Goal: Information Seeking & Learning: Check status

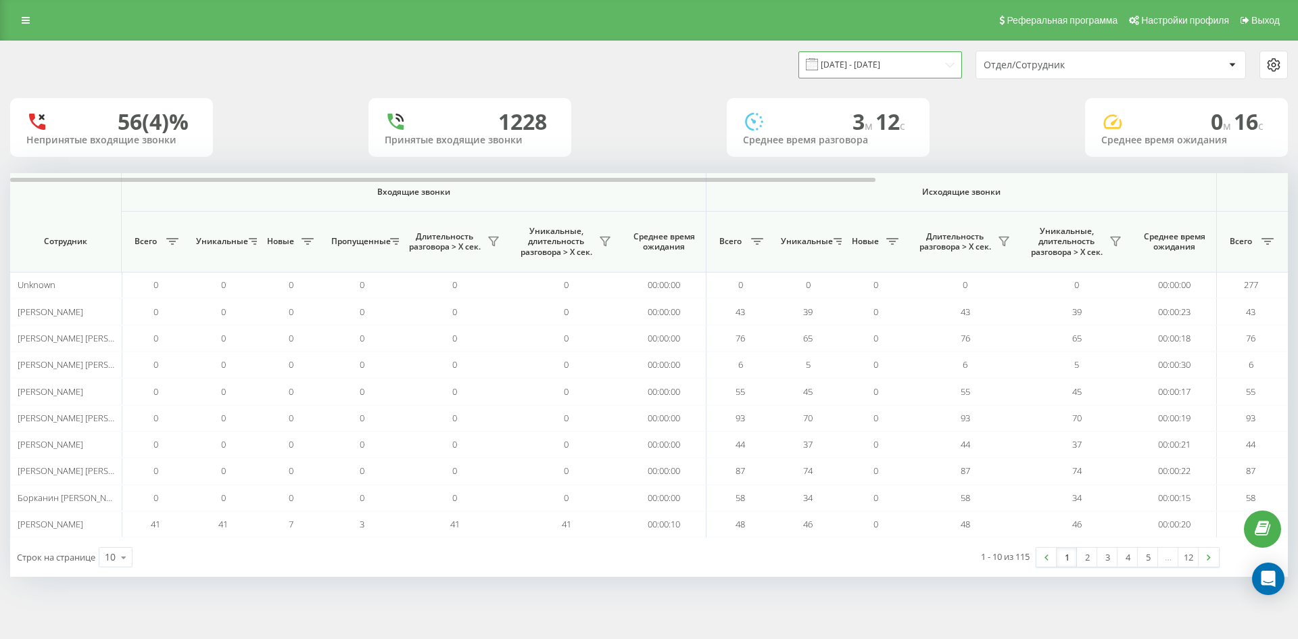
click at [936, 67] on input "[DATE] - [DATE]" at bounding box center [880, 64] width 164 height 26
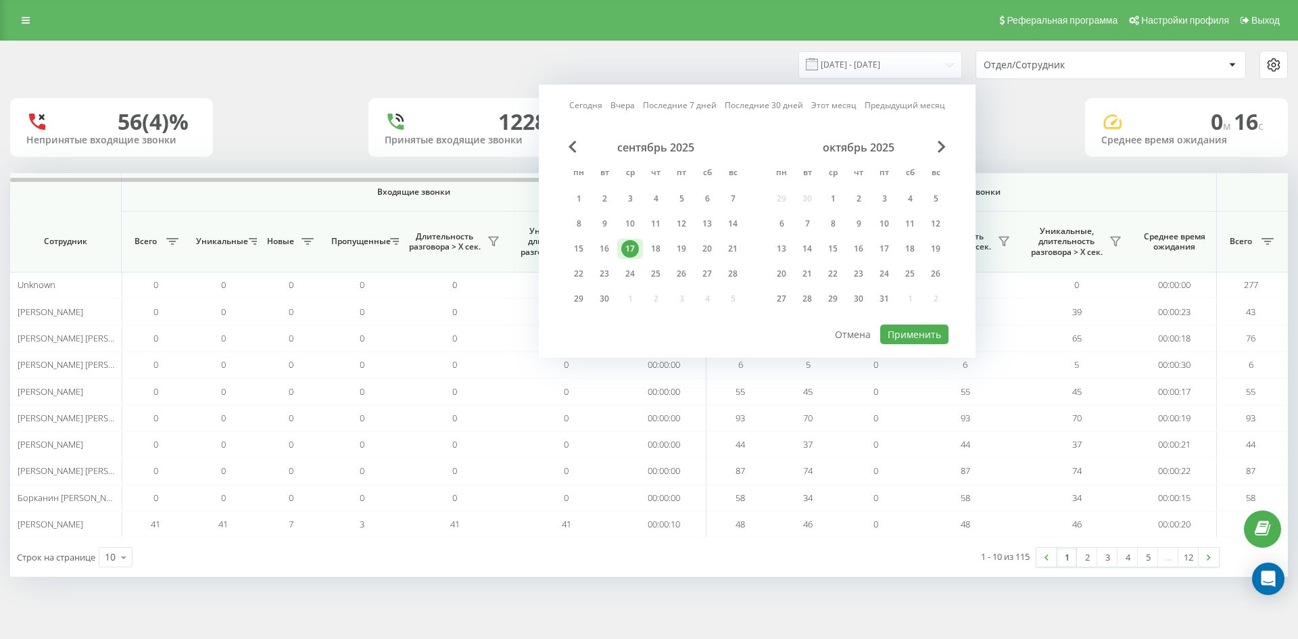
click at [627, 104] on link "Вчера" at bounding box center [622, 105] width 24 height 13
click at [905, 329] on button "Применить" at bounding box center [914, 334] width 68 height 20
type input "[DATE] - [DATE]"
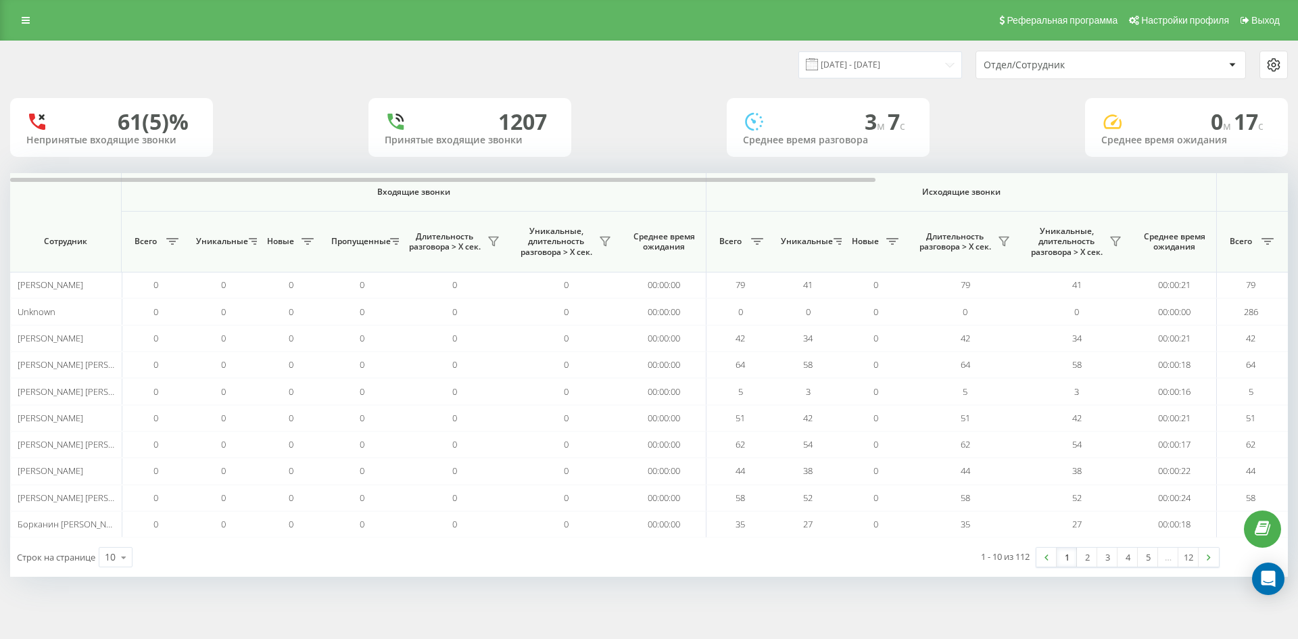
click at [1107, 68] on div "Отдел/Сотрудник" at bounding box center [1065, 64] width 162 height 11
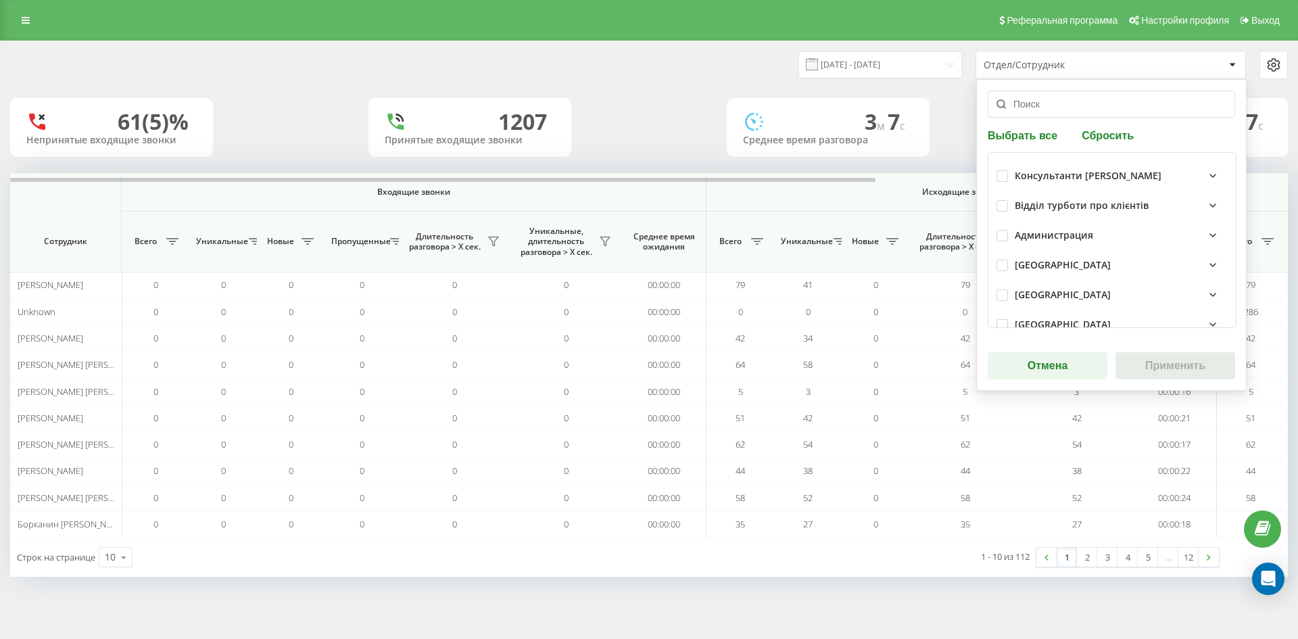
click at [1076, 99] on input "text" at bounding box center [1111, 104] width 247 height 27
paste input "[PERSON_NAME]"
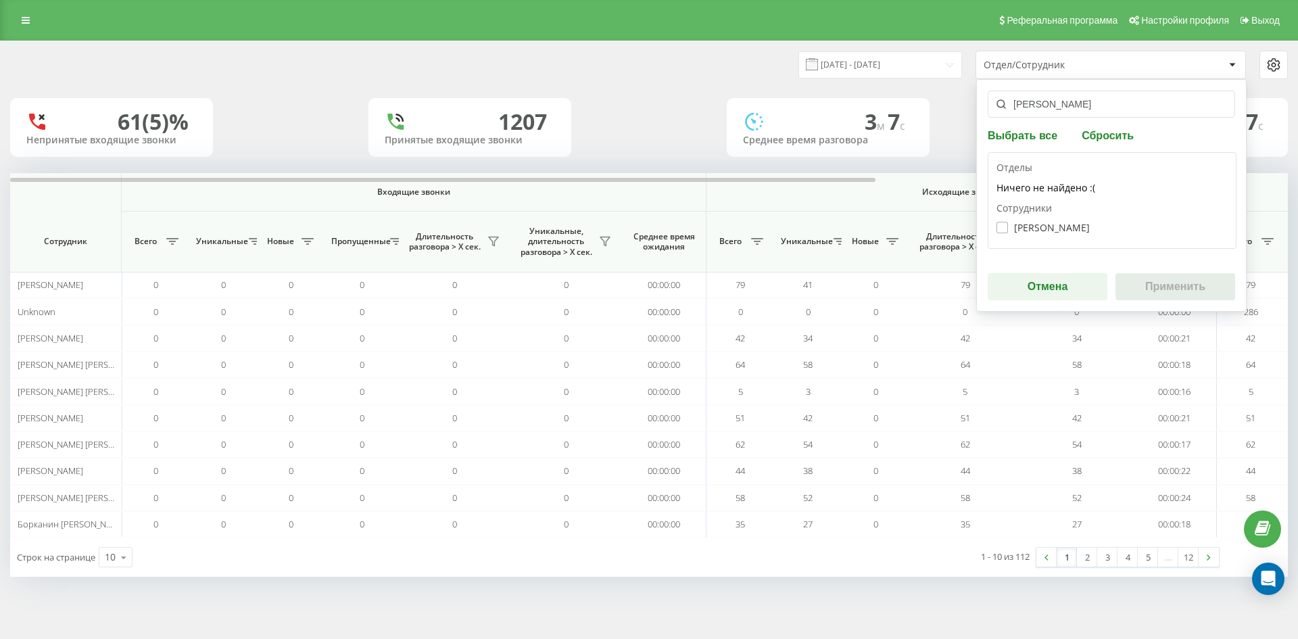
type input "[PERSON_NAME]"
click at [1053, 224] on label "[PERSON_NAME]" at bounding box center [1042, 227] width 93 height 11
checkbox input "true"
click at [1143, 281] on button "Применить" at bounding box center [1175, 286] width 120 height 27
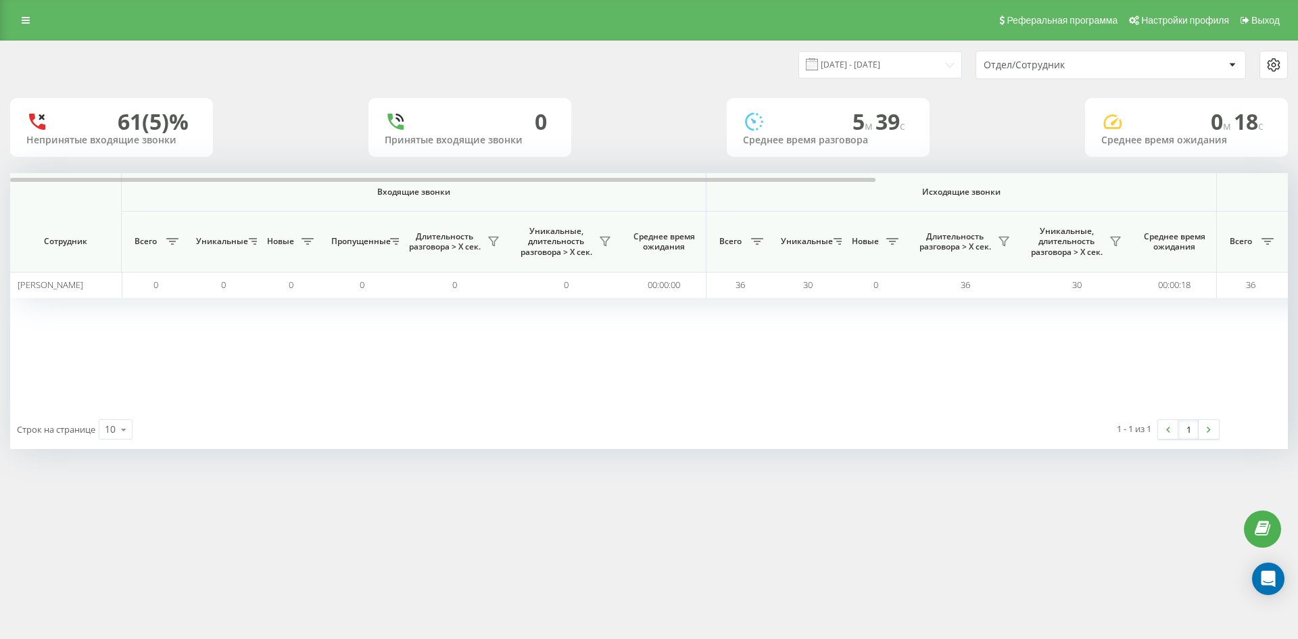
scroll to position [0, 473]
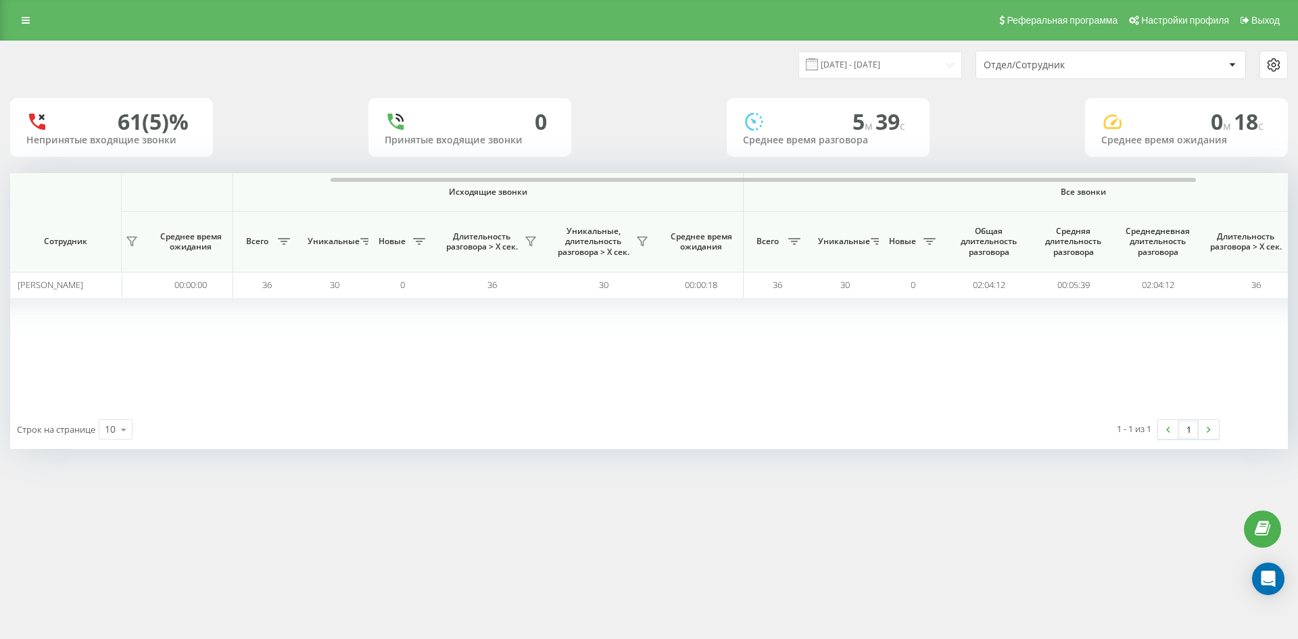
click at [1097, 70] on div "Отдел/Сотрудник" at bounding box center [1065, 64] width 162 height 11
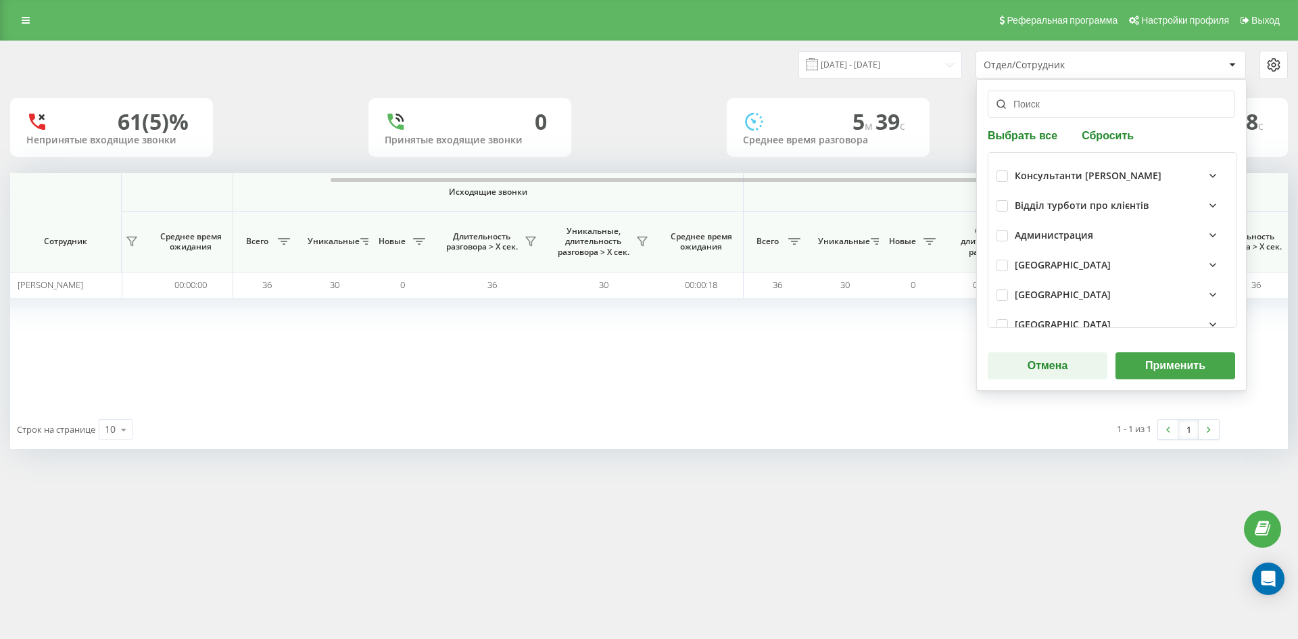
click at [1115, 128] on button "Сбросить" at bounding box center [1108, 134] width 60 height 13
click at [1081, 111] on input "text" at bounding box center [1111, 104] width 247 height 27
paste input "[PERSON_NAME]"
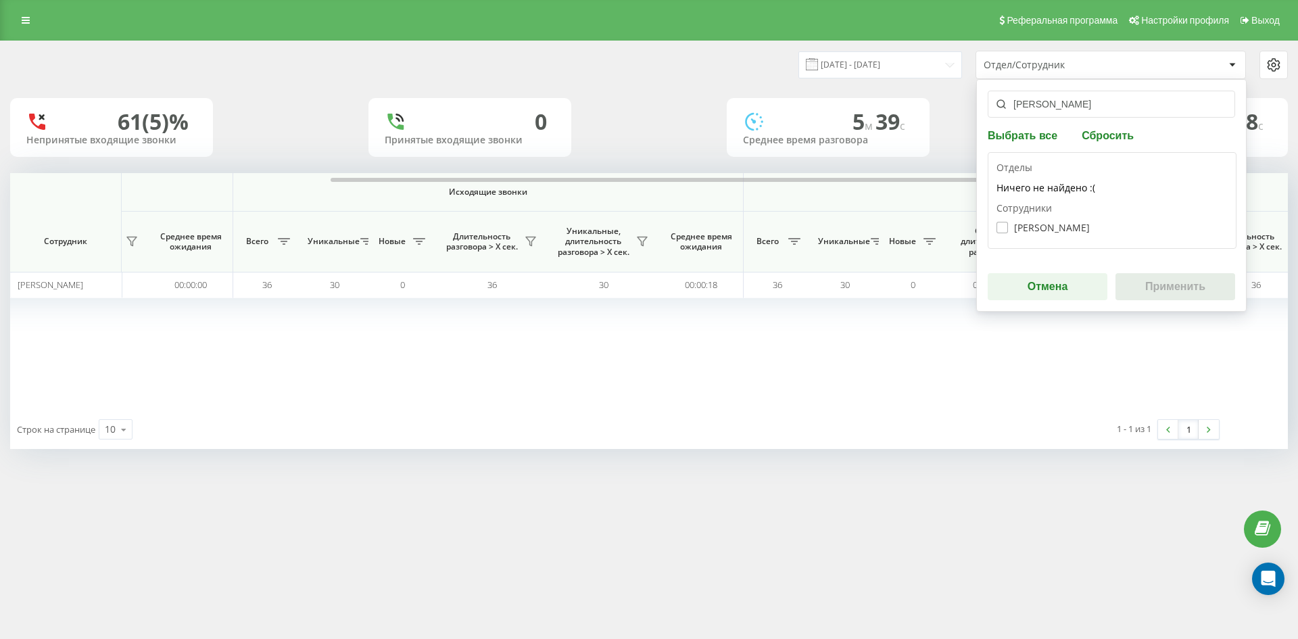
type input "[PERSON_NAME]"
click at [1059, 232] on label "[PERSON_NAME]" at bounding box center [1042, 227] width 93 height 11
checkbox input "true"
click at [1157, 289] on button "Применить" at bounding box center [1175, 286] width 120 height 27
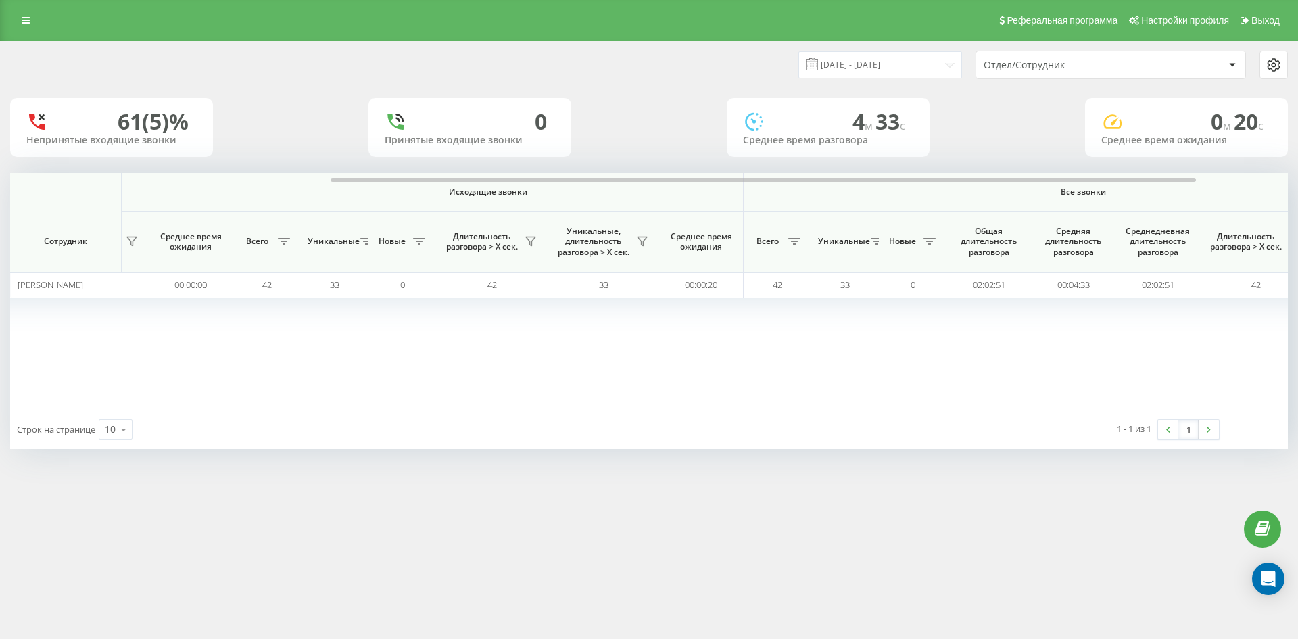
click at [1120, 63] on div "Отдел/Сотрудник" at bounding box center [1065, 64] width 162 height 11
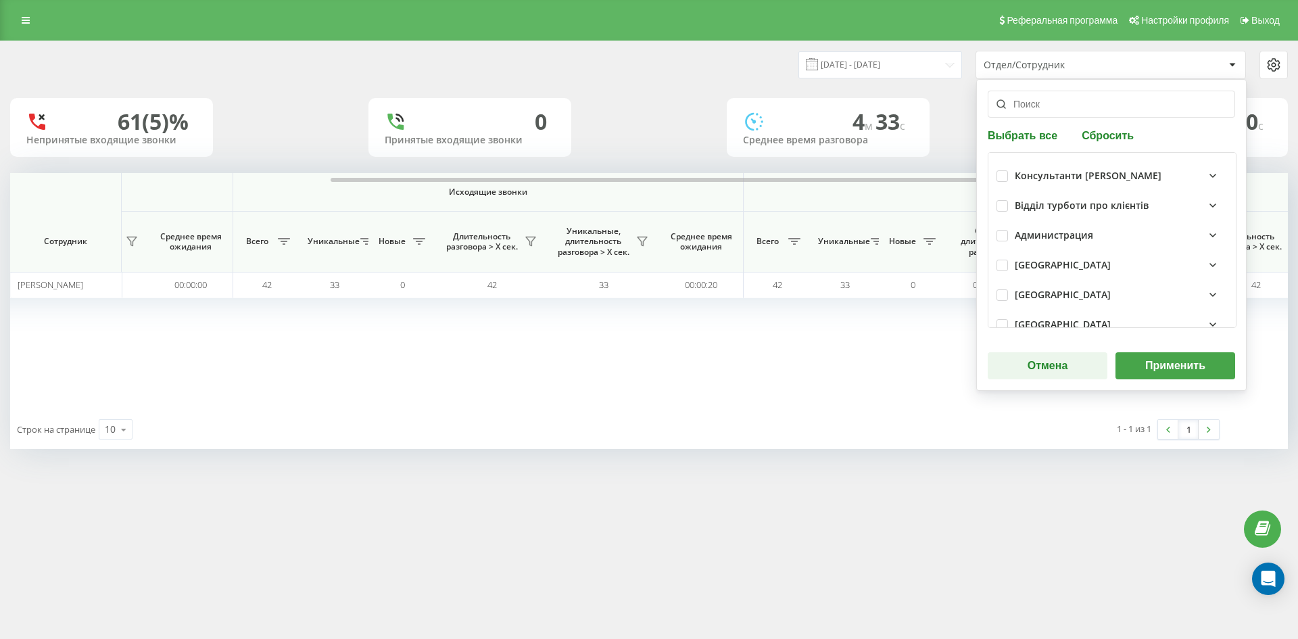
click at [1109, 137] on button "Сбросить" at bounding box center [1108, 134] width 60 height 13
click at [1069, 109] on input "text" at bounding box center [1111, 104] width 247 height 27
paste input "[PERSON_NAME]"
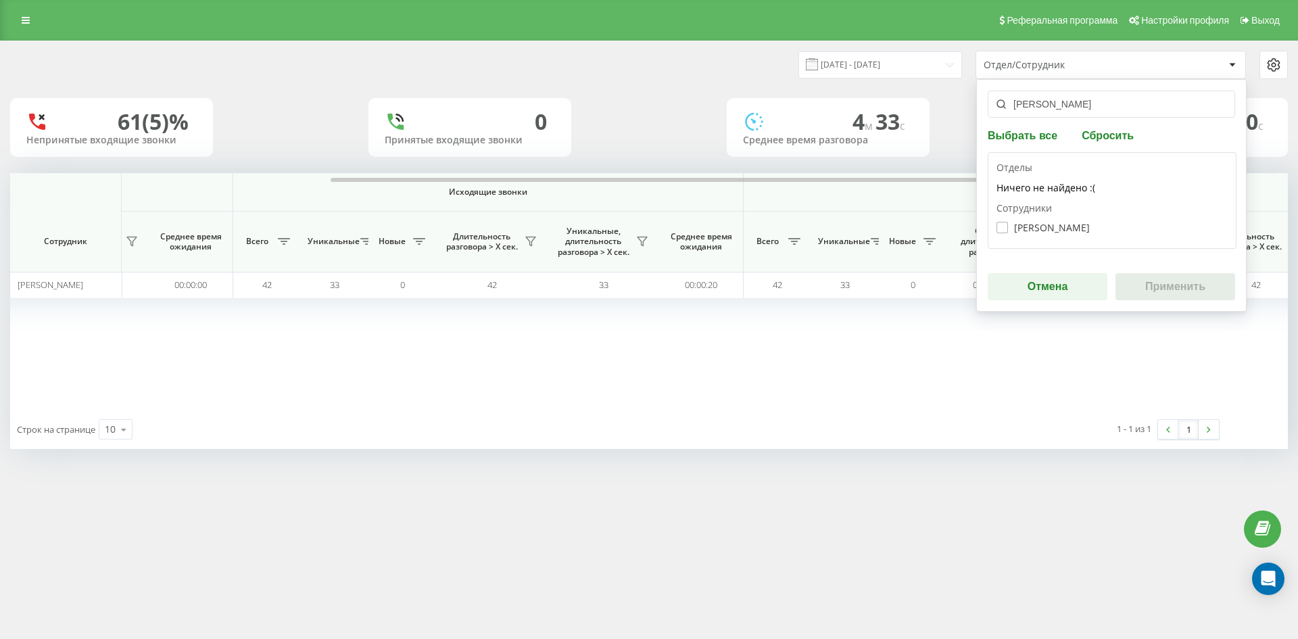
type input "[PERSON_NAME]"
click at [1051, 232] on label "[PERSON_NAME]" at bounding box center [1042, 227] width 93 height 11
checkbox input "true"
click at [1171, 288] on button "Применить" at bounding box center [1175, 286] width 120 height 27
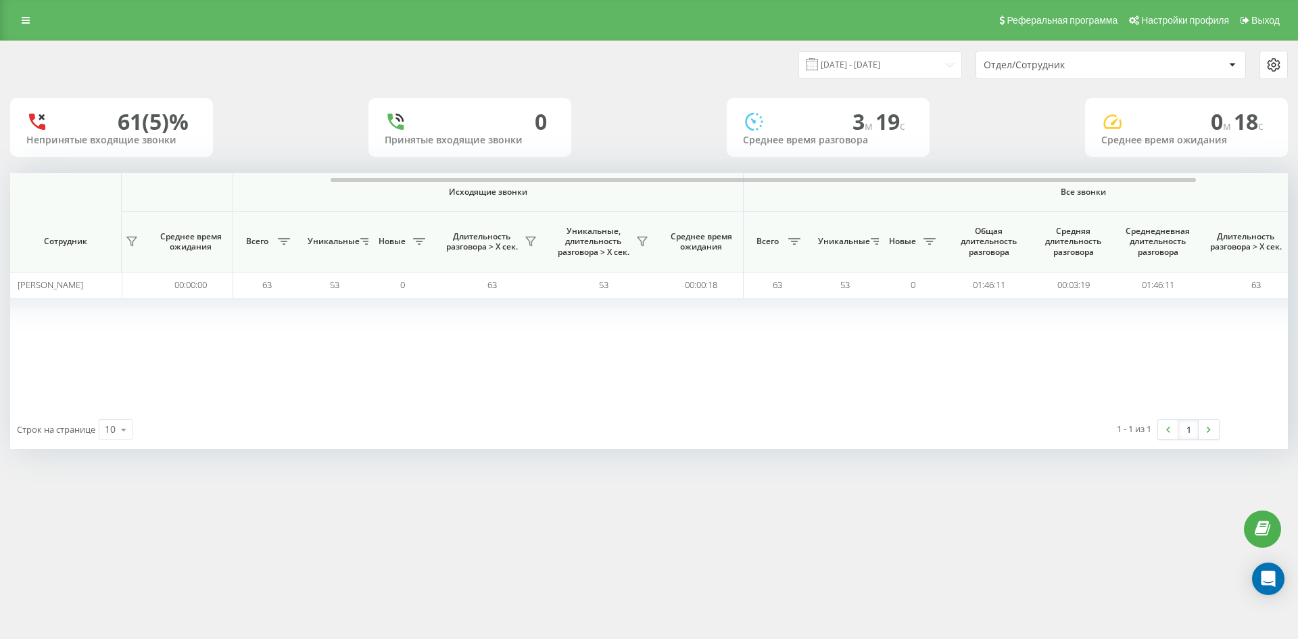
click at [1104, 68] on div "Отдел/Сотрудник" at bounding box center [1065, 64] width 162 height 11
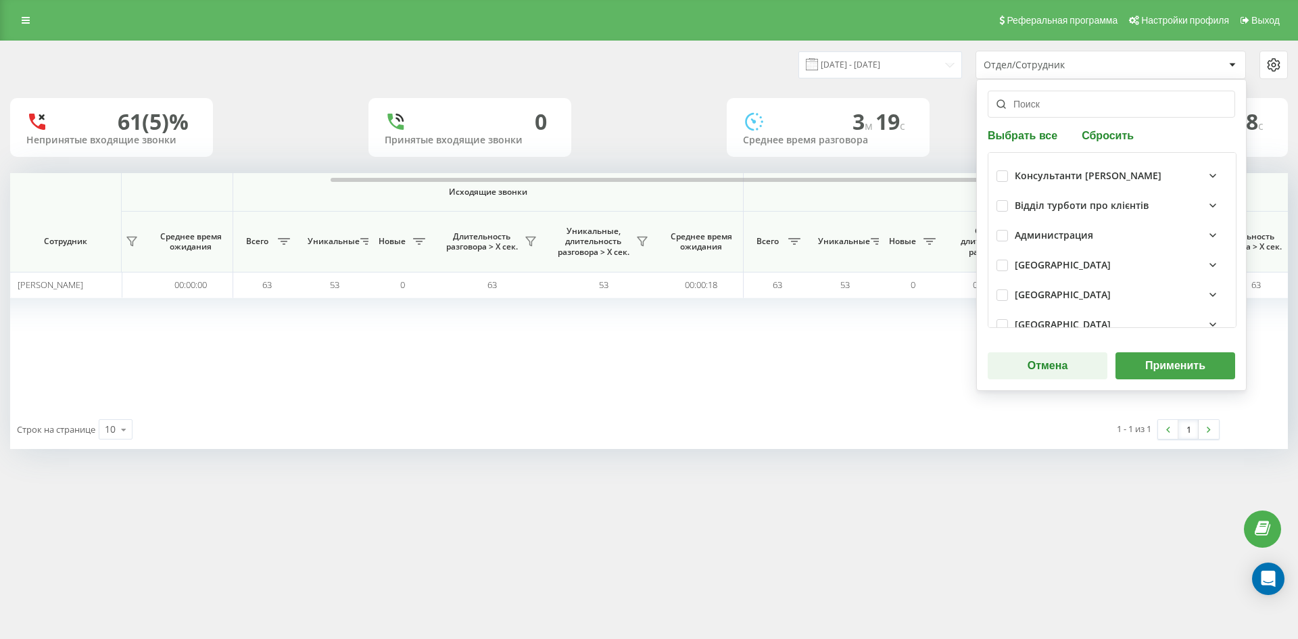
click at [1105, 135] on button "Сбросить" at bounding box center [1108, 134] width 60 height 13
click at [1081, 113] on input "text" at bounding box center [1111, 104] width 247 height 27
paste input "[PERSON_NAME]"
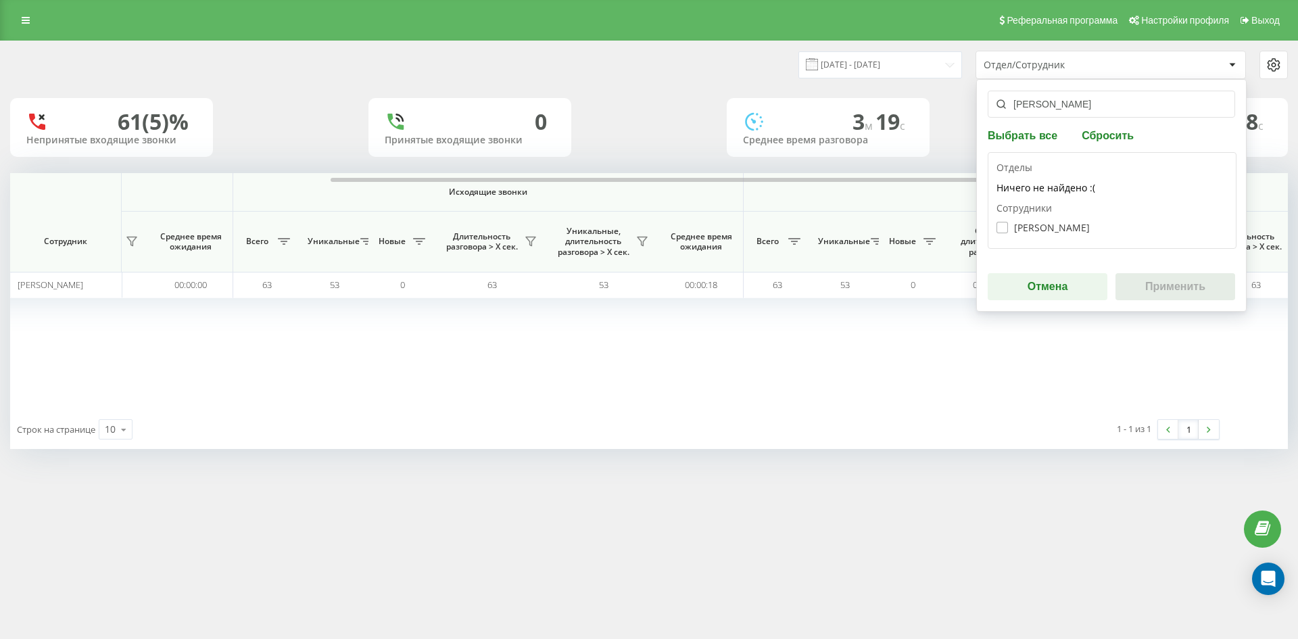
type input "[PERSON_NAME]"
click at [1076, 226] on label "[PERSON_NAME]" at bounding box center [1042, 227] width 93 height 11
checkbox input "true"
click at [1200, 300] on div "[PERSON_NAME] Выбрать все Сбросить Отделы Ничего не найдено :( Сотрудники [PERS…" at bounding box center [1111, 195] width 270 height 233
click at [1183, 291] on button "Применить" at bounding box center [1175, 286] width 120 height 27
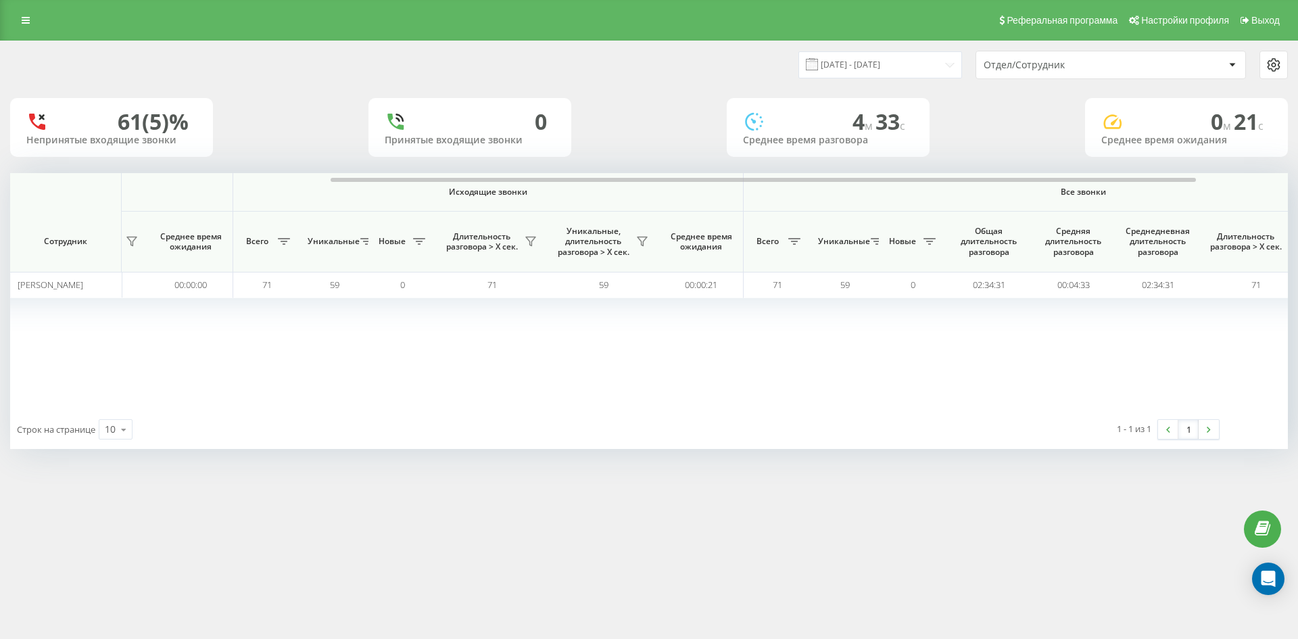
click at [1080, 59] on div "Отдел/Сотрудник" at bounding box center [1065, 64] width 162 height 11
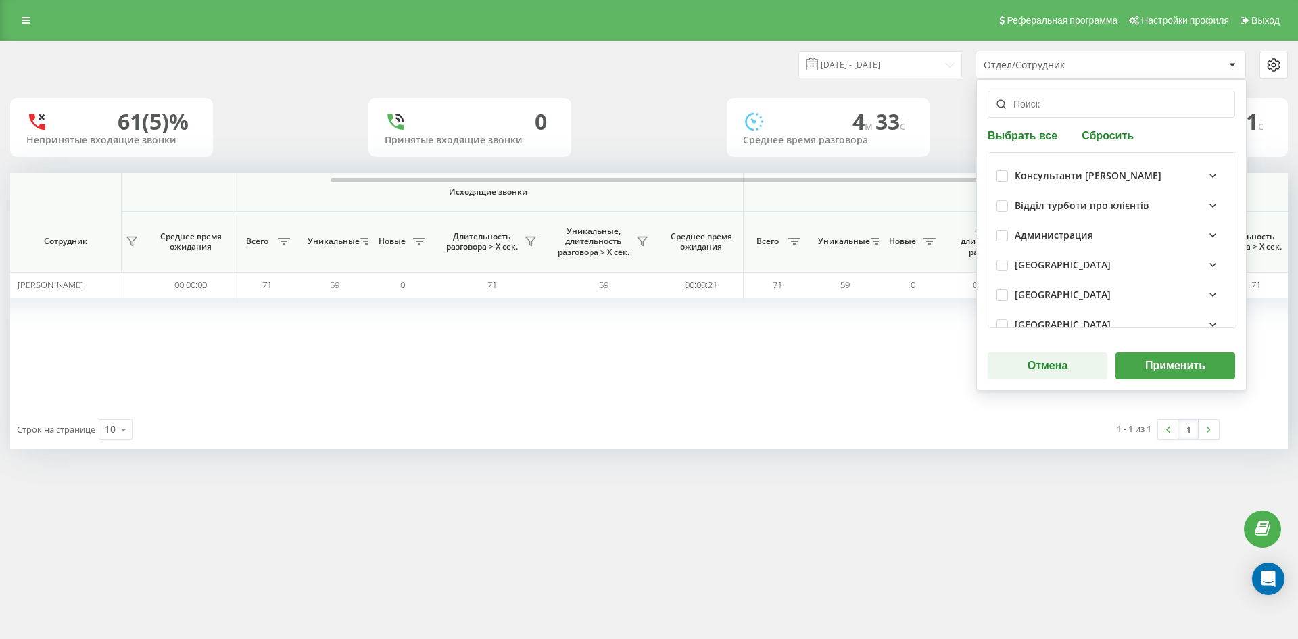
click at [1107, 134] on button "Сбросить" at bounding box center [1108, 134] width 60 height 13
click at [1082, 112] on input "text" at bounding box center [1111, 104] width 247 height 27
paste input "[PERSON_NAME]"
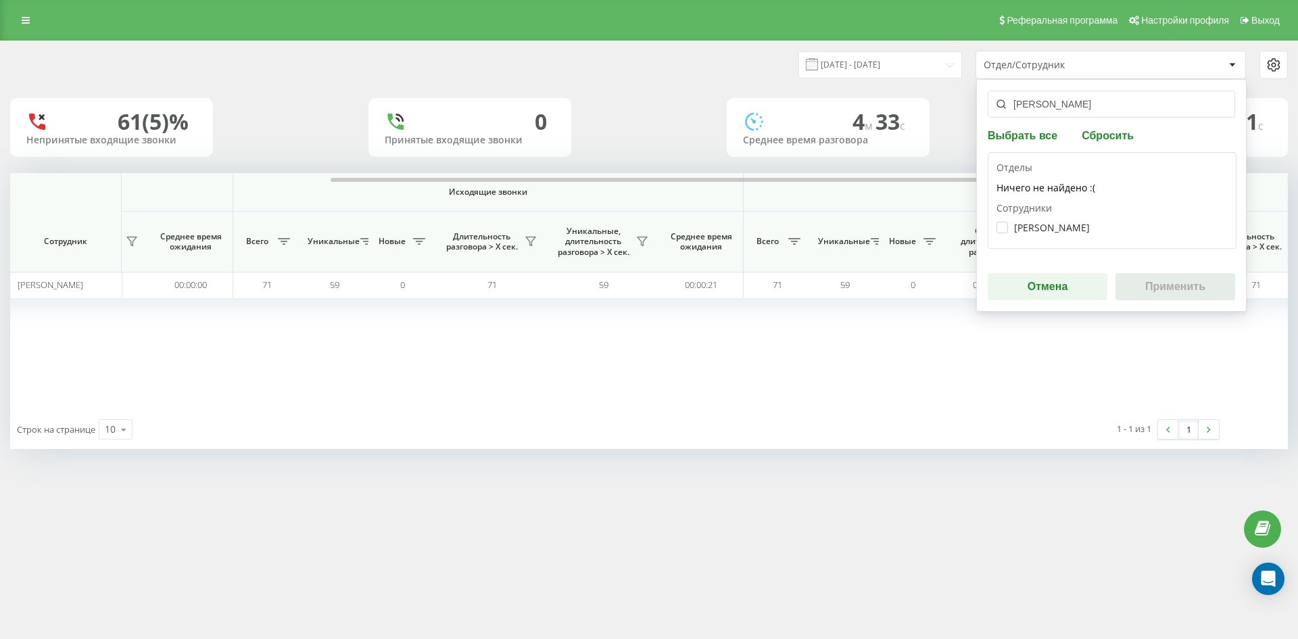
type input "[PERSON_NAME]"
click at [1057, 218] on div "[PERSON_NAME]" at bounding box center [1111, 227] width 231 height 25
click at [1061, 233] on div "[PERSON_NAME]" at bounding box center [1111, 227] width 231 height 25
click at [1082, 224] on label "[PERSON_NAME]" at bounding box center [1042, 227] width 93 height 11
checkbox input "true"
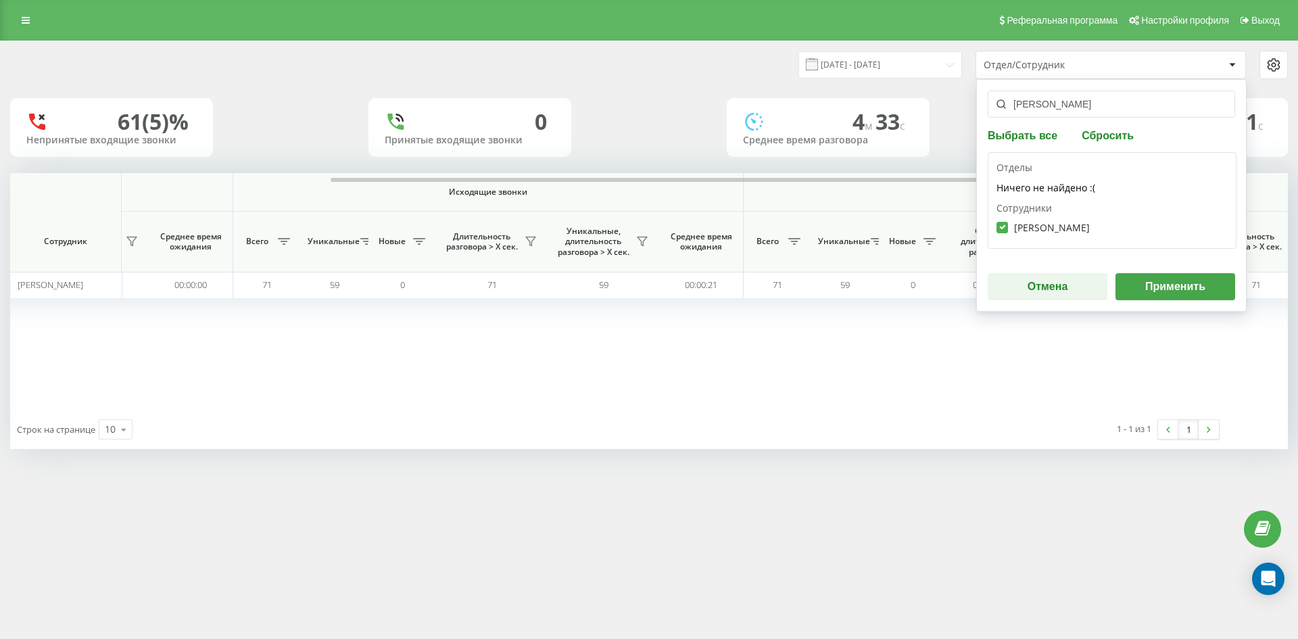
click at [1169, 291] on button "Применить" at bounding box center [1175, 286] width 120 height 27
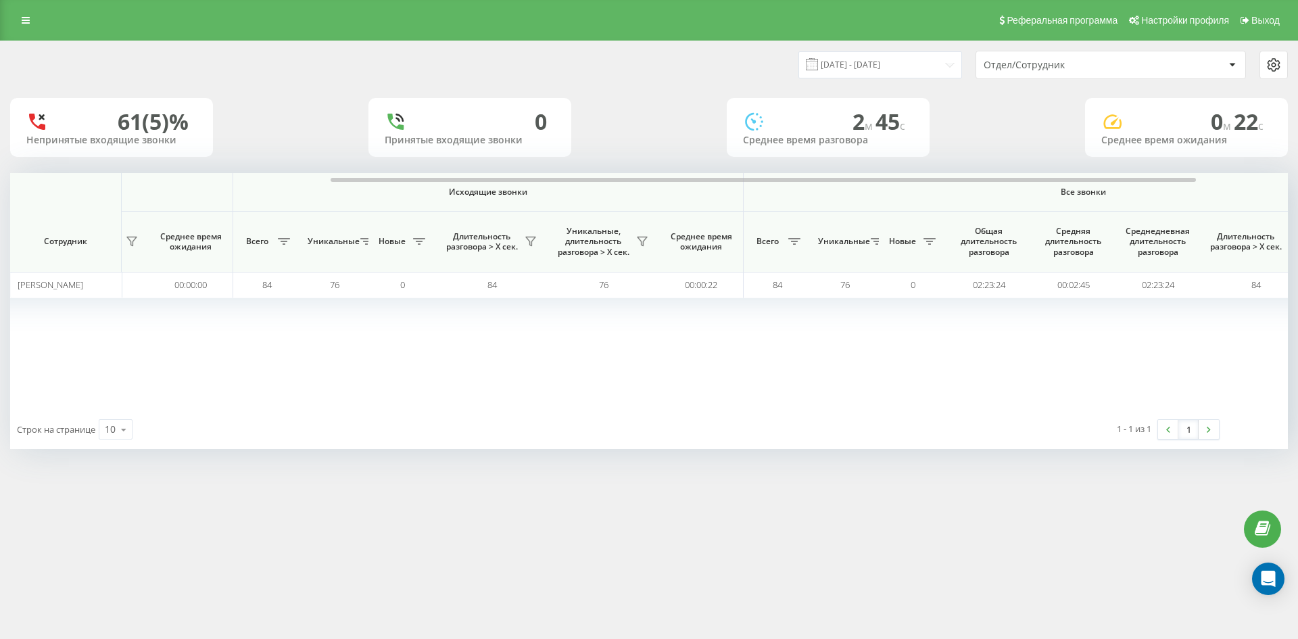
click at [1092, 67] on div "Отдел/Сотрудник" at bounding box center [1065, 64] width 162 height 11
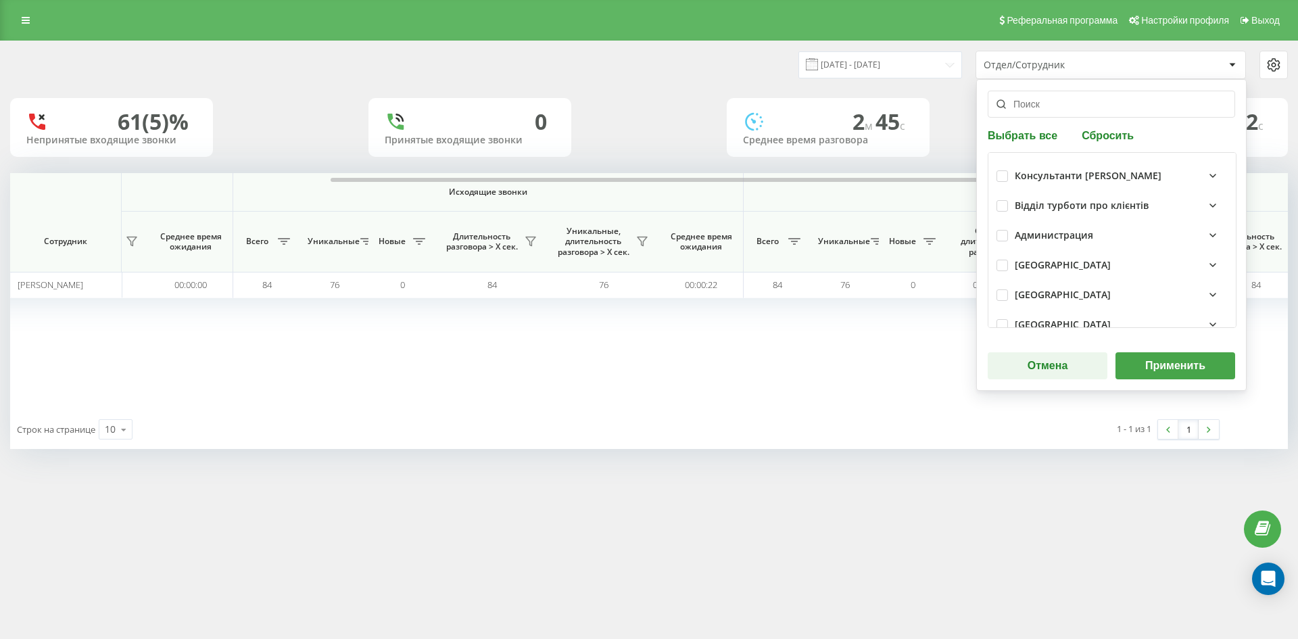
click at [1099, 137] on button "Сбросить" at bounding box center [1108, 134] width 60 height 13
click at [1061, 104] on input "text" at bounding box center [1111, 104] width 247 height 27
paste input "[PERSON_NAME]"
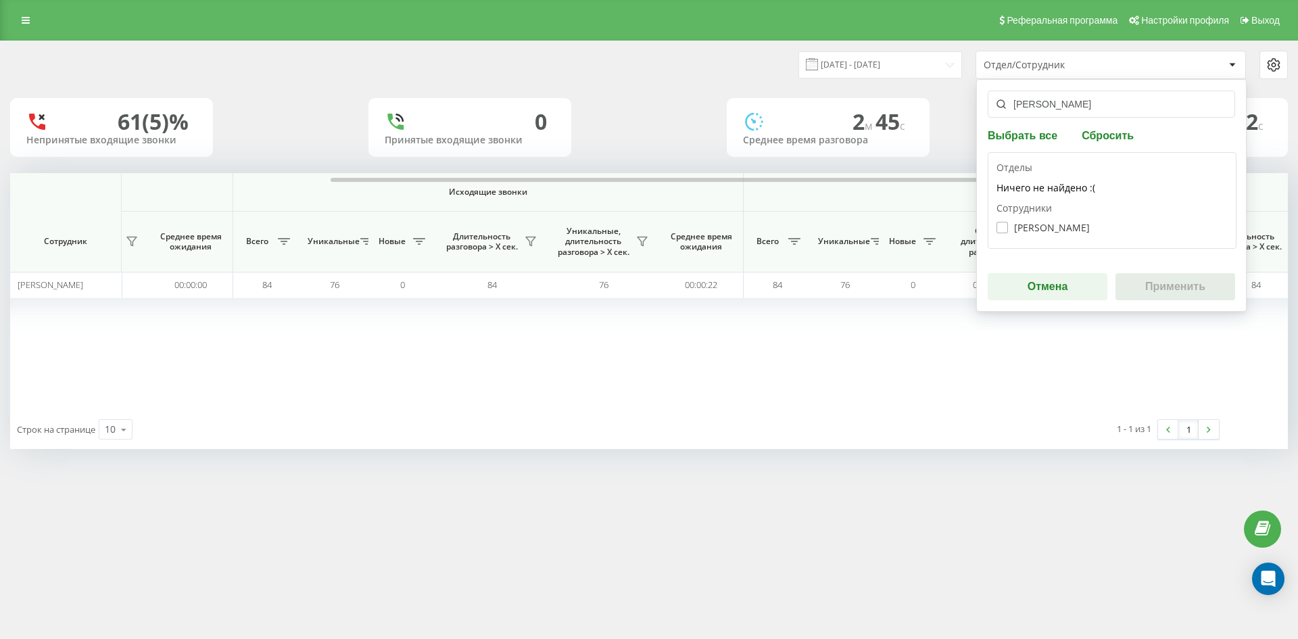
type input "[PERSON_NAME]"
click at [1044, 222] on label "[PERSON_NAME]" at bounding box center [1042, 227] width 93 height 11
checkbox input "true"
click at [1132, 279] on button "Применить" at bounding box center [1175, 286] width 120 height 27
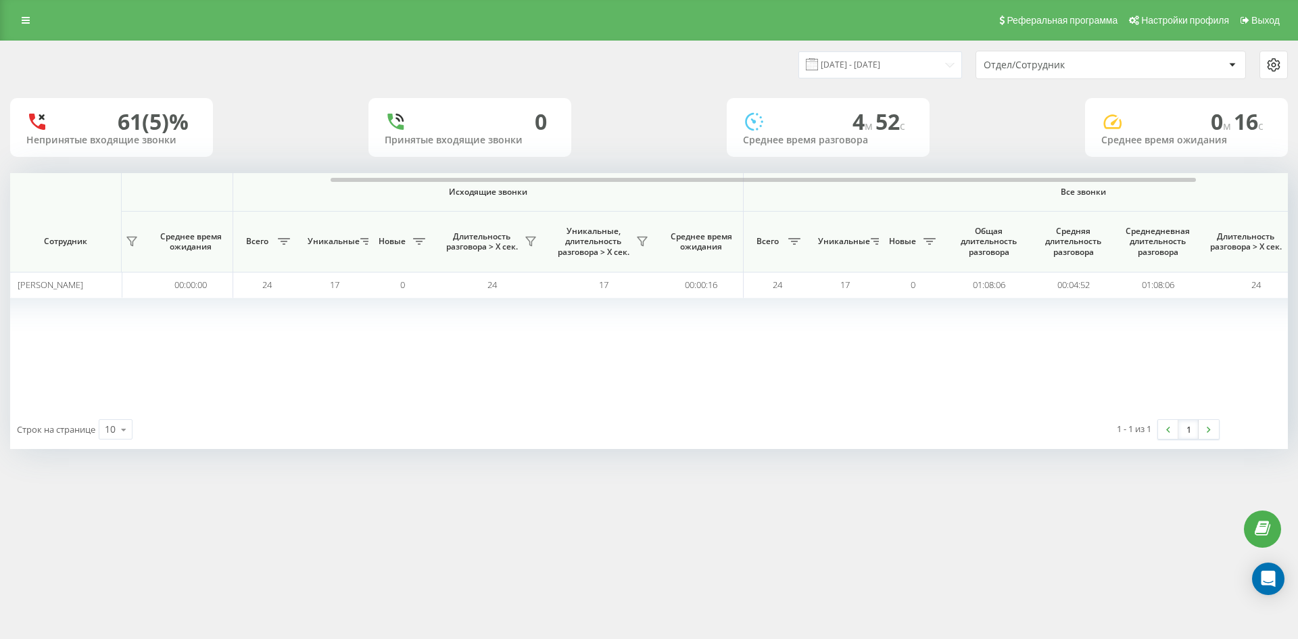
drag, startPoint x: 1105, startPoint y: 68, endPoint x: 1105, endPoint y: 76, distance: 8.8
click at [1105, 69] on div "Отдел/Сотрудник" at bounding box center [1065, 64] width 162 height 11
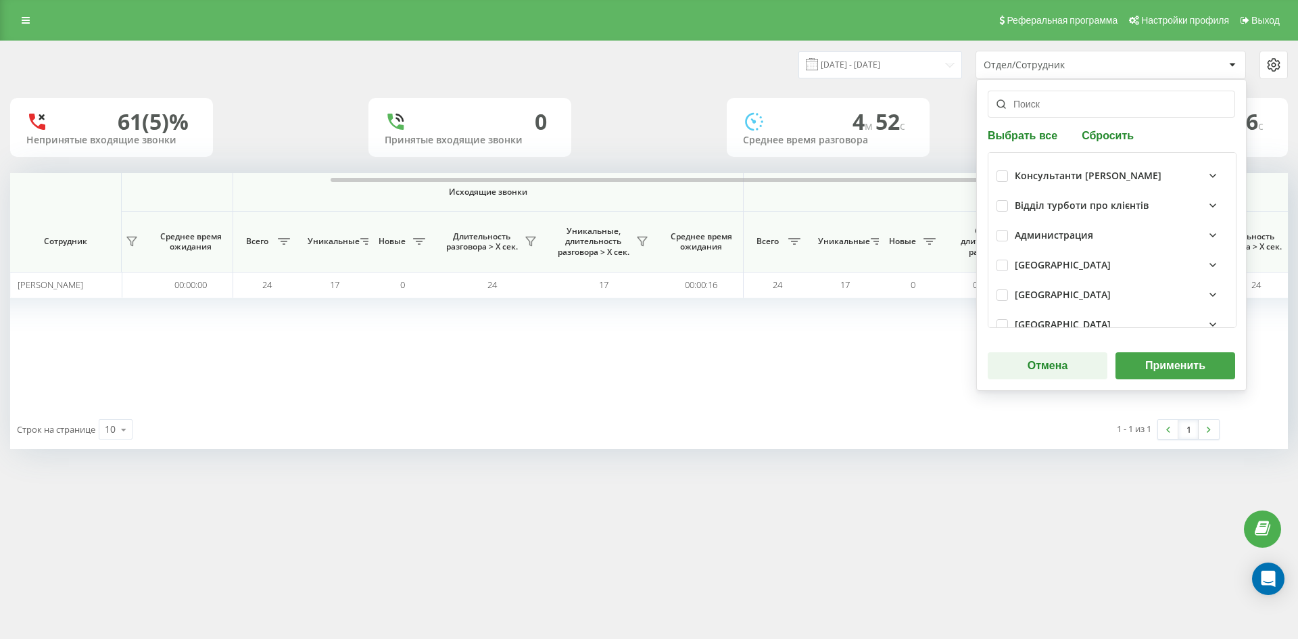
click at [1118, 129] on button "Сбросить" at bounding box center [1108, 134] width 60 height 13
click at [1072, 107] on input "text" at bounding box center [1111, 104] width 247 height 27
paste input "[PERSON_NAME]"
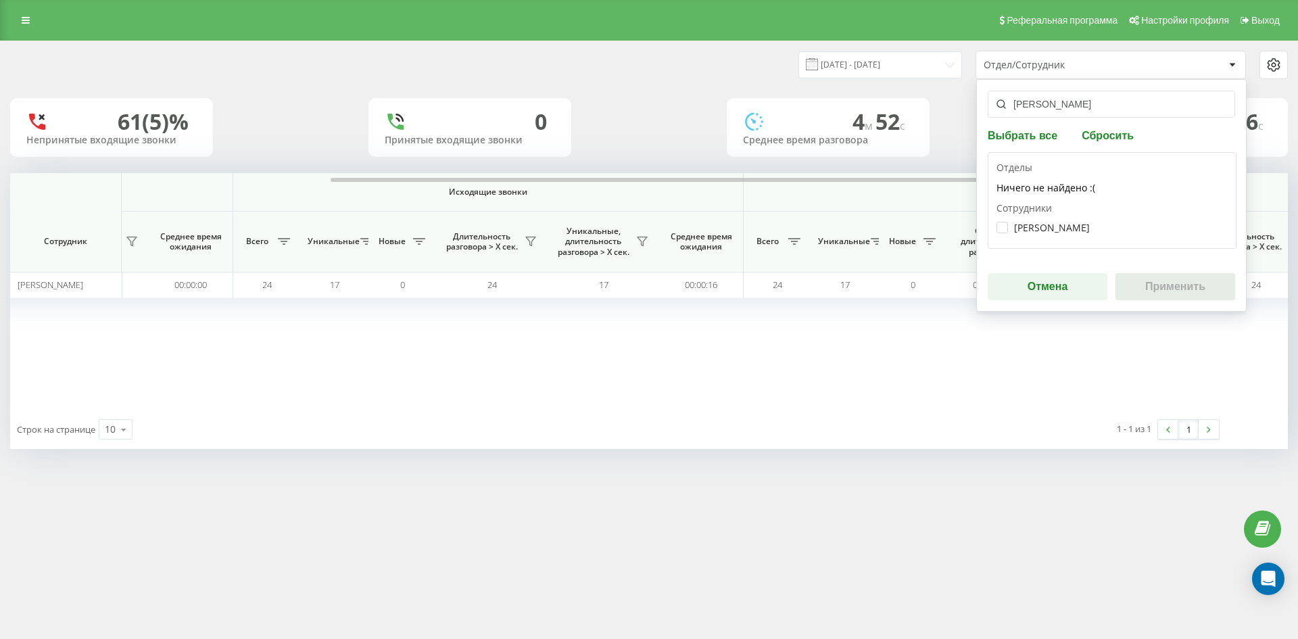
type input "[PERSON_NAME]"
click at [1049, 218] on div "[PERSON_NAME]" at bounding box center [1111, 227] width 231 height 25
click at [1059, 231] on label "[PERSON_NAME]" at bounding box center [1042, 227] width 93 height 11
checkbox input "true"
click at [1178, 285] on button "Применить" at bounding box center [1175, 286] width 120 height 27
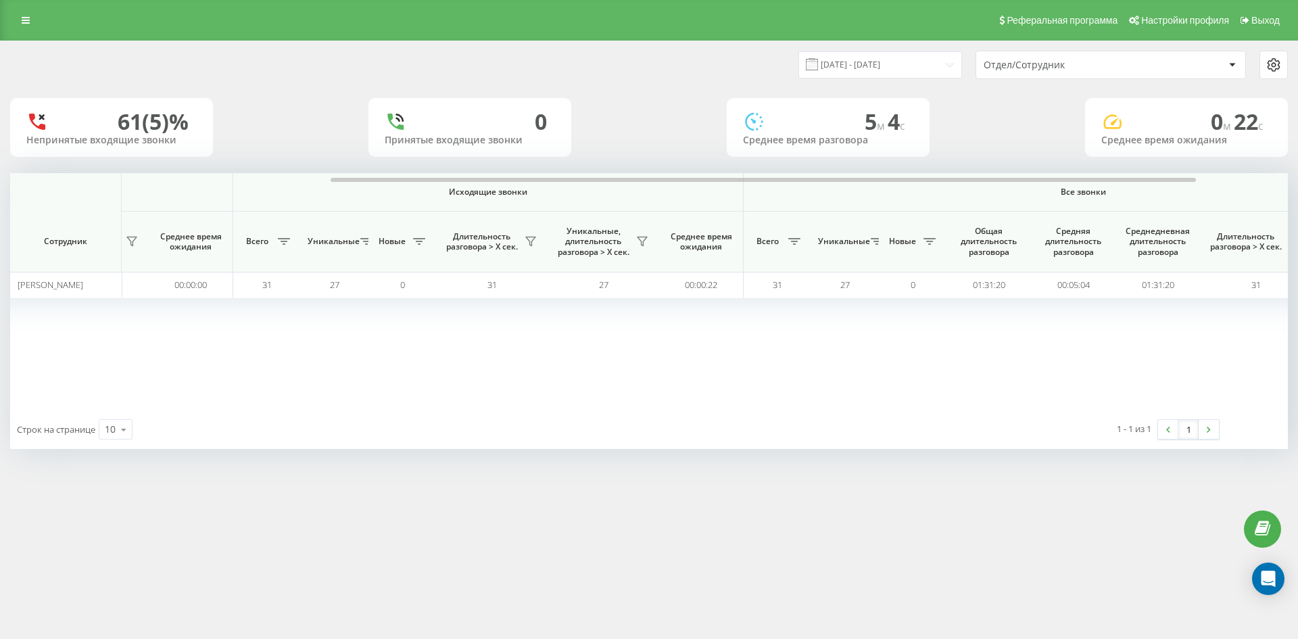
drag, startPoint x: 1085, startPoint y: 60, endPoint x: 1090, endPoint y: 78, distance: 18.2
click at [1086, 60] on div "Отдел/Сотрудник" at bounding box center [1065, 64] width 162 height 11
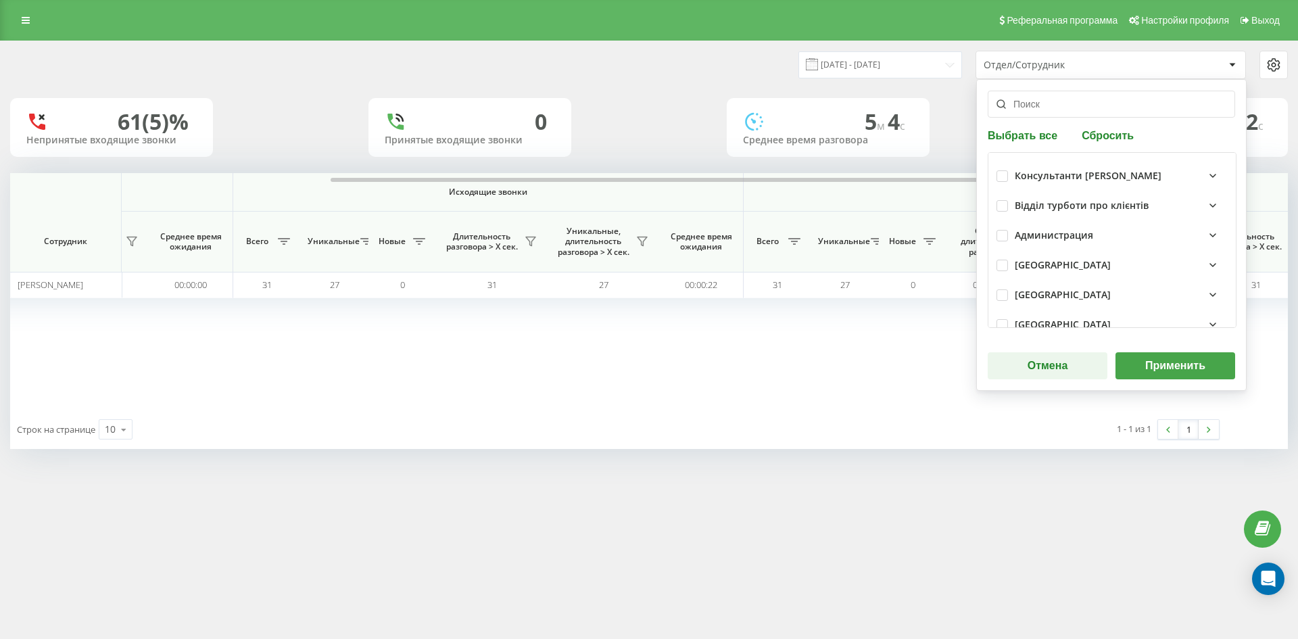
click at [1106, 132] on button "Сбросить" at bounding box center [1108, 134] width 60 height 13
click at [1075, 110] on input "text" at bounding box center [1111, 104] width 247 height 27
paste input "[PERSON_NAME]"
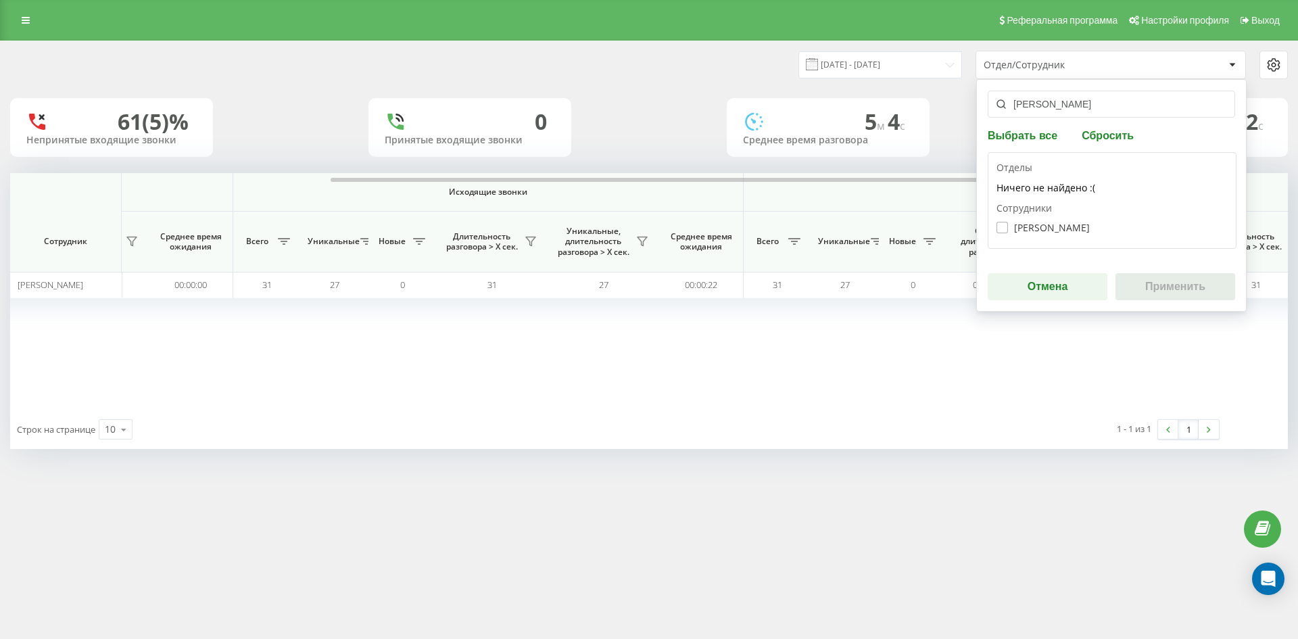
type input "[PERSON_NAME]"
click at [1050, 231] on label "[PERSON_NAME]" at bounding box center [1042, 227] width 93 height 11
checkbox input "true"
click at [1152, 285] on button "Применить" at bounding box center [1175, 286] width 120 height 27
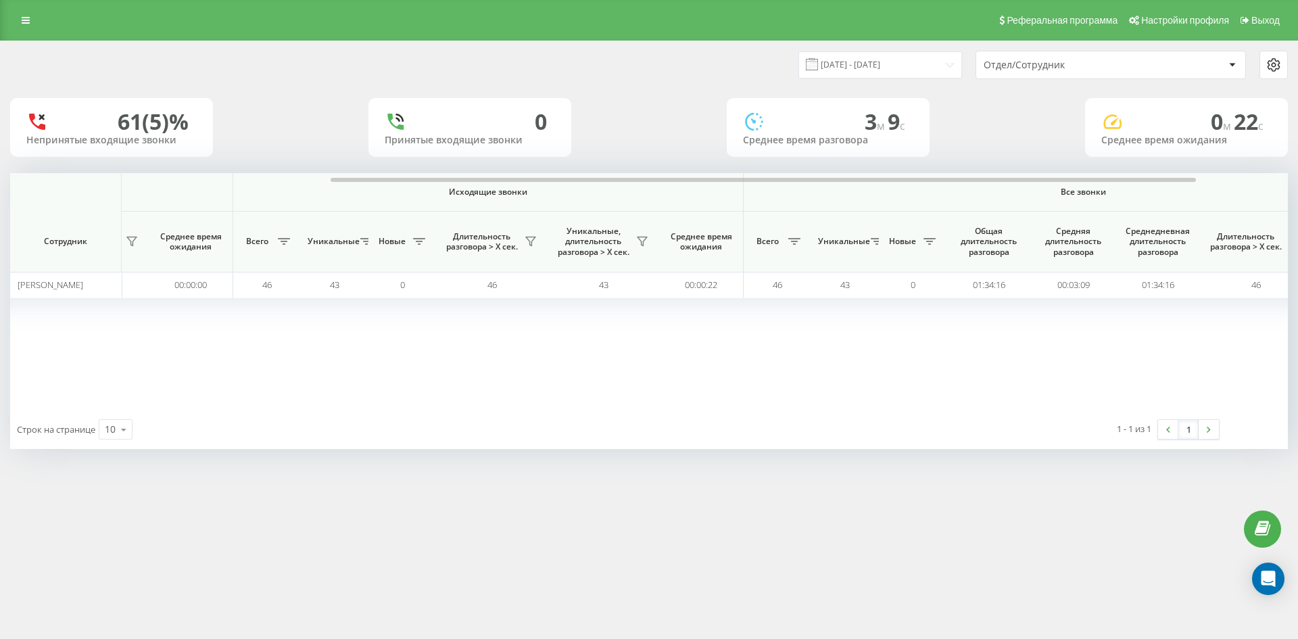
drag, startPoint x: 1090, startPoint y: 66, endPoint x: 1090, endPoint y: 76, distance: 10.2
click at [1090, 68] on div "Отдел/Сотрудник" at bounding box center [1065, 64] width 162 height 11
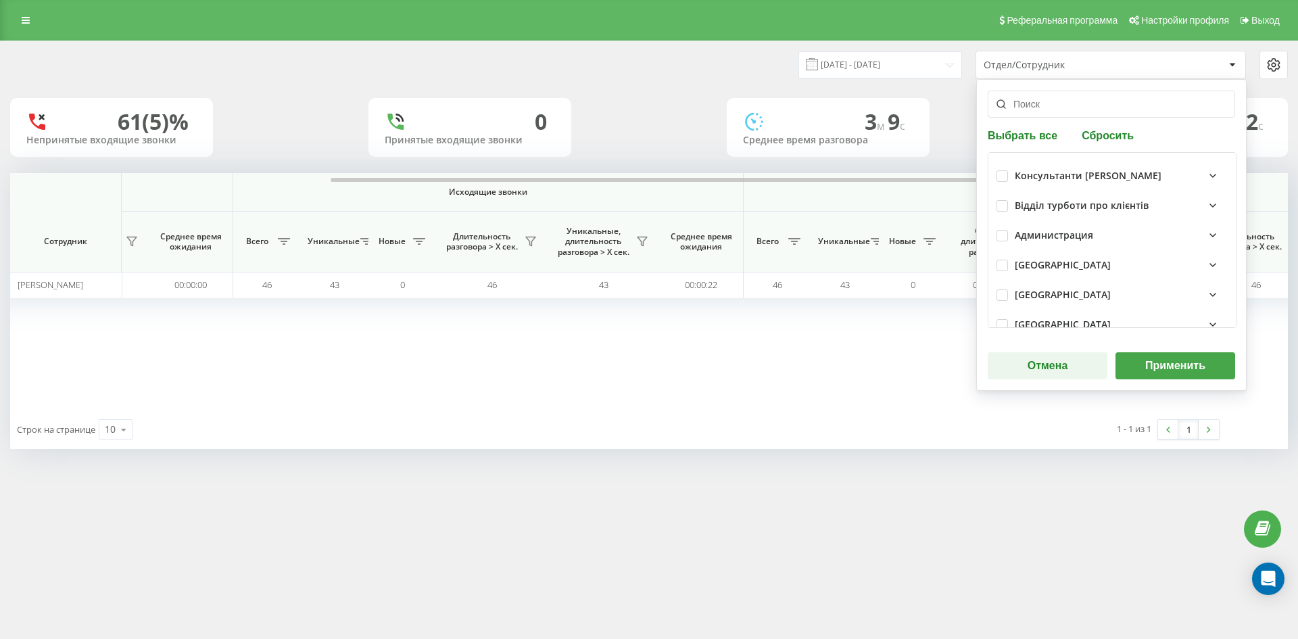
click at [1105, 141] on button "Сбросить" at bounding box center [1108, 134] width 60 height 13
click at [1066, 106] on input "text" at bounding box center [1111, 104] width 247 height 27
paste input "[DEMOGRAPHIC_DATA][PERSON_NAME]"
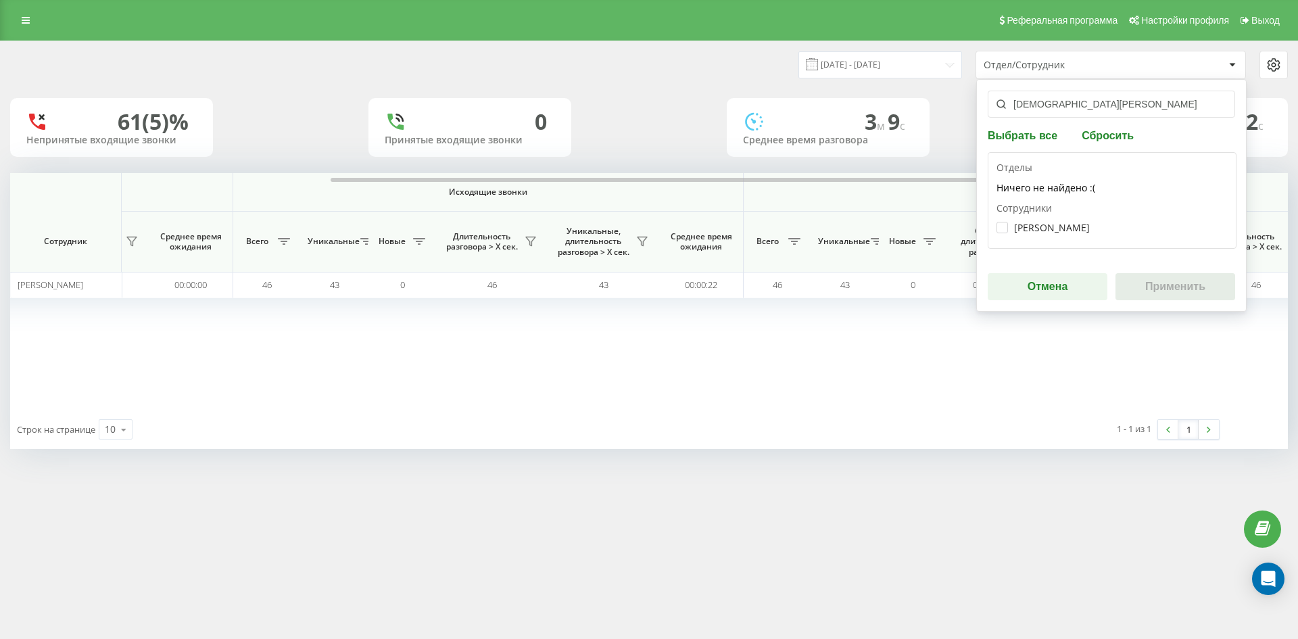
type input "[DEMOGRAPHIC_DATA][PERSON_NAME]"
click at [1064, 223] on label "[PERSON_NAME]" at bounding box center [1042, 227] width 93 height 11
checkbox input "true"
click at [1142, 275] on button "Применить" at bounding box center [1175, 286] width 120 height 27
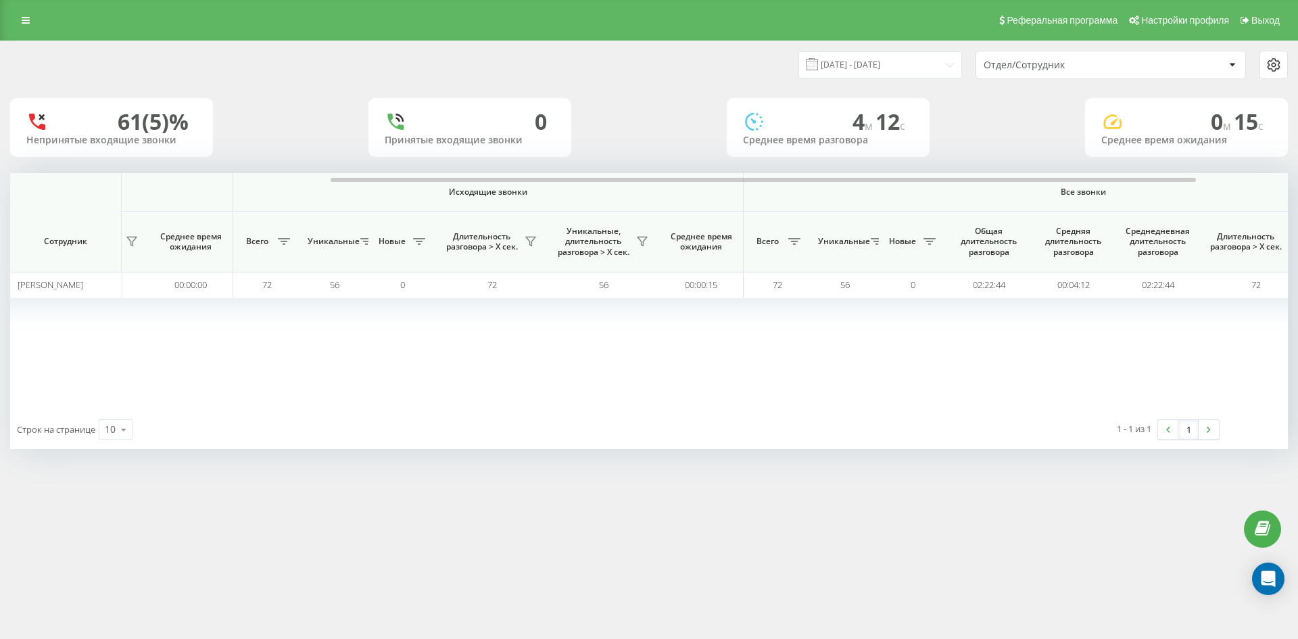
click at [1088, 68] on div "Отдел/Сотрудник" at bounding box center [1065, 64] width 162 height 11
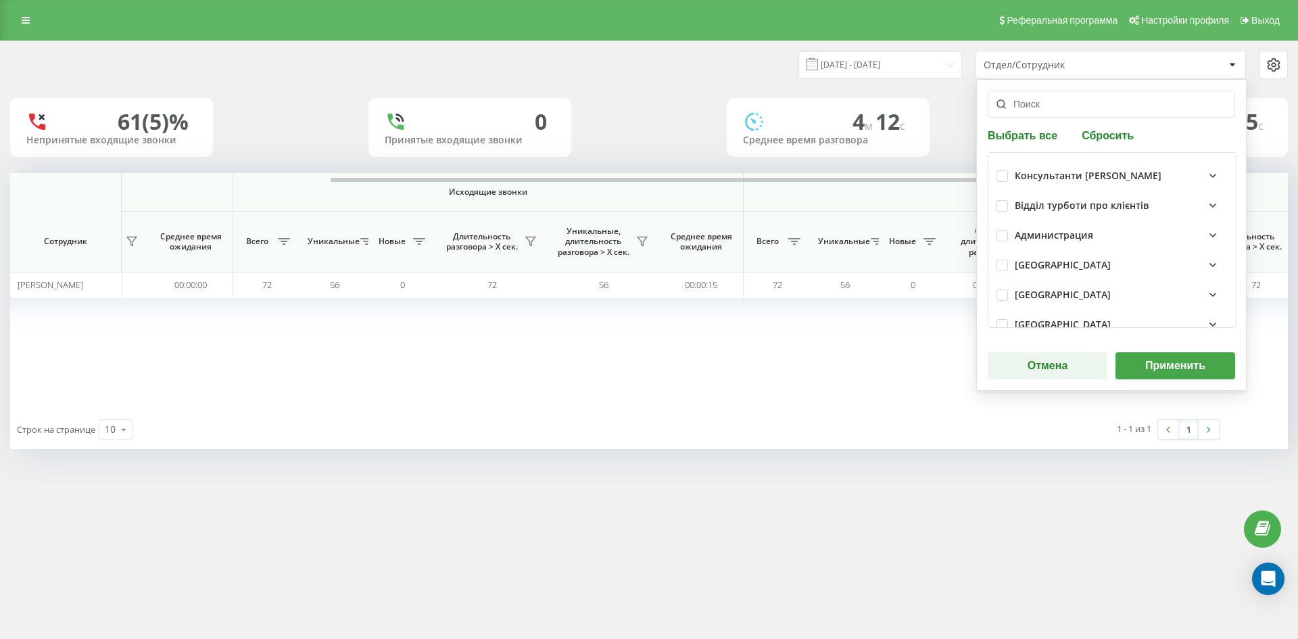
click at [1098, 127] on div "Выбрать все Сбросить Консультанти [PERSON_NAME] Відділ турботи про клієнтів Адм…" at bounding box center [1111, 235] width 270 height 312
click at [1088, 117] on input "text" at bounding box center [1111, 104] width 247 height 27
click at [1107, 139] on button "Сбросить" at bounding box center [1108, 134] width 60 height 13
click at [1065, 102] on input "text" at bounding box center [1111, 104] width 247 height 27
paste input "[PERSON_NAME]"
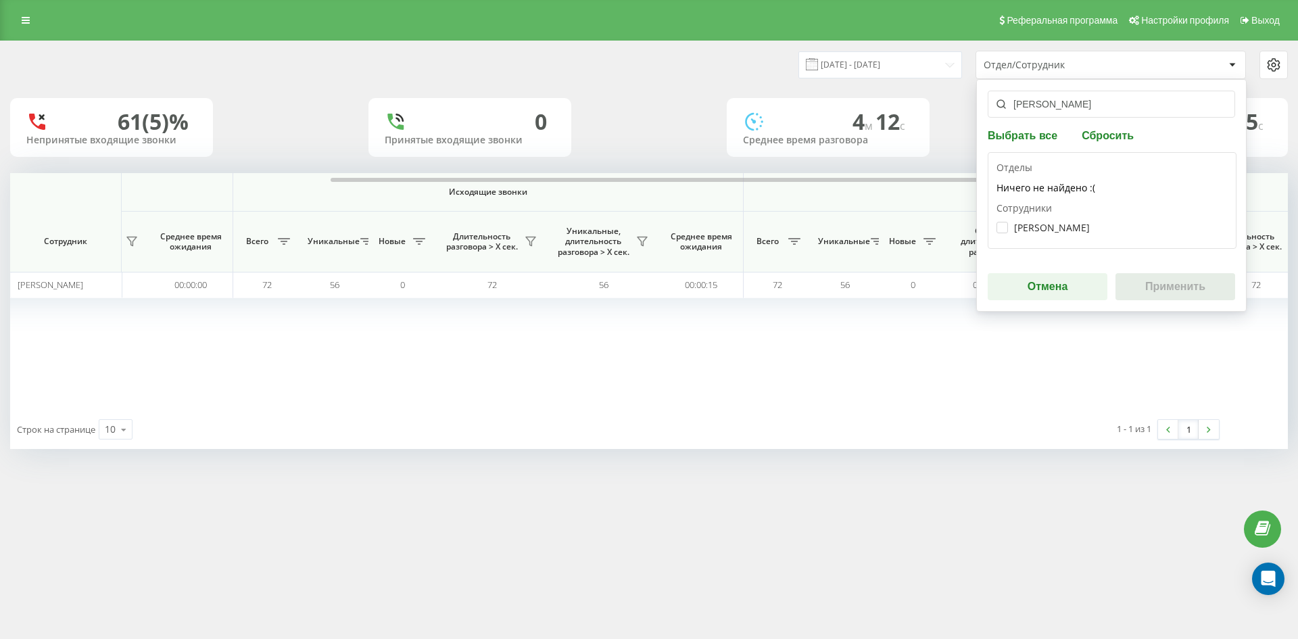
type input "[PERSON_NAME]"
click at [1060, 235] on div "[PERSON_NAME]" at bounding box center [1111, 227] width 231 height 25
click at [1050, 224] on label "[PERSON_NAME]" at bounding box center [1042, 227] width 93 height 11
checkbox input "true"
click at [1176, 291] on button "Применить" at bounding box center [1175, 286] width 120 height 27
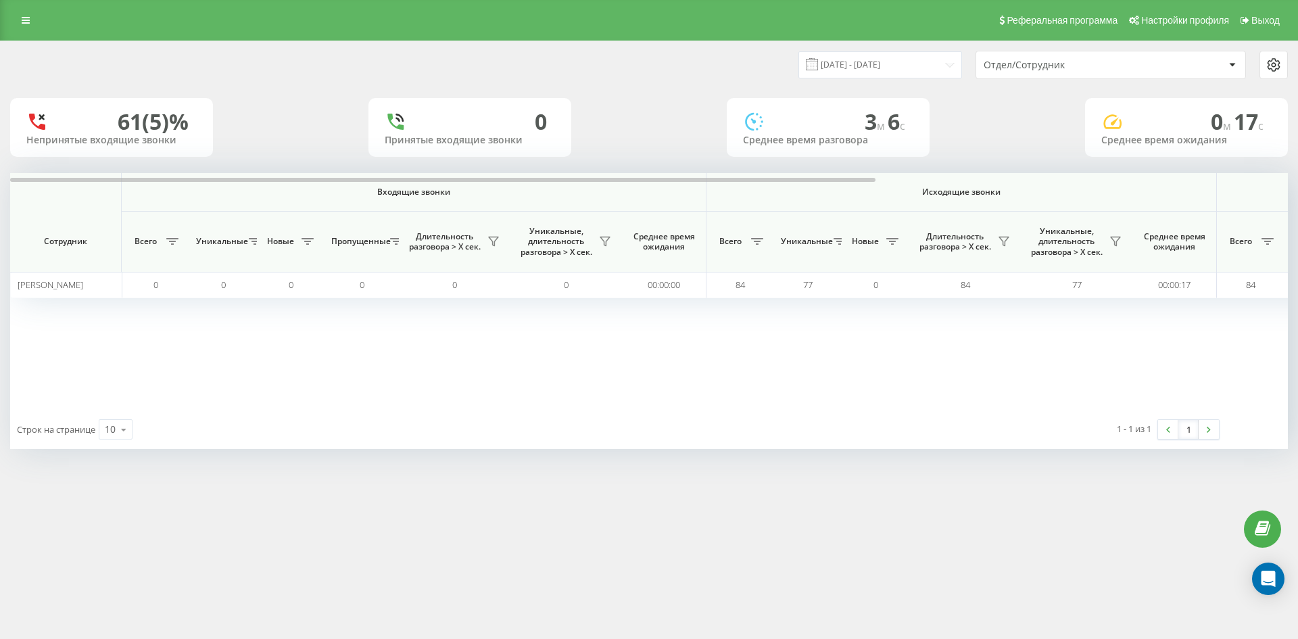
scroll to position [0, 541]
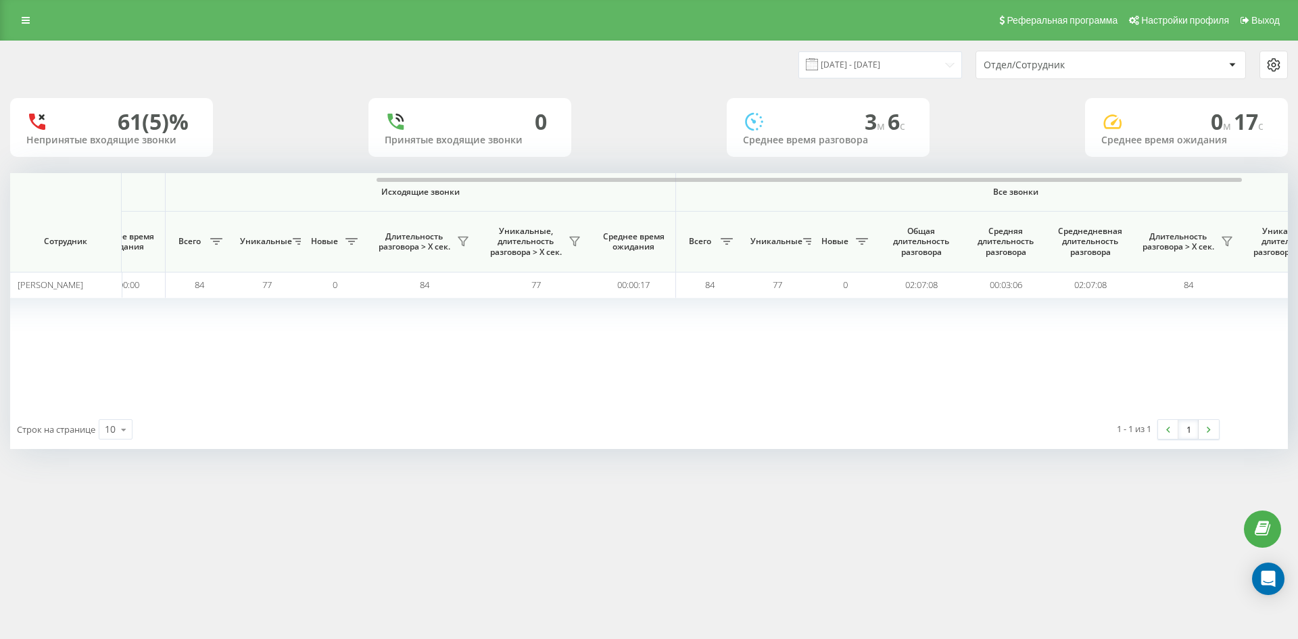
click at [1136, 66] on div "Отдел/Сотрудник" at bounding box center [1065, 64] width 162 height 11
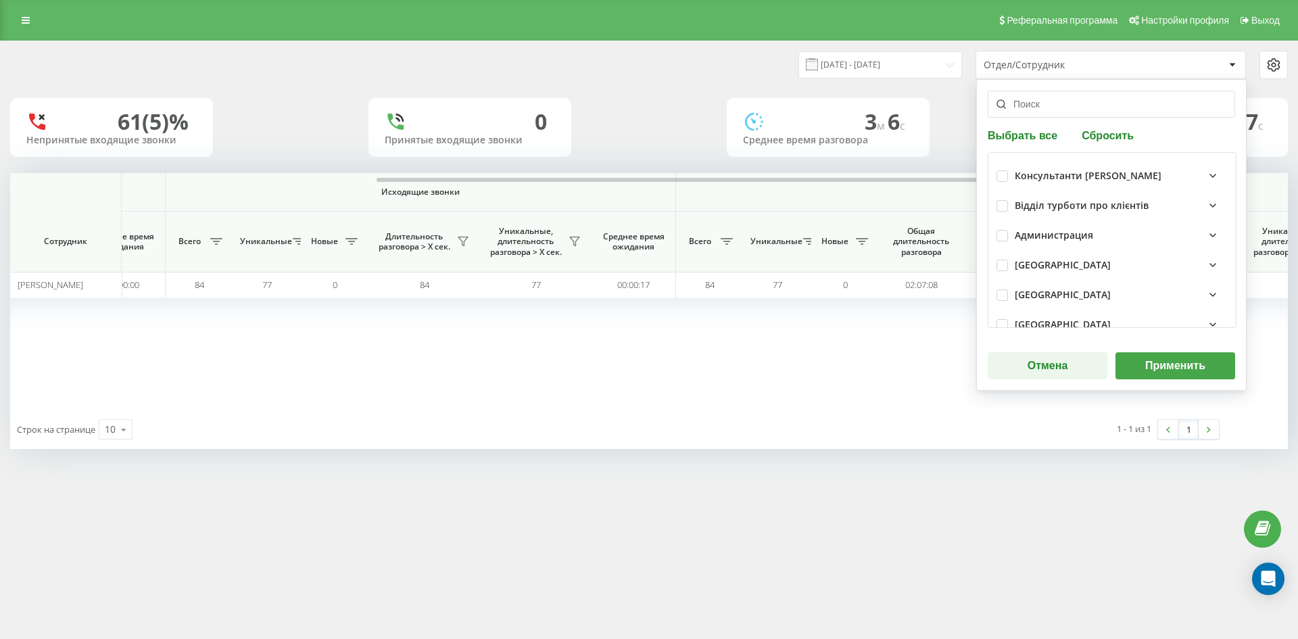
click at [1111, 133] on button "Сбросить" at bounding box center [1108, 134] width 60 height 13
click at [1092, 114] on input "text" at bounding box center [1111, 104] width 247 height 27
paste input "[PERSON_NAME]"
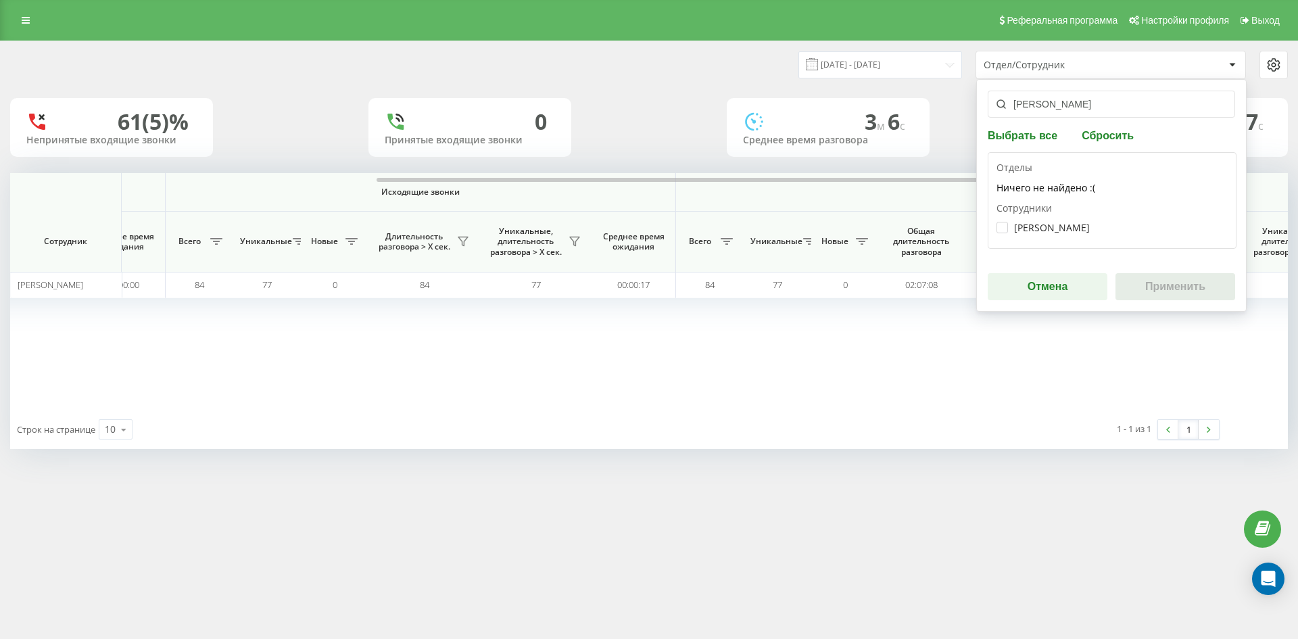
type input "[PERSON_NAME]"
click at [1063, 215] on div "Сотрудники [PERSON_NAME]" at bounding box center [1111, 220] width 231 height 39
drag, startPoint x: 1059, startPoint y: 223, endPoint x: 1157, endPoint y: 277, distance: 111.4
click at [1061, 224] on label "[PERSON_NAME]" at bounding box center [1042, 227] width 93 height 11
checkbox input "true"
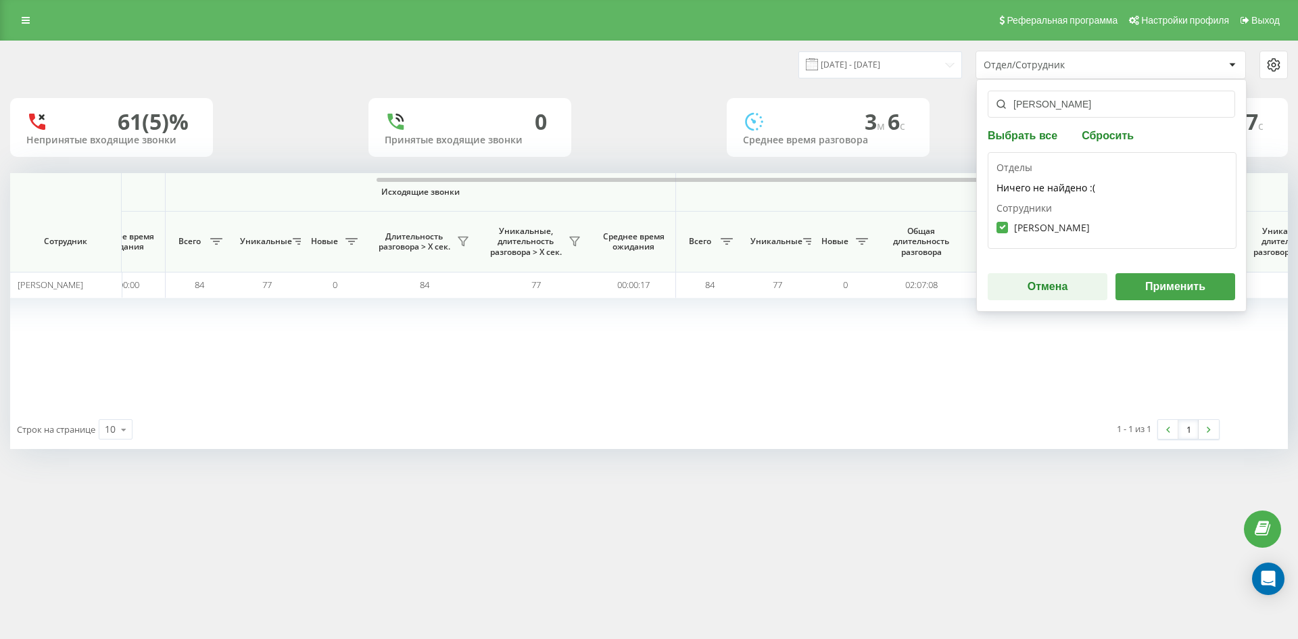
click at [1157, 277] on button "Применить" at bounding box center [1175, 286] width 120 height 27
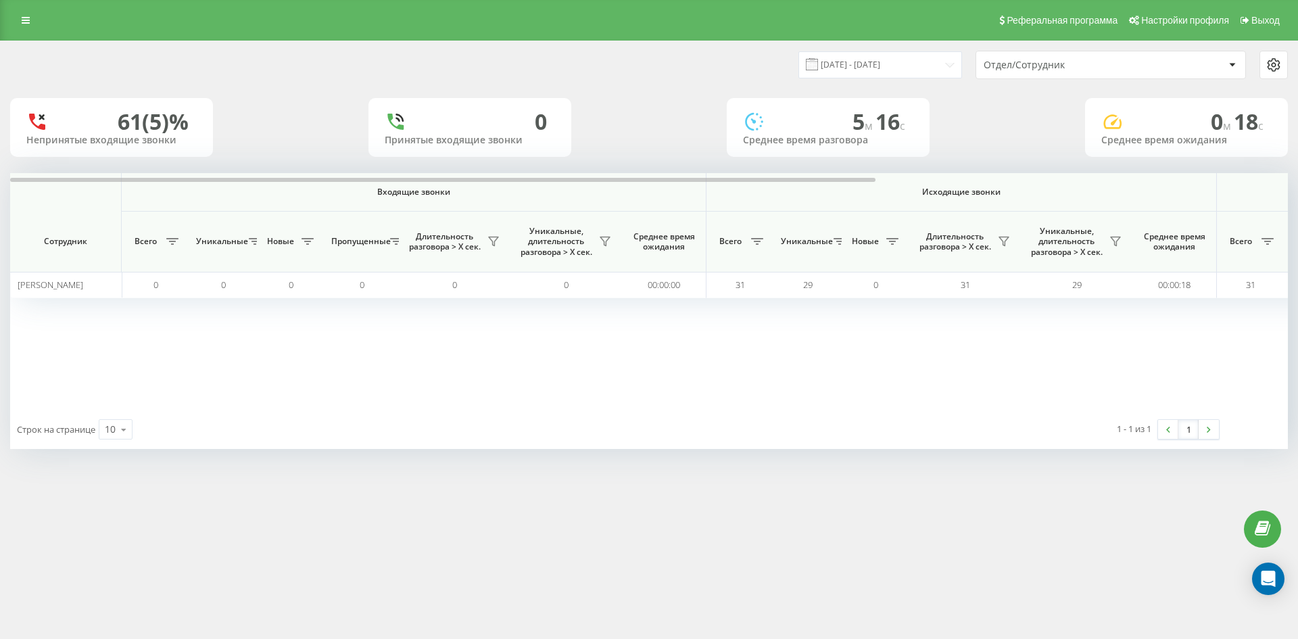
scroll to position [0, 473]
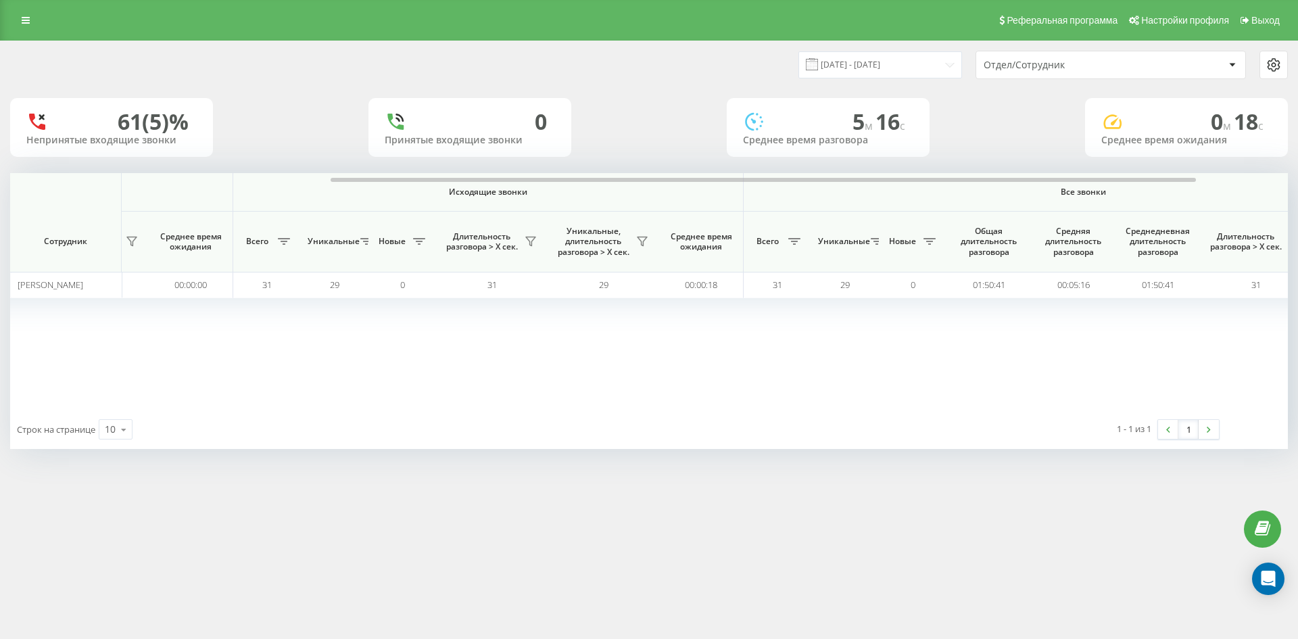
click at [1097, 69] on div "Отдел/Сотрудник" at bounding box center [1065, 64] width 162 height 11
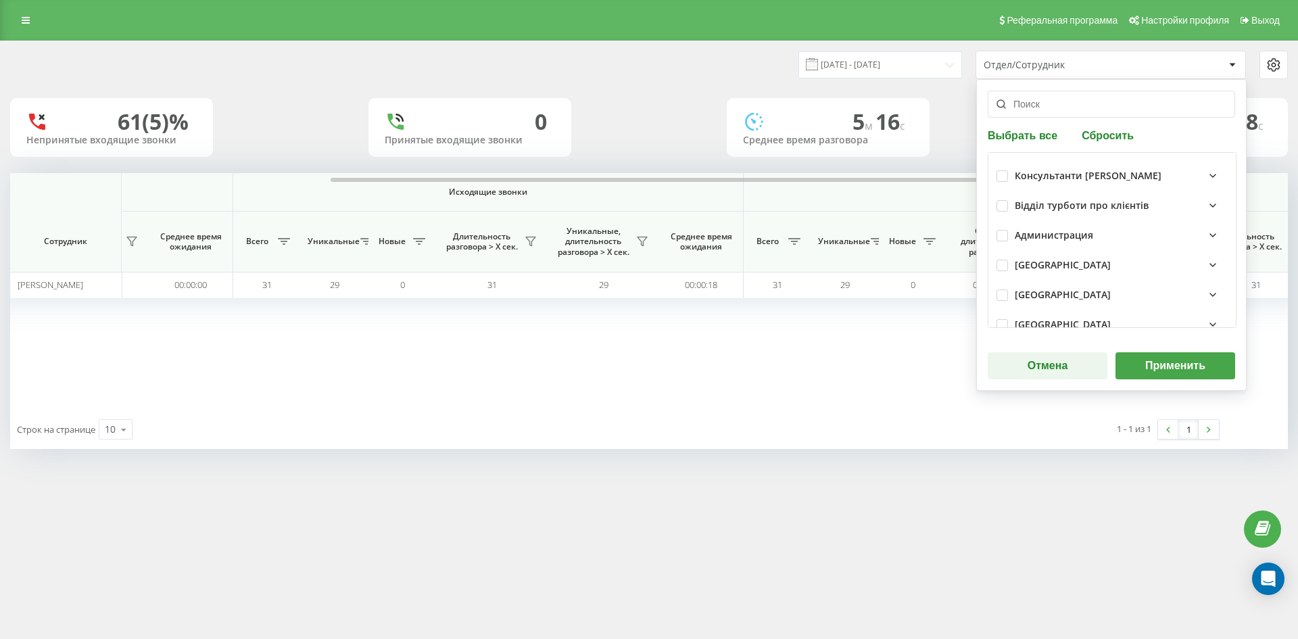
click at [1111, 132] on button "Сбросить" at bounding box center [1108, 134] width 60 height 13
click at [1080, 113] on input "text" at bounding box center [1111, 104] width 247 height 27
paste input "мамацашвілі"
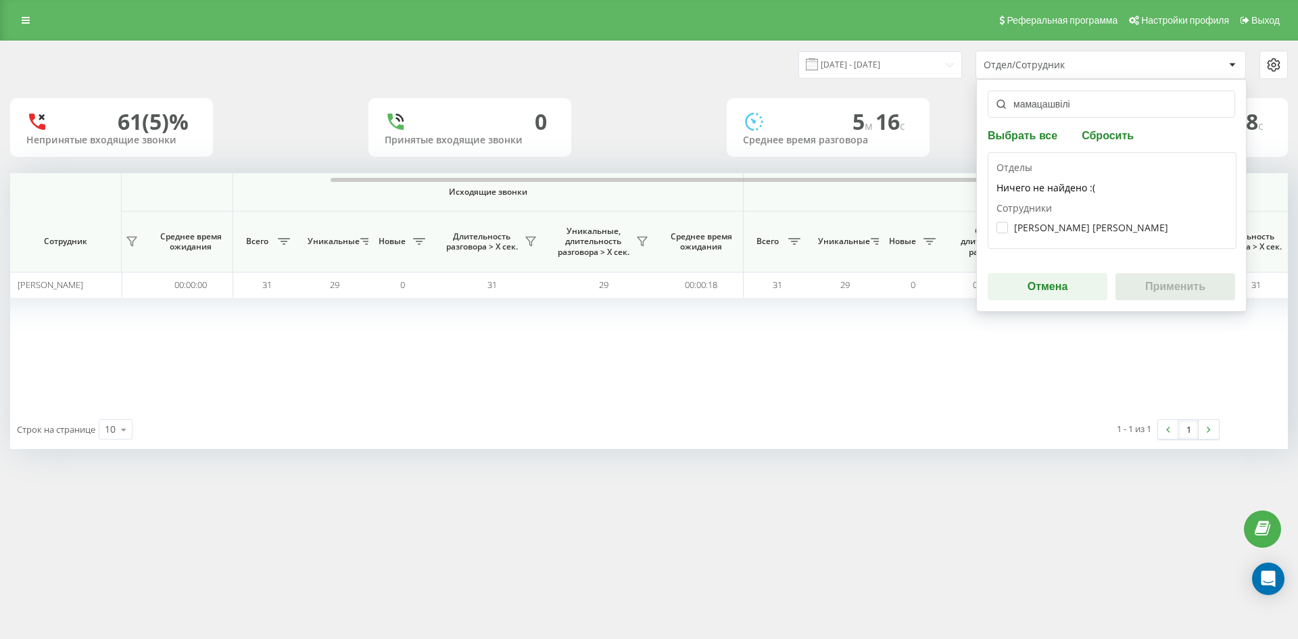
type input "мамацашвілі"
click at [1060, 233] on div "[PERSON_NAME] [PERSON_NAME]" at bounding box center [1111, 227] width 231 height 25
click at [1053, 228] on label "[PERSON_NAME] [PERSON_NAME]" at bounding box center [1082, 227] width 172 height 11
checkbox input "true"
click at [1158, 290] on button "Применить" at bounding box center [1175, 286] width 120 height 27
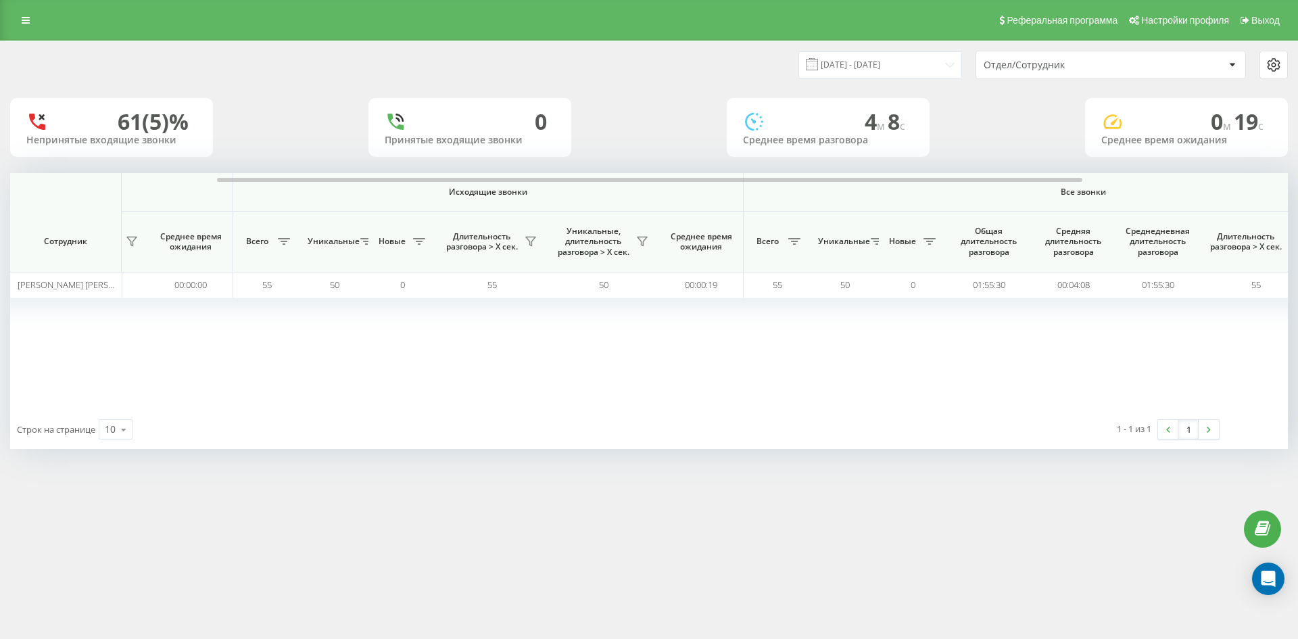
scroll to position [0, 541]
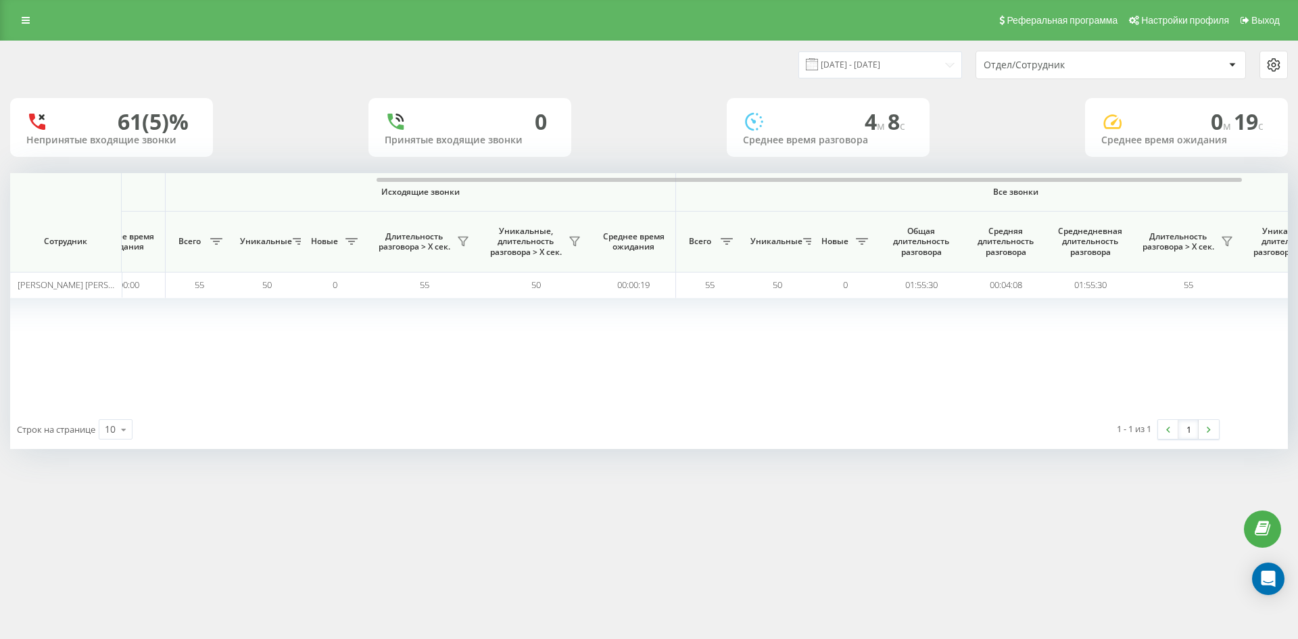
click at [1109, 65] on div "Отдел/Сотрудник" at bounding box center [1065, 64] width 162 height 11
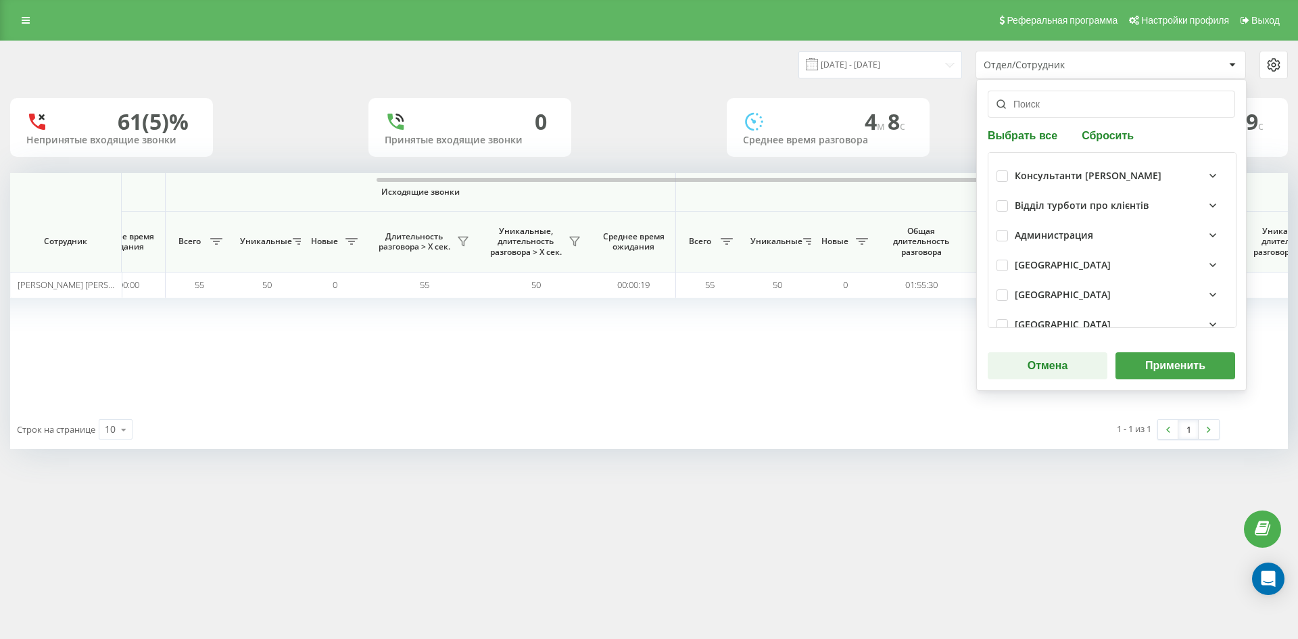
click at [1103, 136] on button "Сбросить" at bounding box center [1108, 134] width 60 height 13
click at [1064, 112] on input "text" at bounding box center [1111, 104] width 247 height 27
paste input "[PERSON_NAME]"
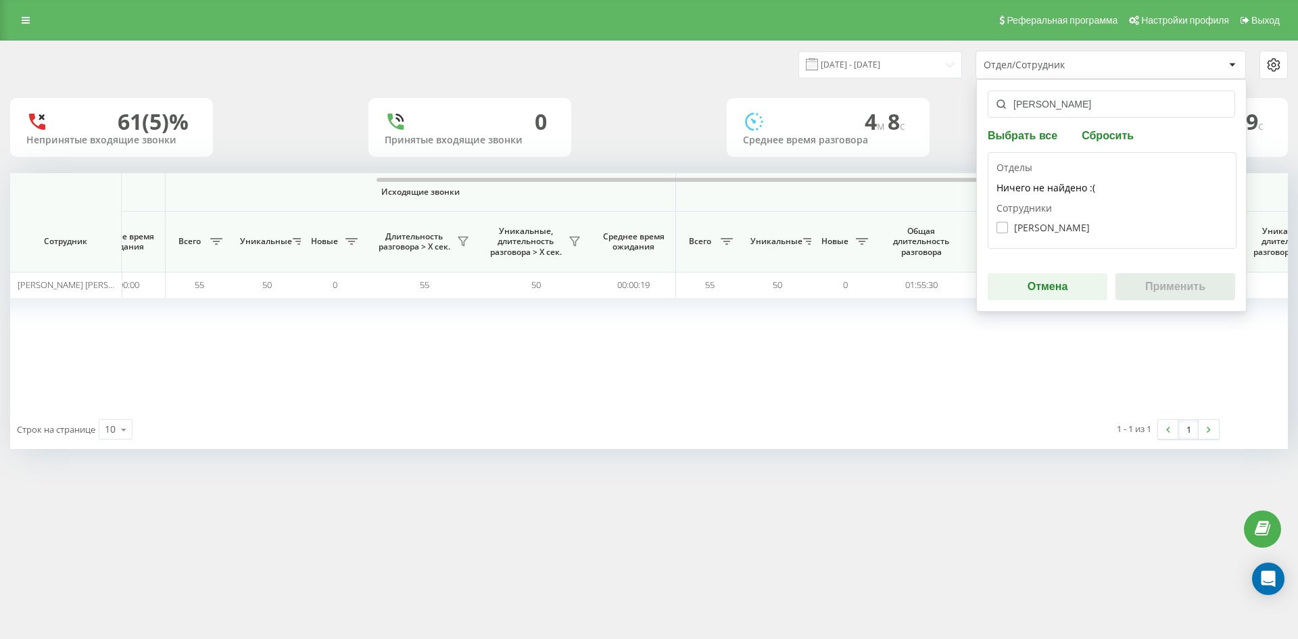
type input "[PERSON_NAME]"
click at [1051, 231] on label "[PERSON_NAME]" at bounding box center [1042, 227] width 93 height 11
checkbox input "true"
click at [1174, 281] on button "Применить" at bounding box center [1175, 286] width 120 height 27
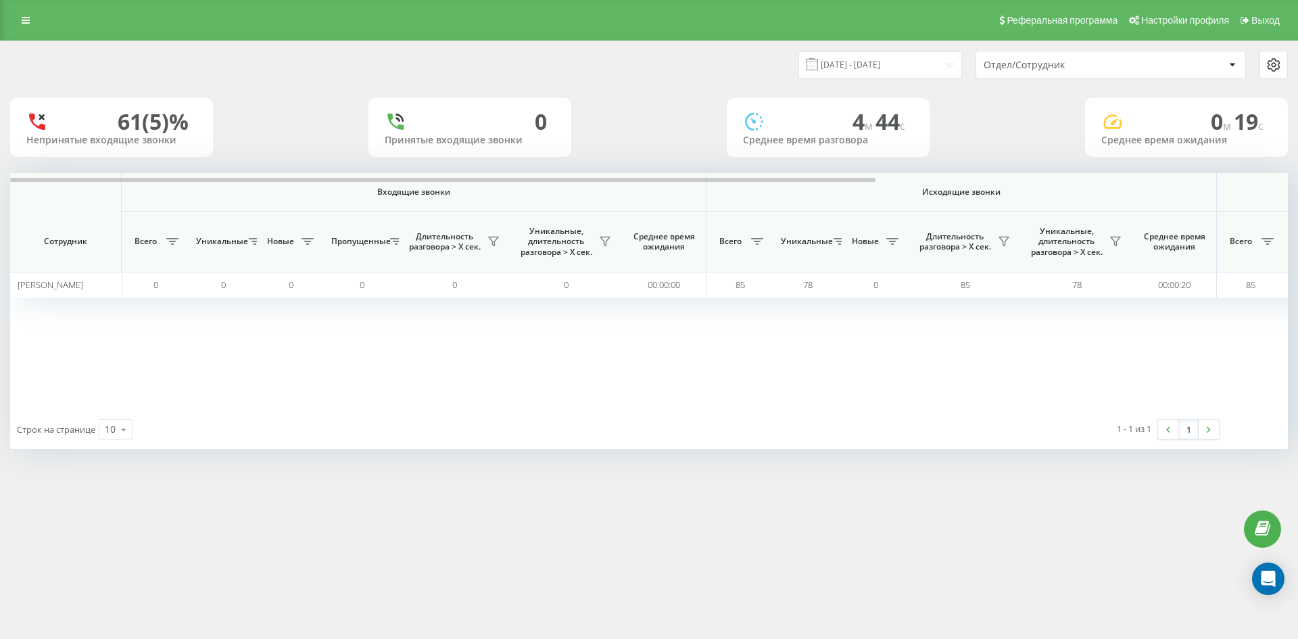
scroll to position [0, 473]
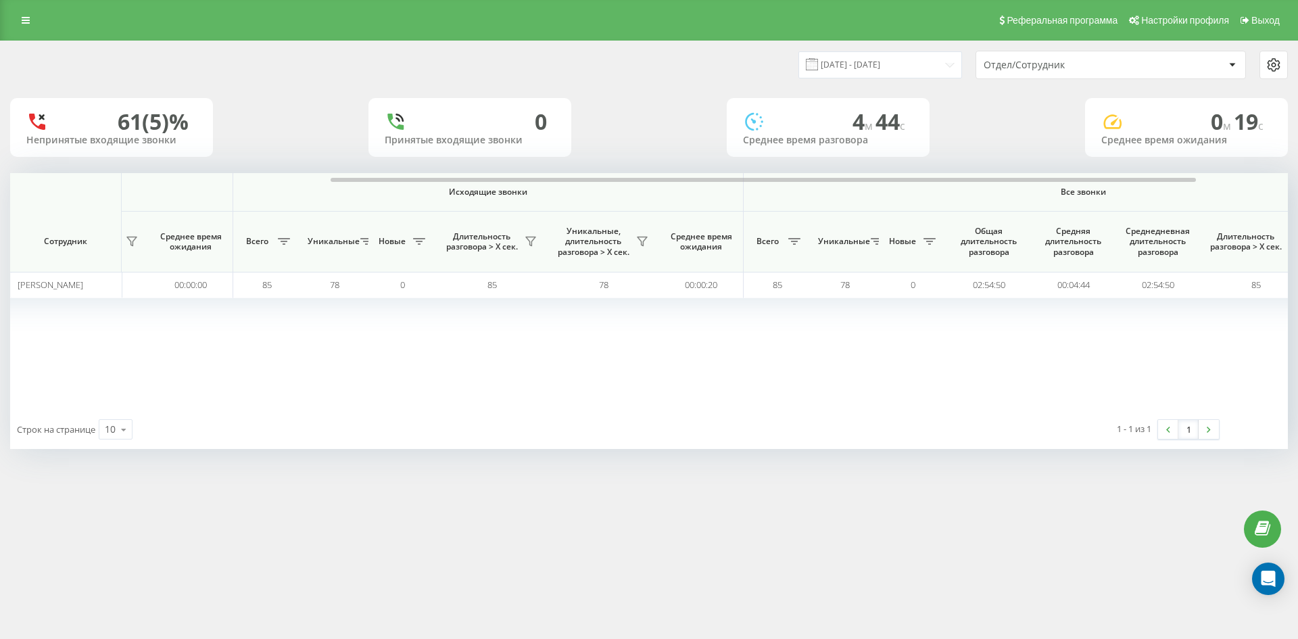
click at [1103, 70] on div "Отдел/Сотрудник" at bounding box center [1065, 64] width 162 height 11
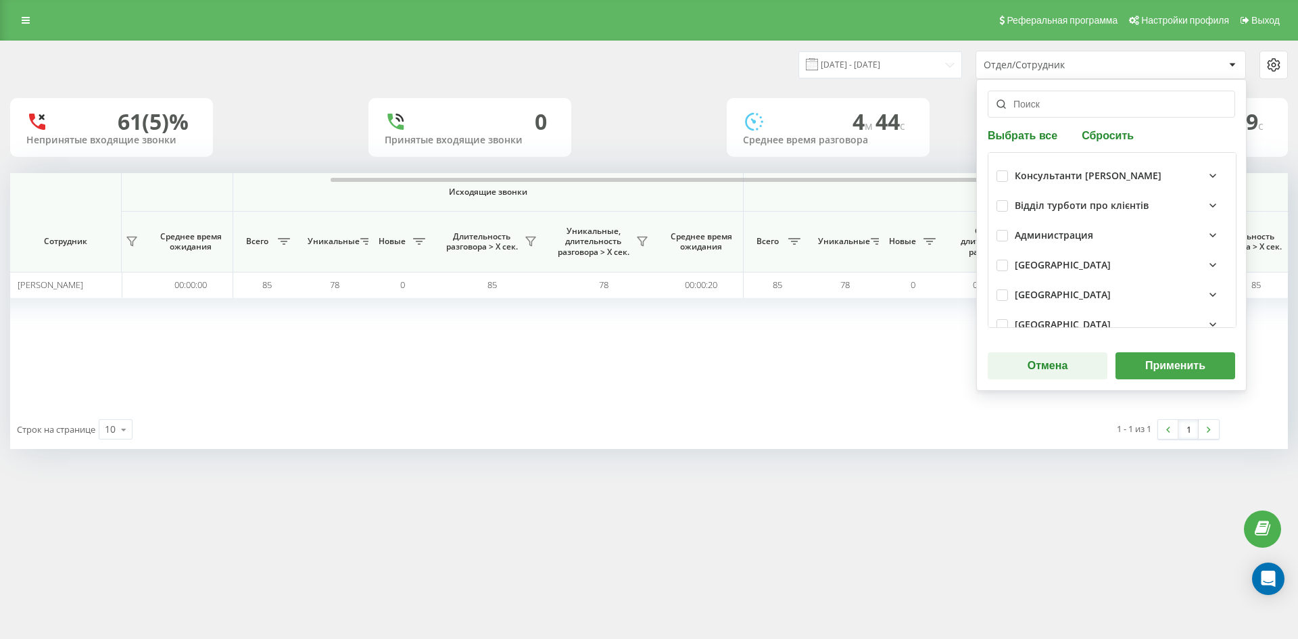
click at [1112, 129] on button "Сбросить" at bounding box center [1108, 134] width 60 height 13
click at [1086, 112] on input "text" at bounding box center [1111, 104] width 247 height 27
paste input "[PERSON_NAME]"
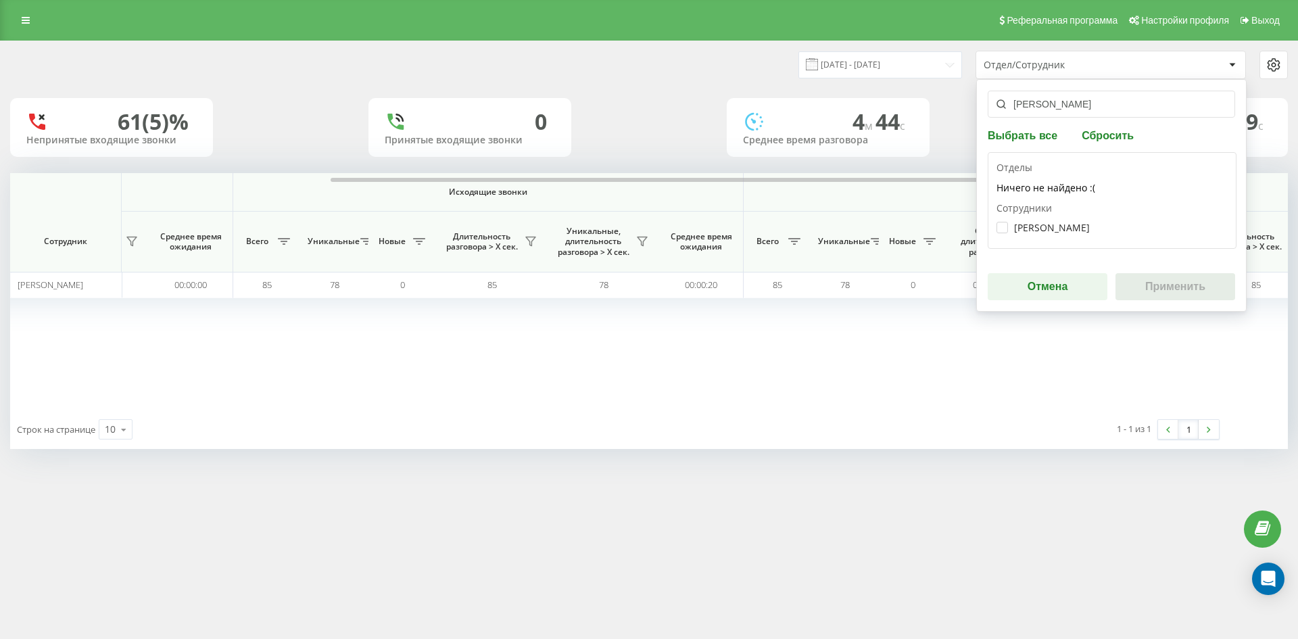
type input "[PERSON_NAME]"
click at [1038, 232] on label "[PERSON_NAME]" at bounding box center [1042, 227] width 93 height 11
checkbox input "true"
click at [1192, 281] on button "Применить" at bounding box center [1175, 286] width 120 height 27
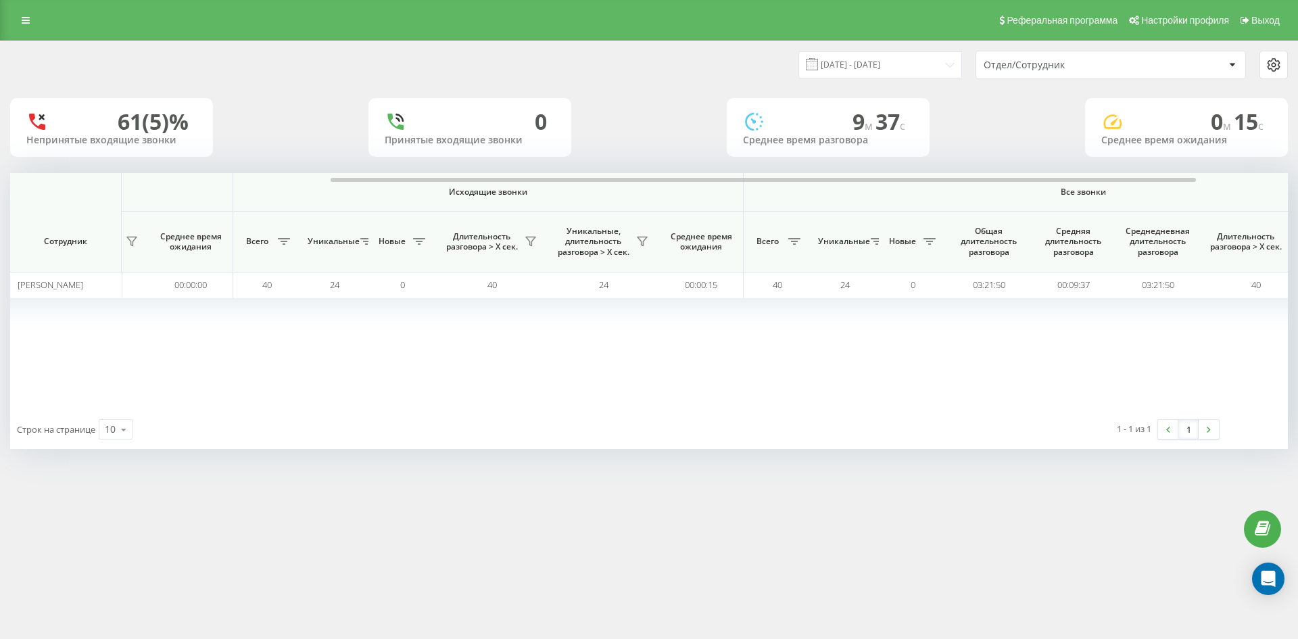
click at [1092, 67] on div "Отдел/Сотрудник" at bounding box center [1065, 64] width 162 height 11
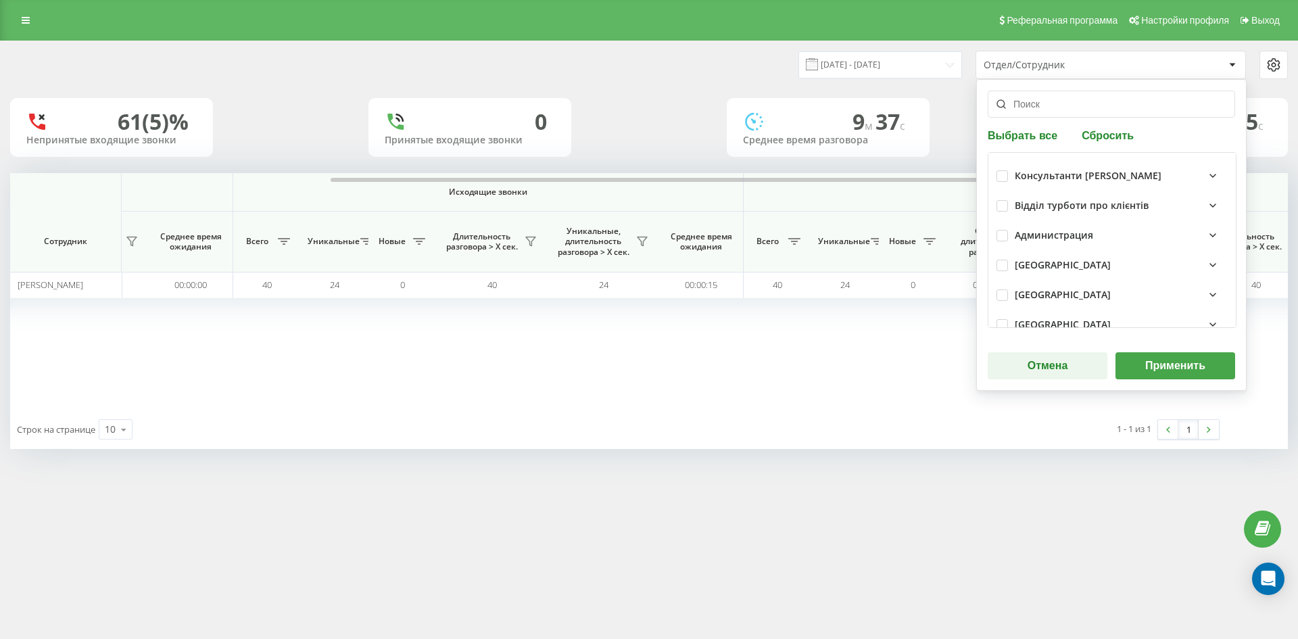
click at [1104, 126] on div "Выбрать все Сбросить Консультанти [PERSON_NAME] Відділ турботи про клієнтів Адм…" at bounding box center [1111, 235] width 270 height 312
click at [1101, 133] on button "Сбросить" at bounding box center [1108, 134] width 60 height 13
click at [1069, 105] on input "text" at bounding box center [1111, 104] width 247 height 27
paste input "[PERSON_NAME]"
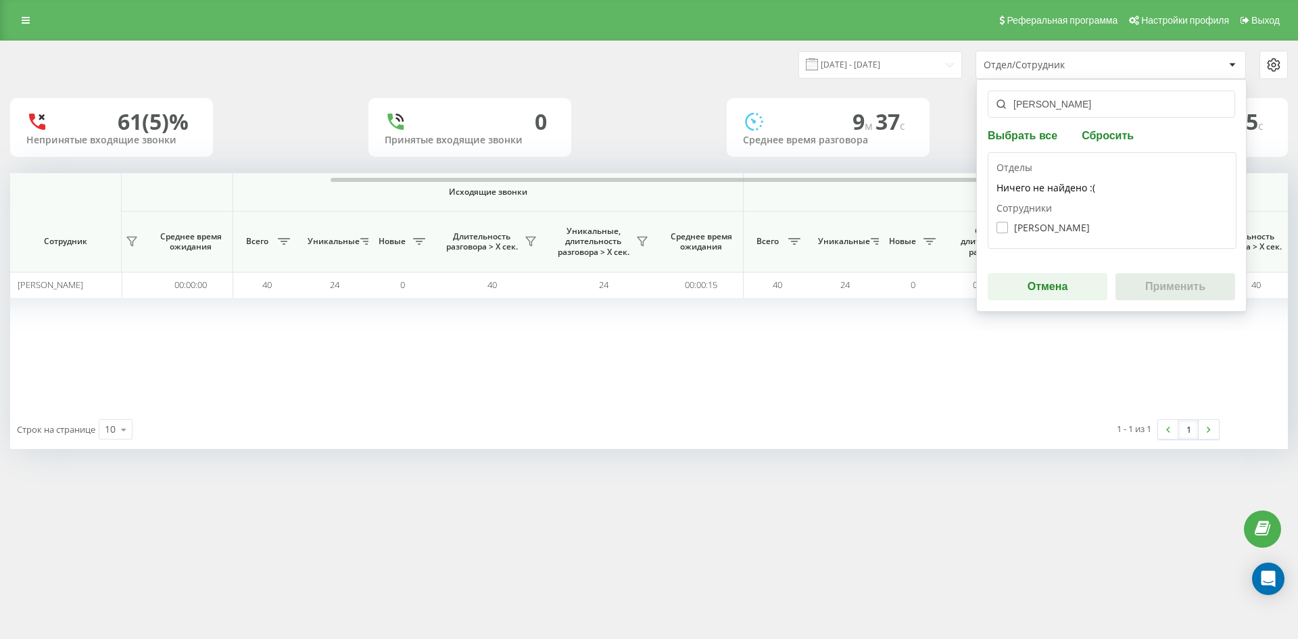
type input "[PERSON_NAME]"
click at [1048, 231] on label "[PERSON_NAME]" at bounding box center [1042, 227] width 93 height 11
checkbox input "true"
click at [1134, 274] on button "Применить" at bounding box center [1175, 286] width 120 height 27
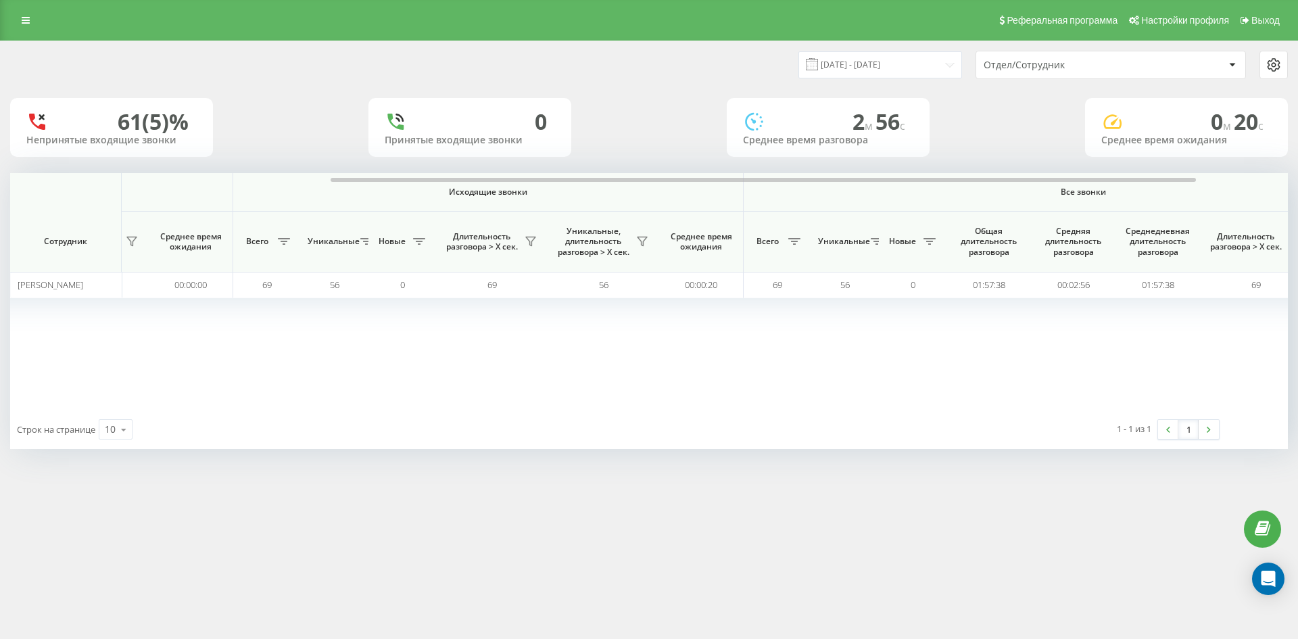
click at [1093, 66] on div "Отдел/Сотрудник" at bounding box center [1065, 64] width 162 height 11
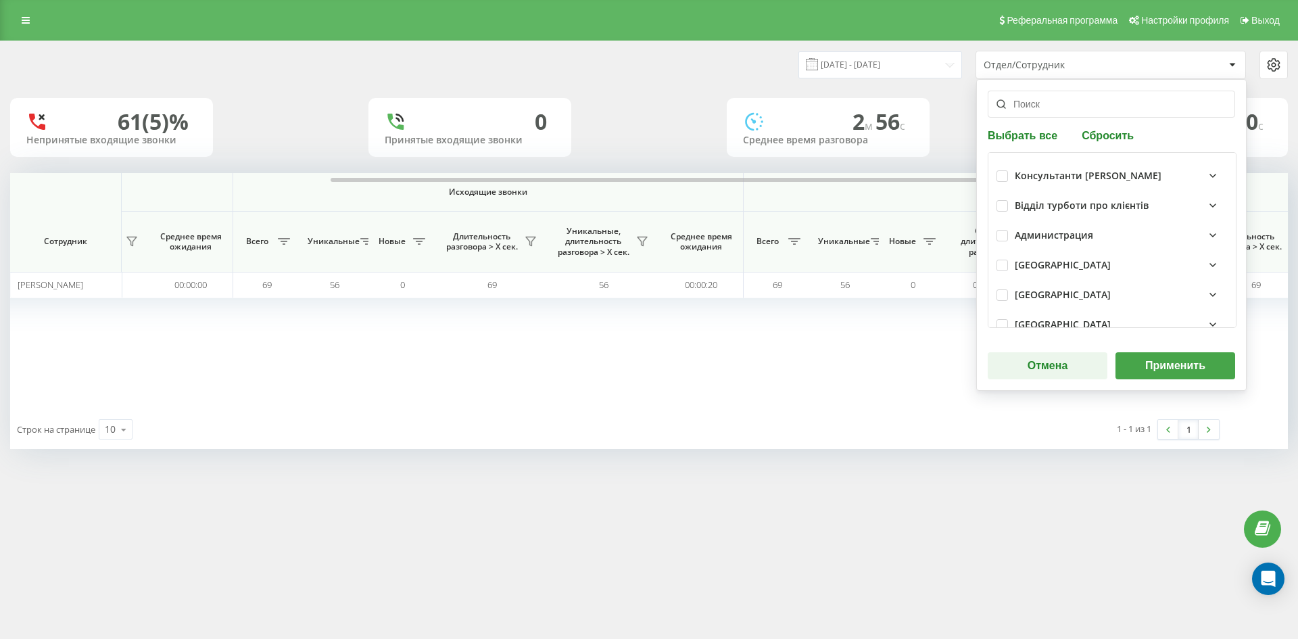
click at [1108, 134] on button "Сбросить" at bounding box center [1108, 134] width 60 height 13
click at [1077, 110] on input "text" at bounding box center [1111, 104] width 247 height 27
paste input "[PERSON_NAME]"
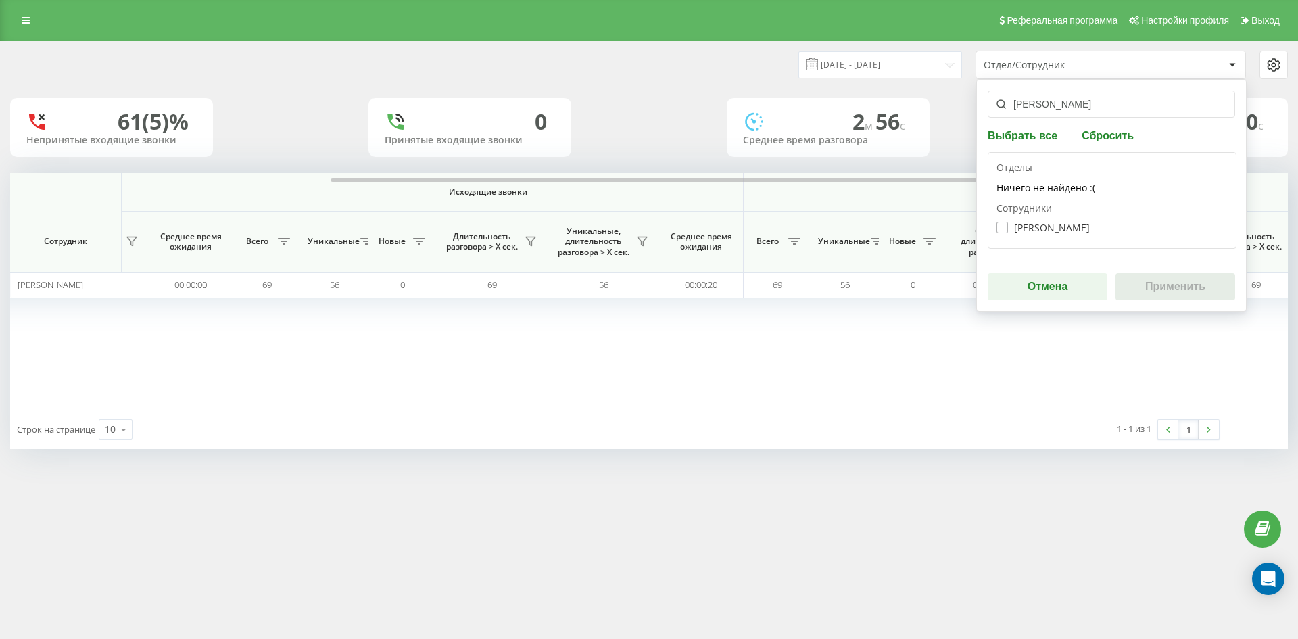
type input "[PERSON_NAME]"
click at [1057, 230] on label "[PERSON_NAME]" at bounding box center [1042, 227] width 93 height 11
checkbox input "true"
click at [1188, 297] on button "Применить" at bounding box center [1175, 286] width 120 height 27
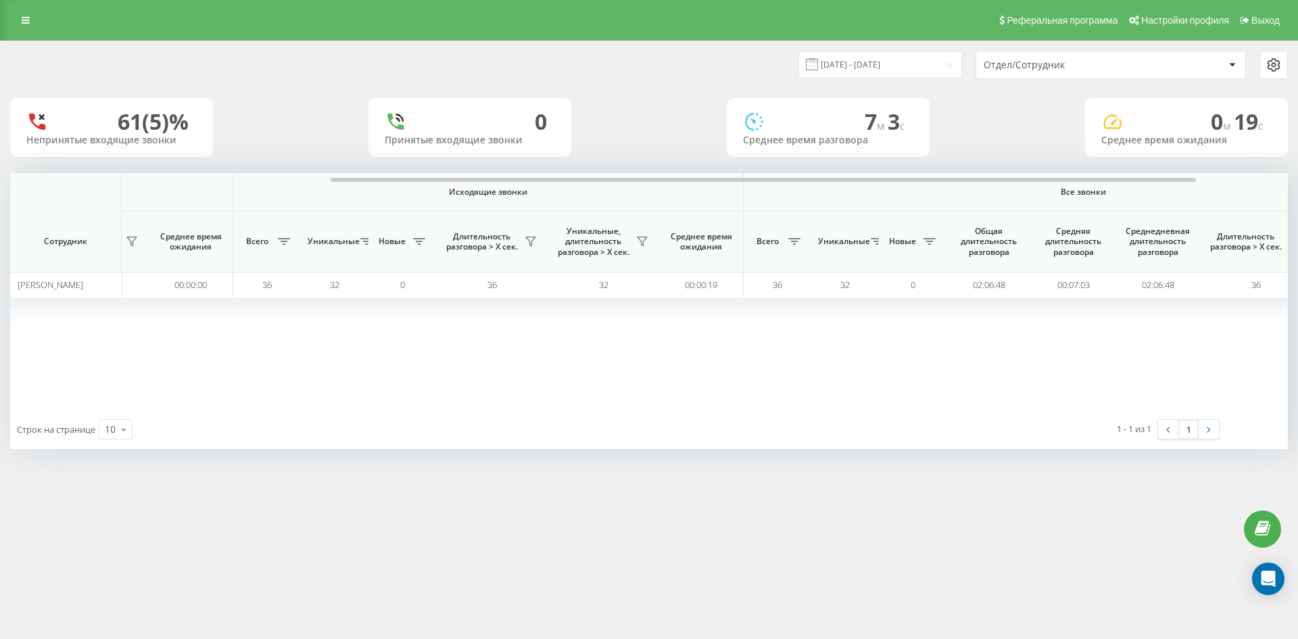
click at [1105, 71] on div "Отдел/Сотрудник" at bounding box center [1110, 64] width 269 height 27
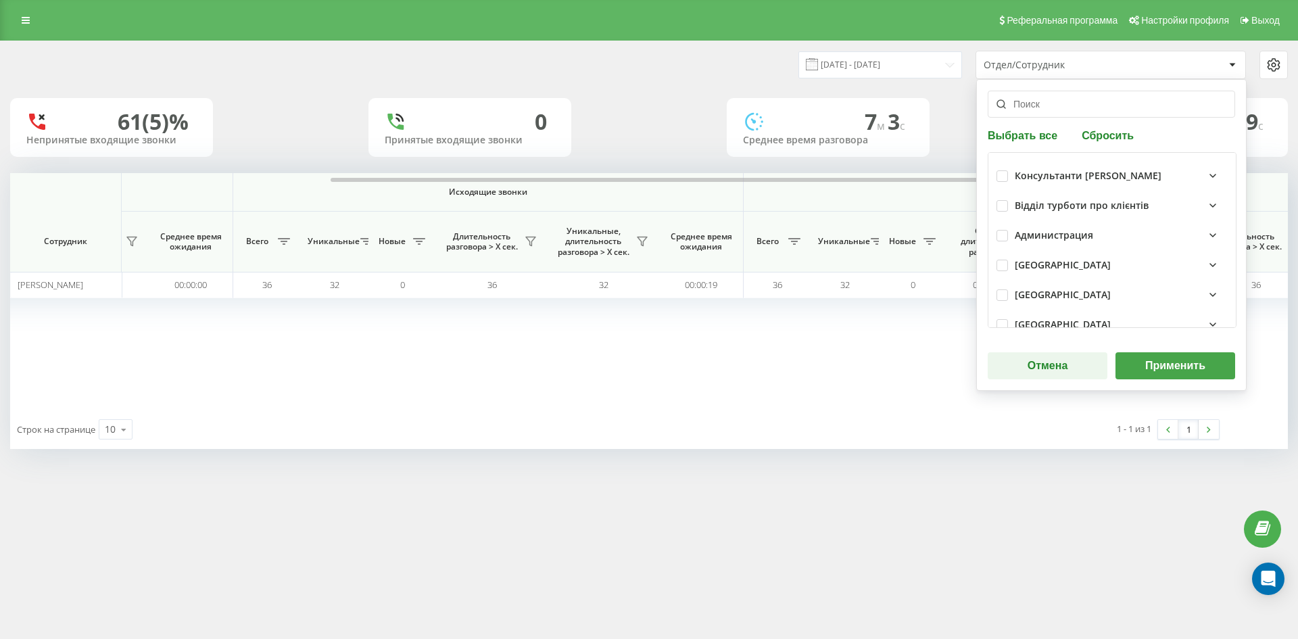
click at [1118, 126] on div "Выбрать все Сбросить Консультанти [PERSON_NAME] Відділ турботи про клієнтів Адм…" at bounding box center [1111, 235] width 270 height 312
click at [1118, 130] on button "Сбросить" at bounding box center [1108, 134] width 60 height 13
drag, startPoint x: 1088, startPoint y: 105, endPoint x: 1084, endPoint y: 160, distance: 54.2
click at [1088, 105] on input "text" at bounding box center [1111, 104] width 247 height 27
paste input "[PERSON_NAME]"
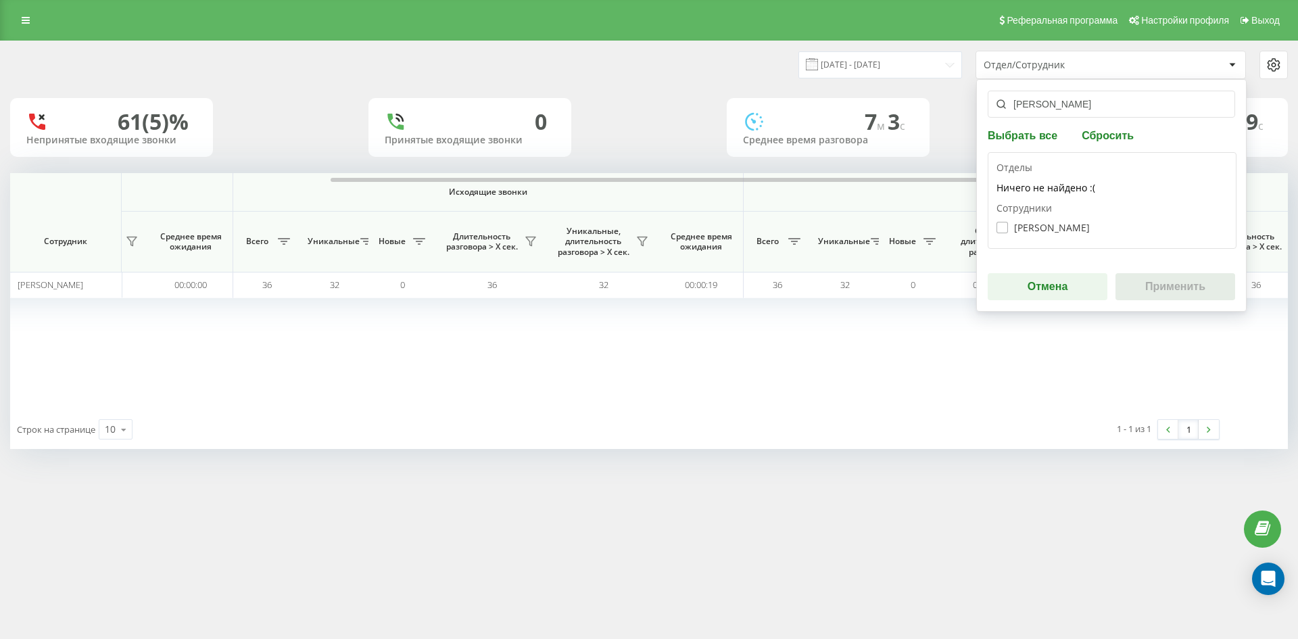
type input "[PERSON_NAME]"
click at [1067, 229] on label "[PERSON_NAME]" at bounding box center [1042, 227] width 93 height 11
checkbox input "true"
click at [1167, 280] on button "Применить" at bounding box center [1175, 286] width 120 height 27
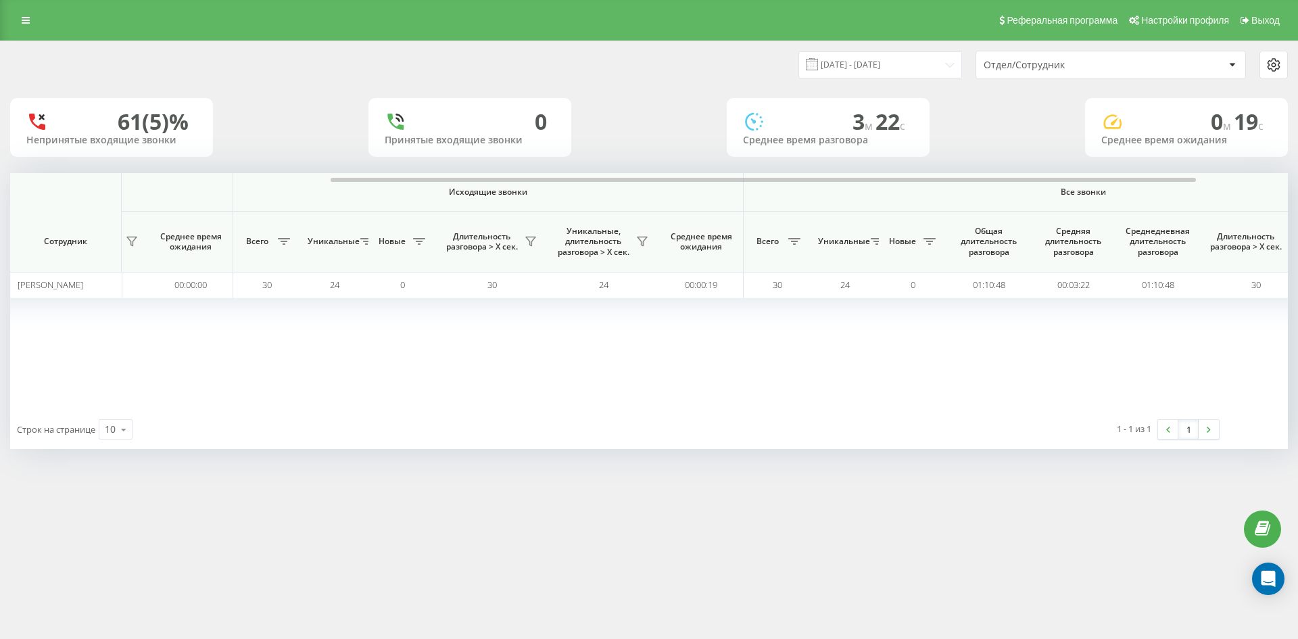
click at [1097, 66] on div "Отдел/Сотрудник" at bounding box center [1065, 64] width 162 height 11
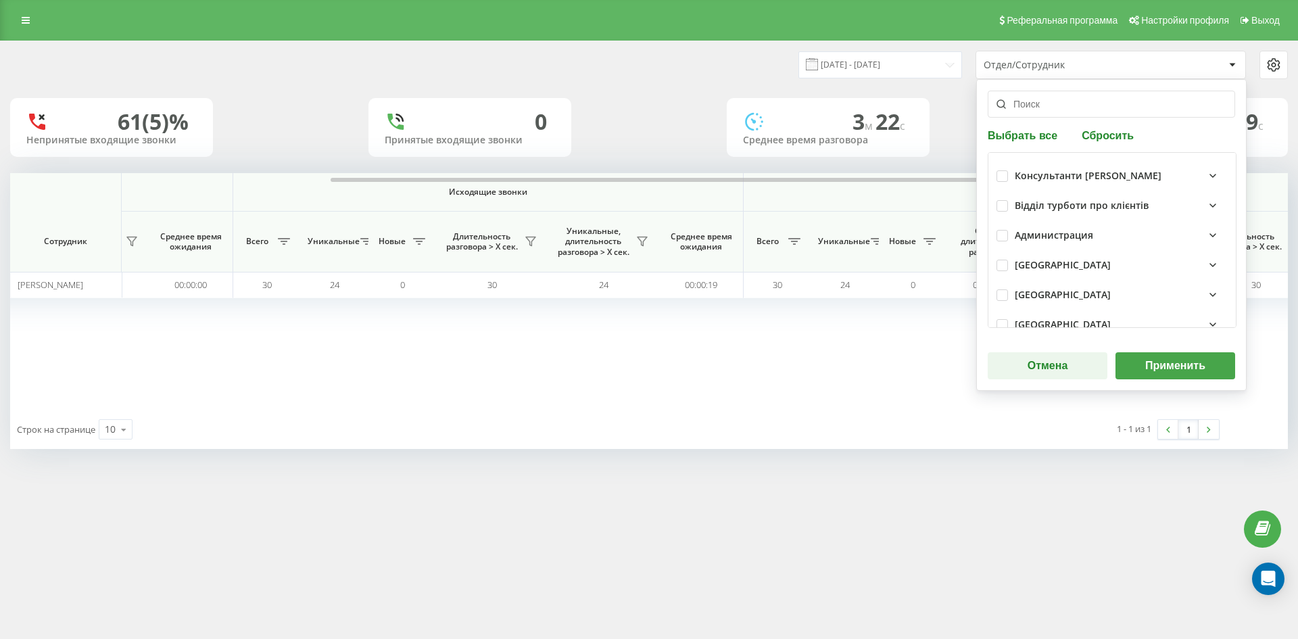
click at [1107, 133] on button "Сбросить" at bounding box center [1108, 134] width 60 height 13
click at [1076, 112] on input "text" at bounding box center [1111, 104] width 247 height 27
paste input "[PERSON_NAME]"
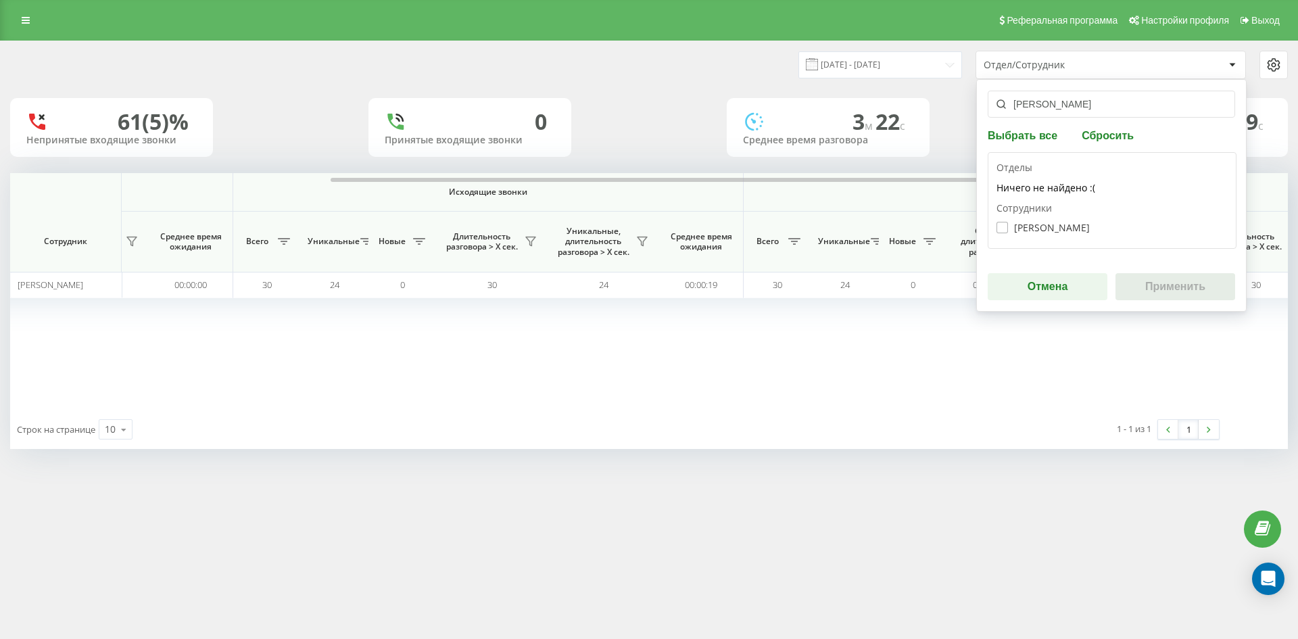
type input "[PERSON_NAME]"
click at [1072, 226] on label "[PERSON_NAME]" at bounding box center [1042, 227] width 93 height 11
checkbox input "true"
click at [1163, 285] on button "Применить" at bounding box center [1175, 286] width 120 height 27
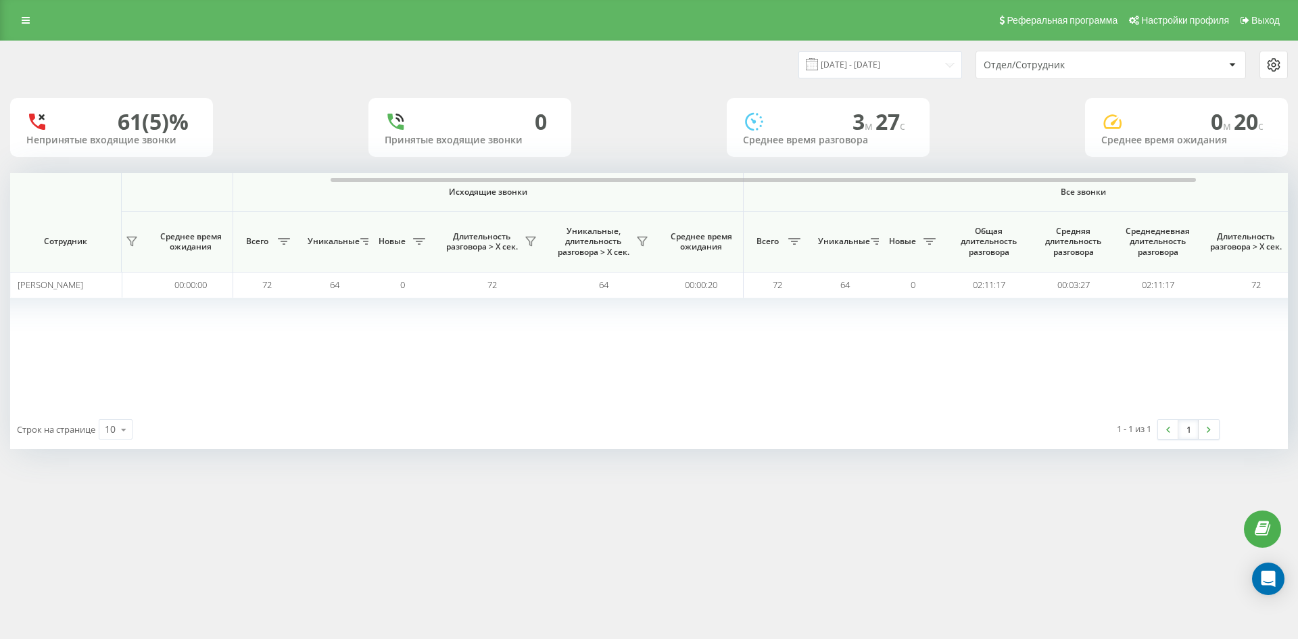
click at [1114, 64] on div "Отдел/Сотрудник" at bounding box center [1065, 64] width 162 height 11
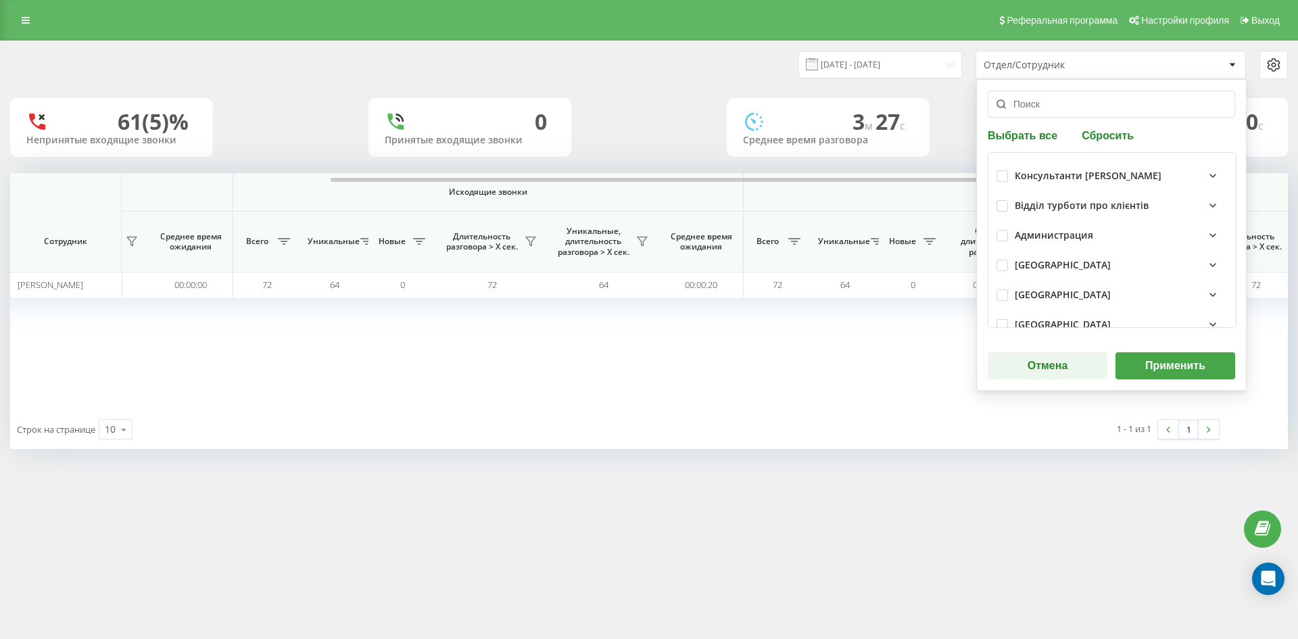
click at [1111, 135] on button "Сбросить" at bounding box center [1108, 134] width 60 height 13
click at [1081, 112] on input "text" at bounding box center [1111, 104] width 247 height 27
paste input "[PERSON_NAME]"
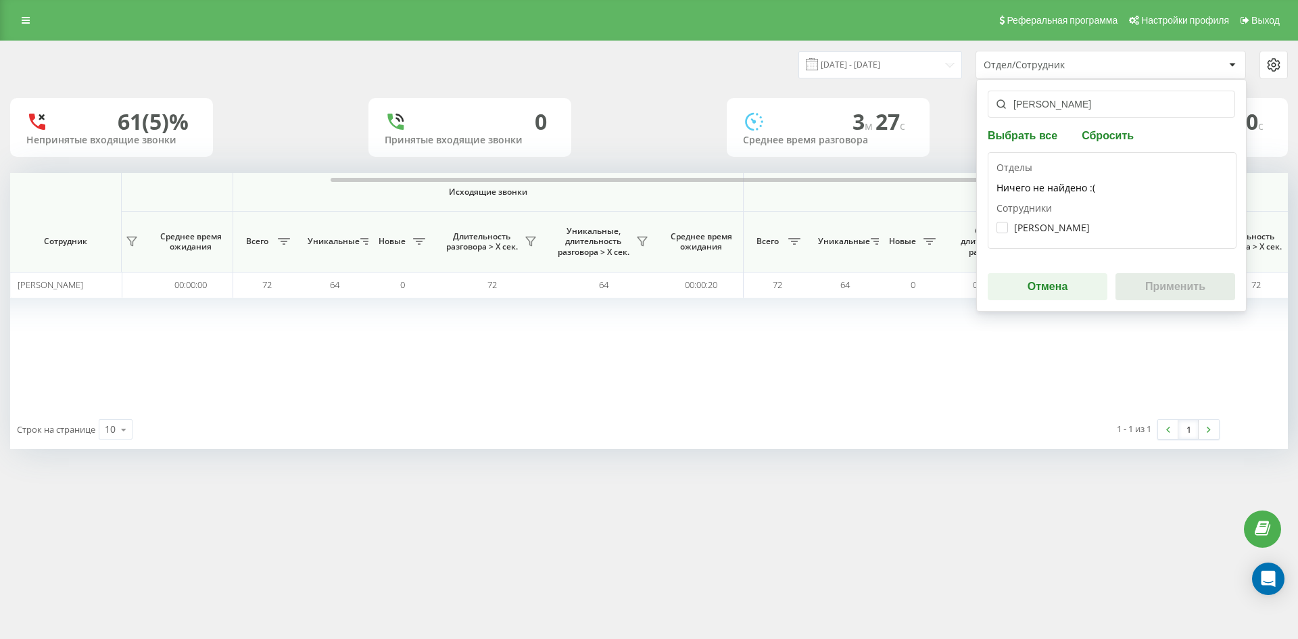
type input "[PERSON_NAME]"
drag, startPoint x: 1065, startPoint y: 220, endPoint x: 1063, endPoint y: 230, distance: 10.5
click at [1065, 220] on div "[PERSON_NAME]" at bounding box center [1111, 227] width 231 height 25
click at [1063, 230] on label "[PERSON_NAME]" at bounding box center [1042, 227] width 93 height 11
checkbox input "true"
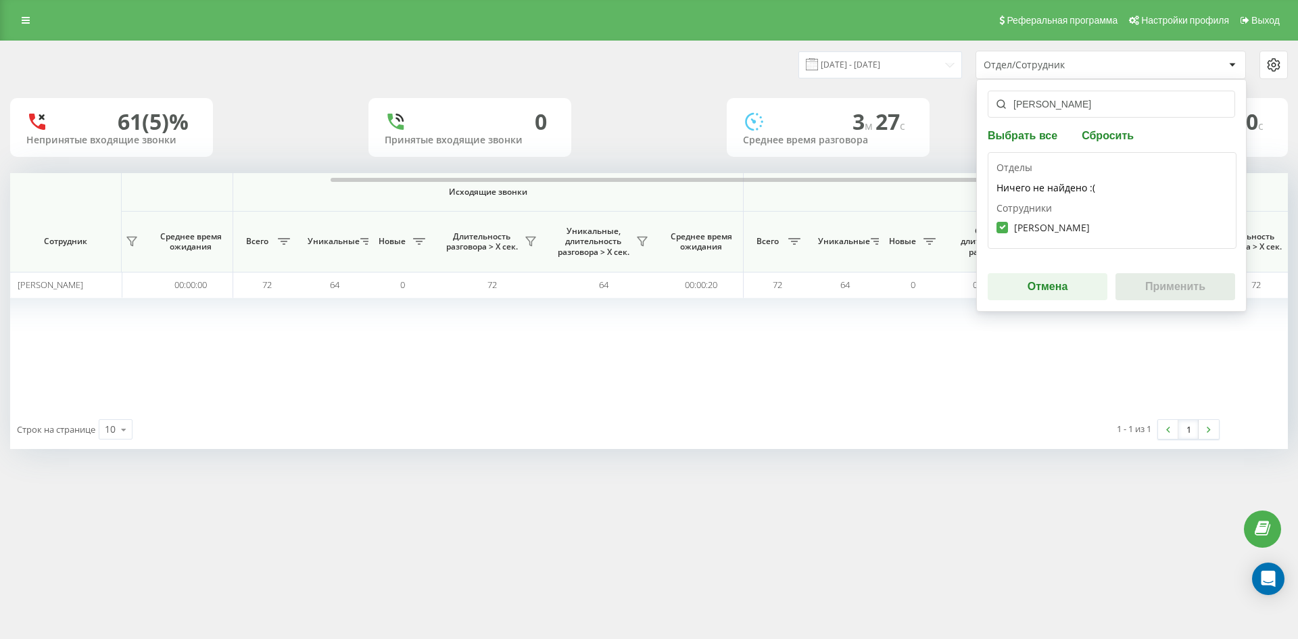
click at [1150, 280] on button "Применить" at bounding box center [1175, 286] width 120 height 27
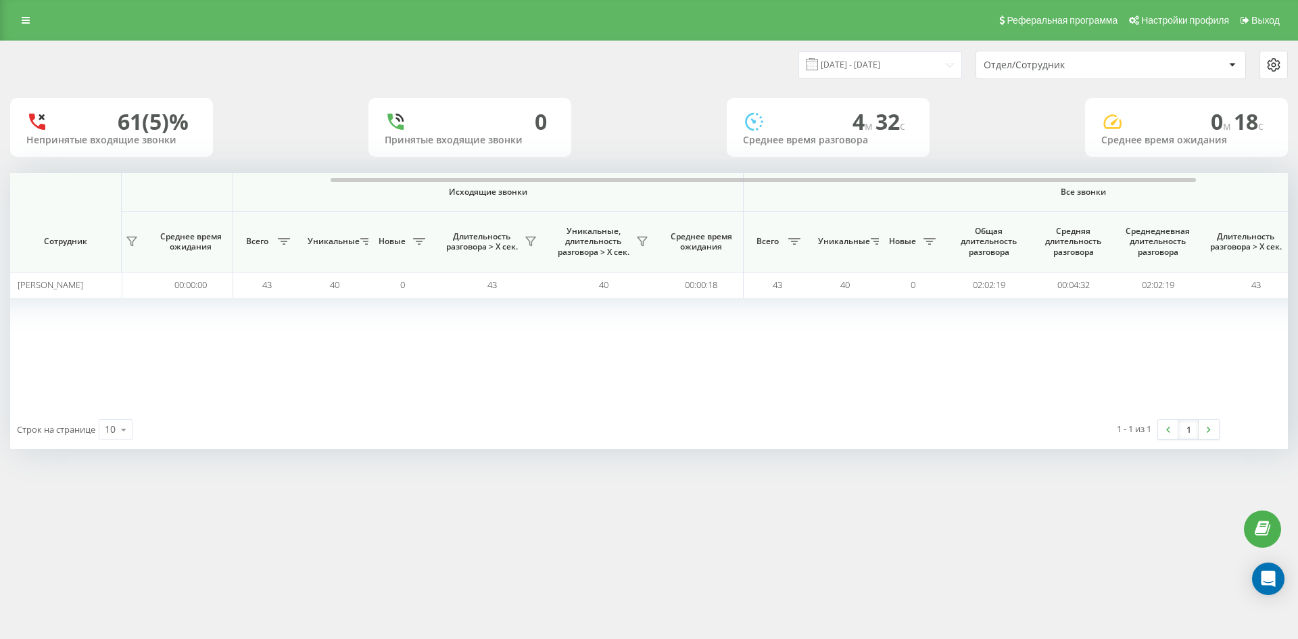
click at [1094, 69] on div "Отдел/Сотрудник" at bounding box center [1065, 64] width 162 height 11
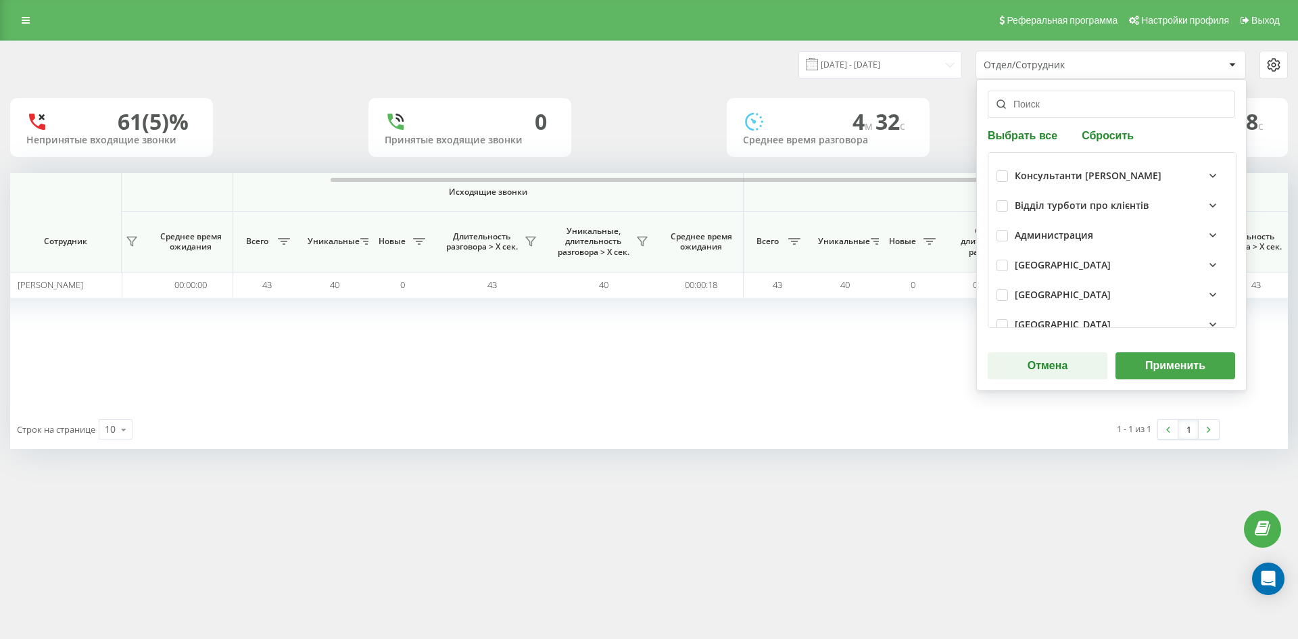
click at [1107, 128] on button "Сбросить" at bounding box center [1108, 134] width 60 height 13
click at [1075, 107] on input "text" at bounding box center [1111, 104] width 247 height 27
paste input "[PERSON_NAME]"
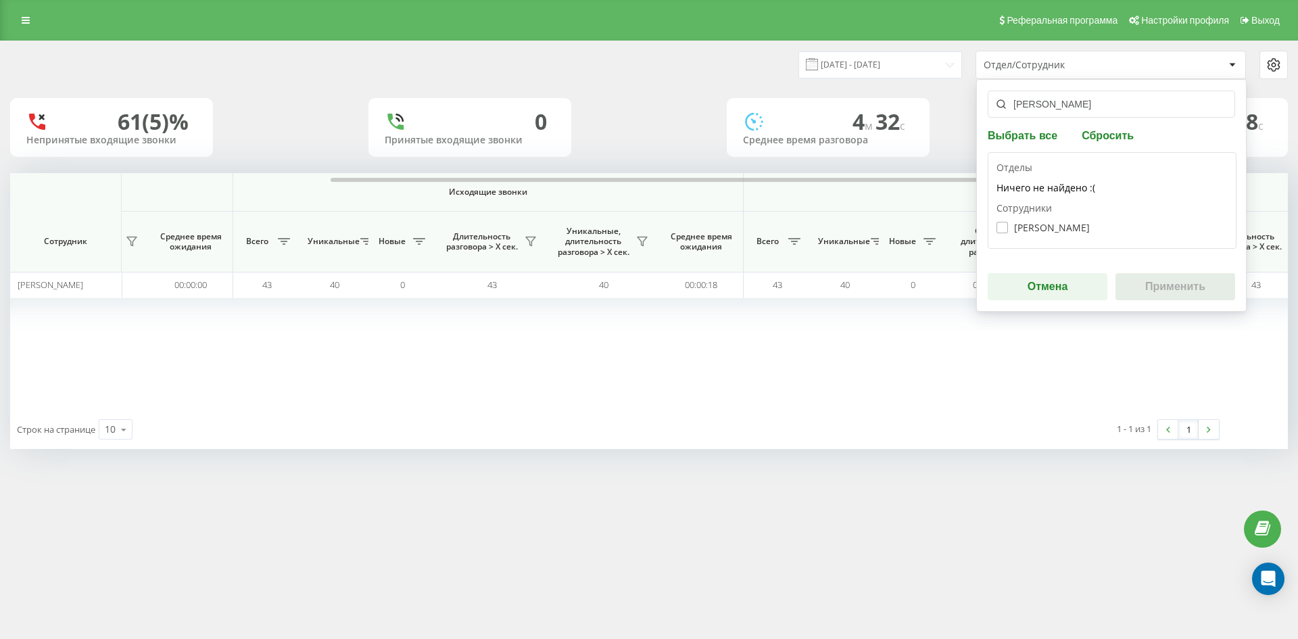
type input "[PERSON_NAME]"
click at [1064, 222] on label "[PERSON_NAME]" at bounding box center [1042, 227] width 93 height 11
checkbox input "true"
click at [1167, 289] on button "Применить" at bounding box center [1175, 286] width 120 height 27
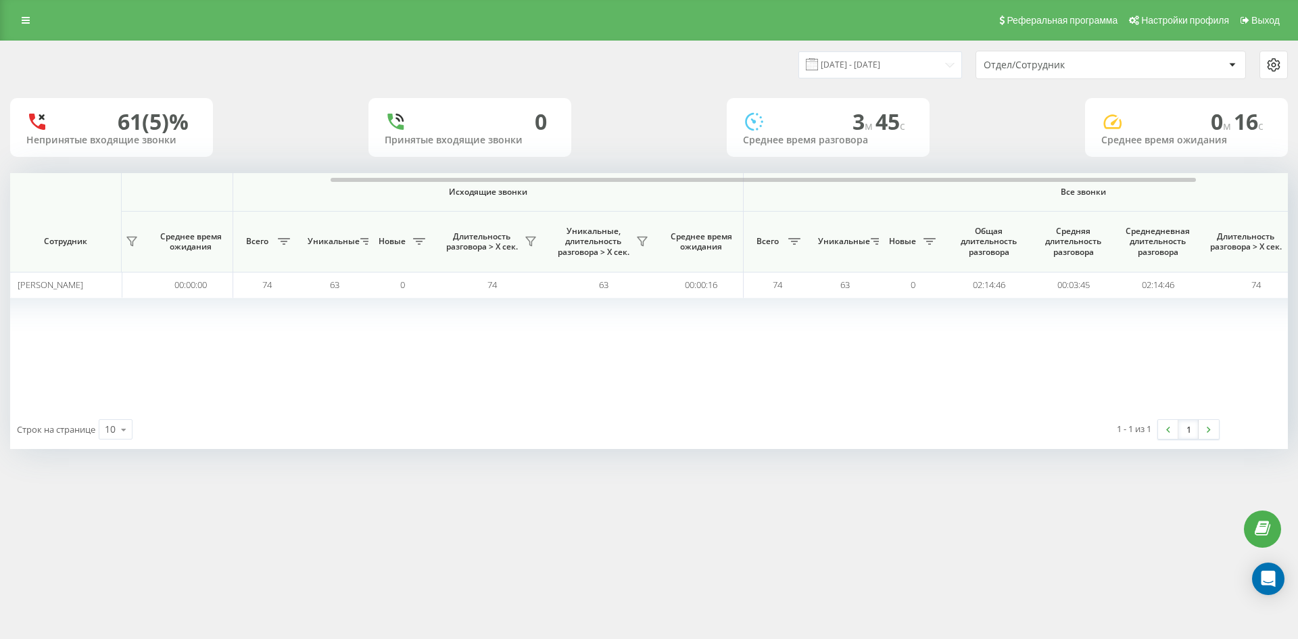
drag, startPoint x: 1120, startPoint y: 64, endPoint x: 1120, endPoint y: 76, distance: 12.2
click at [1120, 65] on div "Отдел/Сотрудник" at bounding box center [1065, 64] width 162 height 11
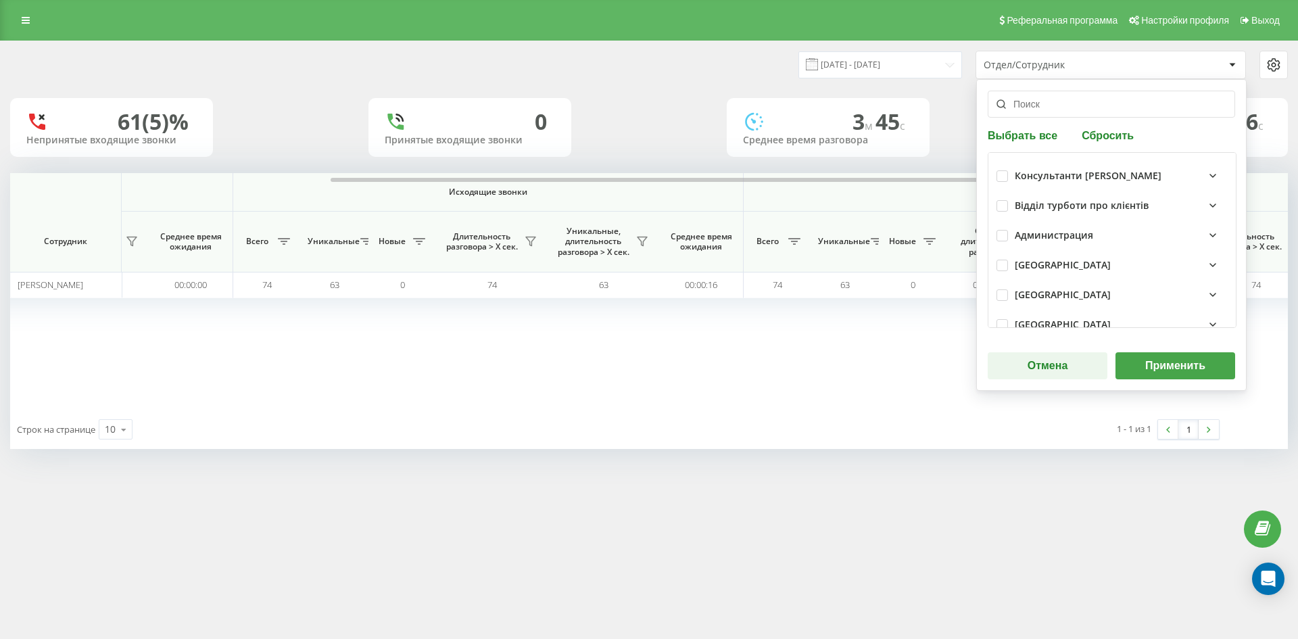
click at [1121, 143] on div "Выбрать все Сбросить Консультанти [PERSON_NAME] Відділ турботи про клієнтів Адм…" at bounding box center [1111, 235] width 270 height 312
click at [1108, 134] on button "Сбросить" at bounding box center [1108, 134] width 60 height 13
click at [1072, 108] on input "text" at bounding box center [1111, 104] width 247 height 27
paste input "[PERSON_NAME]"
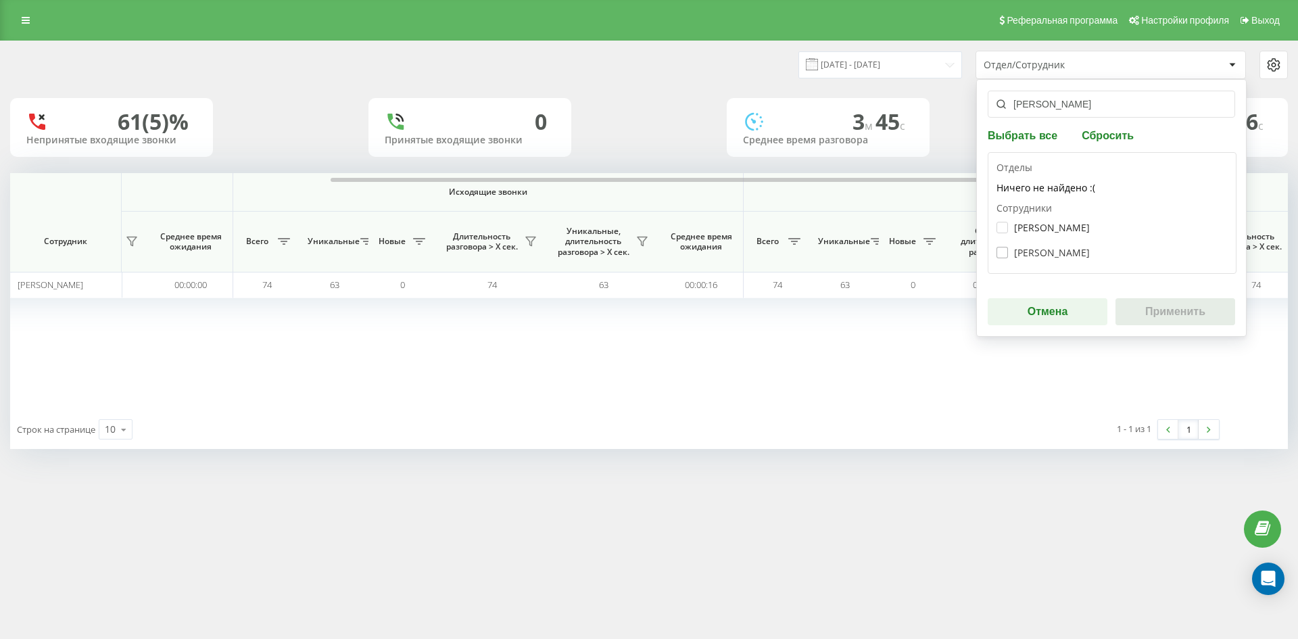
type input "[PERSON_NAME]"
click at [1040, 252] on label "[PERSON_NAME]" at bounding box center [1042, 252] width 93 height 11
checkbox input "true"
click at [1197, 318] on button "Применить" at bounding box center [1175, 311] width 120 height 27
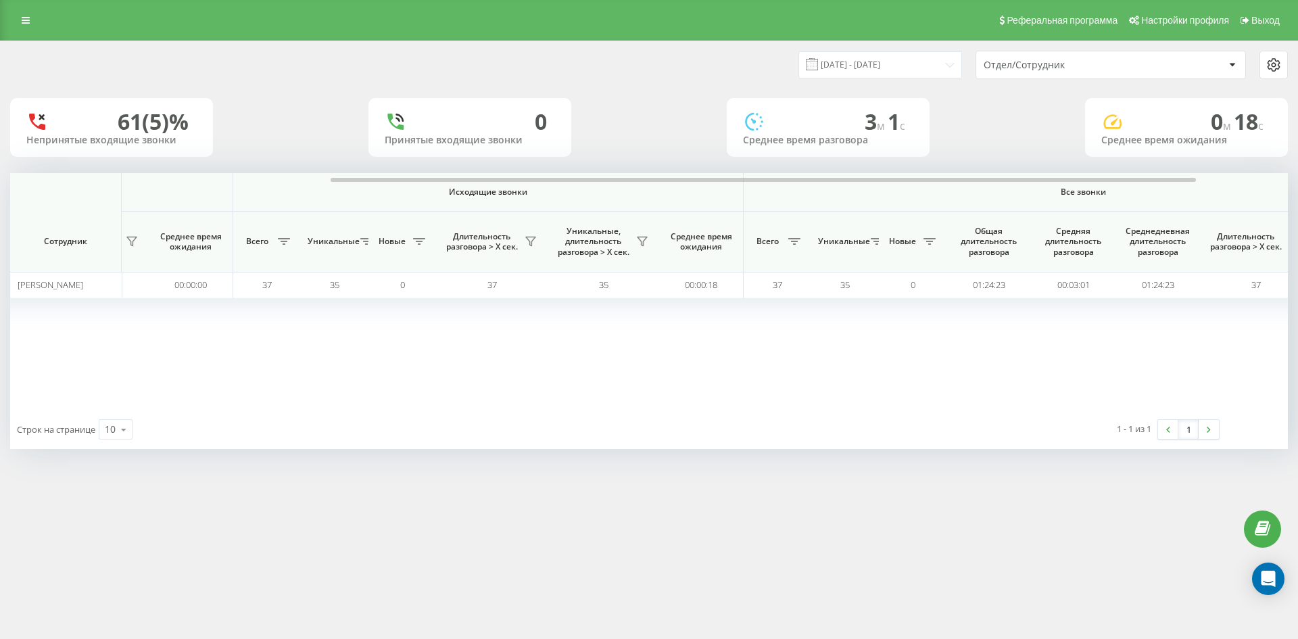
click at [1123, 64] on div "Отдел/Сотрудник" at bounding box center [1065, 64] width 162 height 11
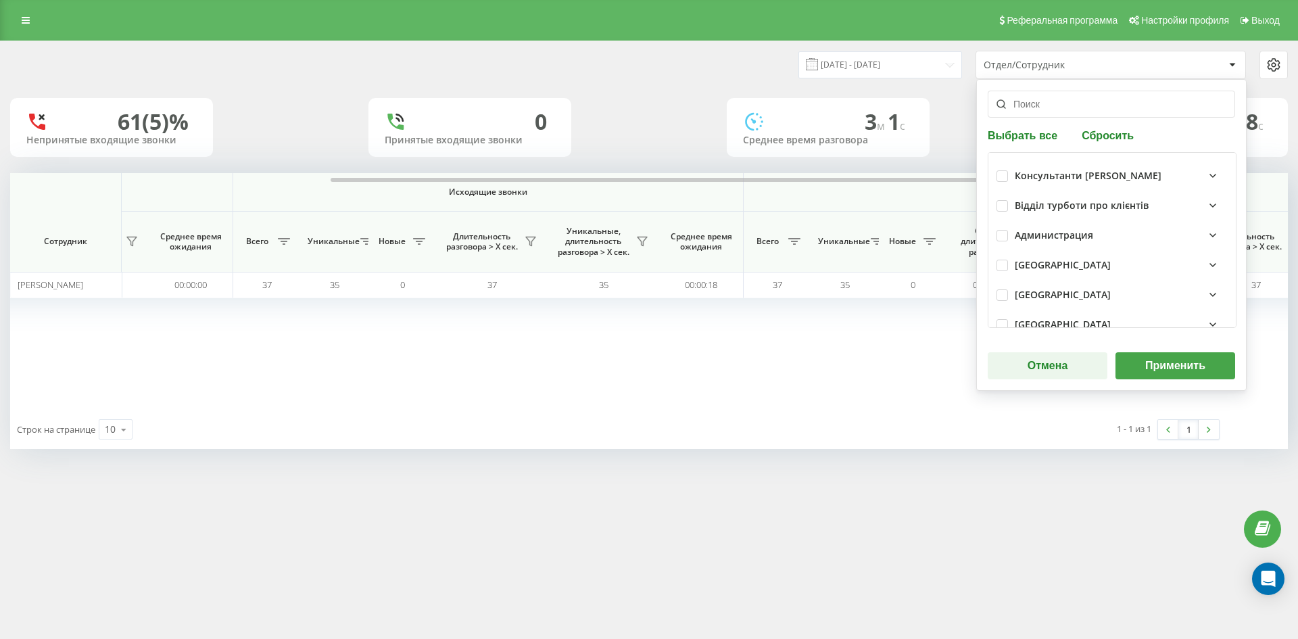
click at [1124, 141] on button "Сбросить" at bounding box center [1108, 134] width 60 height 13
click at [1086, 108] on input "text" at bounding box center [1111, 104] width 247 height 27
paste input "[PERSON_NAME]"
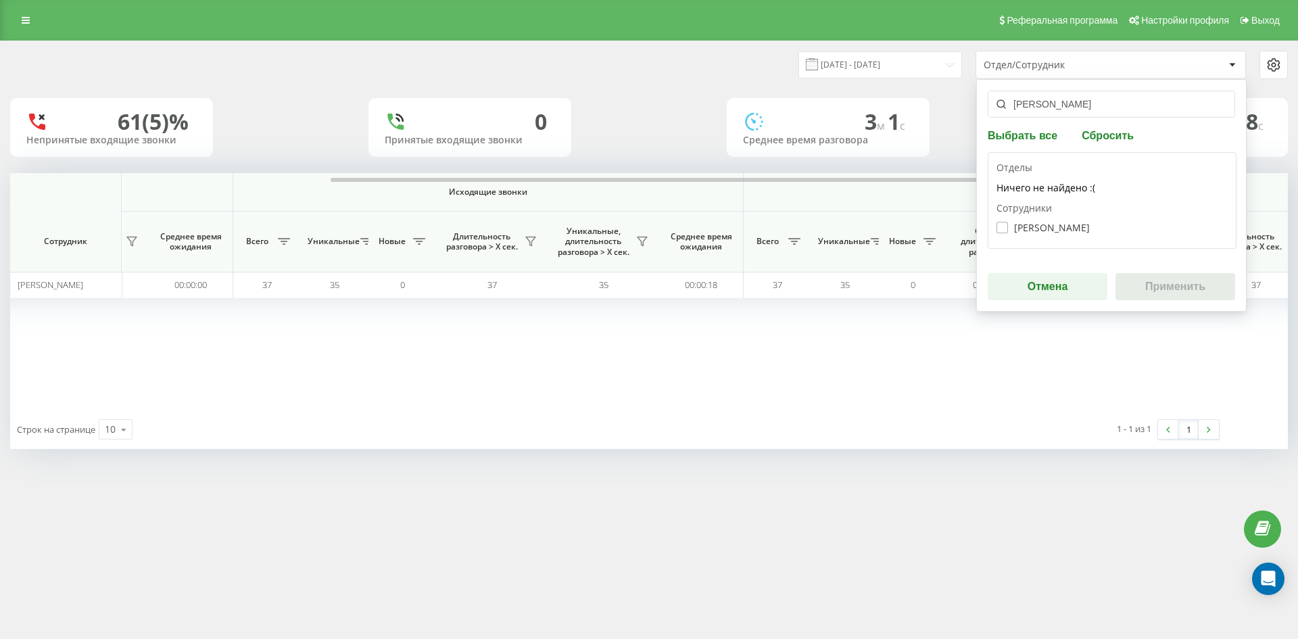
type input "[PERSON_NAME]"
click at [1064, 224] on label "[PERSON_NAME]" at bounding box center [1042, 227] width 93 height 11
checkbox input "true"
click at [1153, 278] on button "Применить" at bounding box center [1175, 286] width 120 height 27
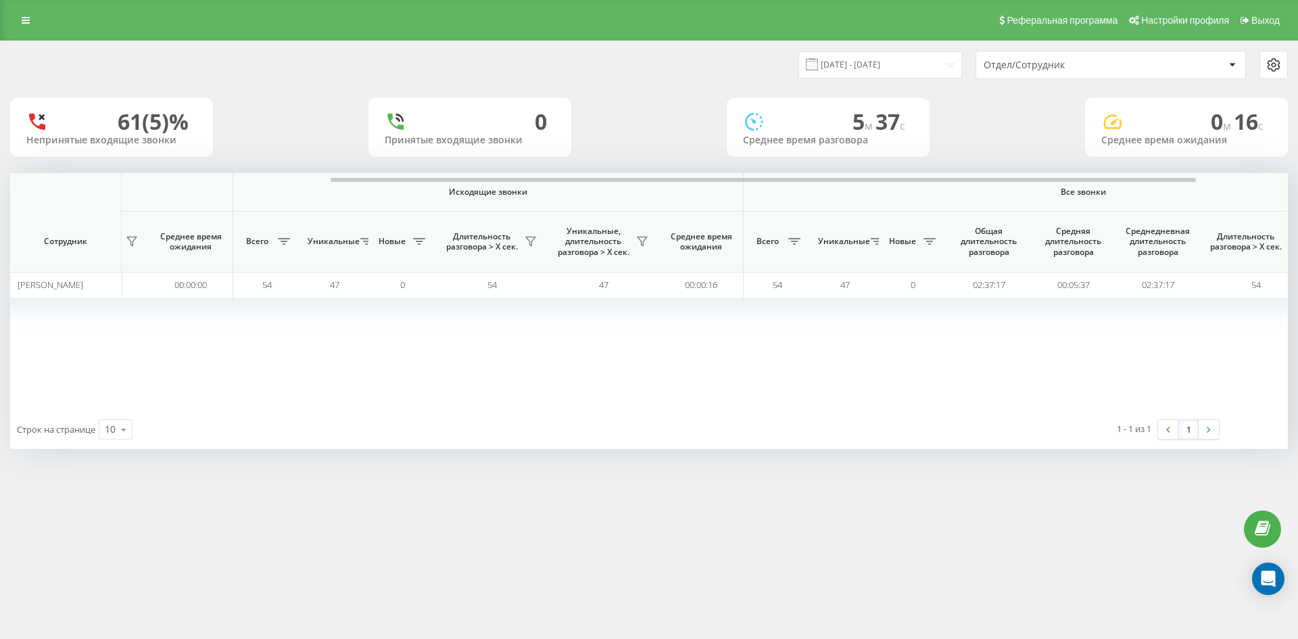
drag, startPoint x: 1107, startPoint y: 61, endPoint x: 1106, endPoint y: 78, distance: 17.0
click at [1107, 62] on div "Отдел/Сотрудник" at bounding box center [1065, 64] width 162 height 11
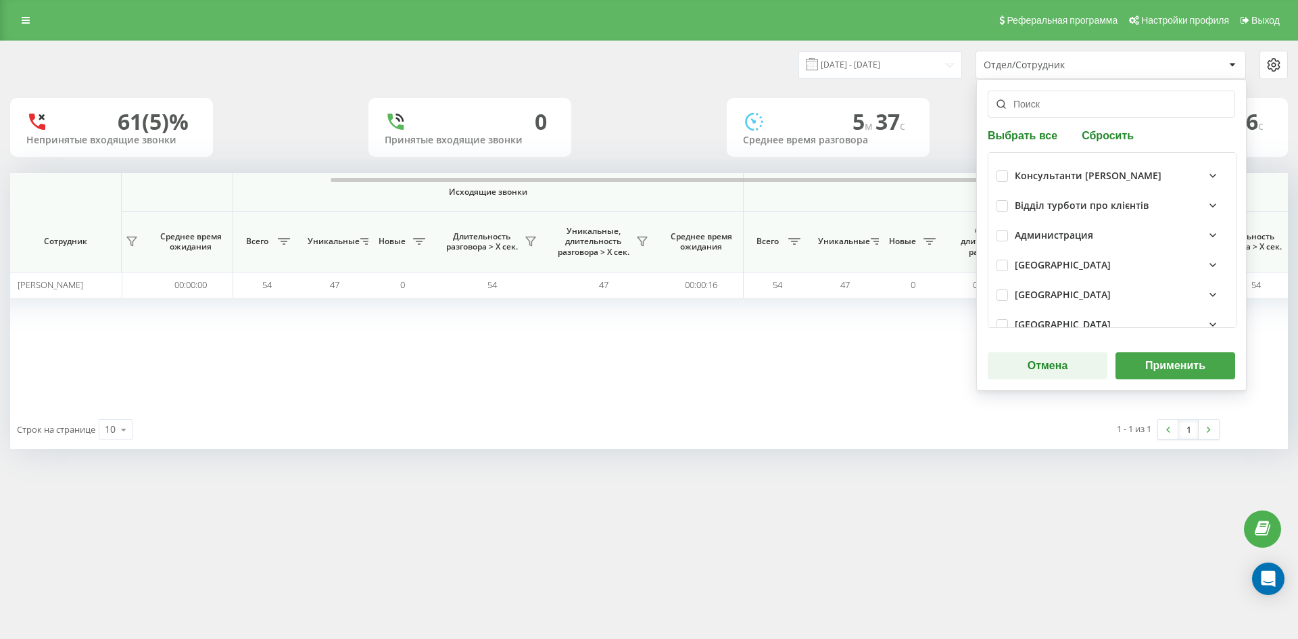
click at [1108, 141] on button "Сбросить" at bounding box center [1108, 134] width 60 height 13
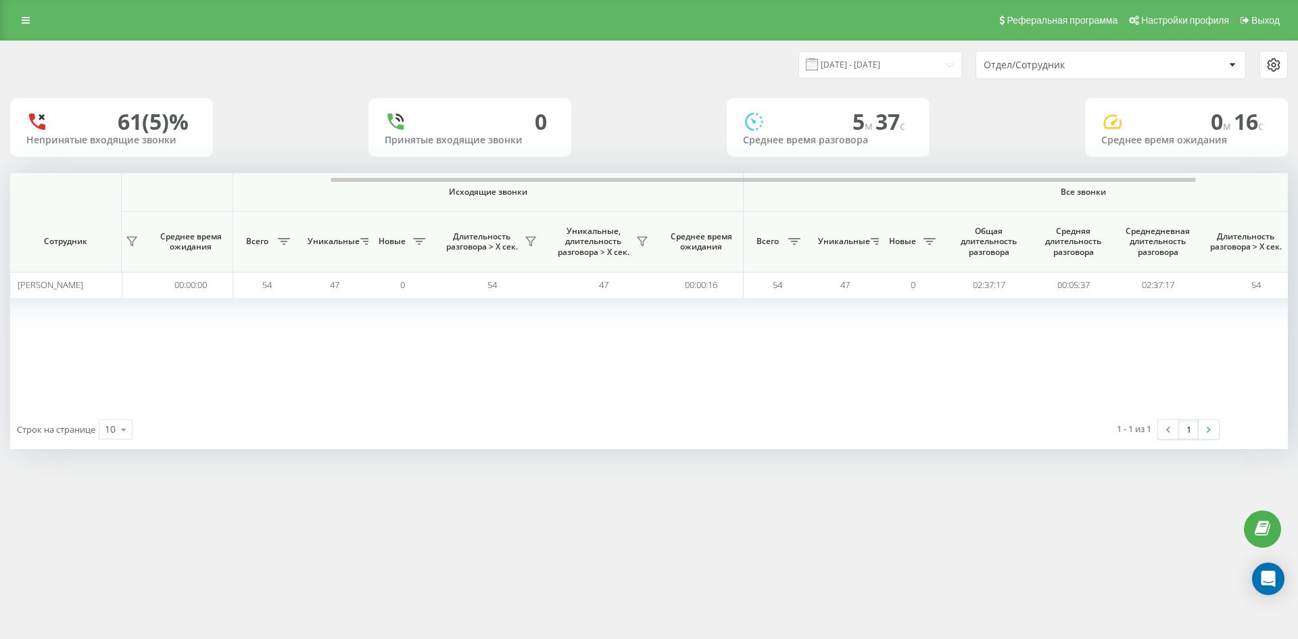
drag, startPoint x: 650, startPoint y: 236, endPoint x: 635, endPoint y: 336, distance: 101.2
click at [635, 336] on div "Входящие звонки Исходящие звонки Все звонки Сотрудник Всего Уникальные Новые Пр…" at bounding box center [176, 291] width 1278 height 237
drag, startPoint x: 1089, startPoint y: 71, endPoint x: 1090, endPoint y: 78, distance: 6.9
click at [1089, 72] on div "Отдел/Сотрудник" at bounding box center [1110, 64] width 269 height 27
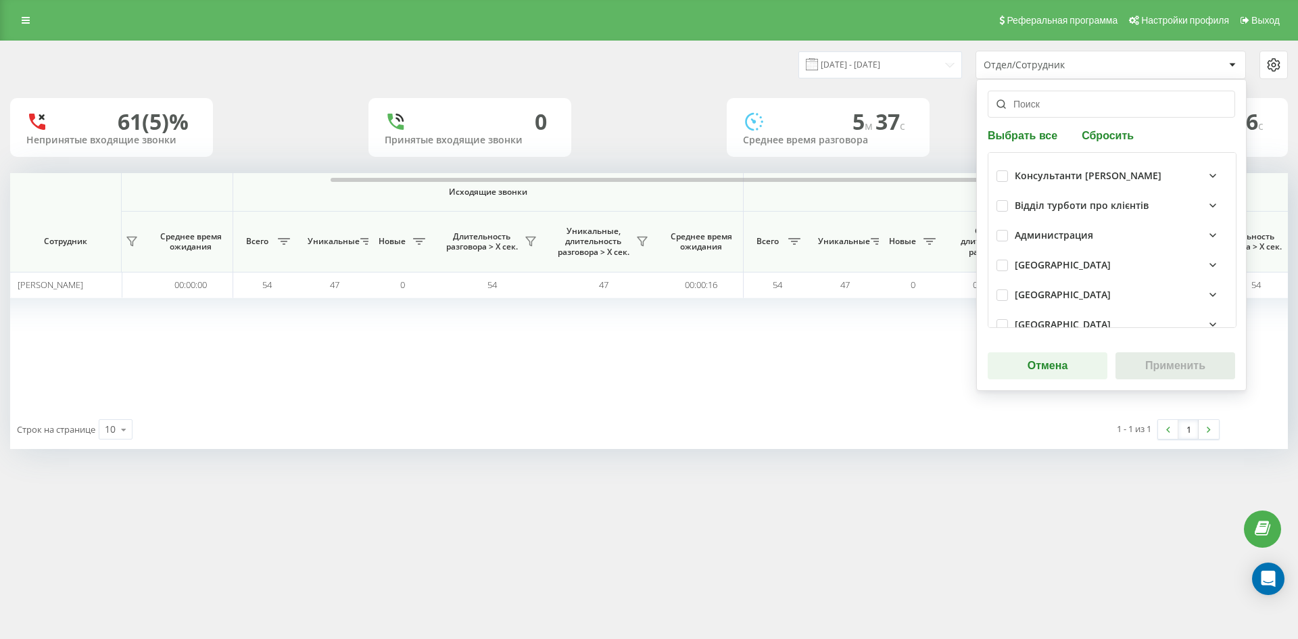
click at [1101, 130] on button "Сбросить" at bounding box center [1108, 134] width 60 height 13
click at [1080, 115] on input "text" at bounding box center [1111, 104] width 247 height 27
paste input "[PERSON_NAME]"
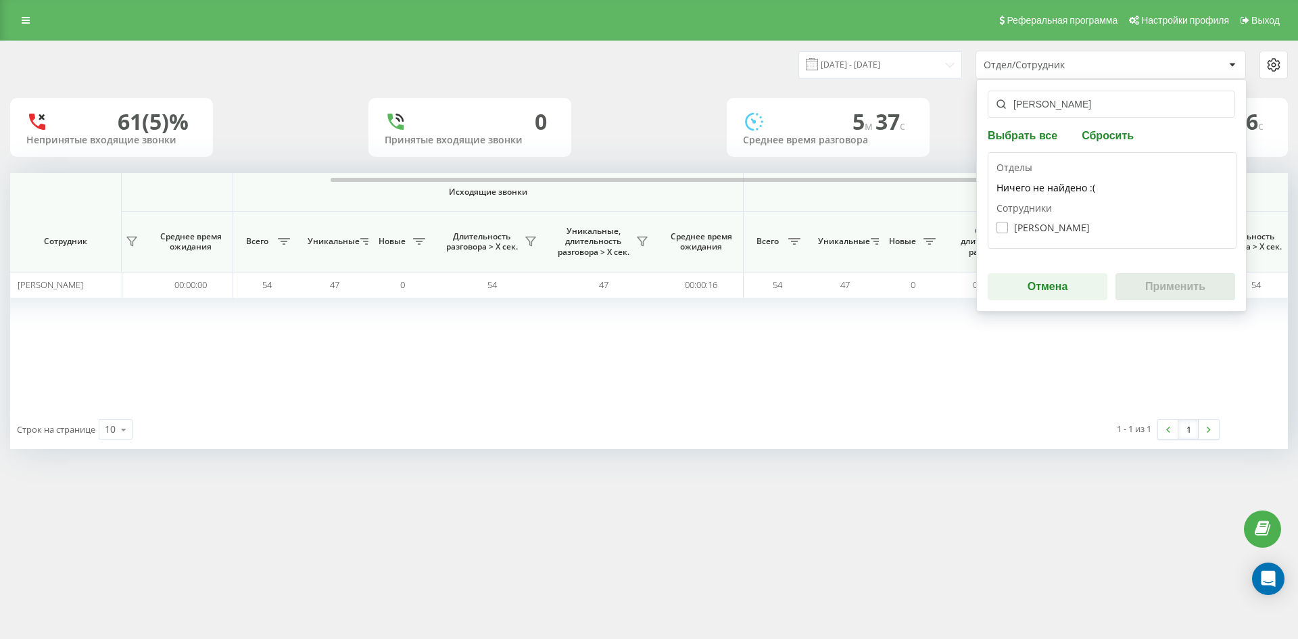
type input "[PERSON_NAME]"
click at [1072, 226] on label "[PERSON_NAME]" at bounding box center [1042, 227] width 93 height 11
checkbox input "true"
click at [1180, 282] on button "Применить" at bounding box center [1175, 286] width 120 height 27
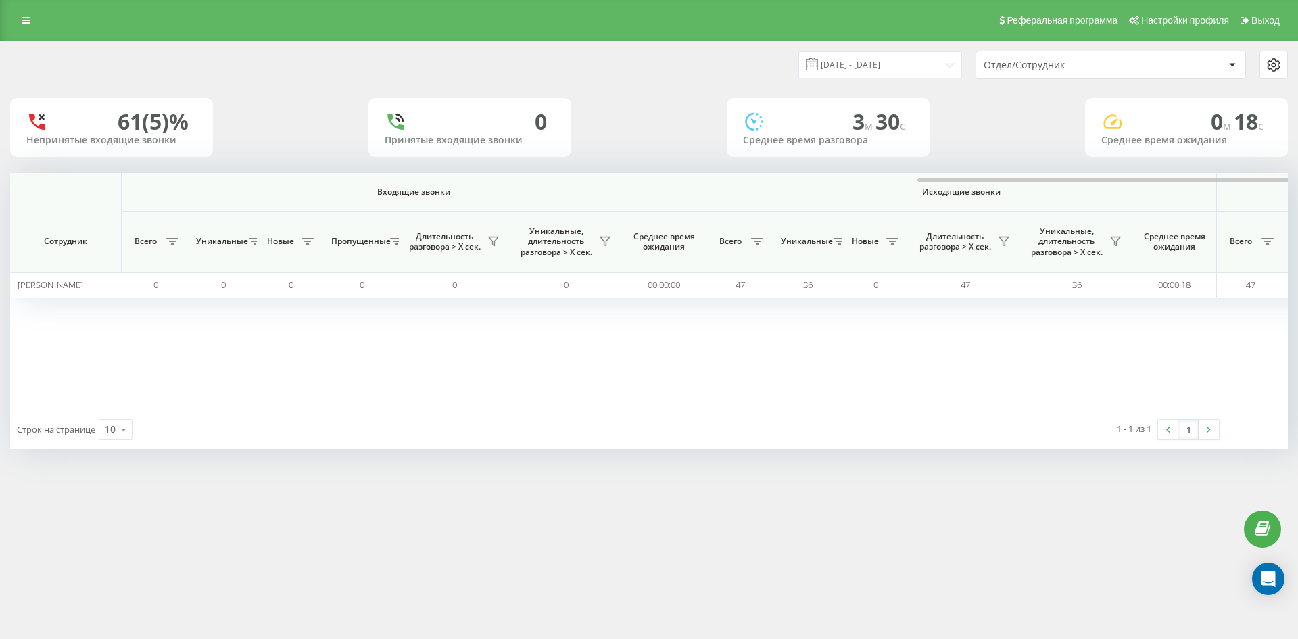
scroll to position [0, 541]
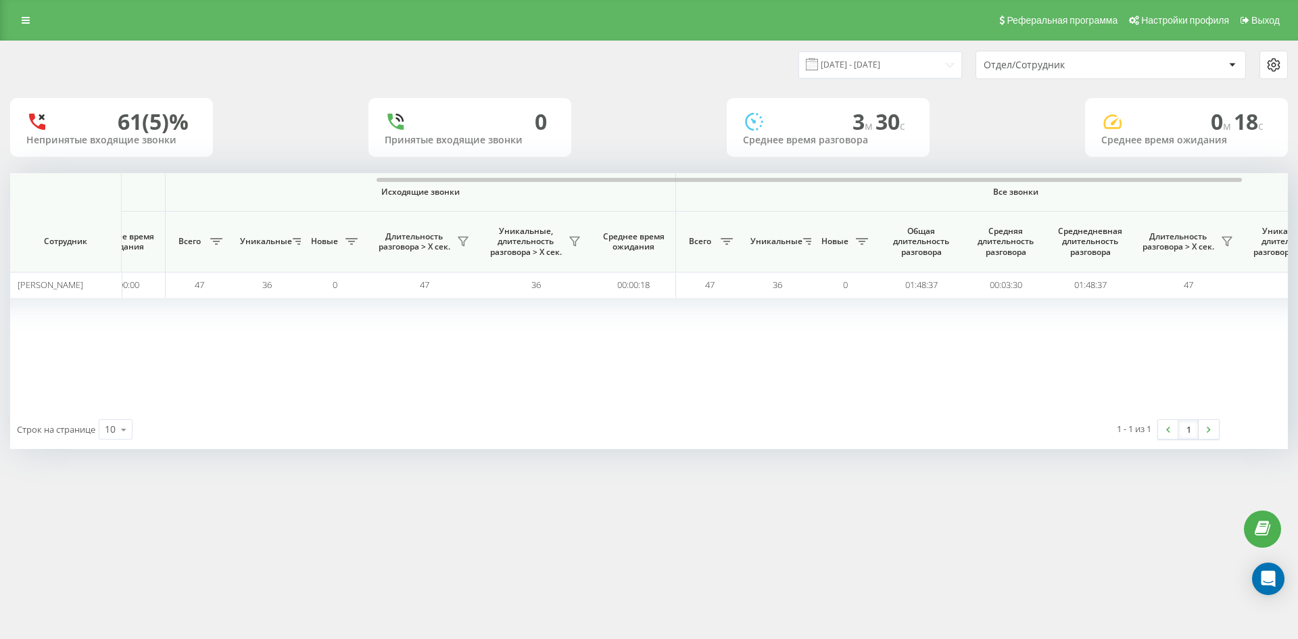
click at [1122, 68] on div "Отдел/Сотрудник" at bounding box center [1065, 64] width 162 height 11
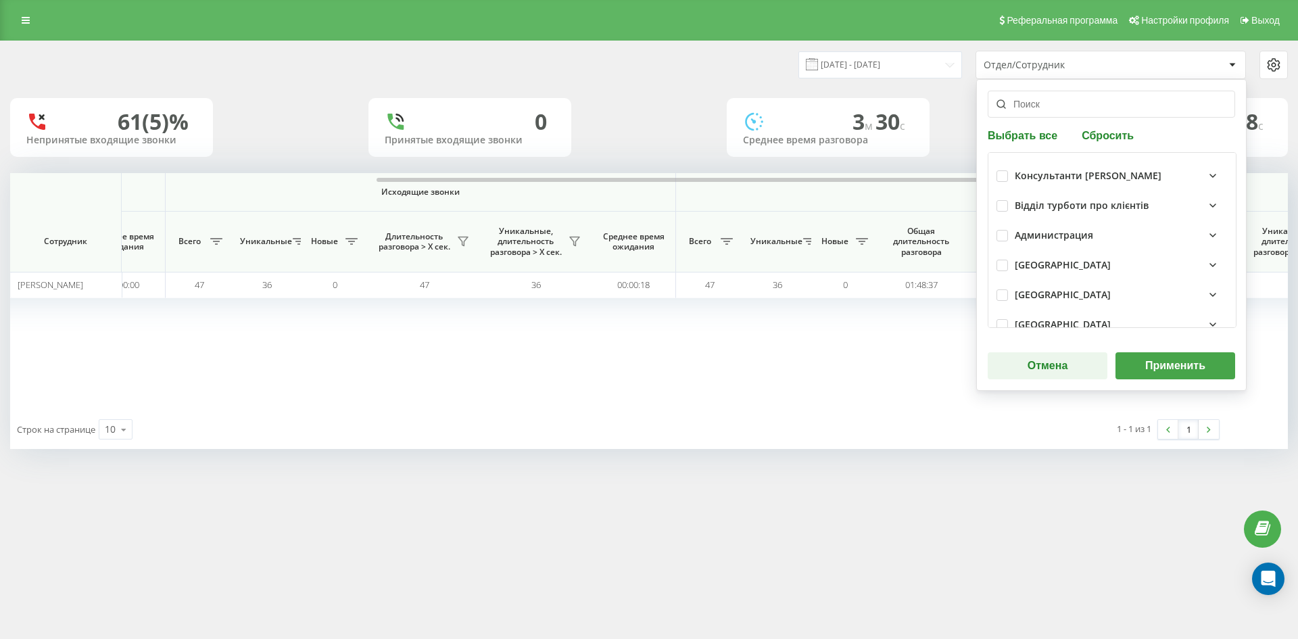
click at [1113, 122] on div "Выбрать все Сбросить Консультанти [PERSON_NAME] Відділ турботи про клієнтів Адм…" at bounding box center [1111, 235] width 270 height 312
click at [1113, 130] on button "Сбросить" at bounding box center [1108, 134] width 60 height 13
drag, startPoint x: 1084, startPoint y: 107, endPoint x: 1076, endPoint y: 136, distance: 29.4
click at [1083, 107] on input "text" at bounding box center [1111, 104] width 247 height 27
paste input "[PERSON_NAME]"
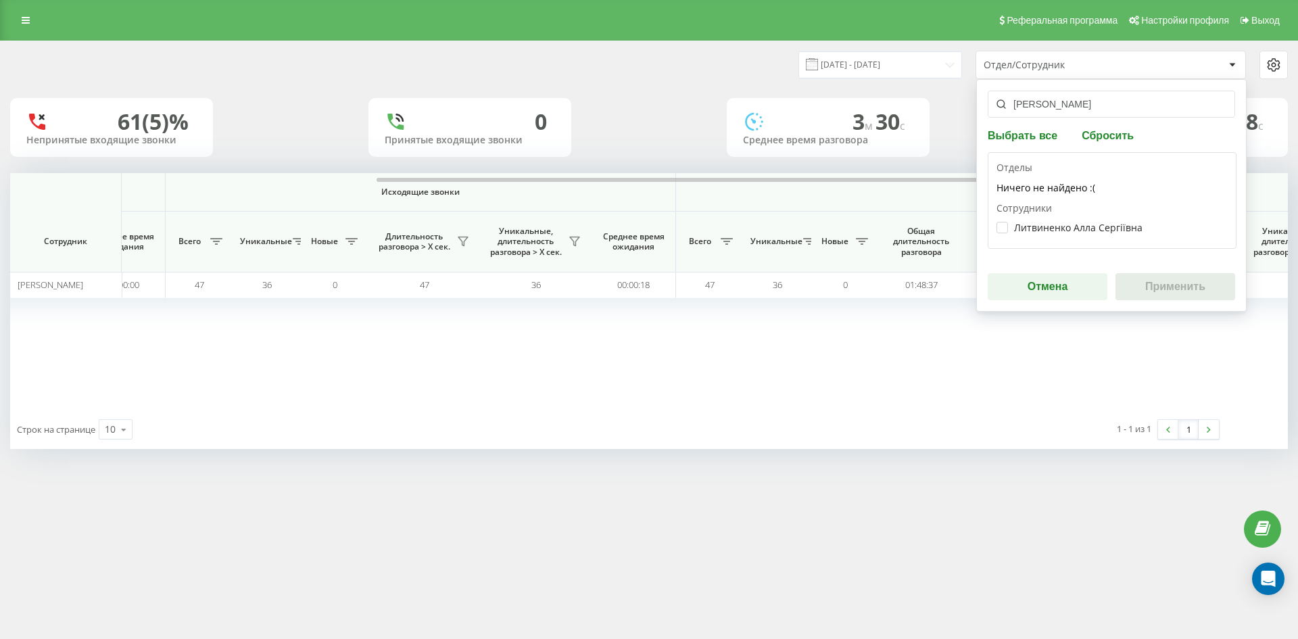
type input "[PERSON_NAME]"
click at [1061, 221] on div "Литвиненко Алла Сергіївна" at bounding box center [1111, 227] width 231 height 25
click at [1062, 226] on label "Литвиненко Алла Сергіївна" at bounding box center [1069, 227] width 146 height 11
checkbox input "true"
click at [1172, 279] on button "Применить" at bounding box center [1175, 286] width 120 height 27
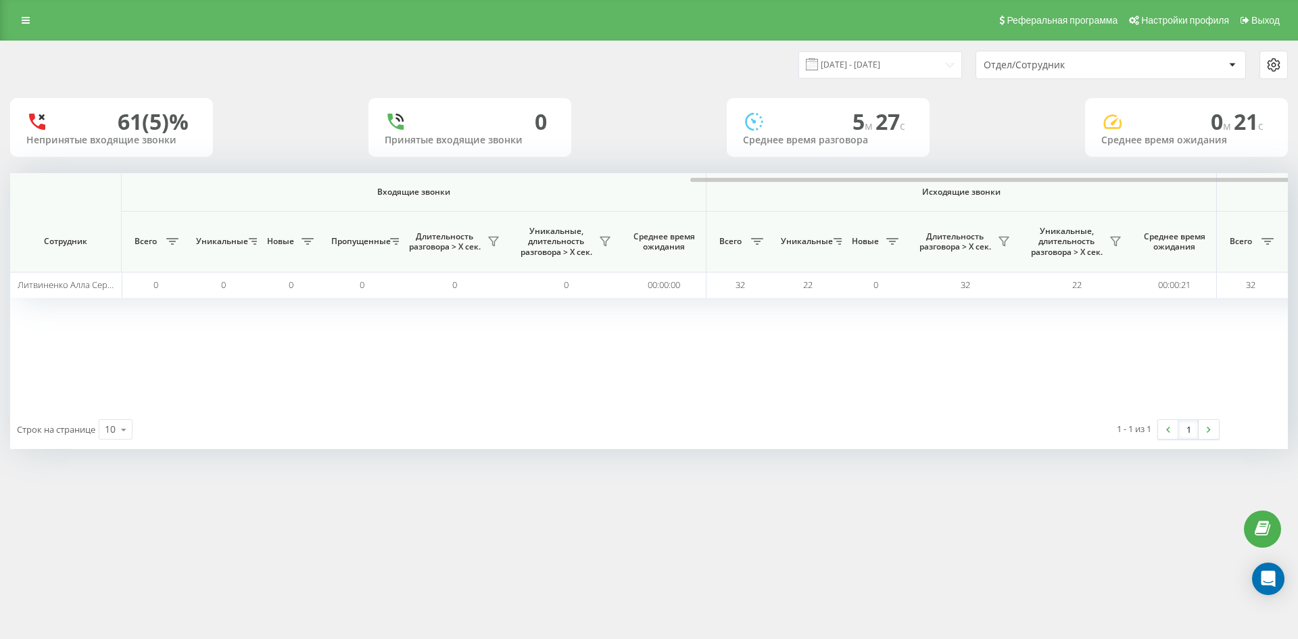
scroll to position [0, 473]
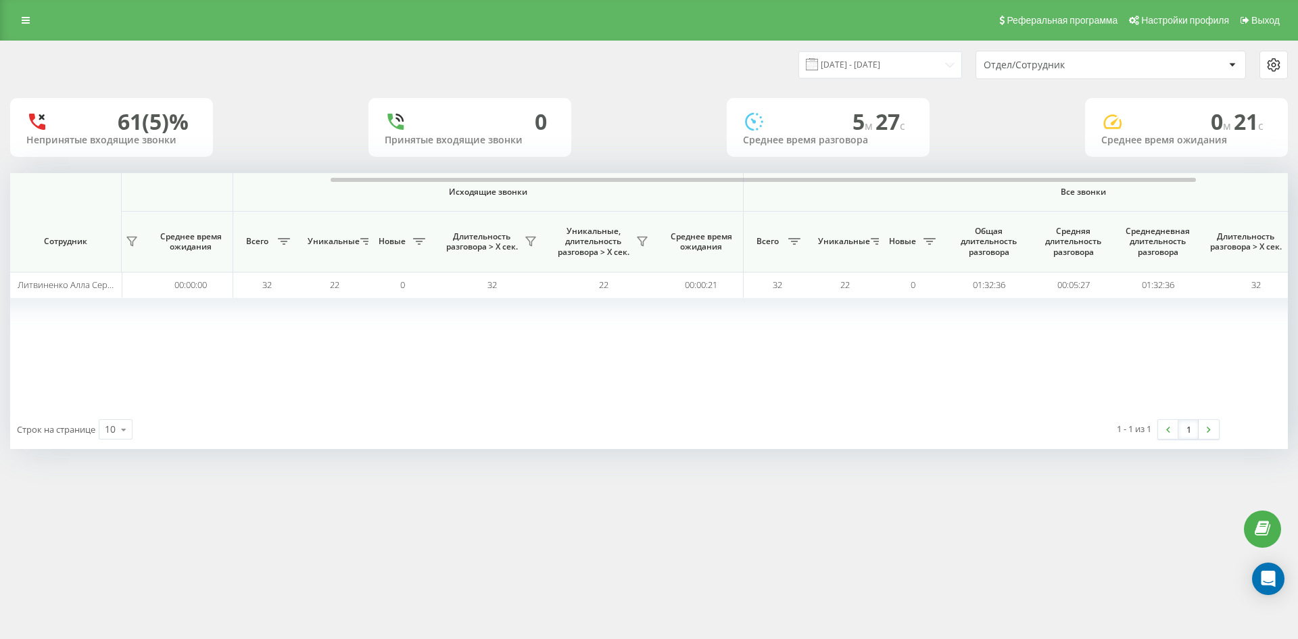
click at [1090, 71] on div "Отдел/Сотрудник" at bounding box center [1110, 64] width 269 height 27
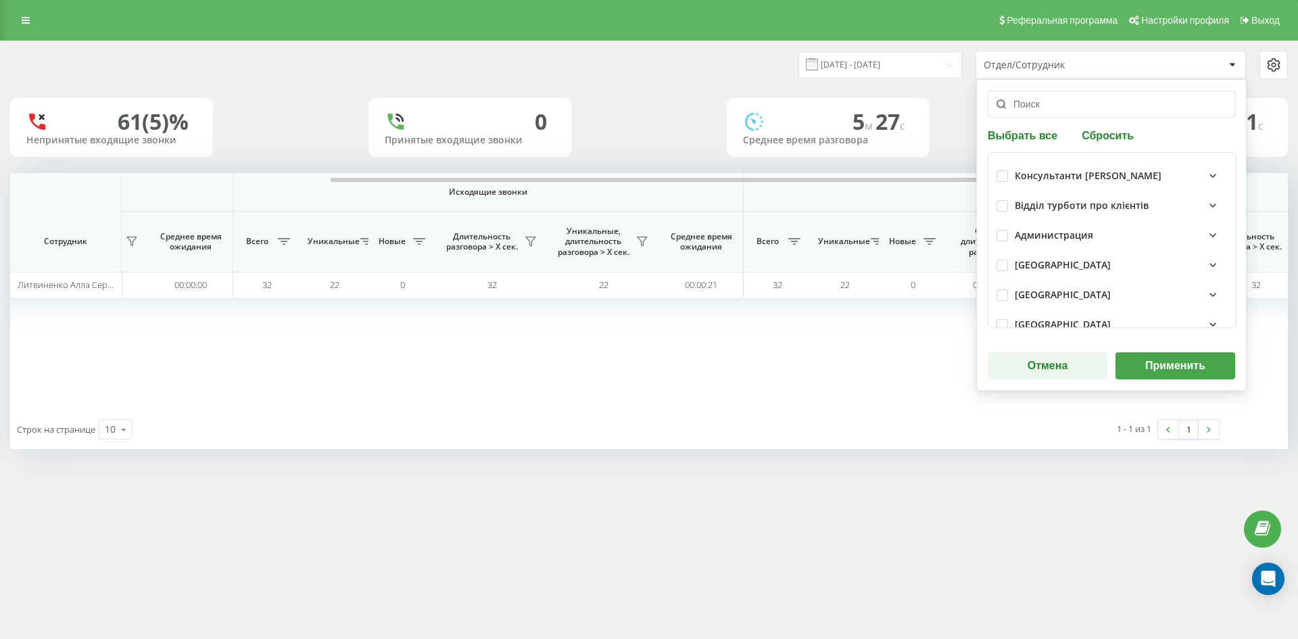
click at [1104, 128] on div "Выбрать все Сбросить Консультанти [PERSON_NAME] Відділ турботи про клієнтів Адм…" at bounding box center [1111, 235] width 270 height 312
click at [1109, 135] on button "Сбросить" at bounding box center [1108, 134] width 60 height 13
click at [1069, 113] on input "text" at bounding box center [1111, 104] width 247 height 27
paste input "[PERSON_NAME]"
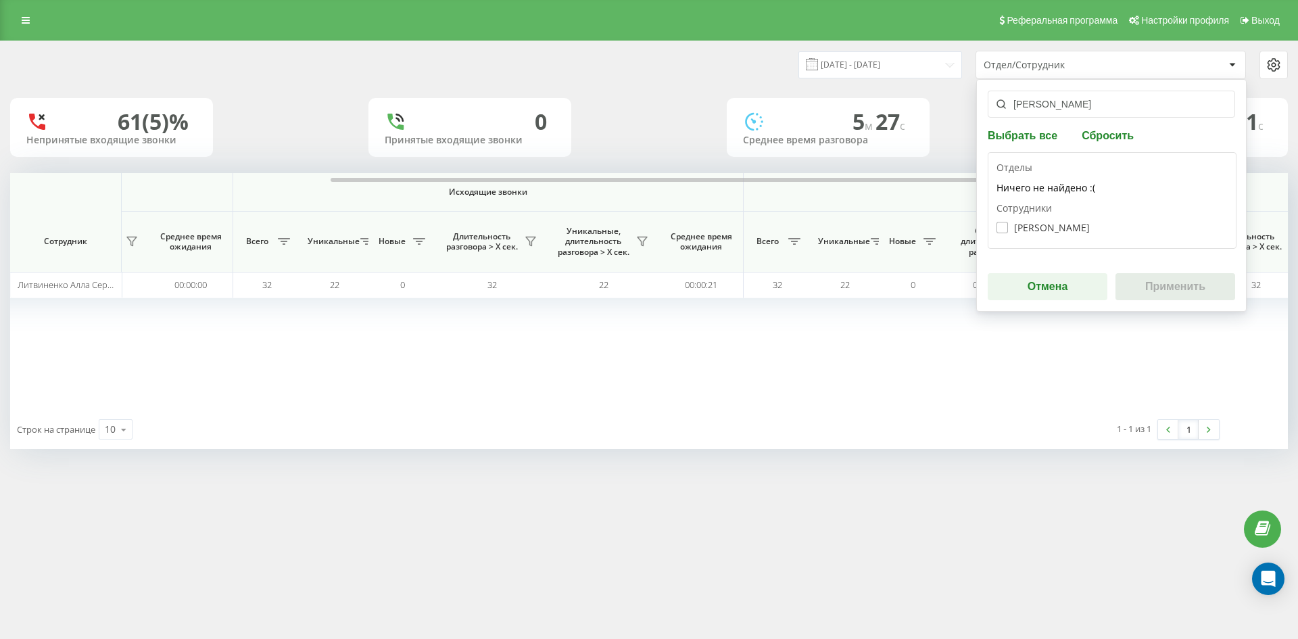
type input "[PERSON_NAME]"
click at [1058, 231] on label "[PERSON_NAME]" at bounding box center [1042, 227] width 93 height 11
checkbox input "true"
click at [1166, 284] on button "Применить" at bounding box center [1175, 286] width 120 height 27
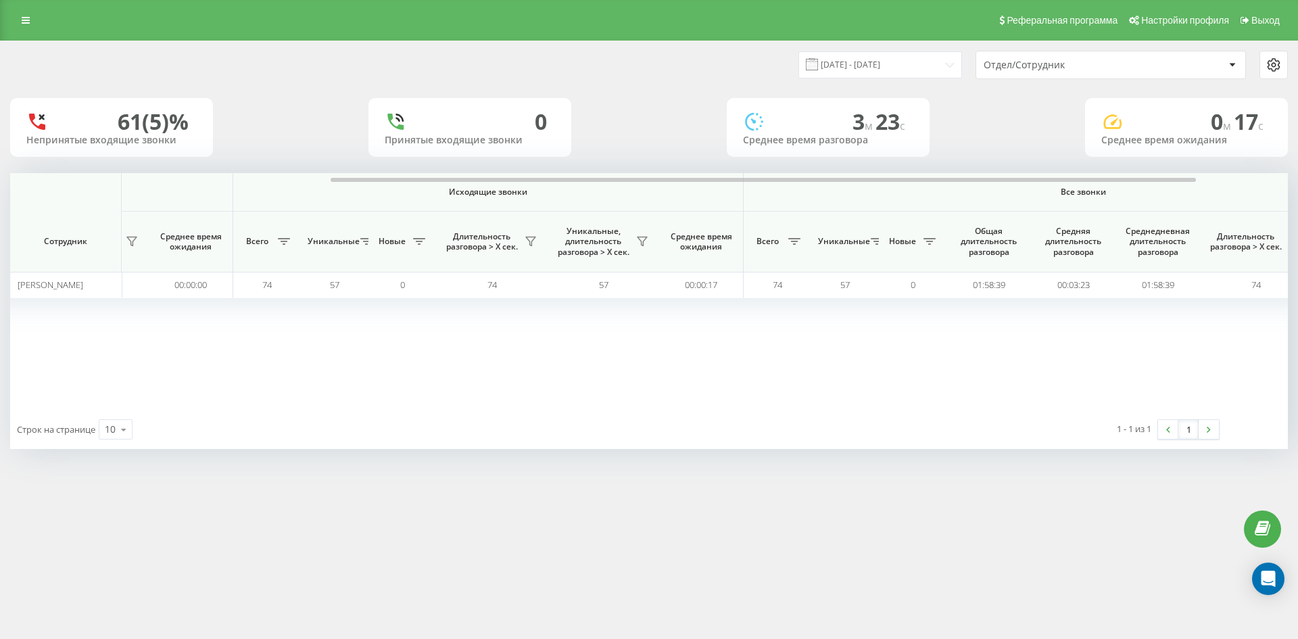
click at [1117, 62] on div "Отдел/Сотрудник" at bounding box center [1065, 64] width 162 height 11
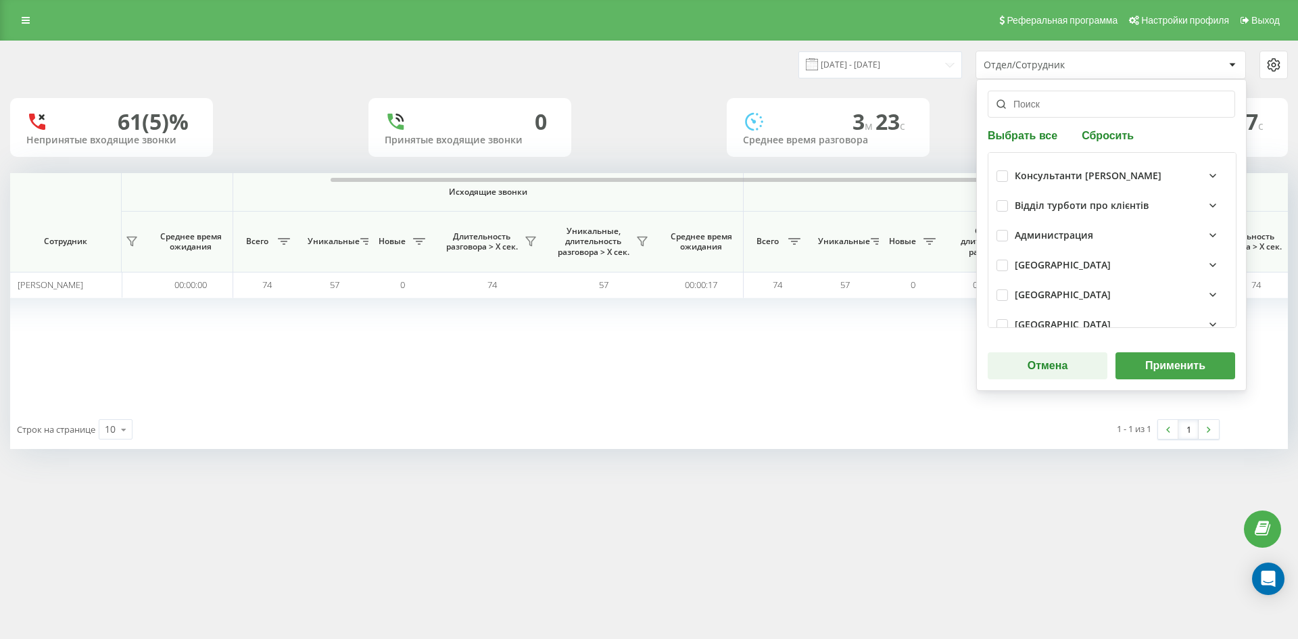
click at [1108, 128] on div "Выбрать все Сбросить Консультанти [PERSON_NAME] Відділ турботи про клієнтів Адм…" at bounding box center [1111, 235] width 270 height 312
click at [1108, 131] on button "Сбросить" at bounding box center [1108, 134] width 60 height 13
click at [1088, 115] on input "text" at bounding box center [1111, 104] width 247 height 27
paste input "[PERSON_NAME]"
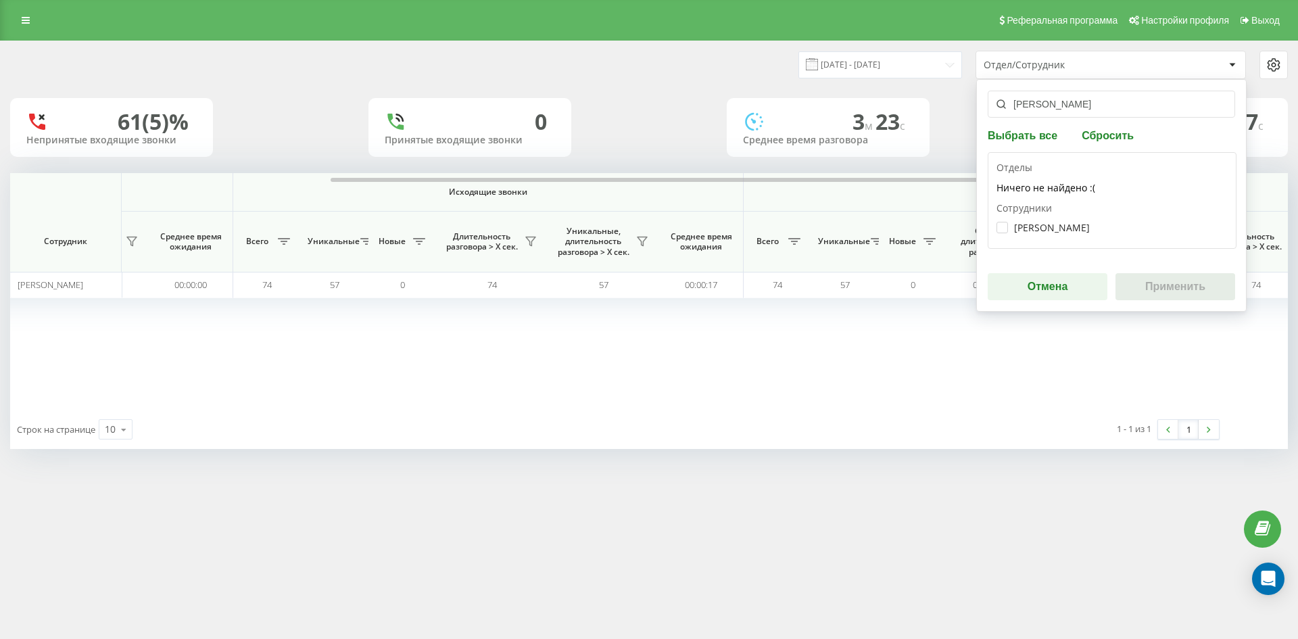
type input "[PERSON_NAME]"
click at [1072, 221] on div "[PERSON_NAME]" at bounding box center [1111, 227] width 231 height 25
drag, startPoint x: 1043, startPoint y: 220, endPoint x: 1049, endPoint y: 225, distance: 7.6
click at [1046, 223] on div "[PERSON_NAME]" at bounding box center [1111, 227] width 231 height 25
drag, startPoint x: 1051, startPoint y: 226, endPoint x: 1142, endPoint y: 277, distance: 103.8
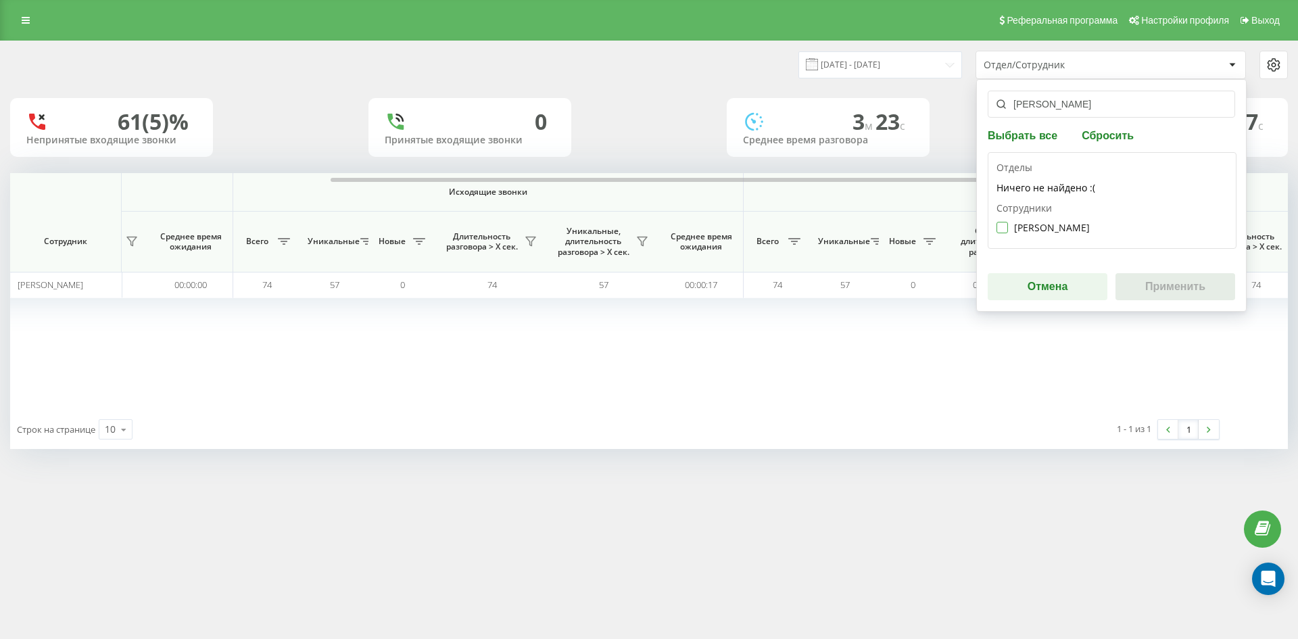
click at [1056, 228] on label "[PERSON_NAME]" at bounding box center [1042, 227] width 93 height 11
checkbox input "true"
click at [1150, 281] on button "Применить" at bounding box center [1175, 286] width 120 height 27
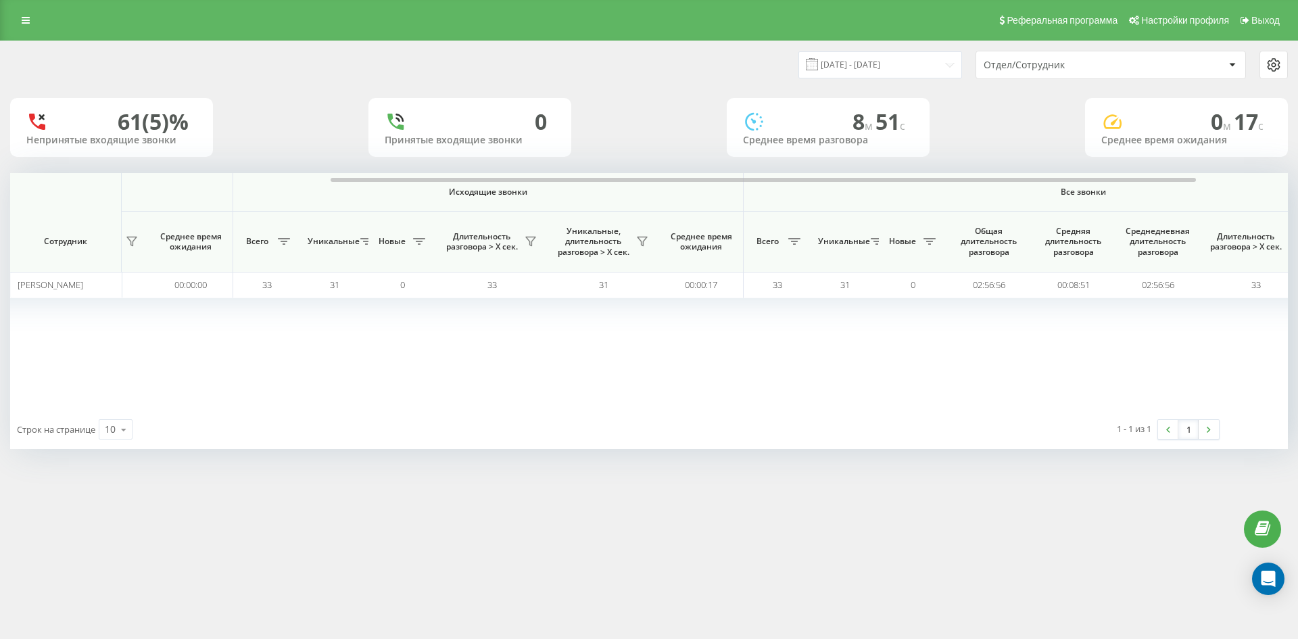
click at [1112, 62] on div "Отдел/Сотрудник" at bounding box center [1065, 64] width 162 height 11
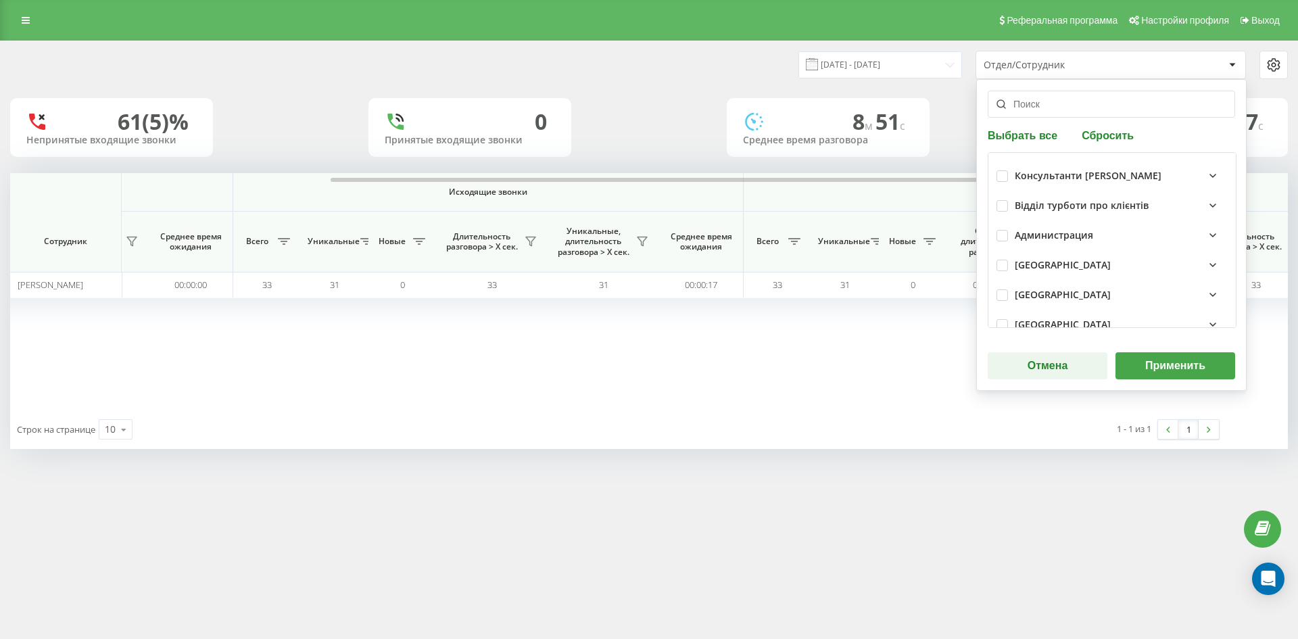
click at [1107, 129] on button "Сбросить" at bounding box center [1108, 134] width 60 height 13
click at [1068, 112] on input "text" at bounding box center [1111, 104] width 247 height 27
paste input "[PERSON_NAME] [PERSON_NAME]"
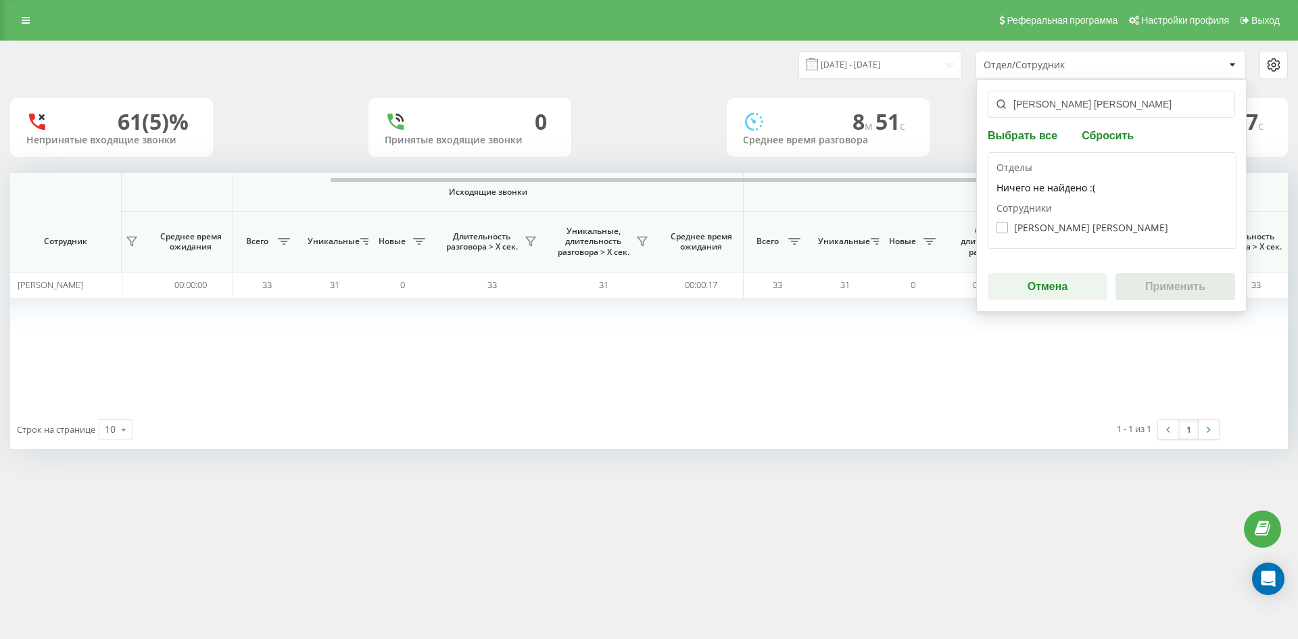
type input "[PERSON_NAME] [PERSON_NAME]"
click at [1058, 226] on label "[PERSON_NAME] [PERSON_NAME]" at bounding box center [1082, 227] width 172 height 11
checkbox input "true"
click at [1170, 285] on button "Применить" at bounding box center [1175, 286] width 120 height 27
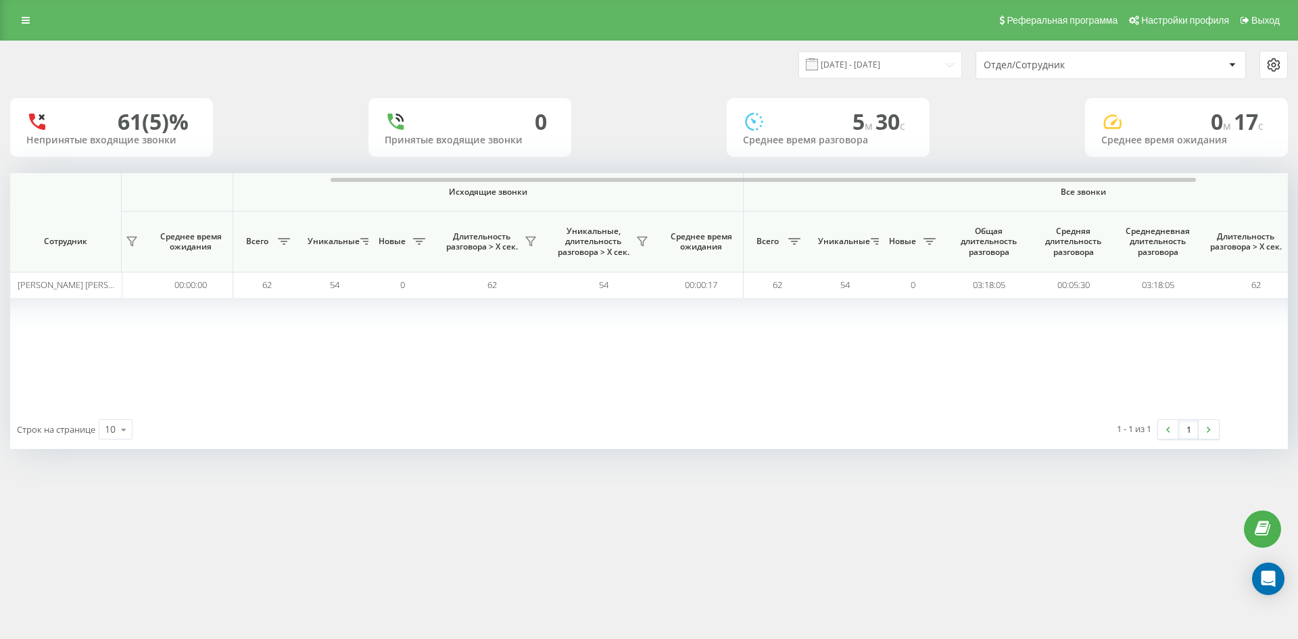
click at [1110, 66] on div "Отдел/Сотрудник" at bounding box center [1065, 64] width 162 height 11
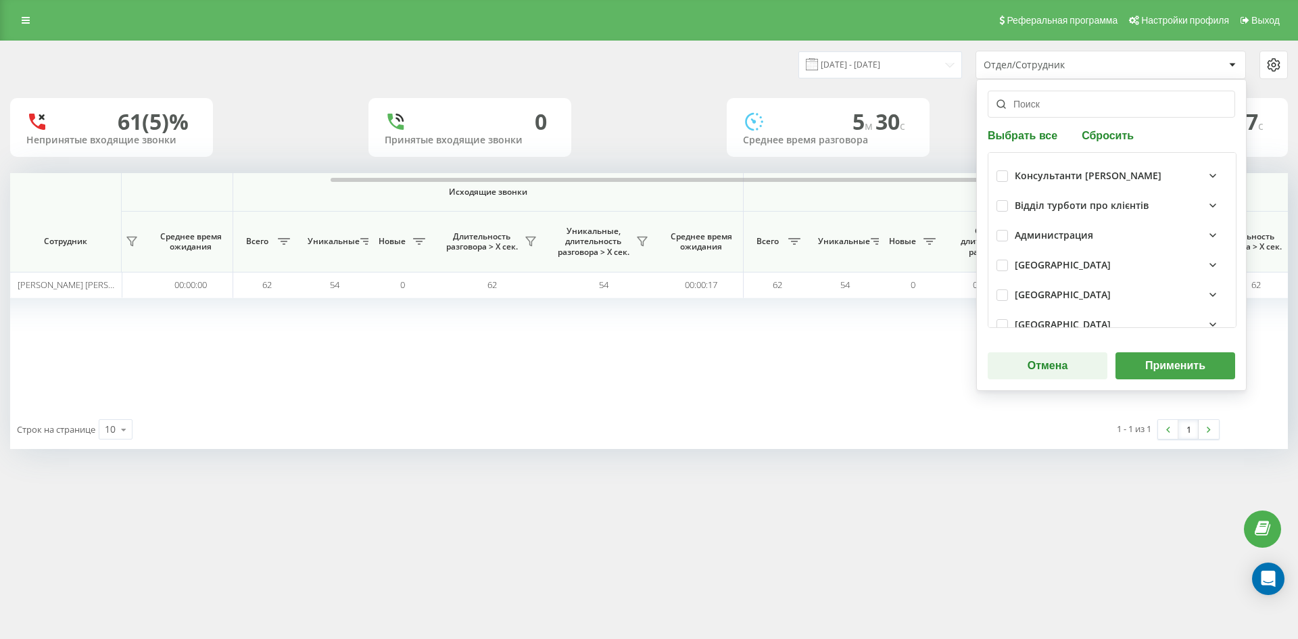
click at [1107, 130] on button "Сбросить" at bounding box center [1108, 134] width 60 height 13
click at [1074, 107] on input "text" at bounding box center [1111, 104] width 247 height 27
paste input "[PERSON_NAME]"
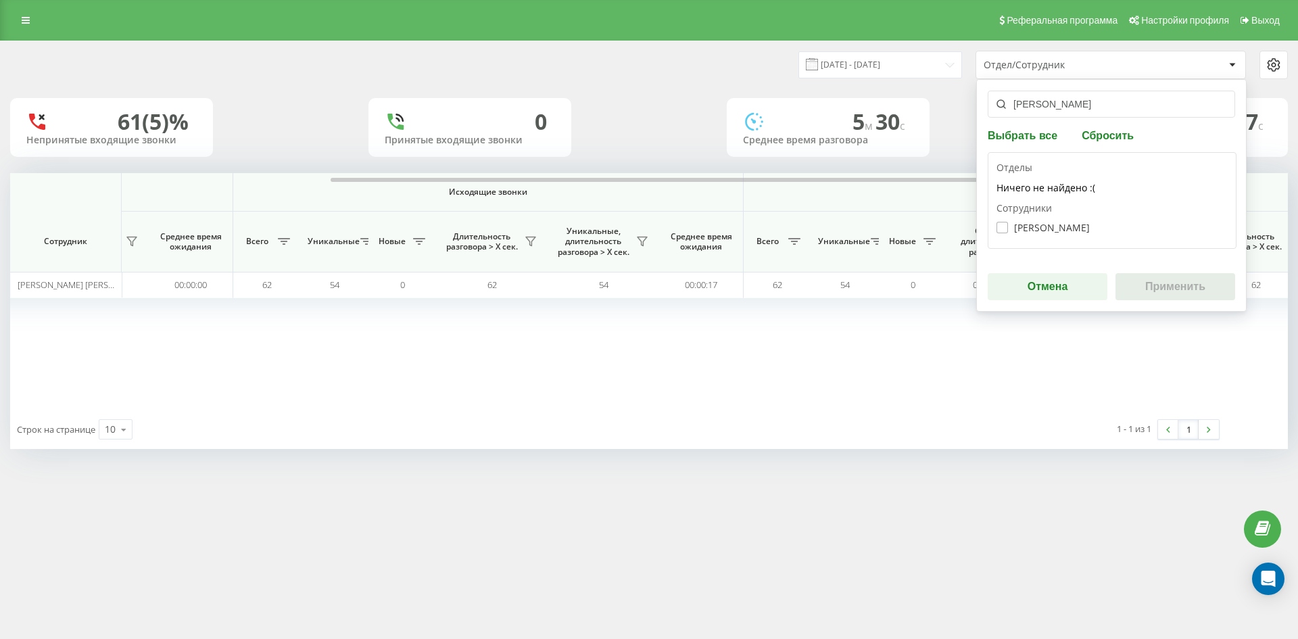
type input "[PERSON_NAME]"
click at [1046, 232] on label "[PERSON_NAME]" at bounding box center [1042, 227] width 93 height 11
checkbox input "true"
click at [1180, 293] on button "Применить" at bounding box center [1175, 286] width 120 height 27
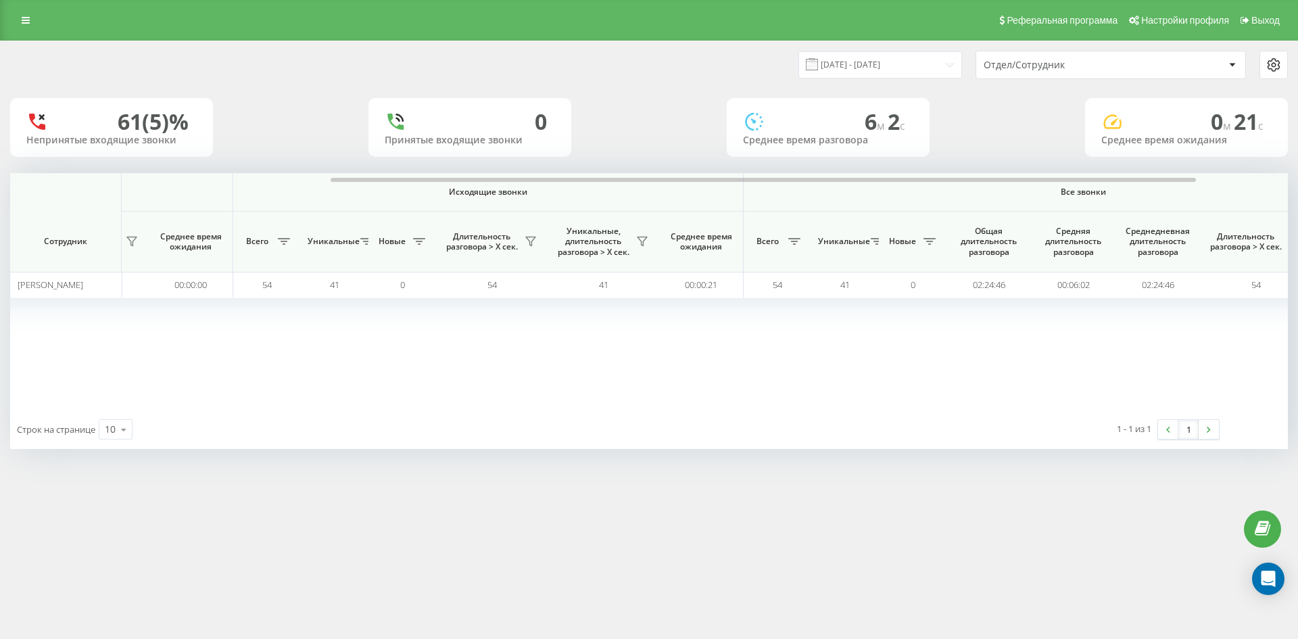
click at [1122, 66] on div "Отдел/Сотрудник" at bounding box center [1065, 64] width 162 height 11
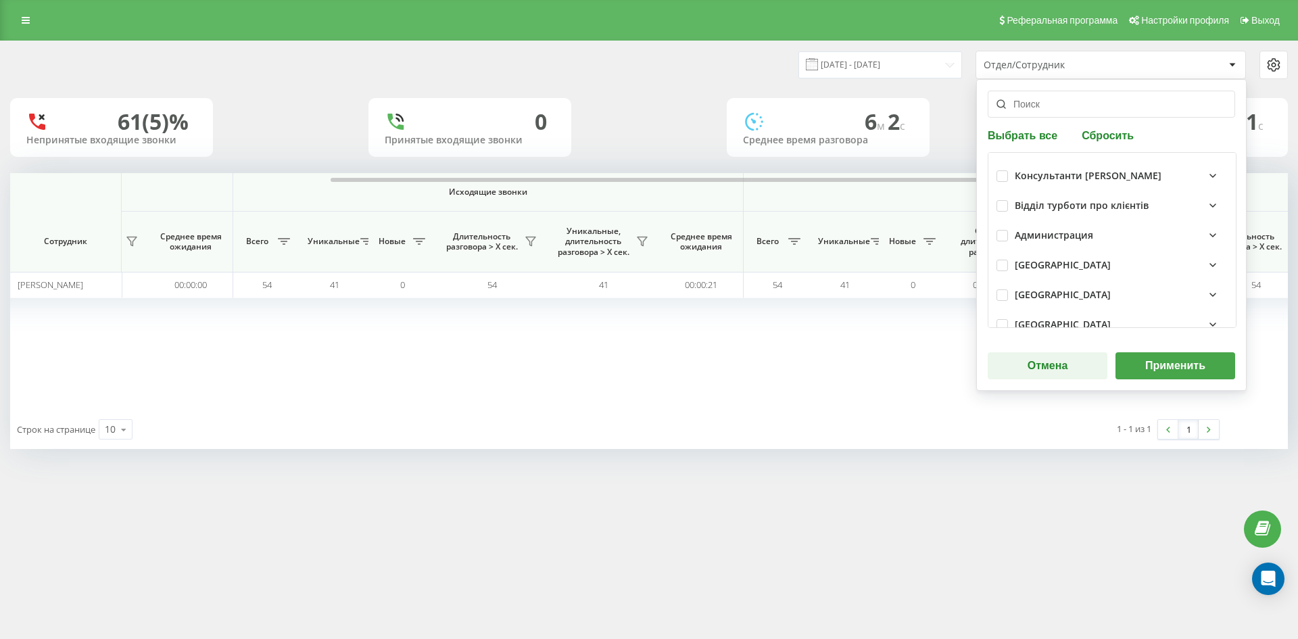
click at [1110, 133] on button "Сбросить" at bounding box center [1108, 134] width 60 height 13
drag, startPoint x: 1066, startPoint y: 105, endPoint x: 1063, endPoint y: 159, distance: 54.2
click at [1066, 105] on input "text" at bounding box center [1111, 104] width 247 height 27
paste input "інкілюк [PERSON_NAME]"
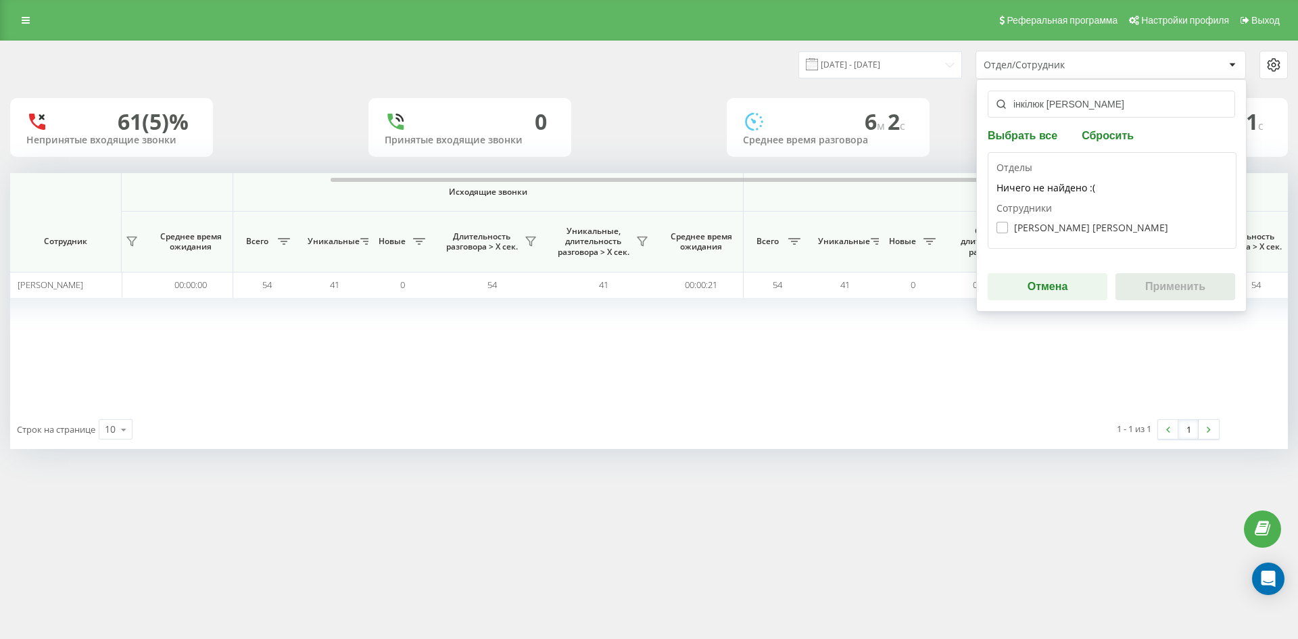
type input "інкілюк [PERSON_NAME]"
click at [1055, 226] on label "[PERSON_NAME] [PERSON_NAME]" at bounding box center [1082, 227] width 172 height 11
checkbox input "true"
click at [1172, 283] on button "Применить" at bounding box center [1175, 286] width 120 height 27
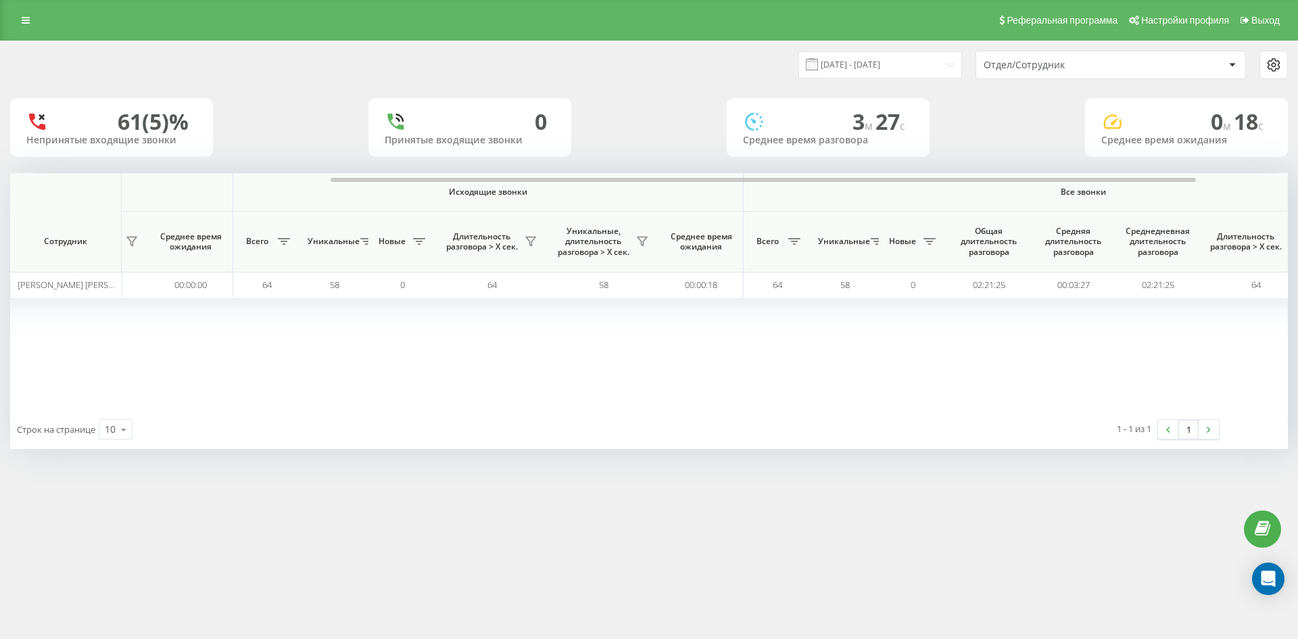
click at [1095, 70] on div "Отдел/Сотрудник" at bounding box center [1065, 64] width 162 height 11
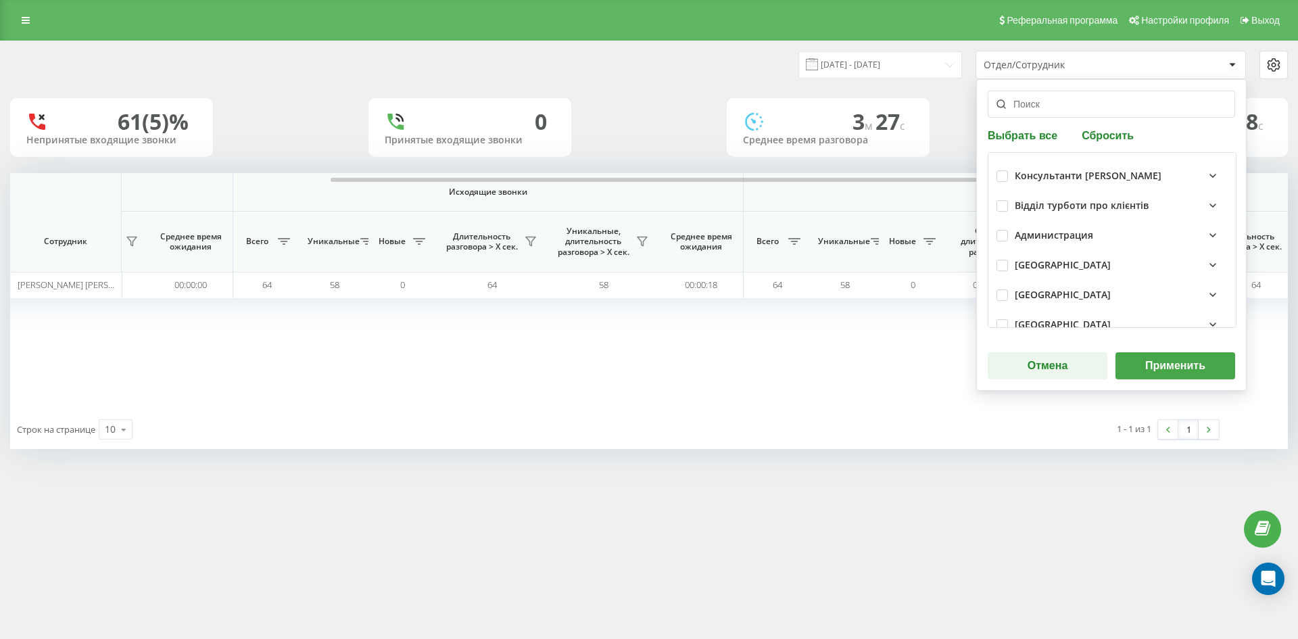
click at [1099, 139] on button "Сбросить" at bounding box center [1108, 134] width 60 height 13
click at [1071, 116] on input "text" at bounding box center [1111, 104] width 247 height 27
paste input "[PERSON_NAME]"
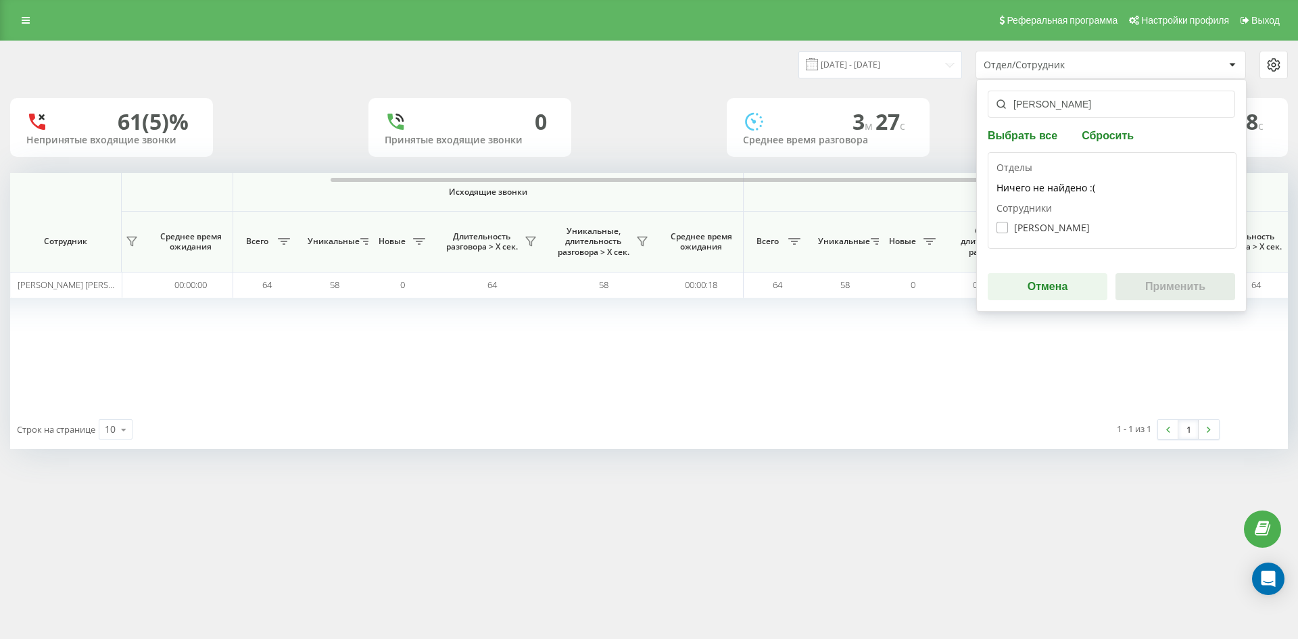
type input "[PERSON_NAME]"
click at [1059, 230] on label "[PERSON_NAME]" at bounding box center [1042, 227] width 93 height 11
checkbox input "true"
click at [1160, 278] on button "Применить" at bounding box center [1175, 286] width 120 height 27
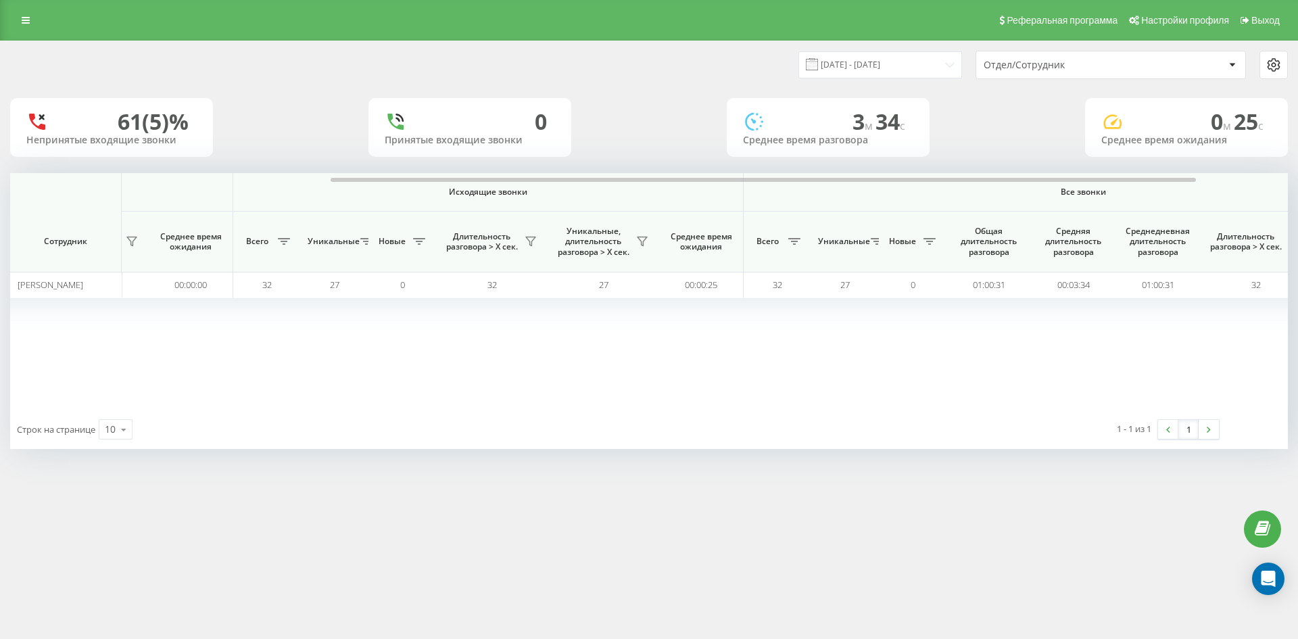
click at [1111, 64] on div "Отдел/Сотрудник" at bounding box center [1065, 64] width 162 height 11
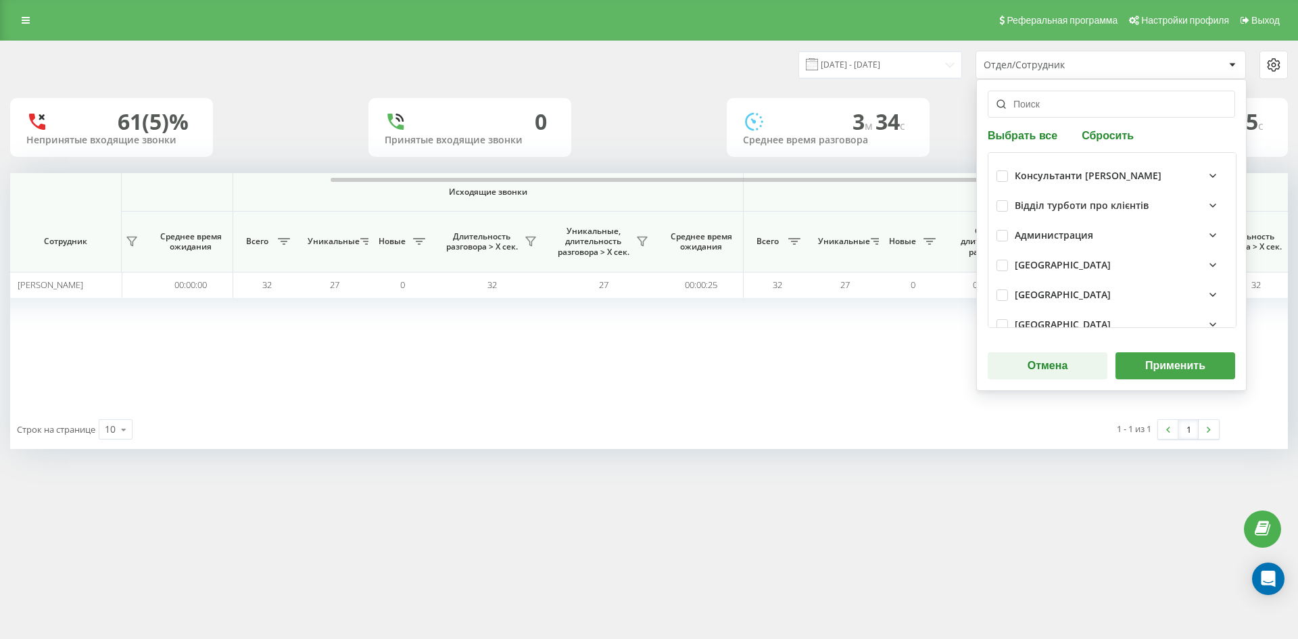
click at [1107, 136] on button "Сбросить" at bounding box center [1108, 134] width 60 height 13
click at [1071, 107] on input "text" at bounding box center [1111, 104] width 247 height 27
paste input "[PERSON_NAME]"
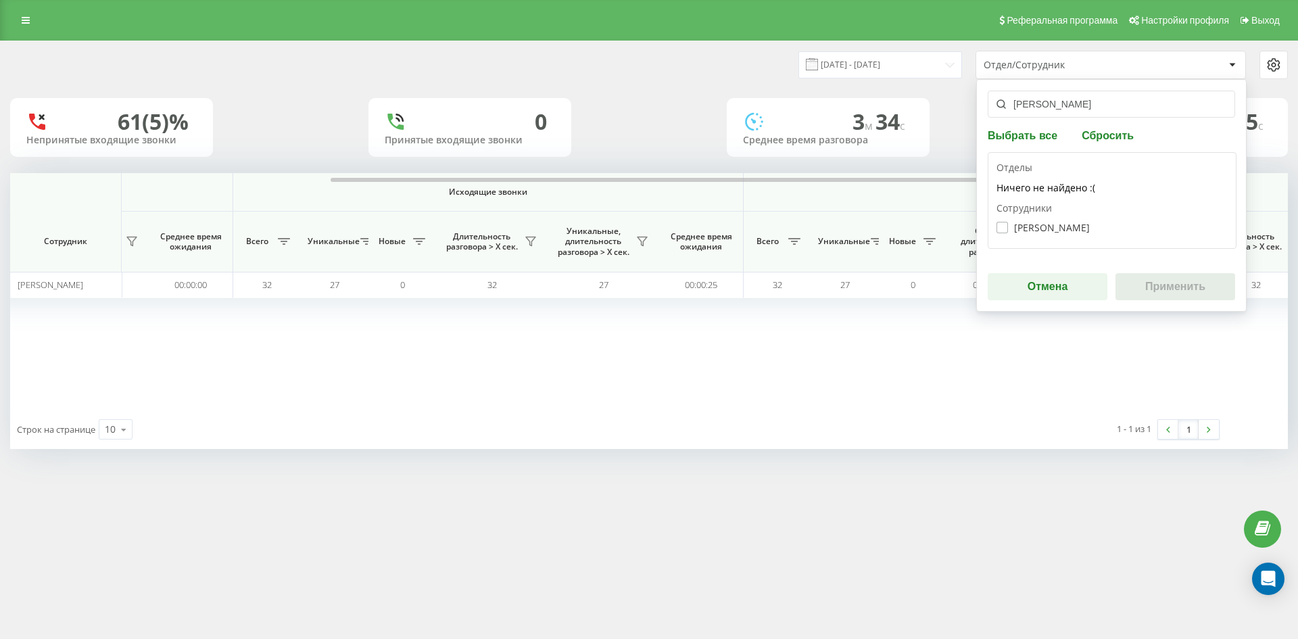
type input "[PERSON_NAME]"
click at [1058, 224] on label "[PERSON_NAME]" at bounding box center [1042, 227] width 93 height 11
checkbox input "true"
click at [1147, 277] on button "Применить" at bounding box center [1175, 286] width 120 height 27
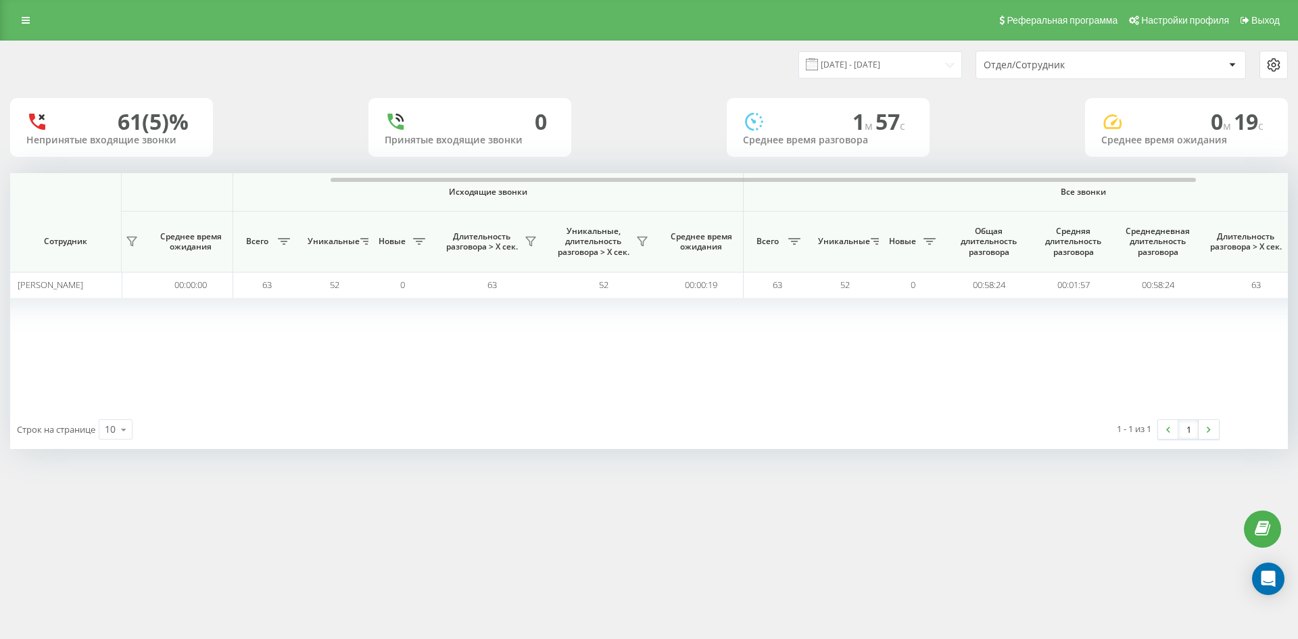
click at [1145, 68] on div "Отдел/Сотрудник" at bounding box center [1104, 64] width 241 height 11
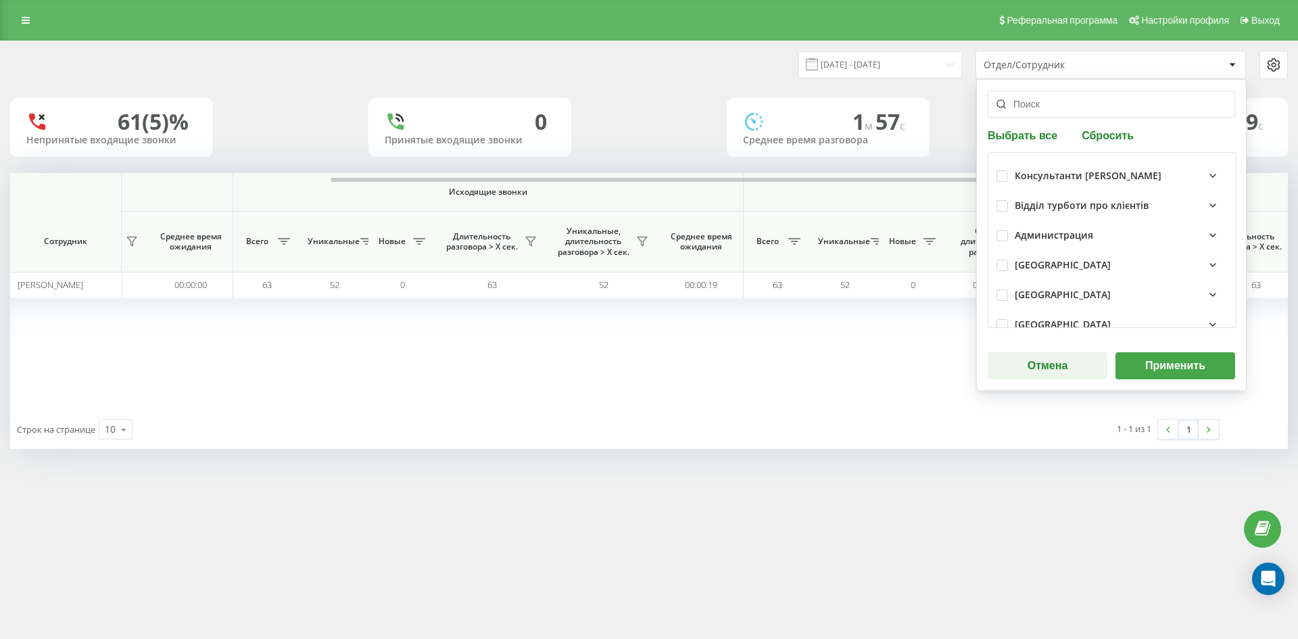
click at [1128, 143] on div "Выбрать все Сбросить Консультанти [PERSON_NAME] Відділ турботи про клієнтів Адм…" at bounding box center [1111, 235] width 270 height 312
click at [1097, 124] on div "Выбрать все Сбросить Консультанти [PERSON_NAME] Відділ турботи про клієнтів Адм…" at bounding box center [1111, 235] width 270 height 312
click at [1107, 138] on button "Сбросить" at bounding box center [1108, 134] width 60 height 13
click at [1074, 112] on input "text" at bounding box center [1111, 104] width 247 height 27
paste input "[PERSON_NAME]"
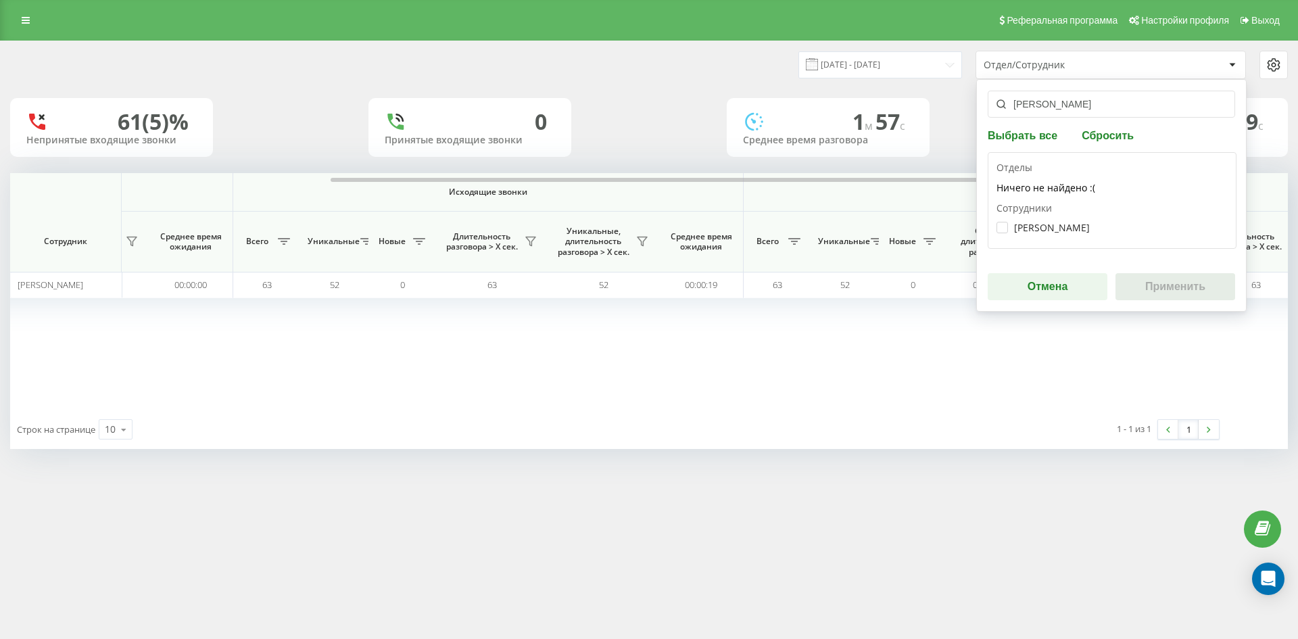
type input "[PERSON_NAME]"
click at [1059, 221] on div "[PERSON_NAME]" at bounding box center [1111, 227] width 231 height 25
click at [1072, 233] on label "[PERSON_NAME]" at bounding box center [1042, 227] width 93 height 11
checkbox input "true"
click at [1176, 283] on button "Применить" at bounding box center [1175, 286] width 120 height 27
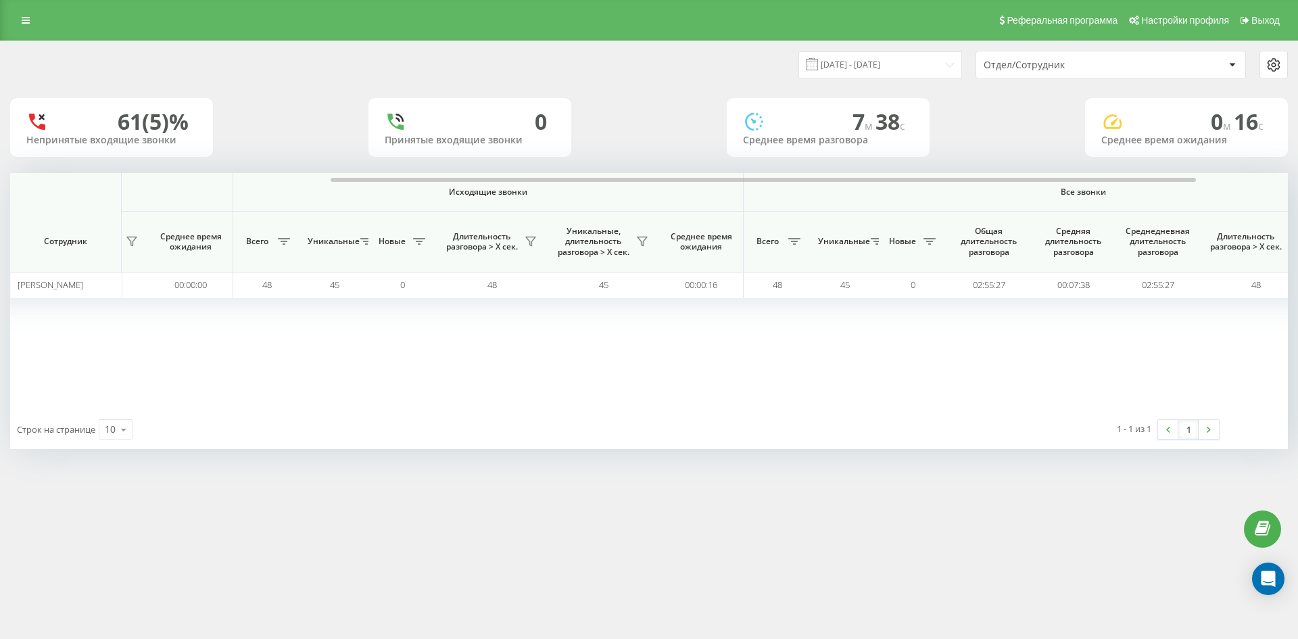
click at [1108, 70] on div "Отдел/Сотрудник" at bounding box center [1065, 64] width 162 height 11
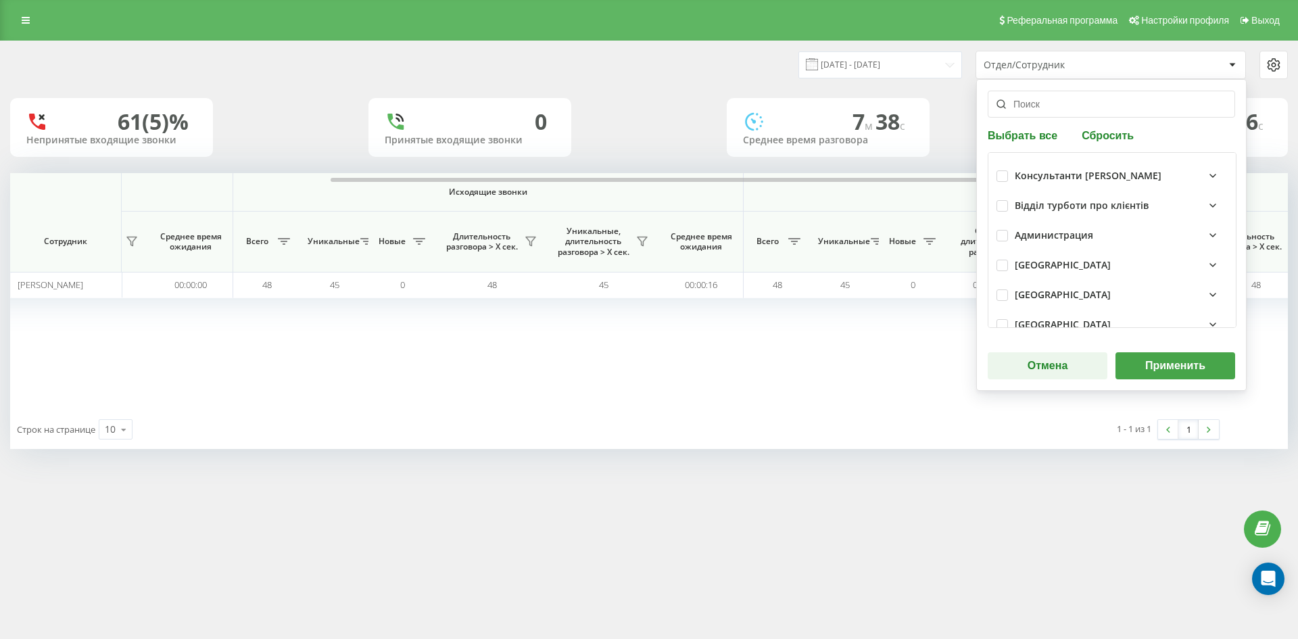
click at [1101, 128] on div "Выбрать все Сбросить Консультанти [PERSON_NAME] Відділ турботи про клієнтів Адм…" at bounding box center [1111, 235] width 270 height 312
click at [1101, 132] on button "Сбросить" at bounding box center [1108, 134] width 60 height 13
click at [1072, 111] on input "text" at bounding box center [1111, 104] width 247 height 27
paste input "[PERSON_NAME]"
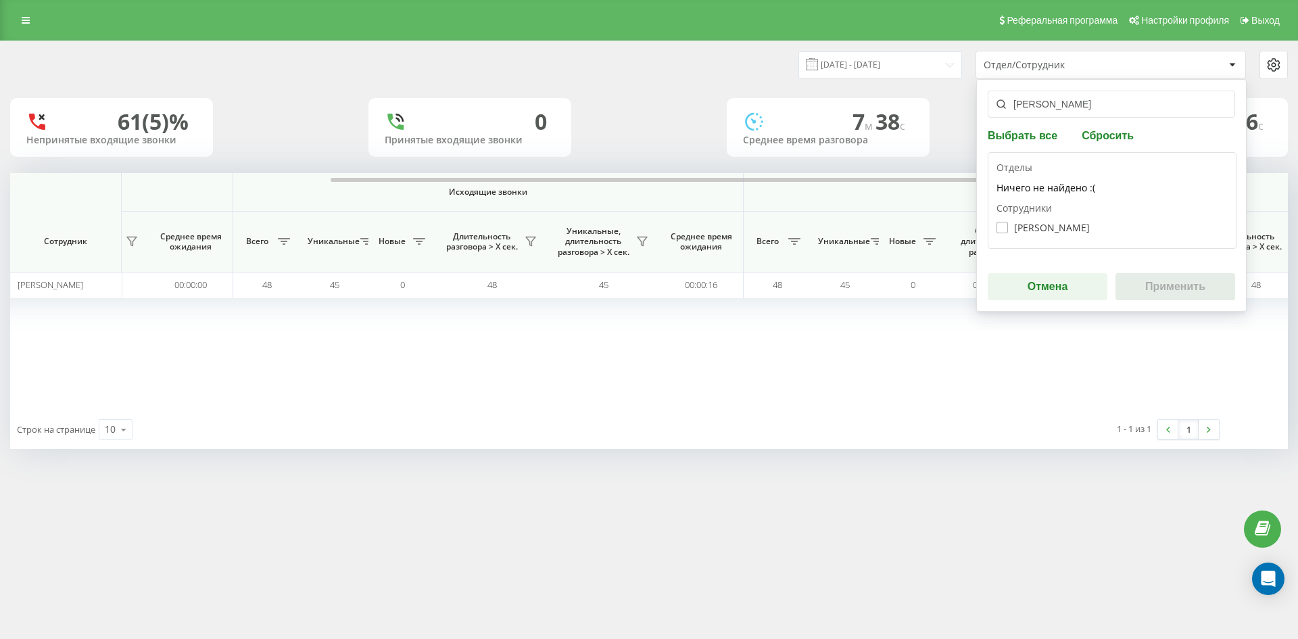
type input "[PERSON_NAME]"
click at [1051, 231] on label "[PERSON_NAME]" at bounding box center [1042, 227] width 93 height 11
checkbox input "true"
click at [1160, 276] on button "Применить" at bounding box center [1175, 286] width 120 height 27
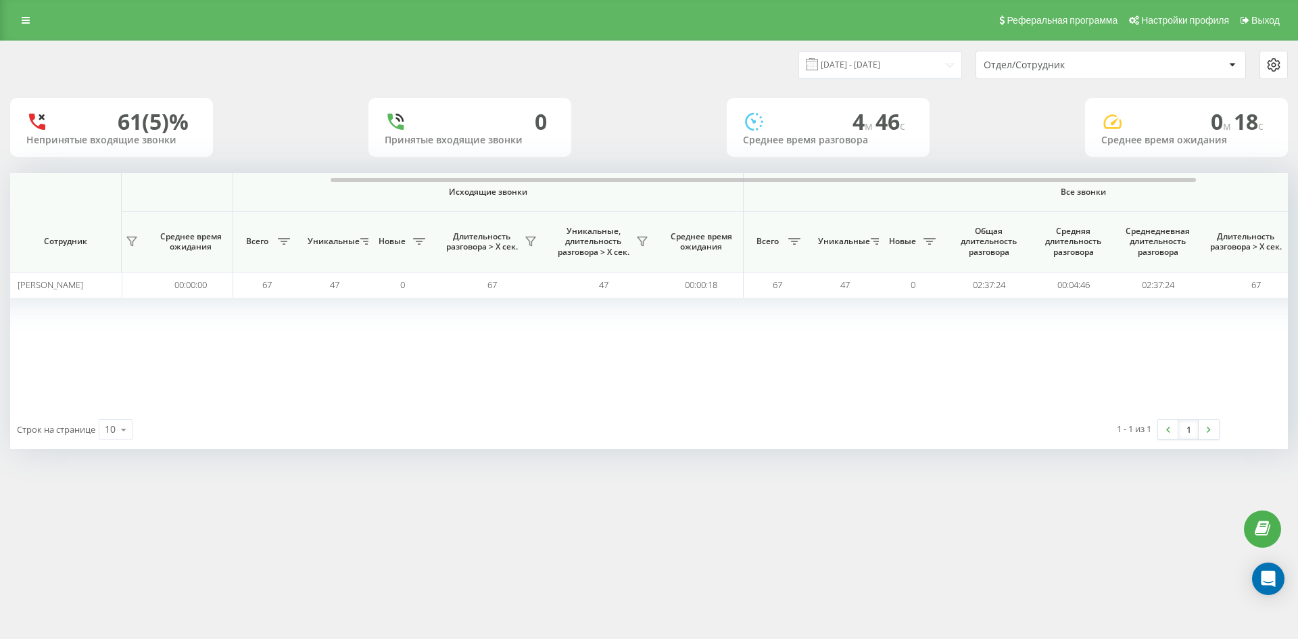
drag, startPoint x: 1102, startPoint y: 63, endPoint x: 1103, endPoint y: 76, distance: 12.9
click at [1102, 64] on div "Отдел/Сотрудник" at bounding box center [1065, 64] width 162 height 11
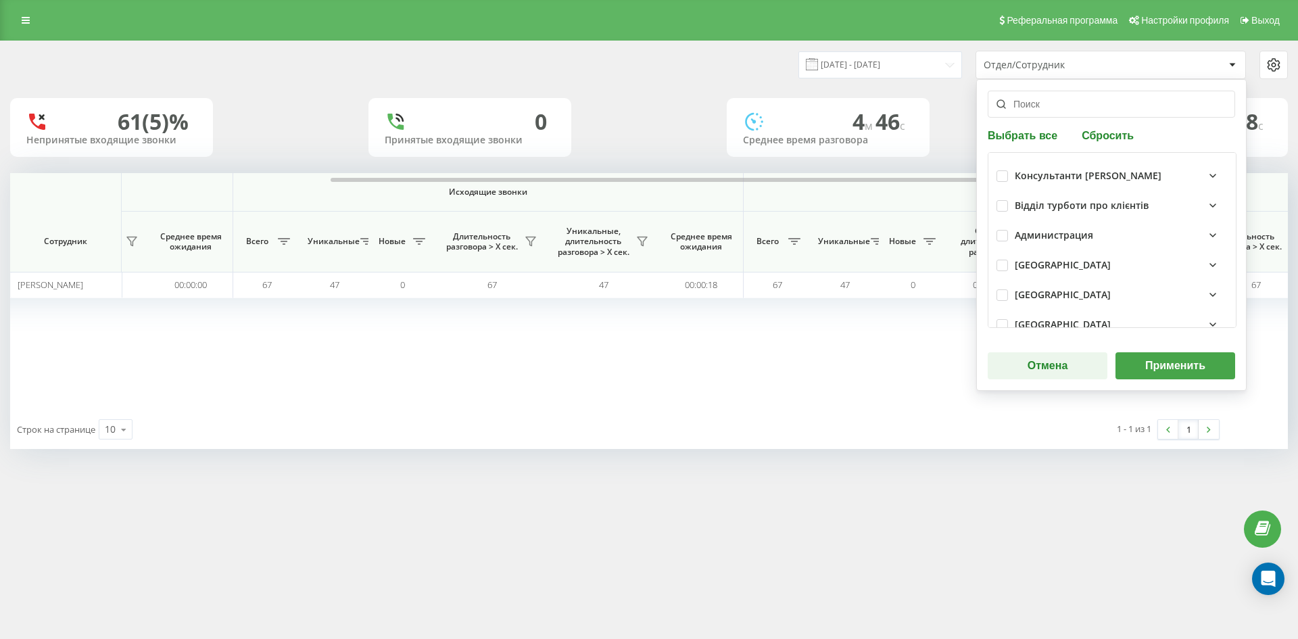
click at [1110, 143] on div "Выбрать все Сбросить Консультанти [PERSON_NAME] Відділ турботи про клієнтів Адм…" at bounding box center [1111, 235] width 270 height 312
click at [1109, 136] on button "Сбросить" at bounding box center [1108, 134] width 60 height 13
click at [1054, 103] on input "text" at bounding box center [1111, 104] width 247 height 27
paste input "[PERSON_NAME]"
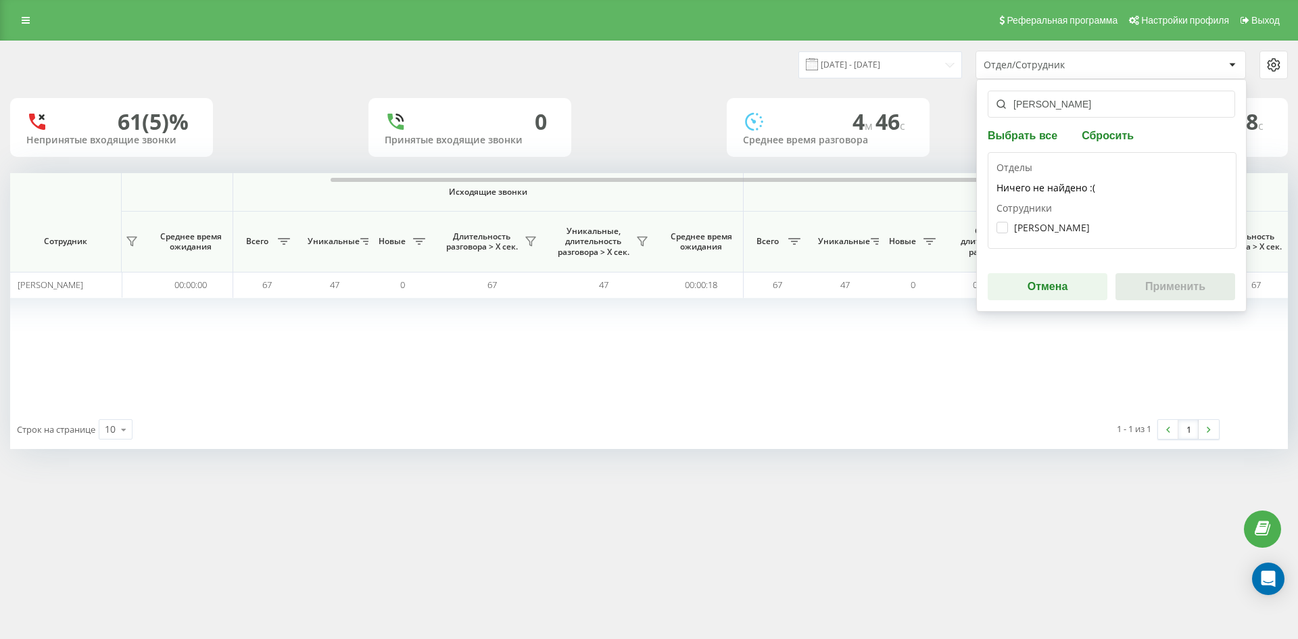
type input "[PERSON_NAME]"
click at [1054, 221] on div "[PERSON_NAME]" at bounding box center [1111, 227] width 231 height 25
click at [1055, 228] on label "[PERSON_NAME]" at bounding box center [1042, 227] width 93 height 11
checkbox input "true"
click at [1153, 278] on button "Применить" at bounding box center [1175, 286] width 120 height 27
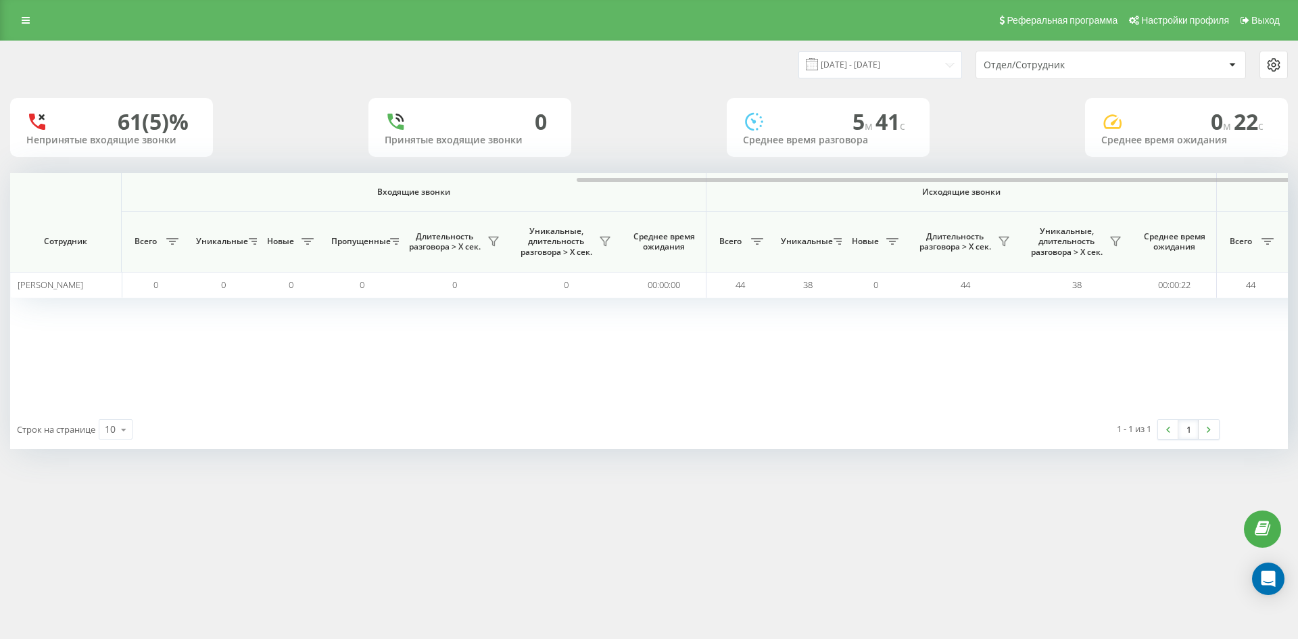
scroll to position [0, 541]
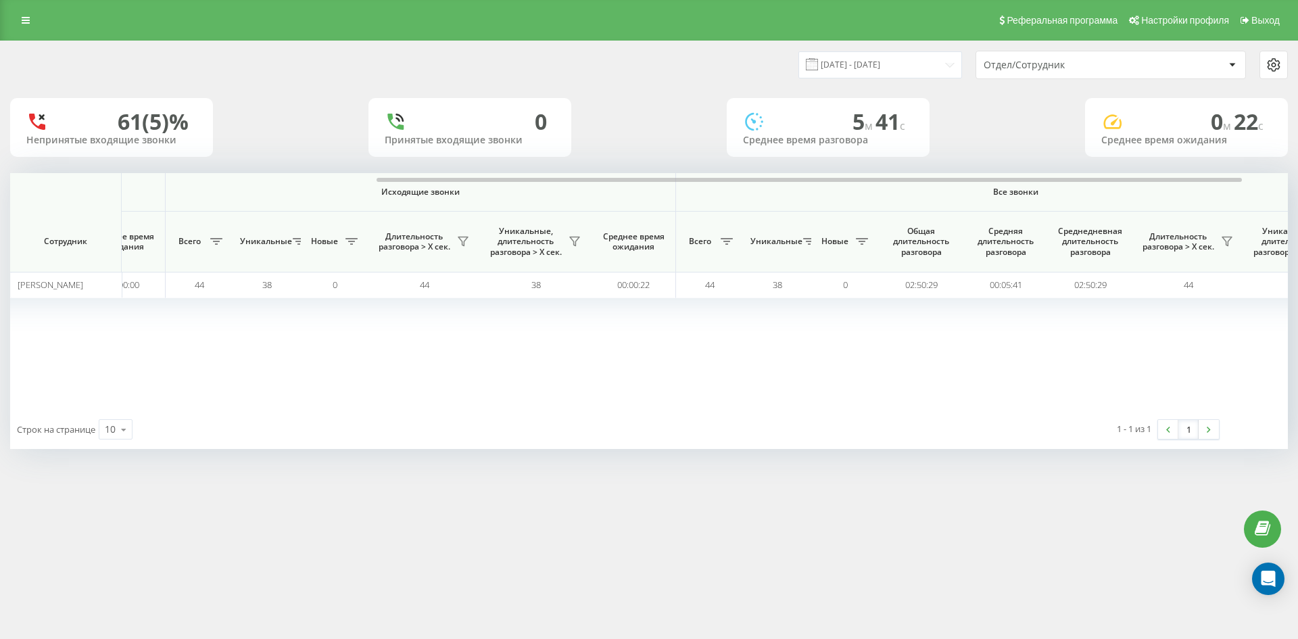
click at [1090, 64] on div "Отдел/Сотрудник" at bounding box center [1065, 64] width 162 height 11
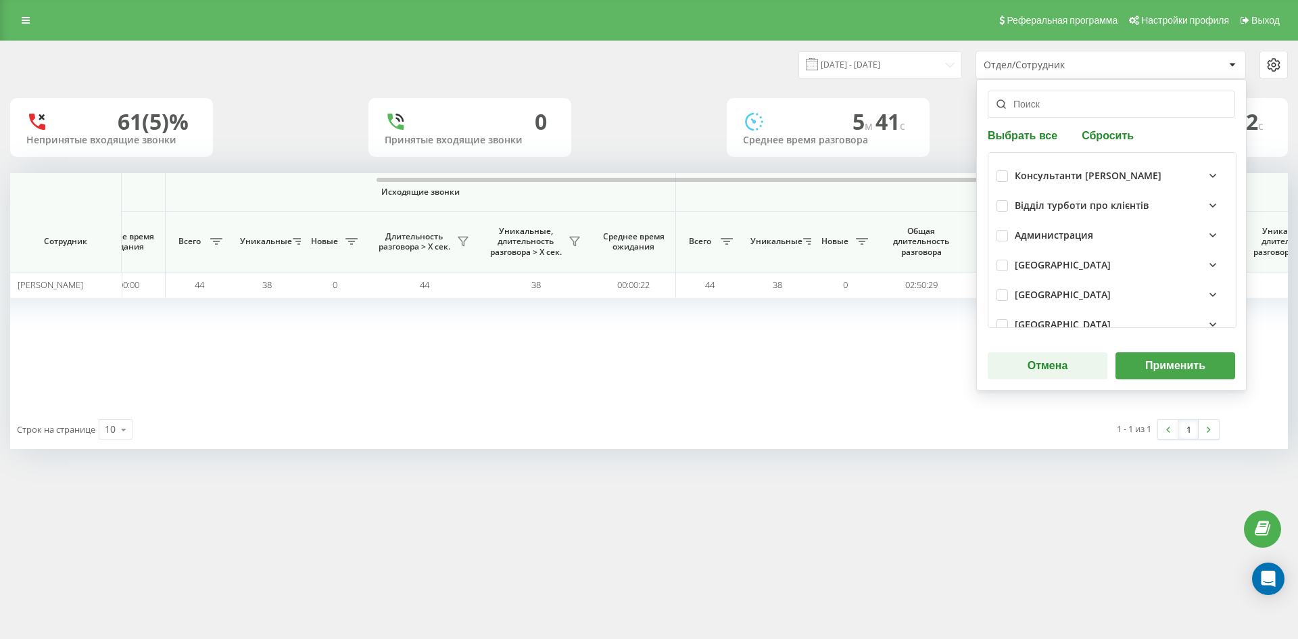
click at [1103, 133] on button "Сбросить" at bounding box center [1108, 134] width 60 height 13
click at [1078, 110] on input "text" at bounding box center [1111, 104] width 247 height 27
paste input "[PERSON_NAME]"
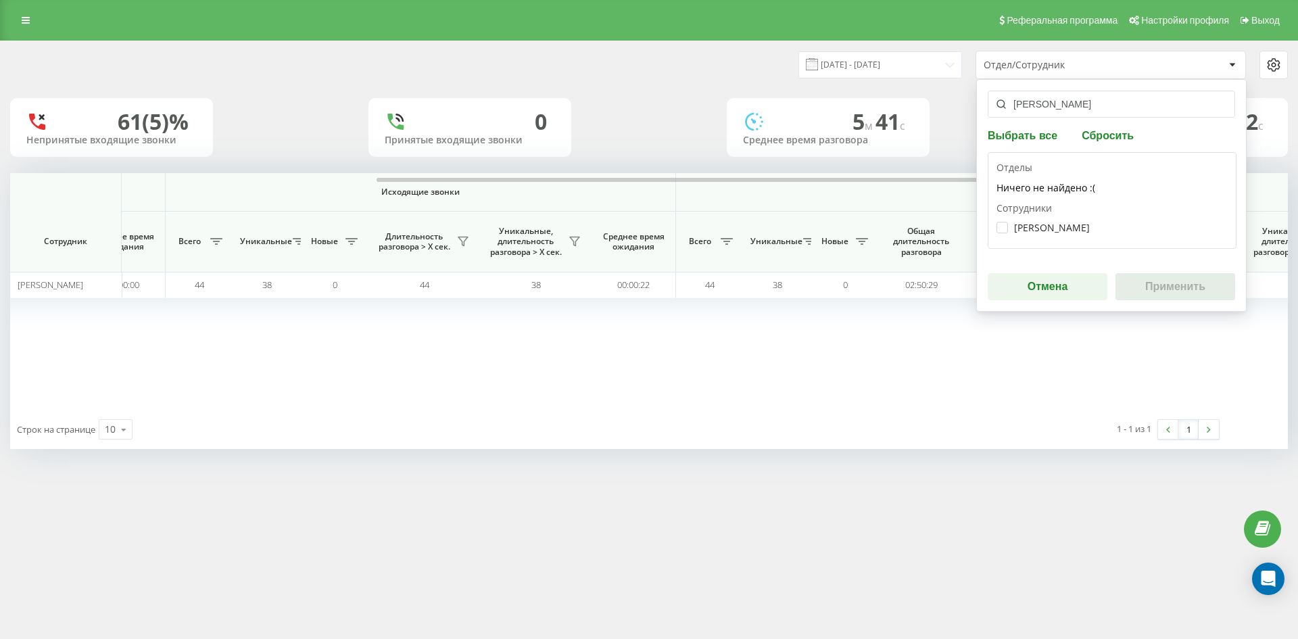
type input "[PERSON_NAME]"
click at [1064, 222] on label "[PERSON_NAME]" at bounding box center [1042, 227] width 93 height 11
checkbox input "true"
drag, startPoint x: 1127, startPoint y: 260, endPoint x: 1144, endPoint y: 268, distance: 18.7
click at [1142, 268] on div "[PERSON_NAME] Выбрать все Сбросить Отделы Ничего не найдено :( Сотрудники [PERS…" at bounding box center [1111, 195] width 270 height 233
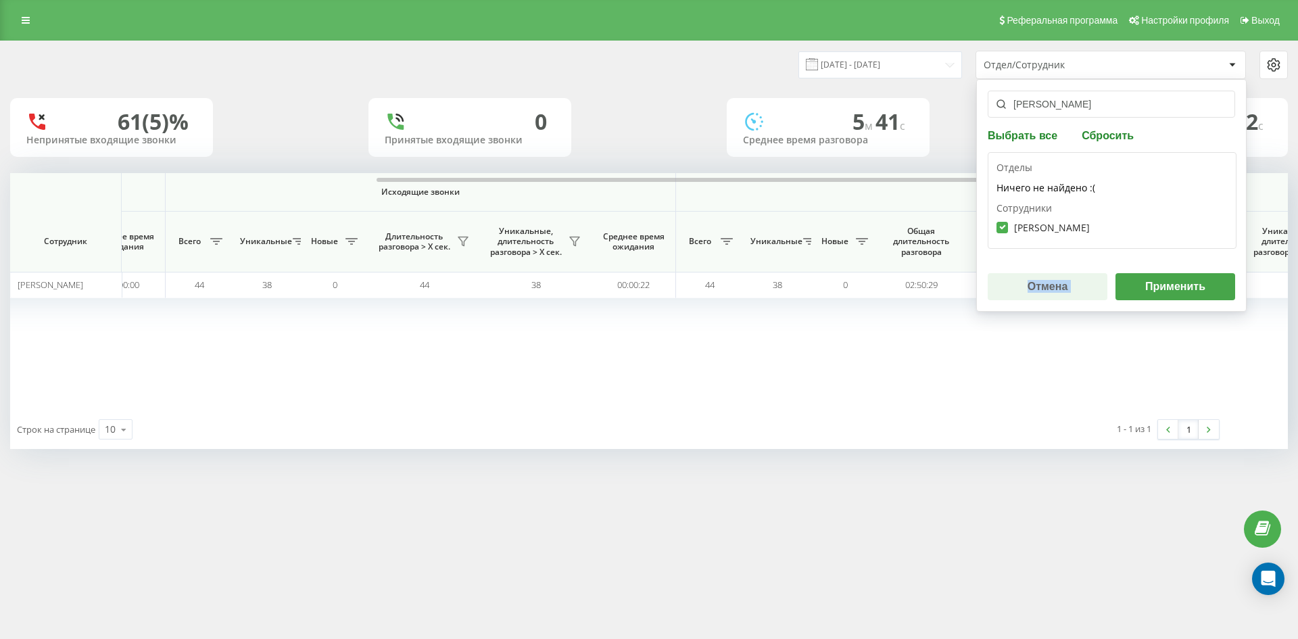
click at [1168, 281] on button "Применить" at bounding box center [1175, 286] width 120 height 27
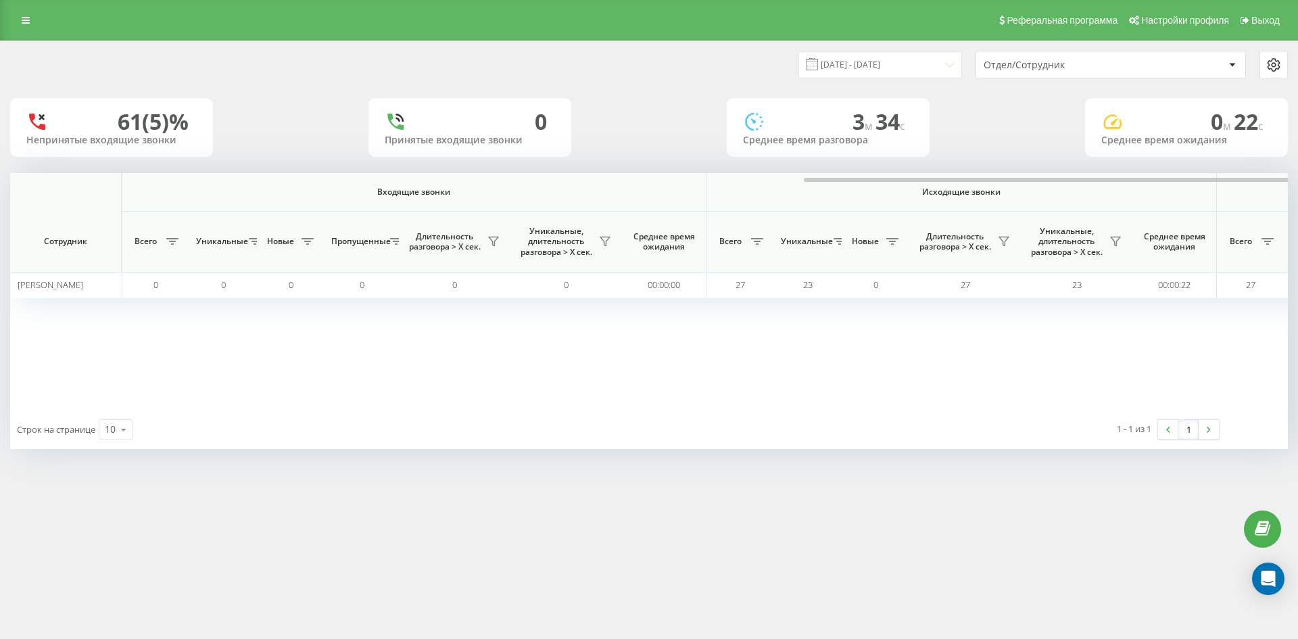
scroll to position [0, 473]
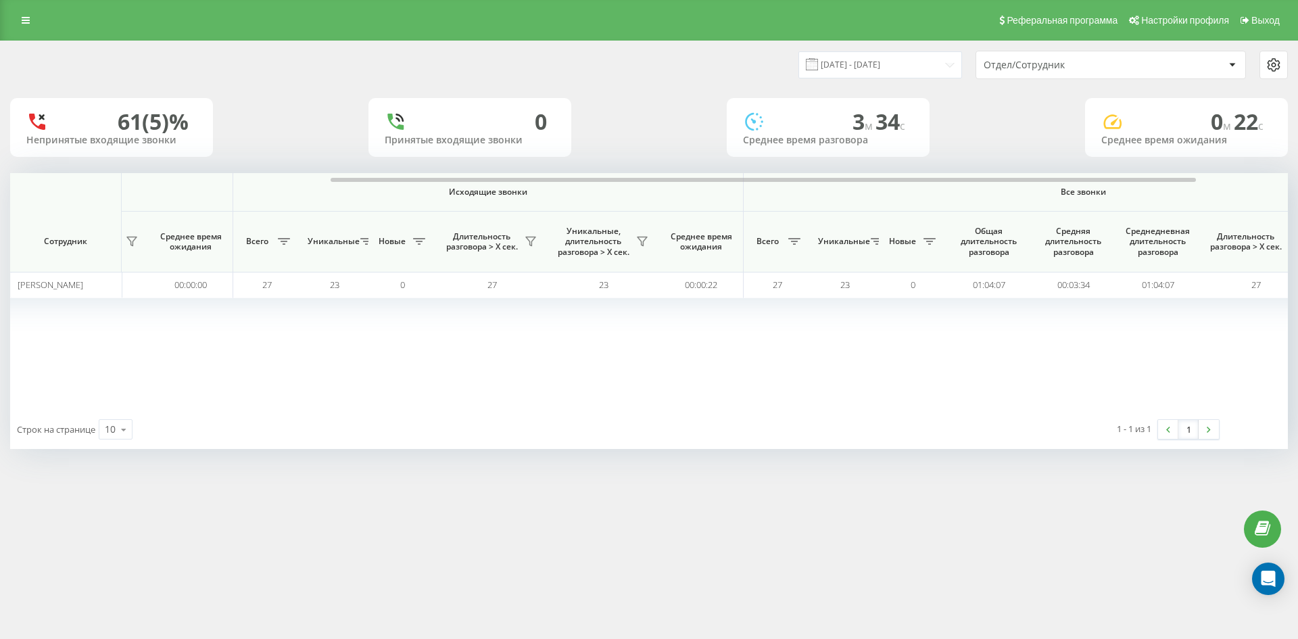
click at [1099, 70] on div "Отдел/Сотрудник" at bounding box center [1065, 64] width 162 height 11
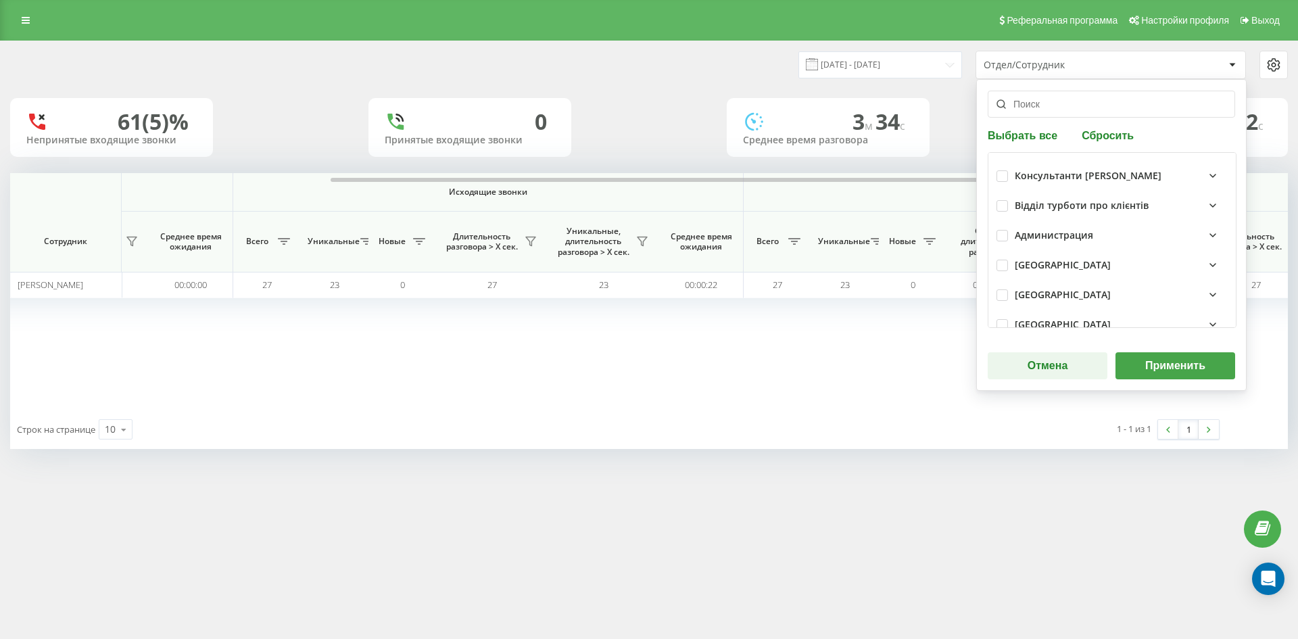
click at [1122, 149] on div "Выбрать все Сбросить Консультанти [PERSON_NAME] Відділ турботи про клієнтів Адм…" at bounding box center [1111, 235] width 270 height 312
click at [1116, 139] on button "Сбросить" at bounding box center [1108, 134] width 60 height 13
click at [1071, 110] on input "text" at bounding box center [1111, 104] width 247 height 27
paste input "[PERSON_NAME]"
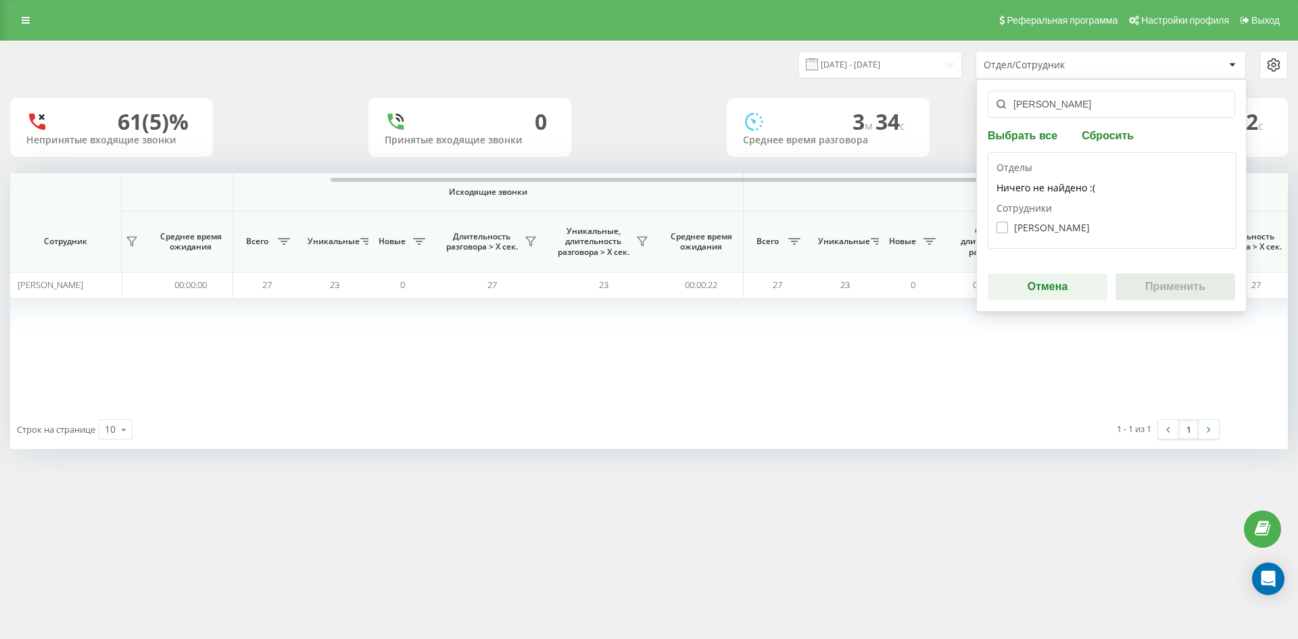
type input "[PERSON_NAME]"
click at [1057, 231] on label "[PERSON_NAME]" at bounding box center [1042, 227] width 93 height 11
checkbox input "true"
click at [1159, 283] on button "Применить" at bounding box center [1175, 286] width 120 height 27
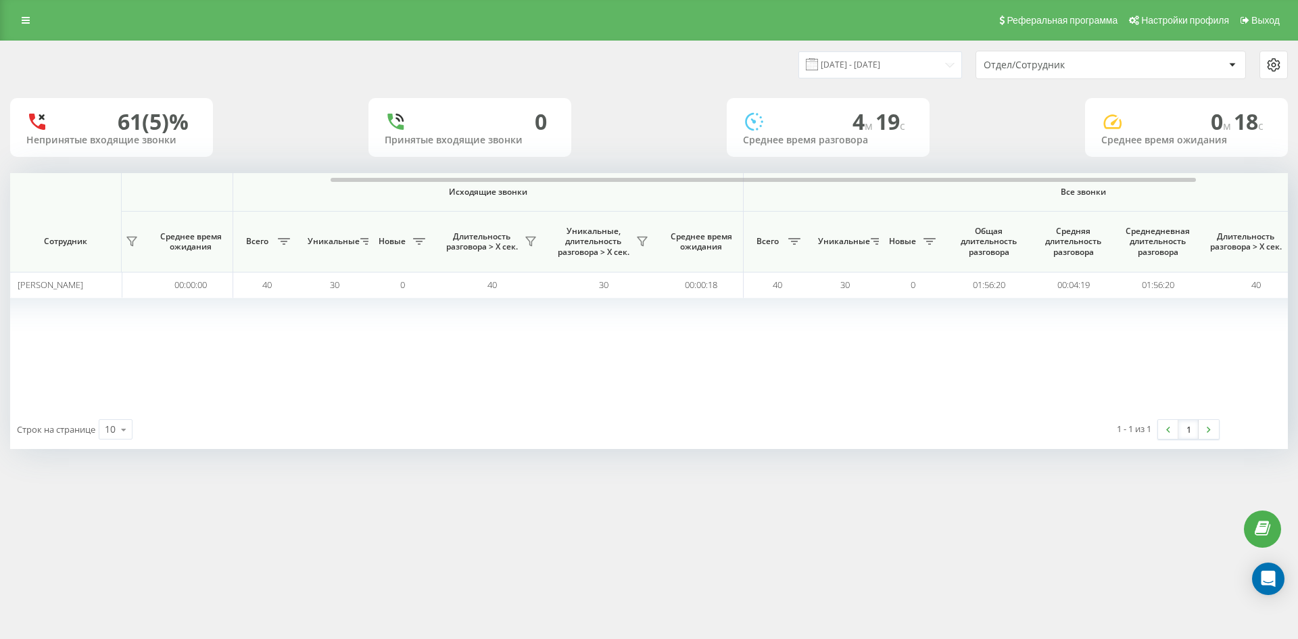
click at [1092, 67] on div "Отдел/Сотрудник" at bounding box center [1065, 64] width 162 height 11
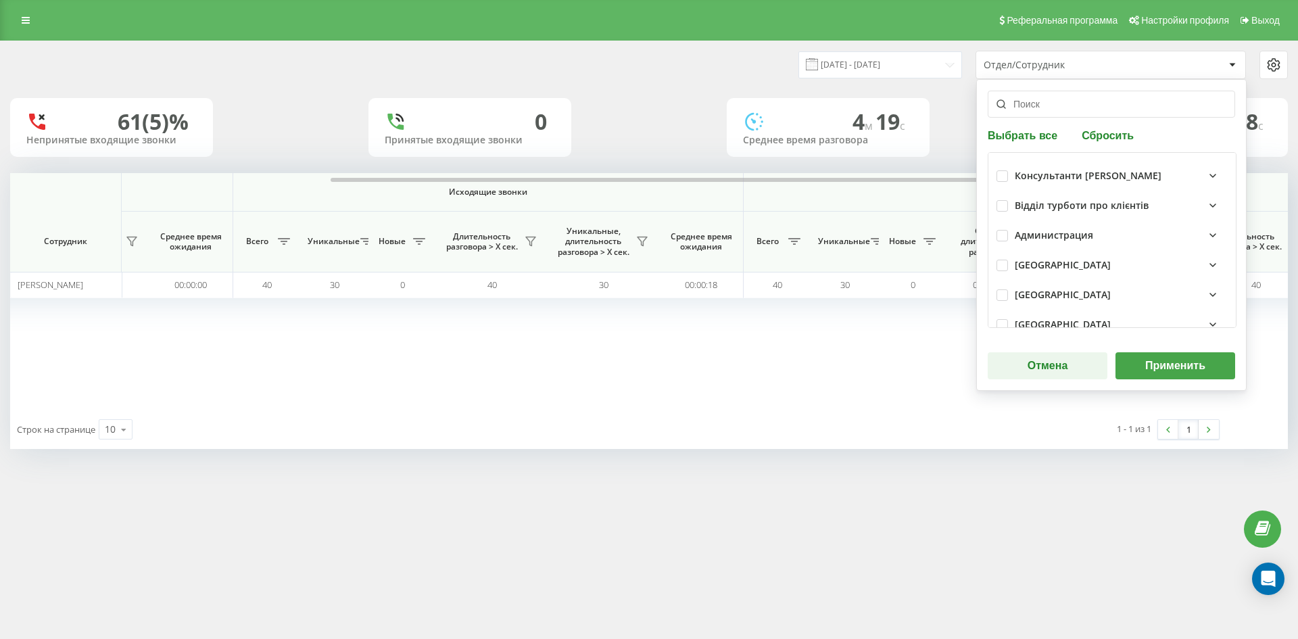
click at [1104, 139] on button "Сбросить" at bounding box center [1108, 134] width 60 height 13
click at [1067, 111] on input "text" at bounding box center [1111, 104] width 247 height 27
paste input "озаринська [PERSON_NAME]"
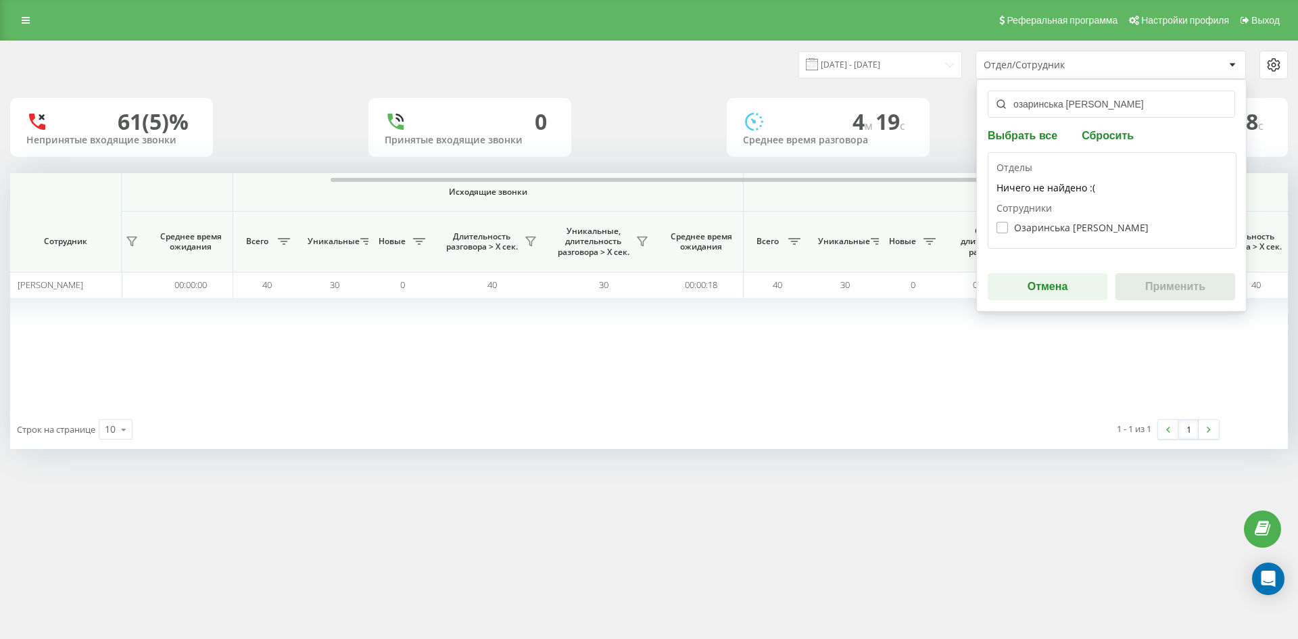
type input "озаринська [PERSON_NAME]"
click at [1063, 224] on label "Озаринська [PERSON_NAME]" at bounding box center [1072, 227] width 152 height 11
checkbox input "true"
click at [1155, 276] on button "Применить" at bounding box center [1175, 286] width 120 height 27
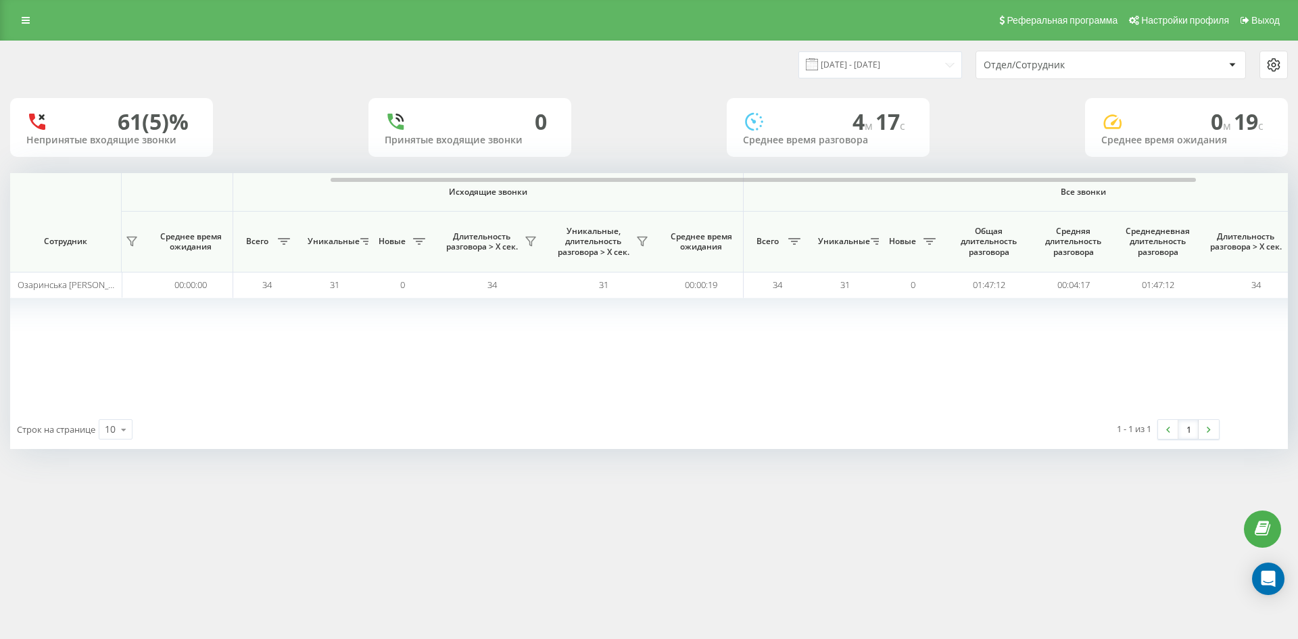
click at [1101, 69] on div "Отдел/Сотрудник" at bounding box center [1065, 64] width 162 height 11
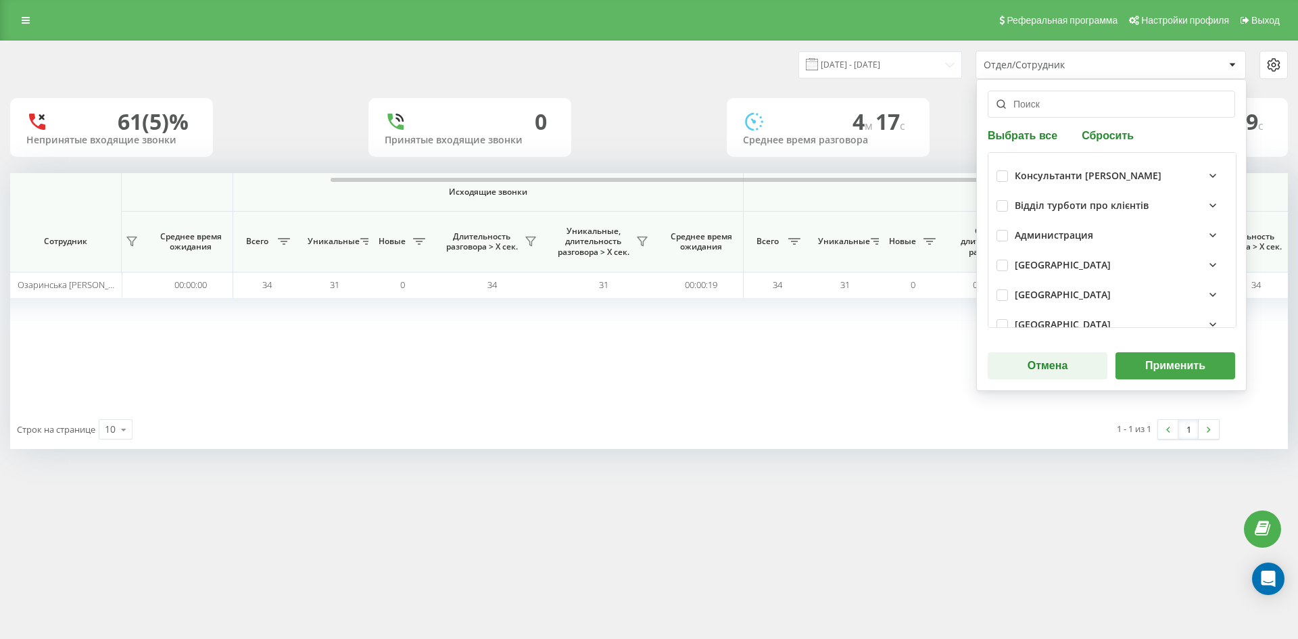
click at [1111, 134] on button "Сбросить" at bounding box center [1108, 134] width 60 height 13
click at [1063, 107] on input "text" at bounding box center [1111, 104] width 247 height 27
paste input "[PERSON_NAME]"
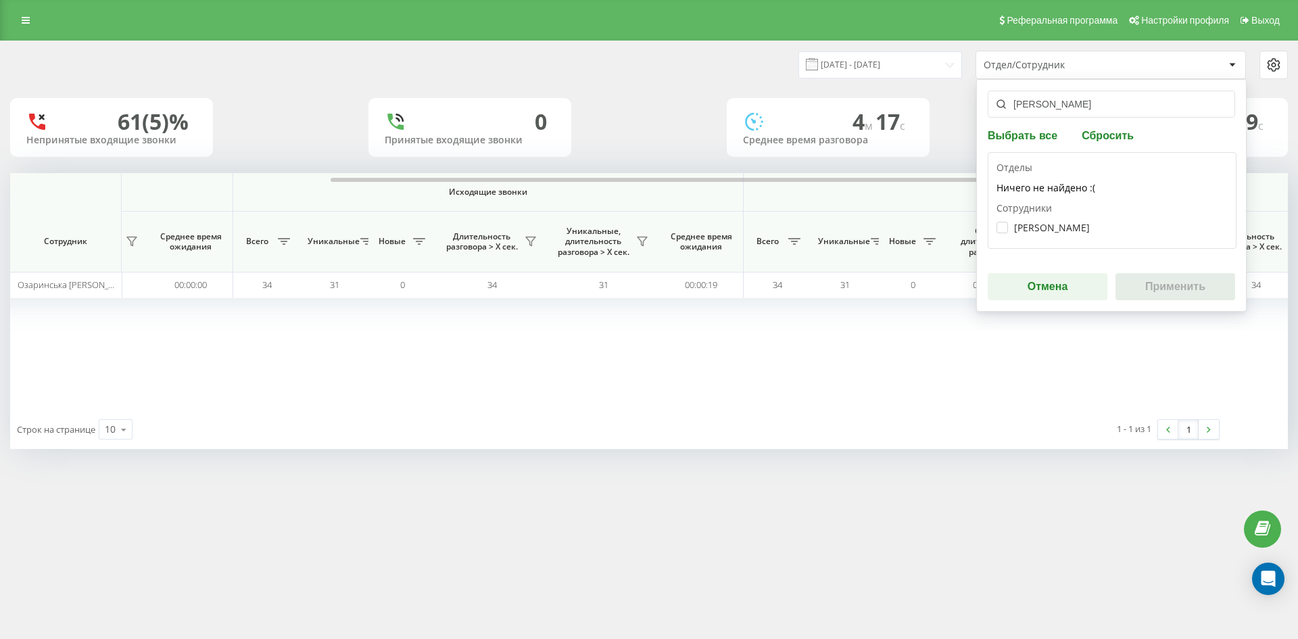
type input "[PERSON_NAME]"
click at [1057, 221] on div "[PERSON_NAME]" at bounding box center [1111, 227] width 231 height 25
click at [1064, 235] on div "[PERSON_NAME]" at bounding box center [1111, 227] width 231 height 25
drag, startPoint x: 1054, startPoint y: 224, endPoint x: 1145, endPoint y: 279, distance: 106.1
click at [1054, 226] on label "[PERSON_NAME]" at bounding box center [1042, 227] width 93 height 11
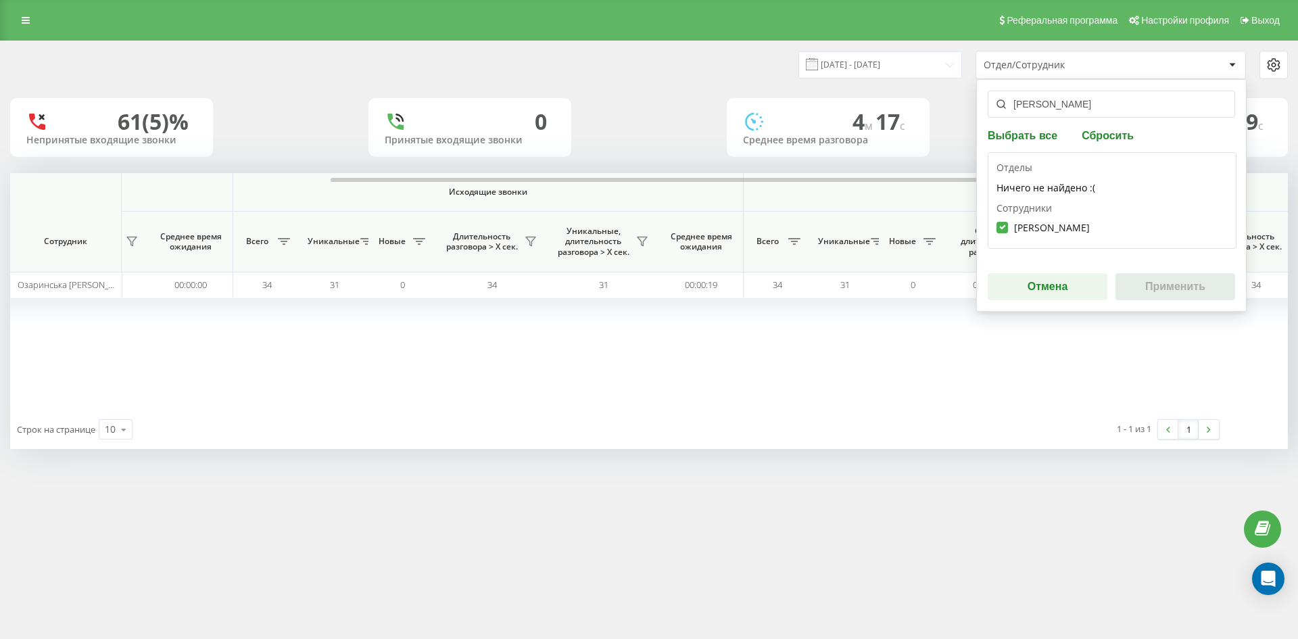
checkbox input "true"
click at [1170, 289] on button "Применить" at bounding box center [1175, 286] width 120 height 27
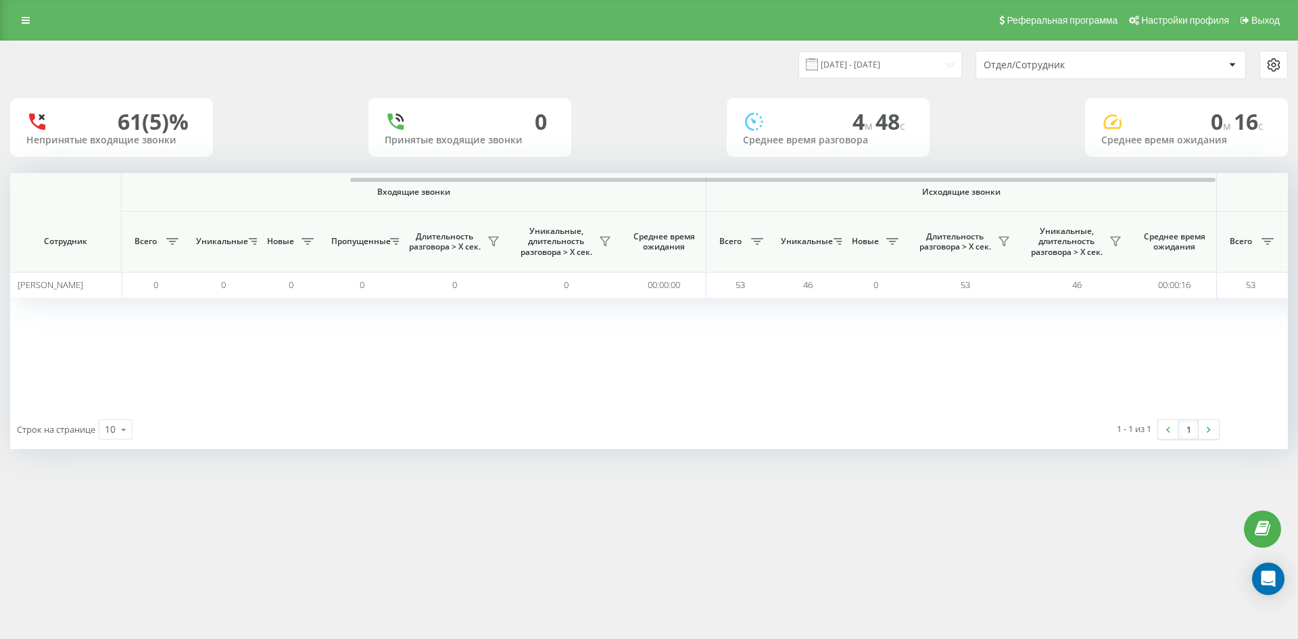
scroll to position [0, 406]
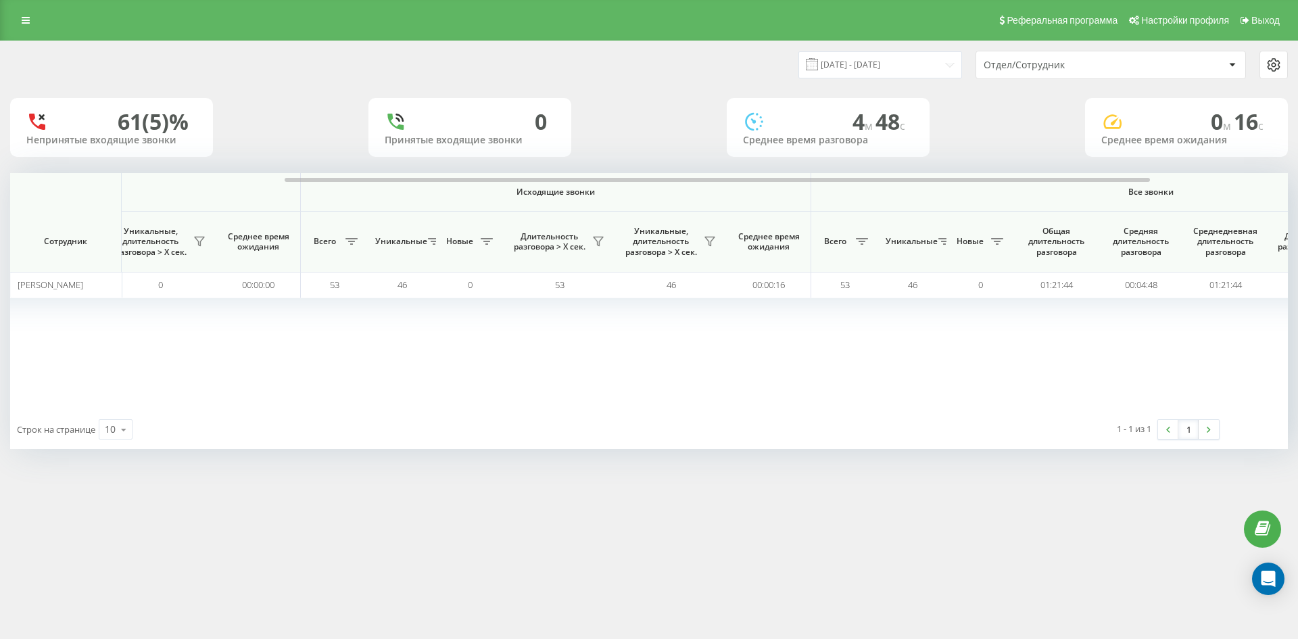
click at [1111, 70] on div "Отдел/Сотрудник" at bounding box center [1065, 64] width 162 height 11
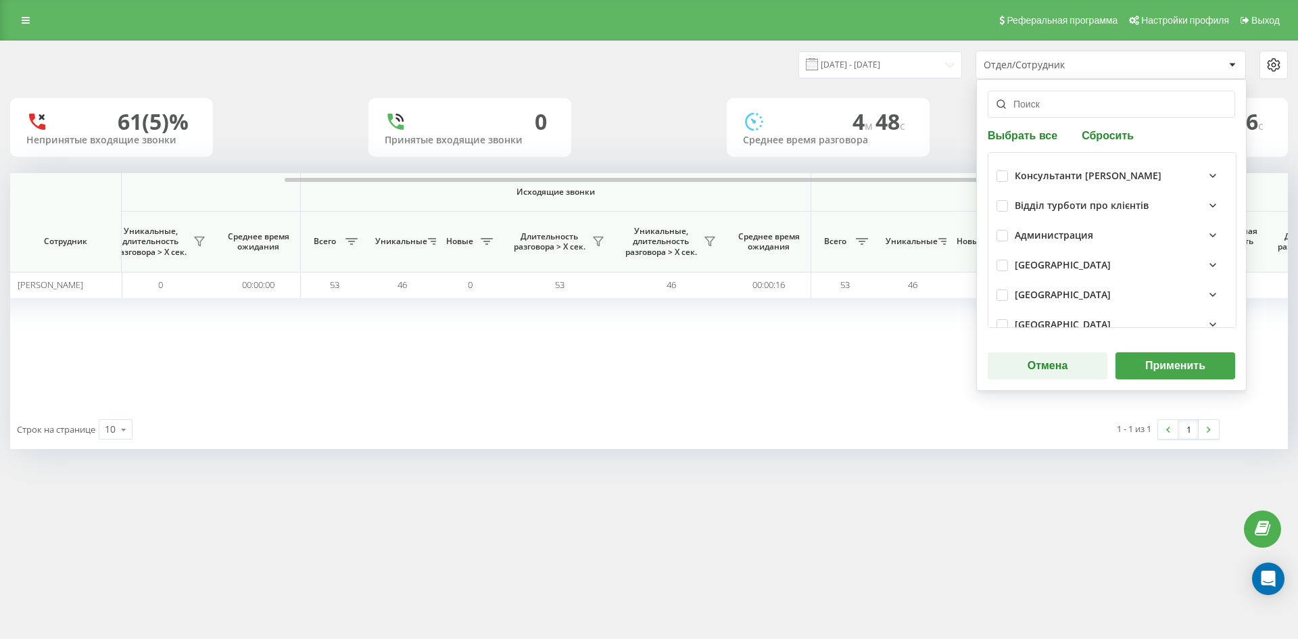
click at [1108, 125] on div "Выбрать все Сбросить Консультанти [PERSON_NAME] Відділ турботи про клієнтів Адм…" at bounding box center [1111, 235] width 270 height 312
click at [1107, 135] on button "Сбросить" at bounding box center [1108, 134] width 60 height 13
click at [1072, 110] on input "text" at bounding box center [1111, 104] width 247 height 27
paste input "[PERSON_NAME]"
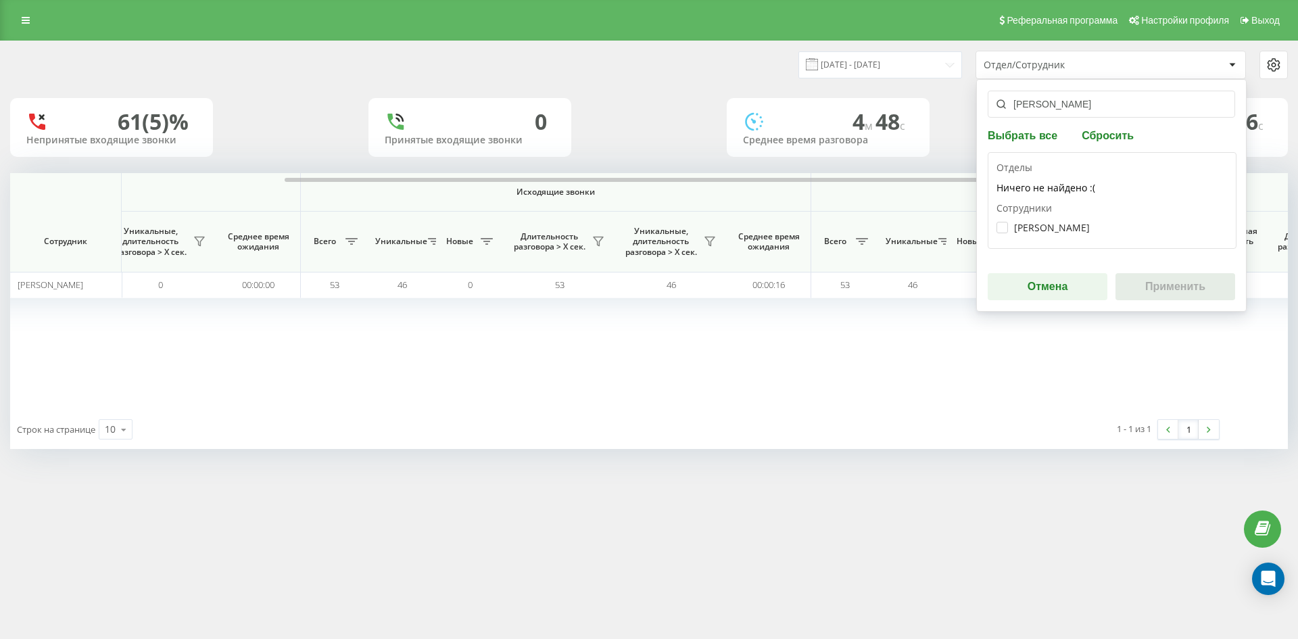
type input "[PERSON_NAME]"
click at [1056, 221] on div "[PERSON_NAME]" at bounding box center [1111, 227] width 231 height 25
click at [1071, 237] on div "[PERSON_NAME]" at bounding box center [1111, 227] width 231 height 25
click at [1062, 228] on label "[PERSON_NAME]" at bounding box center [1042, 227] width 93 height 11
checkbox input "true"
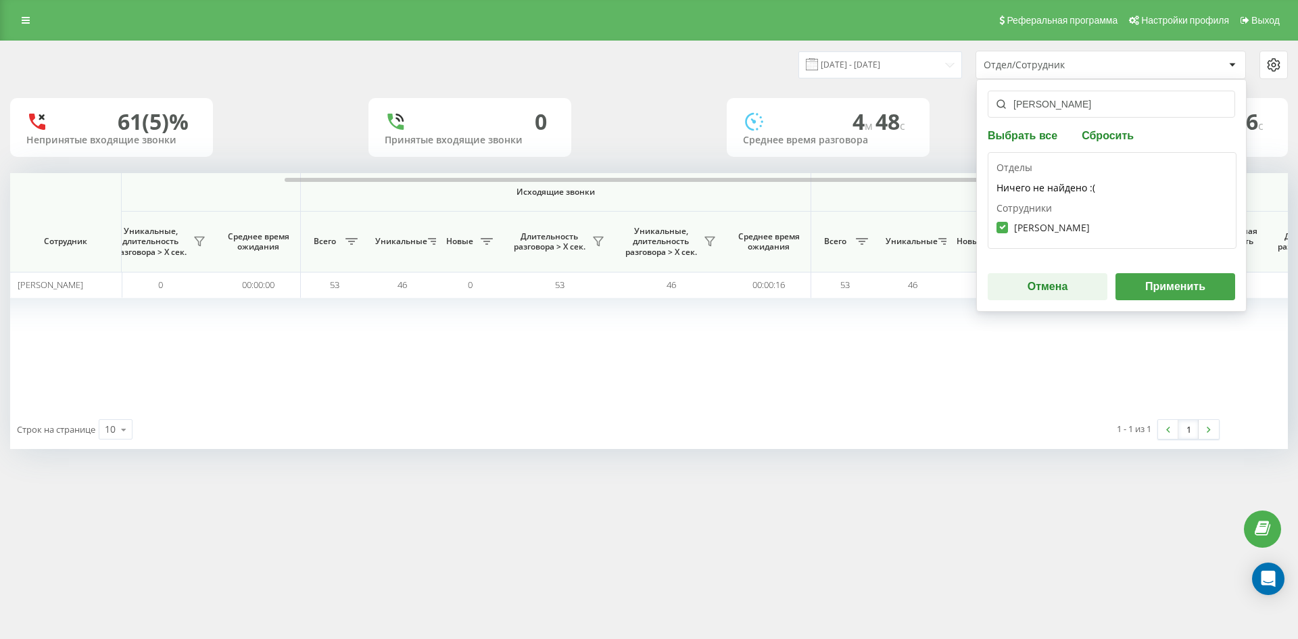
click at [1165, 282] on button "Применить" at bounding box center [1175, 286] width 120 height 27
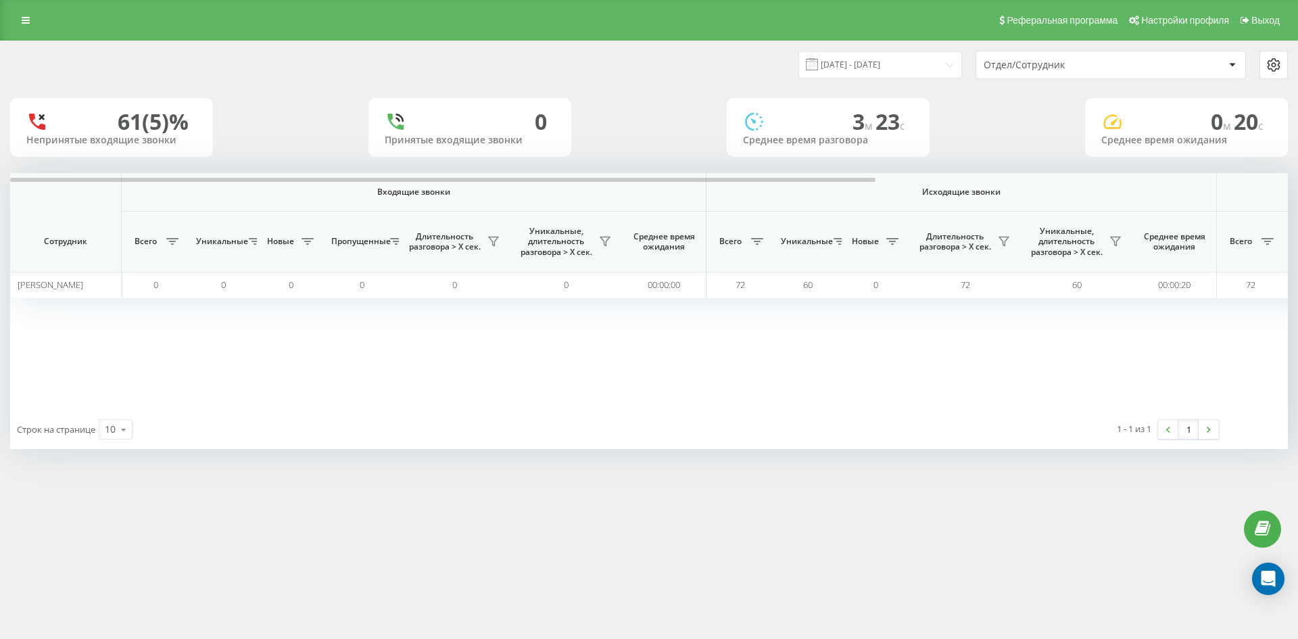
scroll to position [0, 473]
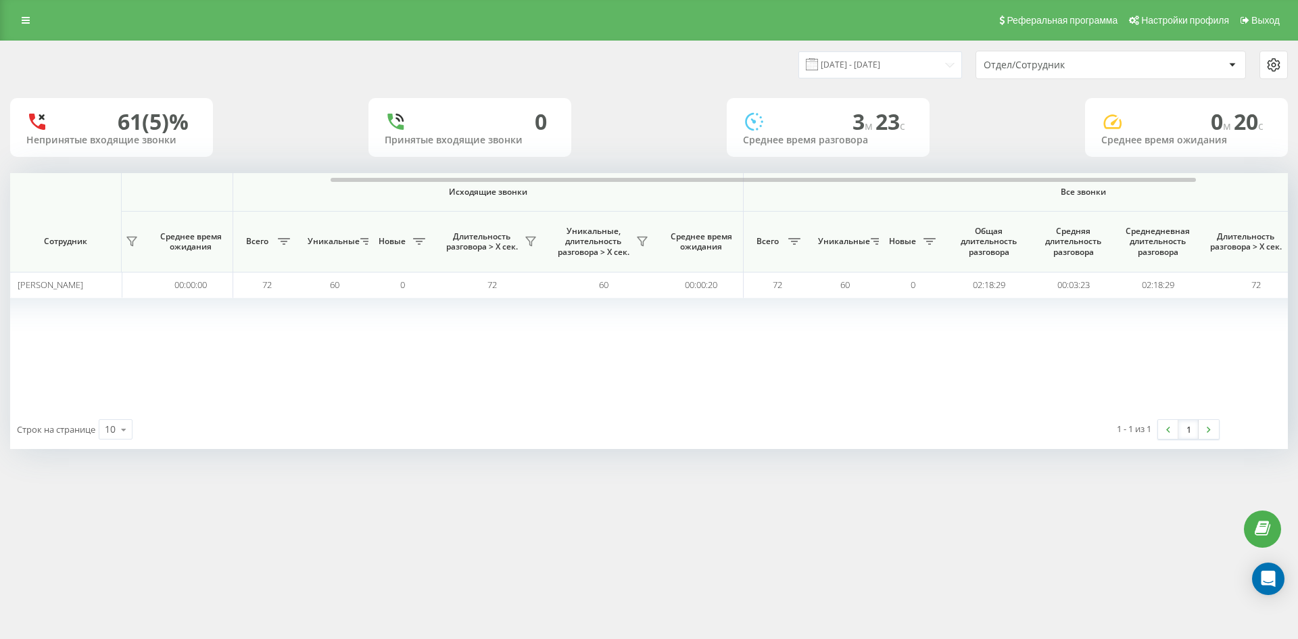
click at [1107, 64] on div "Отдел/Сотрудник" at bounding box center [1065, 64] width 162 height 11
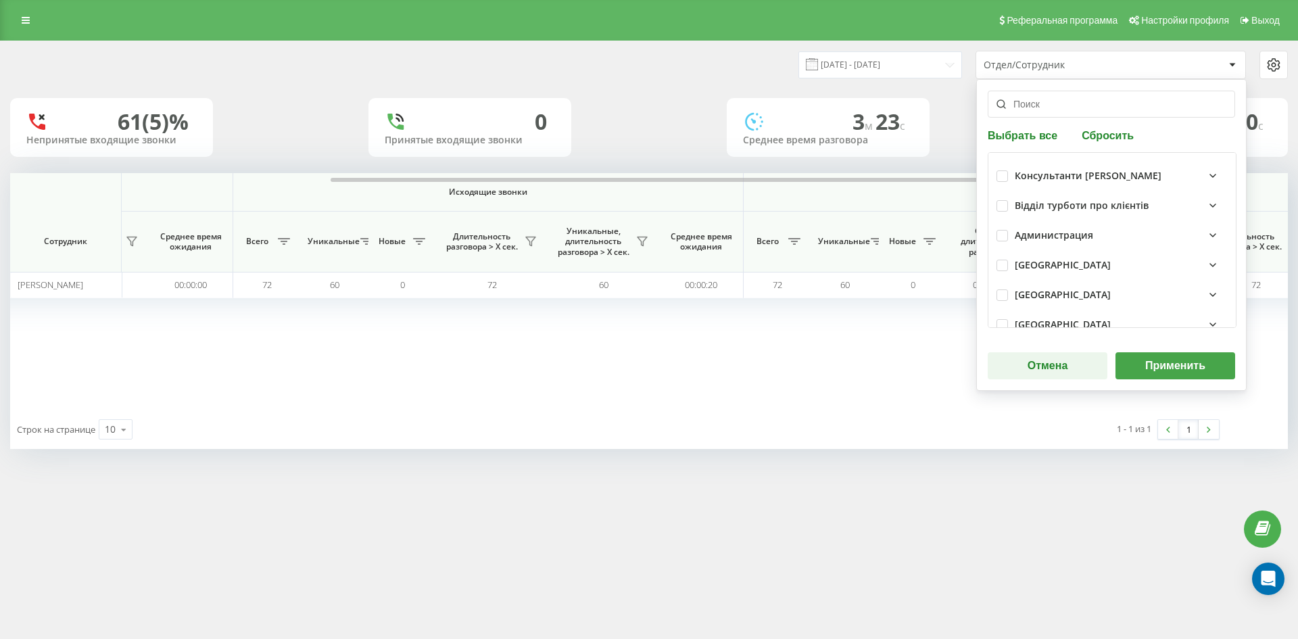
click at [1109, 139] on button "Сбросить" at bounding box center [1108, 134] width 60 height 13
click at [1073, 112] on input "text" at bounding box center [1111, 104] width 247 height 27
paste input "глинянська"
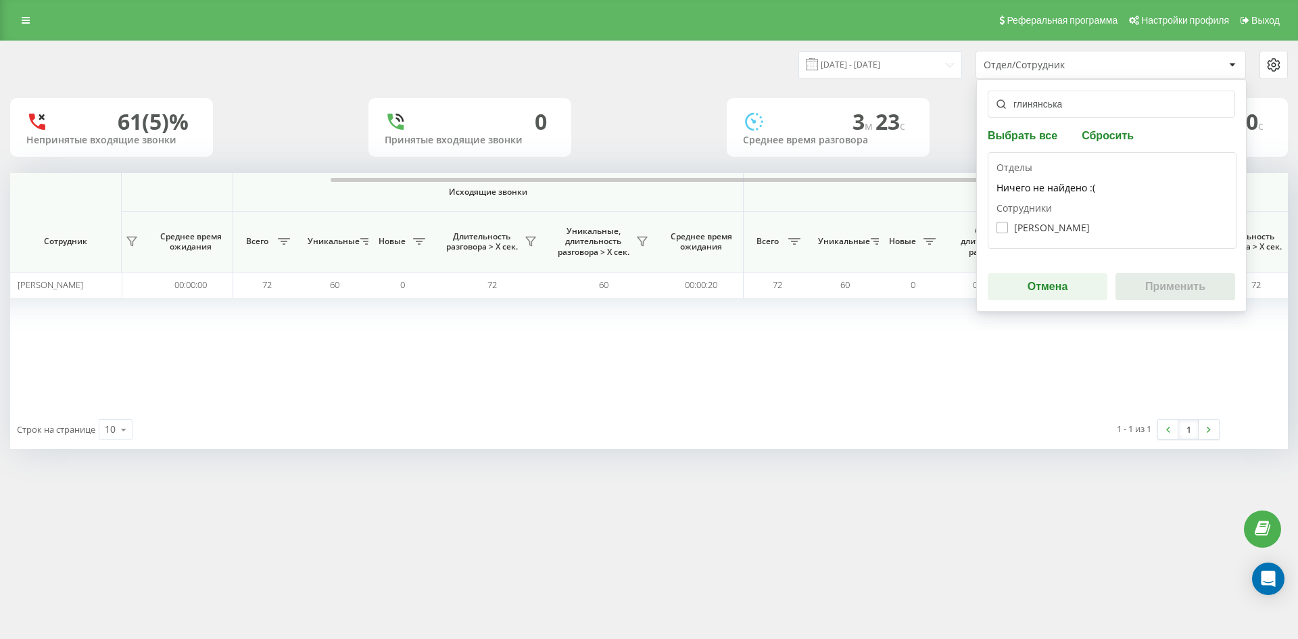
type input "глинянська"
click at [1061, 233] on label "[PERSON_NAME]" at bounding box center [1042, 227] width 93 height 11
checkbox input "true"
click at [1165, 284] on button "Применить" at bounding box center [1175, 286] width 120 height 27
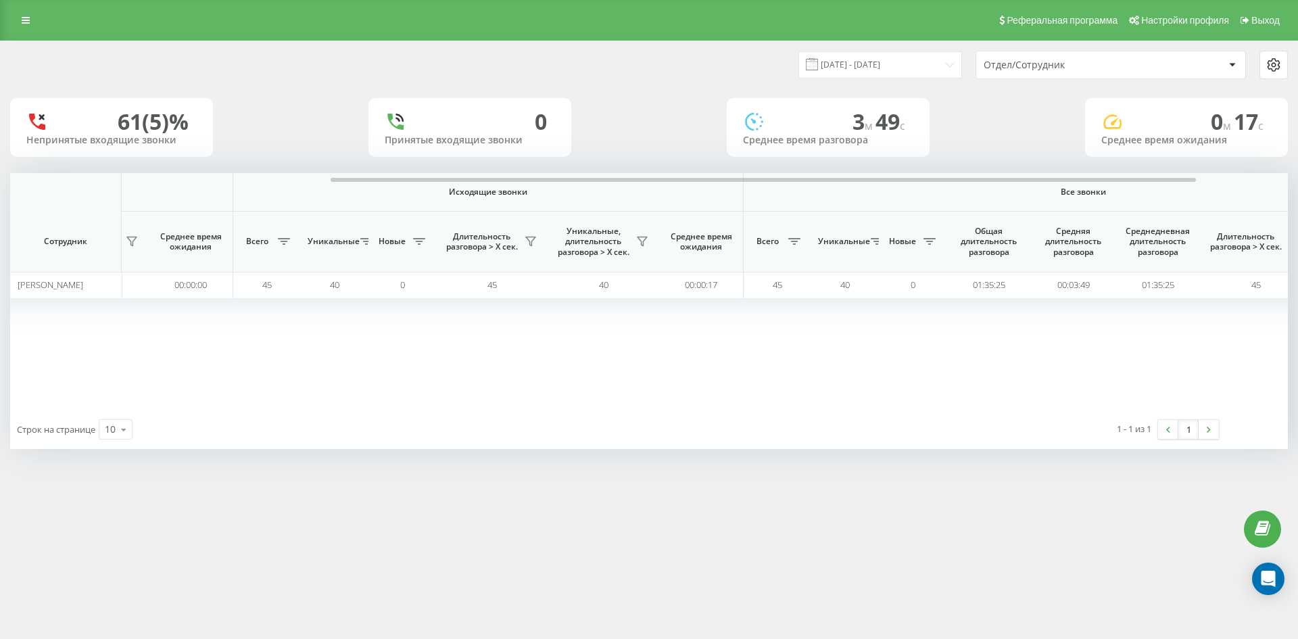
click at [1102, 64] on div "Отдел/Сотрудник" at bounding box center [1065, 64] width 162 height 11
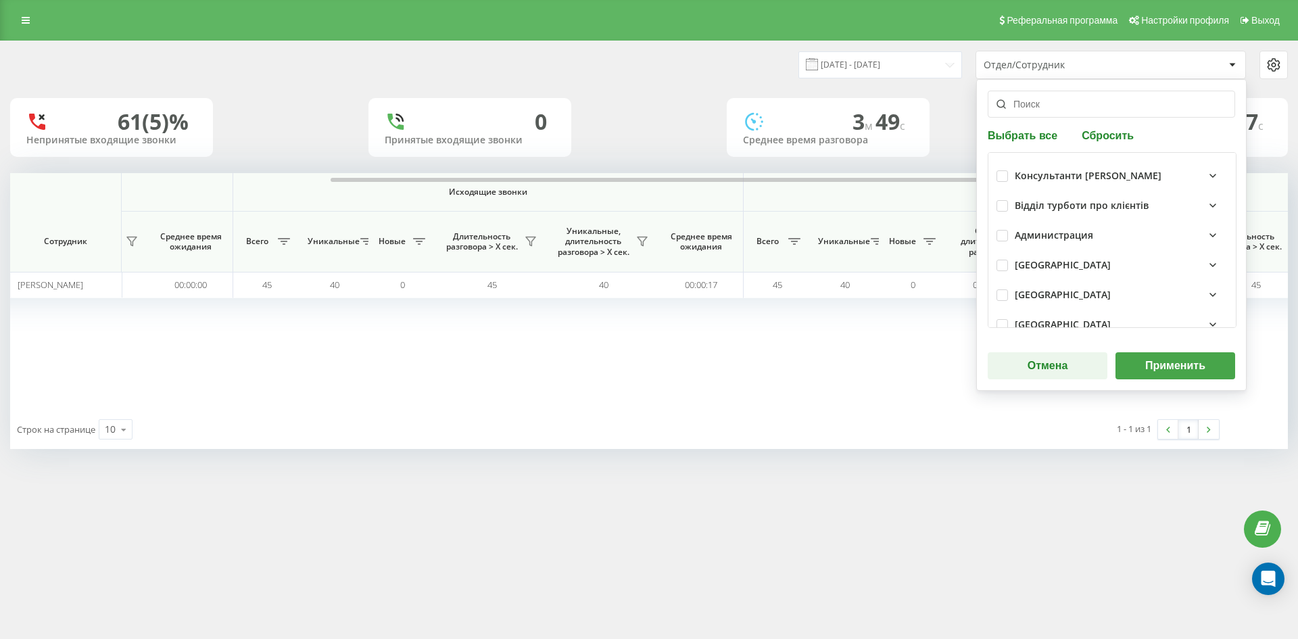
click at [1114, 139] on button "Сбросить" at bounding box center [1108, 134] width 60 height 13
click at [1066, 114] on input "text" at bounding box center [1111, 104] width 247 height 27
paste input "[PERSON_NAME]"
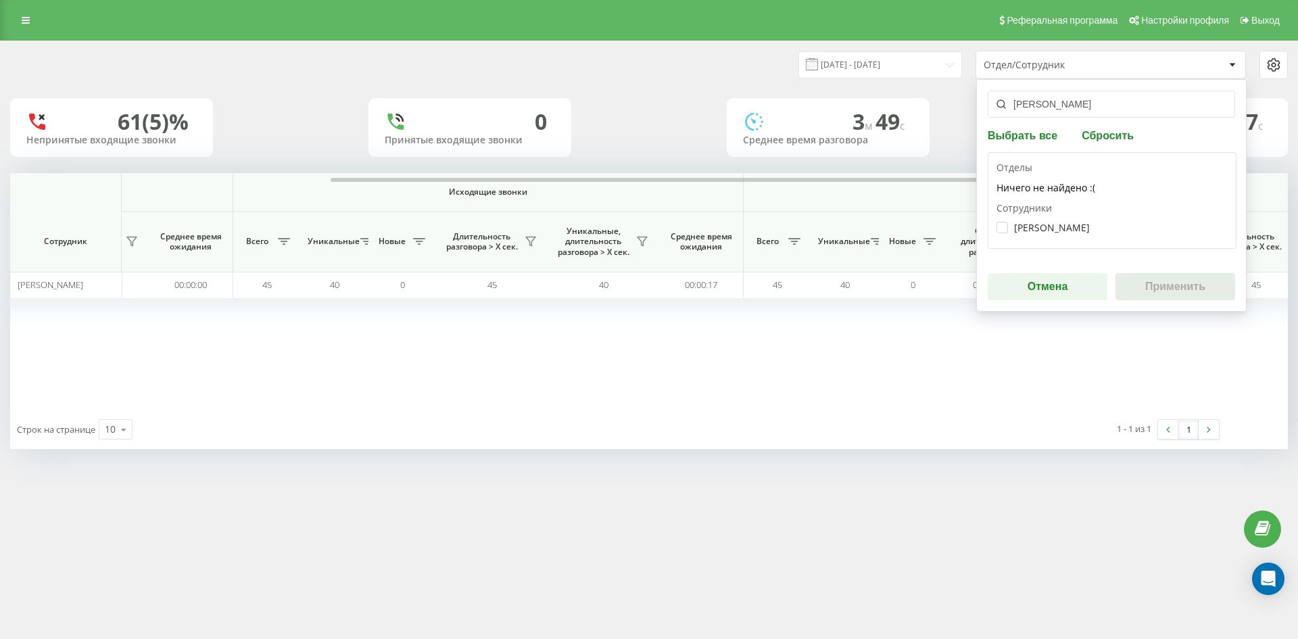
type input "[PERSON_NAME]"
click at [1064, 231] on label "[PERSON_NAME]" at bounding box center [1042, 227] width 93 height 11
checkbox input "true"
click at [1179, 292] on button "Применить" at bounding box center [1175, 286] width 120 height 27
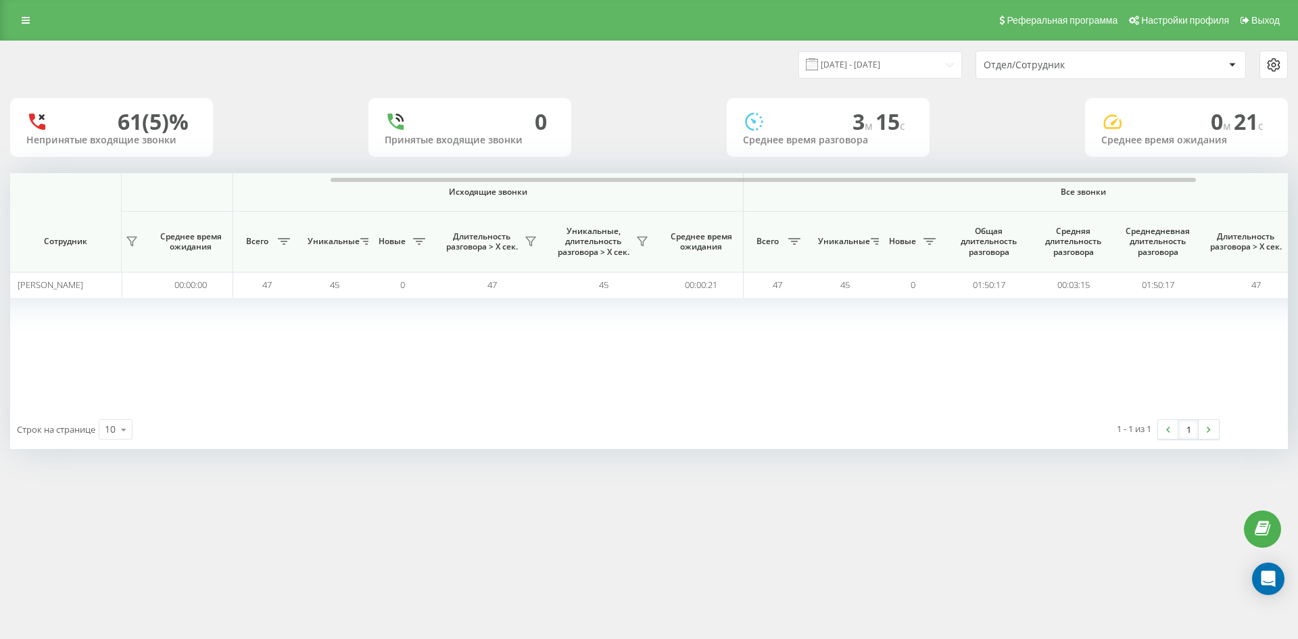
click at [1072, 62] on div "Отдел/Сотрудник" at bounding box center [1065, 64] width 162 height 11
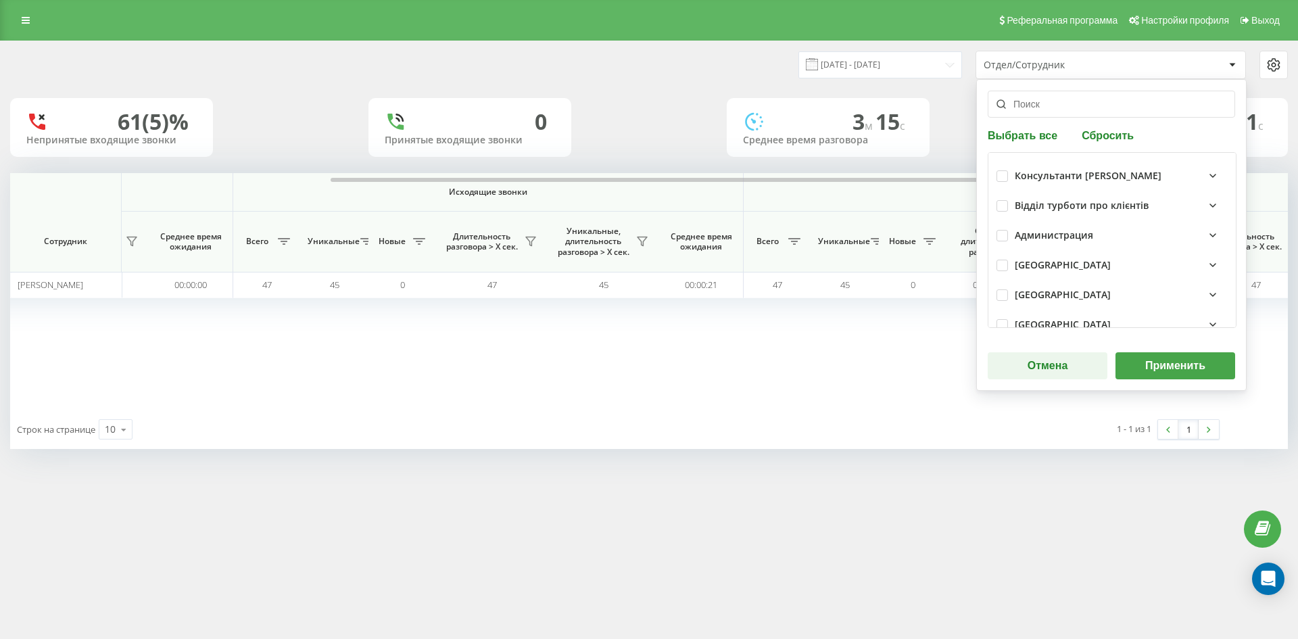
click at [1098, 135] on button "Сбросить" at bounding box center [1108, 134] width 60 height 13
click at [1063, 110] on input "text" at bounding box center [1111, 104] width 247 height 27
paste input "[PERSON_NAME]"
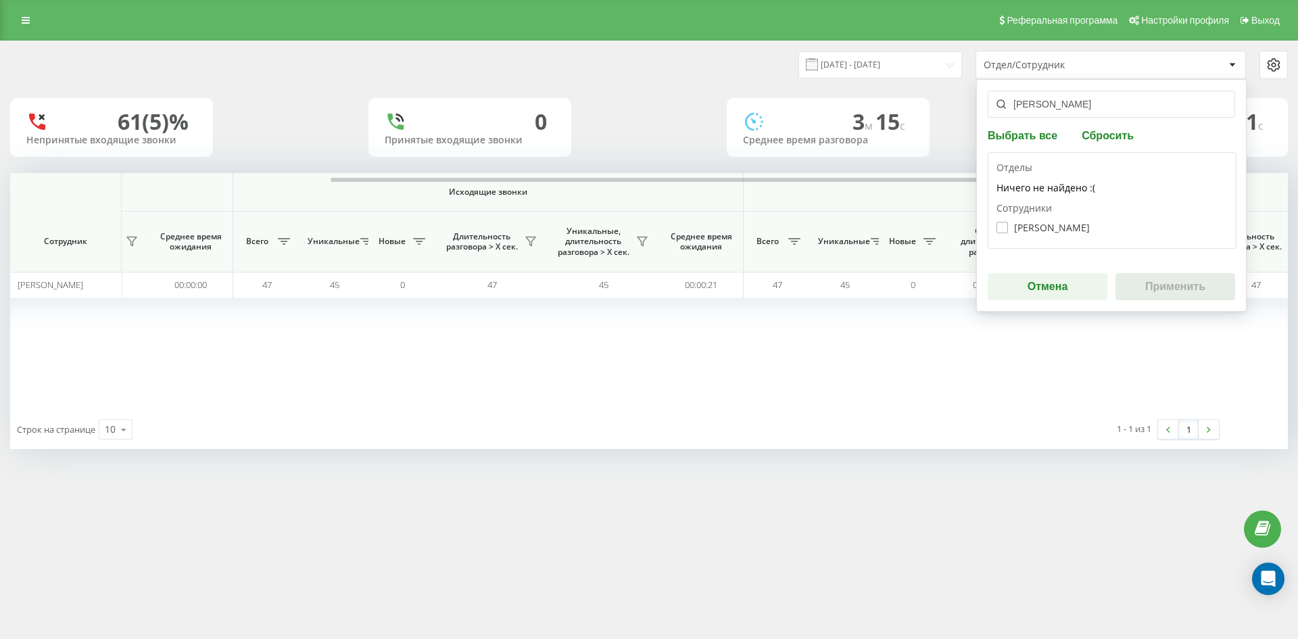
type input "[PERSON_NAME]"
click at [1047, 226] on label "[PERSON_NAME]" at bounding box center [1042, 227] width 93 height 11
checkbox input "true"
click at [1168, 281] on button "Применить" at bounding box center [1175, 286] width 120 height 27
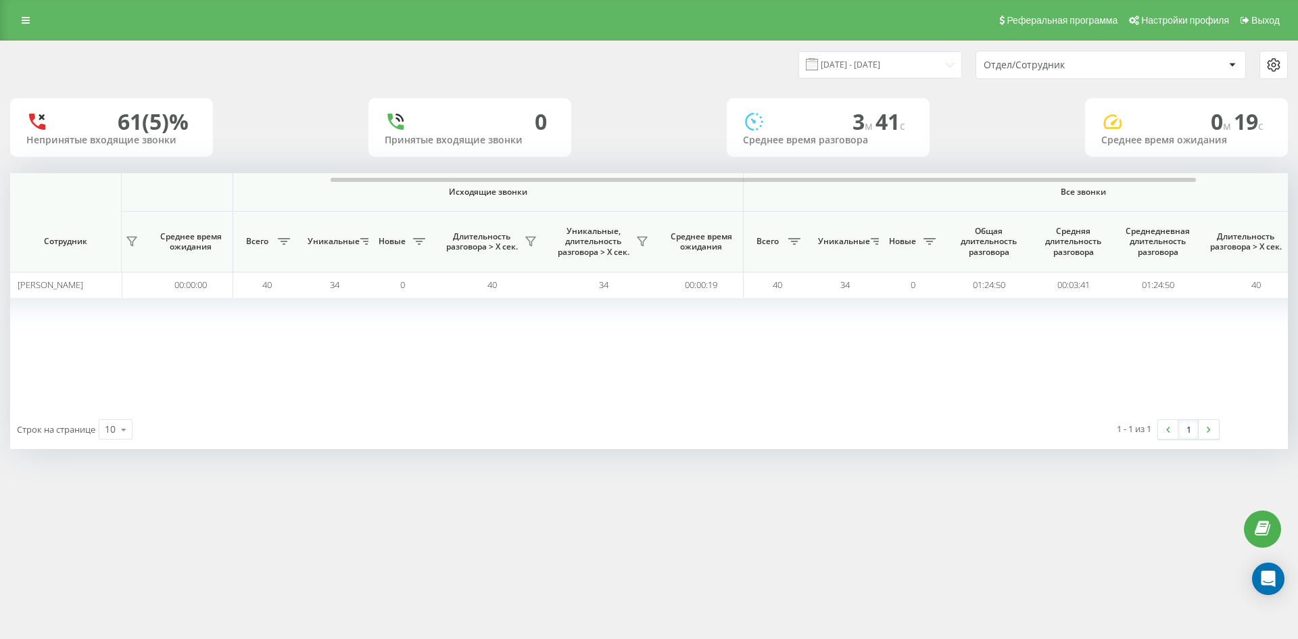
drag, startPoint x: 1116, startPoint y: 58, endPoint x: 1111, endPoint y: 74, distance: 16.9
click at [1115, 60] on div "Отдел/Сотрудник" at bounding box center [1110, 64] width 269 height 27
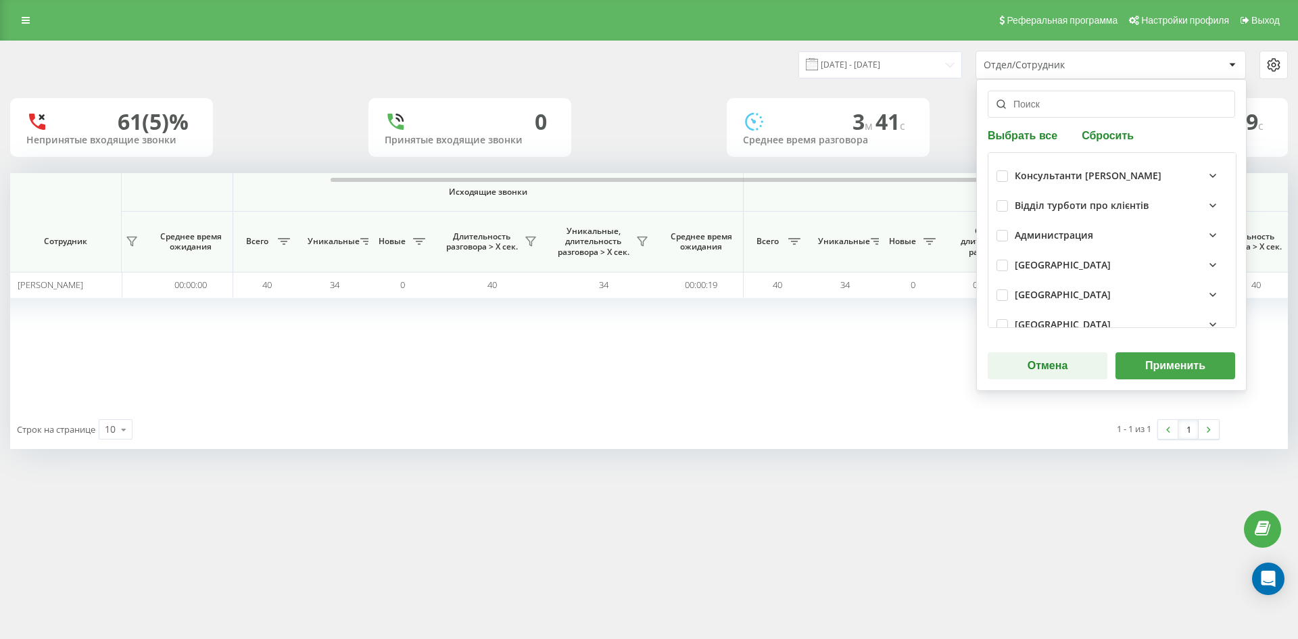
click at [1111, 140] on button "Сбросить" at bounding box center [1108, 134] width 60 height 13
click at [1067, 114] on input "text" at bounding box center [1111, 104] width 247 height 27
paste input "болковенко [PERSON_NAME]"
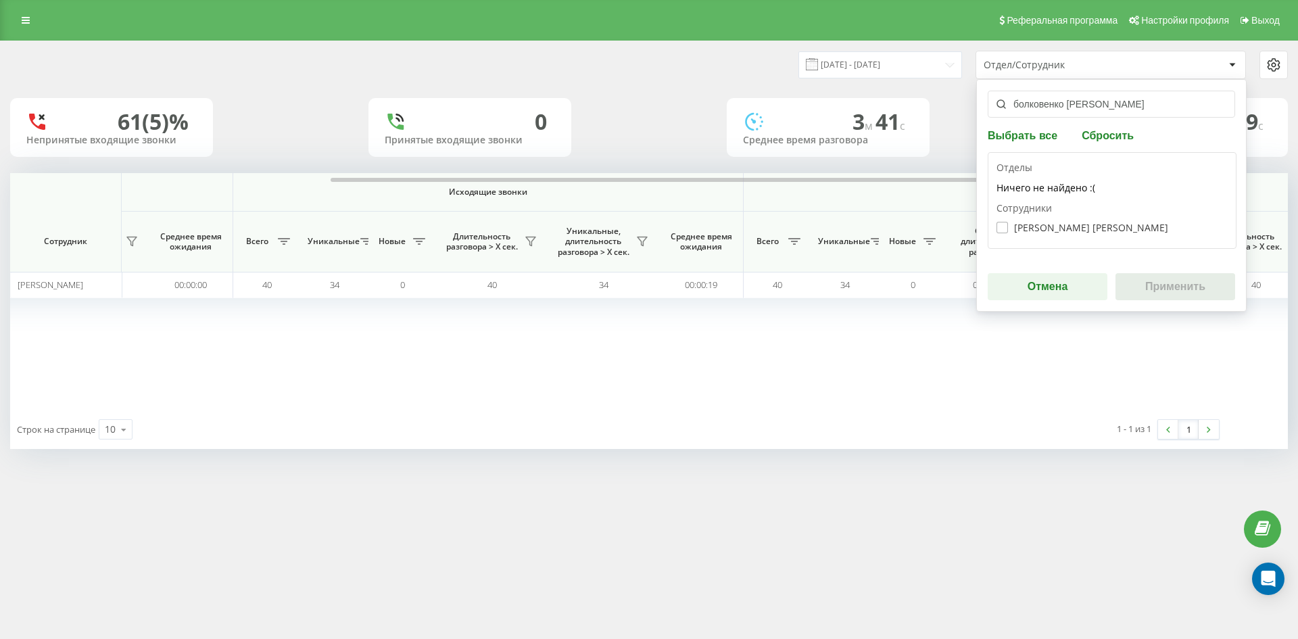
type input "болковенко [PERSON_NAME]"
click at [1038, 228] on label "[PERSON_NAME] [PERSON_NAME]" at bounding box center [1082, 227] width 172 height 11
checkbox input "true"
click at [1167, 276] on button "Применить" at bounding box center [1175, 286] width 120 height 27
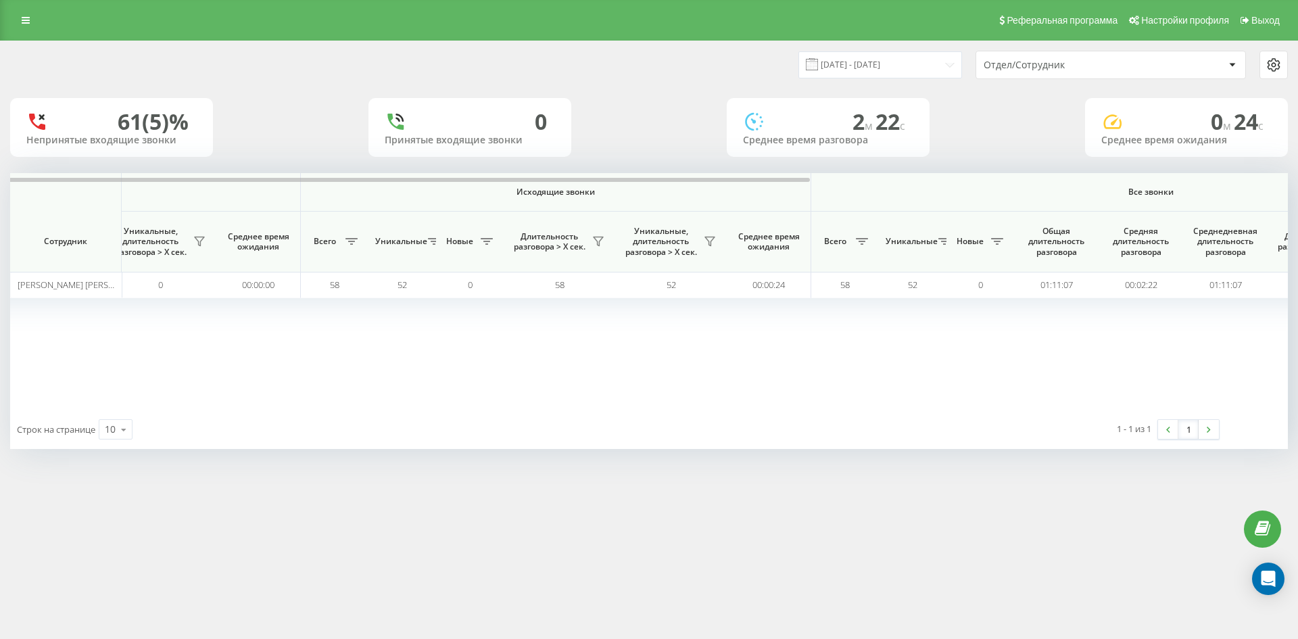
scroll to position [0, 541]
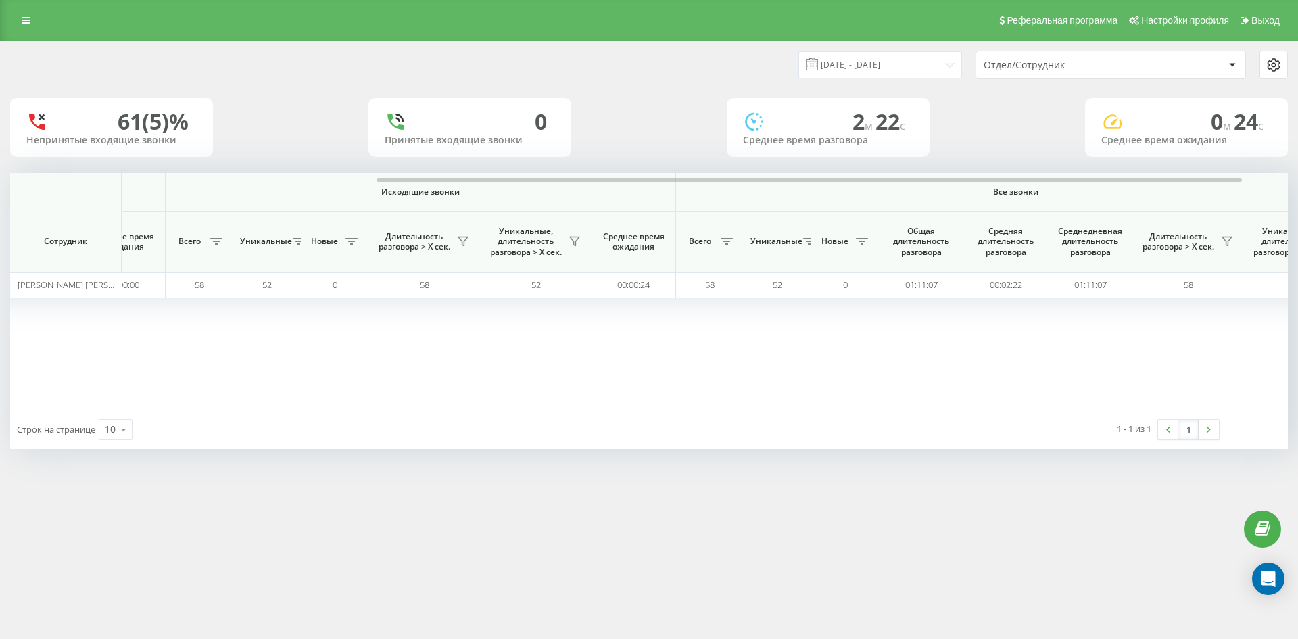
click at [1110, 72] on div "Отдел/Сотрудник" at bounding box center [1110, 64] width 269 height 27
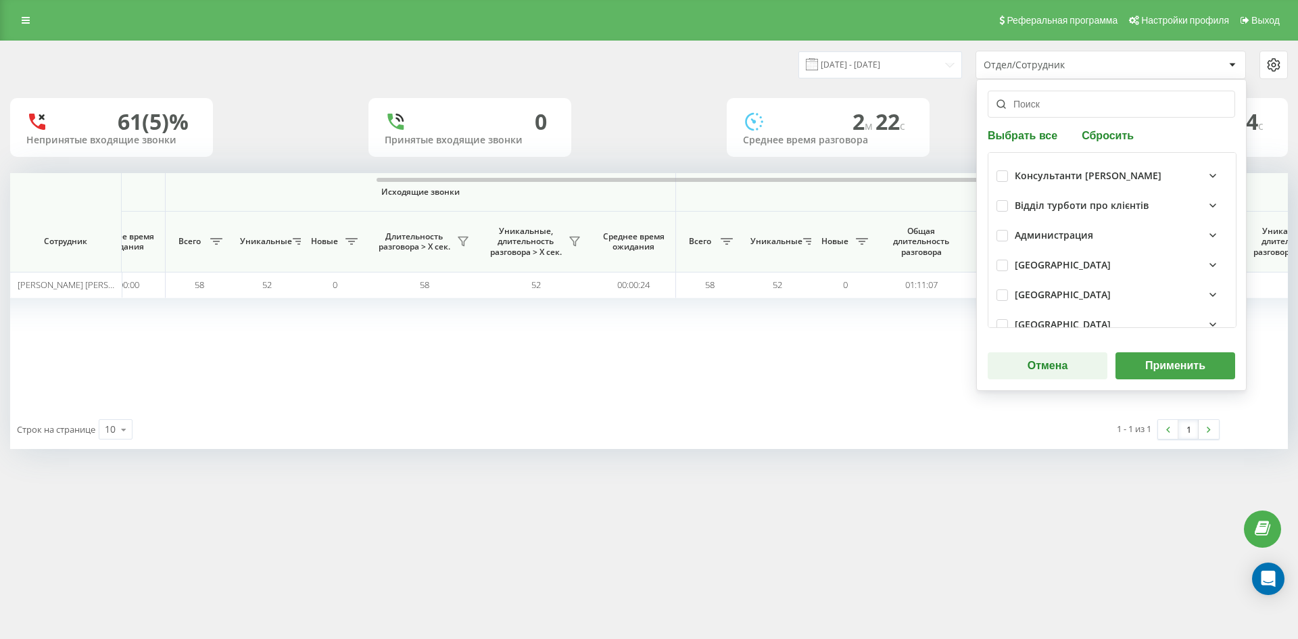
click at [1111, 128] on button "Сбросить" at bounding box center [1108, 134] width 60 height 13
click at [1069, 106] on input "text" at bounding box center [1111, 104] width 247 height 27
paste input "[PERSON_NAME]"
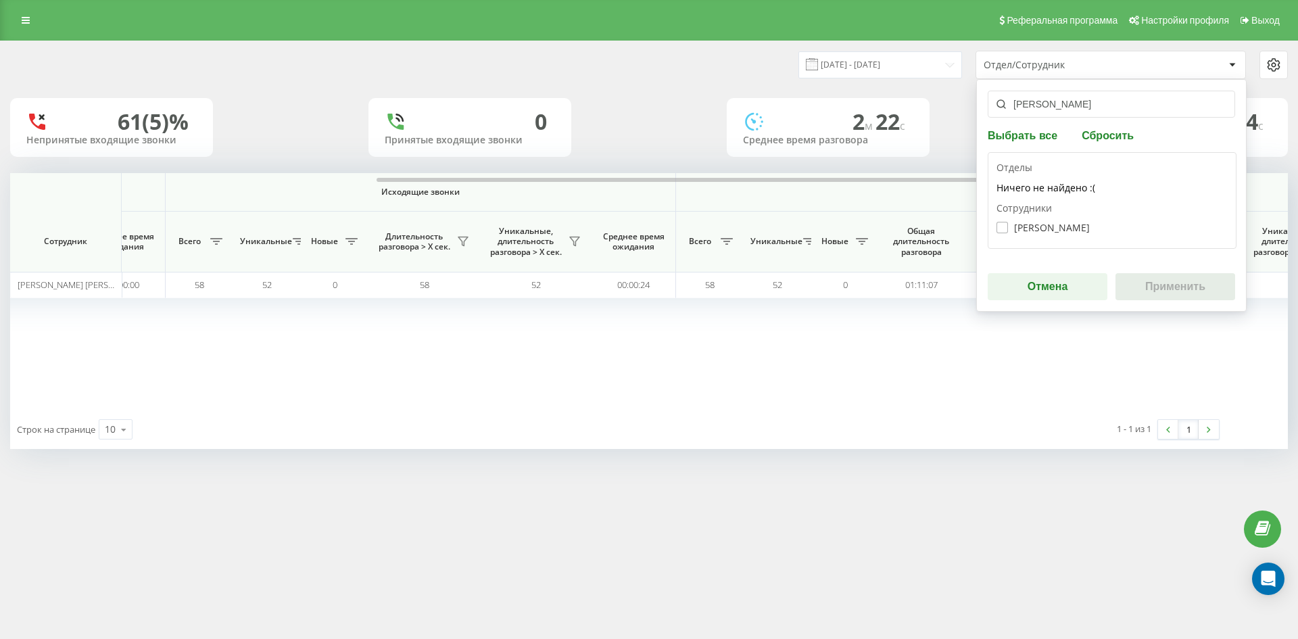
type input "[PERSON_NAME]"
click at [1055, 224] on label "[PERSON_NAME]" at bounding box center [1042, 227] width 93 height 11
checkbox input "true"
click at [1156, 280] on button "Применить" at bounding box center [1175, 286] width 120 height 27
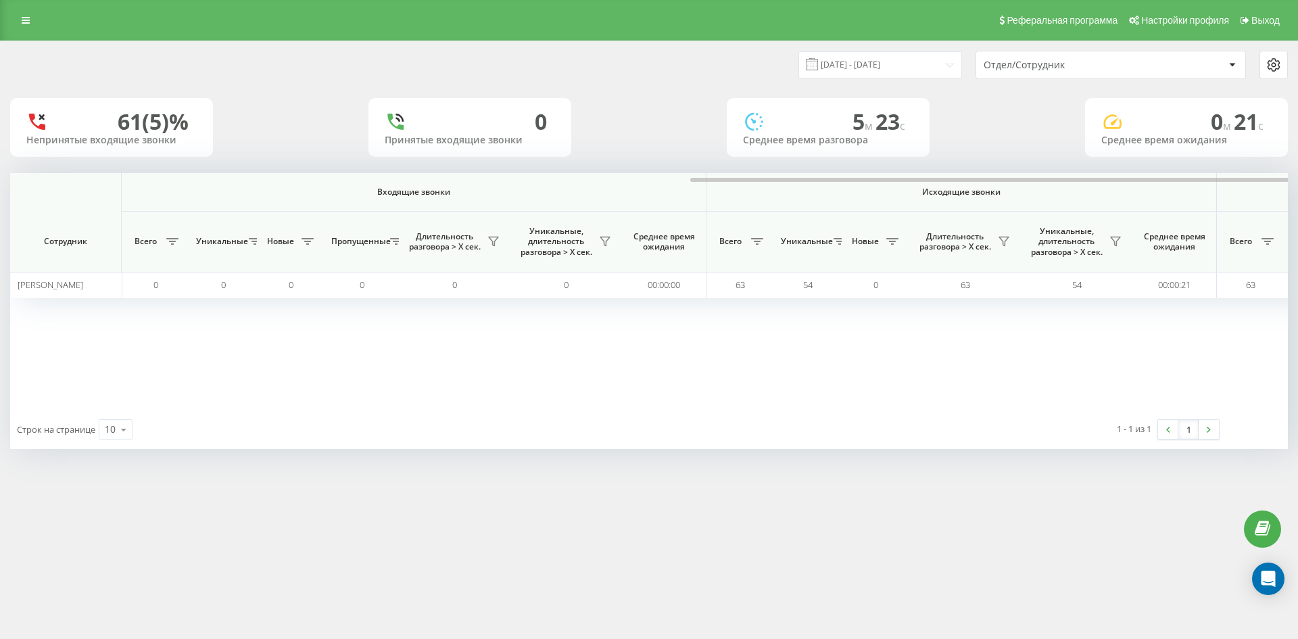
scroll to position [0, 473]
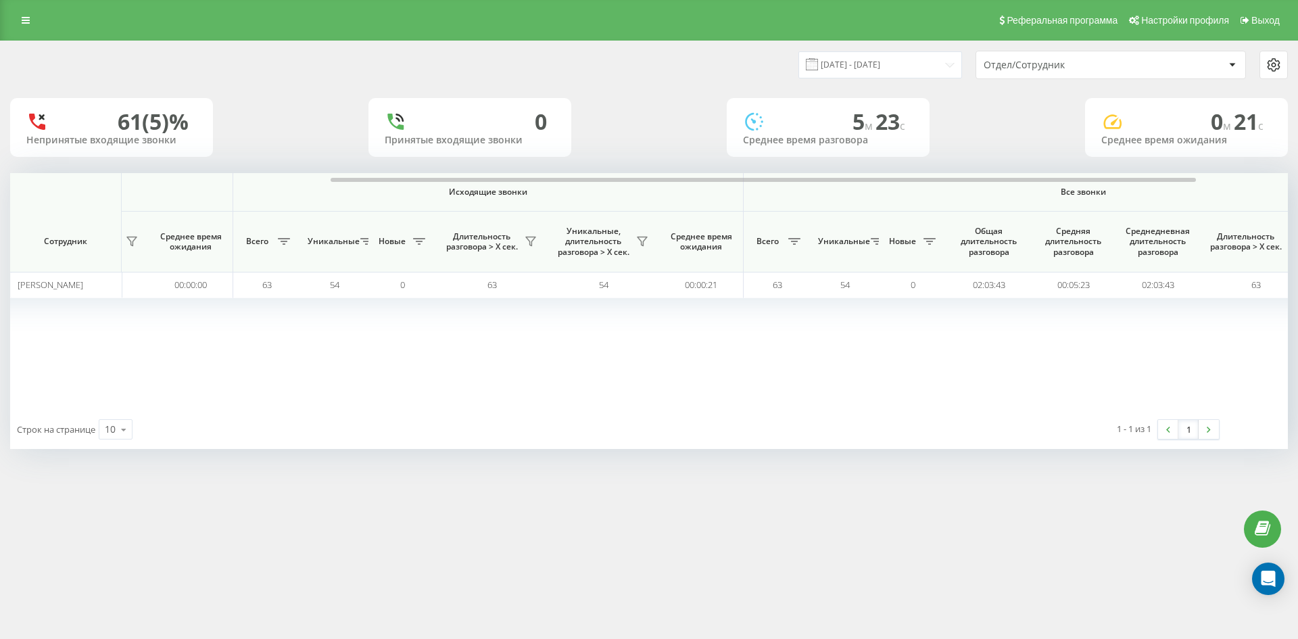
click at [1087, 69] on div "Отдел/Сотрудник" at bounding box center [1065, 64] width 162 height 11
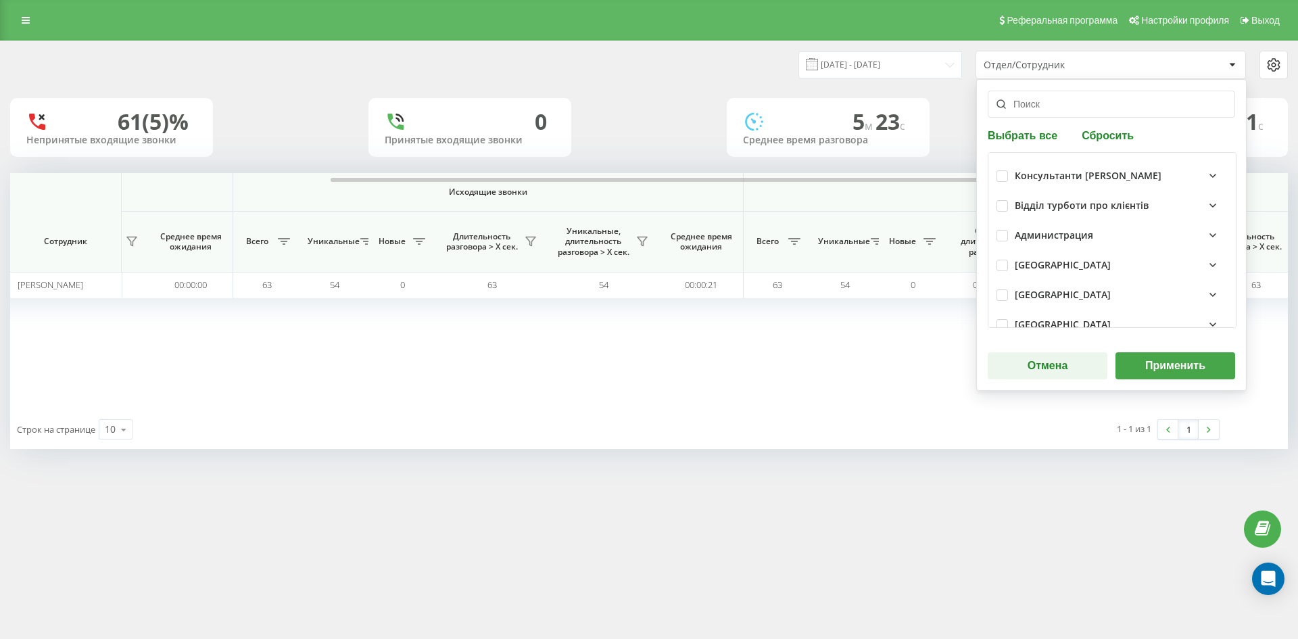
click at [1115, 137] on button "Сбросить" at bounding box center [1108, 134] width 60 height 13
click at [1066, 104] on input "text" at bounding box center [1111, 104] width 247 height 27
paste input "[PERSON_NAME]"
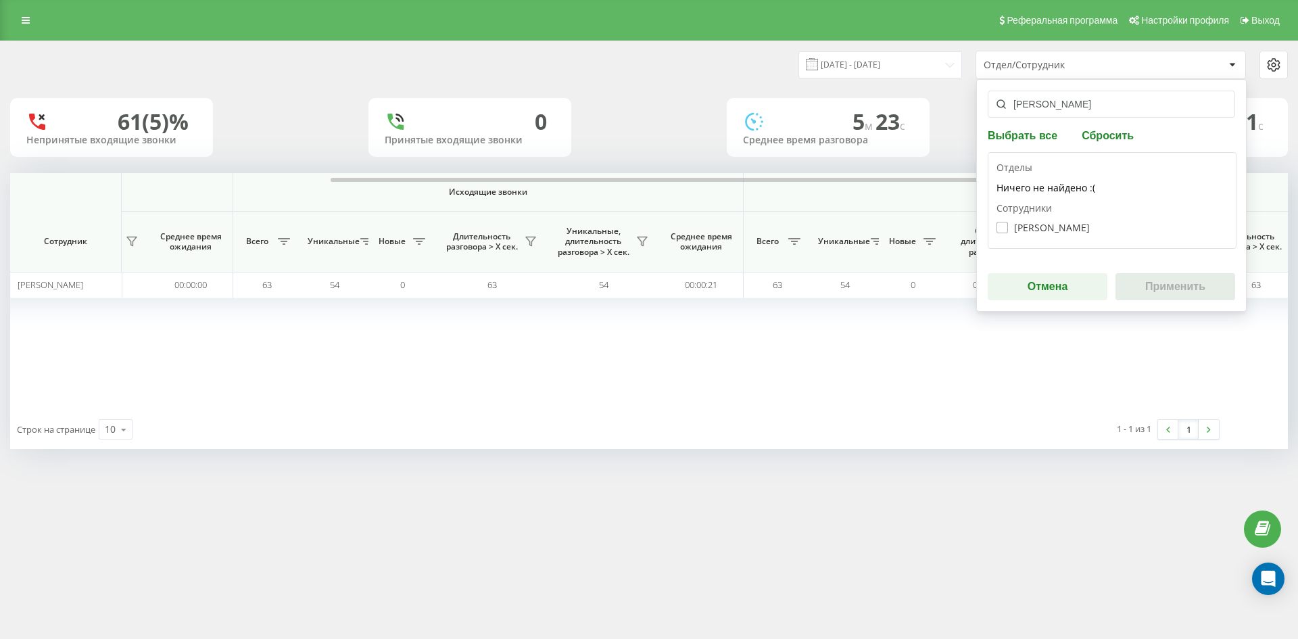
type input "[PERSON_NAME]"
click at [1063, 226] on label "[PERSON_NAME]" at bounding box center [1042, 227] width 93 height 11
checkbox input "true"
drag, startPoint x: 1128, startPoint y: 273, endPoint x: 1146, endPoint y: 281, distance: 19.7
click at [1133, 276] on button "Применить" at bounding box center [1175, 286] width 120 height 27
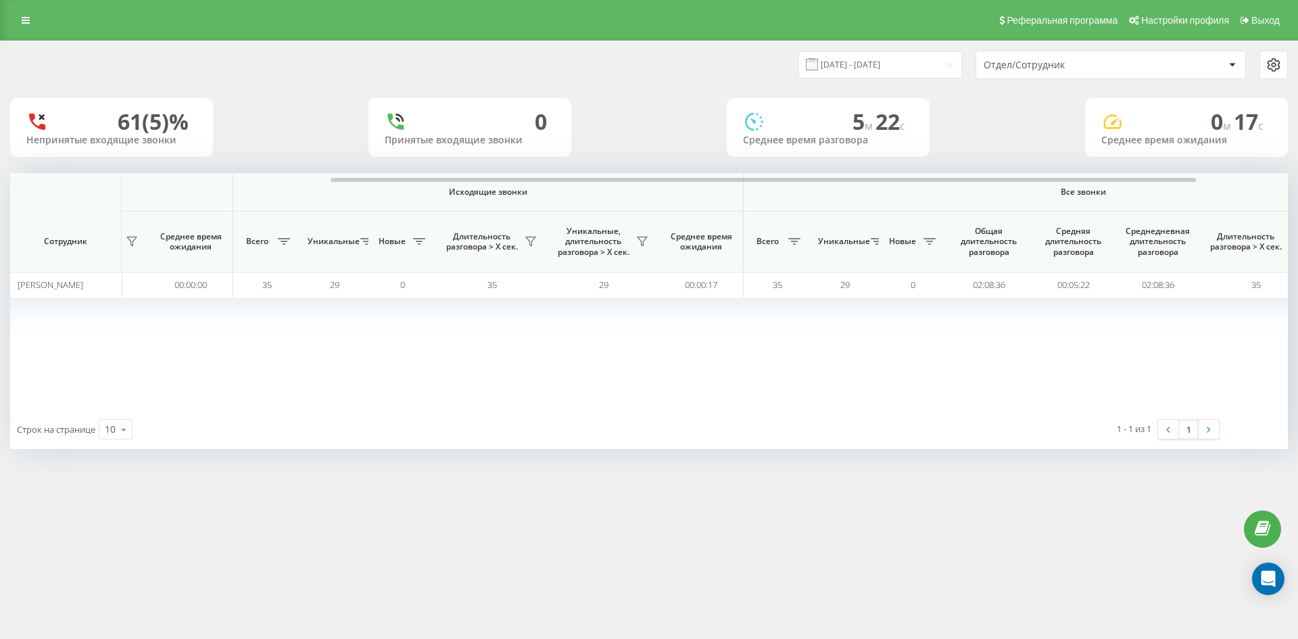
click at [1113, 68] on div "Отдел/Сотрудник" at bounding box center [1065, 64] width 162 height 11
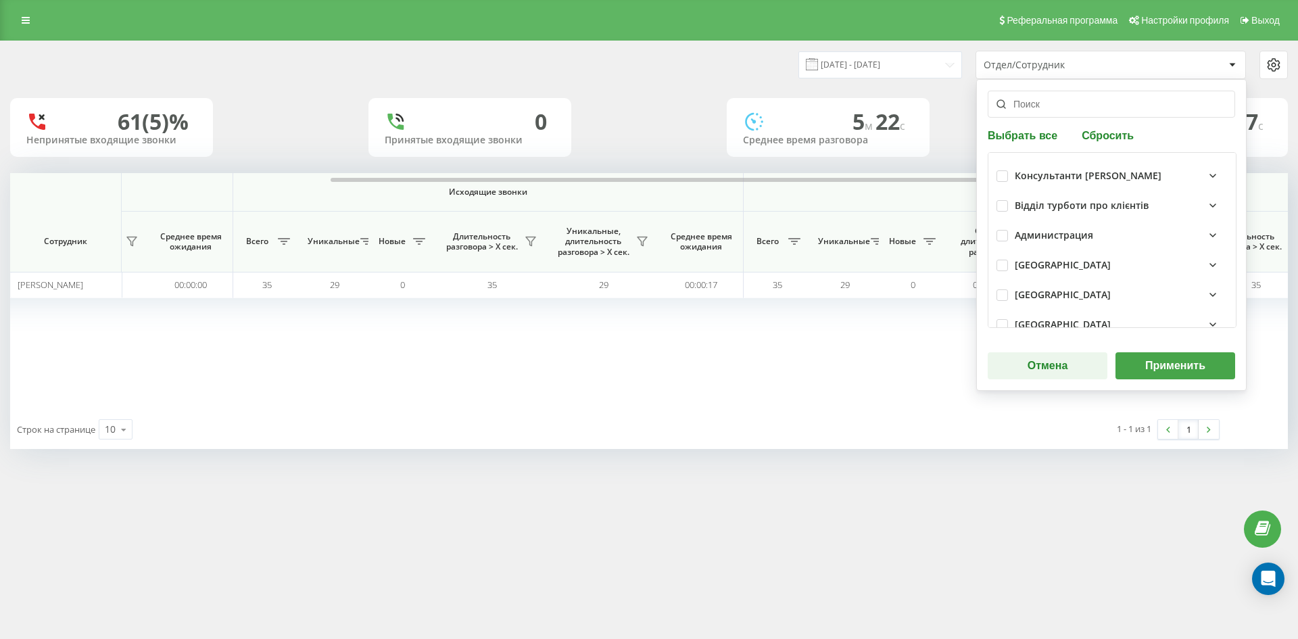
drag, startPoint x: 1113, startPoint y: 139, endPoint x: 1080, endPoint y: 112, distance: 42.2
click at [1112, 139] on button "Сбросить" at bounding box center [1108, 134] width 60 height 13
click at [1080, 112] on input "text" at bounding box center [1111, 104] width 247 height 27
paste input "[PERSON_NAME]"
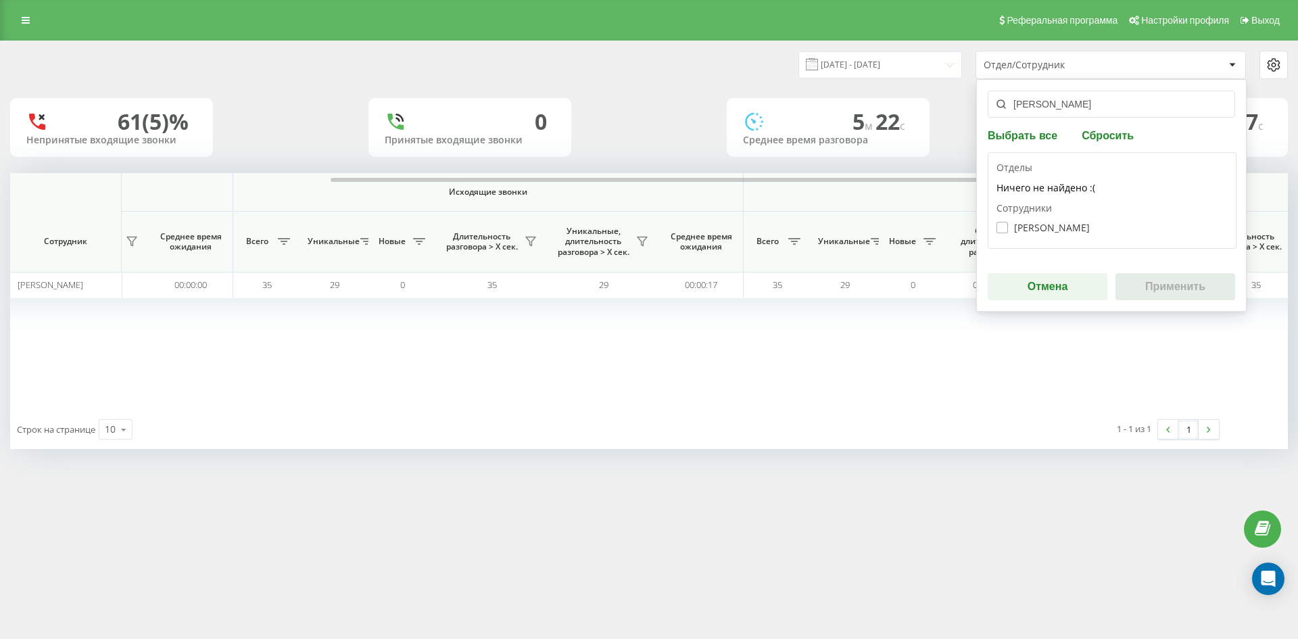
type input "[PERSON_NAME]"
click at [1071, 222] on label "[PERSON_NAME]" at bounding box center [1042, 227] width 93 height 11
checkbox input "true"
click at [1149, 283] on button "Применить" at bounding box center [1175, 286] width 120 height 27
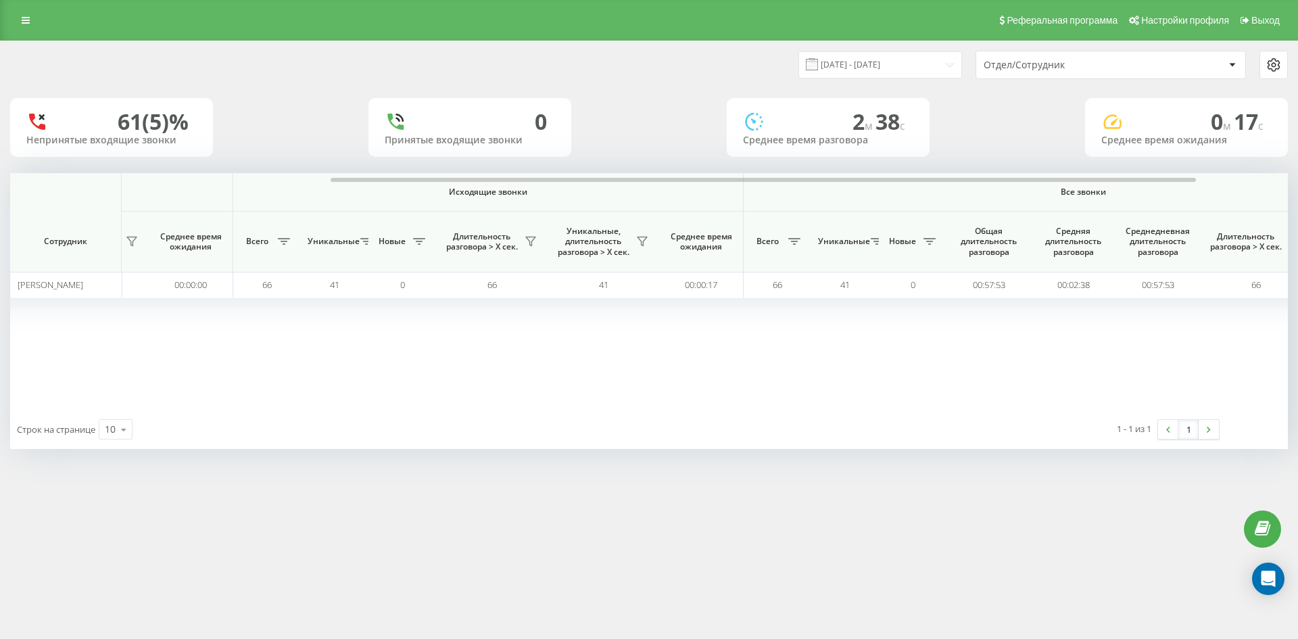
click at [1124, 65] on div "Отдел/Сотрудник" at bounding box center [1065, 64] width 162 height 11
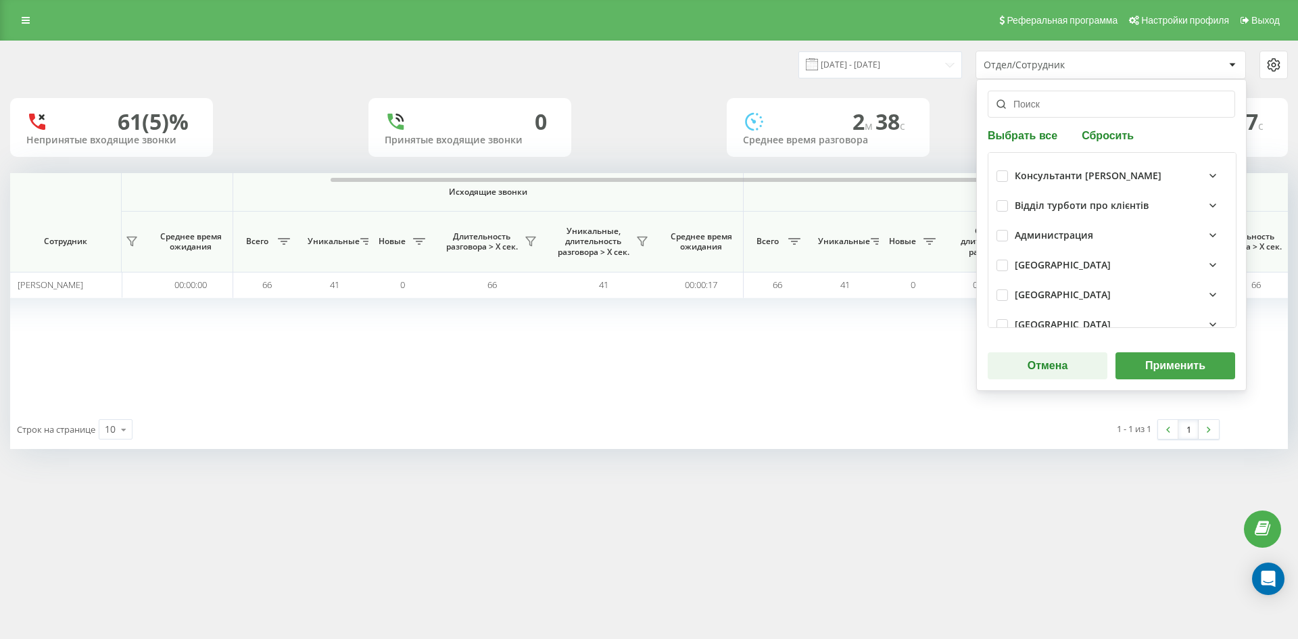
click at [1121, 135] on button "Сбросить" at bounding box center [1108, 134] width 60 height 13
click at [1078, 107] on input "text" at bounding box center [1111, 104] width 247 height 27
paste input "[PERSON_NAME]"
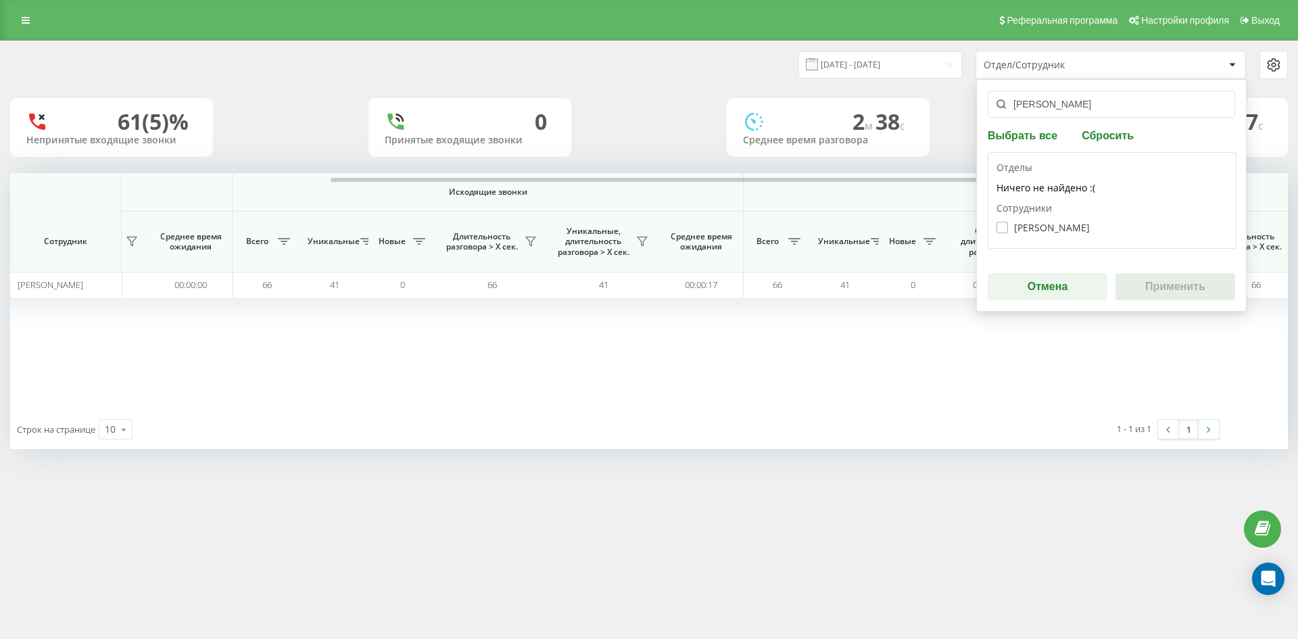
type input "[PERSON_NAME]"
click at [1058, 226] on label "[PERSON_NAME]" at bounding box center [1042, 227] width 93 height 11
checkbox input "true"
click at [1195, 283] on button "Применить" at bounding box center [1175, 286] width 120 height 27
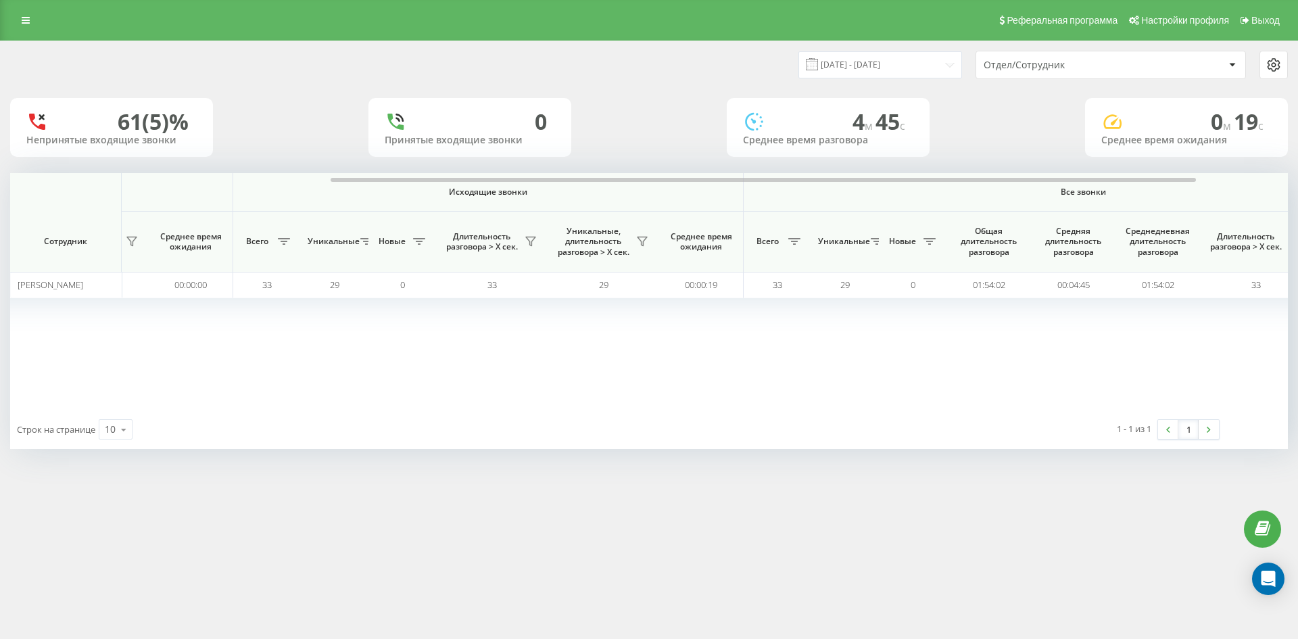
drag, startPoint x: 1106, startPoint y: 61, endPoint x: 1105, endPoint y: 68, distance: 7.5
click at [1105, 63] on div "Отдел/Сотрудник" at bounding box center [1065, 64] width 162 height 11
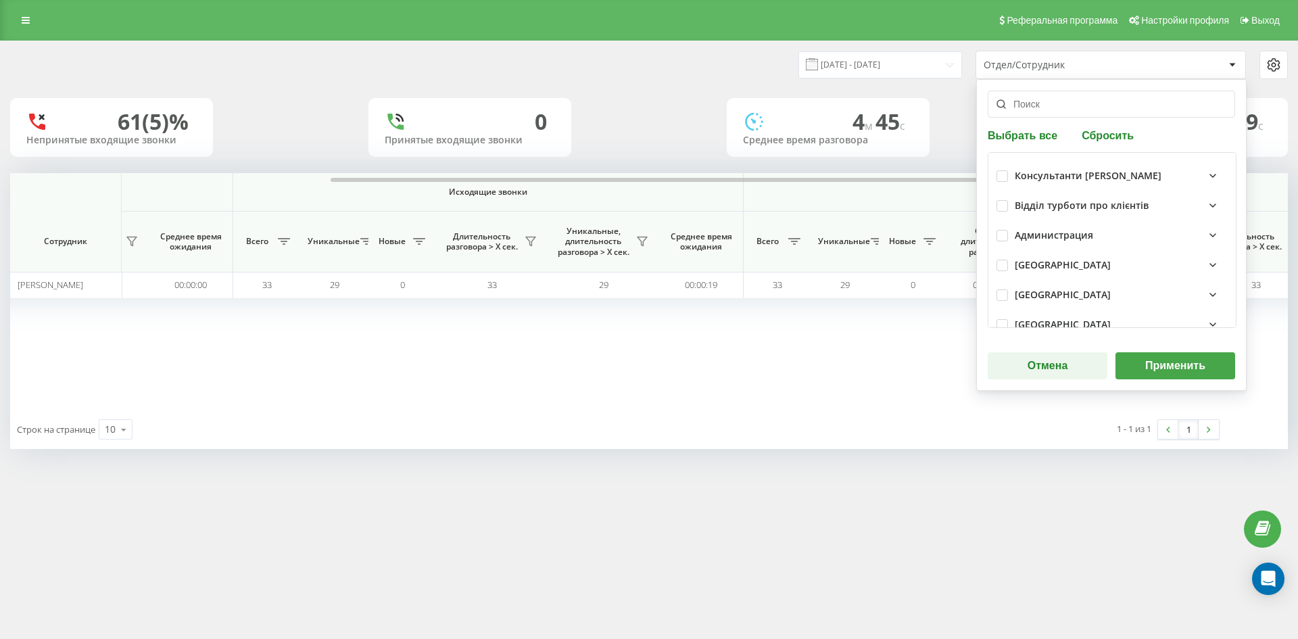
click at [1098, 139] on button "Сбросить" at bounding box center [1108, 134] width 60 height 13
click at [1074, 102] on input "text" at bounding box center [1111, 104] width 247 height 27
paste input "[PERSON_NAME]"
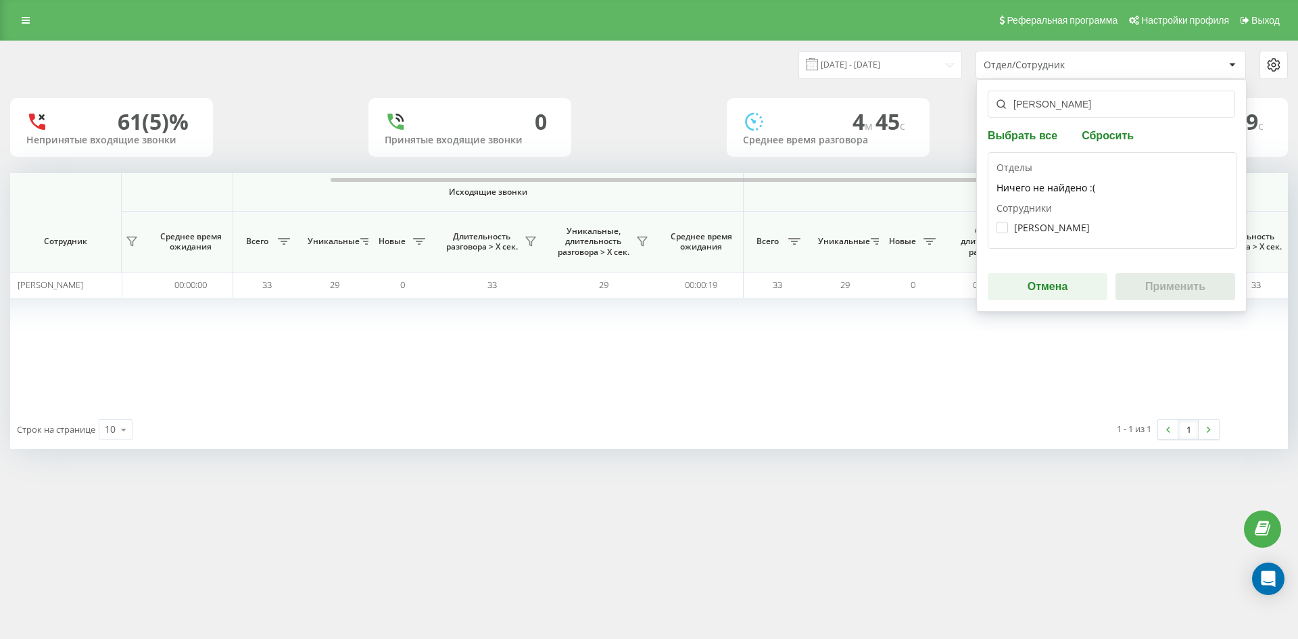
type input "[PERSON_NAME]"
click at [1061, 220] on div "[PERSON_NAME]" at bounding box center [1111, 227] width 231 height 25
drag, startPoint x: 1061, startPoint y: 226, endPoint x: 1110, endPoint y: 254, distance: 56.9
click at [1061, 226] on label "[PERSON_NAME]" at bounding box center [1042, 227] width 93 height 11
checkbox input "true"
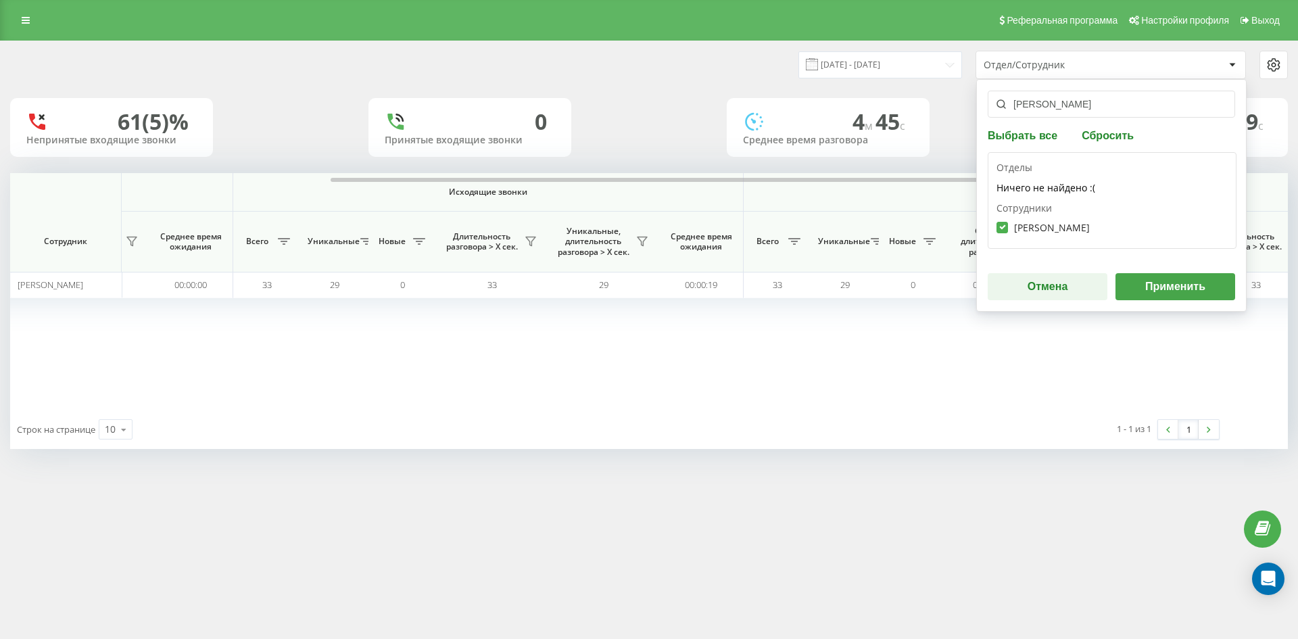
click at [1172, 283] on button "Применить" at bounding box center [1175, 286] width 120 height 27
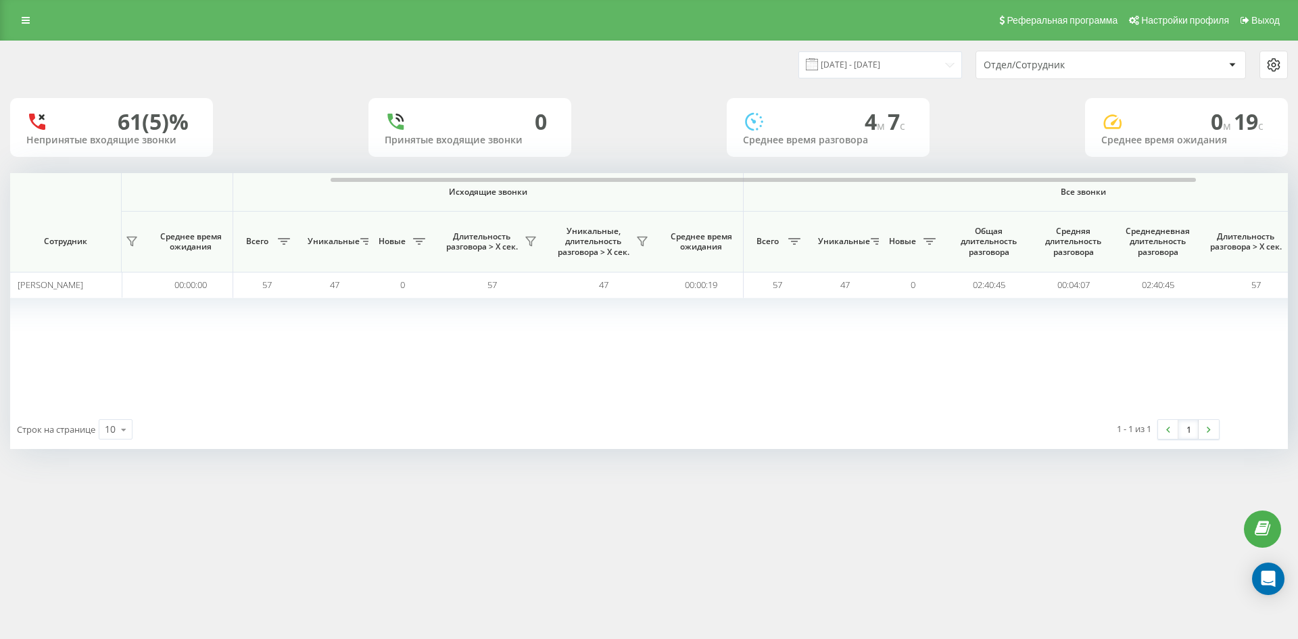
click at [1109, 70] on div "Отдел/Сотрудник" at bounding box center [1065, 64] width 162 height 11
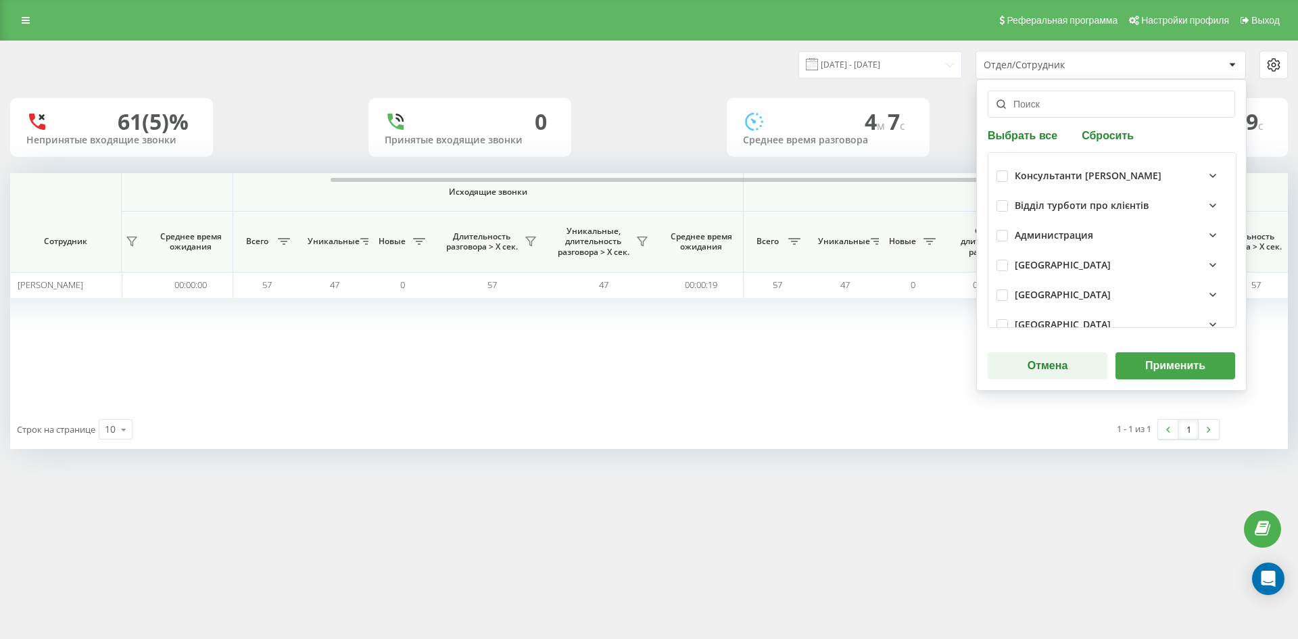
click at [1099, 136] on button "Сбросить" at bounding box center [1108, 134] width 60 height 13
drag, startPoint x: 1073, startPoint y: 112, endPoint x: 1069, endPoint y: 132, distance: 19.9
click at [1072, 114] on input "text" at bounding box center [1111, 104] width 247 height 27
paste input "вага [PERSON_NAME]"
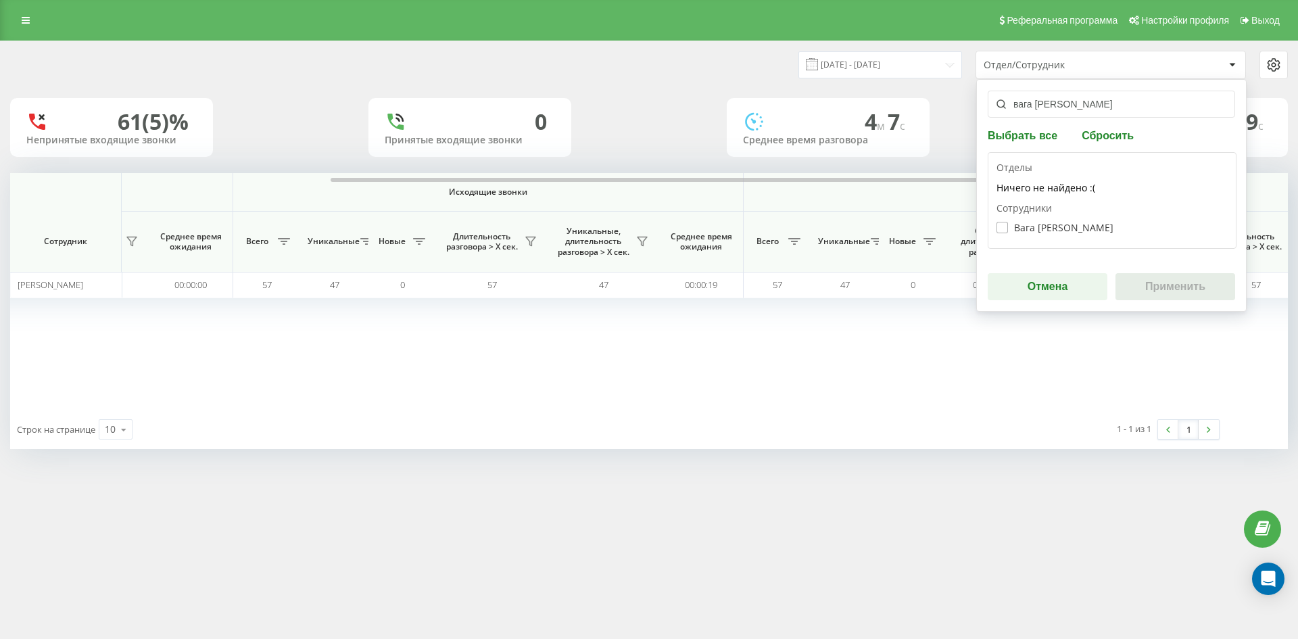
type input "вага [PERSON_NAME]"
click at [1054, 224] on label "Вага [PERSON_NAME]" at bounding box center [1054, 227] width 117 height 11
checkbox input "true"
click at [1142, 285] on button "Применить" at bounding box center [1175, 286] width 120 height 27
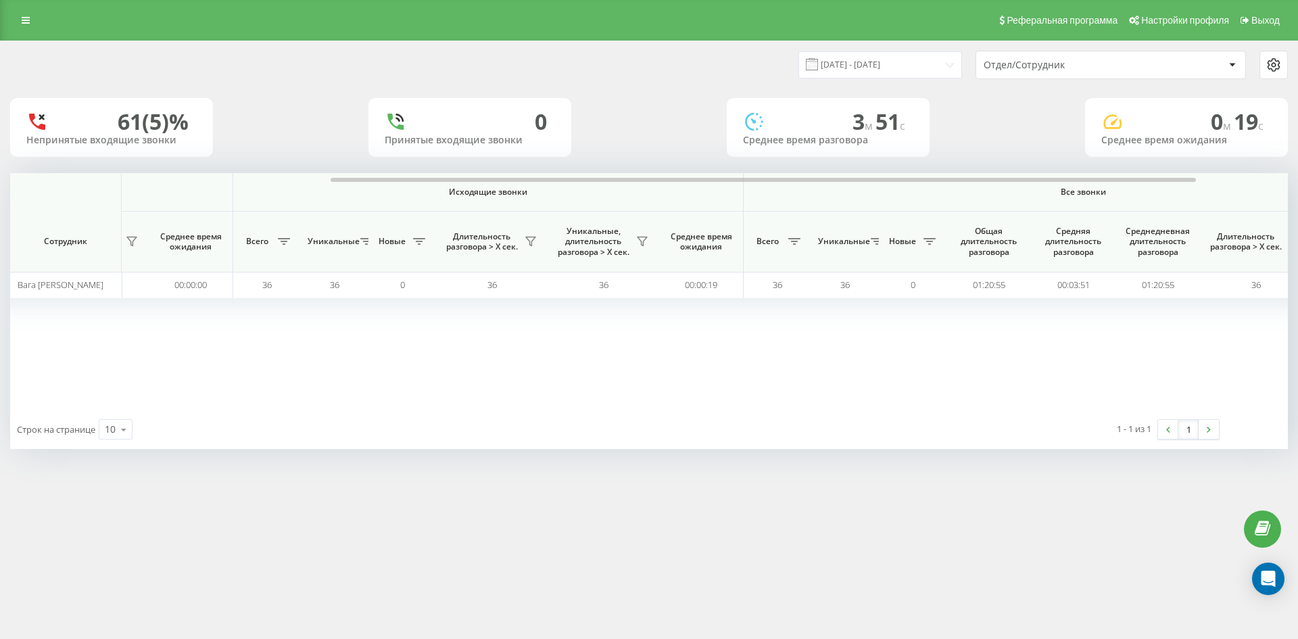
drag, startPoint x: 1088, startPoint y: 69, endPoint x: 1090, endPoint y: 76, distance: 7.1
click at [1088, 71] on div "Отдел/Сотрудник" at bounding box center [1110, 64] width 269 height 27
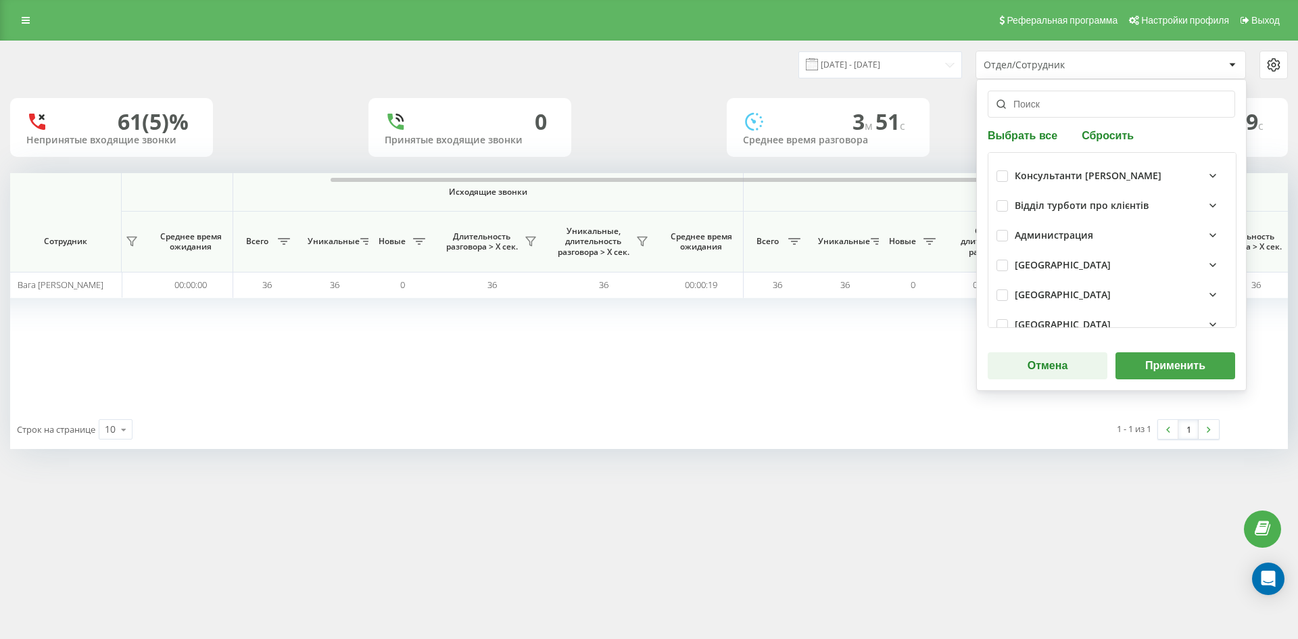
click at [1104, 141] on button "Сбросить" at bounding box center [1108, 134] width 60 height 13
drag, startPoint x: 1074, startPoint y: 114, endPoint x: 1067, endPoint y: 156, distance: 42.5
click at [1074, 114] on input "text" at bounding box center [1111, 104] width 247 height 27
paste input "[PERSON_NAME]"
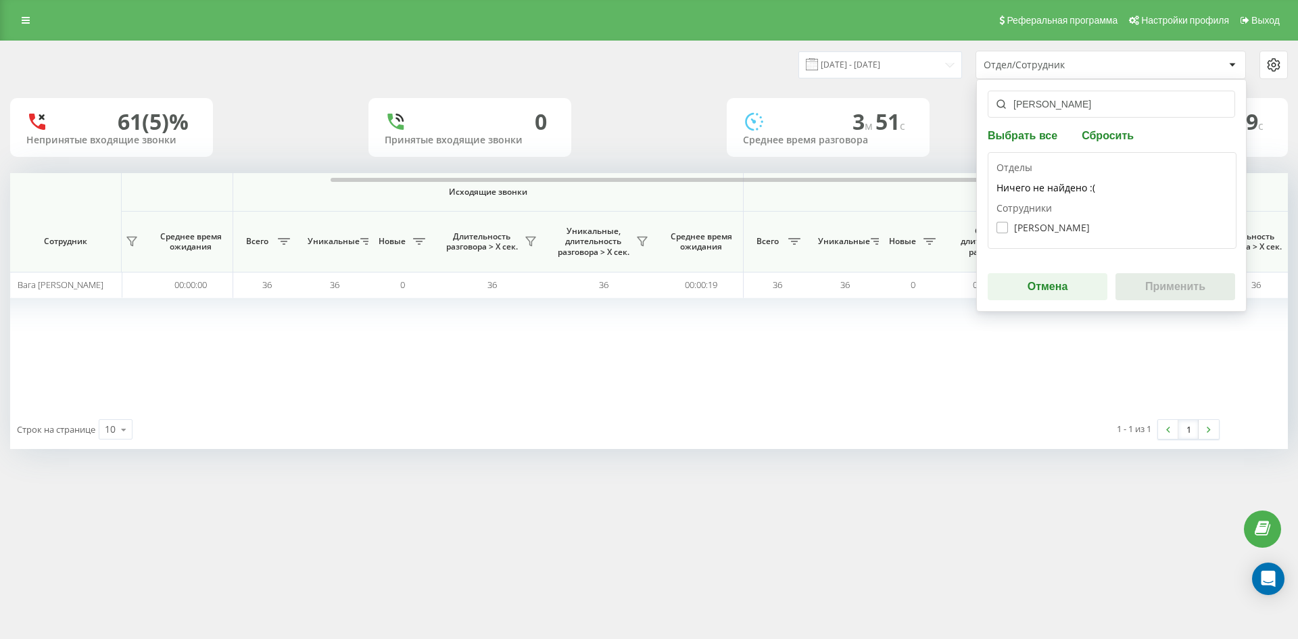
type input "[PERSON_NAME]"
click at [1047, 231] on label "[PERSON_NAME]" at bounding box center [1042, 227] width 93 height 11
checkbox input "true"
click at [1176, 282] on button "Применить" at bounding box center [1175, 286] width 120 height 27
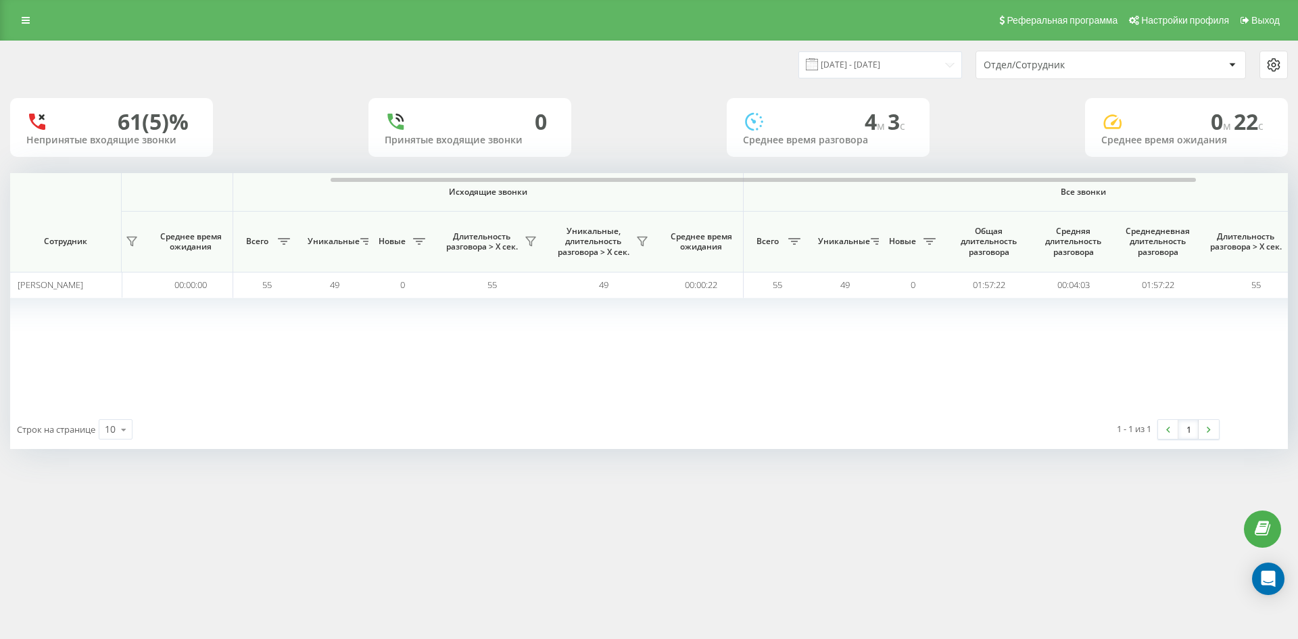
click at [1087, 68] on div "Отдел/Сотрудник" at bounding box center [1065, 64] width 162 height 11
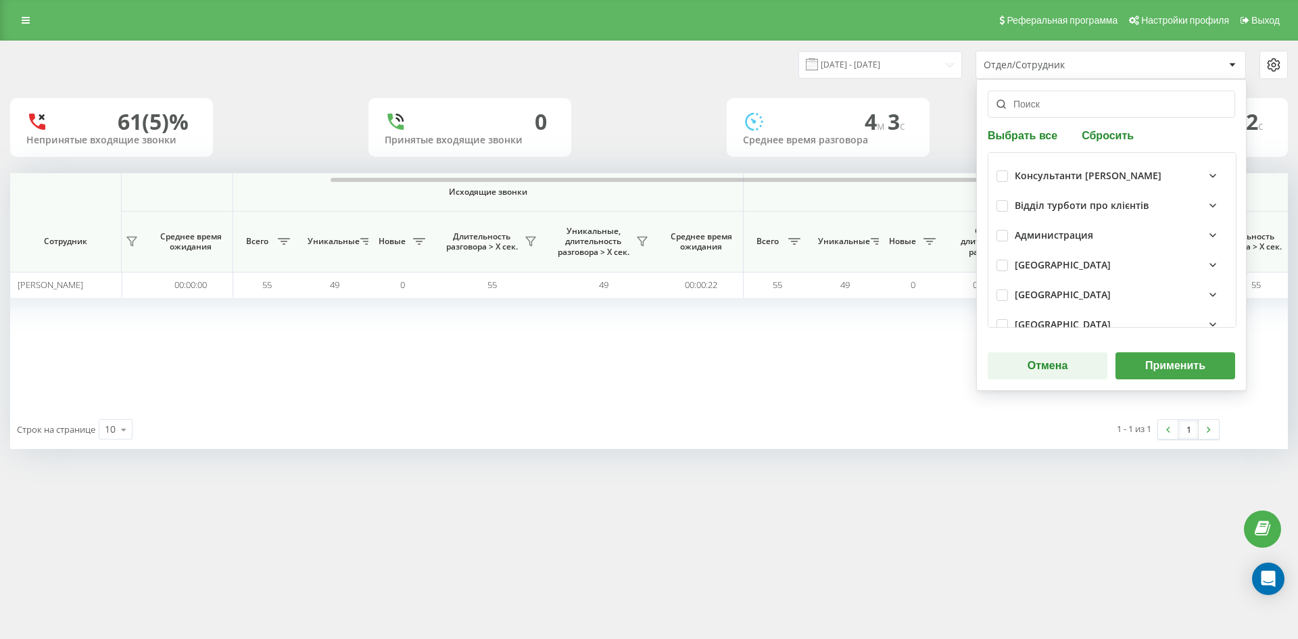
click at [1115, 136] on button "Сбросить" at bounding box center [1108, 134] width 60 height 13
click at [1073, 109] on input "text" at bounding box center [1111, 104] width 247 height 27
paste input "[PERSON_NAME]"
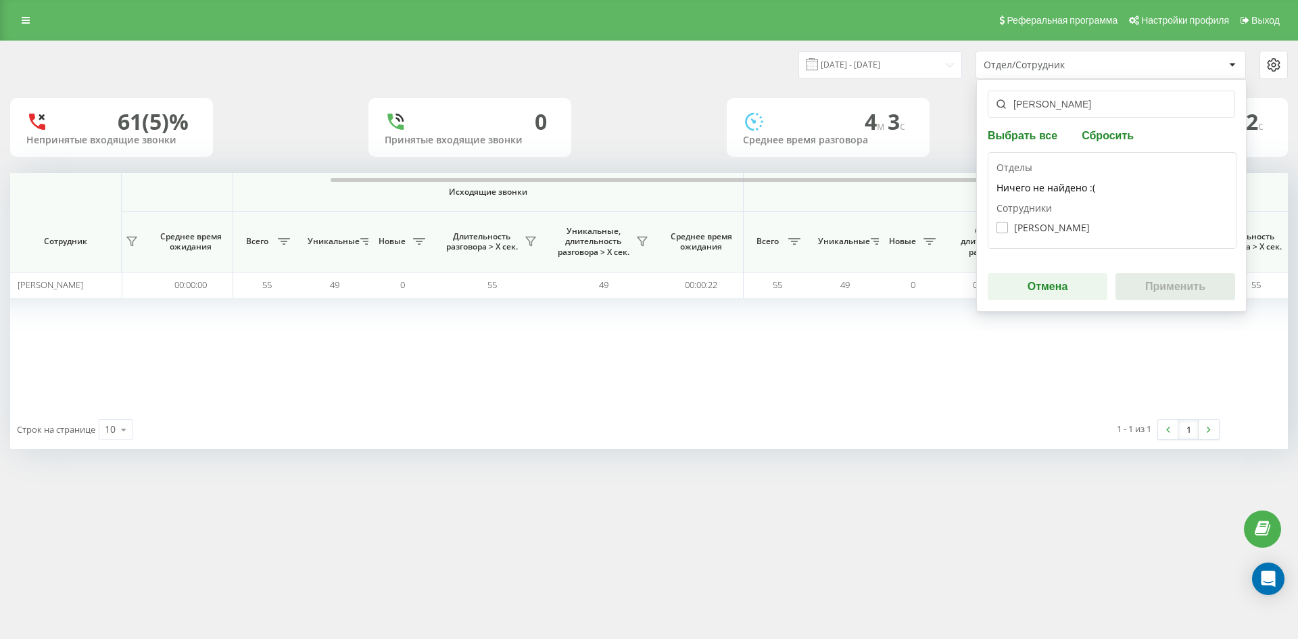
type input "[PERSON_NAME]"
click at [1064, 231] on label "[PERSON_NAME]" at bounding box center [1042, 227] width 93 height 11
checkbox input "true"
click at [1142, 280] on button "Применить" at bounding box center [1175, 286] width 120 height 27
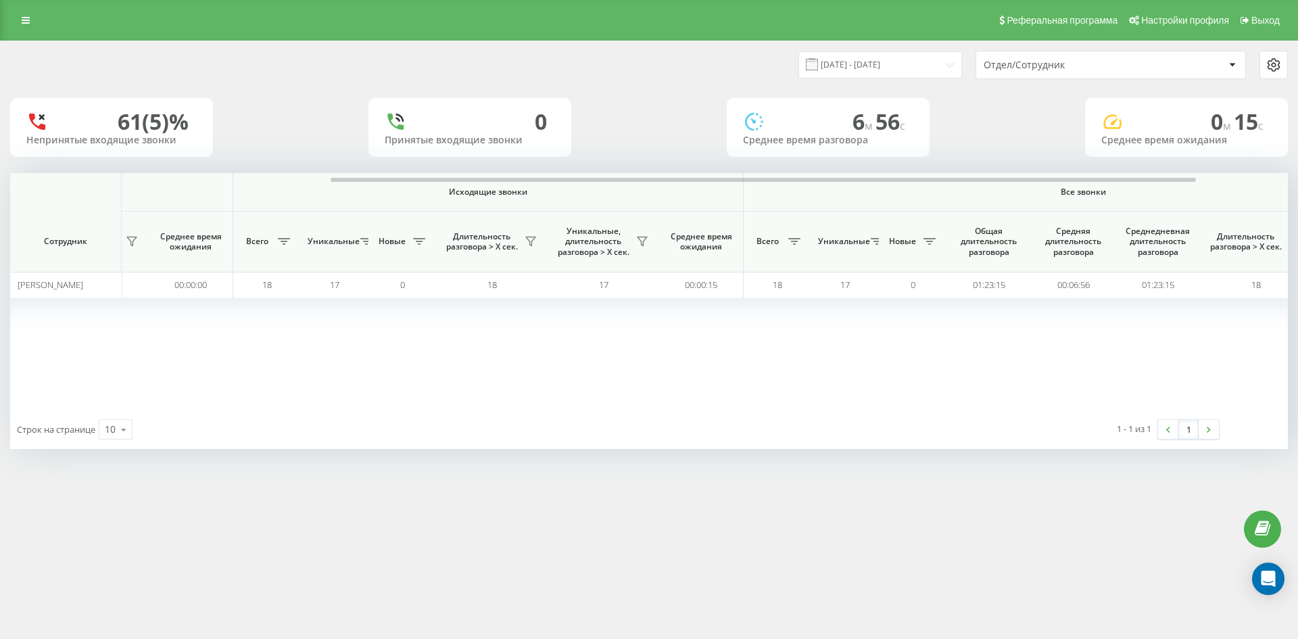
click at [1109, 68] on div "Отдел/Сотрудник" at bounding box center [1065, 64] width 162 height 11
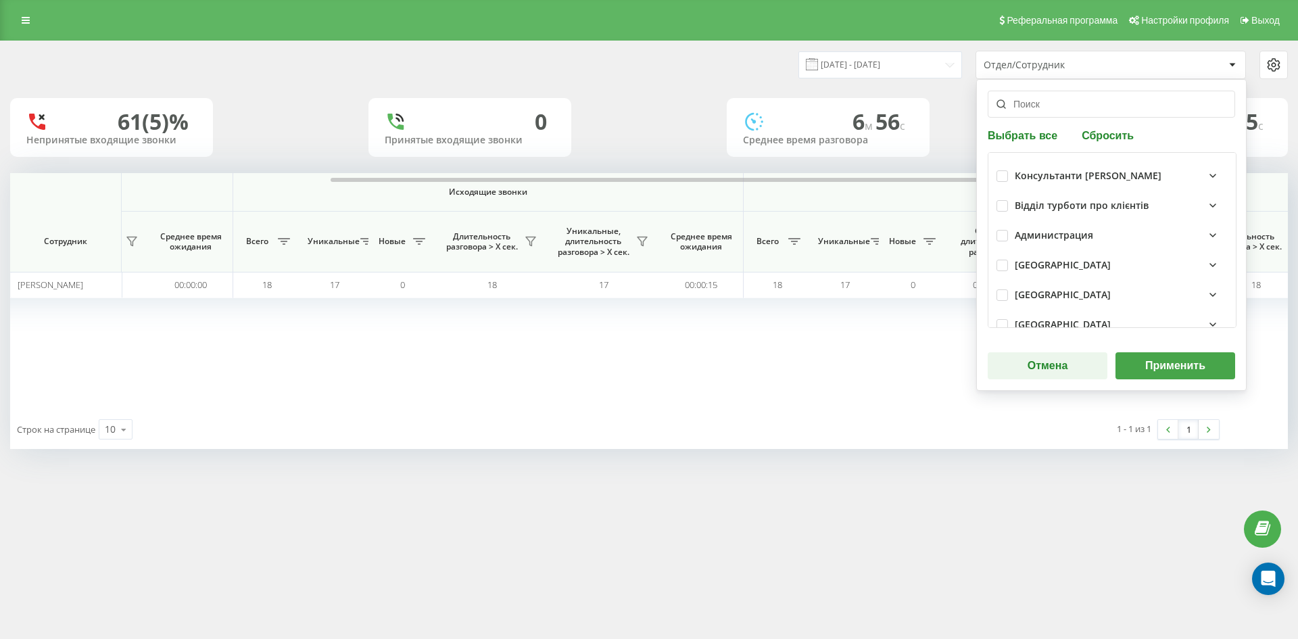
click at [1102, 134] on button "Сбросить" at bounding box center [1108, 134] width 60 height 13
click at [1074, 110] on input "text" at bounding box center [1111, 104] width 247 height 27
paste input "[PERSON_NAME]"
type input "[PERSON_NAME]"
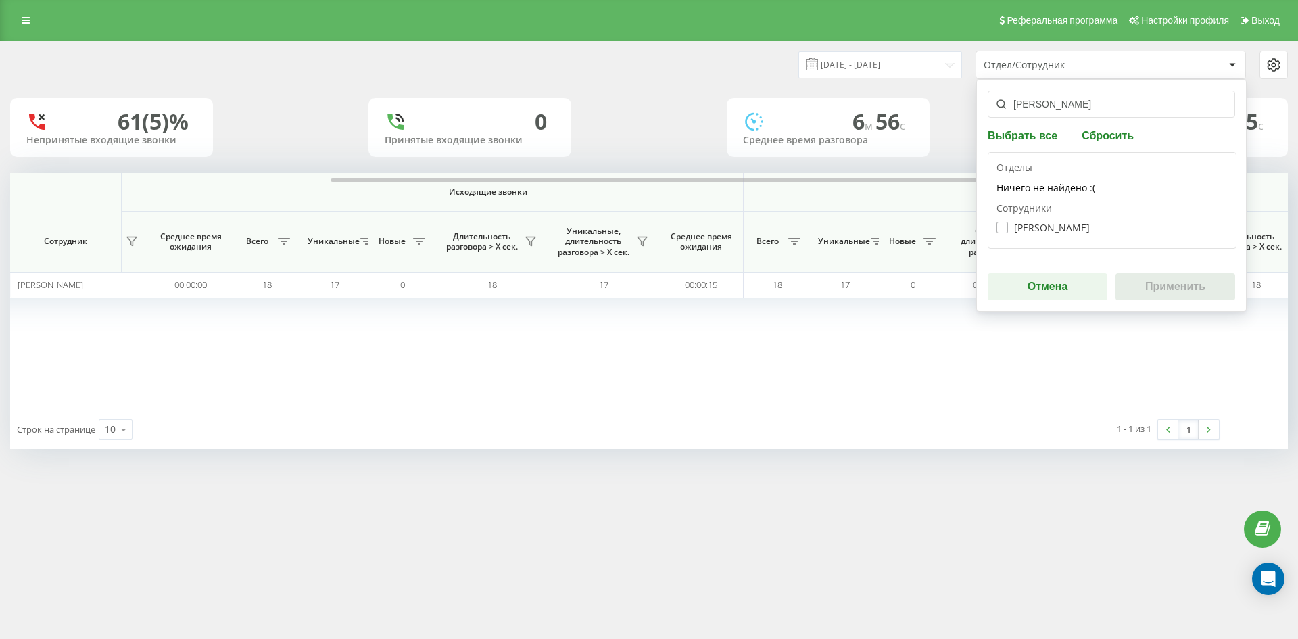
click at [1067, 235] on div "[PERSON_NAME]" at bounding box center [1111, 227] width 231 height 25
drag, startPoint x: 1060, startPoint y: 226, endPoint x: 1140, endPoint y: 279, distance: 95.6
click at [1060, 227] on label "[PERSON_NAME]" at bounding box center [1042, 227] width 93 height 11
checkbox input "true"
click at [1140, 279] on button "Применить" at bounding box center [1175, 286] width 120 height 27
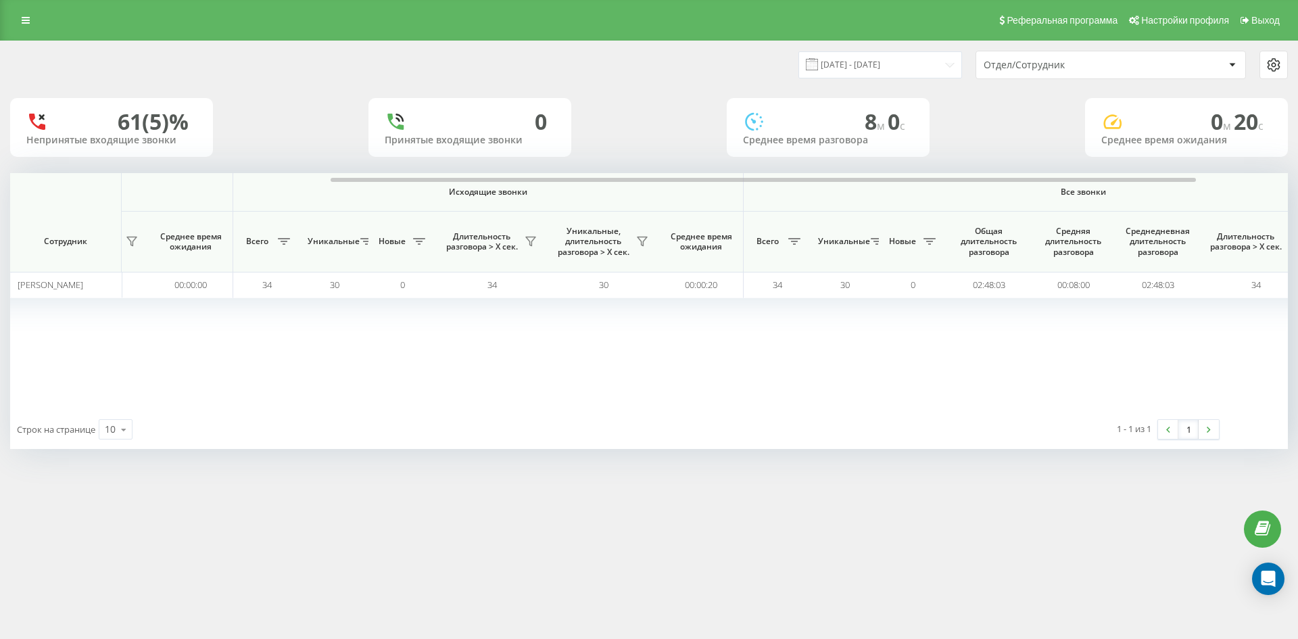
click at [1135, 66] on div "Отдел/Сотрудник" at bounding box center [1065, 64] width 162 height 11
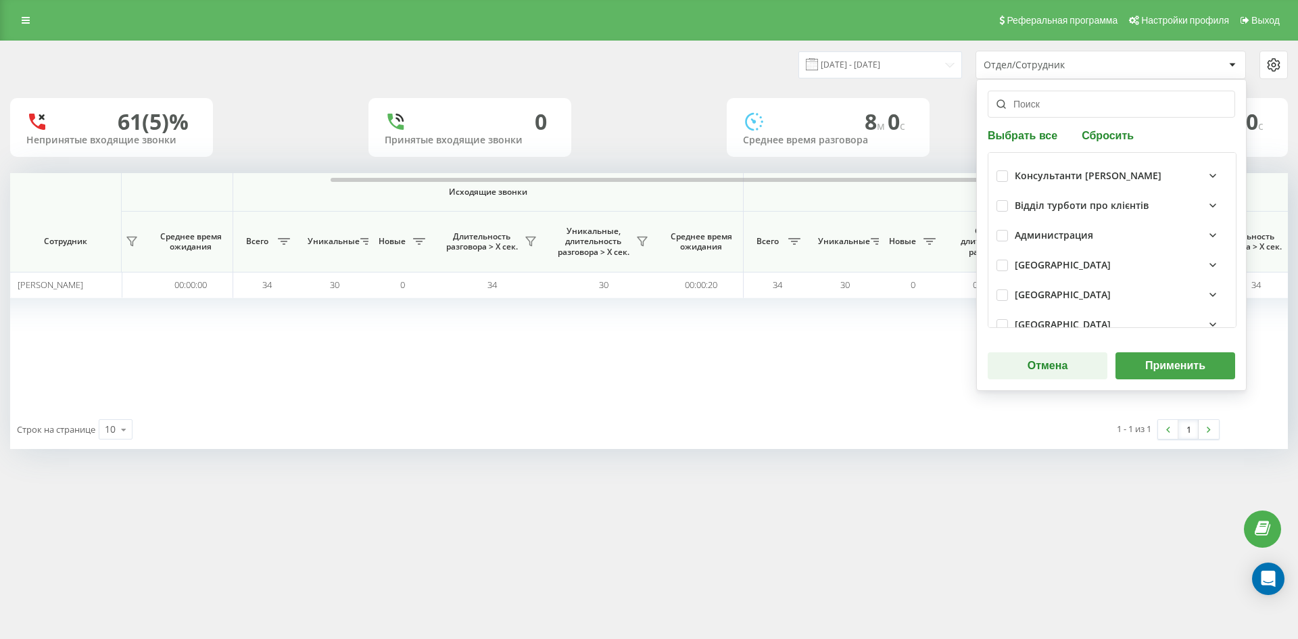
click at [1100, 127] on div "Выбрать все Сбросить Консультанти [PERSON_NAME] Відділ турботи про клієнтів Адм…" at bounding box center [1111, 235] width 270 height 312
click at [1106, 133] on button "Сбросить" at bounding box center [1108, 134] width 60 height 13
click at [1078, 107] on input "text" at bounding box center [1111, 104] width 247 height 27
paste input "[PERSON_NAME]"
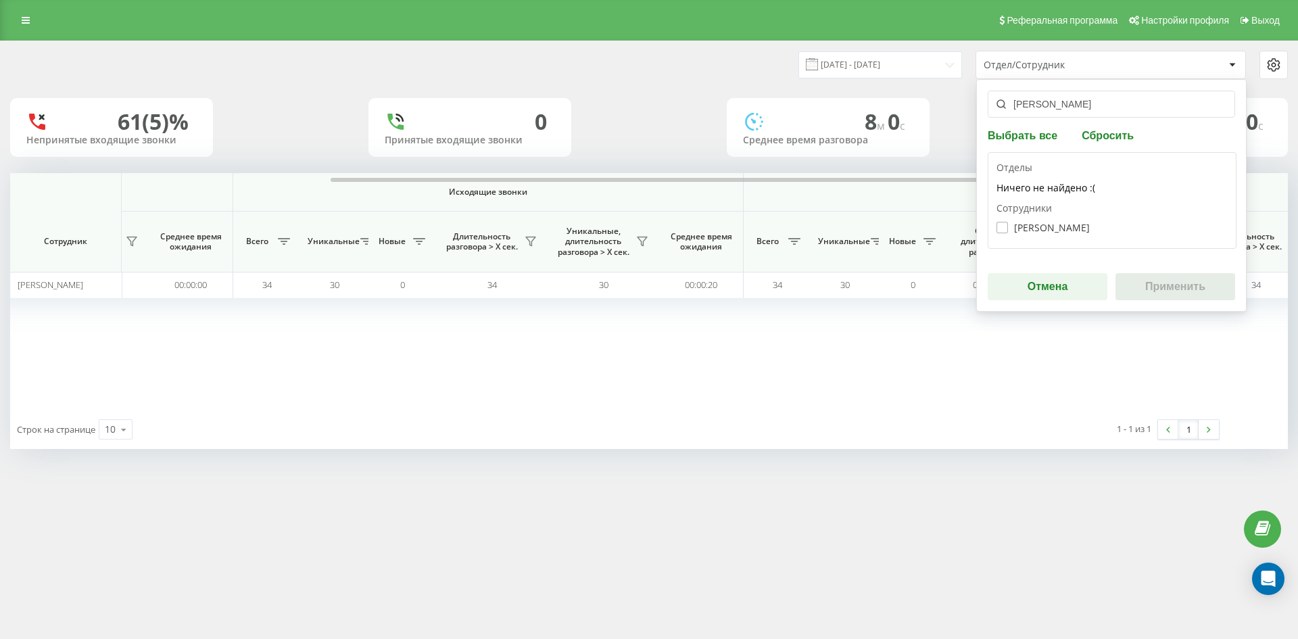
type input "[PERSON_NAME]"
click at [1058, 231] on label "[PERSON_NAME]" at bounding box center [1042, 227] width 93 height 11
checkbox input "true"
click at [1145, 266] on div "[PERSON_NAME] Выбрать все Сбросить [PERSON_NAME] не найдено :( Сотрудники [PERS…" at bounding box center [1111, 195] width 270 height 233
click at [1165, 276] on button "Применить" at bounding box center [1175, 286] width 120 height 27
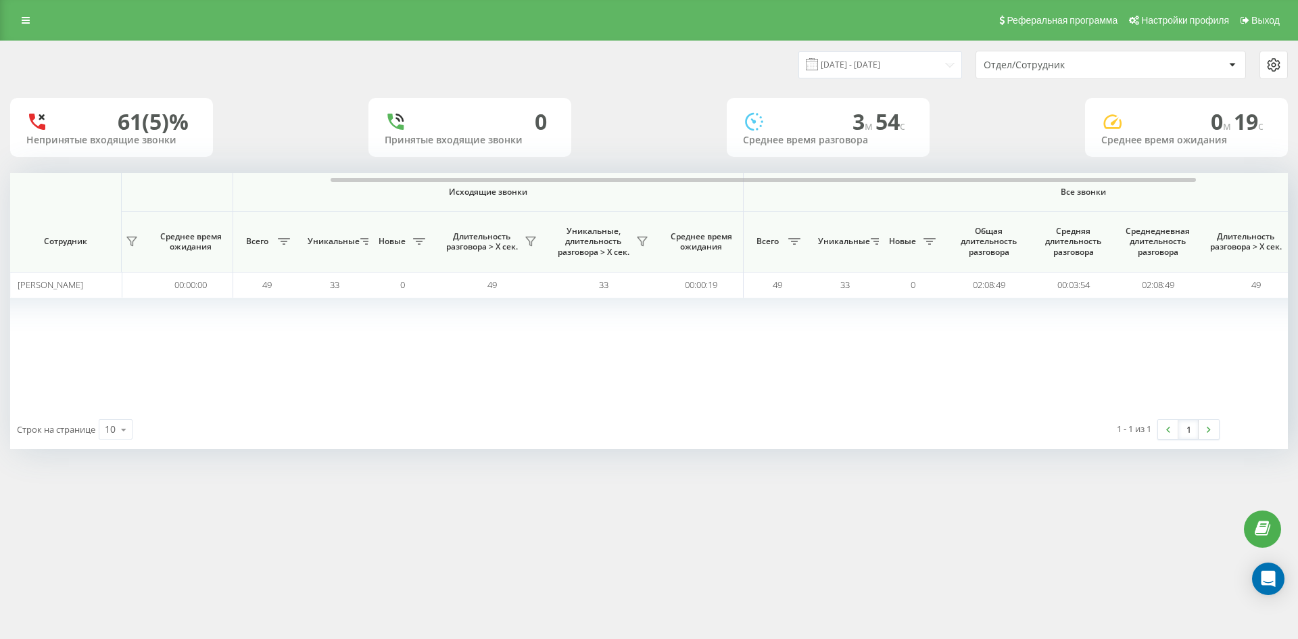
click at [1106, 62] on div "Отдел/Сотрудник" at bounding box center [1065, 64] width 162 height 11
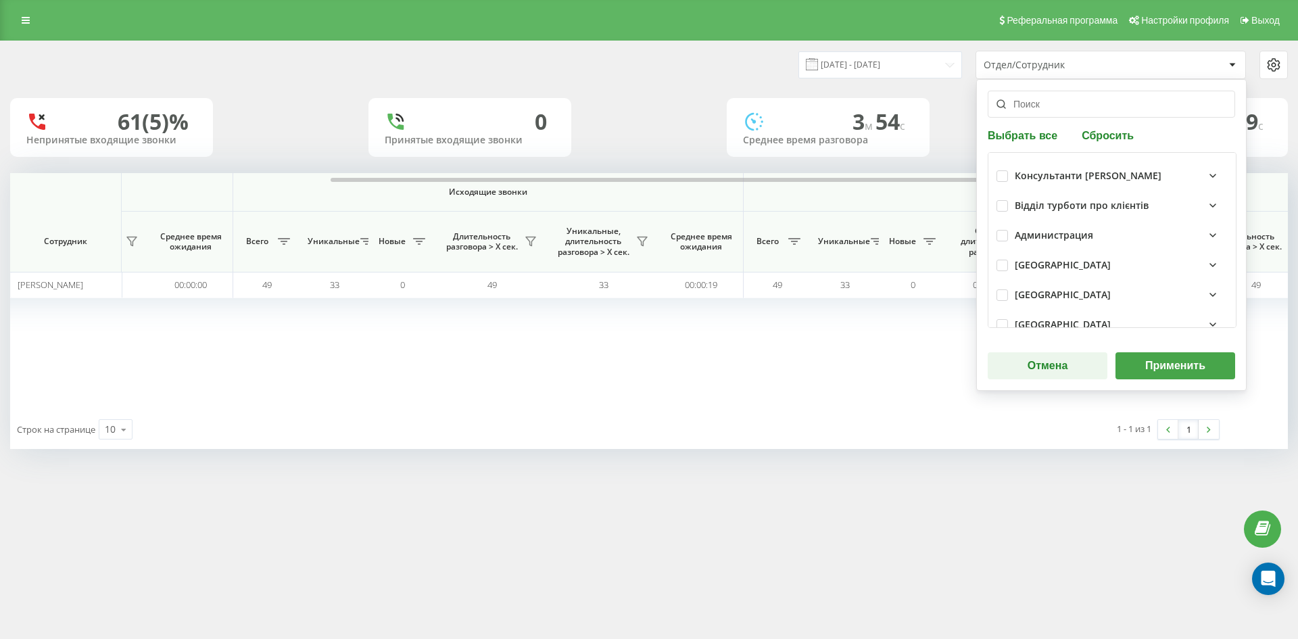
click at [1103, 139] on button "Сбросить" at bounding box center [1108, 134] width 60 height 13
click at [1082, 114] on input "text" at bounding box center [1111, 104] width 247 height 27
paste input "[PERSON_NAME]"
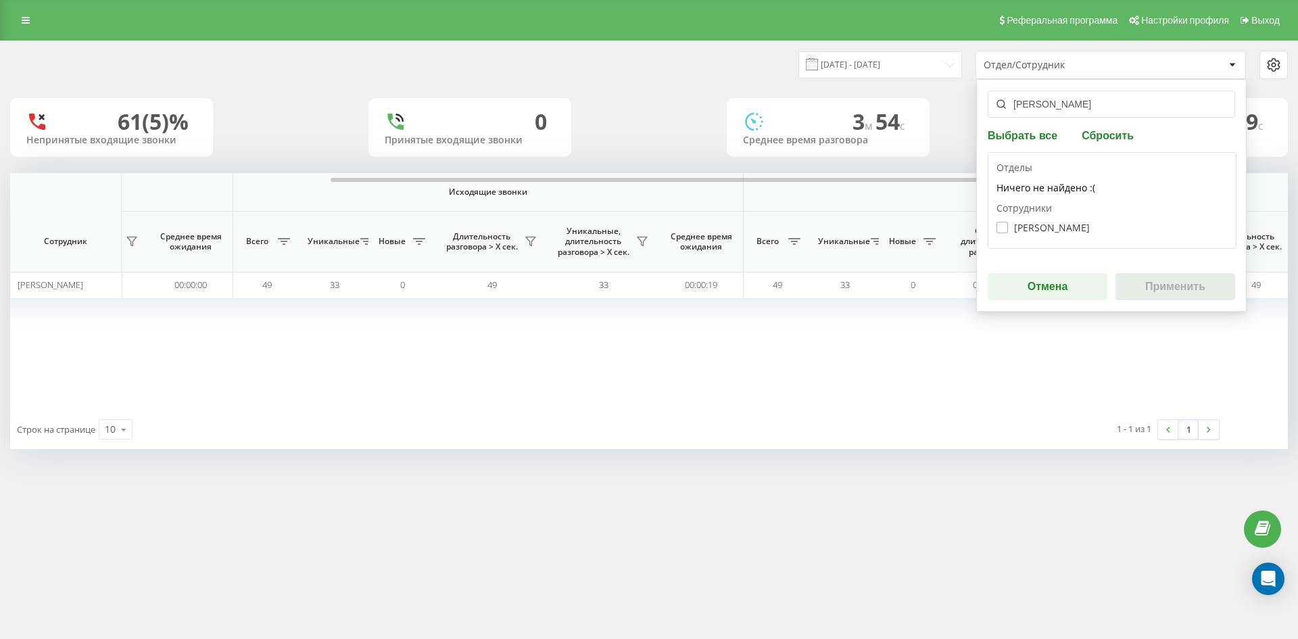
type input "[PERSON_NAME]"
click at [1070, 225] on label "[PERSON_NAME]" at bounding box center [1042, 227] width 93 height 11
checkbox input "true"
click at [1176, 282] on button "Применить" at bounding box center [1175, 286] width 120 height 27
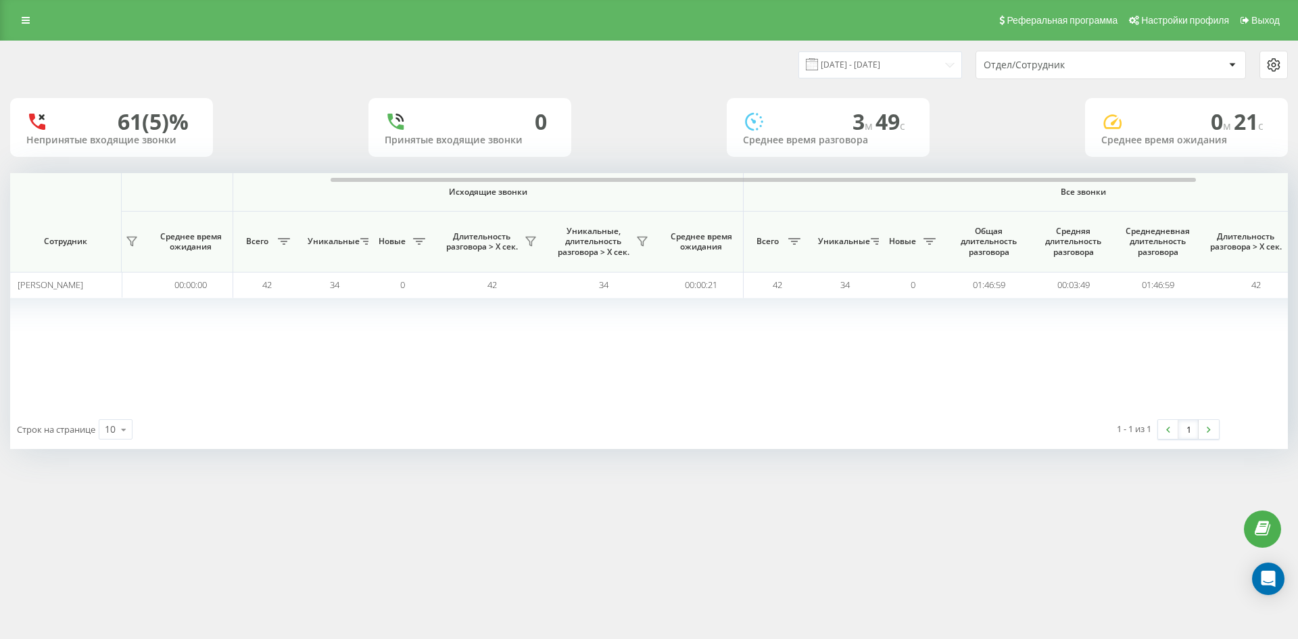
click at [1118, 66] on div "Отдел/Сотрудник" at bounding box center [1065, 64] width 162 height 11
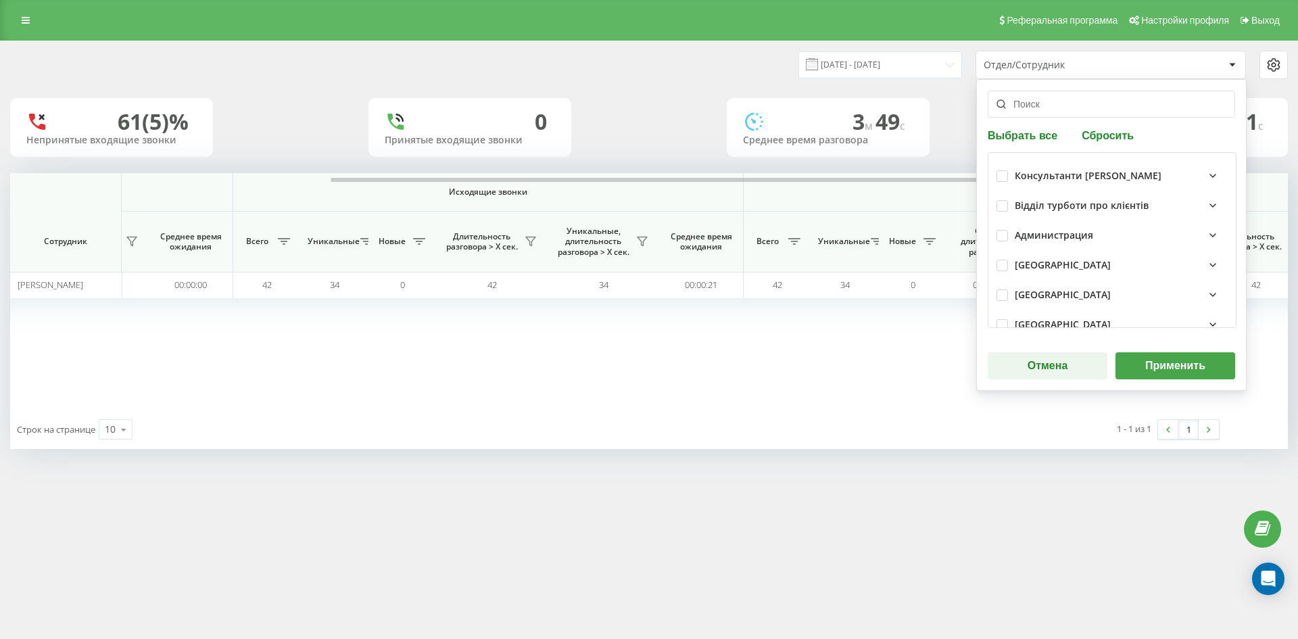
click at [1119, 144] on div "Выбрать все Сбросить Консультанти [PERSON_NAME] Відділ турботи про клієнтів Адм…" at bounding box center [1111, 235] width 270 height 312
click at [1115, 138] on button "Сбросить" at bounding box center [1108, 134] width 60 height 13
click at [1080, 118] on div "Выбрать все Сбросить Консультанти [PERSON_NAME] Відділ турботи про клієнтів Адм…" at bounding box center [1111, 235] width 270 height 312
click at [1038, 104] on input "text" at bounding box center [1111, 104] width 247 height 27
paste input "[PERSON_NAME]"
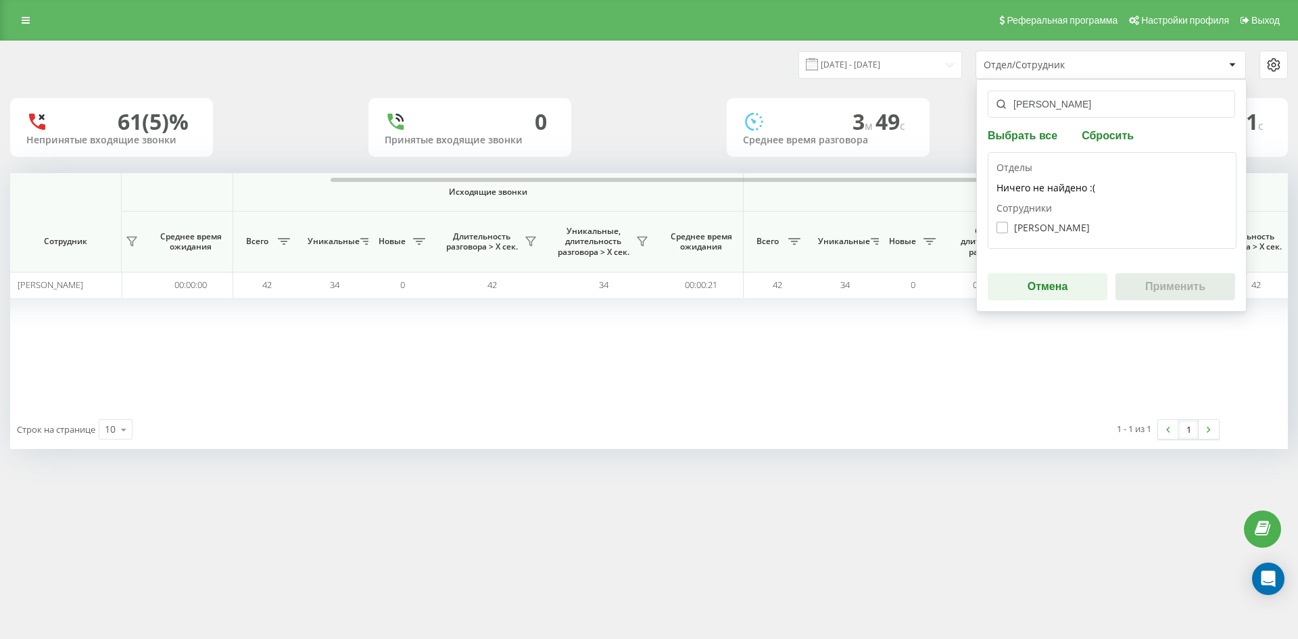
type input "[PERSON_NAME]"
click at [1051, 229] on label "[PERSON_NAME]" at bounding box center [1042, 227] width 93 height 11
checkbox input "true"
click at [1161, 291] on button "Применить" at bounding box center [1175, 286] width 120 height 27
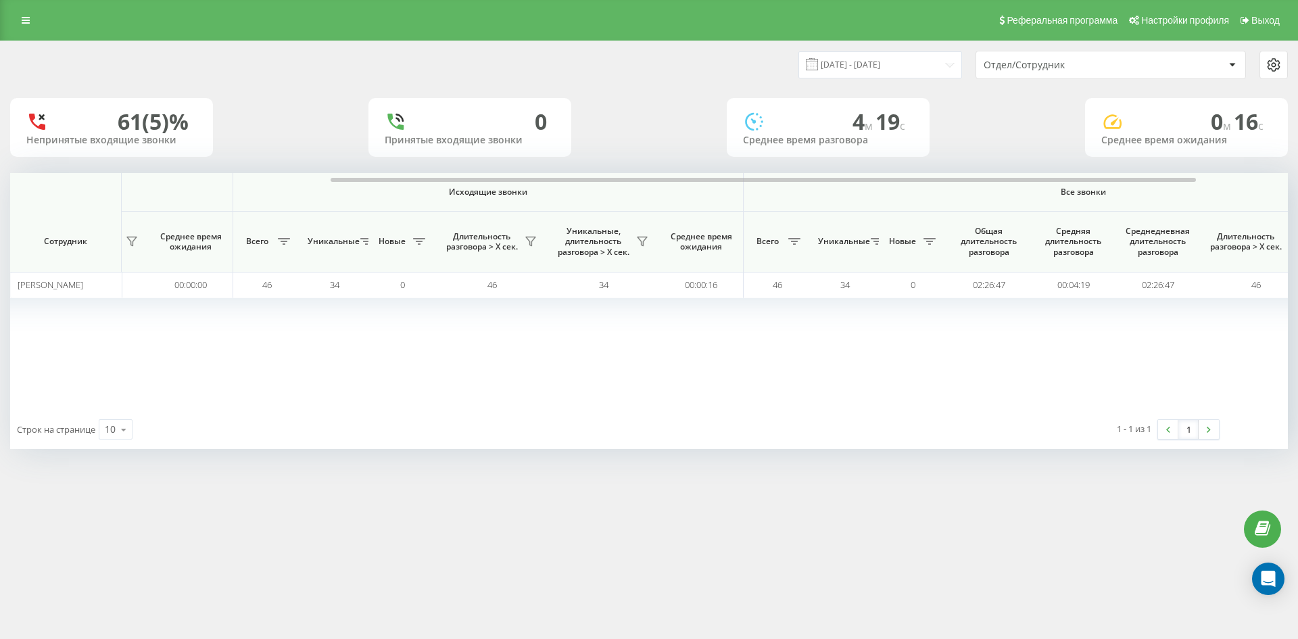
click at [1087, 66] on div "Отдел/Сотрудник" at bounding box center [1065, 64] width 162 height 11
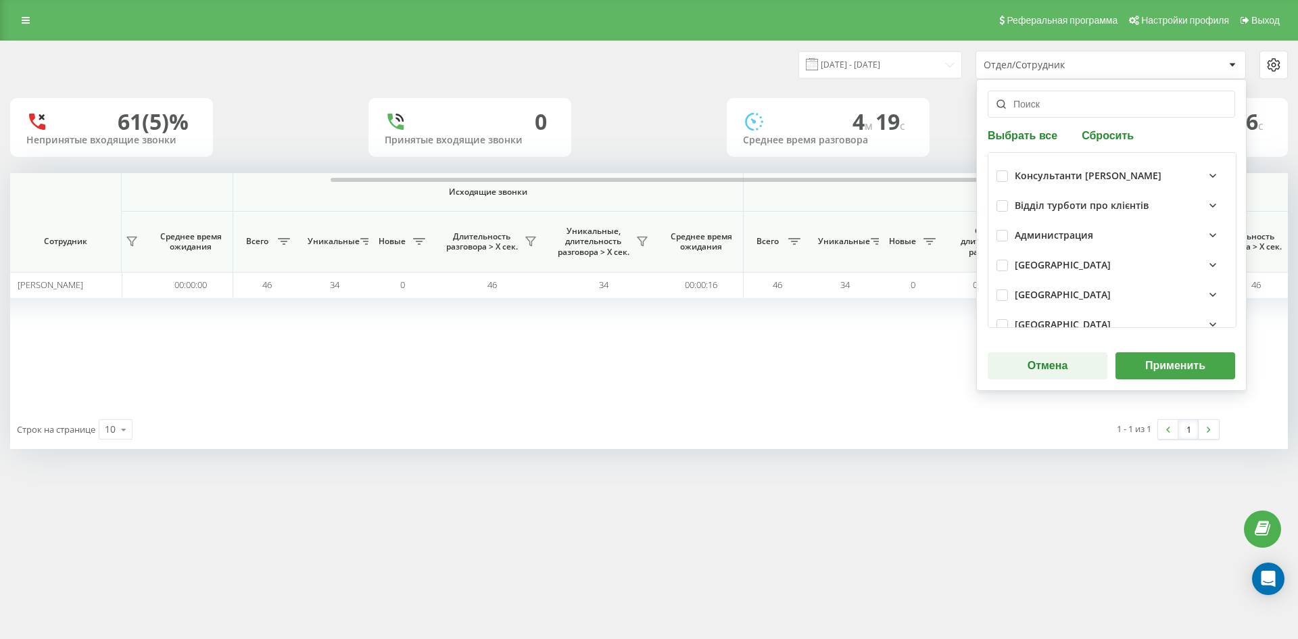
click at [1096, 128] on div "Выбрать все Сбросить Консультанти [PERSON_NAME] Відділ турботи про клієнтів Адм…" at bounding box center [1111, 235] width 270 height 312
click at [1103, 137] on button "Сбросить" at bounding box center [1108, 134] width 60 height 13
click at [1070, 109] on input "text" at bounding box center [1111, 104] width 247 height 27
paste input "[PERSON_NAME]"
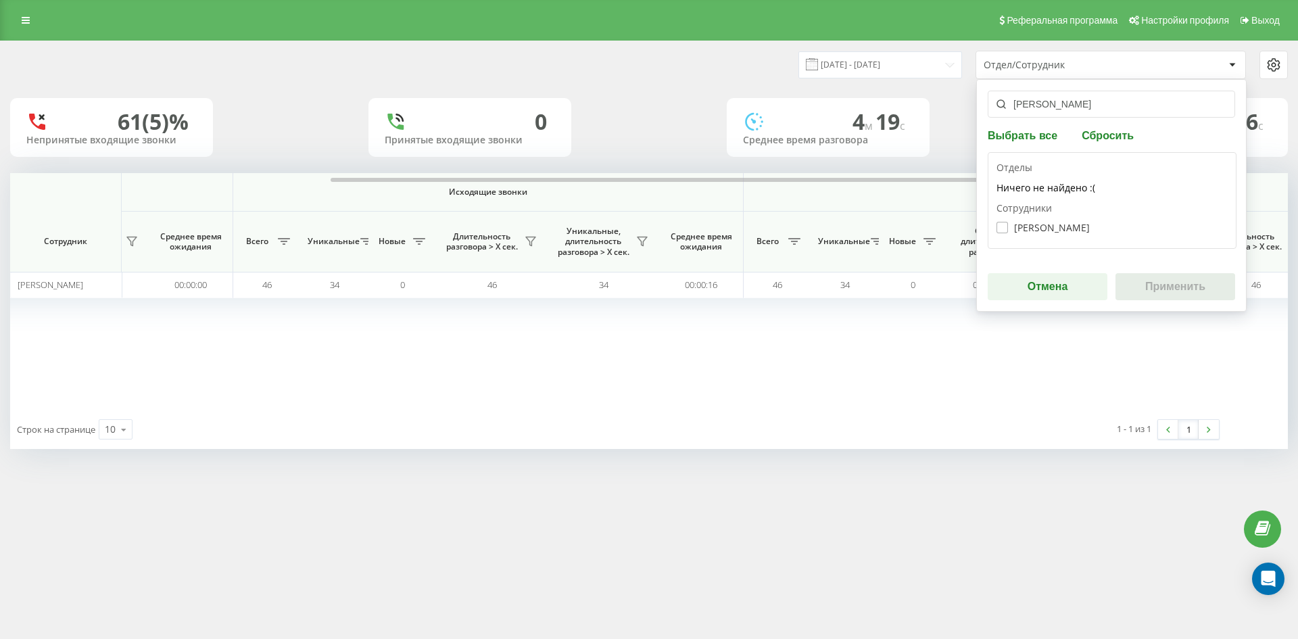
type input "[PERSON_NAME]"
click at [1065, 224] on label "[PERSON_NAME]" at bounding box center [1042, 227] width 93 height 11
checkbox input "true"
click at [1170, 289] on button "Применить" at bounding box center [1175, 286] width 120 height 27
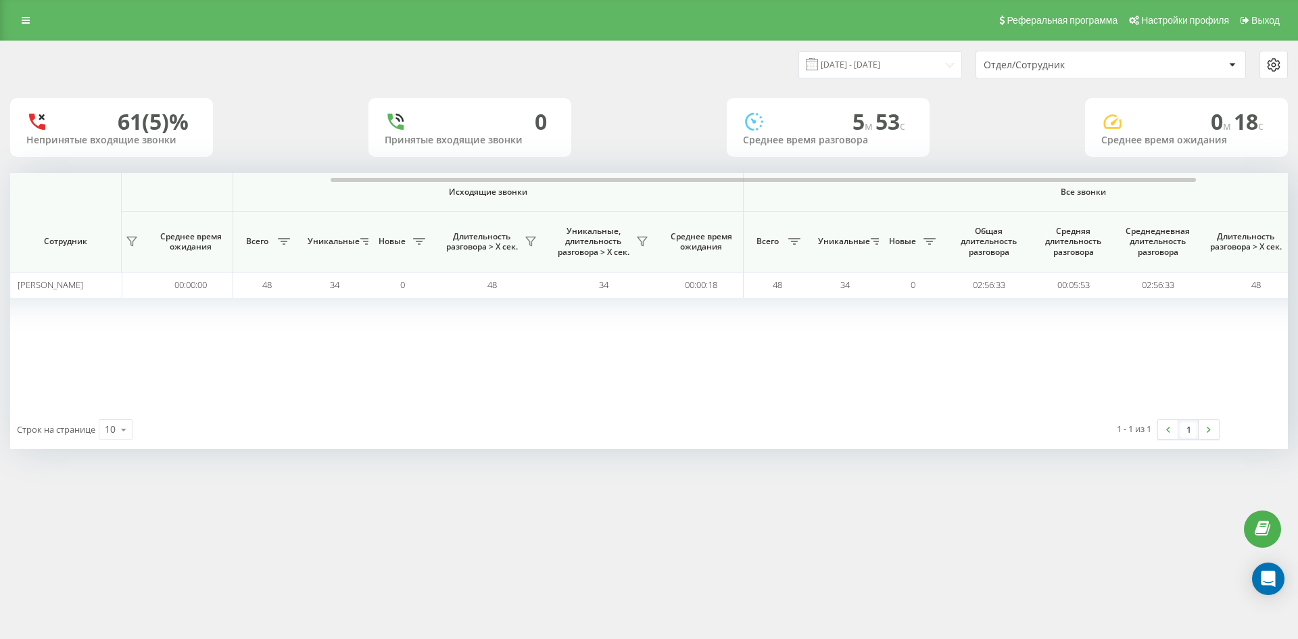
click at [1130, 71] on div "Отдел/Сотрудник" at bounding box center [1110, 64] width 269 height 27
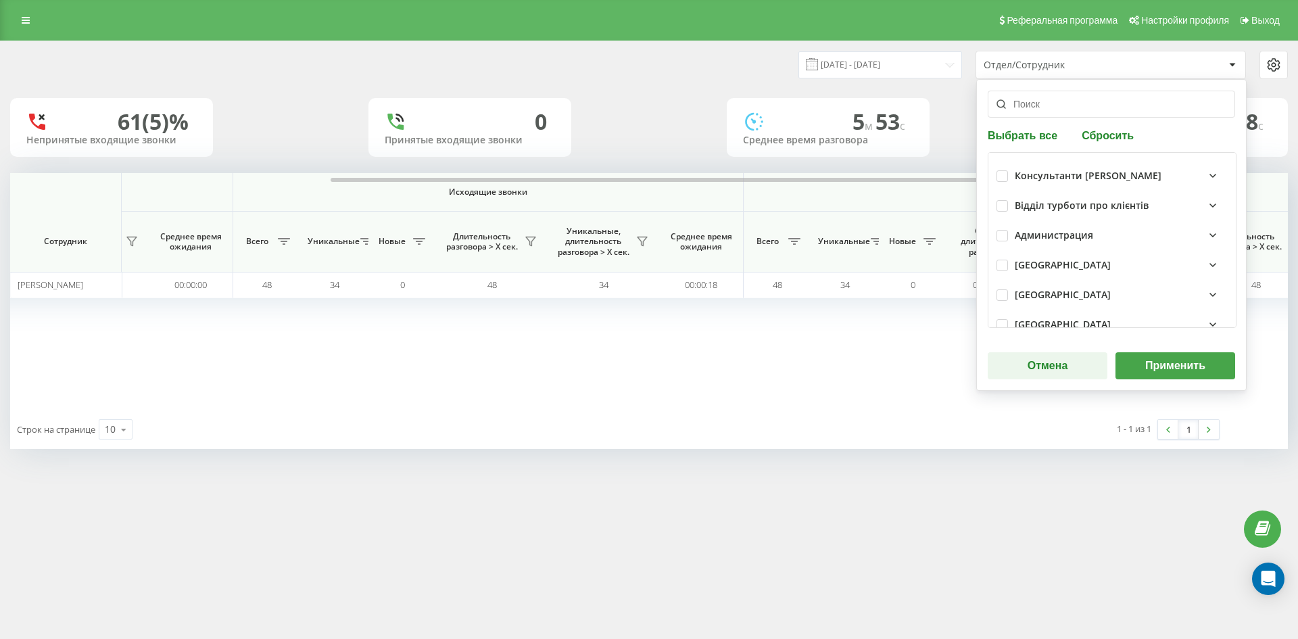
click at [1129, 135] on button "Сбросить" at bounding box center [1108, 134] width 60 height 13
click at [1069, 110] on input "text" at bounding box center [1111, 104] width 247 height 27
paste input "[PERSON_NAME]"
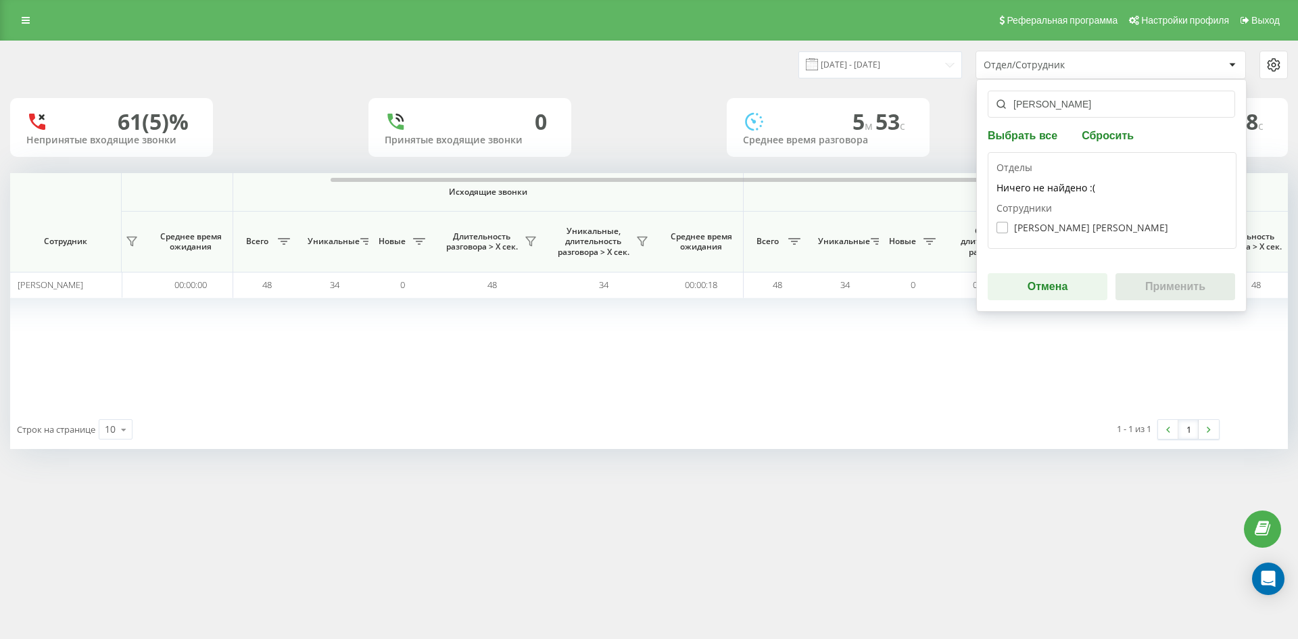
type input "[PERSON_NAME]"
click at [1063, 225] on label "[PERSON_NAME] [PERSON_NAME]" at bounding box center [1082, 227] width 172 height 11
checkbox input "true"
click at [1138, 275] on button "Применить" at bounding box center [1175, 286] width 120 height 27
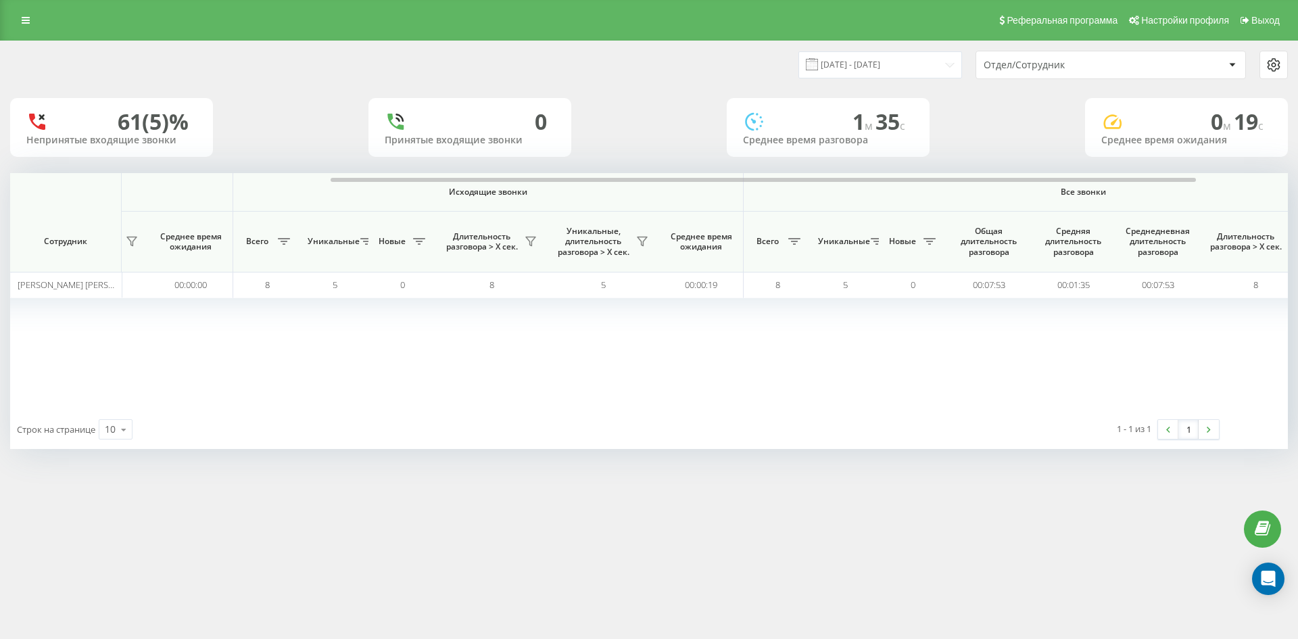
drag, startPoint x: 1109, startPoint y: 67, endPoint x: 1108, endPoint y: 74, distance: 7.6
click at [1109, 68] on div "Отдел/Сотрудник" at bounding box center [1065, 64] width 162 height 11
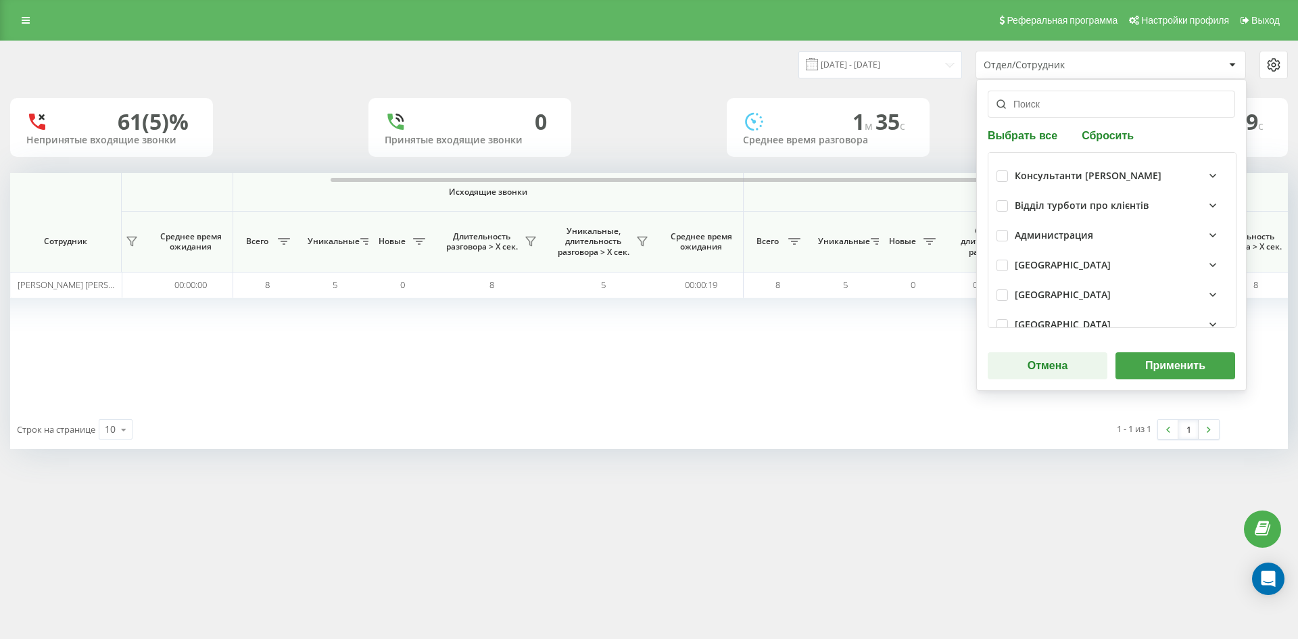
click at [1114, 131] on button "Сбросить" at bounding box center [1108, 134] width 60 height 13
click at [1059, 109] on input "text" at bounding box center [1111, 104] width 247 height 27
paste input "[PERSON_NAME]"
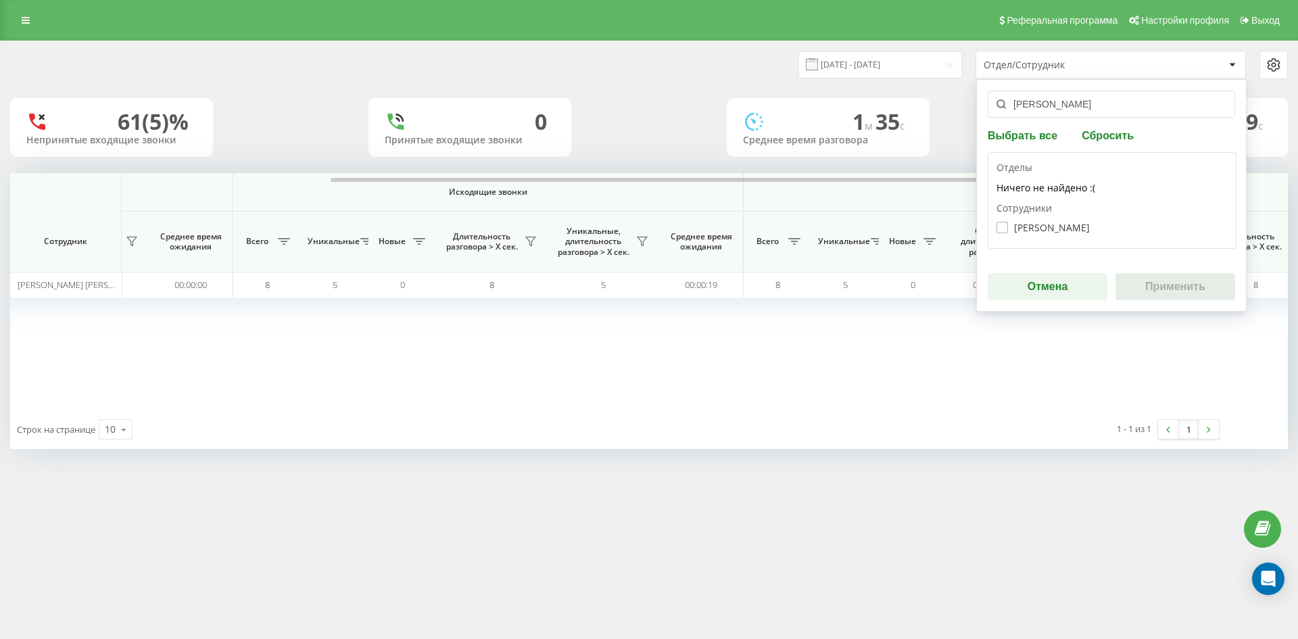
type input "[PERSON_NAME]"
click at [1058, 223] on label "[PERSON_NAME]" at bounding box center [1042, 227] width 93 height 11
checkbox input "true"
click at [1153, 283] on button "Применить" at bounding box center [1175, 286] width 120 height 27
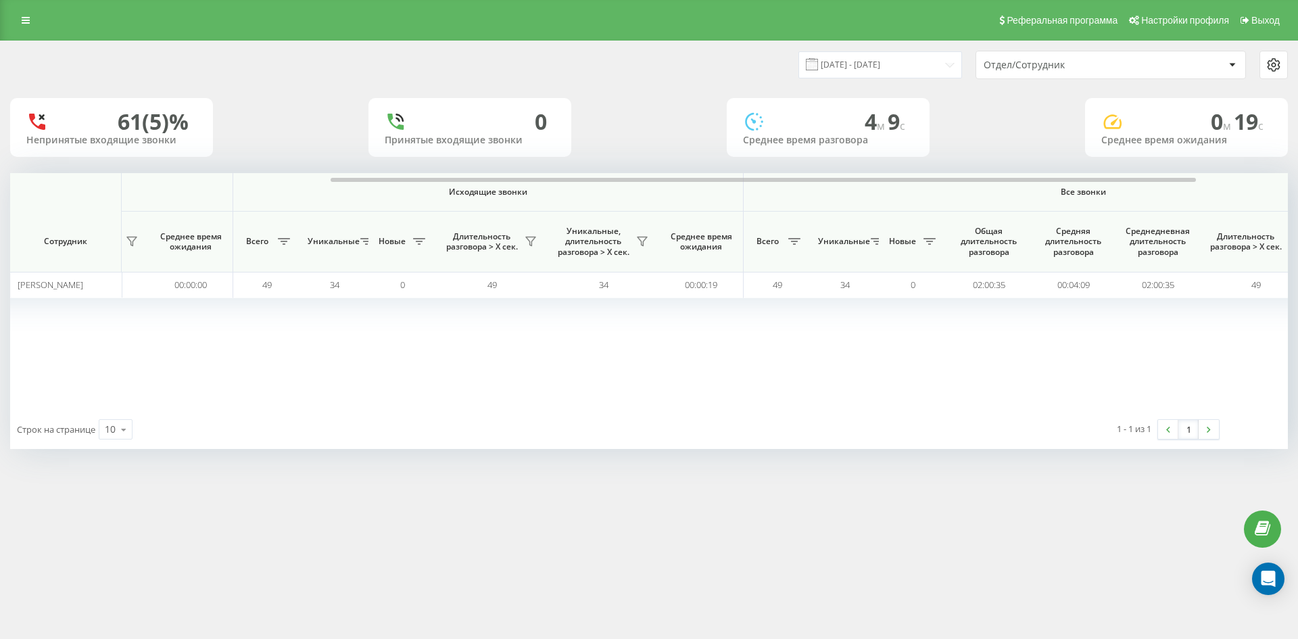
click at [1101, 66] on div "Отдел/Сотрудник" at bounding box center [1065, 64] width 162 height 11
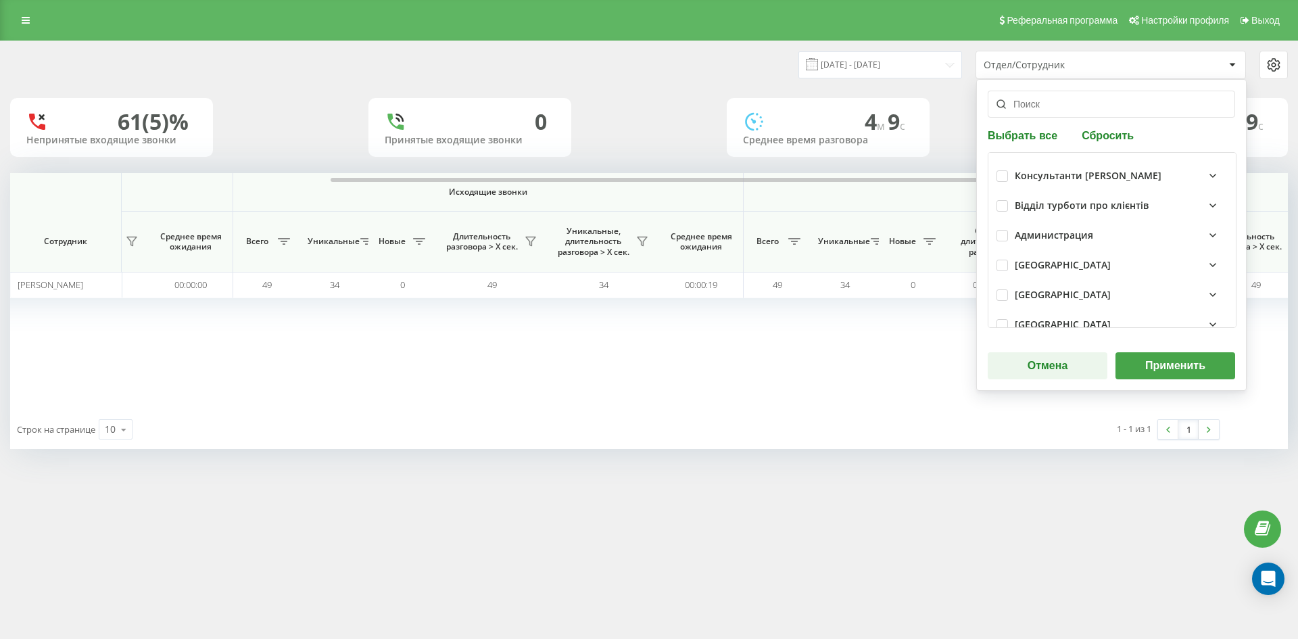
click at [1101, 133] on button "Сбросить" at bounding box center [1108, 134] width 60 height 13
click at [1072, 114] on input "text" at bounding box center [1111, 104] width 247 height 27
paste input "[PERSON_NAME]"
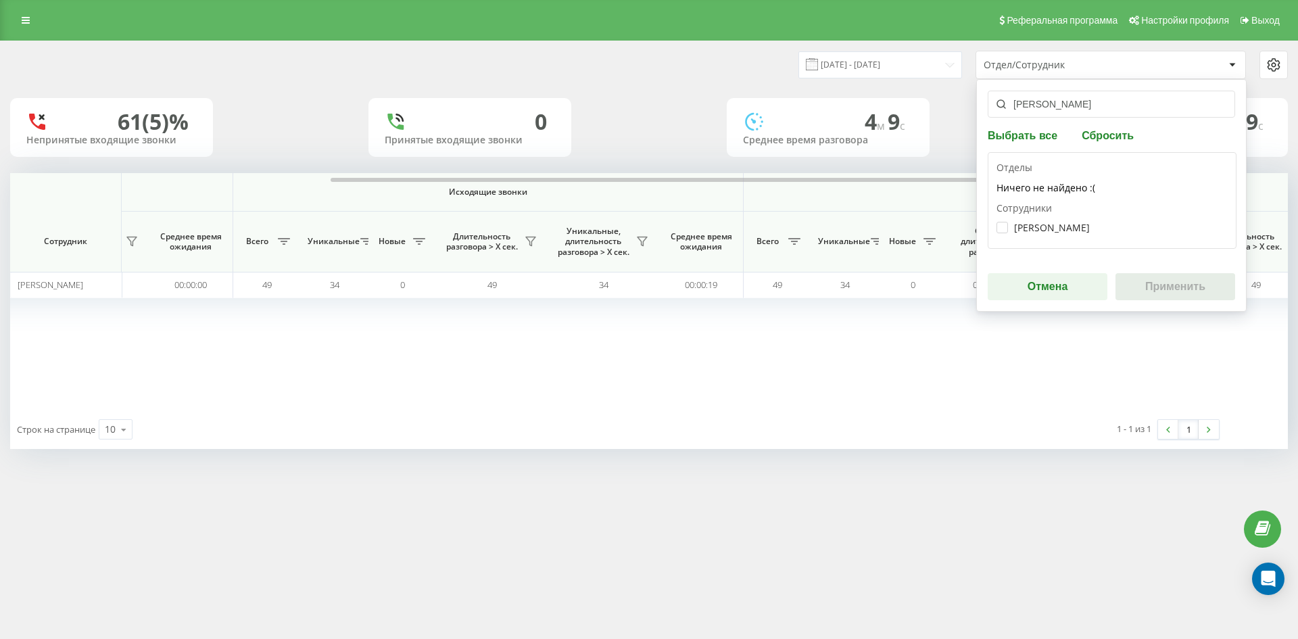
type input "[PERSON_NAME]"
click at [1053, 219] on div "[PERSON_NAME]" at bounding box center [1111, 227] width 231 height 25
click at [1063, 226] on label "[PERSON_NAME]" at bounding box center [1042, 227] width 93 height 11
checkbox input "true"
click at [1149, 287] on button "Применить" at bounding box center [1175, 286] width 120 height 27
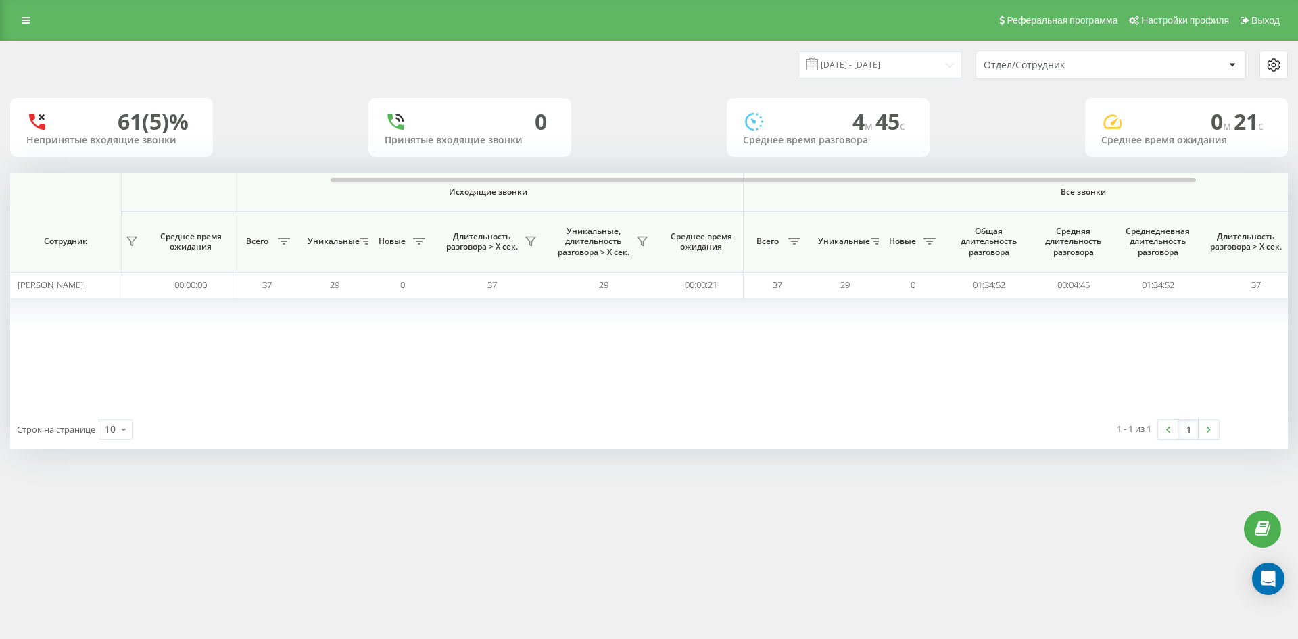
drag, startPoint x: 1096, startPoint y: 68, endPoint x: 1097, endPoint y: 77, distance: 9.6
click at [1096, 68] on div "Отдел/Сотрудник" at bounding box center [1065, 64] width 162 height 11
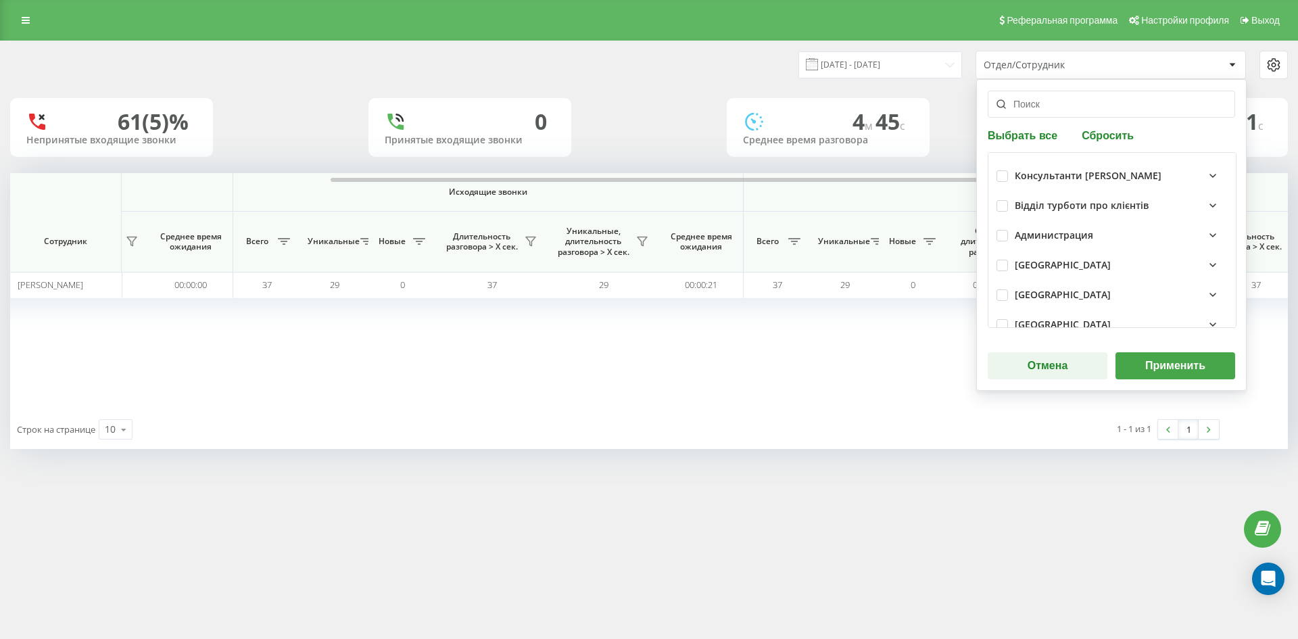
click at [1109, 146] on div "Выбрать все Сбросить Консультанти [PERSON_NAME] Відділ турботи про клієнтів Адм…" at bounding box center [1111, 235] width 270 height 312
click at [1105, 139] on button "Сбросить" at bounding box center [1108, 134] width 60 height 13
click at [1076, 112] on input "text" at bounding box center [1111, 104] width 247 height 27
paste input "[PERSON_NAME]"
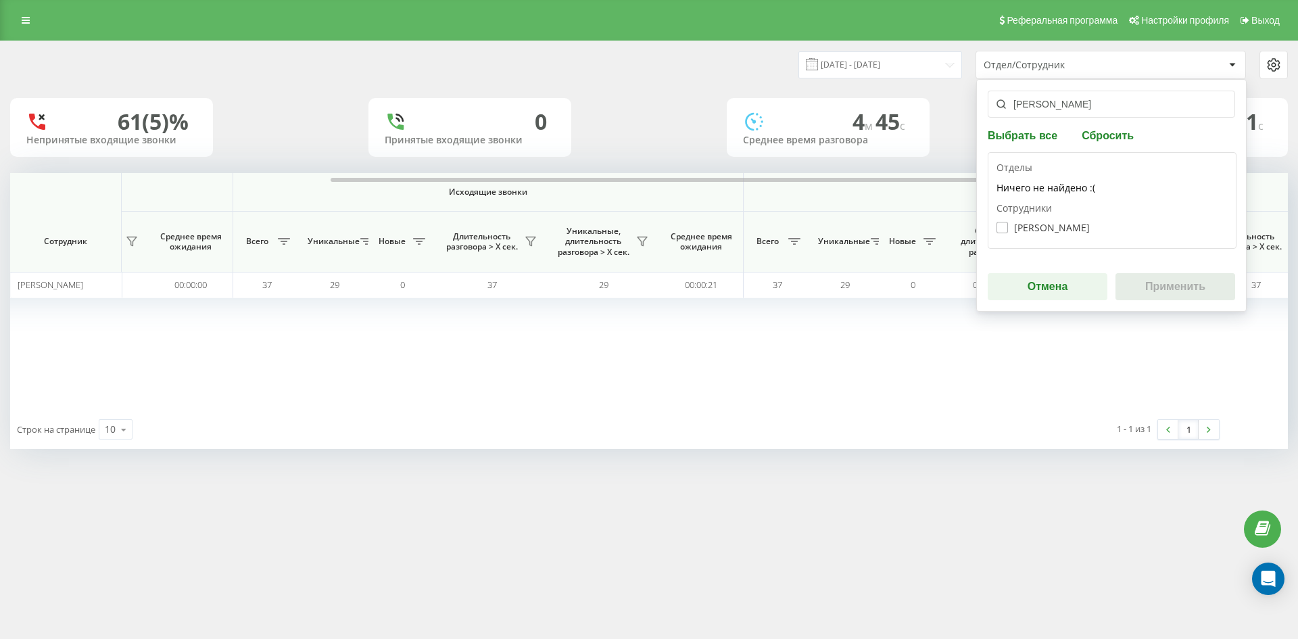
type input "[PERSON_NAME]"
click at [1069, 226] on label "[PERSON_NAME]" at bounding box center [1042, 227] width 93 height 11
checkbox input "true"
click at [1170, 276] on button "Применить" at bounding box center [1175, 286] width 120 height 27
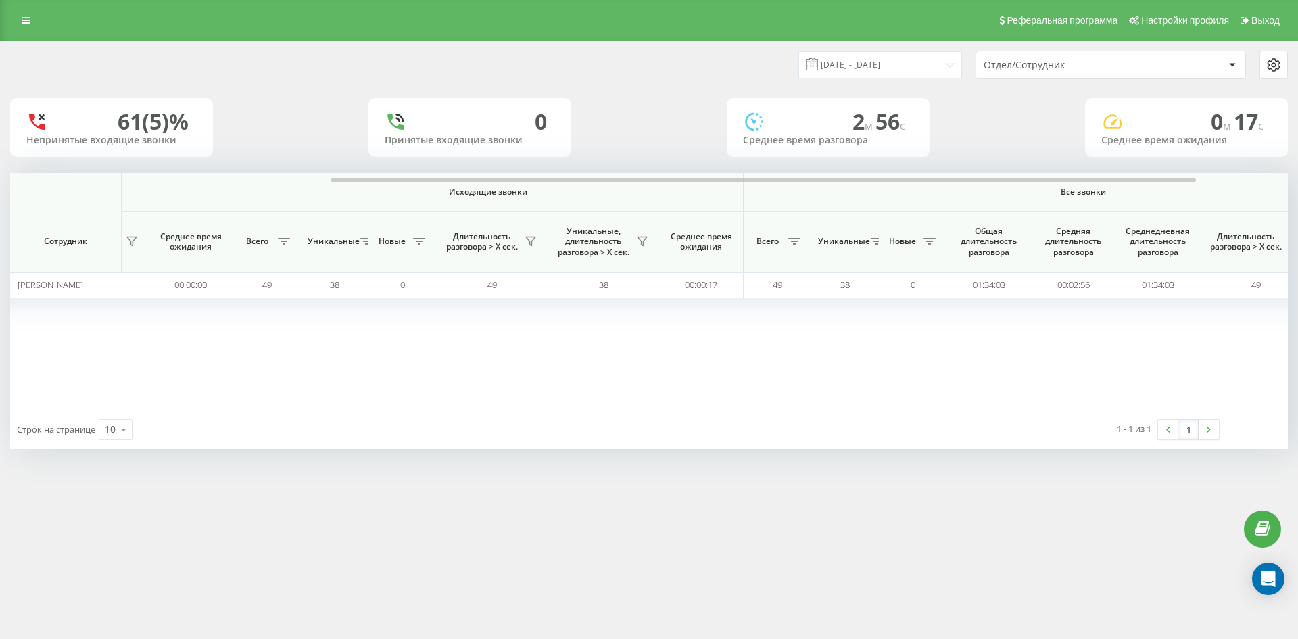
drag, startPoint x: 1092, startPoint y: 57, endPoint x: 1090, endPoint y: 74, distance: 17.8
click at [1092, 58] on div "Отдел/Сотрудник" at bounding box center [1110, 64] width 269 height 27
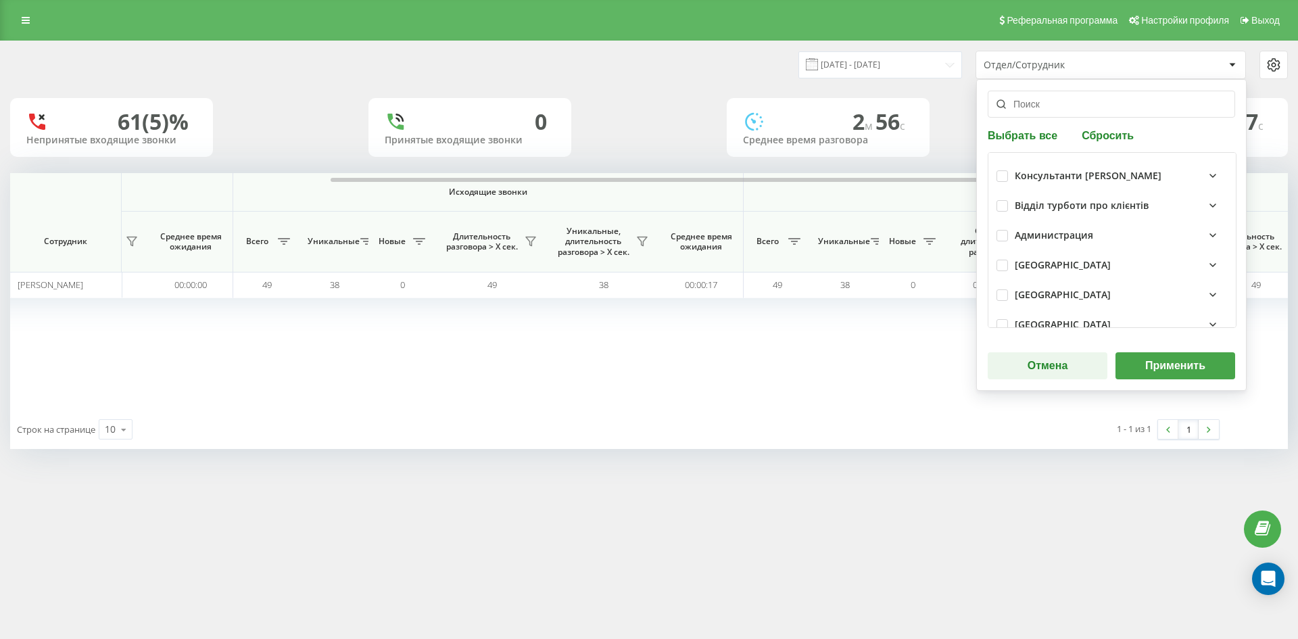
click at [1095, 130] on button "Сбросить" at bounding box center [1108, 134] width 60 height 13
click at [1072, 114] on input "text" at bounding box center [1111, 104] width 247 height 27
paste input "борканин [PERSON_NAME]"
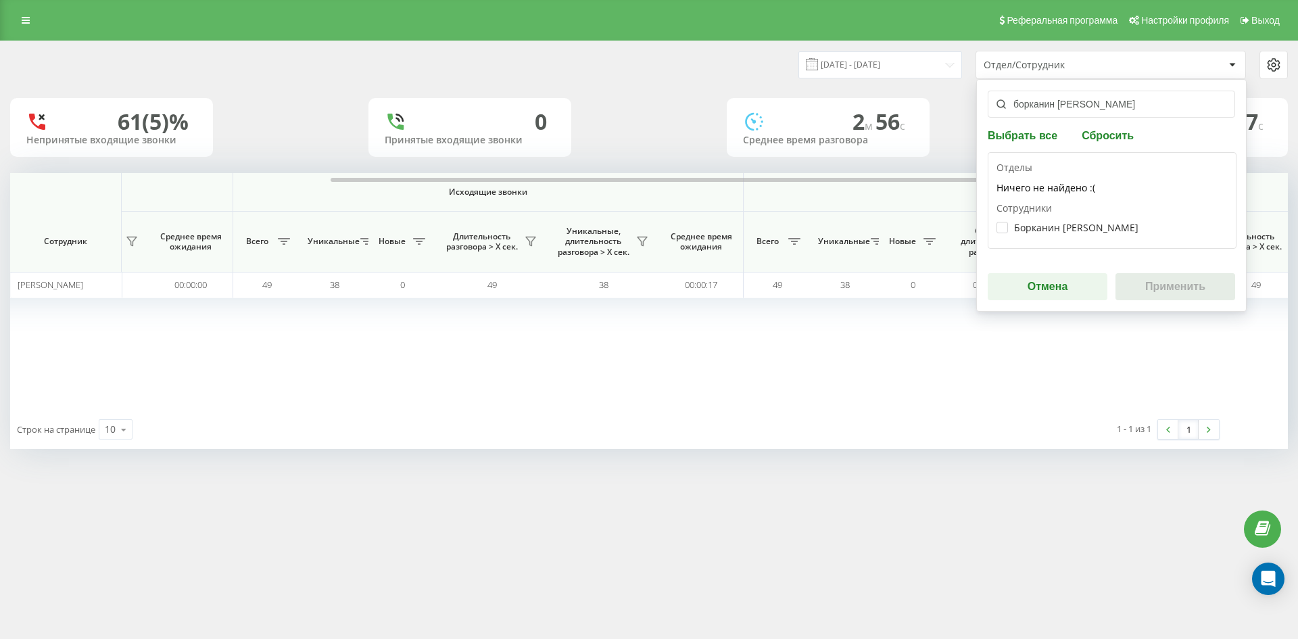
type input "борканин [PERSON_NAME]"
click at [1069, 220] on div "Борканин [PERSON_NAME]" at bounding box center [1111, 227] width 231 height 25
drag, startPoint x: 1058, startPoint y: 224, endPoint x: 1174, endPoint y: 283, distance: 129.7
click at [1059, 225] on label "Борканин [PERSON_NAME]" at bounding box center [1067, 227] width 142 height 11
checkbox input "true"
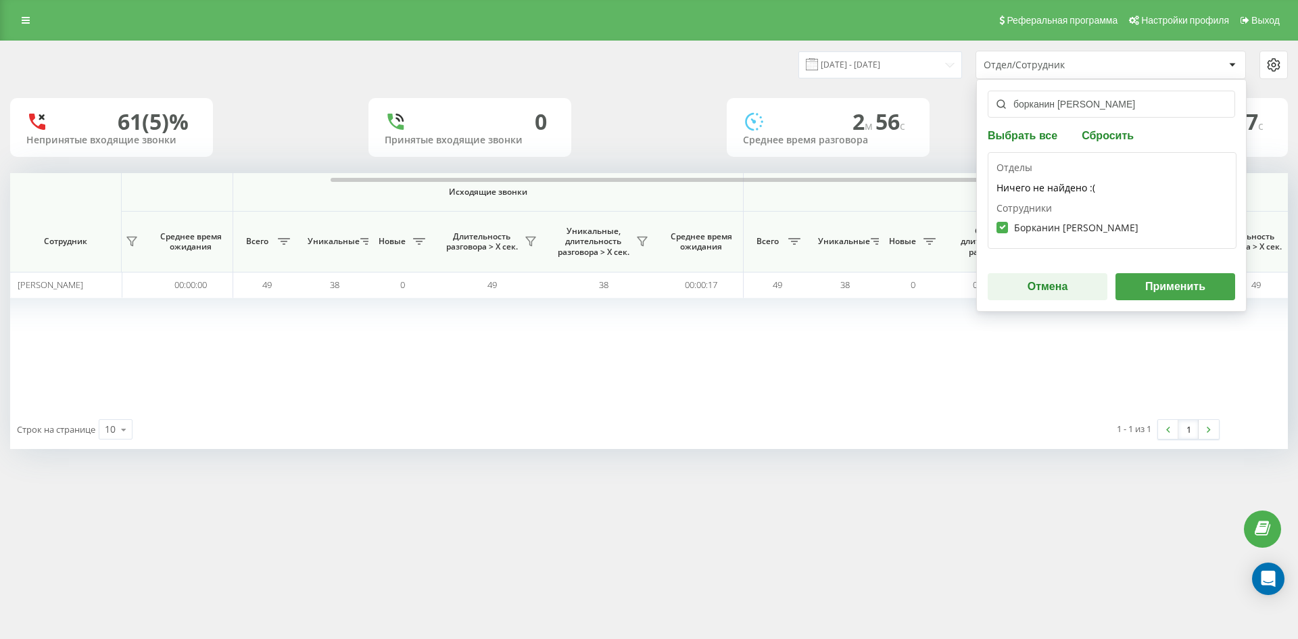
click at [1174, 283] on button "Применить" at bounding box center [1175, 286] width 120 height 27
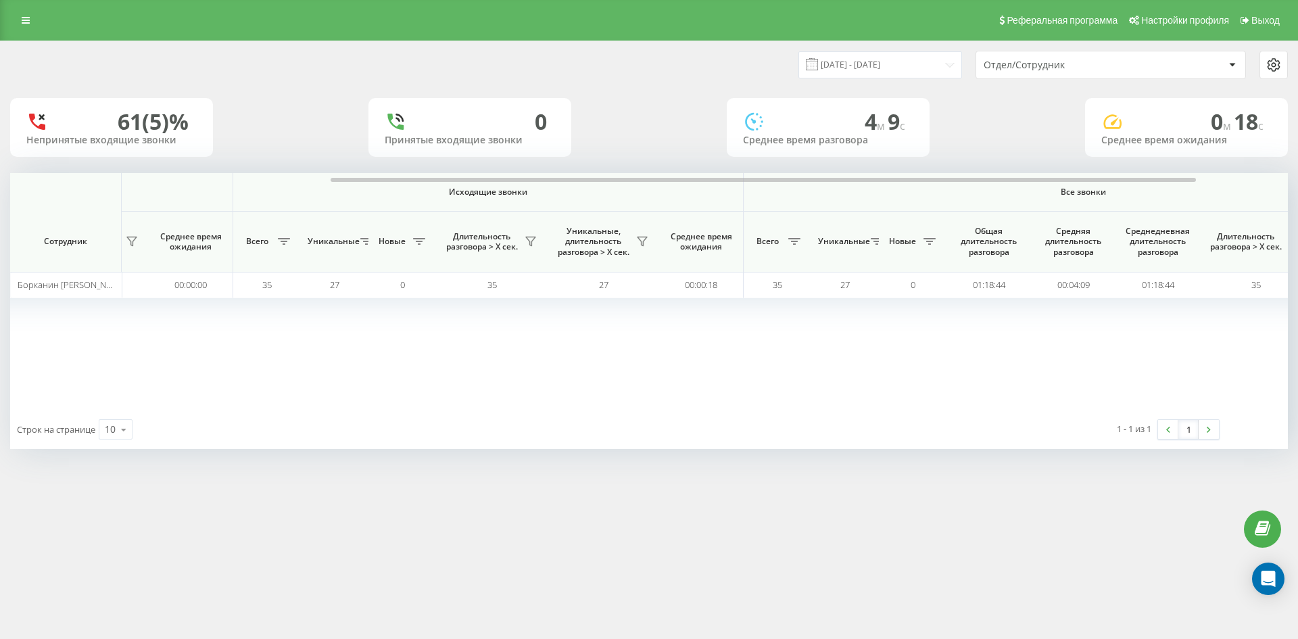
click at [1094, 66] on div "Отдел/Сотрудник" at bounding box center [1065, 64] width 162 height 11
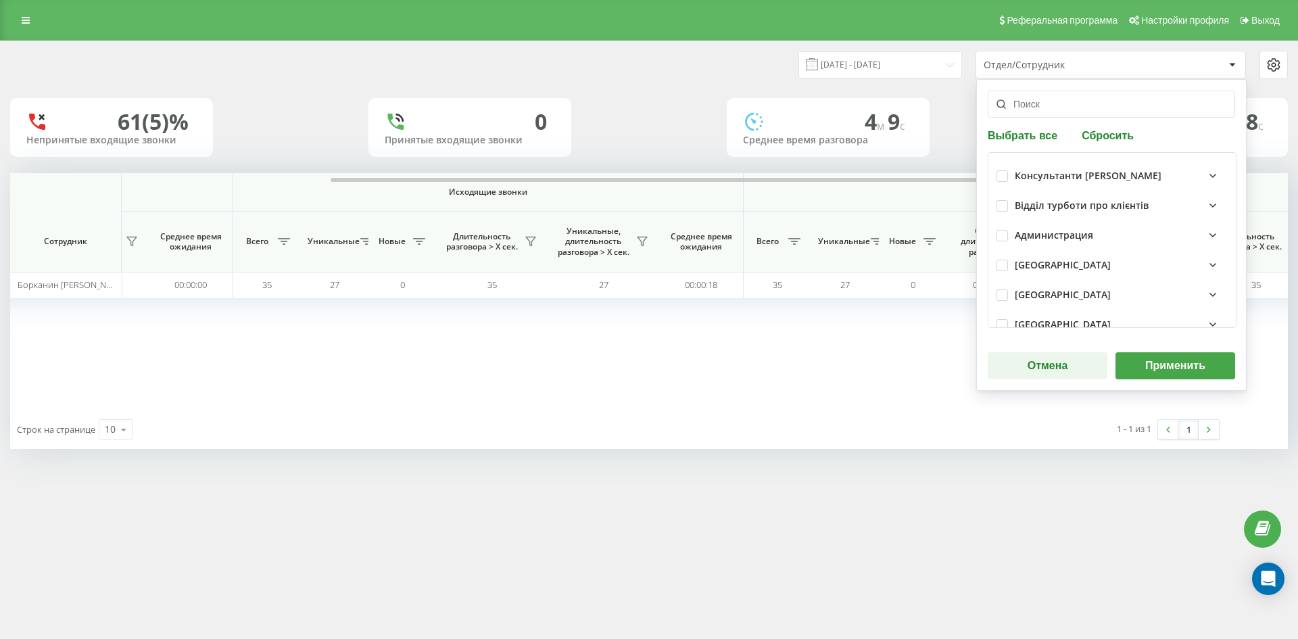
click at [1104, 131] on button "Сбросить" at bounding box center [1108, 134] width 60 height 13
drag, startPoint x: 1057, startPoint y: 108, endPoint x: 1057, endPoint y: 130, distance: 22.3
click at [1057, 109] on input "text" at bounding box center [1111, 104] width 247 height 27
paste input "[PERSON_NAME]"
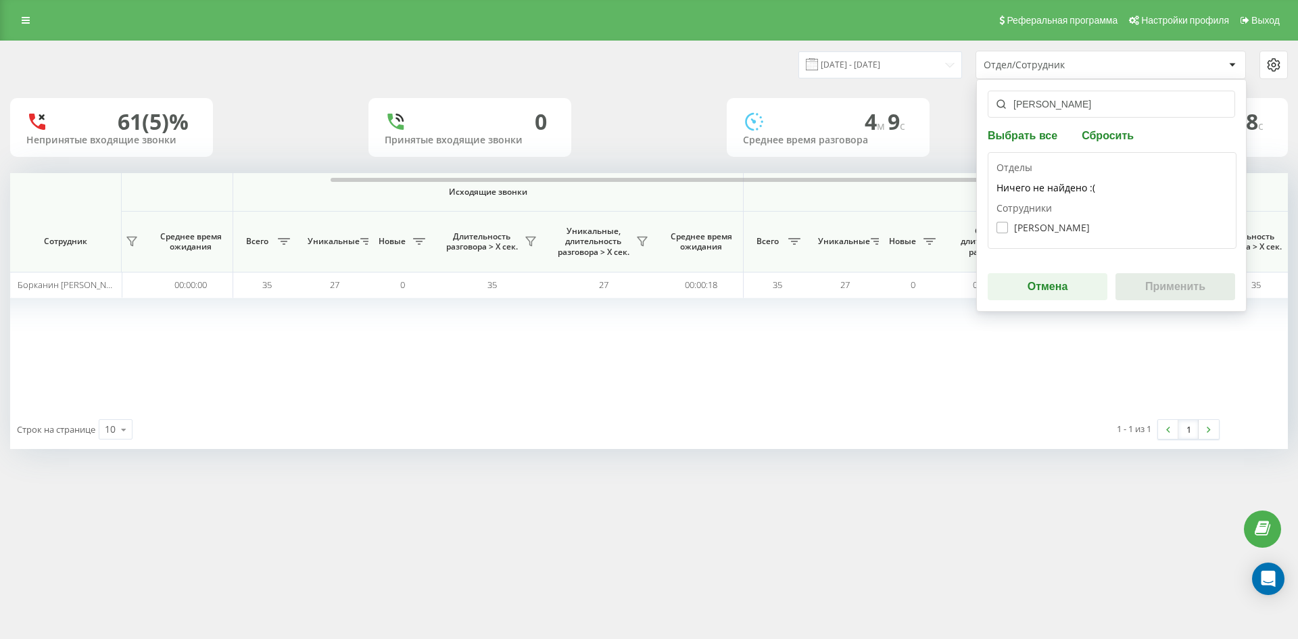
type input "[PERSON_NAME]"
click at [1048, 227] on label "[PERSON_NAME]" at bounding box center [1042, 227] width 93 height 11
checkbox input "true"
click at [1174, 284] on button "Применить" at bounding box center [1175, 286] width 120 height 27
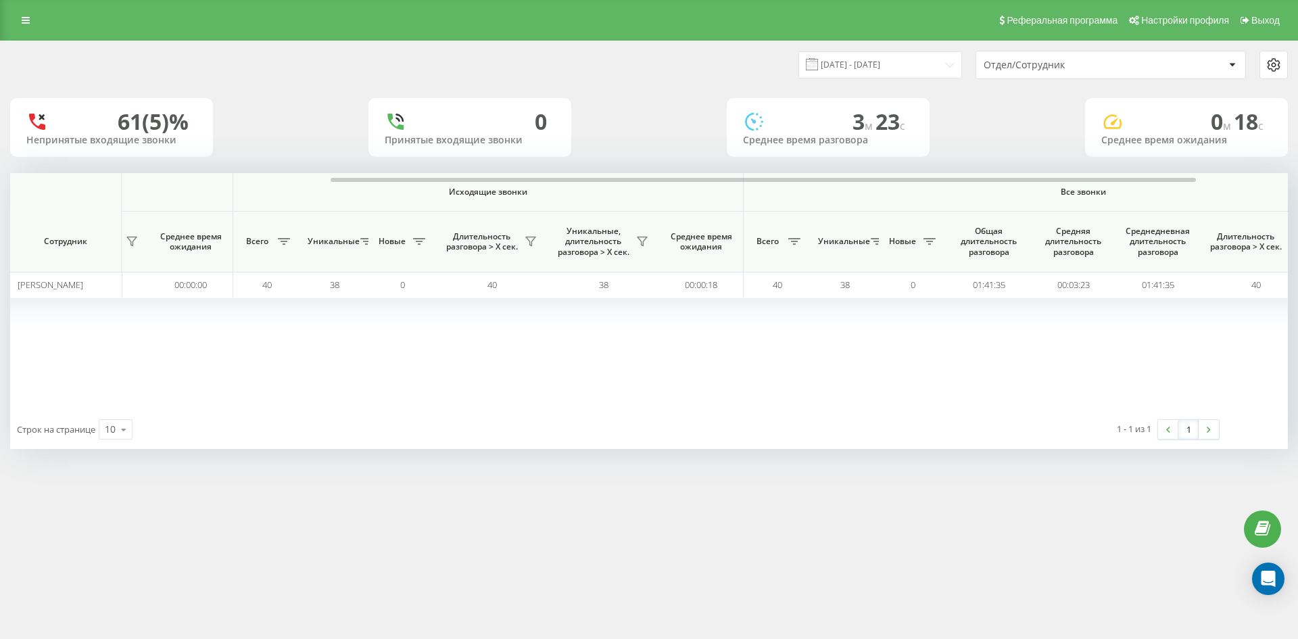
drag, startPoint x: 1097, startPoint y: 61, endPoint x: 1098, endPoint y: 76, distance: 14.9
click at [1097, 67] on div "Отдел/Сотрудник" at bounding box center [1065, 64] width 162 height 11
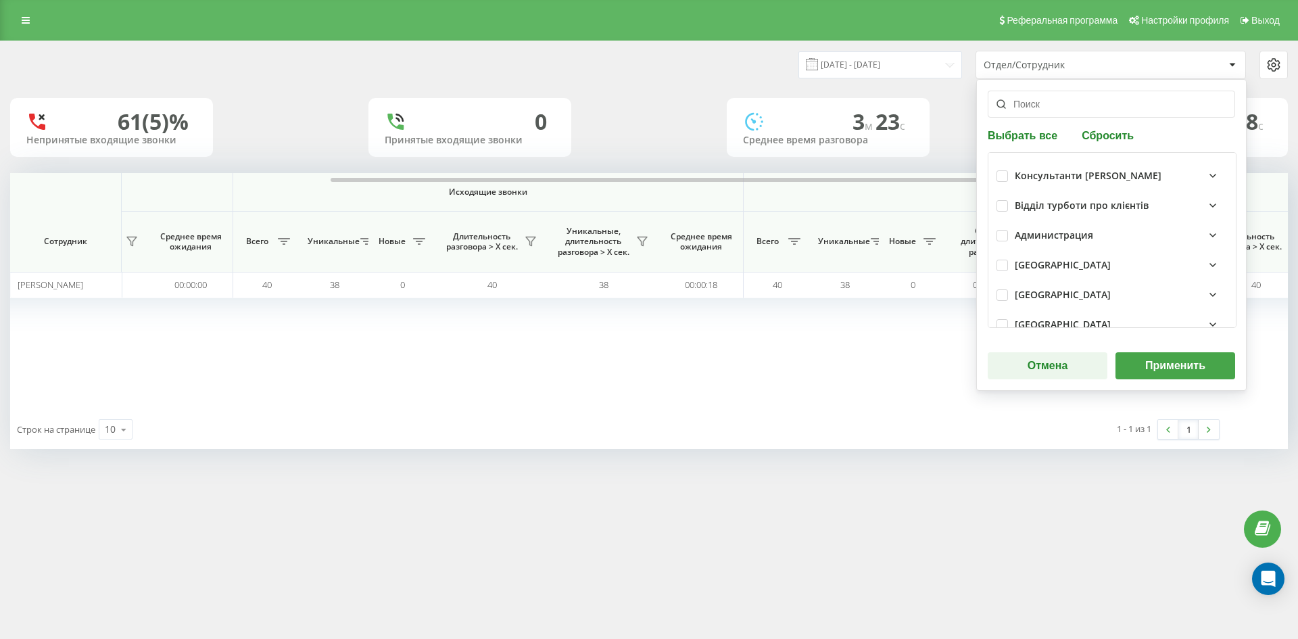
click at [1120, 141] on button "Сбросить" at bounding box center [1108, 134] width 60 height 13
click at [1057, 108] on input "text" at bounding box center [1111, 104] width 247 height 27
paste input "[PERSON_NAME]"
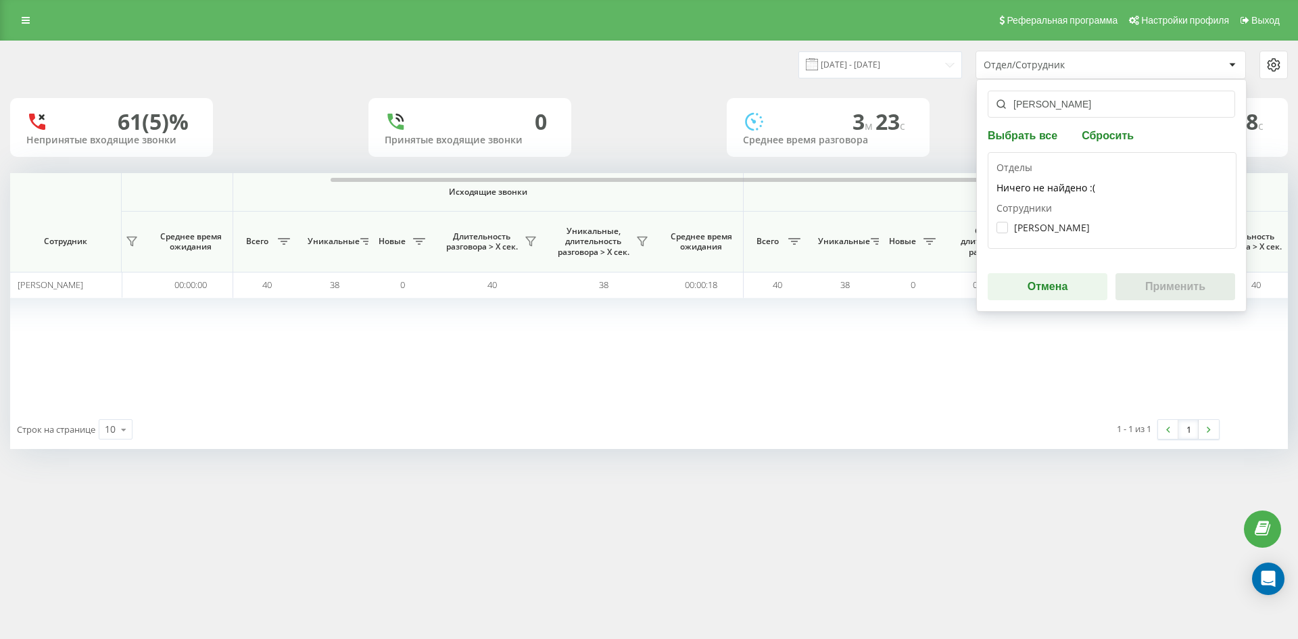
type input "[PERSON_NAME]"
click at [1067, 220] on div "[PERSON_NAME]" at bounding box center [1111, 227] width 231 height 25
click at [1067, 222] on label "[PERSON_NAME]" at bounding box center [1042, 227] width 93 height 11
checkbox input "true"
click at [1174, 279] on button "Применить" at bounding box center [1175, 286] width 120 height 27
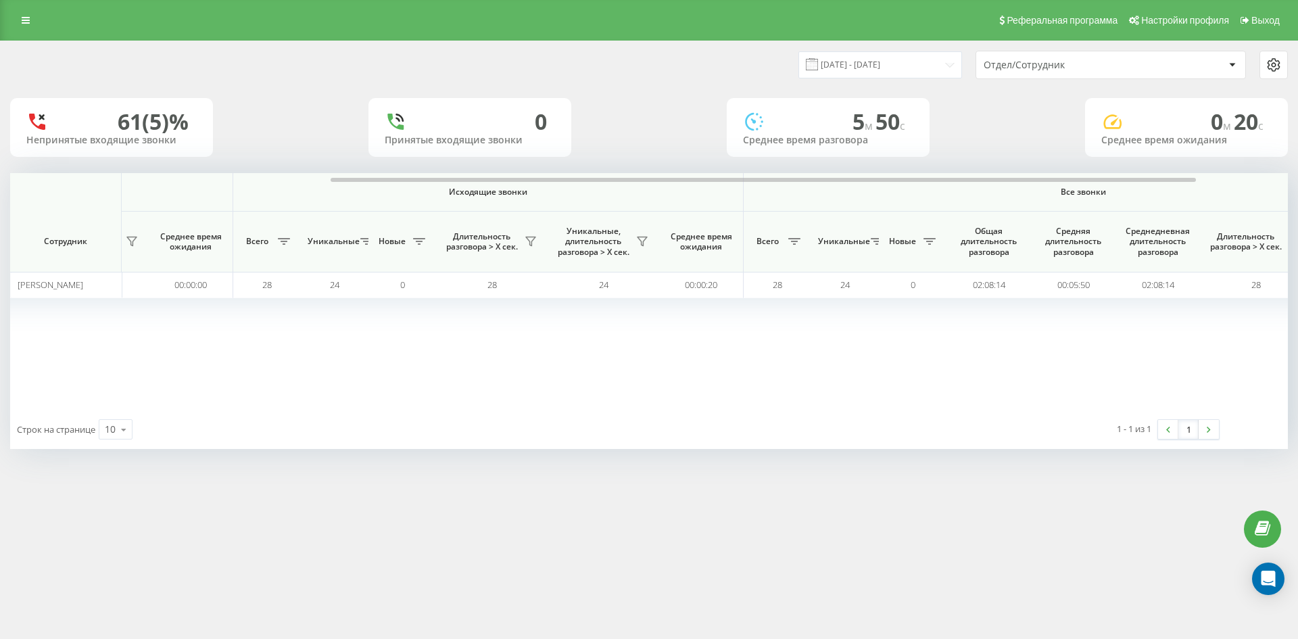
click at [1122, 63] on div "Отдел/Сотрудник" at bounding box center [1065, 64] width 162 height 11
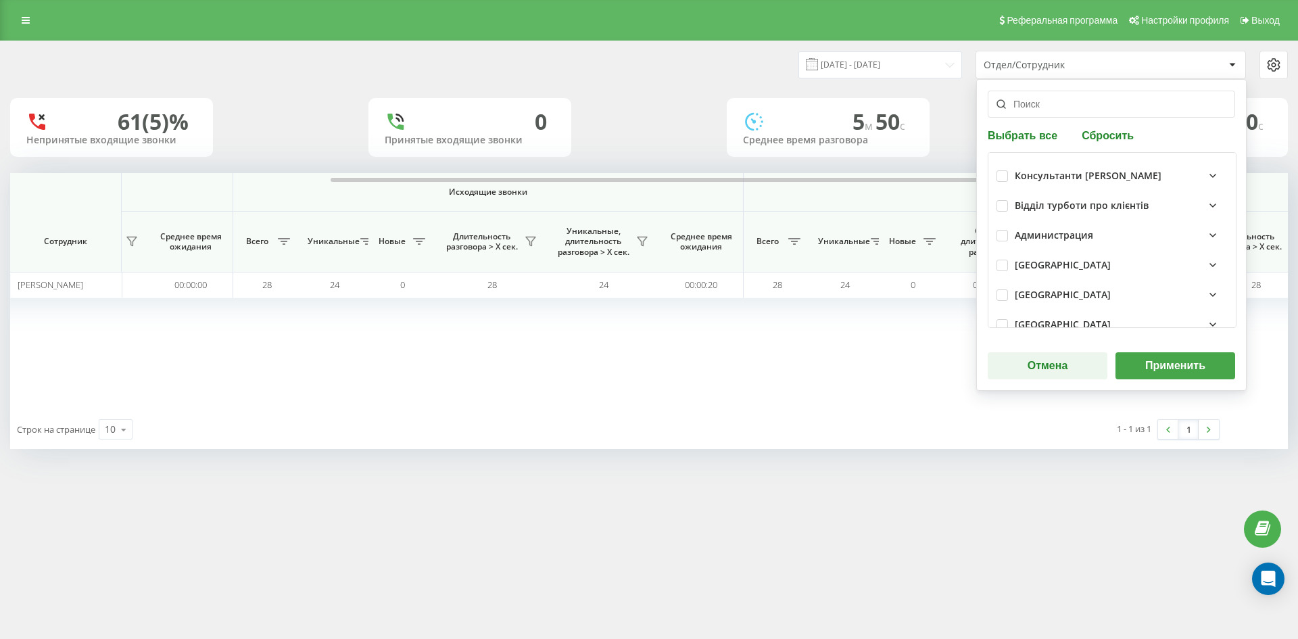
click at [1113, 145] on div "Выбрать все Сбросить Консультанти [PERSON_NAME] Відділ турботи про клієнтів Адм…" at bounding box center [1111, 235] width 270 height 312
click at [1107, 133] on button "Сбросить" at bounding box center [1108, 134] width 60 height 13
click at [1076, 101] on input "text" at bounding box center [1111, 104] width 247 height 27
paste input "[PERSON_NAME]"
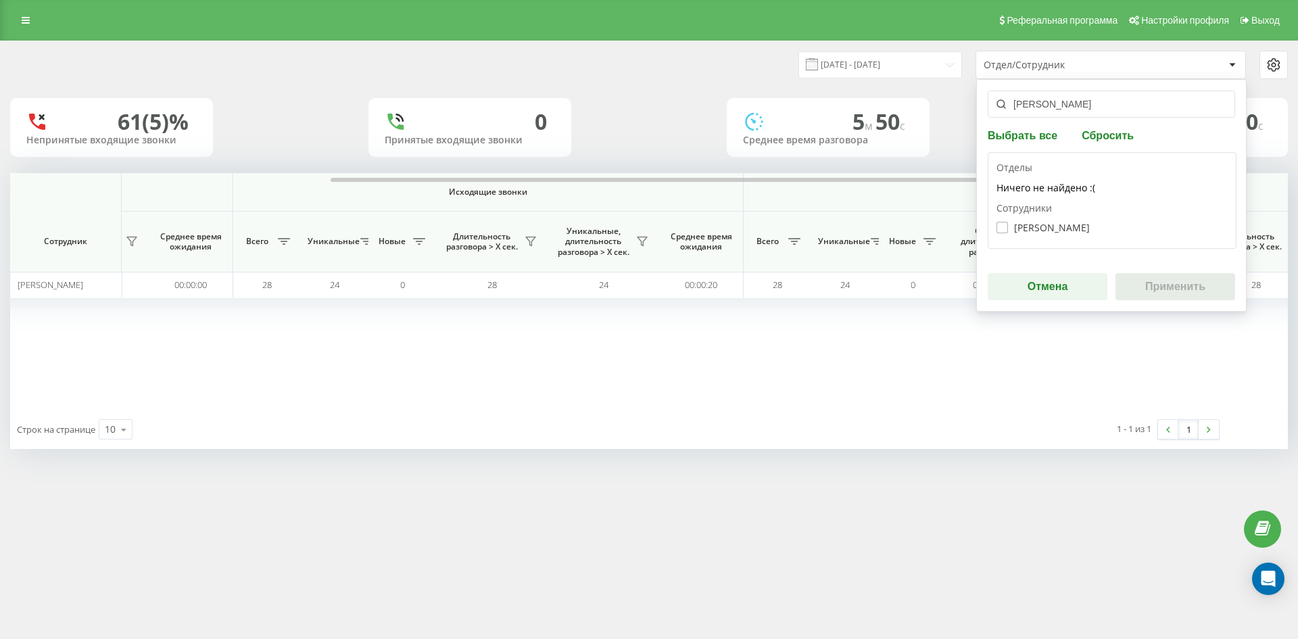
type input "[PERSON_NAME]"
click at [1070, 226] on label "[PERSON_NAME]" at bounding box center [1042, 227] width 93 height 11
checkbox input "true"
click at [1159, 287] on button "Применить" at bounding box center [1175, 286] width 120 height 27
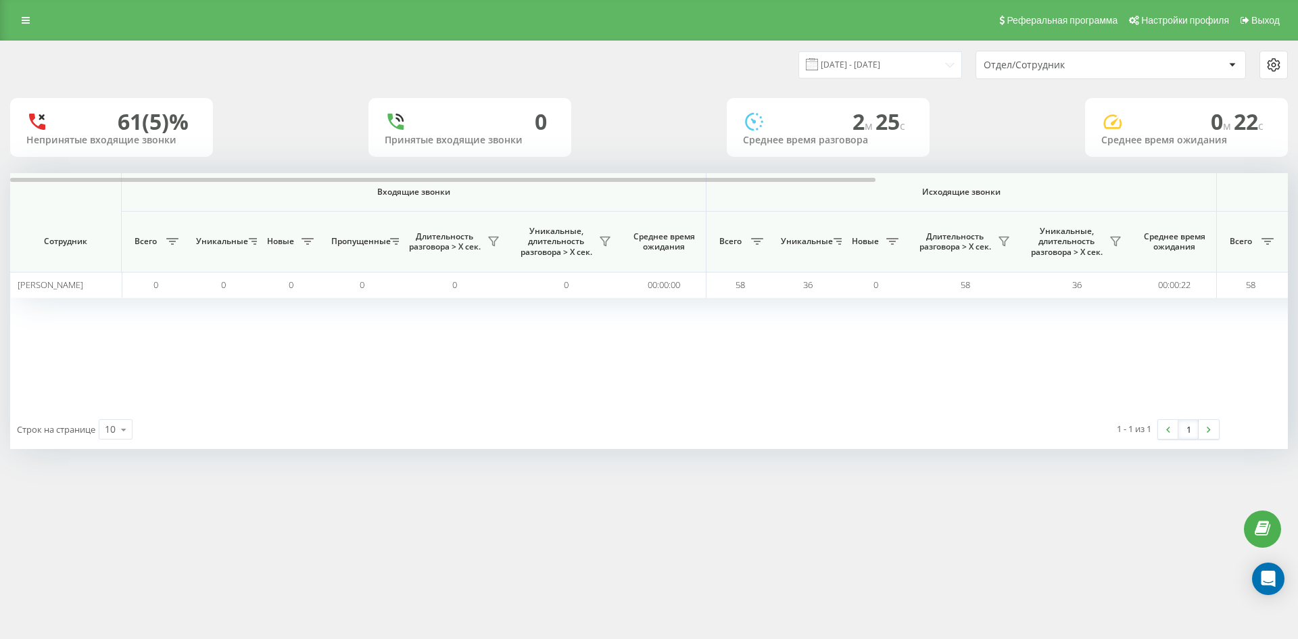
scroll to position [0, 406]
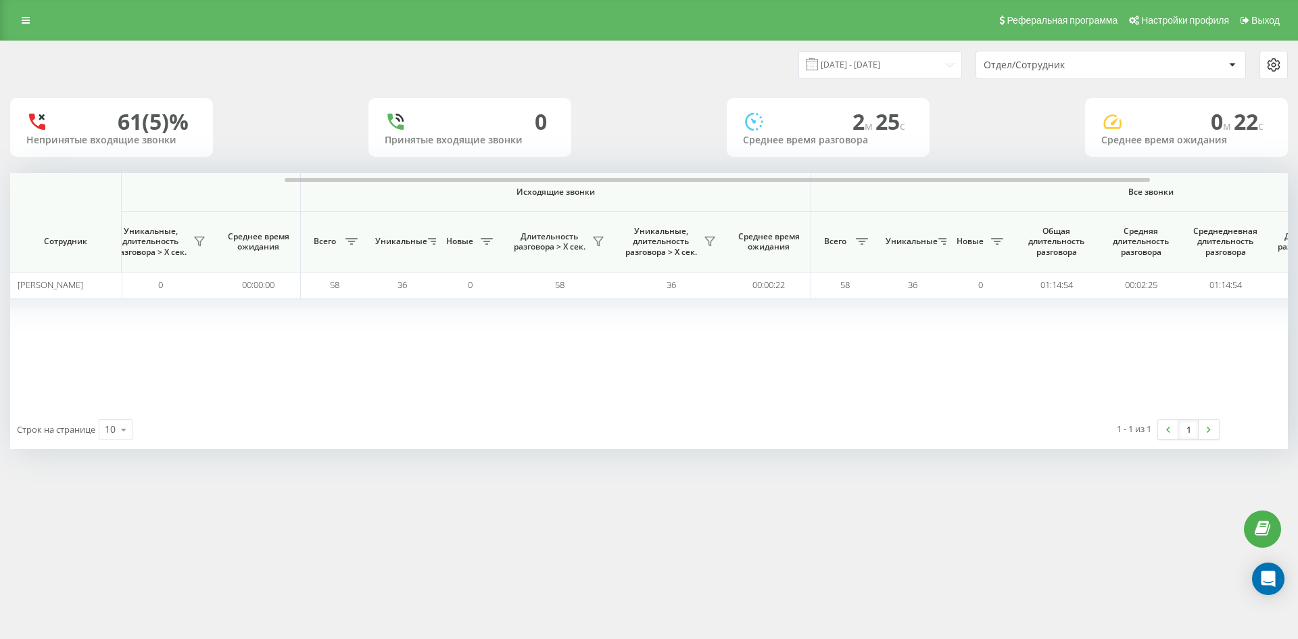
click at [1095, 68] on div "Отдел/Сотрудник" at bounding box center [1065, 64] width 162 height 11
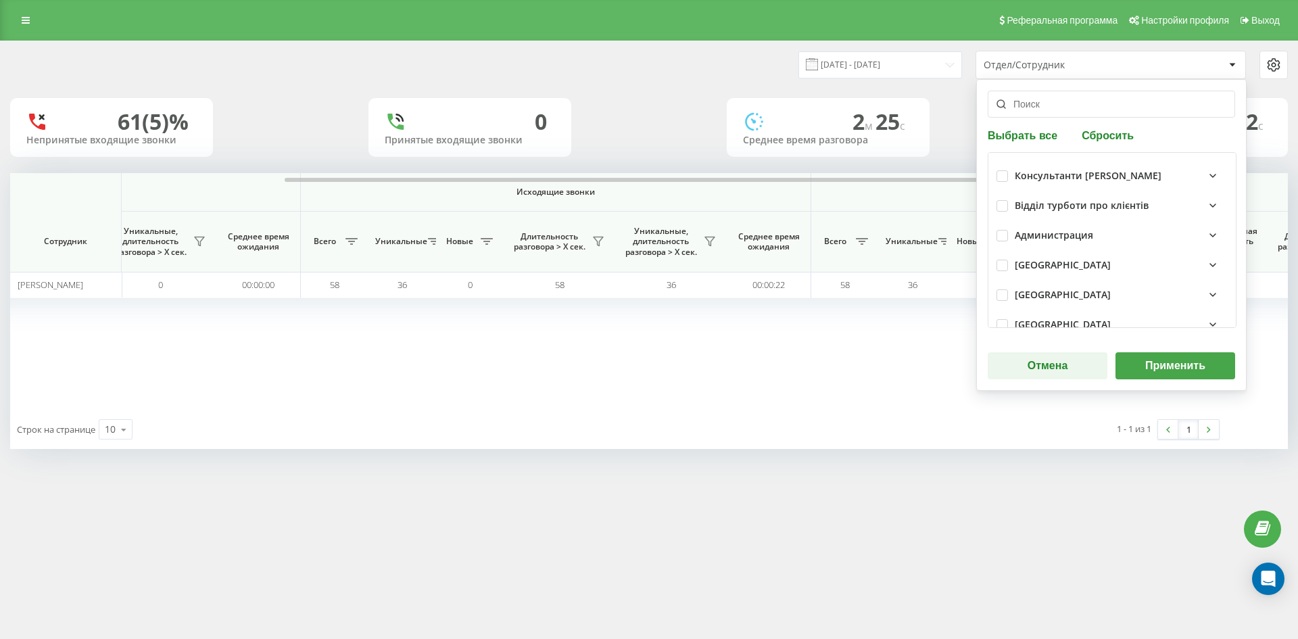
click at [1113, 133] on button "Сбросить" at bounding box center [1108, 134] width 60 height 13
click at [1081, 107] on input "text" at bounding box center [1111, 104] width 247 height 27
paste input "[PERSON_NAME]"
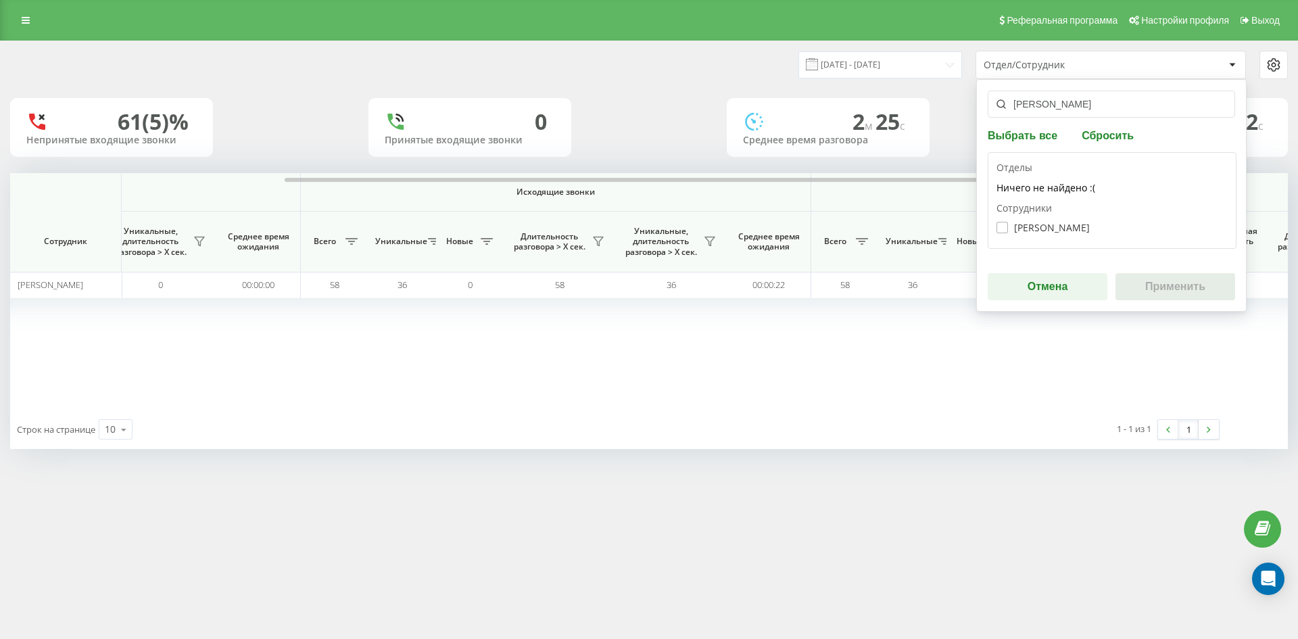
type input "[PERSON_NAME]"
click at [1063, 223] on label "[PERSON_NAME]" at bounding box center [1042, 227] width 93 height 11
checkbox input "true"
click at [1176, 283] on button "Применить" at bounding box center [1175, 286] width 120 height 27
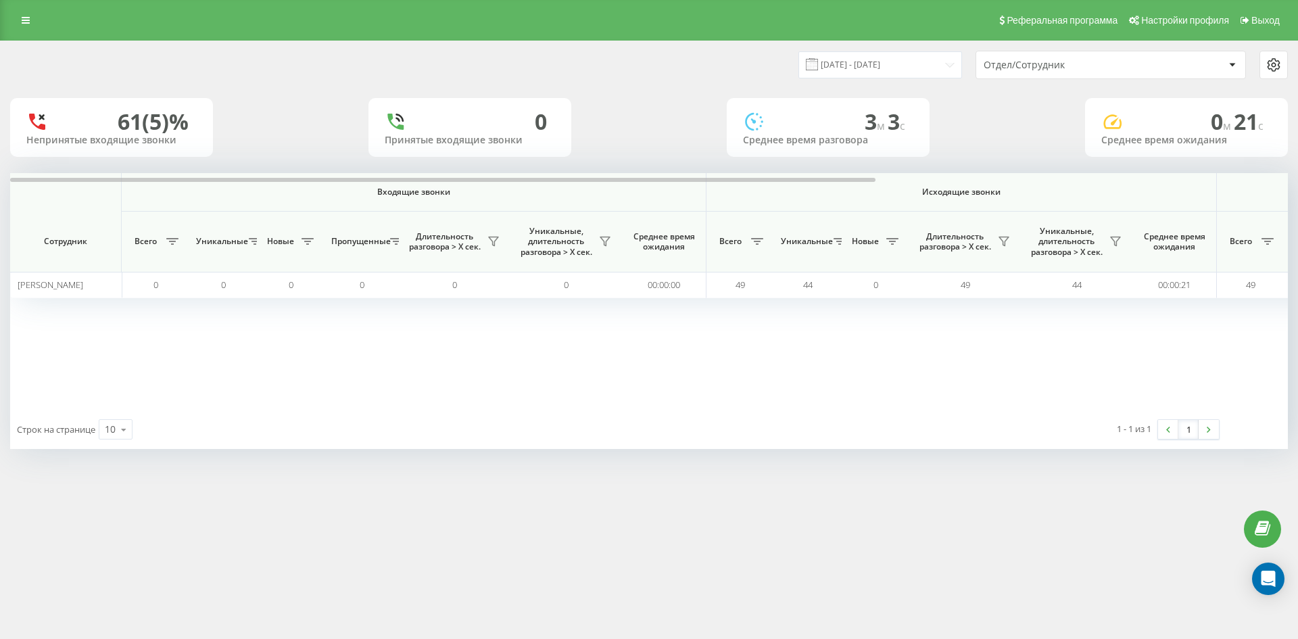
scroll to position [0, 473]
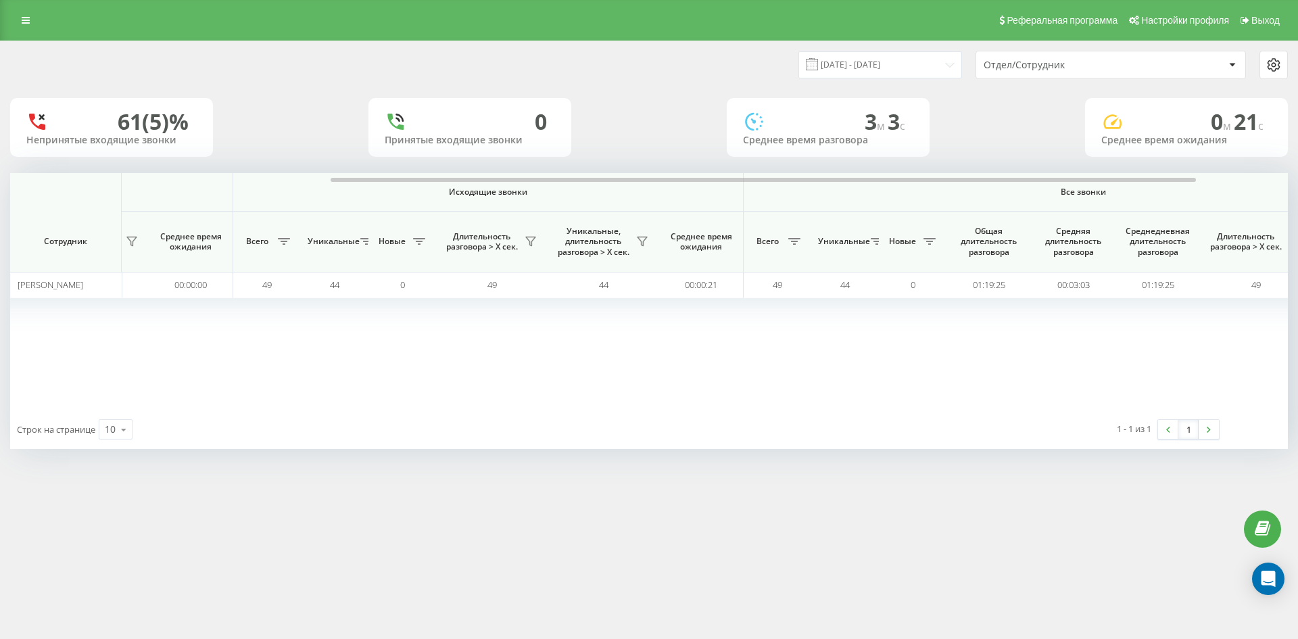
drag, startPoint x: 1070, startPoint y: 69, endPoint x: 1072, endPoint y: 78, distance: 9.0
click at [1070, 70] on div "Отдел/Сотрудник" at bounding box center [1065, 64] width 162 height 11
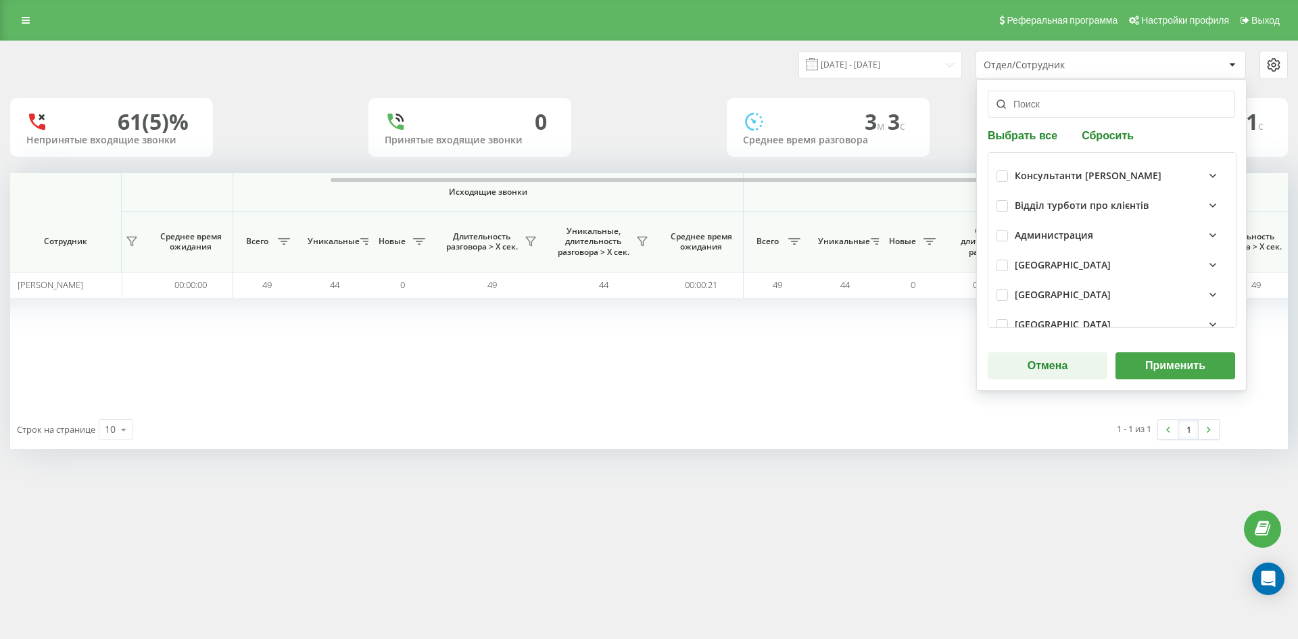
click at [1107, 147] on div "Выбрать все Сбросить Консультанти [PERSON_NAME] Відділ турботи про клієнтів Адм…" at bounding box center [1111, 235] width 270 height 312
click at [1097, 133] on button "Сбросить" at bounding box center [1108, 134] width 60 height 13
drag, startPoint x: 1063, startPoint y: 106, endPoint x: 1059, endPoint y: 160, distance: 53.6
click at [1063, 107] on input "text" at bounding box center [1111, 104] width 247 height 27
paste input "[PERSON_NAME]"
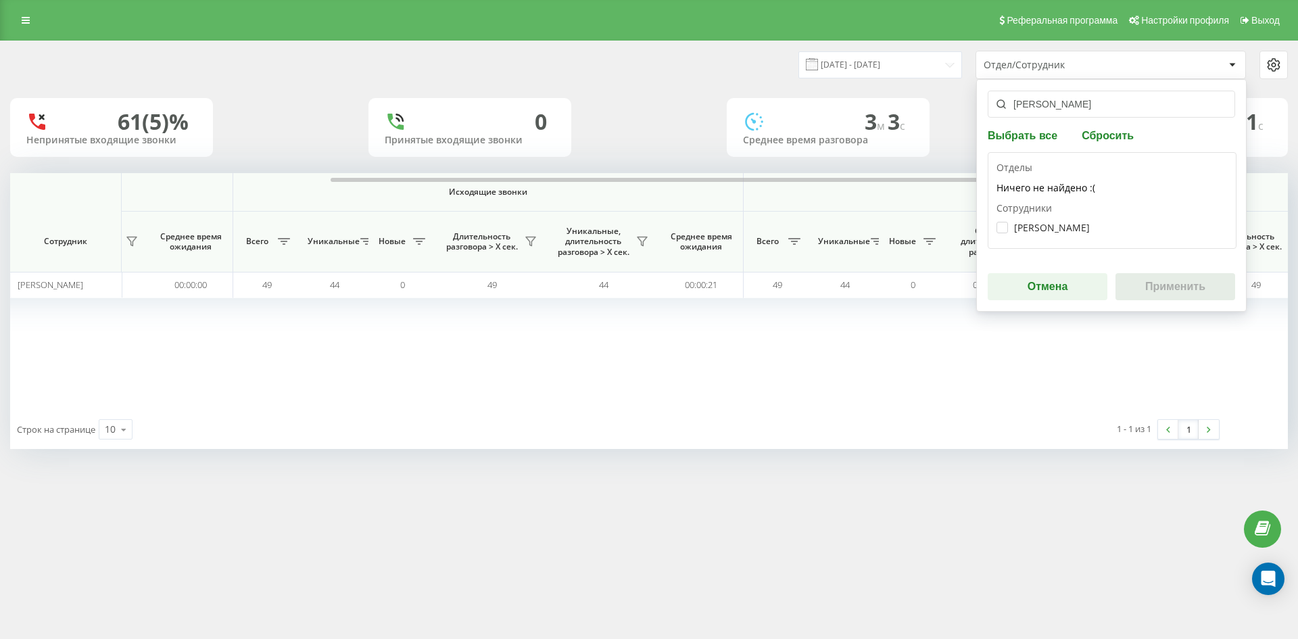
type input "[PERSON_NAME]"
click at [1053, 220] on div "[PERSON_NAME]" at bounding box center [1111, 227] width 231 height 25
drag, startPoint x: 1057, startPoint y: 226, endPoint x: 1107, endPoint y: 256, distance: 58.5
click at [1059, 227] on label "[PERSON_NAME]" at bounding box center [1042, 227] width 93 height 11
checkbox input "true"
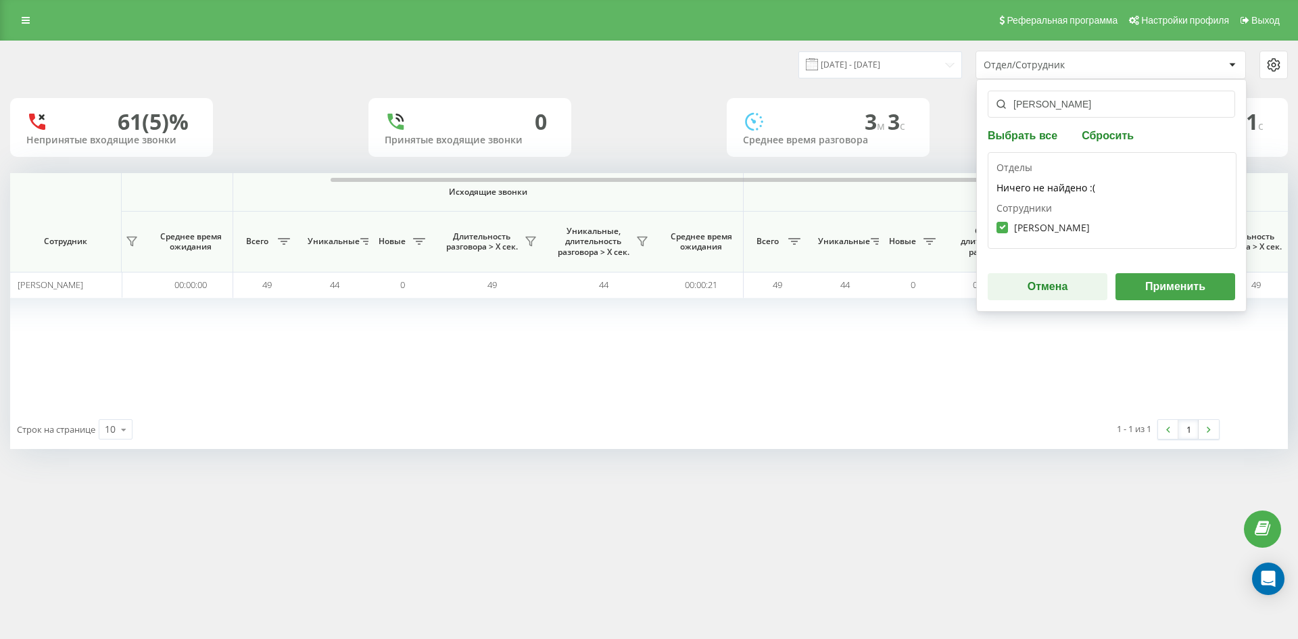
click at [1170, 279] on button "Применить" at bounding box center [1175, 286] width 120 height 27
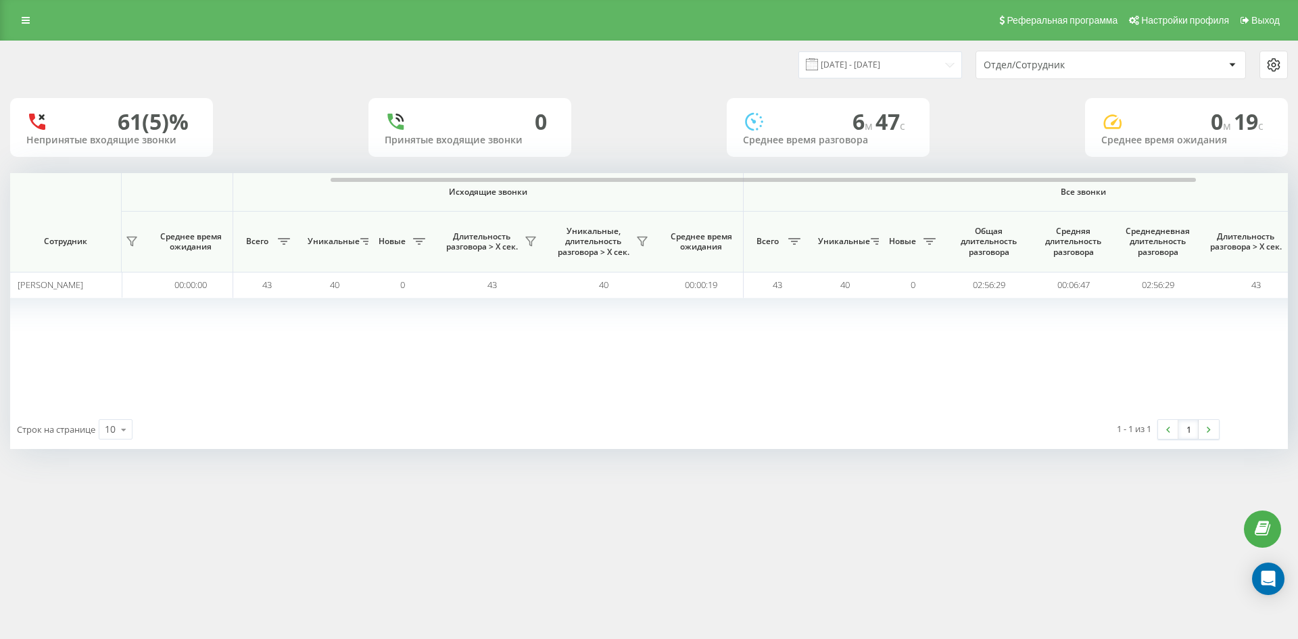
click at [1106, 70] on div "Отдел/Сотрудник" at bounding box center [1065, 64] width 162 height 11
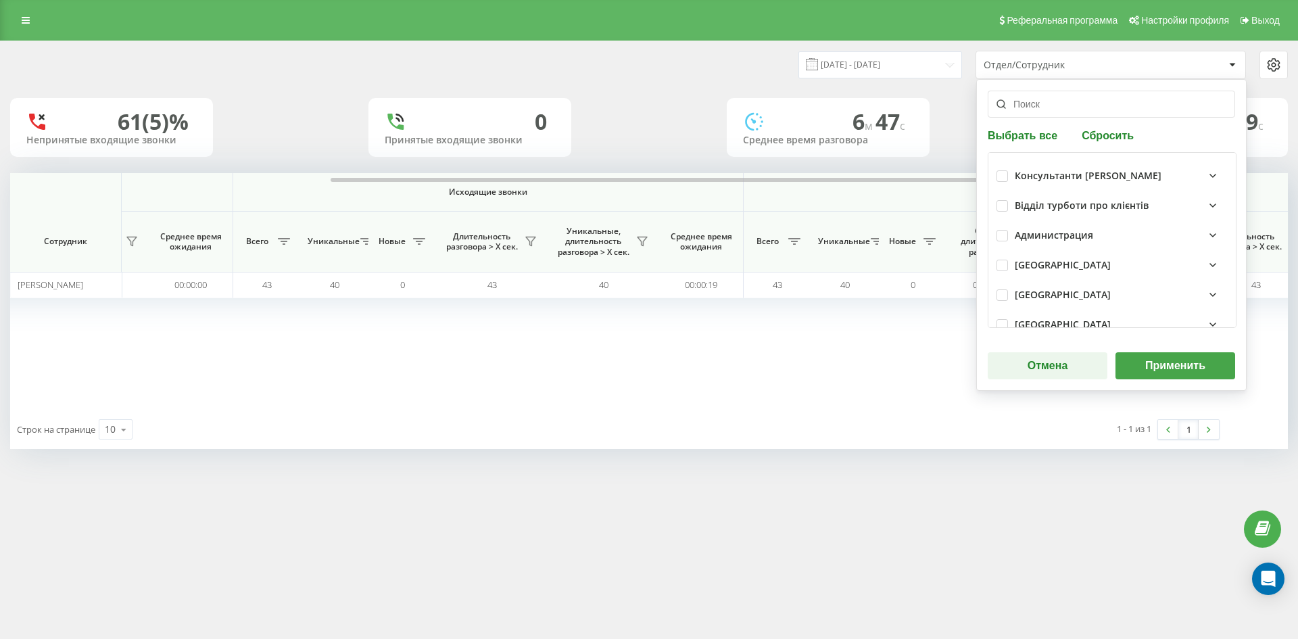
click at [1108, 136] on button "Сбросить" at bounding box center [1108, 134] width 60 height 13
click at [1078, 111] on input "text" at bounding box center [1111, 104] width 247 height 27
paste input "[PERSON_NAME]"
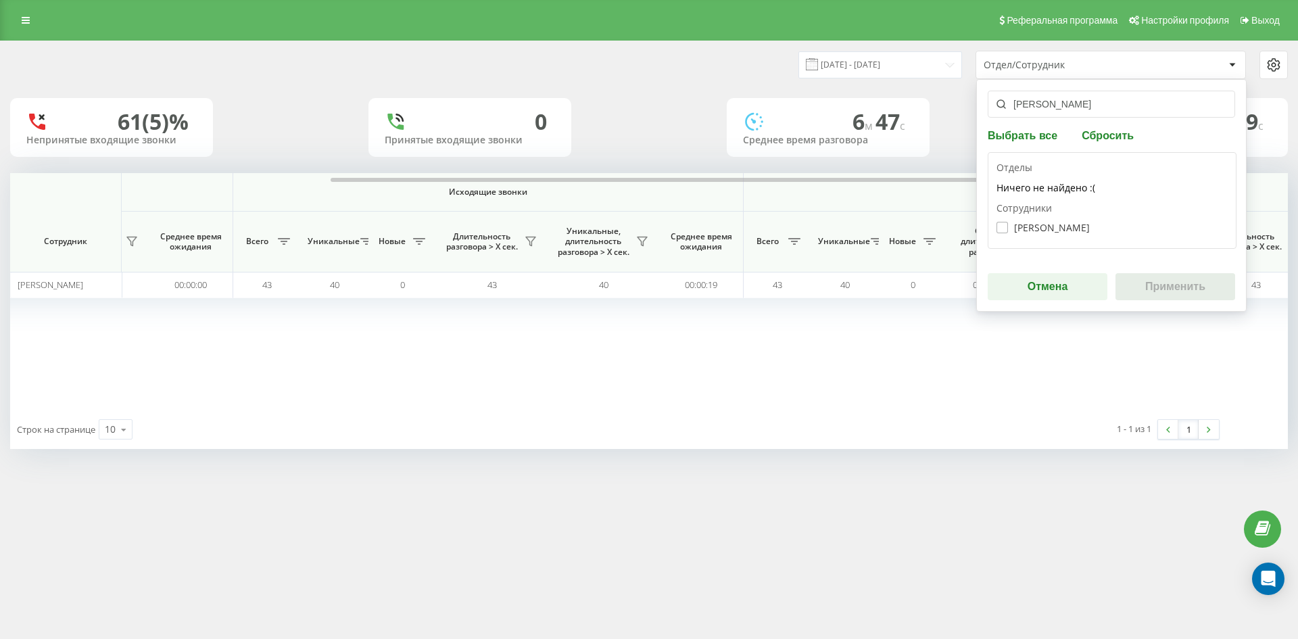
type input "[PERSON_NAME]"
click at [1073, 227] on label "[PERSON_NAME]" at bounding box center [1042, 227] width 93 height 11
checkbox input "true"
click at [1172, 291] on button "Применить" at bounding box center [1175, 286] width 120 height 27
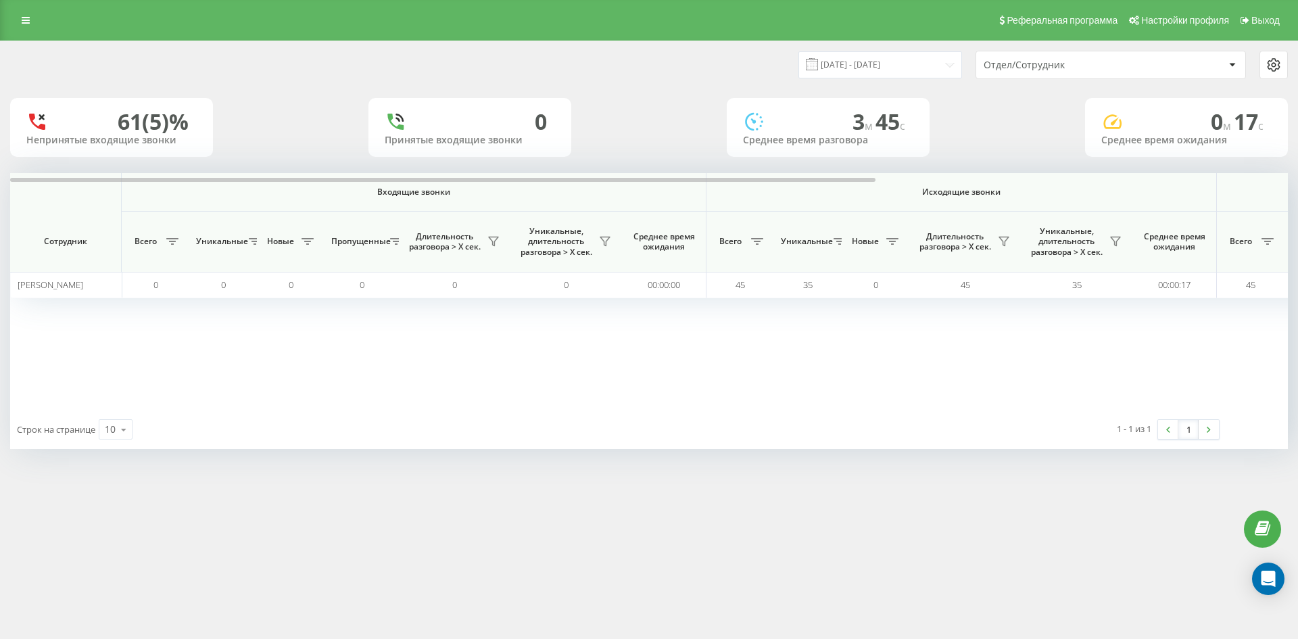
scroll to position [0, 406]
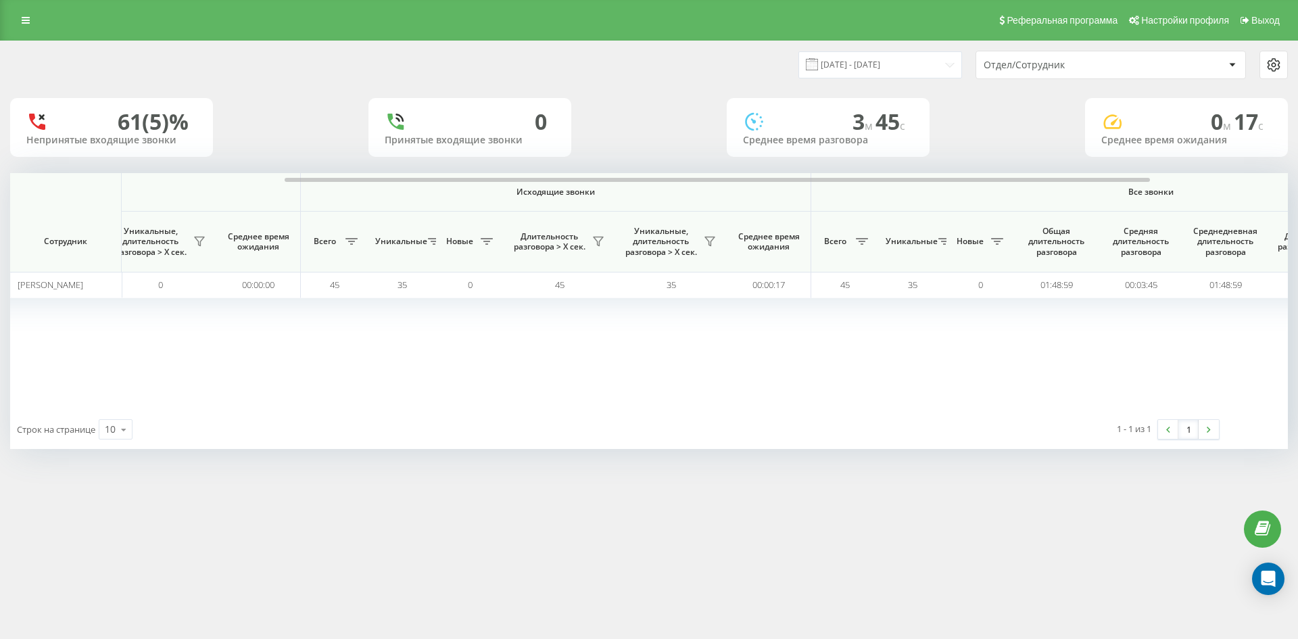
click at [1097, 69] on div "Отдел/Сотрудник" at bounding box center [1065, 64] width 162 height 11
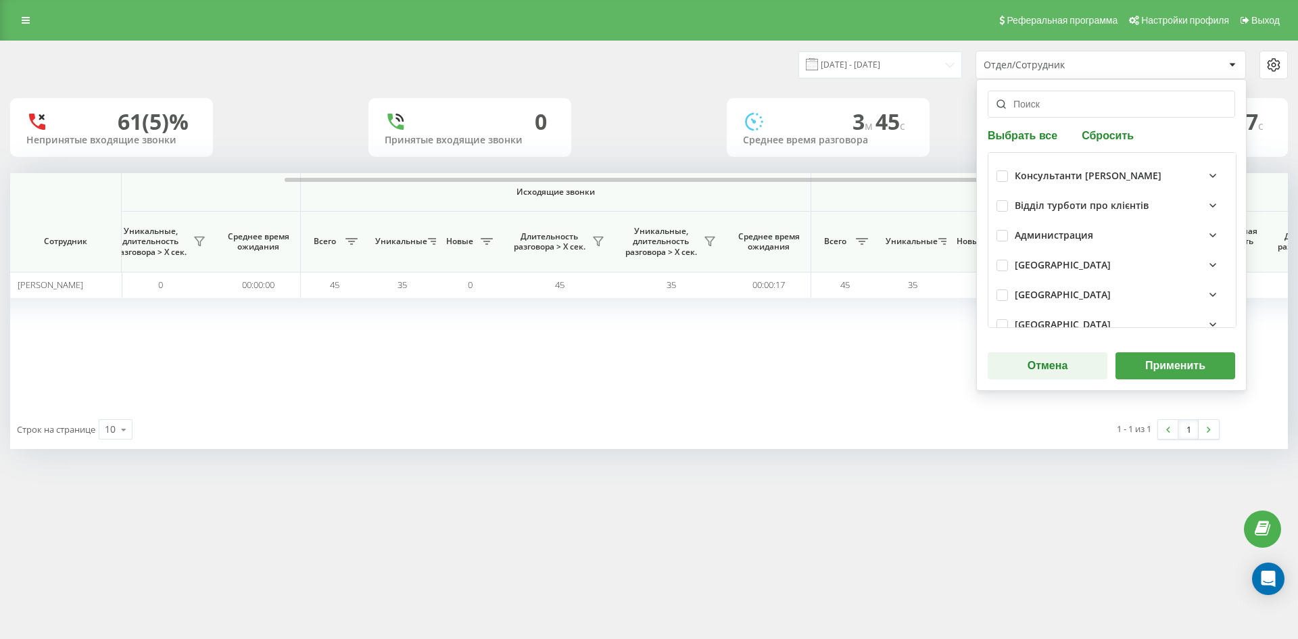
click at [1109, 126] on div "Выбрать все Сбросить Консультанти [PERSON_NAME] Відділ турботи про клієнтів Адм…" at bounding box center [1111, 235] width 270 height 312
click at [1109, 133] on button "Сбросить" at bounding box center [1108, 134] width 60 height 13
click at [1084, 110] on input "text" at bounding box center [1111, 104] width 247 height 27
paste input "[PERSON_NAME]"
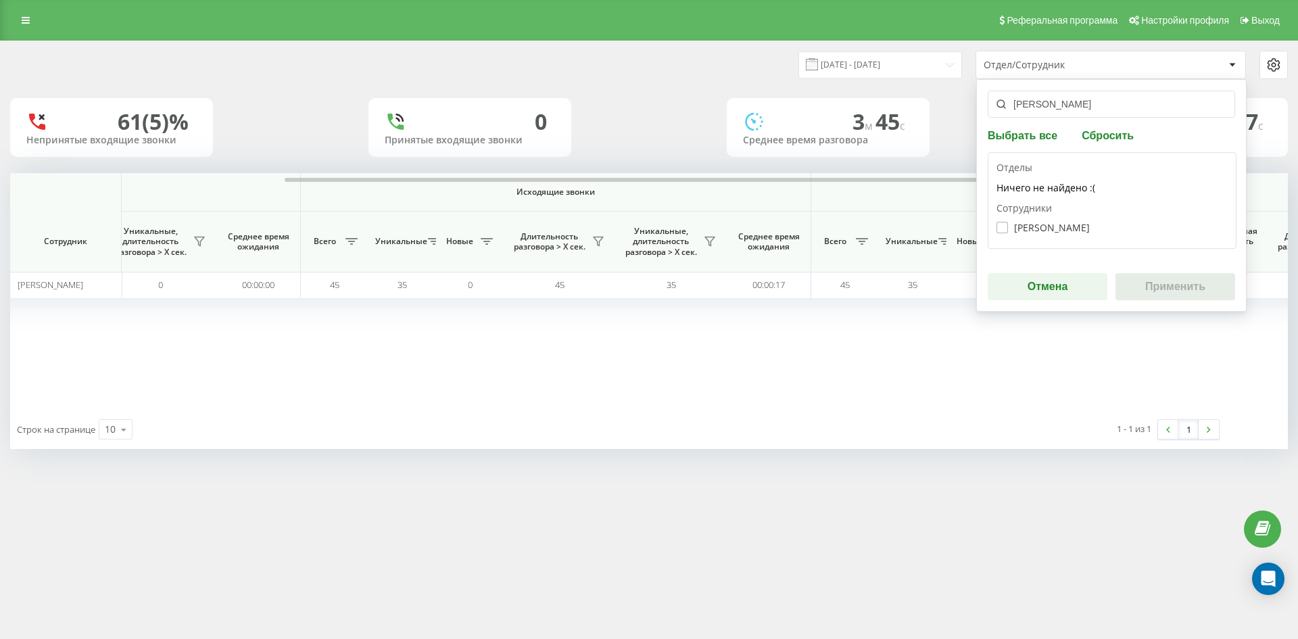
type input "[PERSON_NAME]"
click at [1067, 224] on label "[PERSON_NAME]" at bounding box center [1042, 227] width 93 height 11
checkbox input "true"
click at [1165, 285] on button "Применить" at bounding box center [1175, 286] width 120 height 27
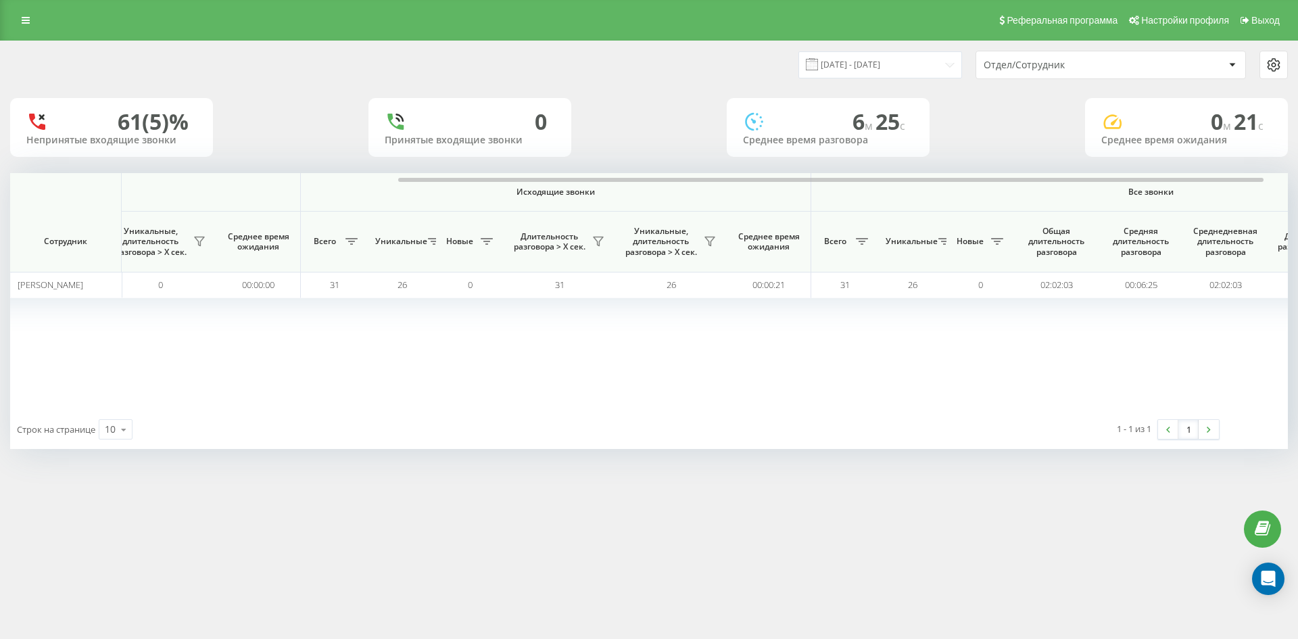
scroll to position [0, 473]
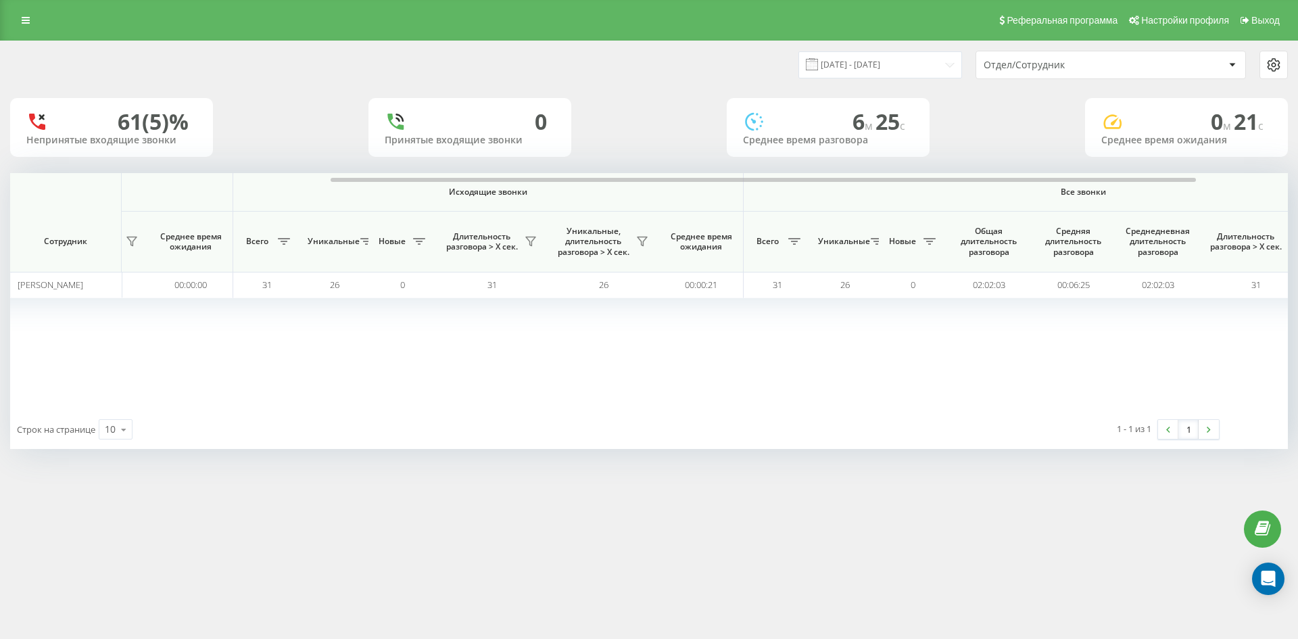
click at [1101, 68] on div "Отдел/Сотрудник" at bounding box center [1065, 64] width 162 height 11
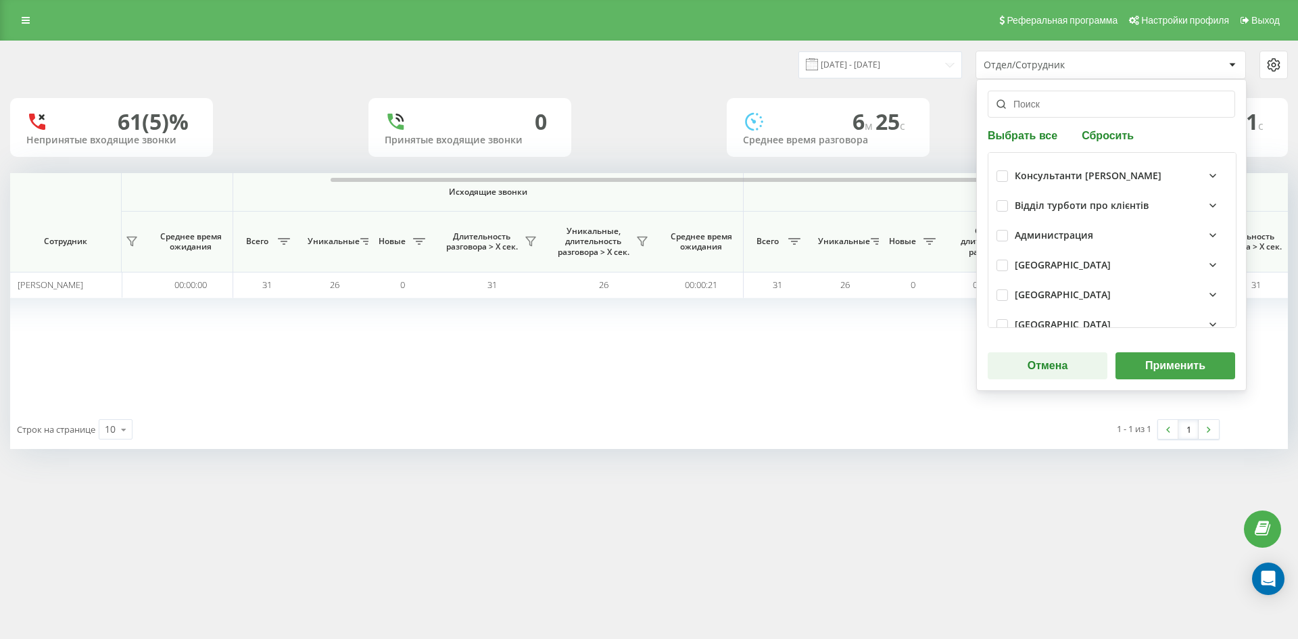
click at [1124, 135] on button "Сбросить" at bounding box center [1108, 134] width 60 height 13
click at [1076, 105] on input "text" at bounding box center [1111, 104] width 247 height 27
paste input "[PERSON_NAME]"
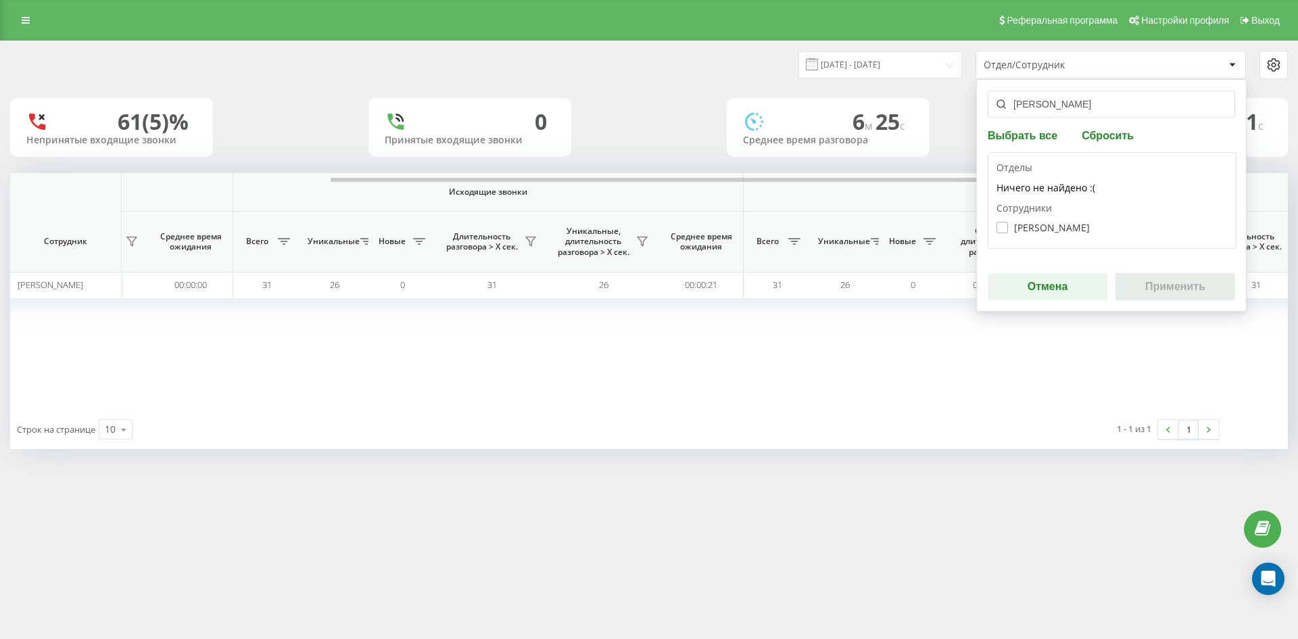
type input "[PERSON_NAME]"
click at [1065, 224] on label "[PERSON_NAME]" at bounding box center [1042, 227] width 93 height 11
checkbox input "true"
click at [1200, 283] on button "Применить" at bounding box center [1175, 286] width 120 height 27
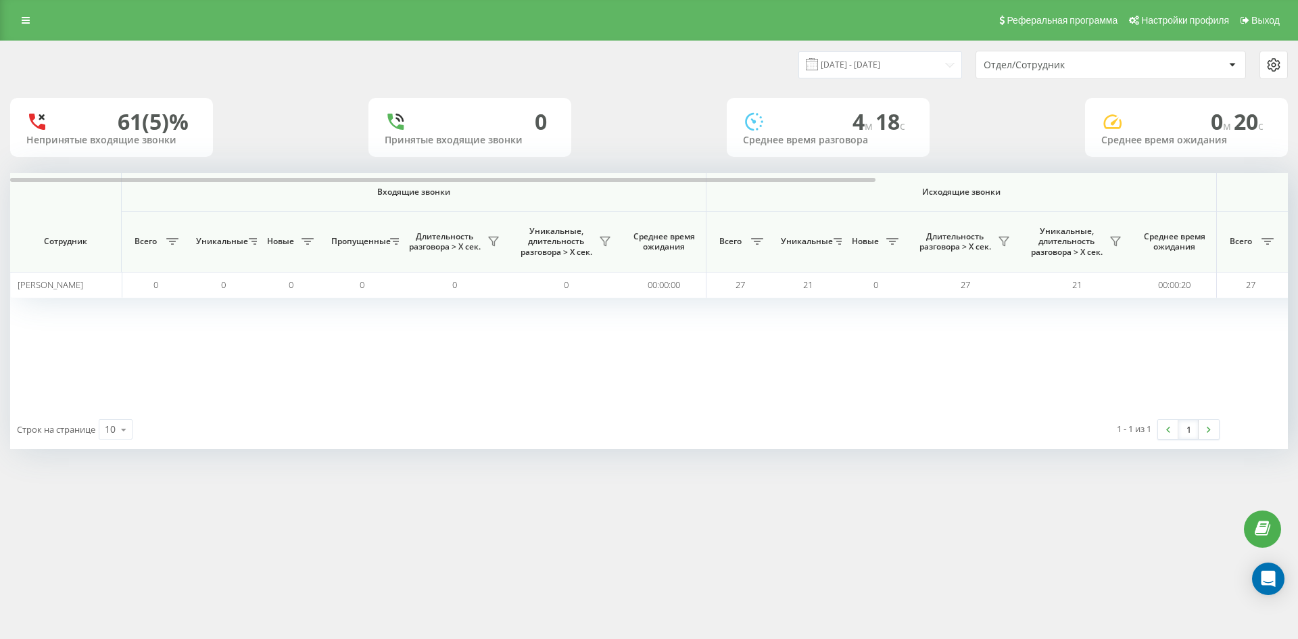
scroll to position [0, 406]
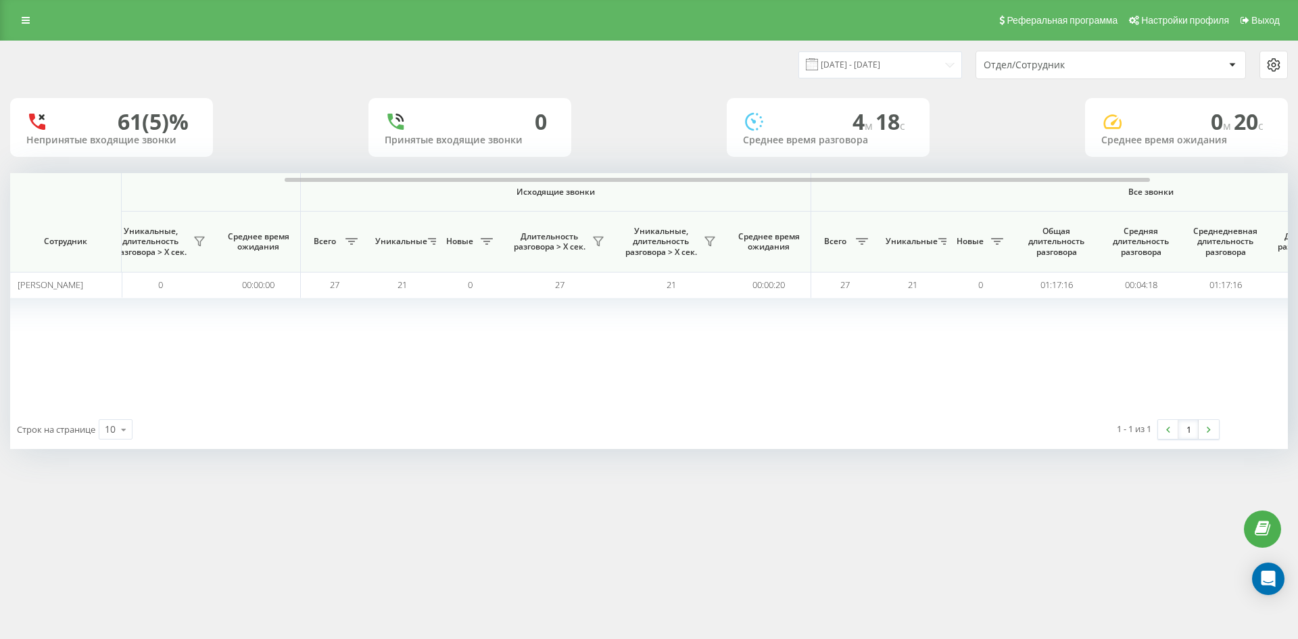
click at [1111, 65] on div "Отдел/Сотрудник" at bounding box center [1065, 64] width 162 height 11
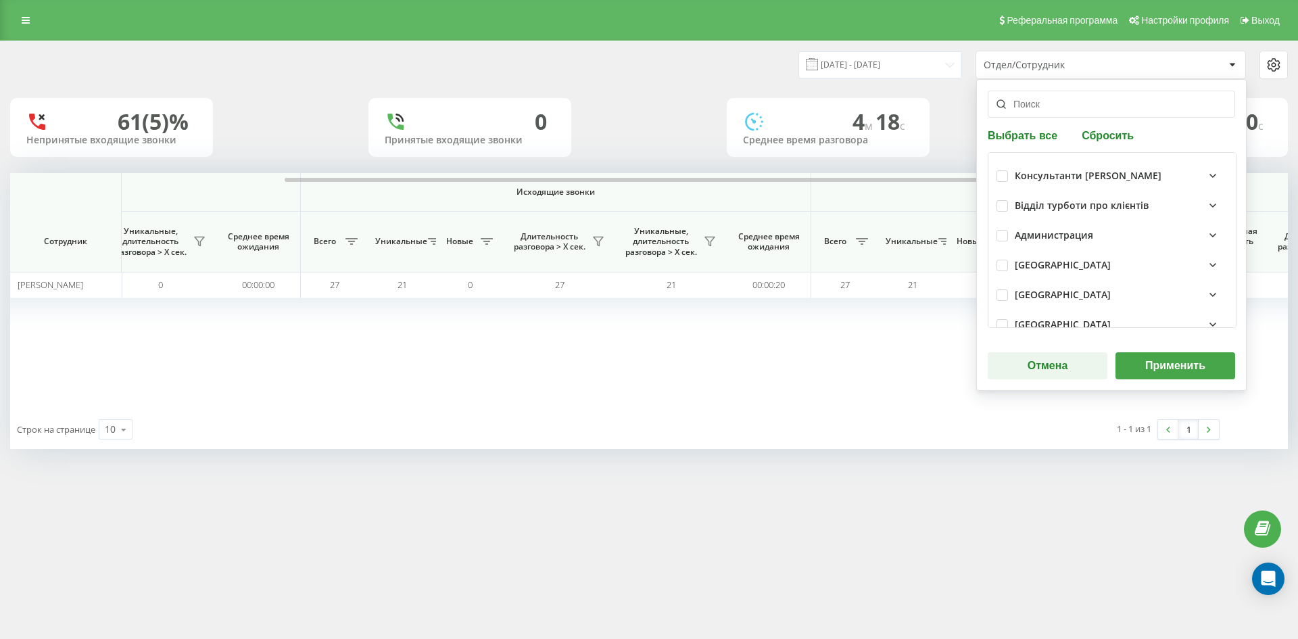
click at [1115, 130] on button "Сбросить" at bounding box center [1108, 134] width 60 height 13
click at [1073, 110] on input "text" at bounding box center [1111, 104] width 247 height 27
paste input "[PERSON_NAME]"
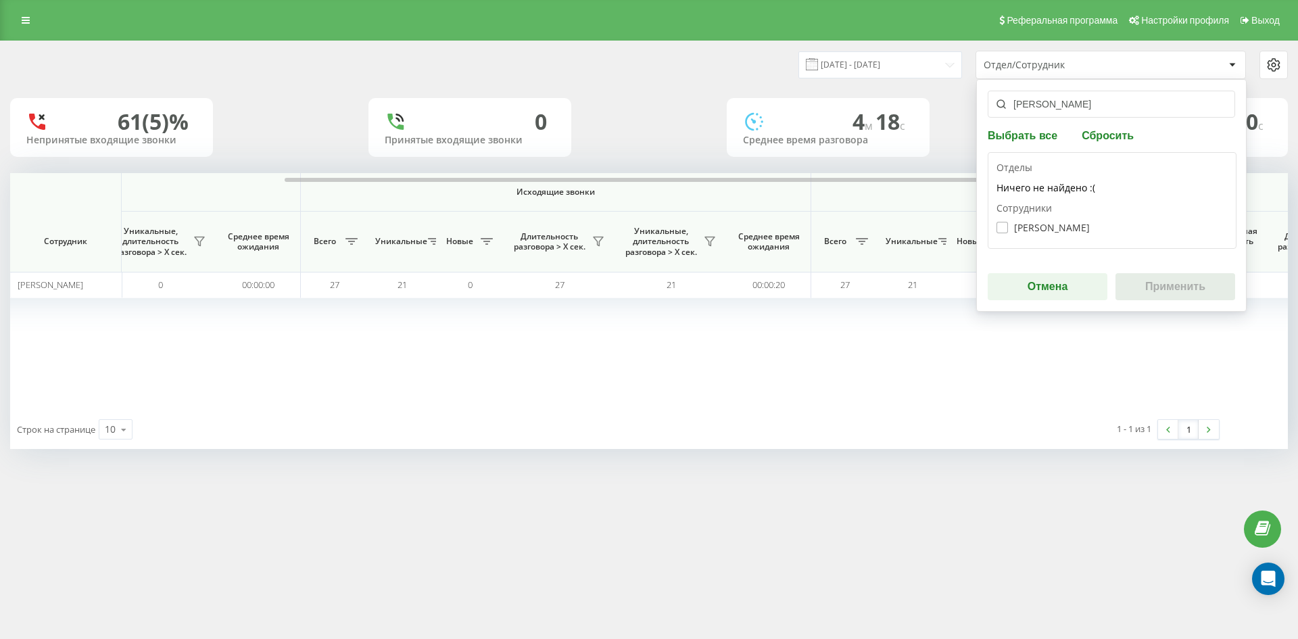
type input "[PERSON_NAME]"
click at [1067, 228] on label "[PERSON_NAME]" at bounding box center [1042, 227] width 93 height 11
checkbox input "true"
click at [1166, 276] on button "Применить" at bounding box center [1175, 286] width 120 height 27
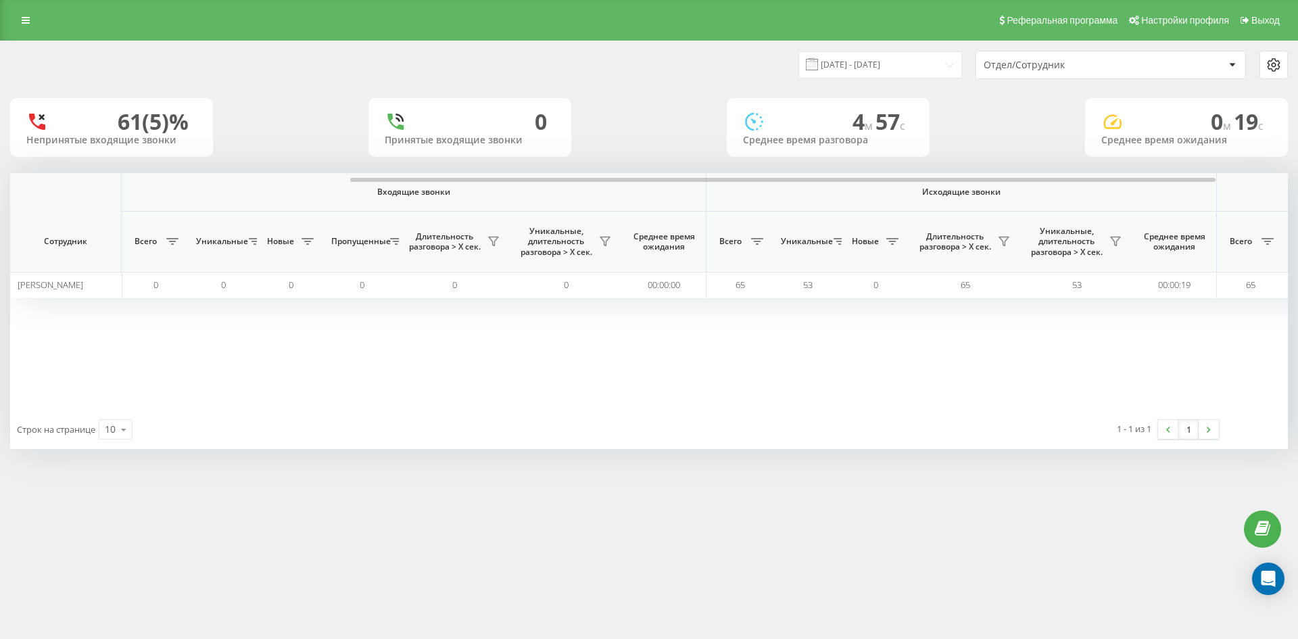
scroll to position [0, 473]
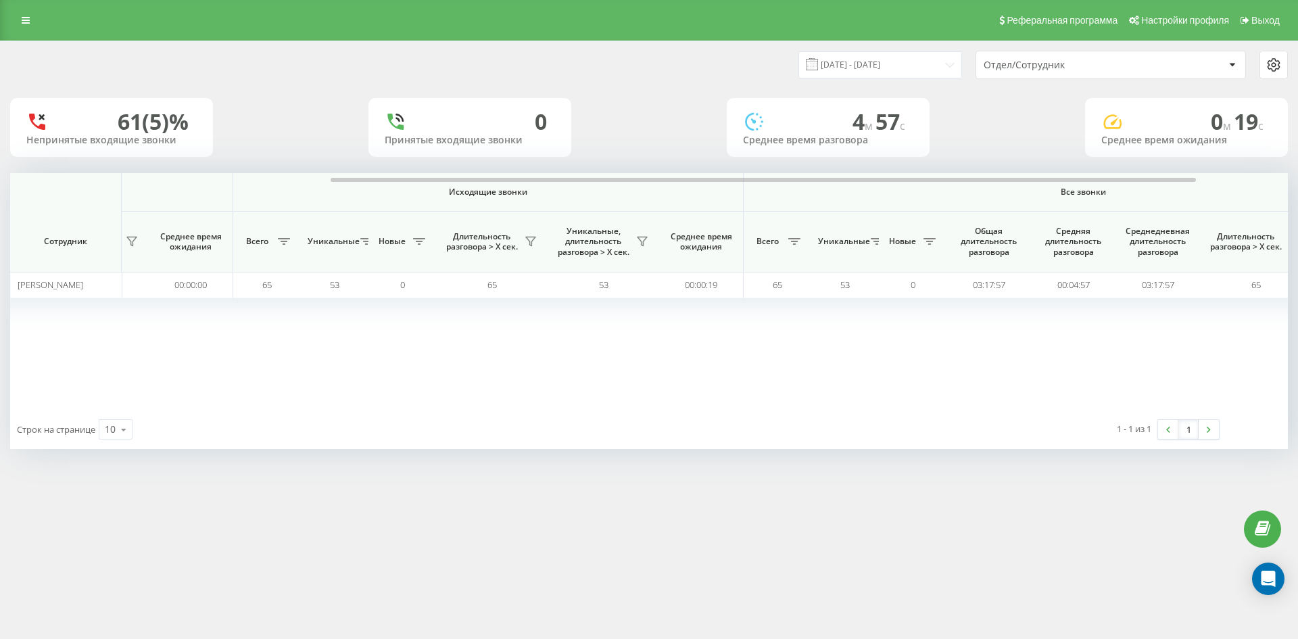
click at [1088, 66] on div "Отдел/Сотрудник" at bounding box center [1065, 64] width 162 height 11
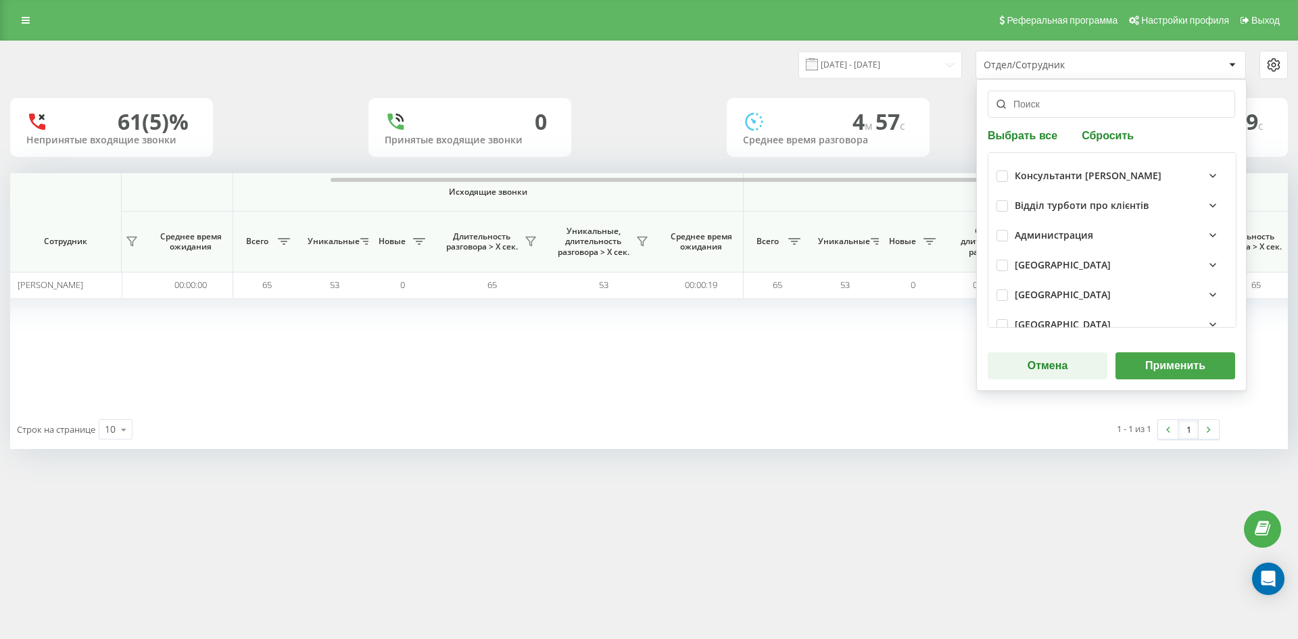
click at [1105, 135] on button "Сбросить" at bounding box center [1108, 134] width 60 height 13
drag, startPoint x: 1067, startPoint y: 104, endPoint x: 1067, endPoint y: 138, distance: 33.8
click at [1066, 104] on input "text" at bounding box center [1111, 104] width 247 height 27
paste input "[PERSON_NAME]"
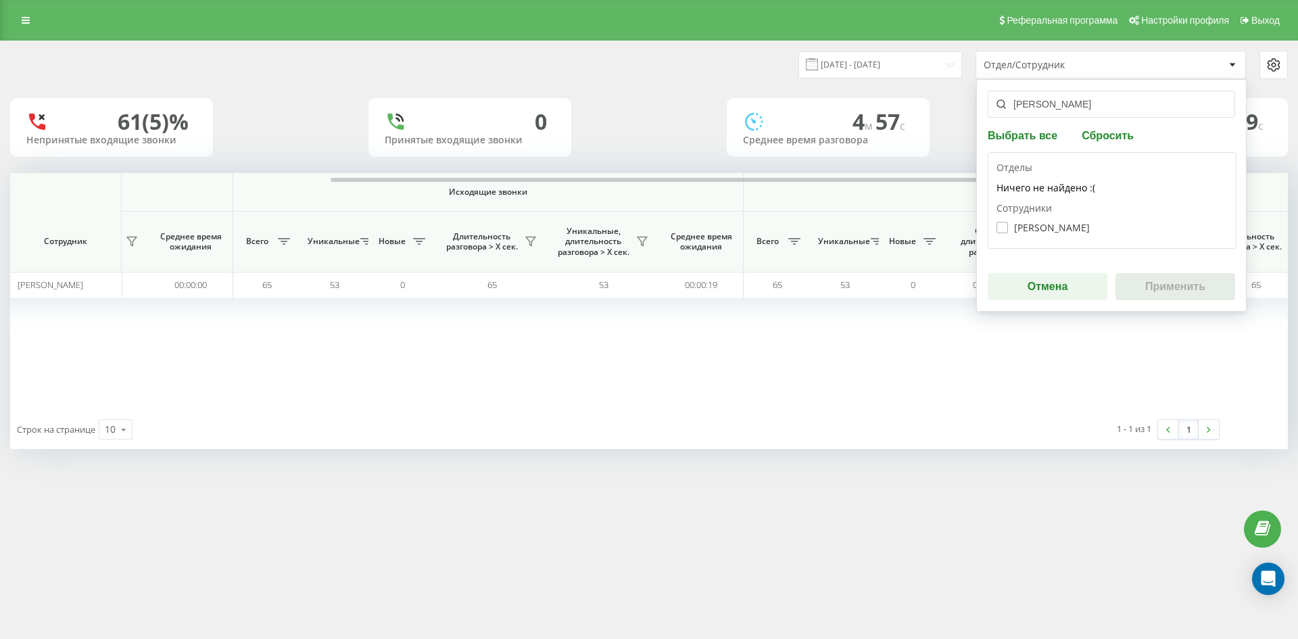
type input "[PERSON_NAME]"
click at [1053, 232] on label "[PERSON_NAME]" at bounding box center [1042, 227] width 93 height 11
checkbox input "true"
click at [1162, 271] on div "[PERSON_NAME] Выбрать все Сбросить [PERSON_NAME] не найдено :( [PERSON_NAME] [P…" at bounding box center [1111, 195] width 270 height 233
click at [1165, 282] on button "Применить" at bounding box center [1175, 286] width 120 height 27
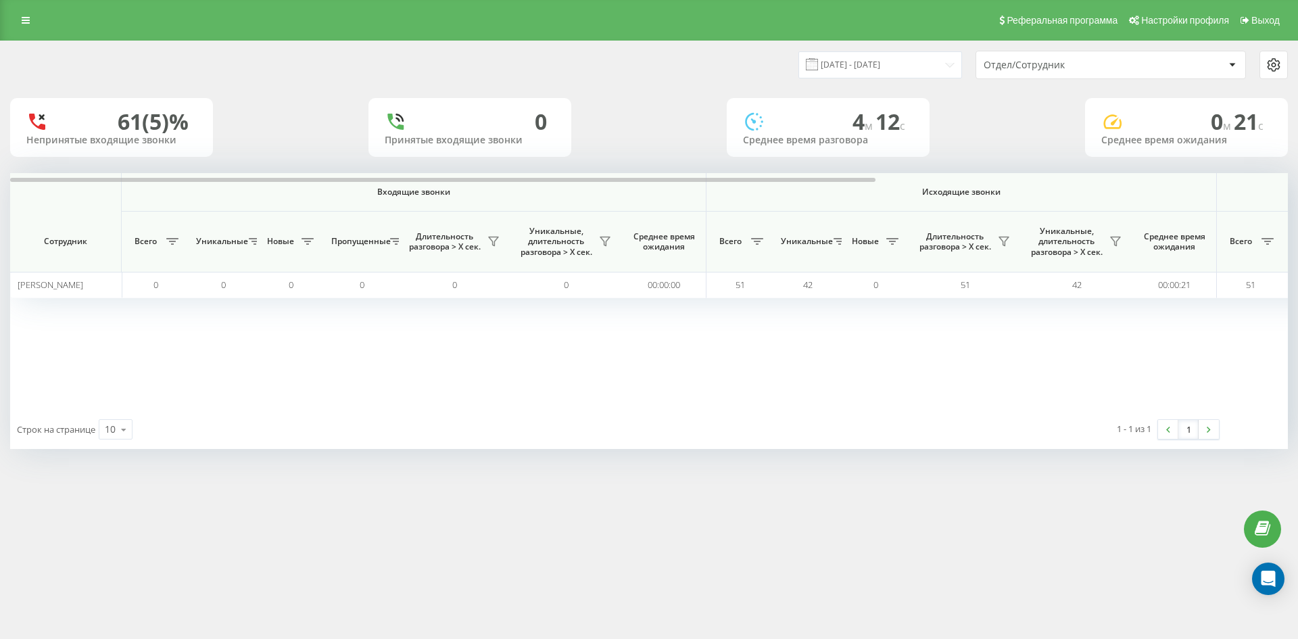
scroll to position [0, 406]
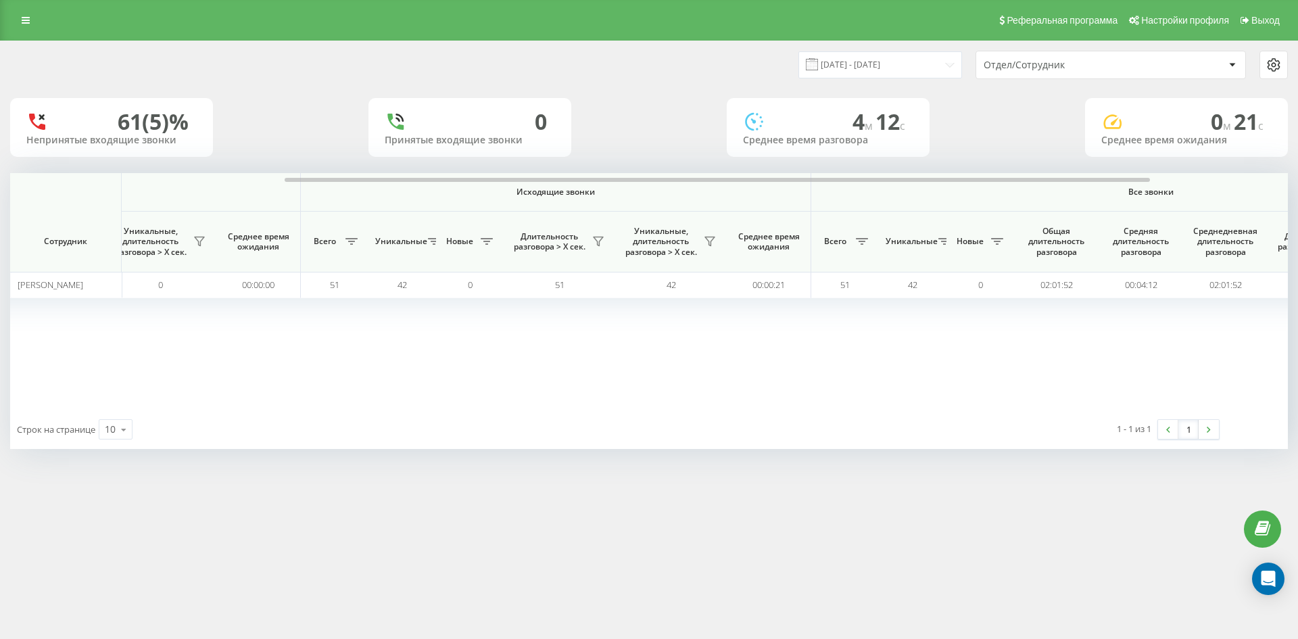
click at [1090, 60] on div "Отдел/Сотрудник" at bounding box center [1065, 64] width 162 height 11
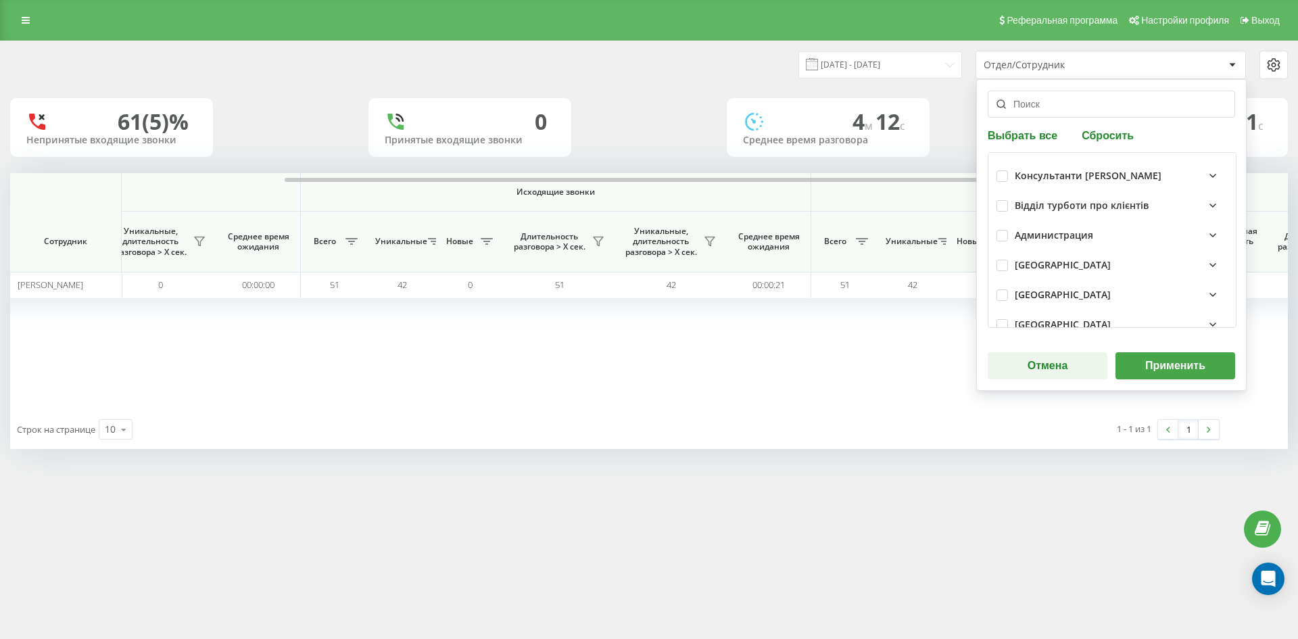
click at [1106, 130] on button "Сбросить" at bounding box center [1108, 134] width 60 height 13
drag, startPoint x: 1046, startPoint y: 103, endPoint x: 1058, endPoint y: 156, distance: 54.6
click at [1046, 103] on input "text" at bounding box center [1111, 104] width 247 height 27
paste input "[PERSON_NAME]"
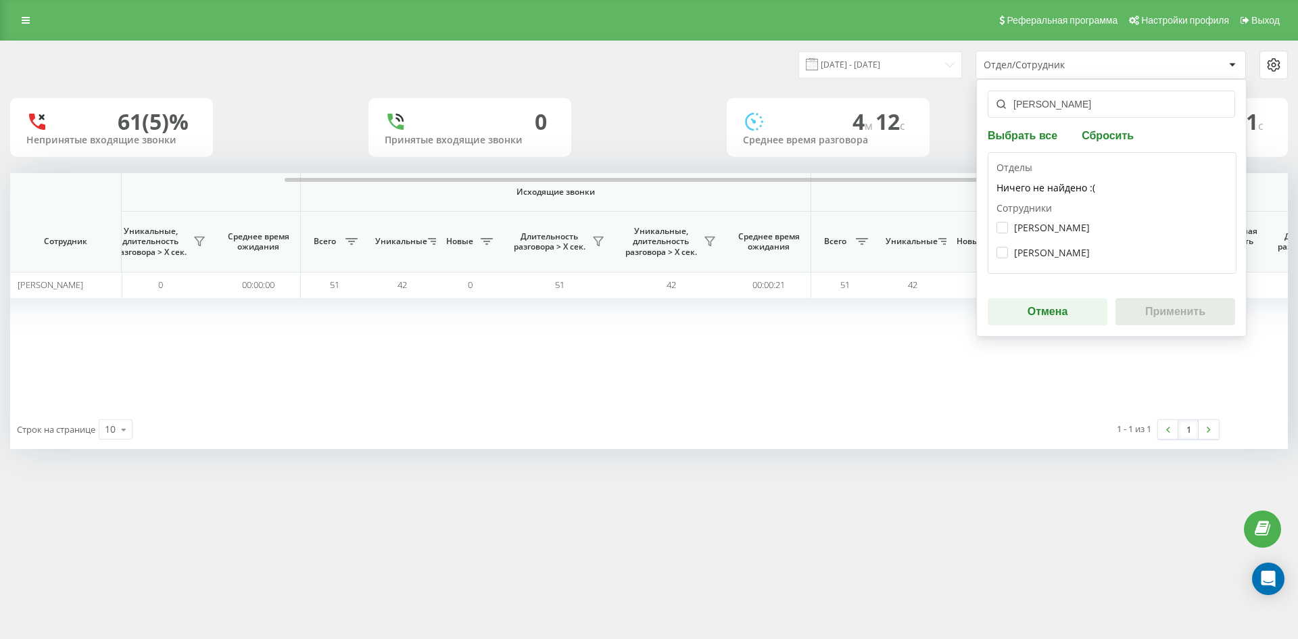
type input "[PERSON_NAME]"
click at [1055, 217] on div "[PERSON_NAME]" at bounding box center [1111, 227] width 231 height 25
drag, startPoint x: 1036, startPoint y: 247, endPoint x: 1168, endPoint y: 307, distance: 144.6
click at [1037, 248] on label "[PERSON_NAME]" at bounding box center [1042, 252] width 93 height 11
checkbox input "true"
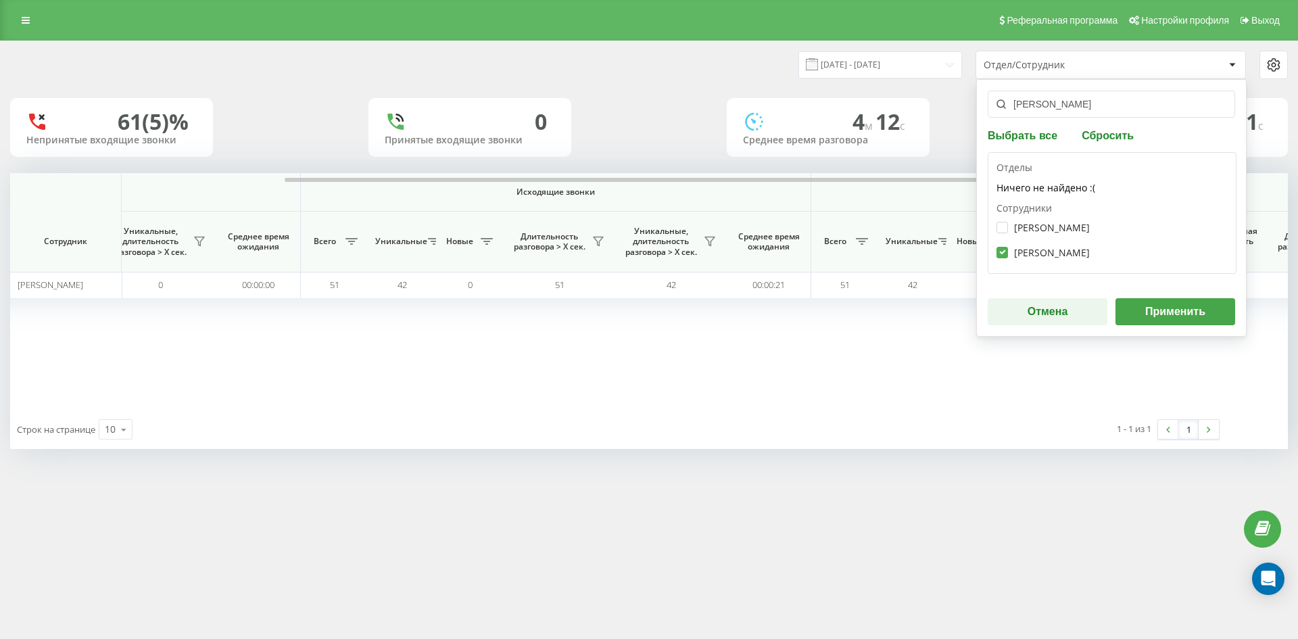
click at [1180, 310] on button "Применить" at bounding box center [1175, 311] width 120 height 27
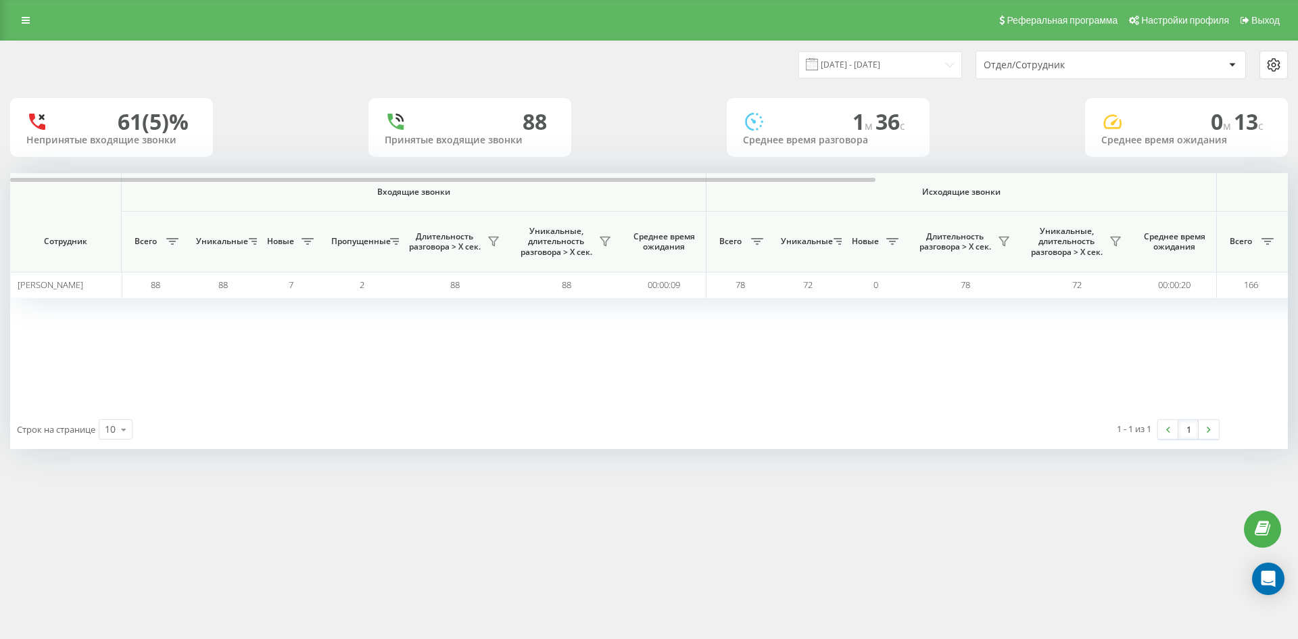
scroll to position [0, 473]
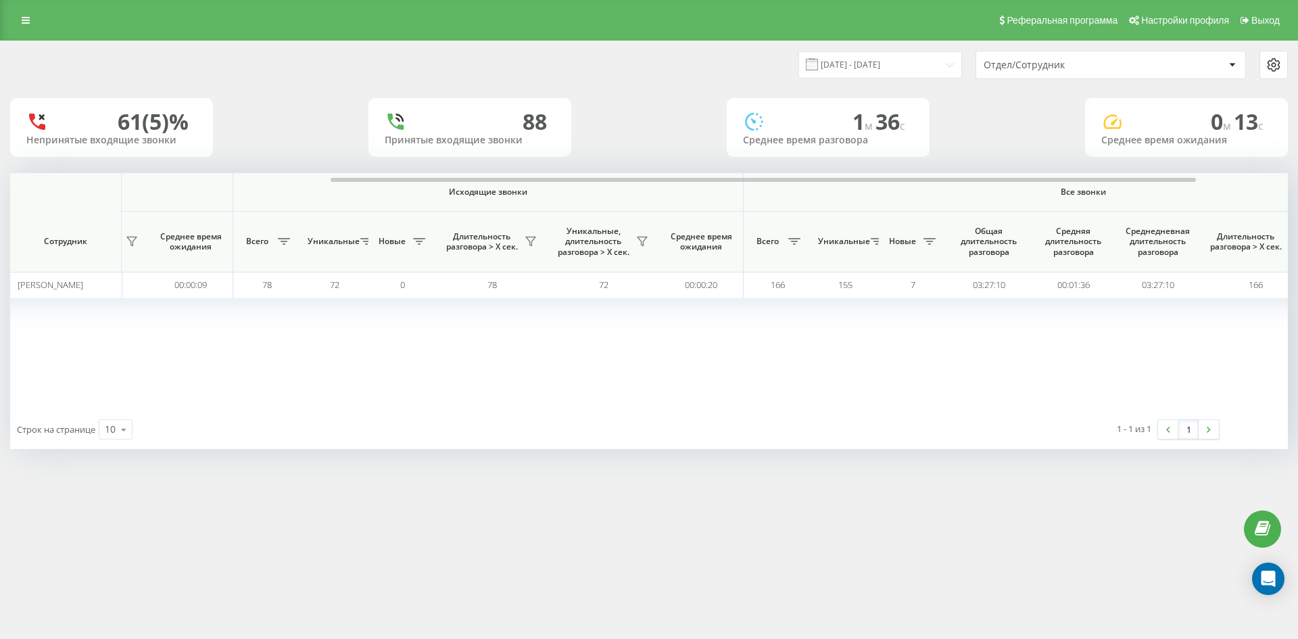
click at [1105, 66] on div "Отдел/Сотрудник" at bounding box center [1065, 64] width 162 height 11
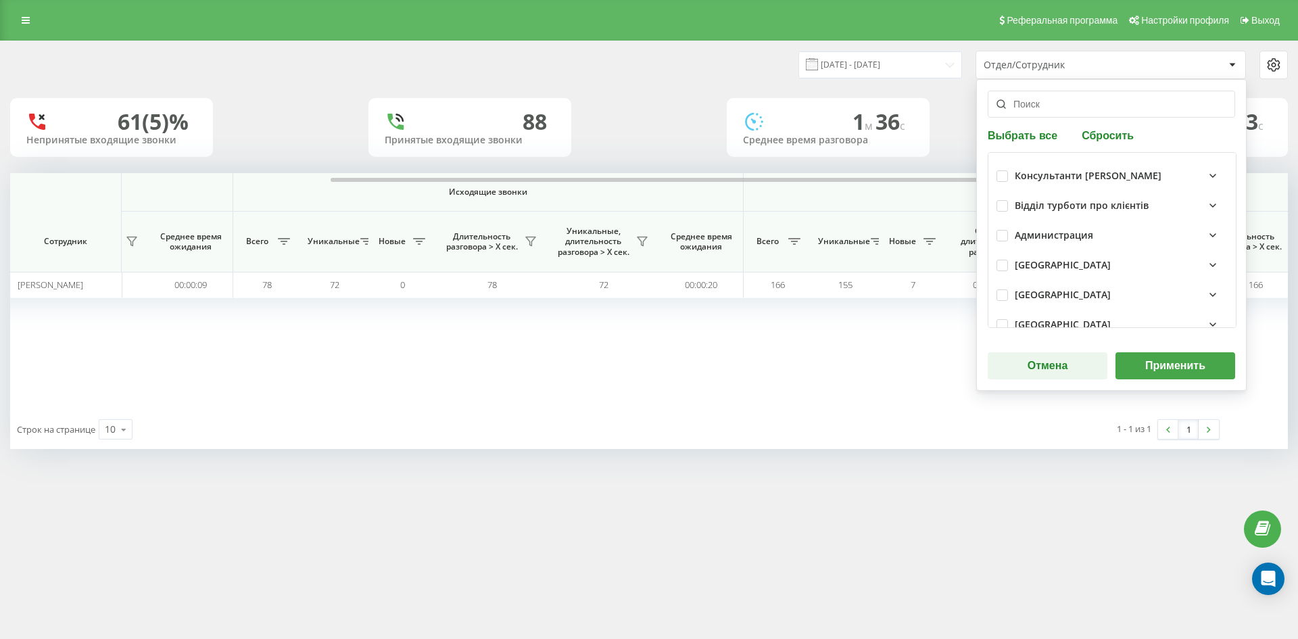
click at [1090, 141] on button "Сбросить" at bounding box center [1108, 134] width 60 height 13
click at [1081, 112] on input "text" at bounding box center [1111, 104] width 247 height 27
paste input "[PERSON_NAME]"
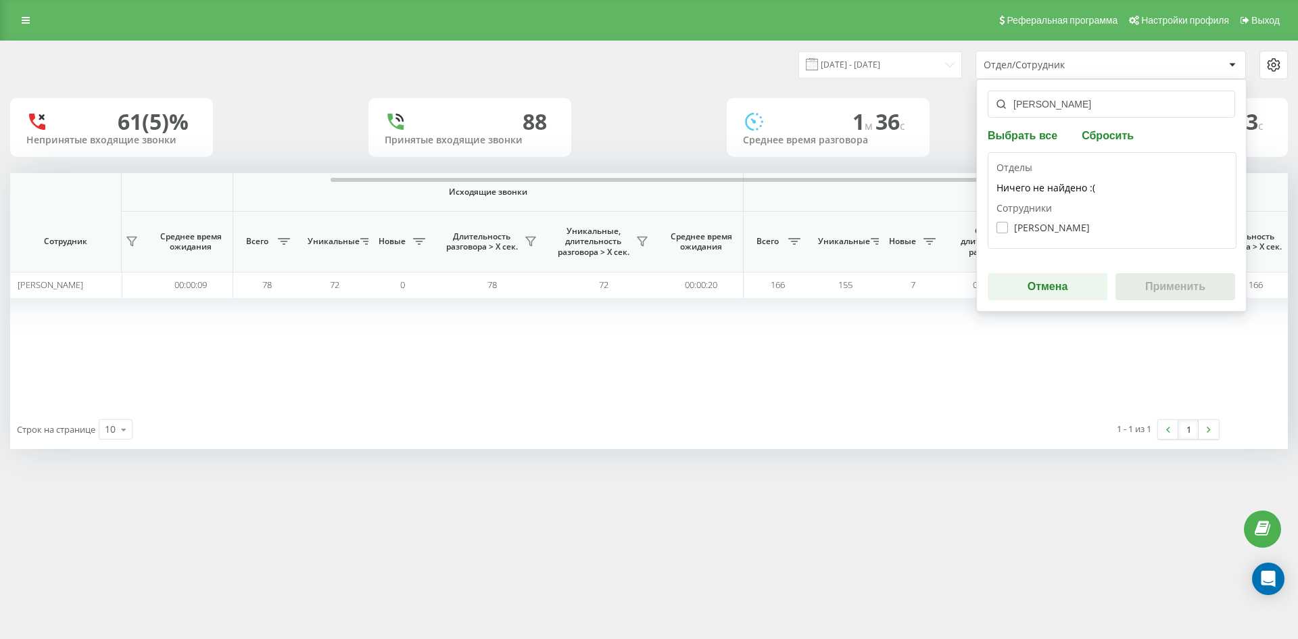
type input "[PERSON_NAME]"
click at [1042, 222] on label "[PERSON_NAME]" at bounding box center [1042, 227] width 93 height 11
checkbox input "true"
click at [1148, 281] on button "Применить" at bounding box center [1175, 286] width 120 height 27
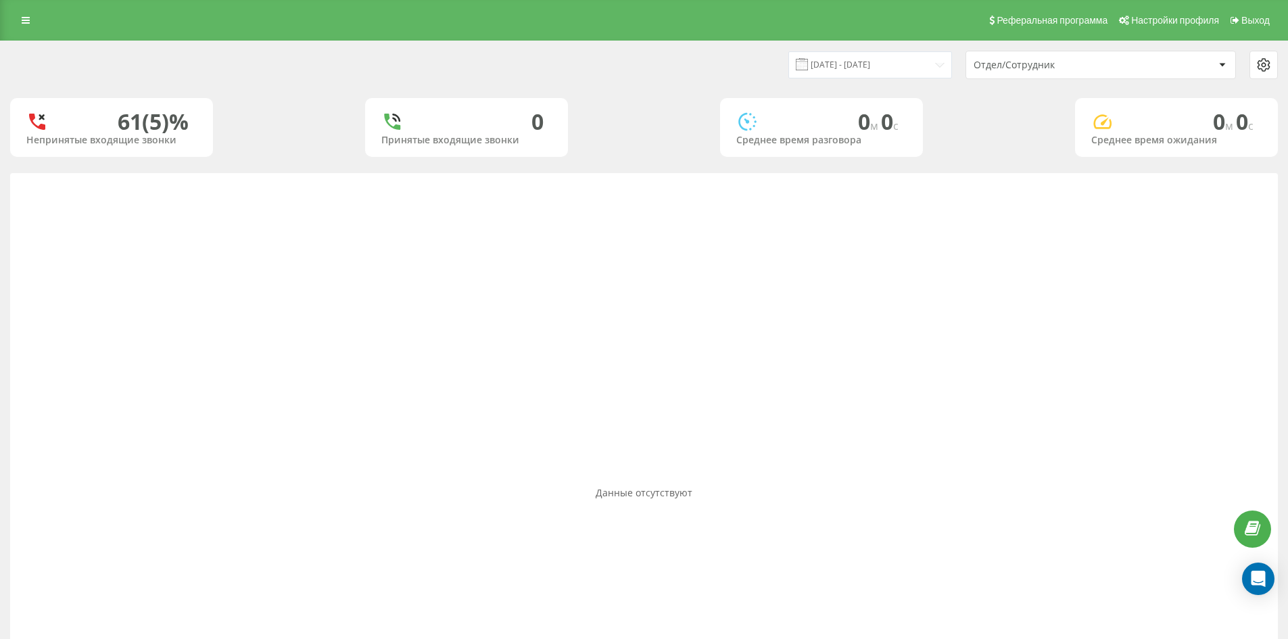
click at [1097, 72] on div "Отдел/Сотрудник" at bounding box center [1100, 64] width 269 height 27
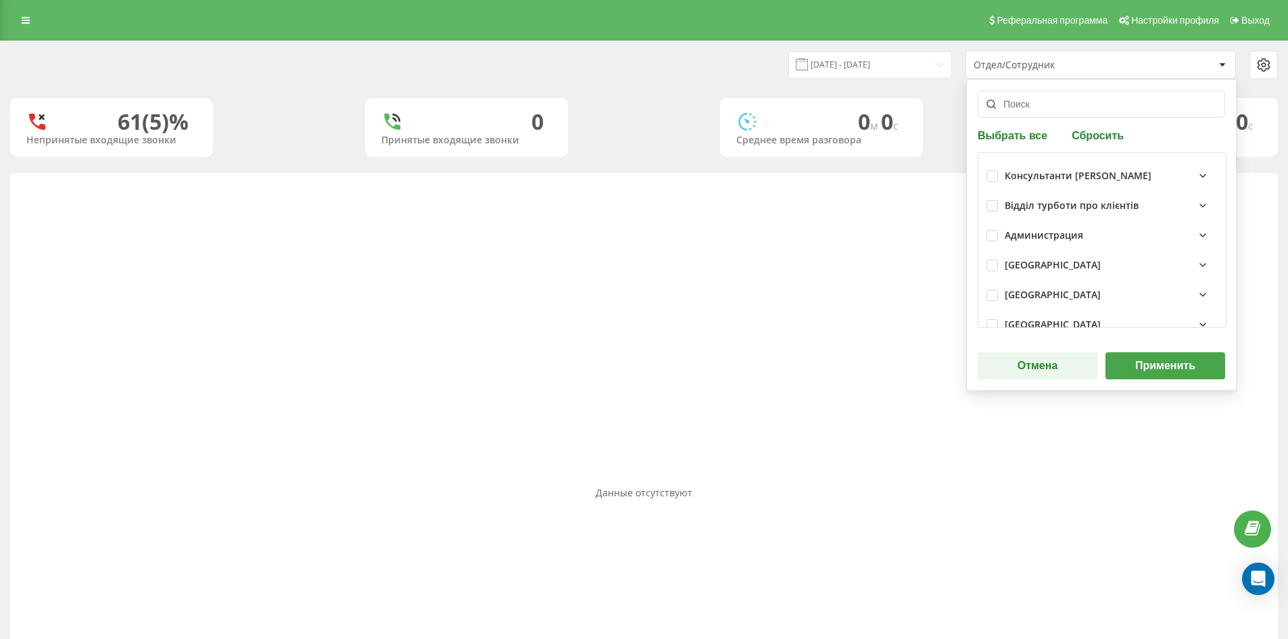
click at [1103, 135] on button "Сбросить" at bounding box center [1097, 134] width 60 height 13
drag, startPoint x: 1040, startPoint y: 99, endPoint x: 1038, endPoint y: 149, distance: 50.7
click at [1040, 101] on input "text" at bounding box center [1101, 104] width 247 height 27
paste input "[PERSON_NAME]"
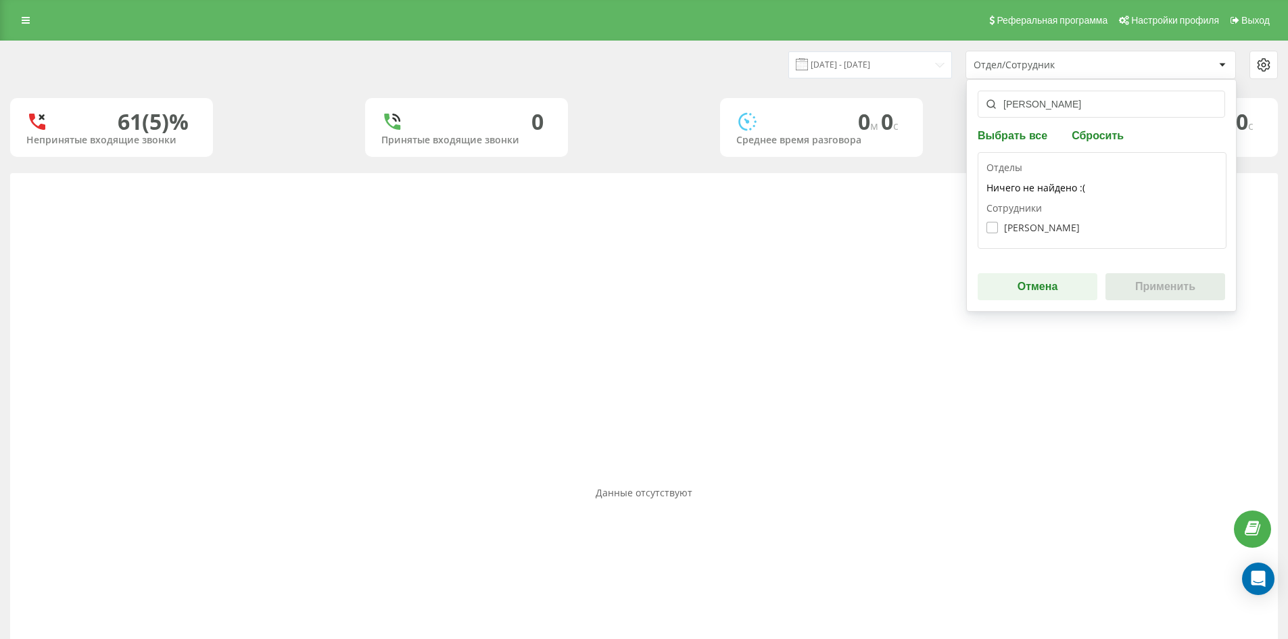
type input "[PERSON_NAME]"
drag, startPoint x: 1044, startPoint y: 231, endPoint x: 1091, endPoint y: 254, distance: 52.9
click at [1043, 230] on label "[PERSON_NAME]" at bounding box center [1032, 227] width 93 height 11
checkbox input "true"
click at [1157, 276] on button "Применить" at bounding box center [1165, 286] width 120 height 27
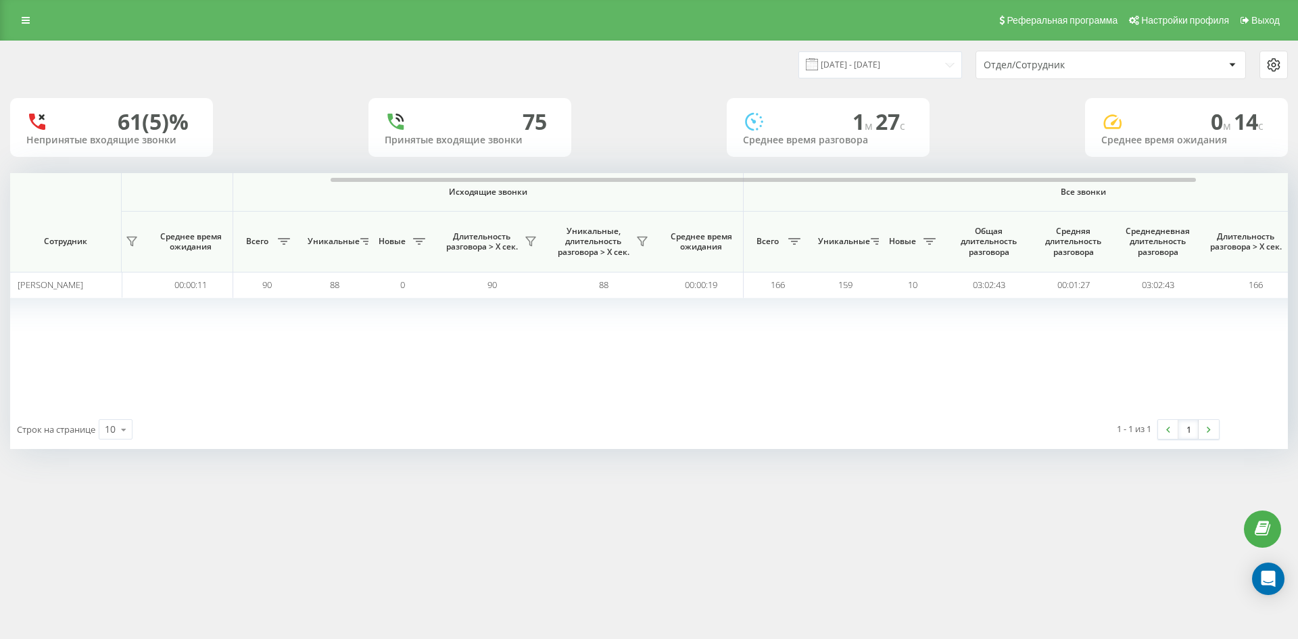
click at [1112, 62] on div "Отдел/Сотрудник" at bounding box center [1065, 64] width 162 height 11
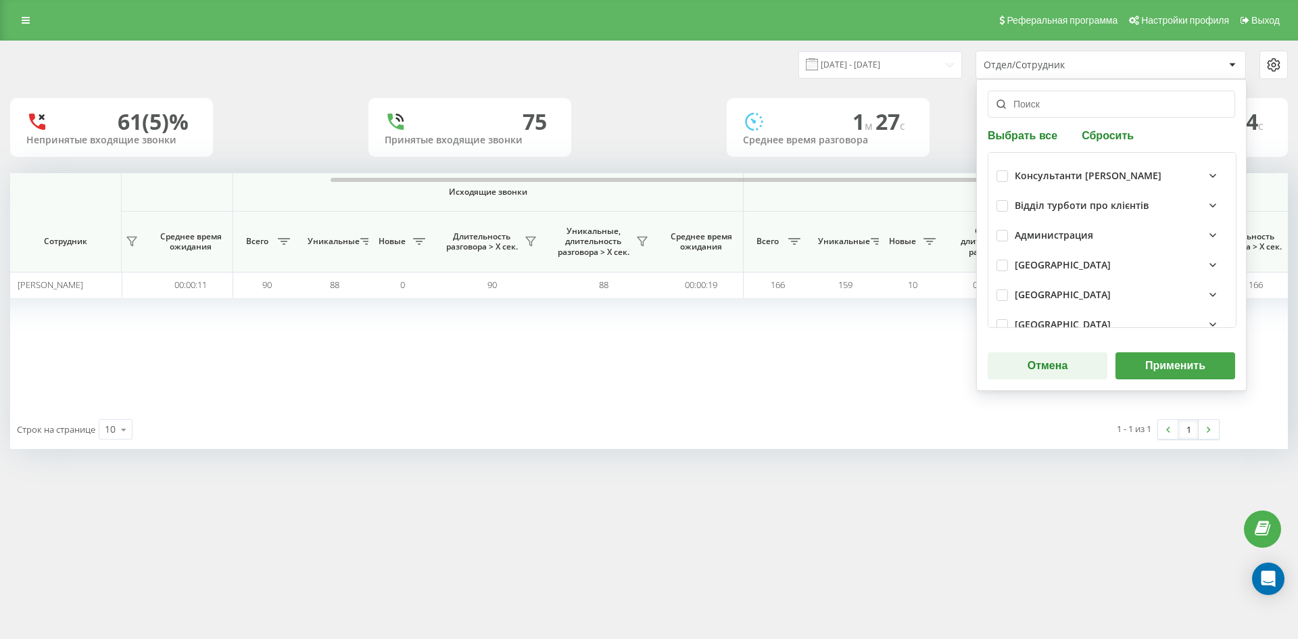
click at [1113, 145] on div "Выбрать все Сбросить Консультанти [PERSON_NAME] Відділ турботи про клієнтів Адм…" at bounding box center [1111, 235] width 270 height 312
click at [1109, 135] on button "Сбросить" at bounding box center [1108, 134] width 60 height 13
click at [1060, 112] on input "text" at bounding box center [1111, 104] width 247 height 27
paste input "[PERSON_NAME]"
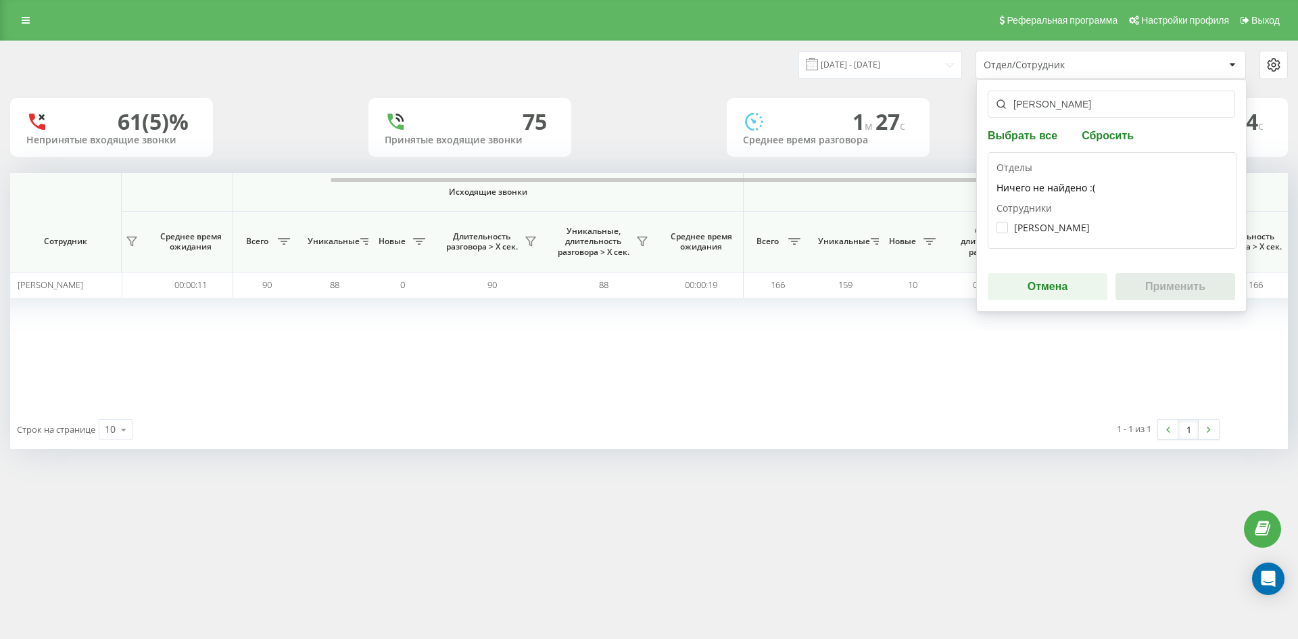
type input "[PERSON_NAME]"
click at [1069, 234] on div "[PERSON_NAME]" at bounding box center [1111, 227] width 231 height 25
drag, startPoint x: 1060, startPoint y: 228, endPoint x: 1172, endPoint y: 281, distance: 123.4
click at [1061, 228] on label "[PERSON_NAME]" at bounding box center [1042, 227] width 93 height 11
checkbox input "true"
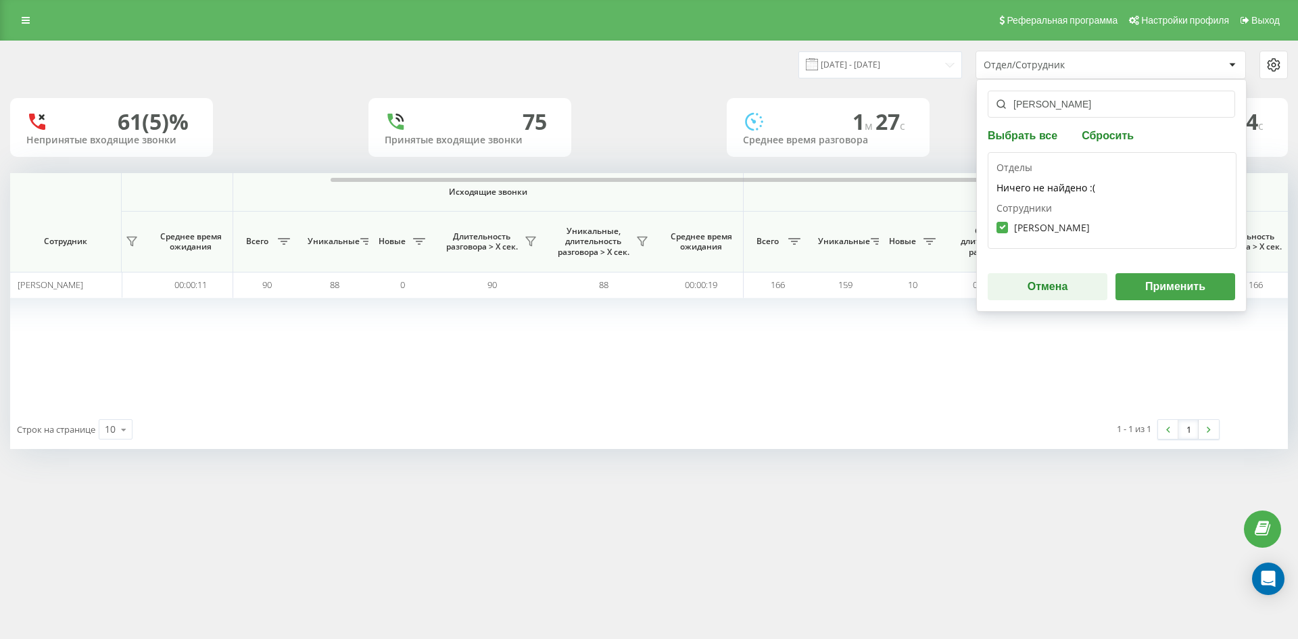
click at [1174, 281] on button "Применить" at bounding box center [1175, 286] width 120 height 27
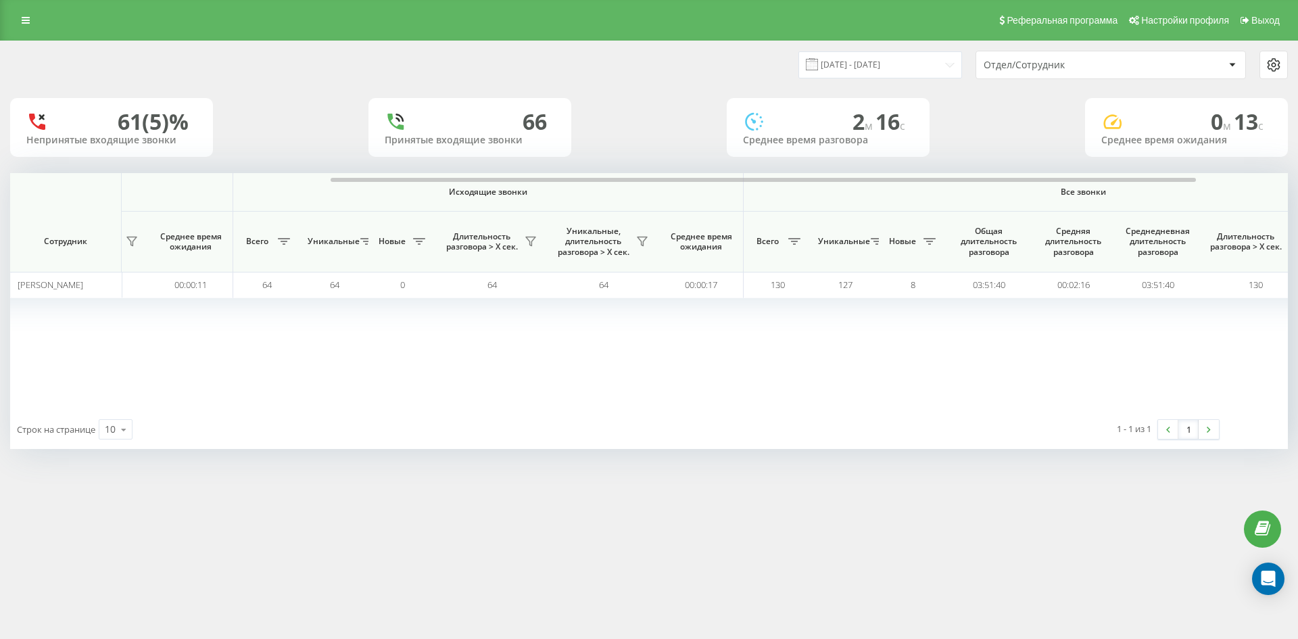
click at [1088, 66] on div "Отдел/Сотрудник" at bounding box center [1065, 64] width 162 height 11
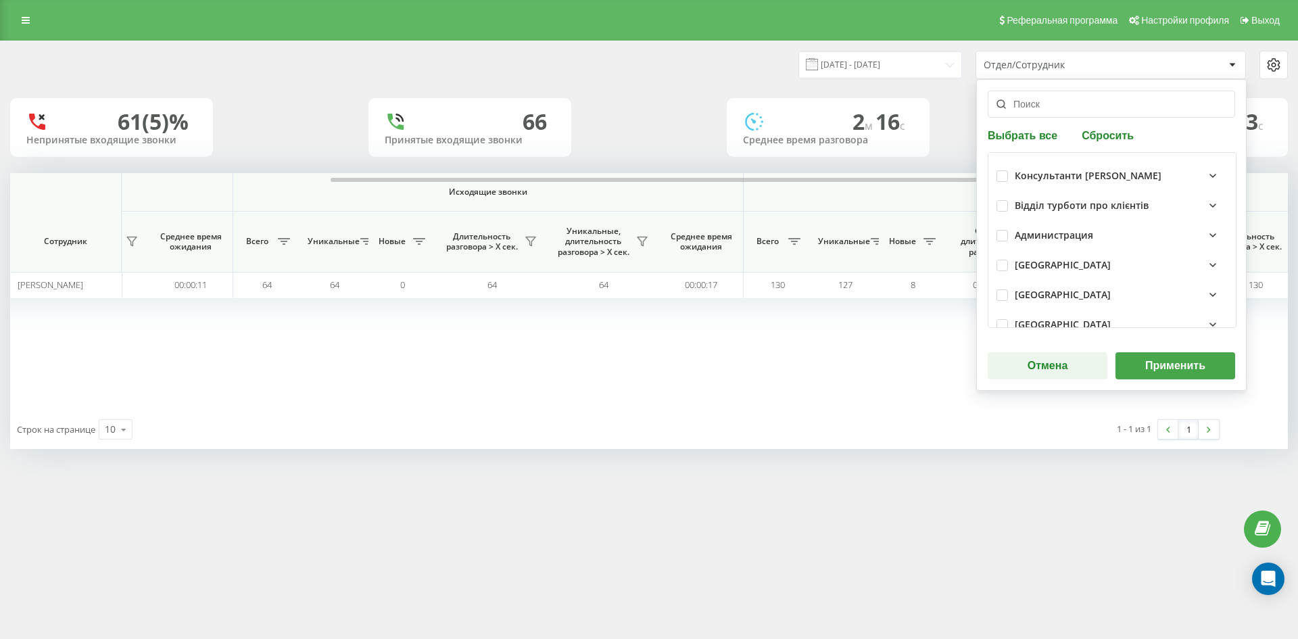
click at [1109, 135] on button "Сбросить" at bounding box center [1108, 134] width 60 height 13
click at [1069, 110] on input "text" at bounding box center [1111, 104] width 247 height 27
paste input "[PERSON_NAME]"
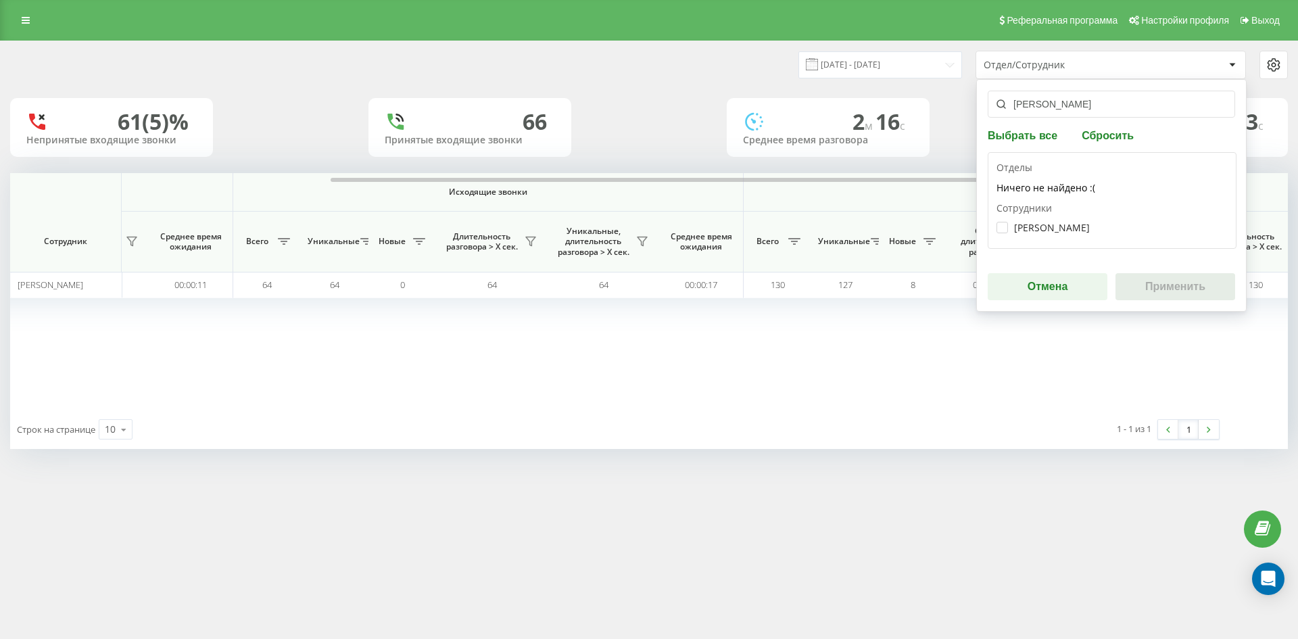
type input "[PERSON_NAME]"
click at [1063, 237] on div "[PERSON_NAME]" at bounding box center [1111, 227] width 231 height 25
click at [1059, 224] on label "[PERSON_NAME]" at bounding box center [1042, 227] width 93 height 11
checkbox input "true"
click at [1188, 286] on button "Применить" at bounding box center [1175, 286] width 120 height 27
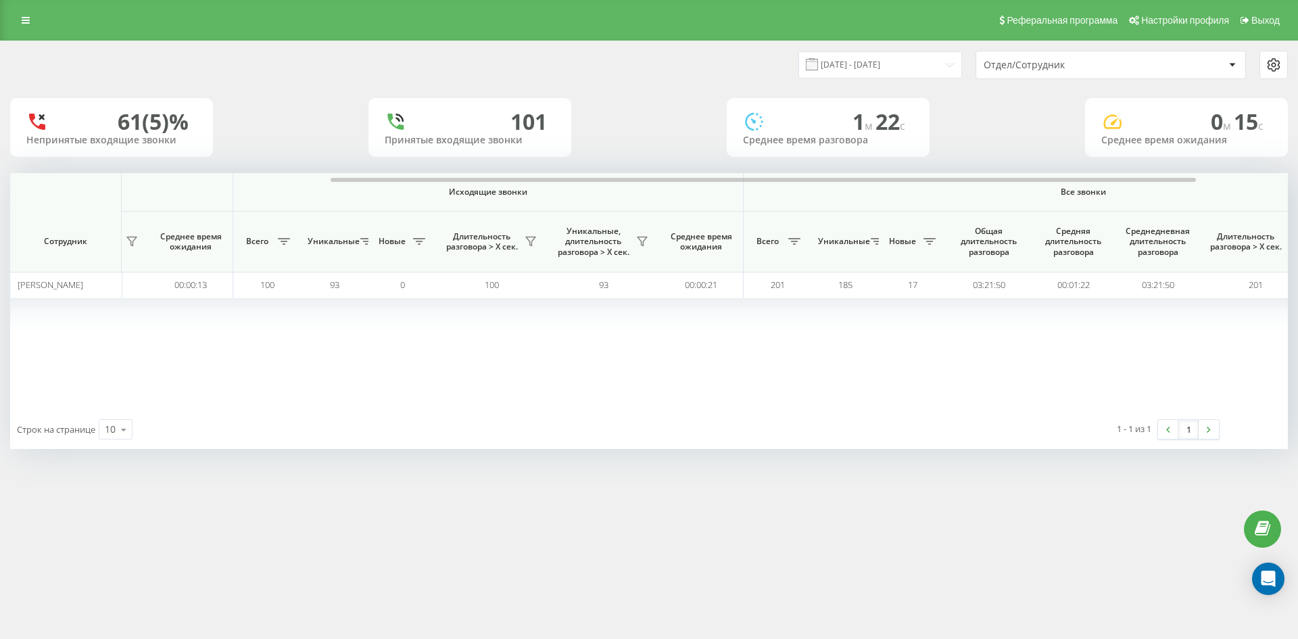
click at [1115, 68] on div "Отдел/Сотрудник" at bounding box center [1065, 64] width 162 height 11
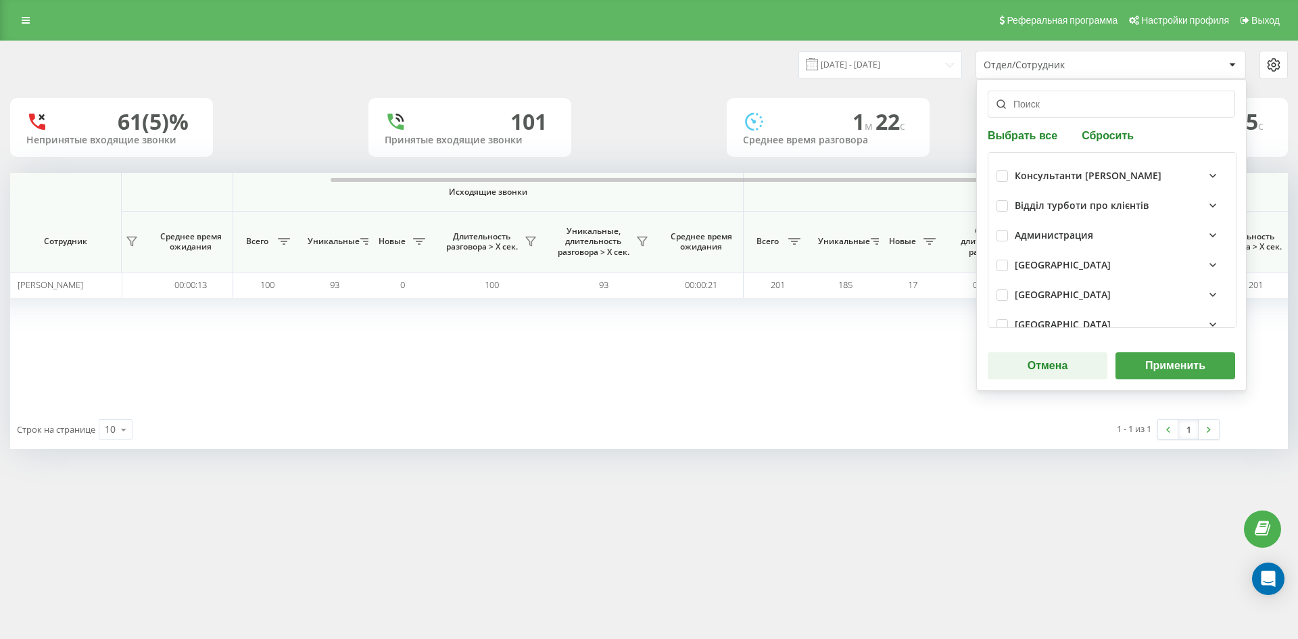
click at [1099, 139] on button "Сбросить" at bounding box center [1108, 134] width 60 height 13
click at [1070, 111] on input "text" at bounding box center [1111, 104] width 247 height 27
paste input "[PERSON_NAME]"
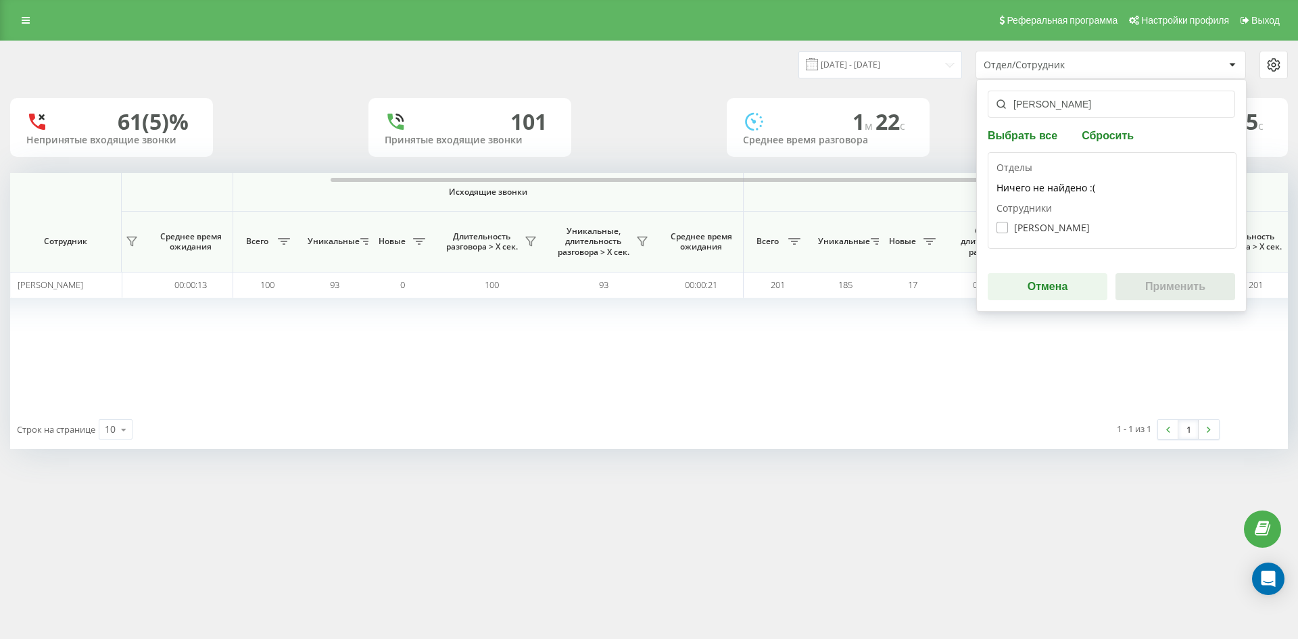
type input "[PERSON_NAME]"
click at [1064, 229] on label "[PERSON_NAME]" at bounding box center [1042, 227] width 93 height 11
checkbox input "true"
click at [1176, 289] on button "Применить" at bounding box center [1175, 286] width 120 height 27
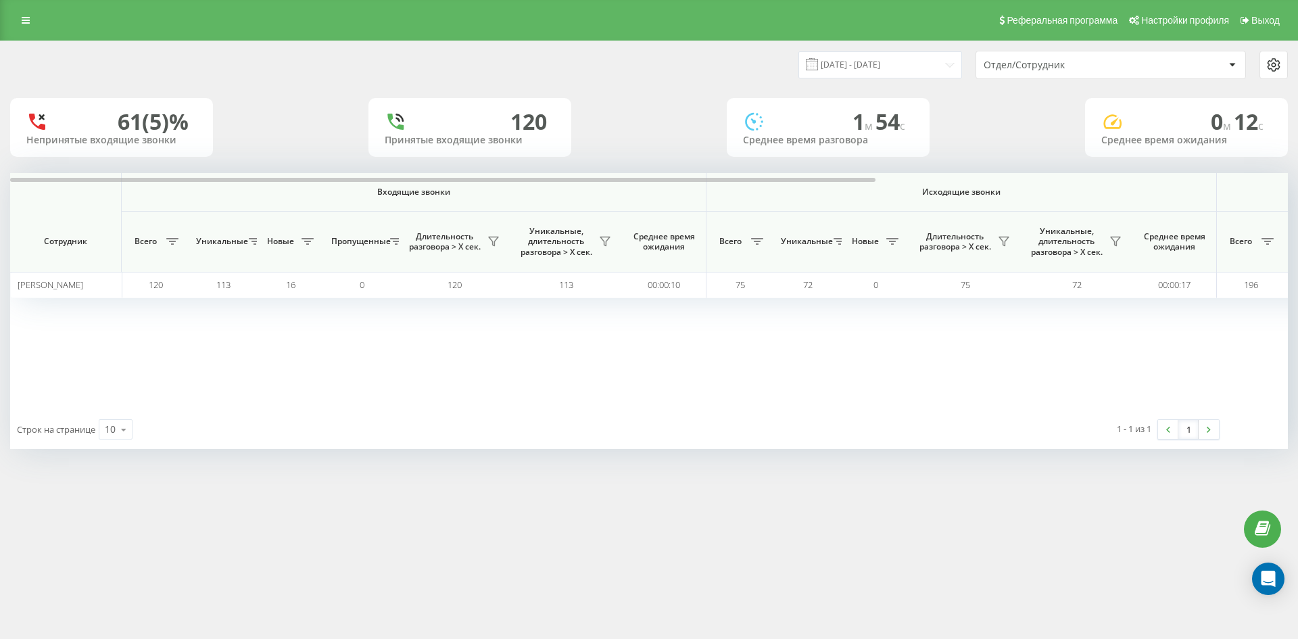
scroll to position [0, 541]
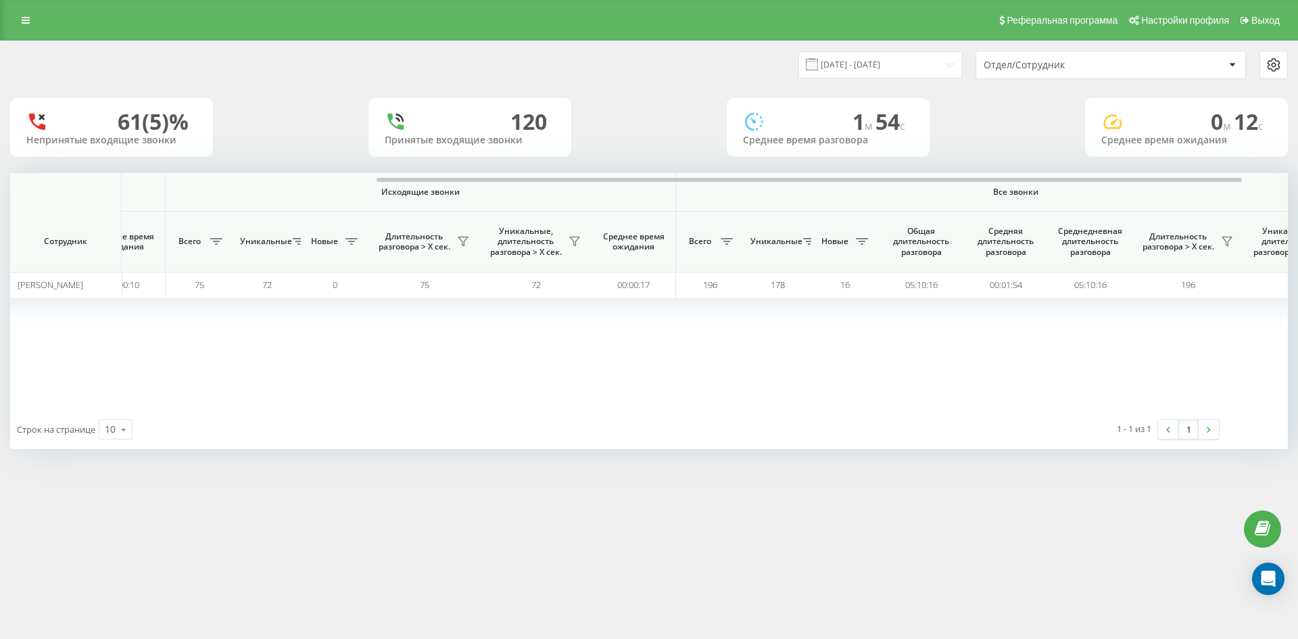
drag, startPoint x: 1117, startPoint y: 63, endPoint x: 1115, endPoint y: 78, distance: 15.6
click at [1117, 64] on div "Отдел/Сотрудник" at bounding box center [1065, 64] width 162 height 11
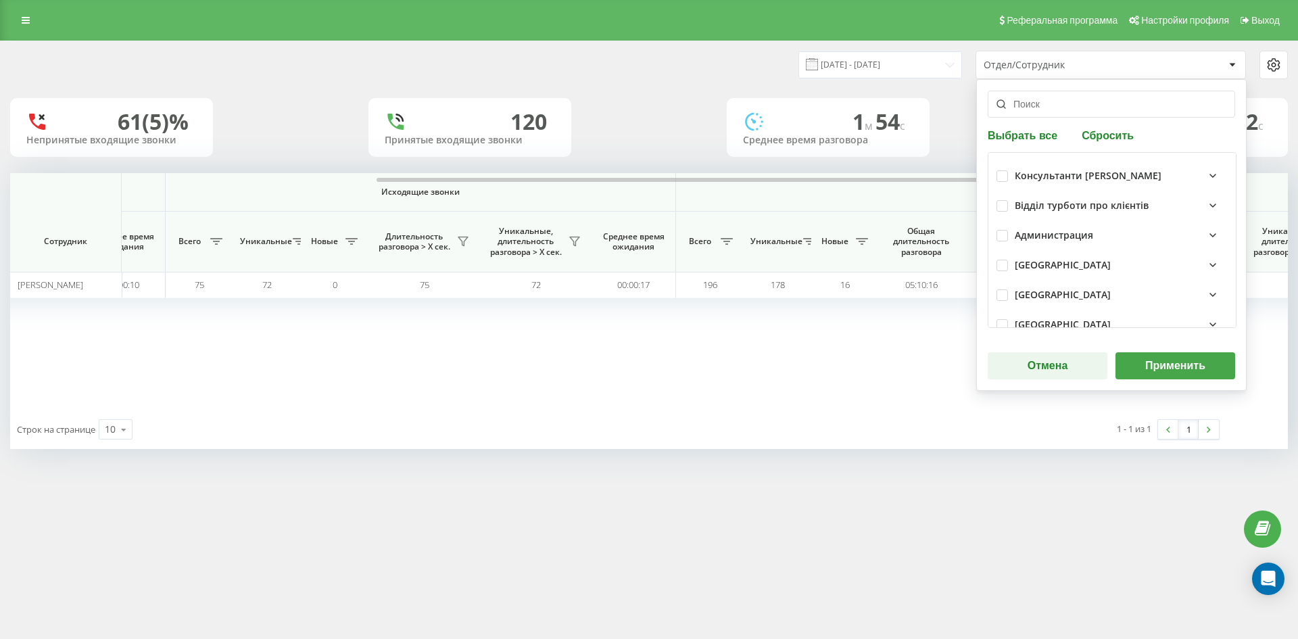
click at [1105, 137] on button "Сбросить" at bounding box center [1108, 134] width 60 height 13
click at [1074, 112] on input "text" at bounding box center [1111, 104] width 247 height 27
paste input "[PERSON_NAME]"
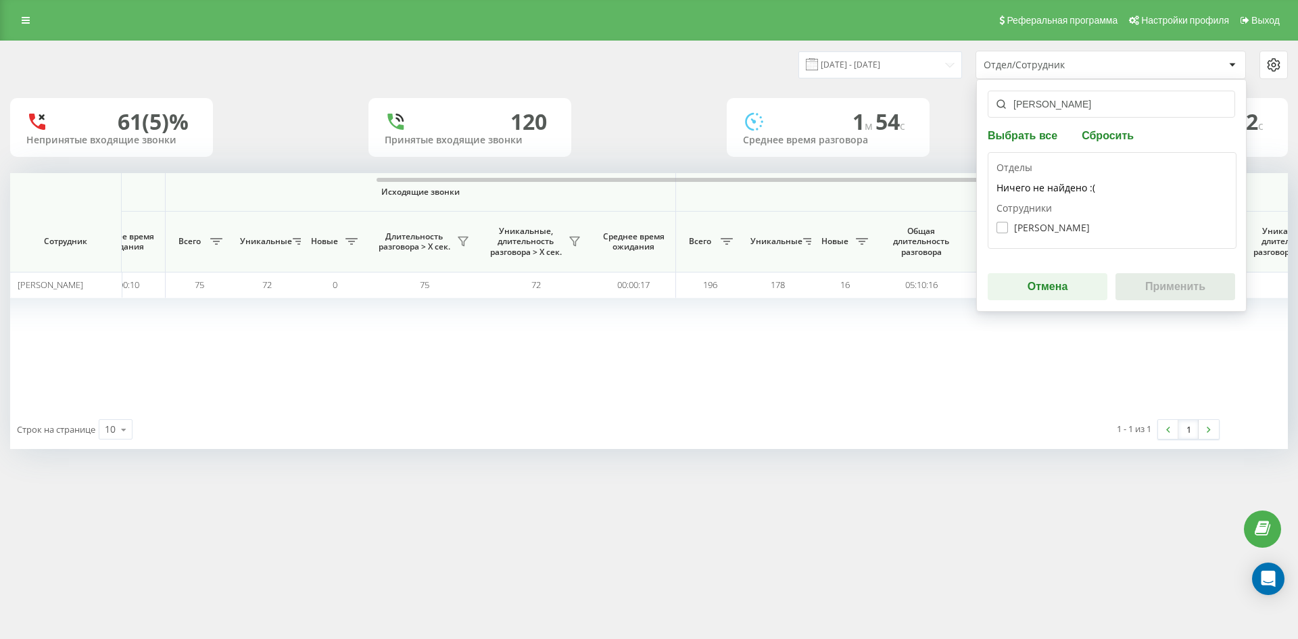
type input "[PERSON_NAME]"
click at [1051, 228] on label "[PERSON_NAME]" at bounding box center [1042, 227] width 93 height 11
checkbox input "true"
click at [1174, 276] on button "Применить" at bounding box center [1175, 286] width 120 height 27
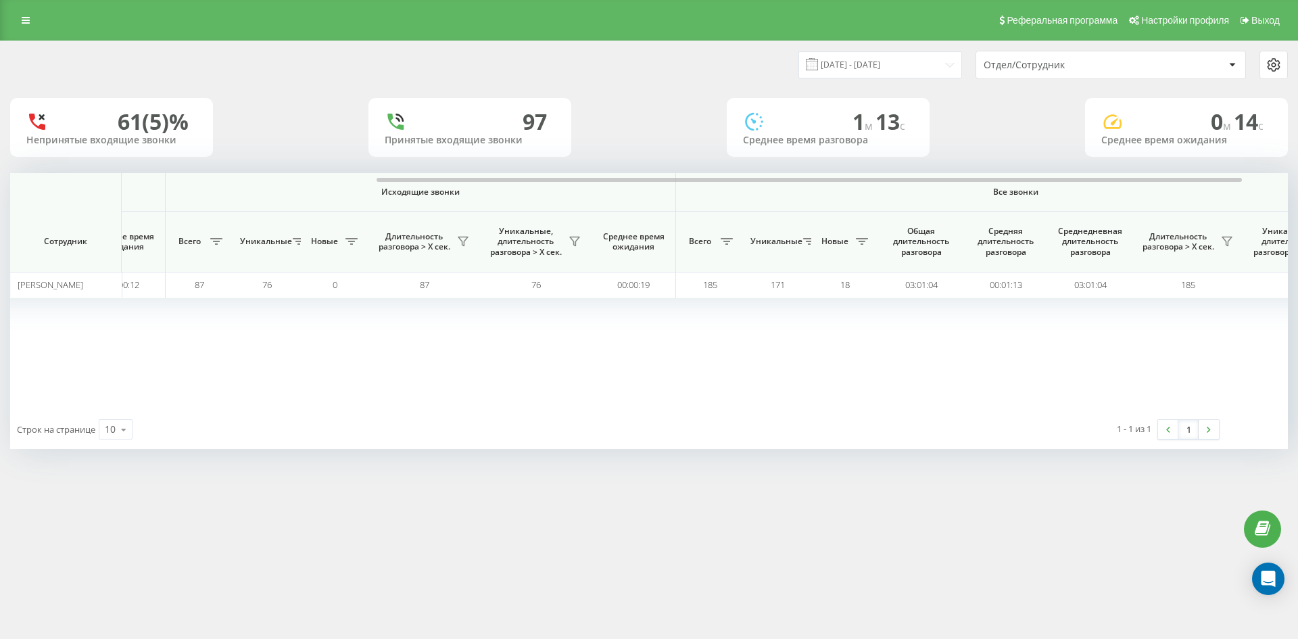
drag, startPoint x: 1092, startPoint y: 61, endPoint x: 1097, endPoint y: 78, distance: 18.0
click at [1093, 64] on div "Отдел/Сотрудник" at bounding box center [1065, 64] width 162 height 11
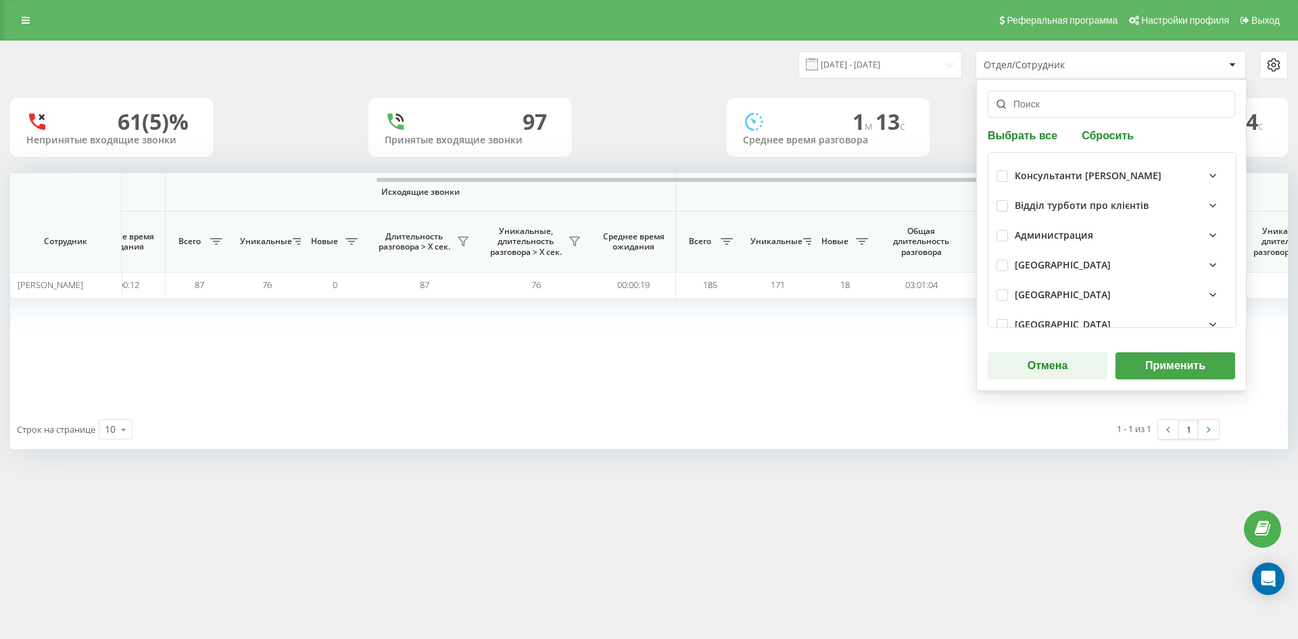
click at [1102, 139] on button "Сбросить" at bounding box center [1108, 134] width 60 height 13
click at [1078, 112] on input "text" at bounding box center [1111, 104] width 247 height 27
paste input "[PERSON_NAME]"
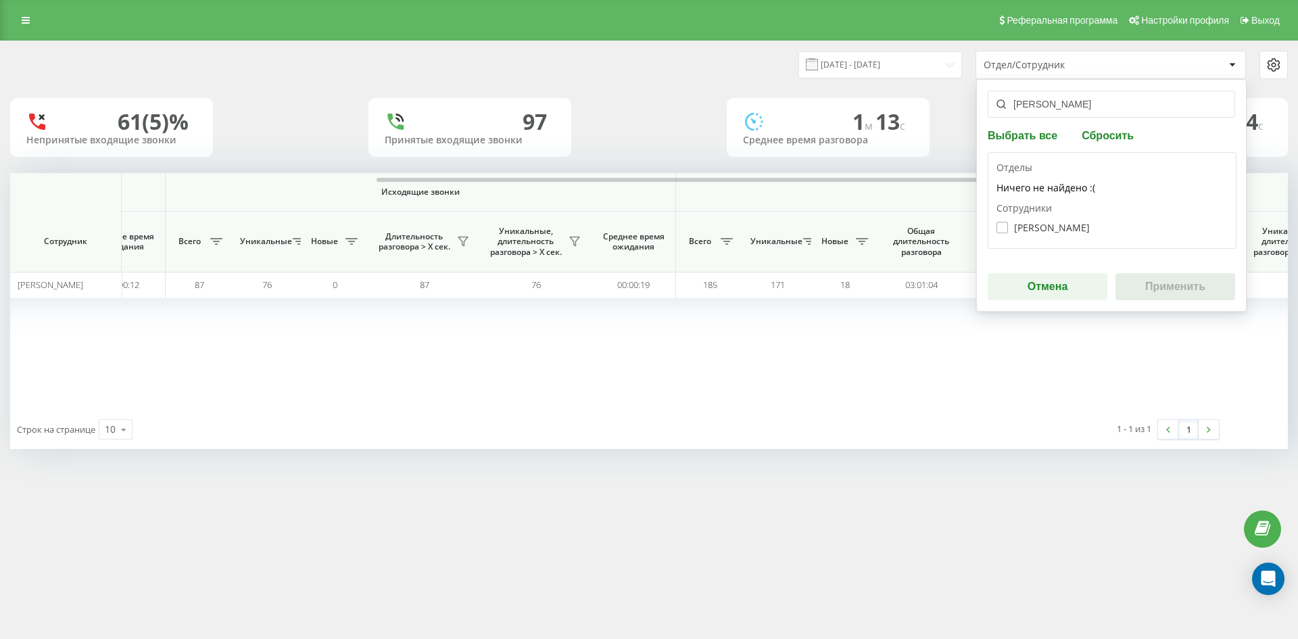
type input "[PERSON_NAME]"
click at [1068, 229] on label "[PERSON_NAME]" at bounding box center [1042, 227] width 93 height 11
checkbox input "true"
click at [1169, 286] on button "Применить" at bounding box center [1175, 286] width 120 height 27
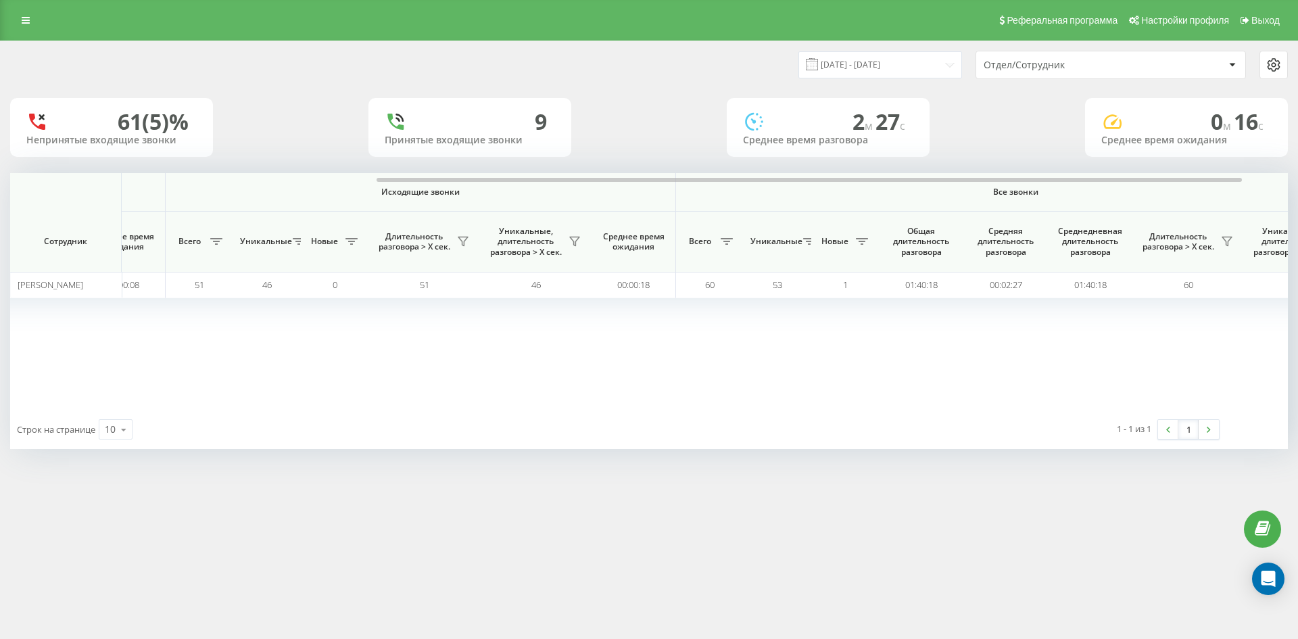
click at [1097, 68] on div "Отдел/Сотрудник" at bounding box center [1065, 64] width 162 height 11
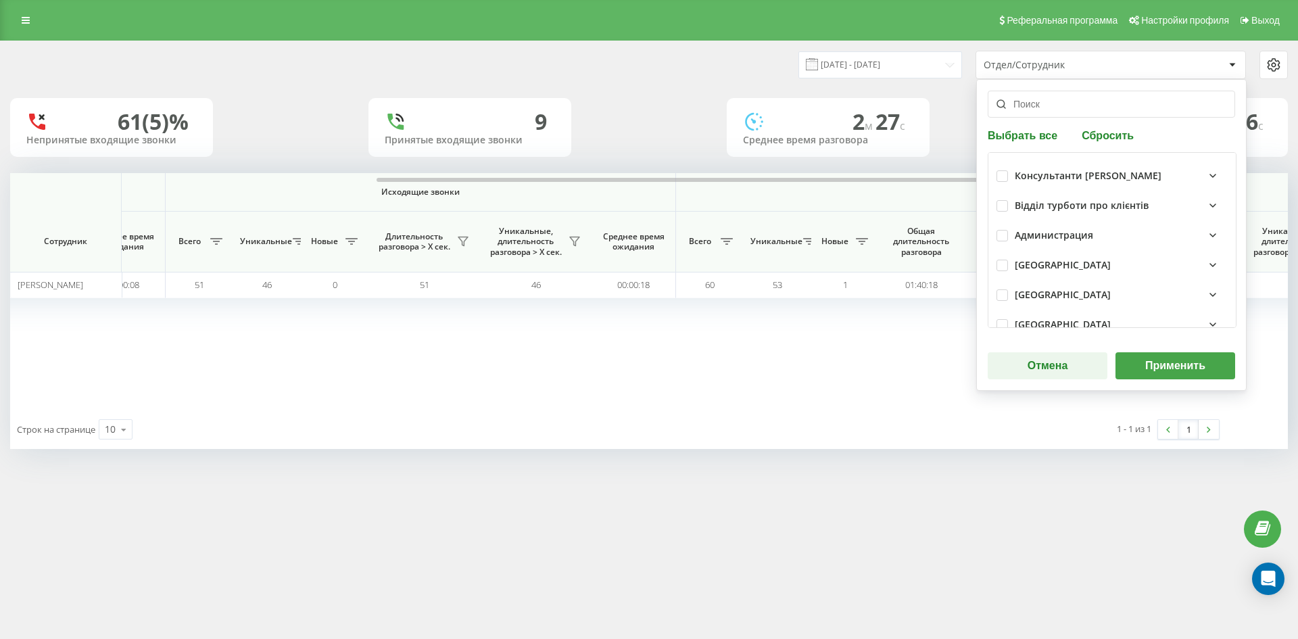
click at [1105, 126] on div "Выбрать все Сбросить Консультанти [PERSON_NAME] Відділ турботи про клієнтів Адм…" at bounding box center [1111, 235] width 270 height 312
click at [1105, 130] on button "Сбросить" at bounding box center [1108, 134] width 60 height 13
drag, startPoint x: 1070, startPoint y: 105, endPoint x: 1069, endPoint y: 154, distance: 49.4
click at [1069, 105] on input "text" at bounding box center [1111, 104] width 247 height 27
paste input "[PERSON_NAME] [PERSON_NAME]"
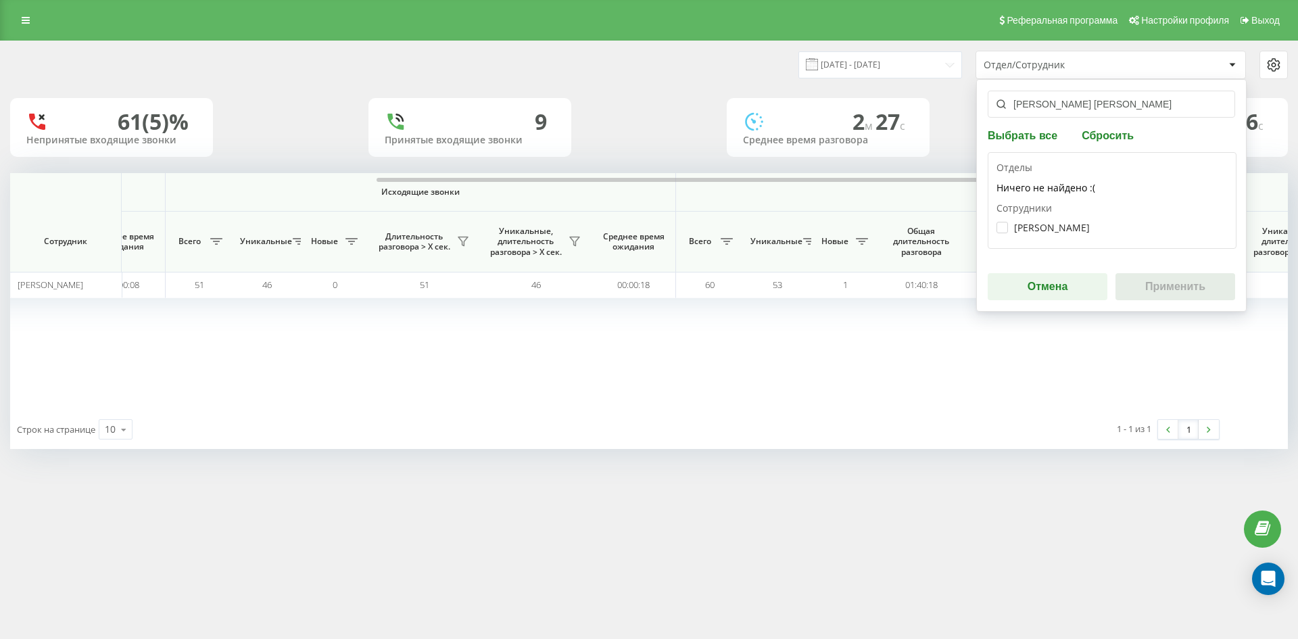
type input "[PERSON_NAME] [PERSON_NAME]"
drag, startPoint x: 1058, startPoint y: 234, endPoint x: 1049, endPoint y: 228, distance: 10.3
click at [1057, 233] on div "[PERSON_NAME]" at bounding box center [1111, 227] width 231 height 25
click at [1049, 228] on label "[PERSON_NAME]" at bounding box center [1042, 227] width 93 height 11
checkbox input "true"
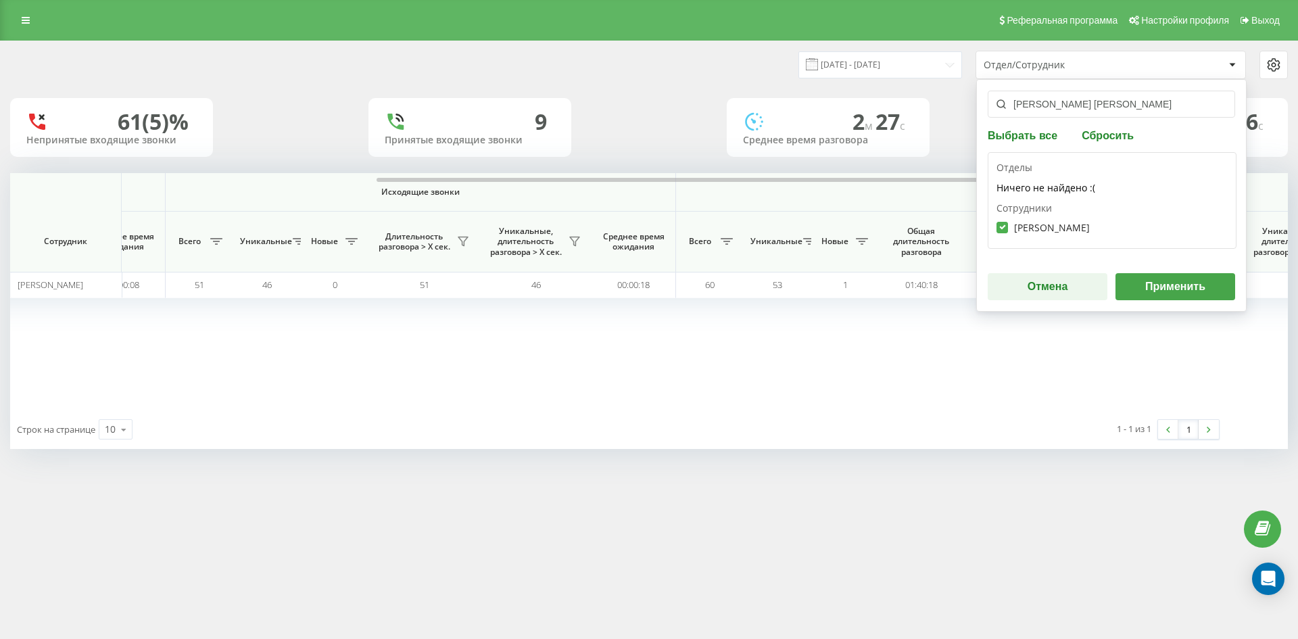
click at [1175, 285] on button "Применить" at bounding box center [1175, 286] width 120 height 27
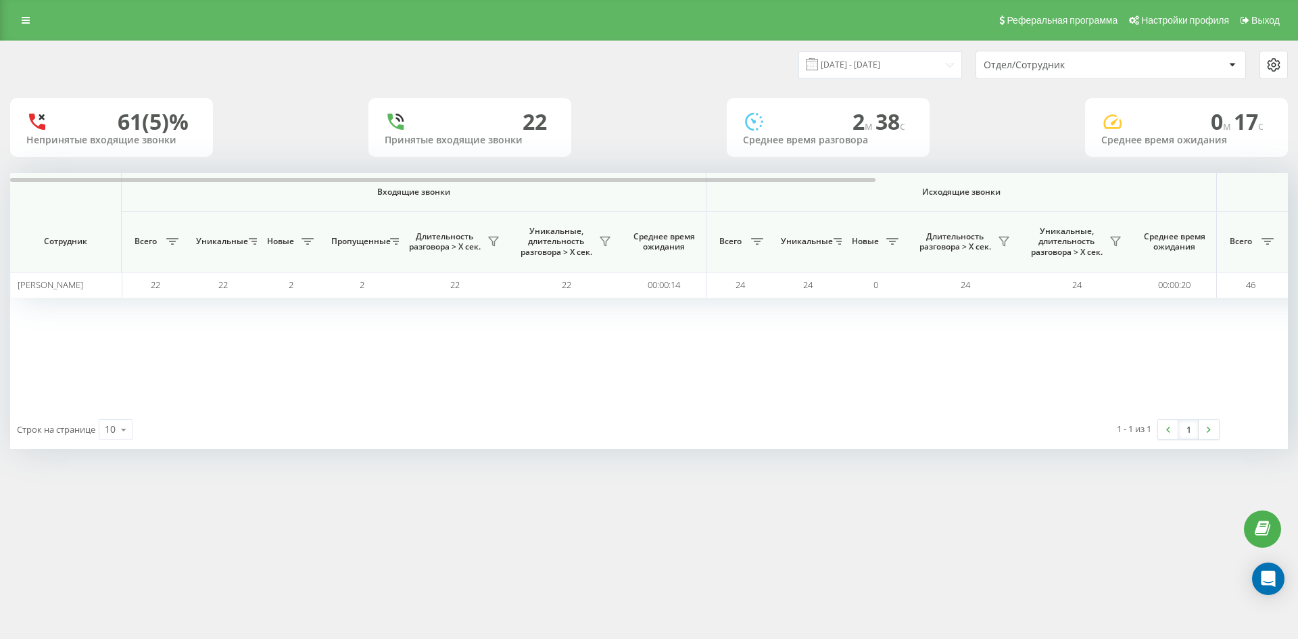
scroll to position [0, 473]
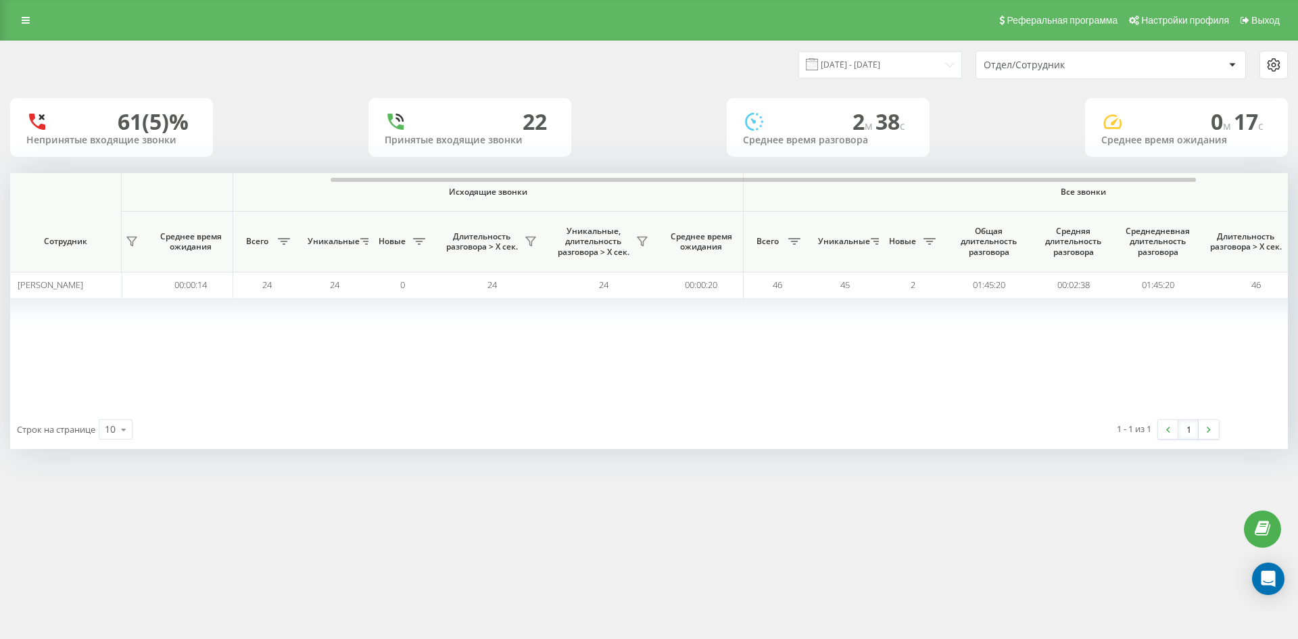
click at [1090, 70] on div "Отдел/Сотрудник" at bounding box center [1065, 64] width 162 height 11
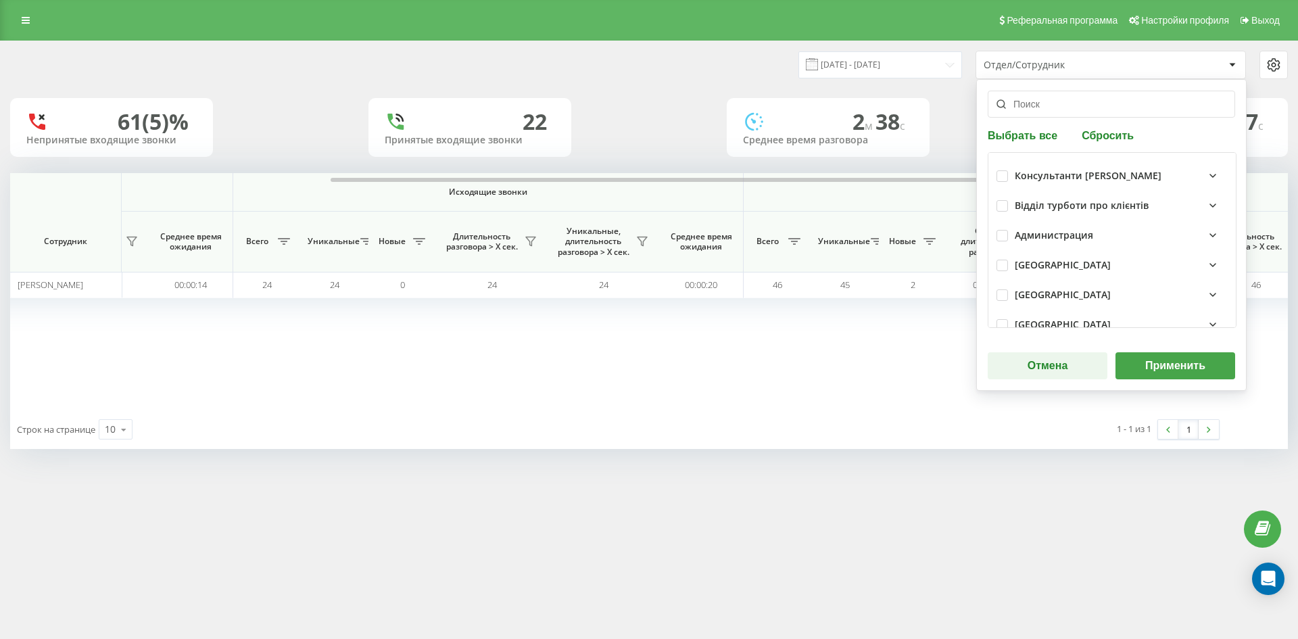
click at [1101, 133] on button "Сбросить" at bounding box center [1108, 134] width 60 height 13
click at [1075, 112] on input "text" at bounding box center [1111, 104] width 247 height 27
paste input "[PERSON_NAME]"
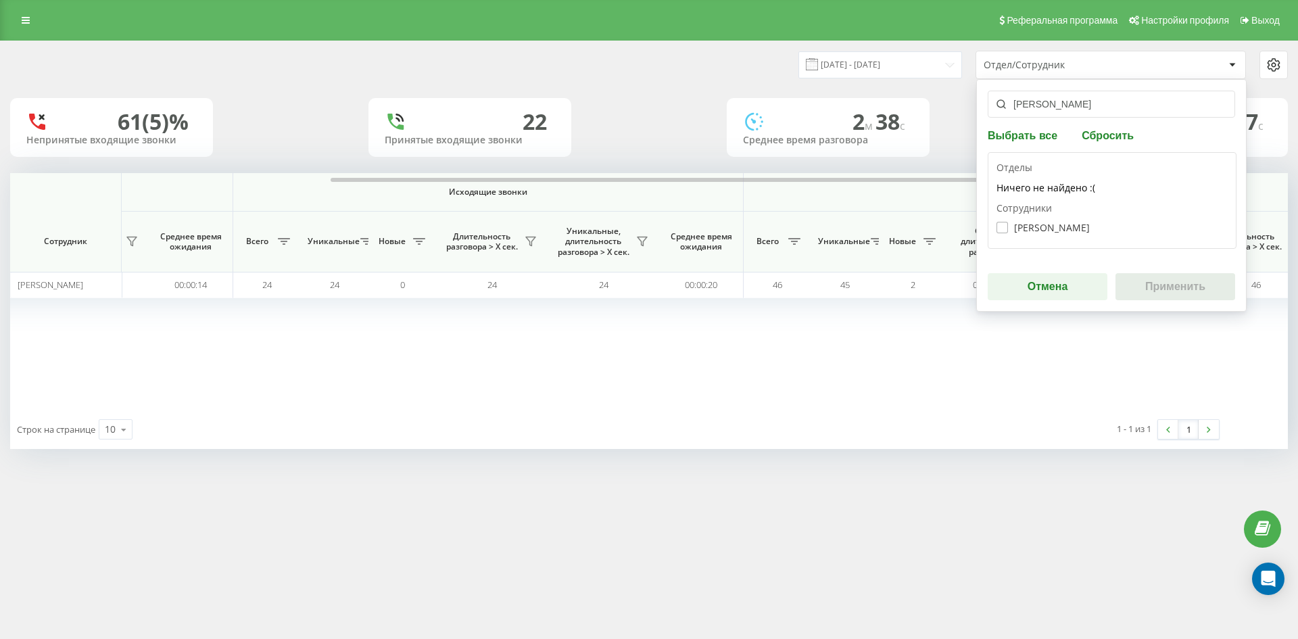
type input "[PERSON_NAME]"
click at [1071, 222] on label "[PERSON_NAME]" at bounding box center [1042, 227] width 93 height 11
checkbox input "true"
drag, startPoint x: 1148, startPoint y: 281, endPoint x: 1155, endPoint y: 283, distance: 7.1
click at [1155, 283] on button "Применить" at bounding box center [1175, 286] width 120 height 27
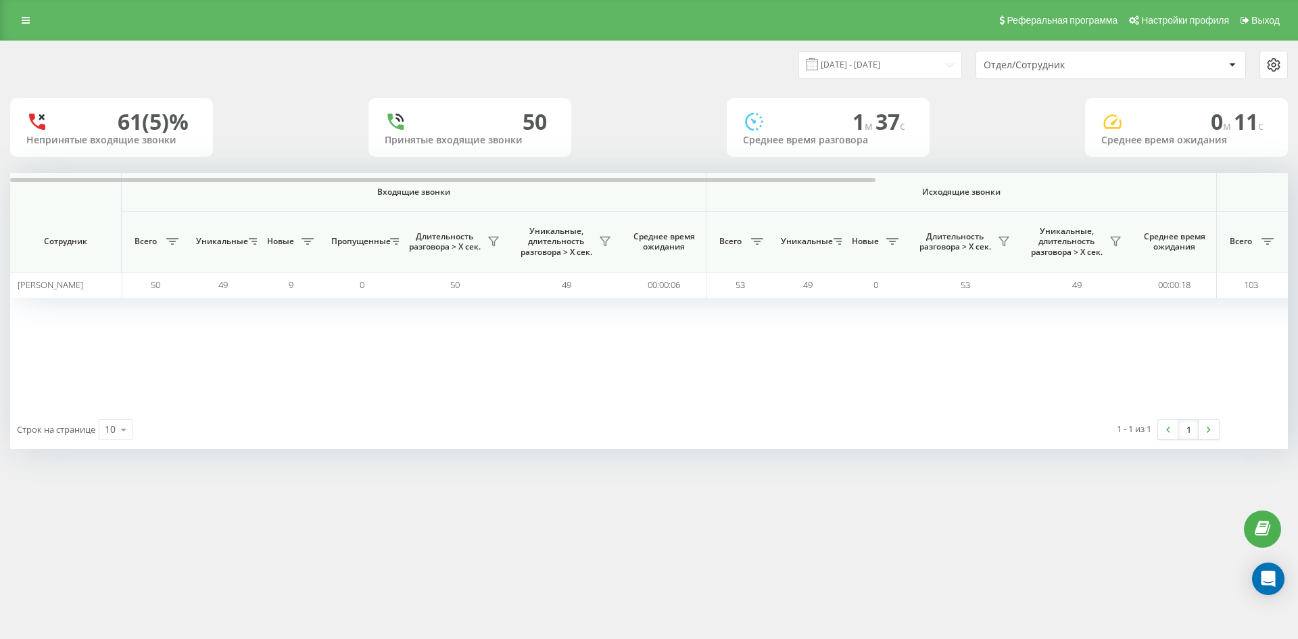
scroll to position [0, 541]
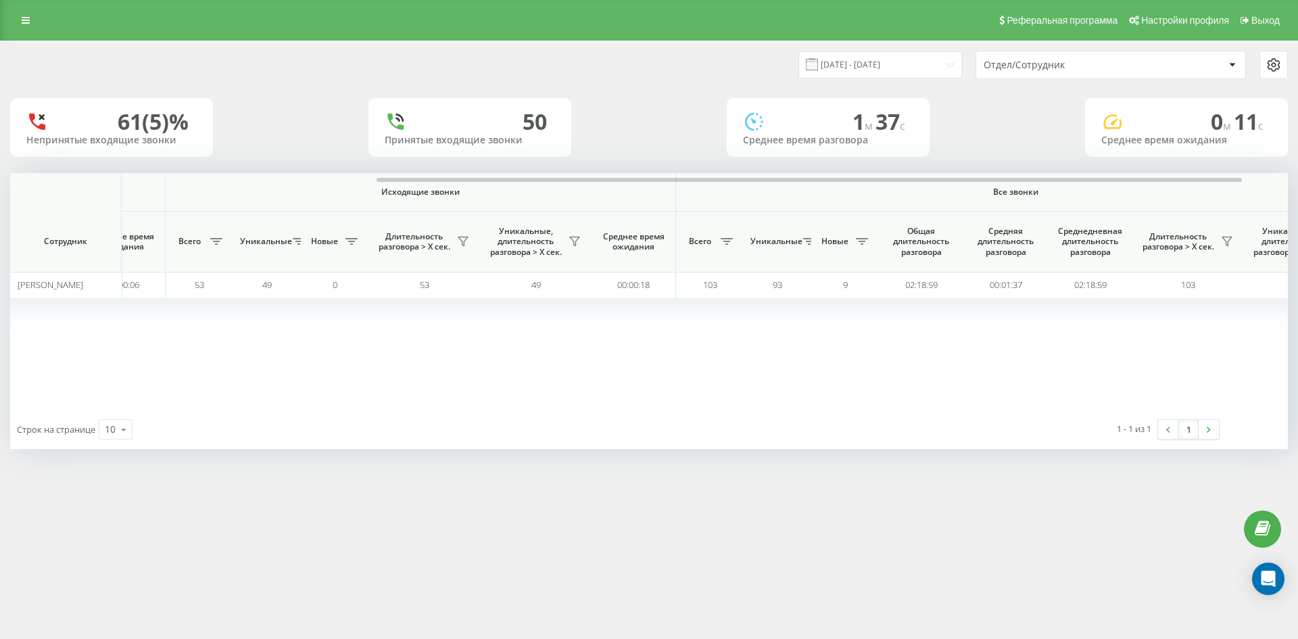
click at [1116, 67] on div "Отдел/Сотрудник" at bounding box center [1065, 64] width 162 height 11
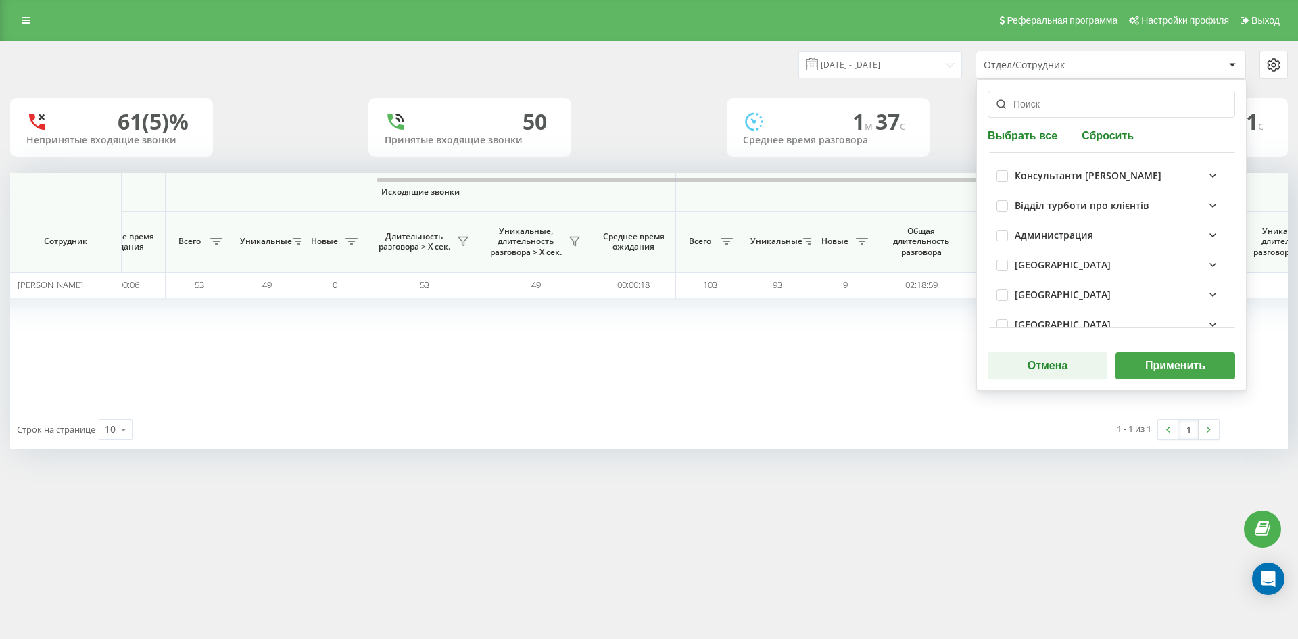
click at [1107, 136] on button "Сбросить" at bounding box center [1108, 134] width 60 height 13
drag, startPoint x: 1049, startPoint y: 107, endPoint x: 1040, endPoint y: 159, distance: 52.9
click at [1049, 107] on input "text" at bounding box center [1111, 104] width 247 height 27
paste input "[PERSON_NAME]"
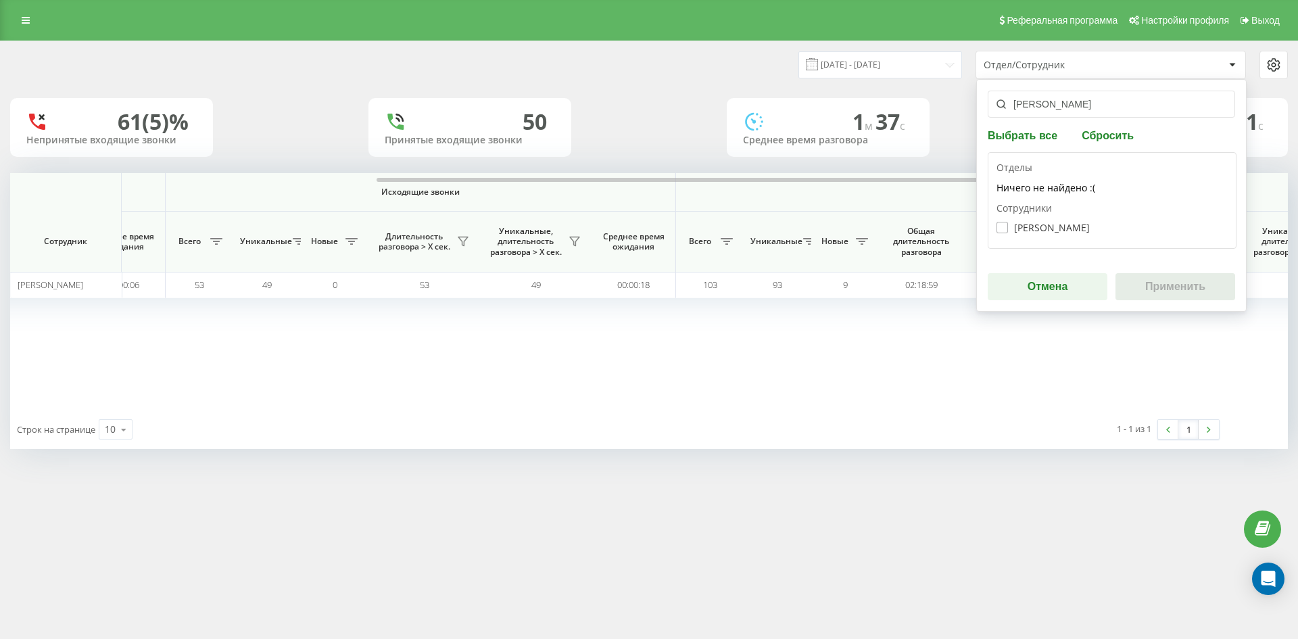
type input "[PERSON_NAME]"
click at [1034, 222] on label "[PERSON_NAME]" at bounding box center [1042, 227] width 93 height 11
checkbox input "true"
click at [1166, 276] on button "Применить" at bounding box center [1175, 286] width 120 height 27
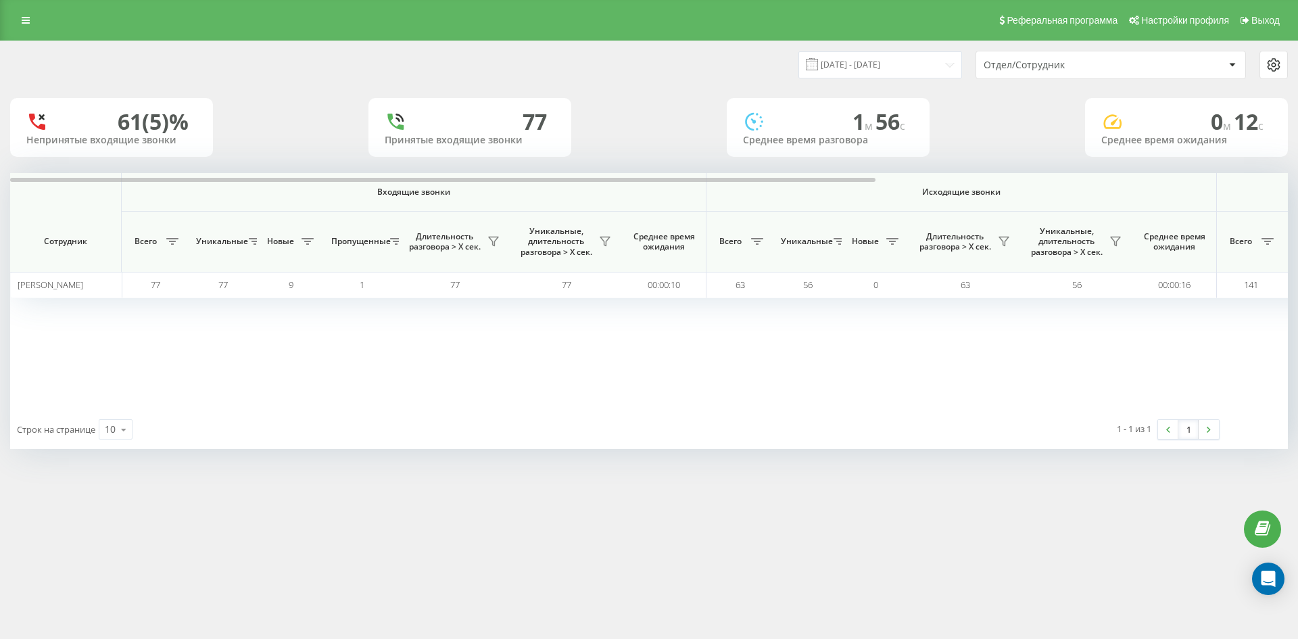
scroll to position [0, 473]
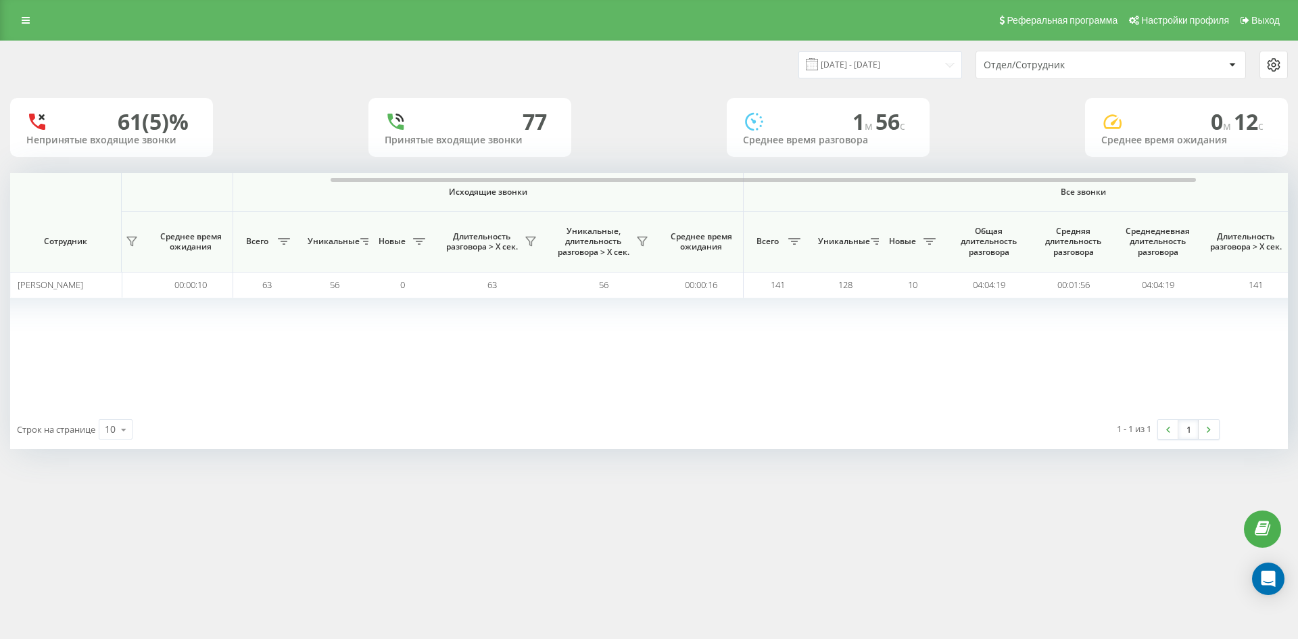
click at [1097, 76] on div "Отдел/Сотрудник" at bounding box center [1110, 64] width 269 height 27
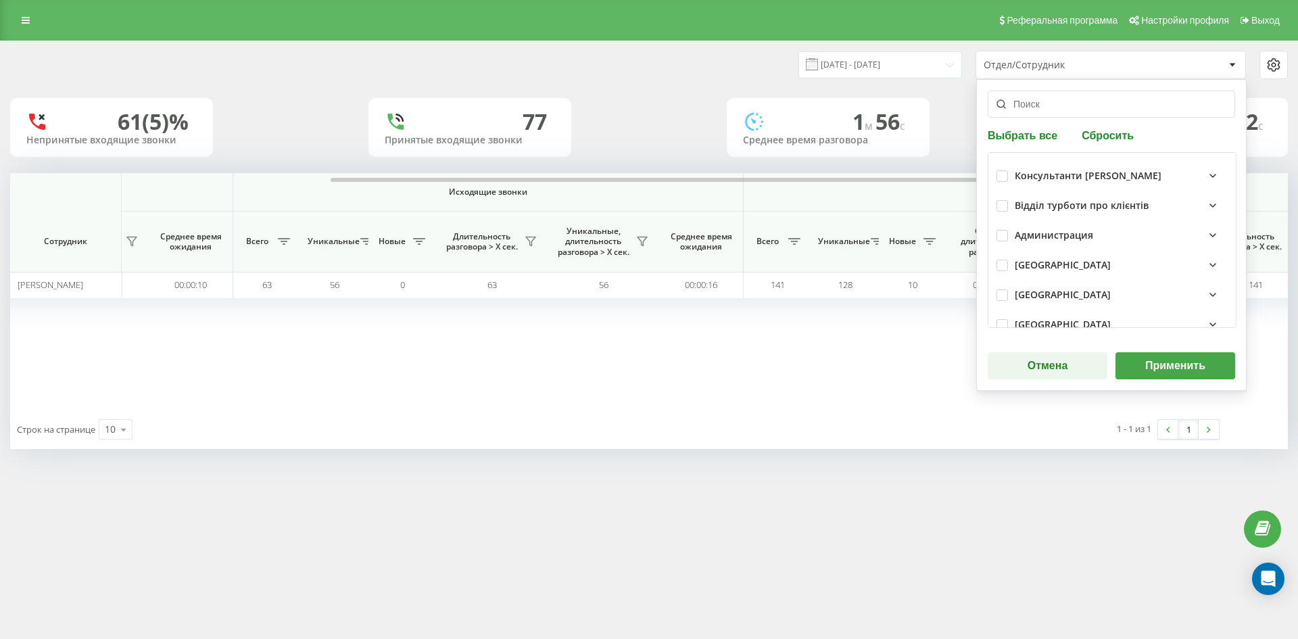
drag, startPoint x: 1109, startPoint y: 149, endPoint x: 1106, endPoint y: 139, distance: 10.7
click at [1109, 147] on div "Выбрать все Сбросить Консультанти [PERSON_NAME] Відділ турботи про клієнтів Адм…" at bounding box center [1111, 235] width 270 height 312
click at [1095, 135] on button "Сбросить" at bounding box center [1108, 134] width 60 height 13
click at [1039, 108] on input "text" at bounding box center [1111, 104] width 247 height 27
paste input "[PERSON_NAME]"
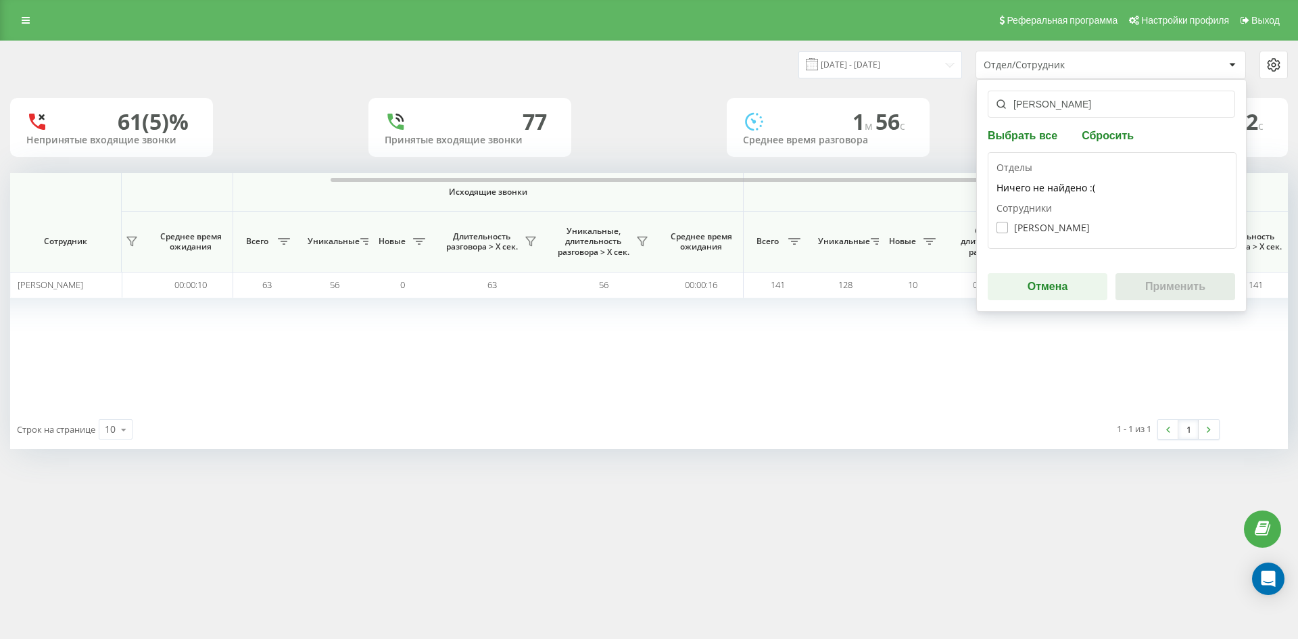
type input "[PERSON_NAME]"
click at [1058, 224] on label "[PERSON_NAME]" at bounding box center [1042, 227] width 93 height 11
checkbox input "true"
click at [1178, 283] on button "Применить" at bounding box center [1175, 286] width 120 height 27
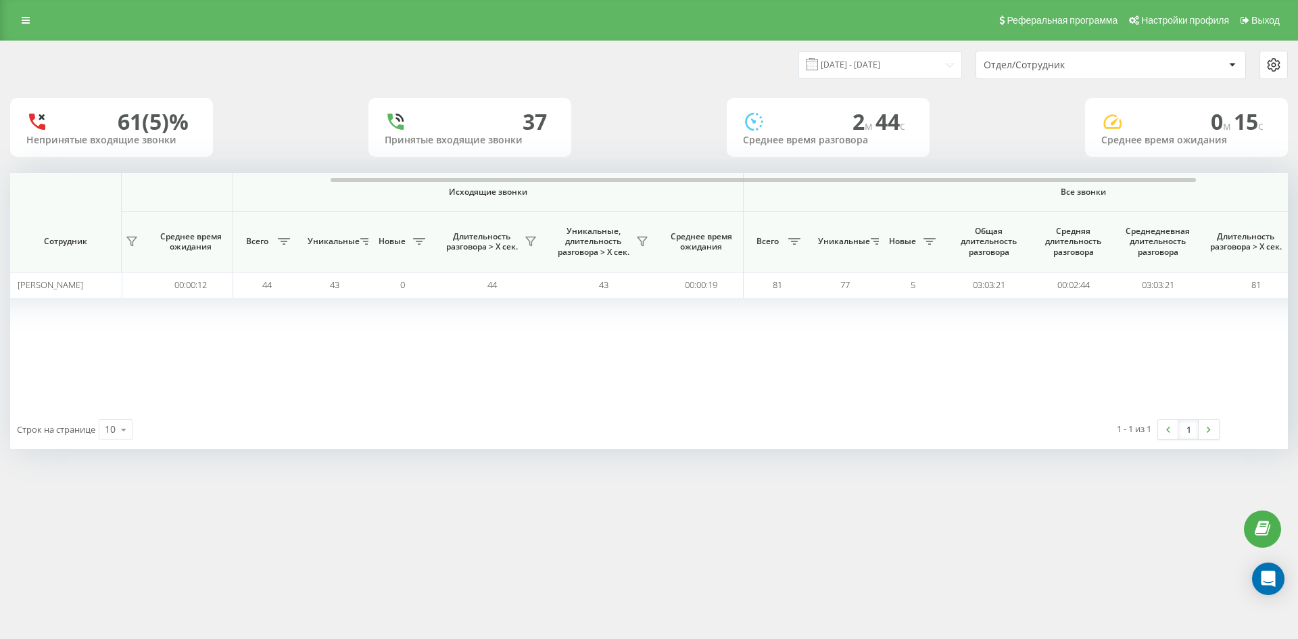
click at [1105, 68] on div "Отдел/Сотрудник" at bounding box center [1065, 64] width 162 height 11
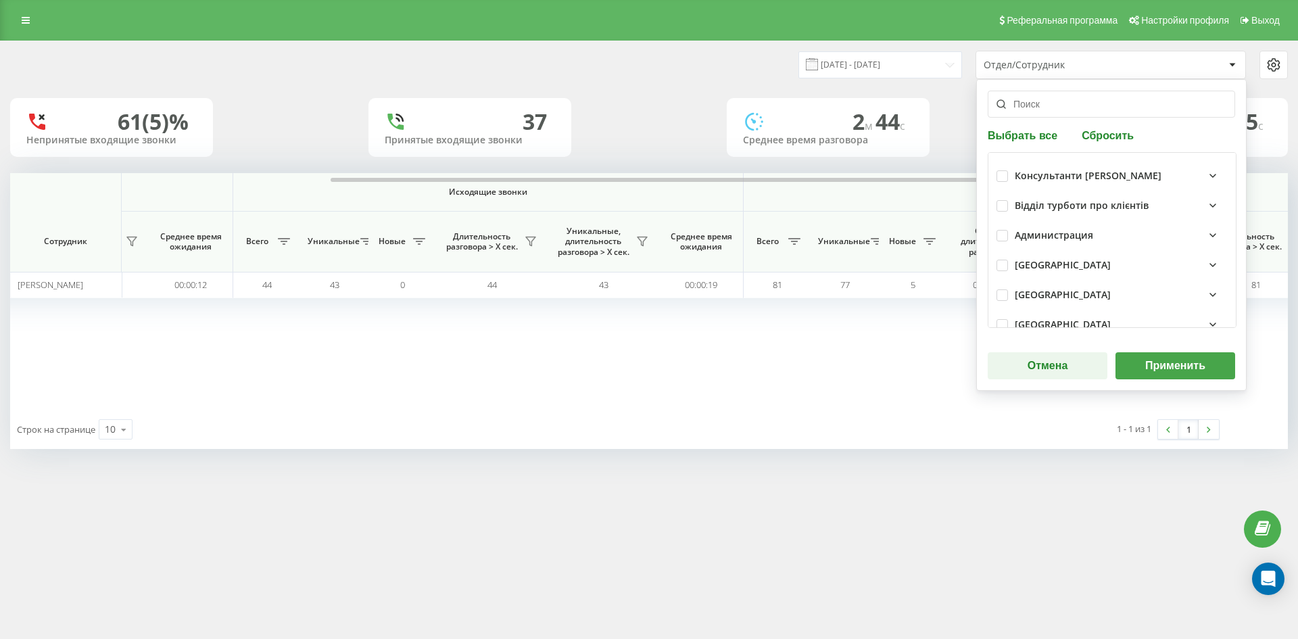
click at [1105, 126] on div "Выбрать все Сбросить Консультанти [PERSON_NAME] Відділ турботи про клієнтів Адм…" at bounding box center [1111, 235] width 270 height 312
click at [1105, 130] on button "Сбросить" at bounding box center [1108, 134] width 60 height 13
click at [1053, 107] on input "text" at bounding box center [1111, 104] width 247 height 27
paste input "[PERSON_NAME]"
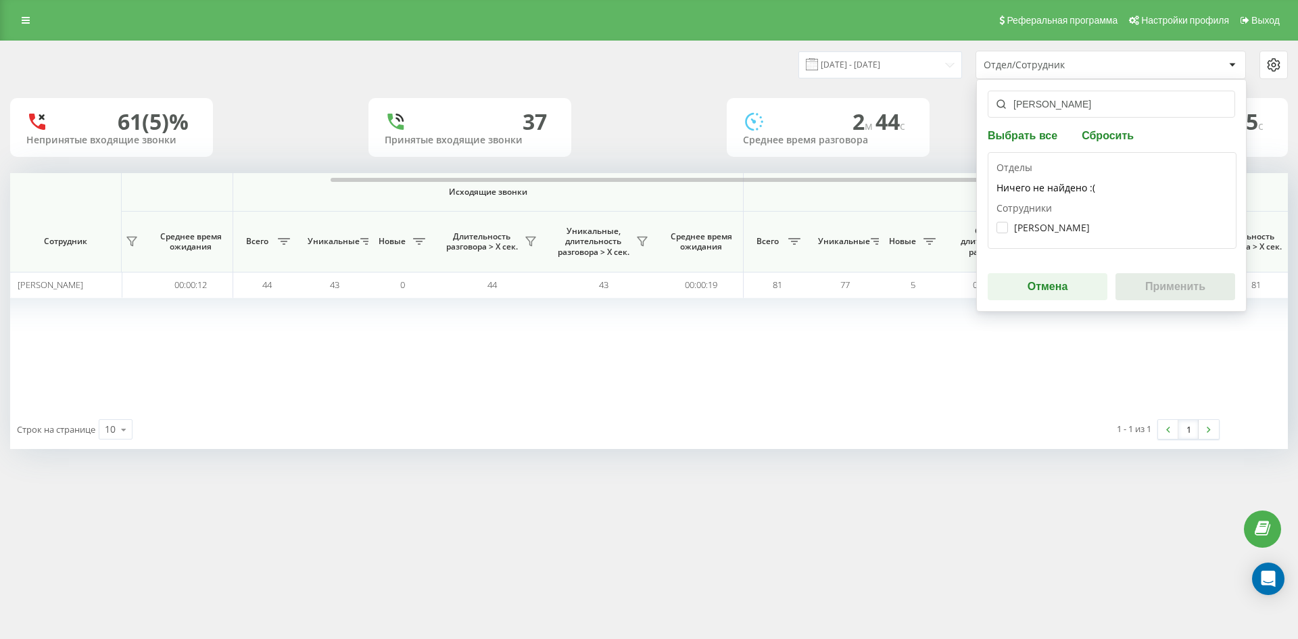
type input "[PERSON_NAME]"
click at [1051, 219] on div "[PERSON_NAME]" at bounding box center [1111, 227] width 231 height 25
click at [1049, 228] on label "[PERSON_NAME]" at bounding box center [1042, 227] width 93 height 11
checkbox input "true"
click at [1175, 279] on button "Применить" at bounding box center [1175, 286] width 120 height 27
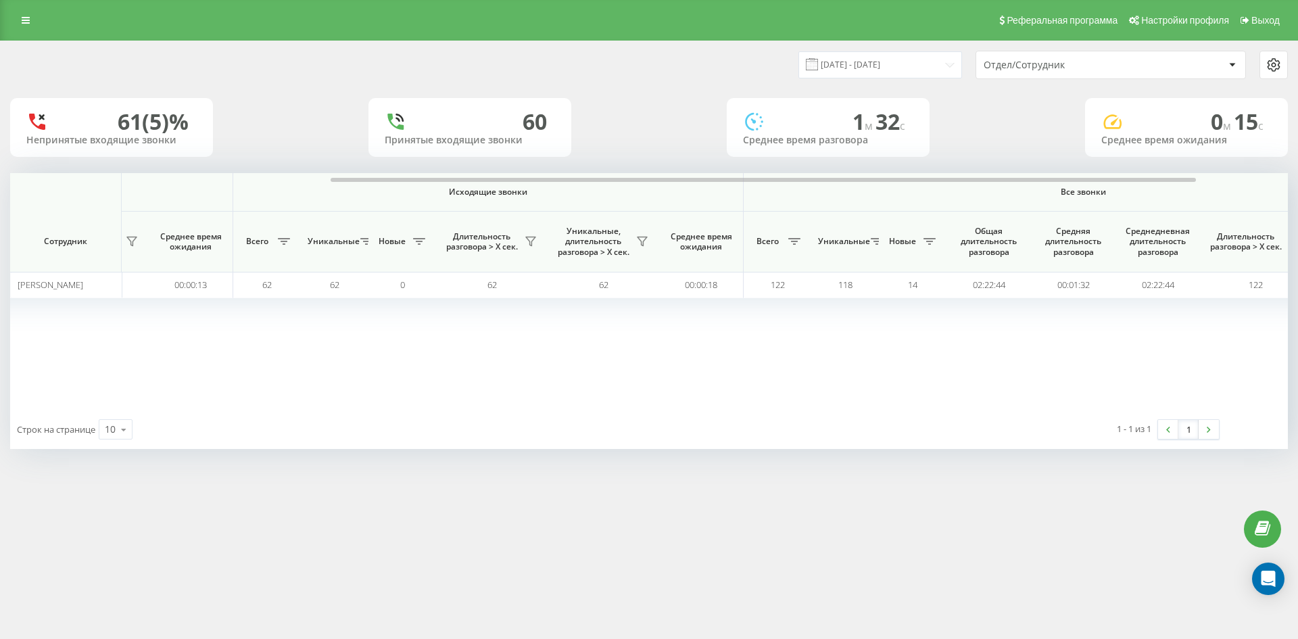
click at [1101, 69] on div "Отдел/Сотрудник" at bounding box center [1065, 64] width 162 height 11
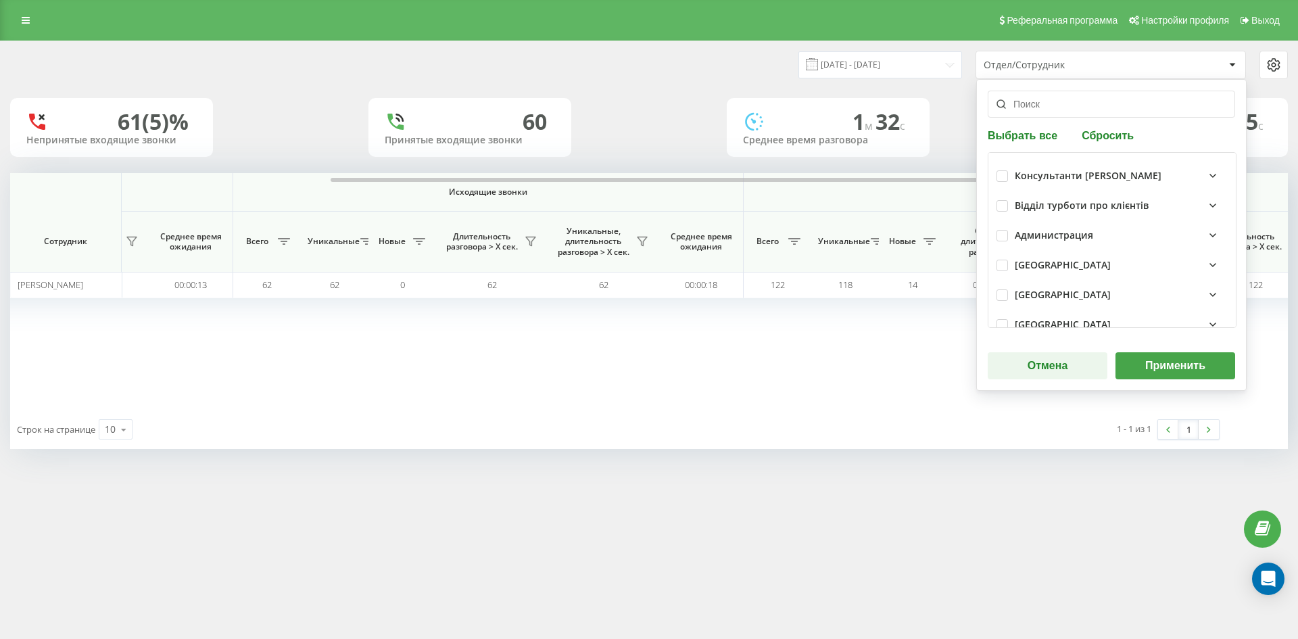
click at [1109, 135] on button "Сбросить" at bounding box center [1108, 134] width 60 height 13
click at [1063, 107] on input "text" at bounding box center [1111, 104] width 247 height 27
paste input "[PERSON_NAME]"
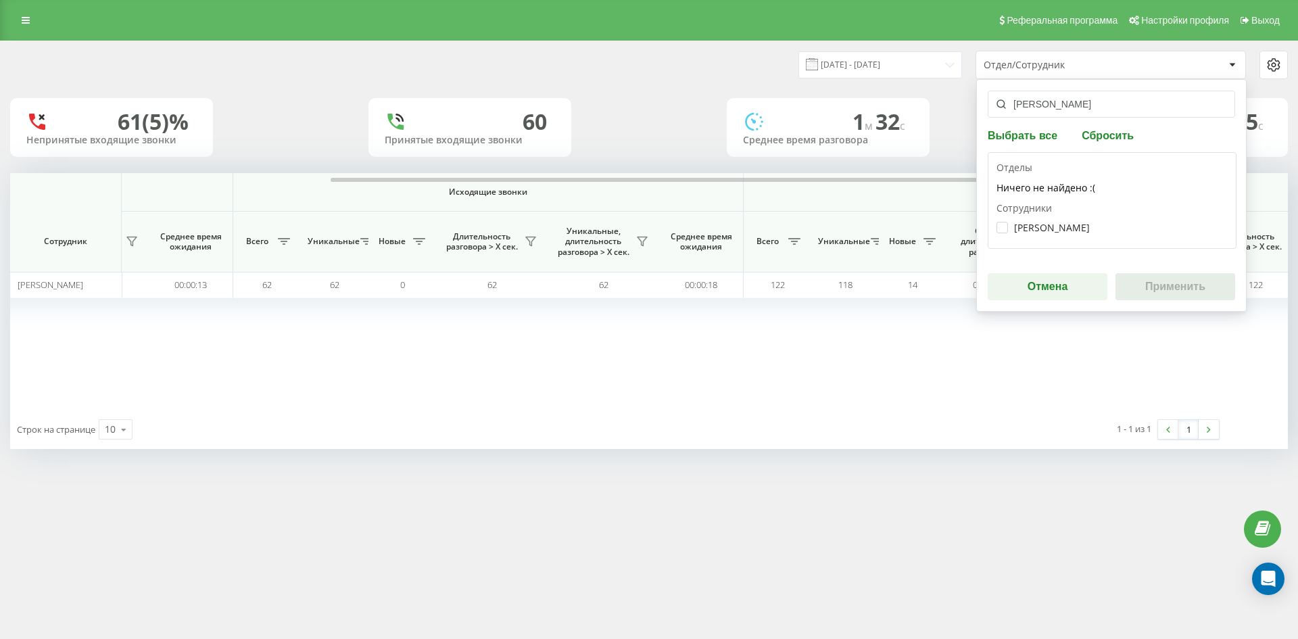
type input "[PERSON_NAME]"
click at [1063, 234] on div "[PERSON_NAME]" at bounding box center [1111, 227] width 231 height 25
click at [1057, 226] on label "[PERSON_NAME]" at bounding box center [1042, 227] width 93 height 11
checkbox input "true"
click at [1167, 281] on button "Применить" at bounding box center [1175, 286] width 120 height 27
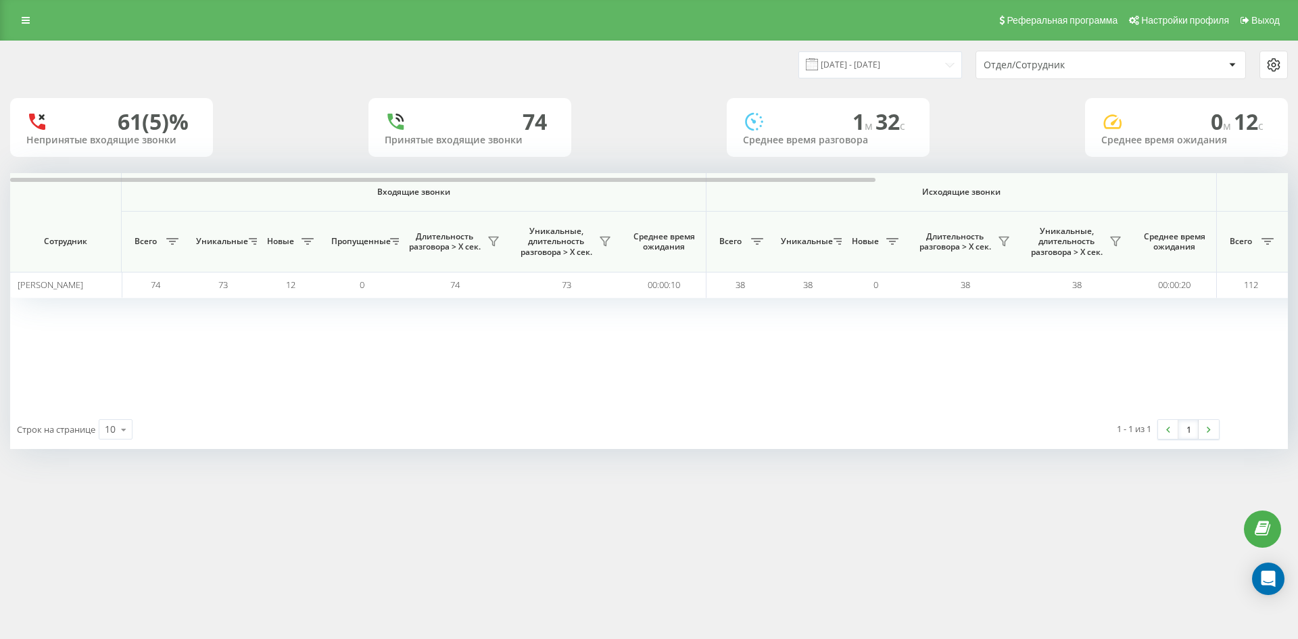
scroll to position [0, 541]
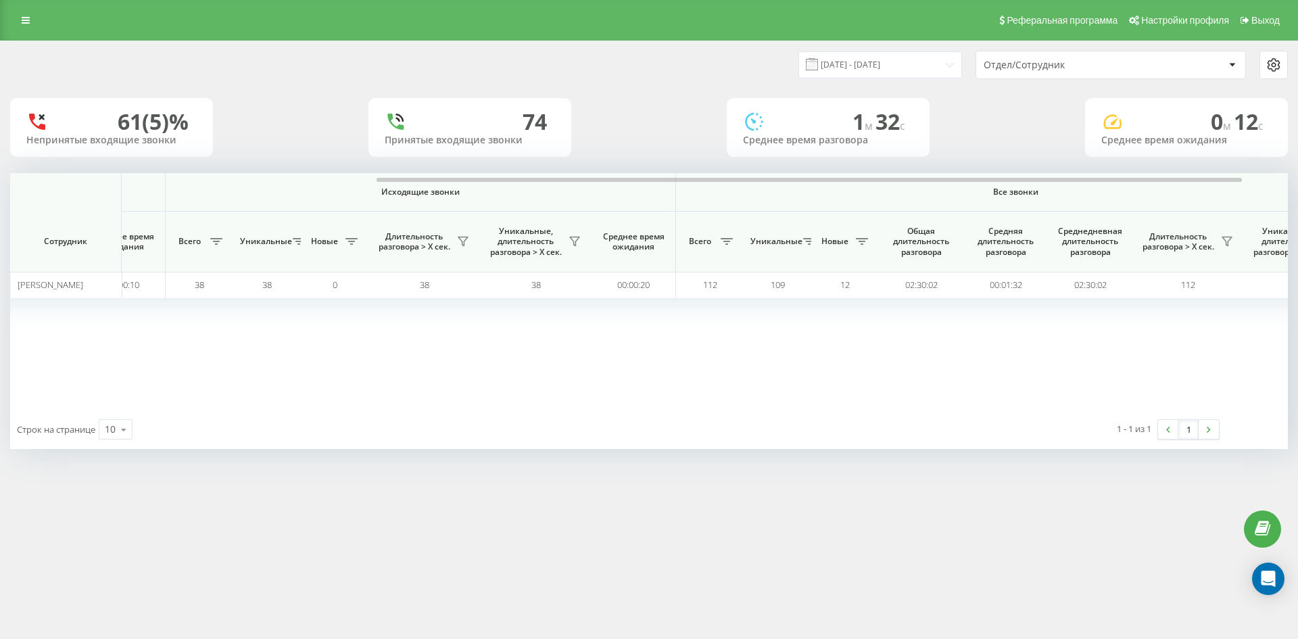
click at [1090, 67] on div "Отдел/Сотрудник" at bounding box center [1065, 64] width 162 height 11
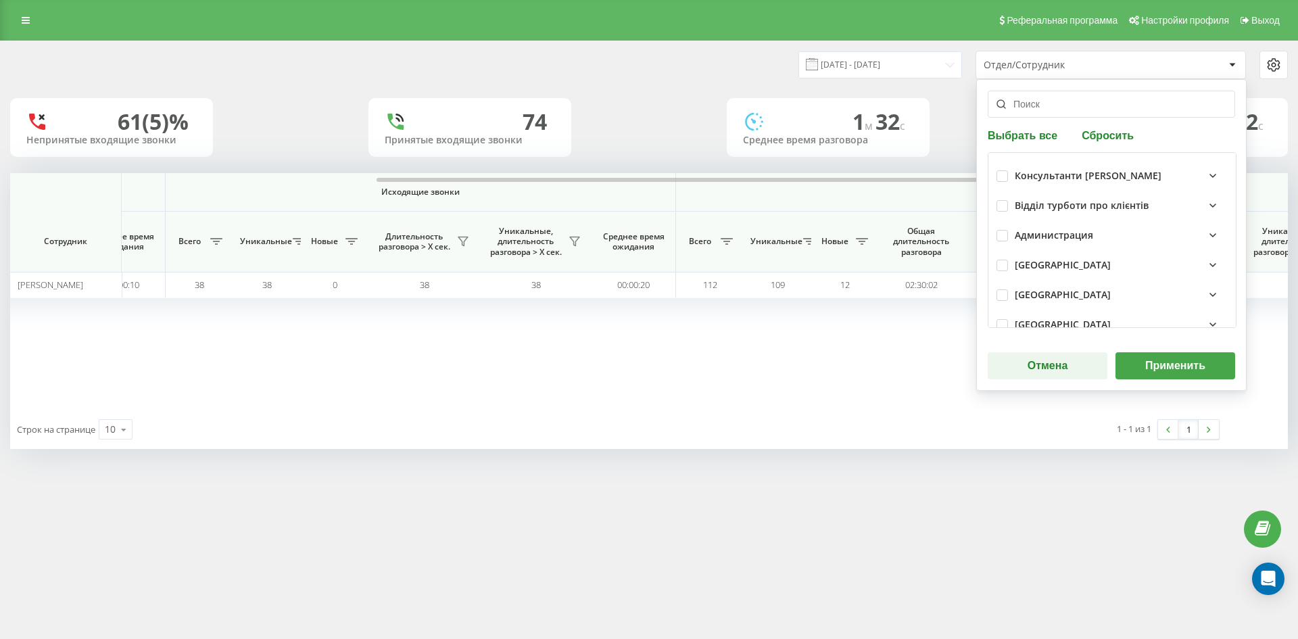
click at [1115, 131] on button "Сбросить" at bounding box center [1108, 134] width 60 height 13
drag, startPoint x: 1059, startPoint y: 103, endPoint x: 1061, endPoint y: 155, distance: 52.1
click at [1059, 103] on input "text" at bounding box center [1111, 104] width 247 height 27
paste input "[PERSON_NAME]"
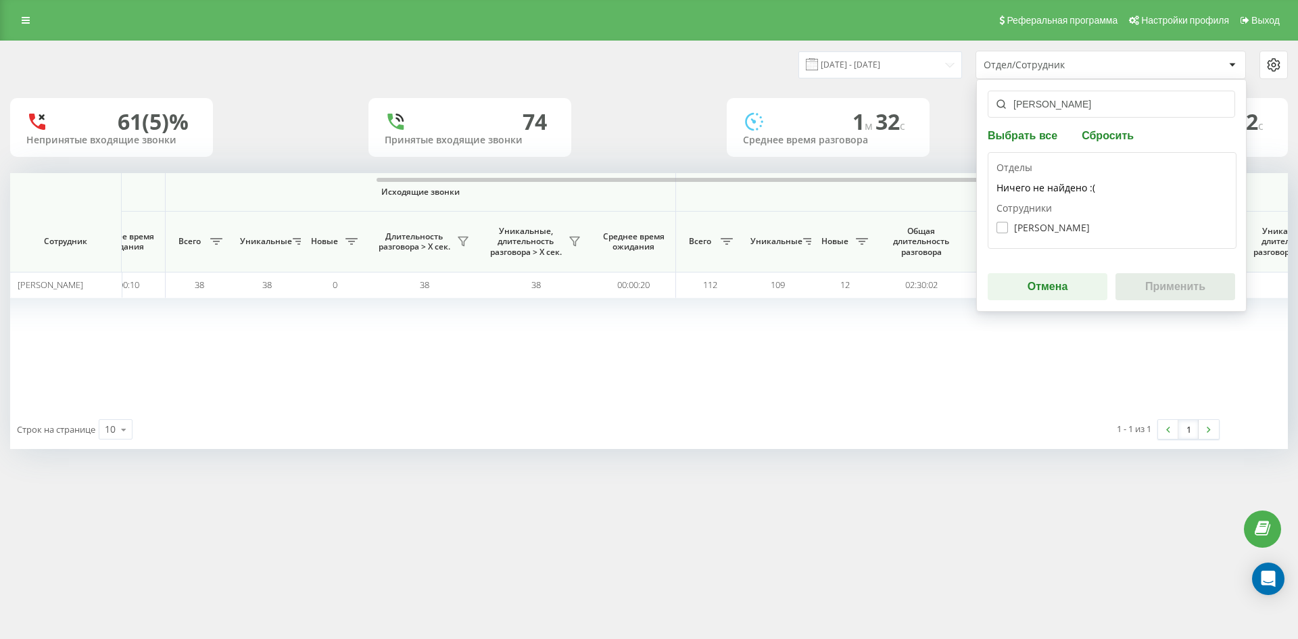
type input "[PERSON_NAME]"
click at [1051, 226] on label "[PERSON_NAME]" at bounding box center [1042, 227] width 93 height 11
checkbox input "true"
click at [1174, 284] on button "Применить" at bounding box center [1175, 286] width 120 height 27
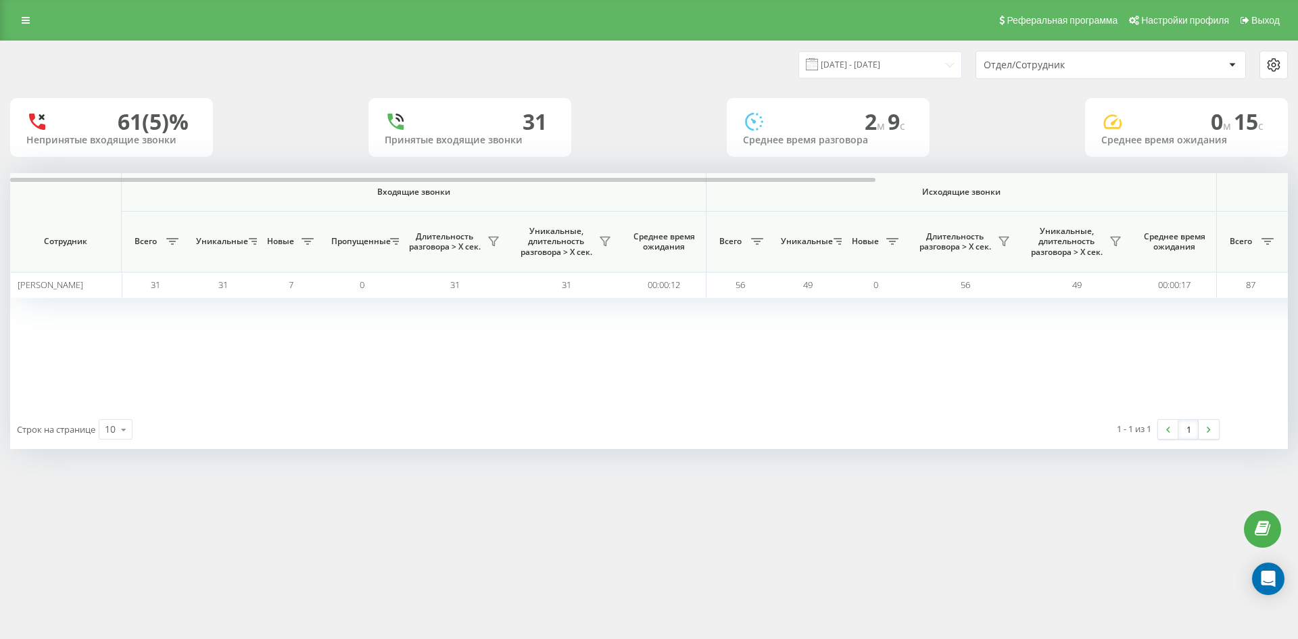
scroll to position [0, 406]
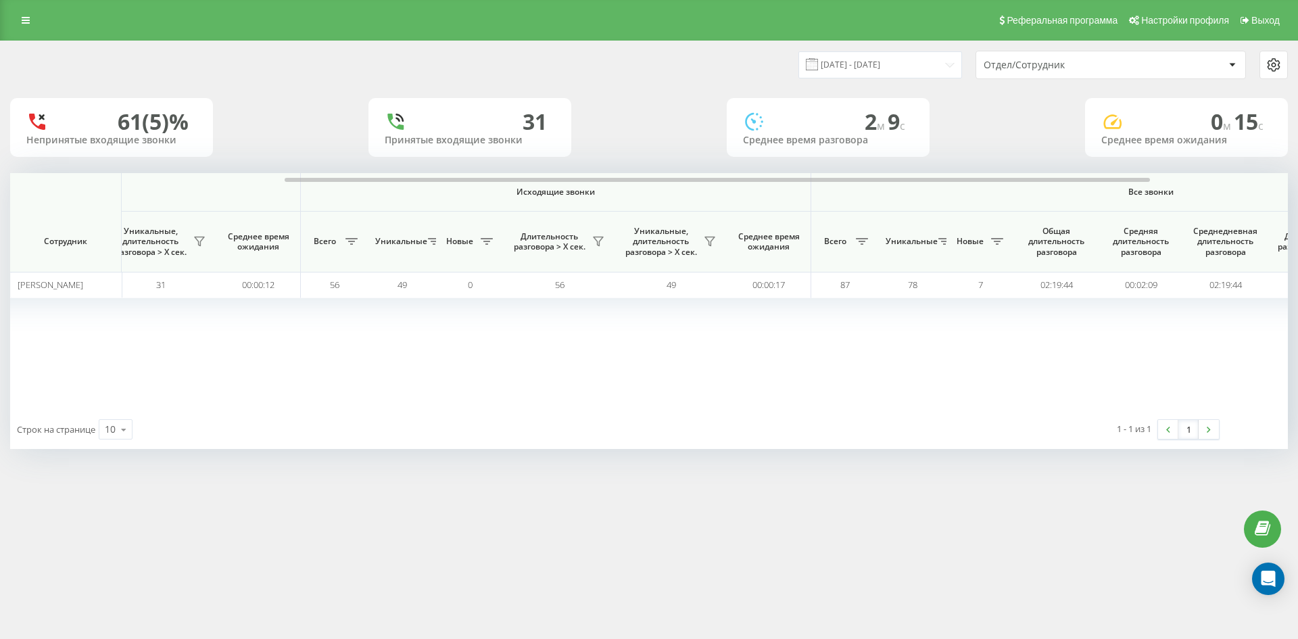
click at [1119, 73] on div "Отдел/Сотрудник" at bounding box center [1110, 64] width 269 height 27
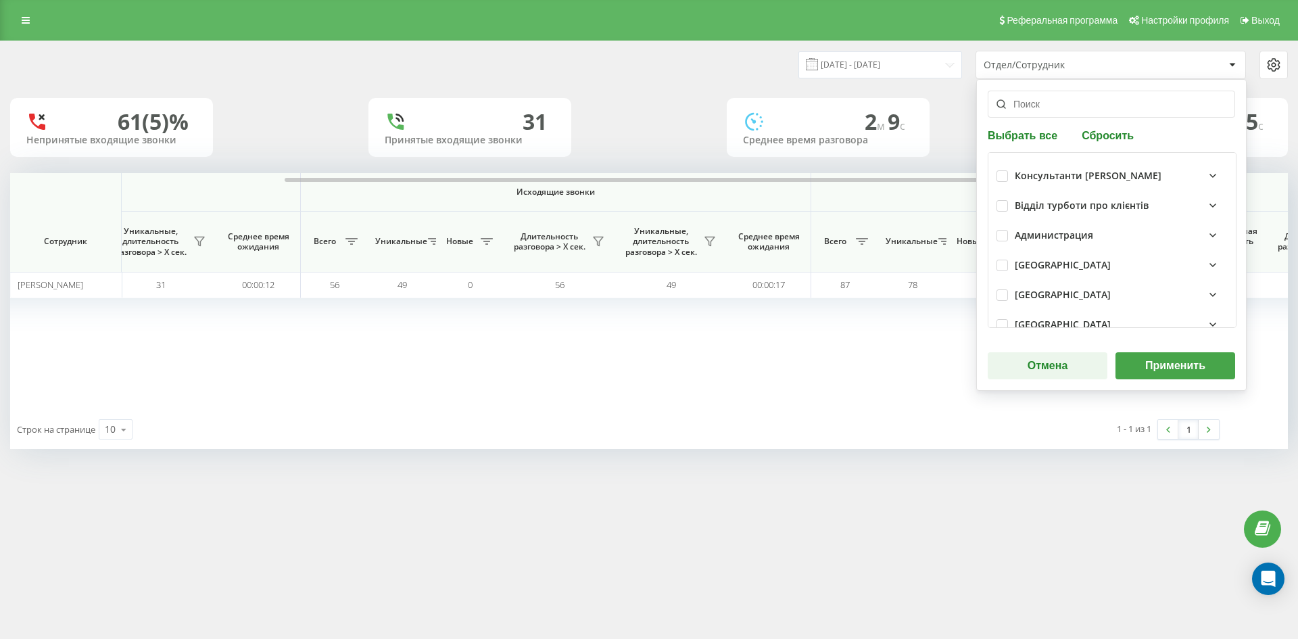
click at [1117, 137] on button "Сбросить" at bounding box center [1108, 134] width 60 height 13
click at [1064, 113] on input "text" at bounding box center [1111, 104] width 247 height 27
paste input "[PERSON_NAME]"
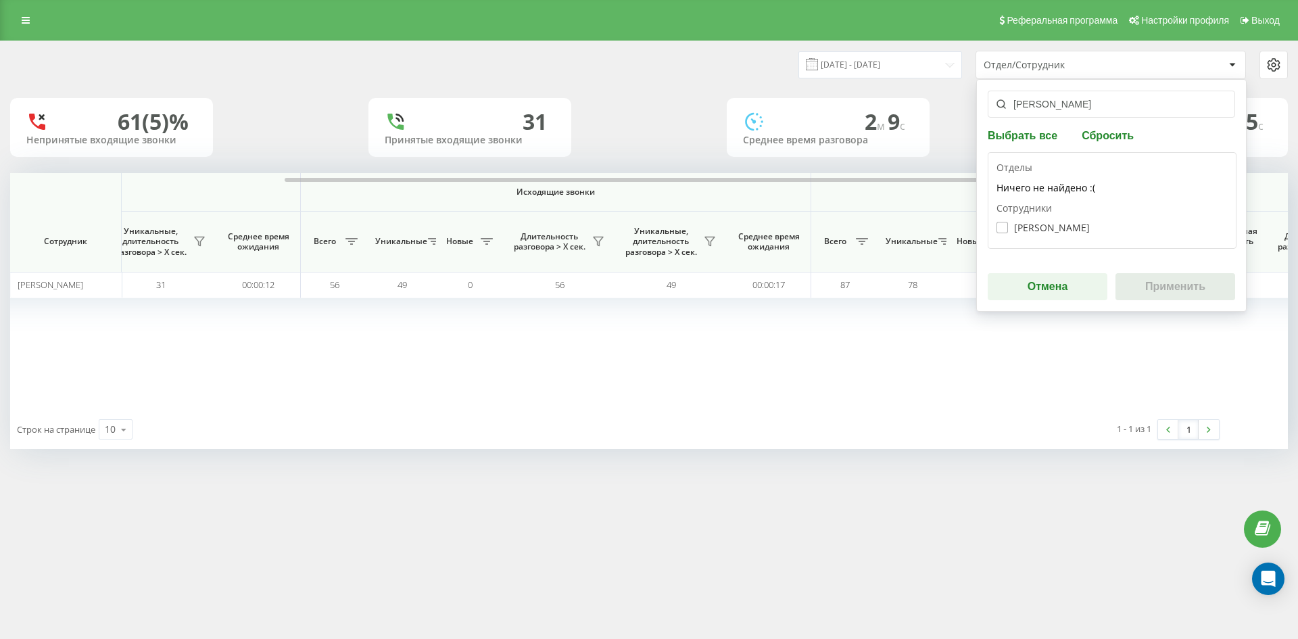
type input "[PERSON_NAME]"
click at [1058, 224] on label "[PERSON_NAME]" at bounding box center [1042, 227] width 93 height 11
checkbox input "true"
click at [1162, 282] on button "Применить" at bounding box center [1175, 286] width 120 height 27
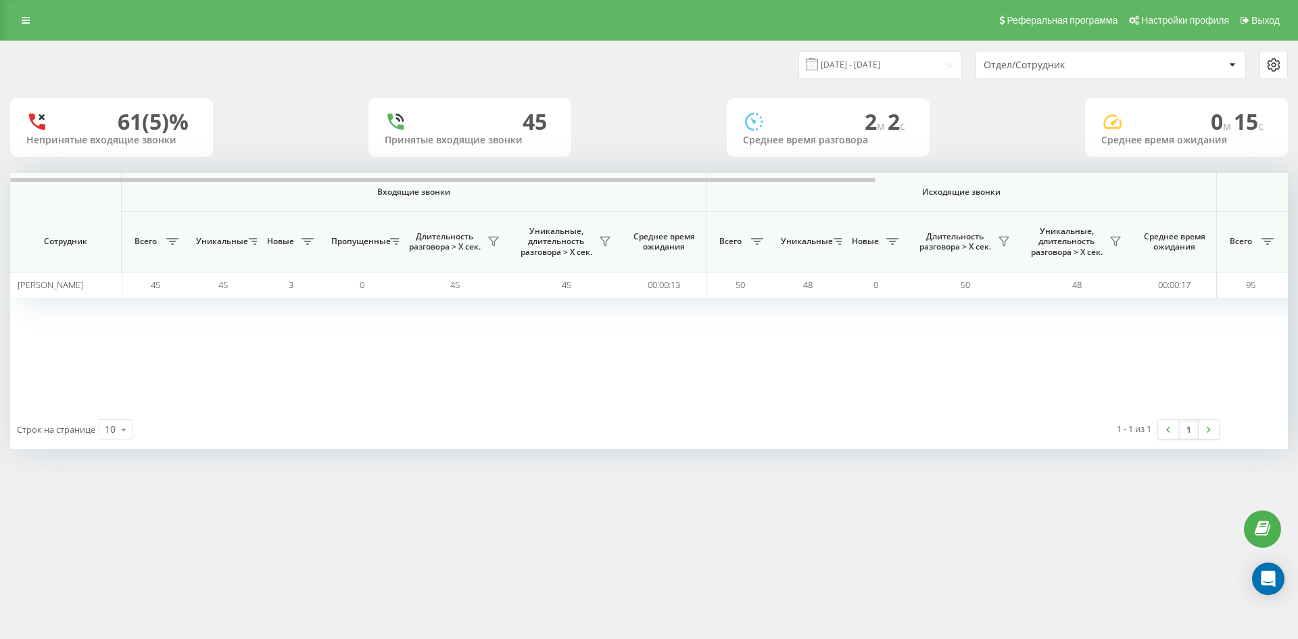
scroll to position [0, 473]
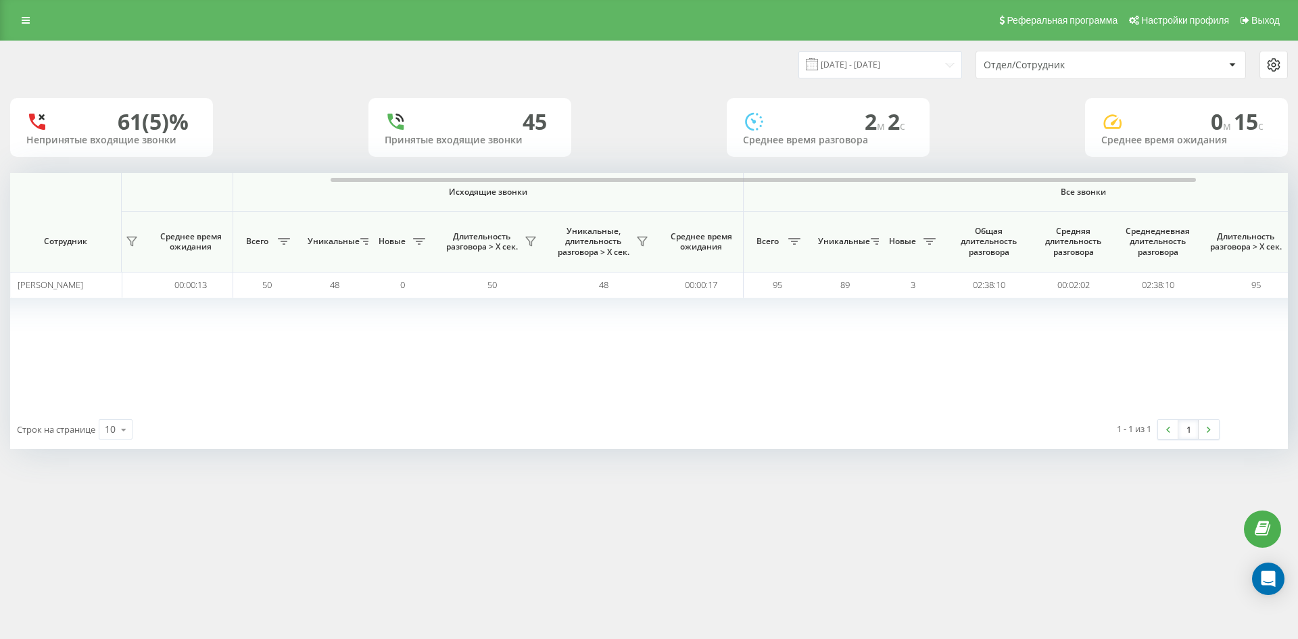
drag, startPoint x: 1094, startPoint y: 54, endPoint x: 1096, endPoint y: 74, distance: 19.7
click at [1094, 55] on div "Отдел/Сотрудник" at bounding box center [1110, 64] width 269 height 27
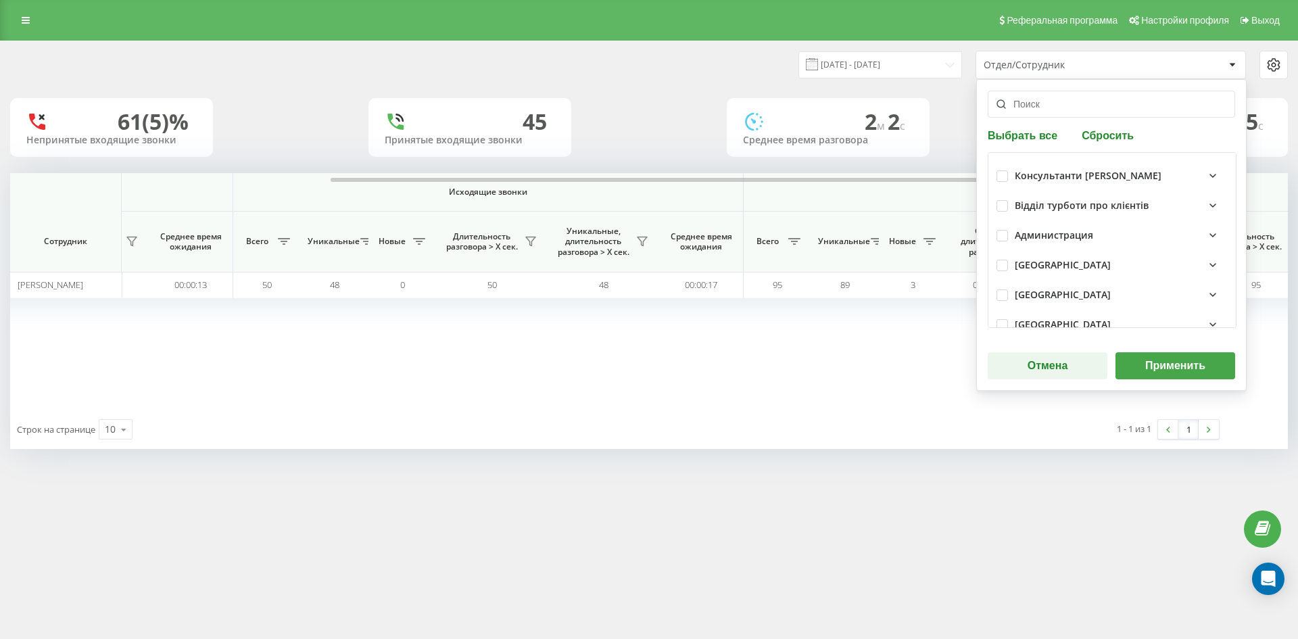
click at [1115, 145] on div "Выбрать все Сбросить Консультанти [PERSON_NAME] Відділ турботи про клієнтів Адм…" at bounding box center [1111, 235] width 270 height 312
click at [1100, 133] on button "Сбросить" at bounding box center [1108, 134] width 60 height 13
click at [1058, 116] on input "text" at bounding box center [1111, 104] width 247 height 27
paste input "[PERSON_NAME]"
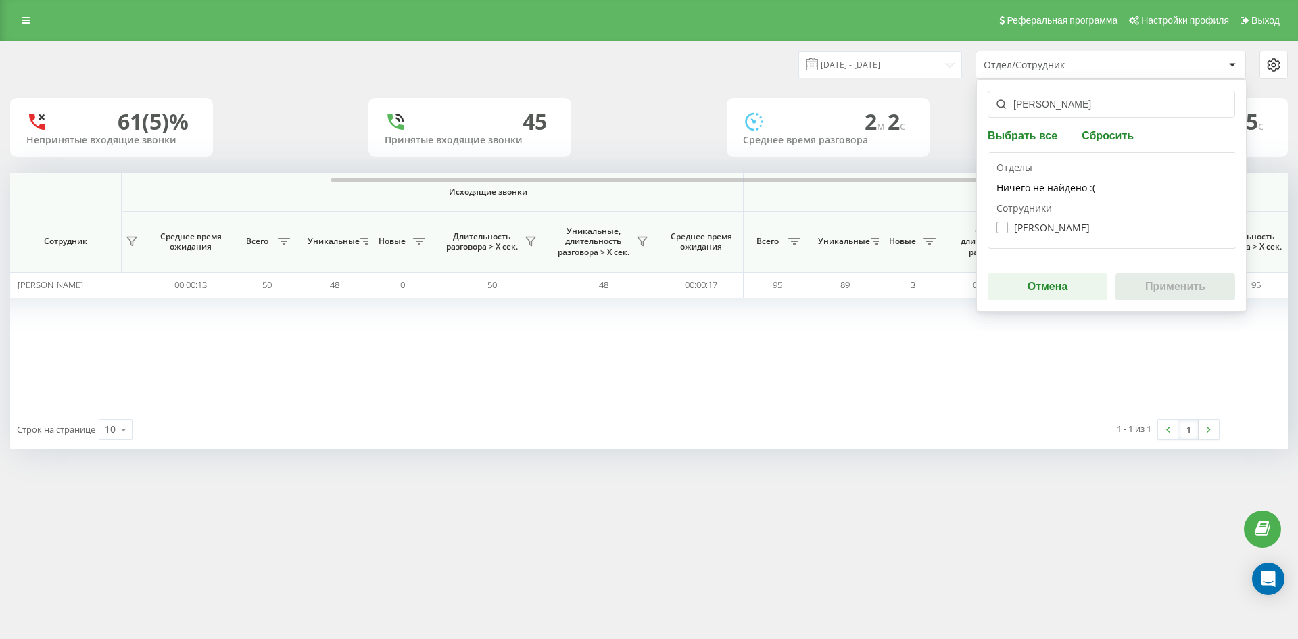
type input "[PERSON_NAME]"
click at [1057, 231] on label "[PERSON_NAME]" at bounding box center [1042, 227] width 93 height 11
checkbox input "true"
click at [1184, 282] on button "Применить" at bounding box center [1175, 286] width 120 height 27
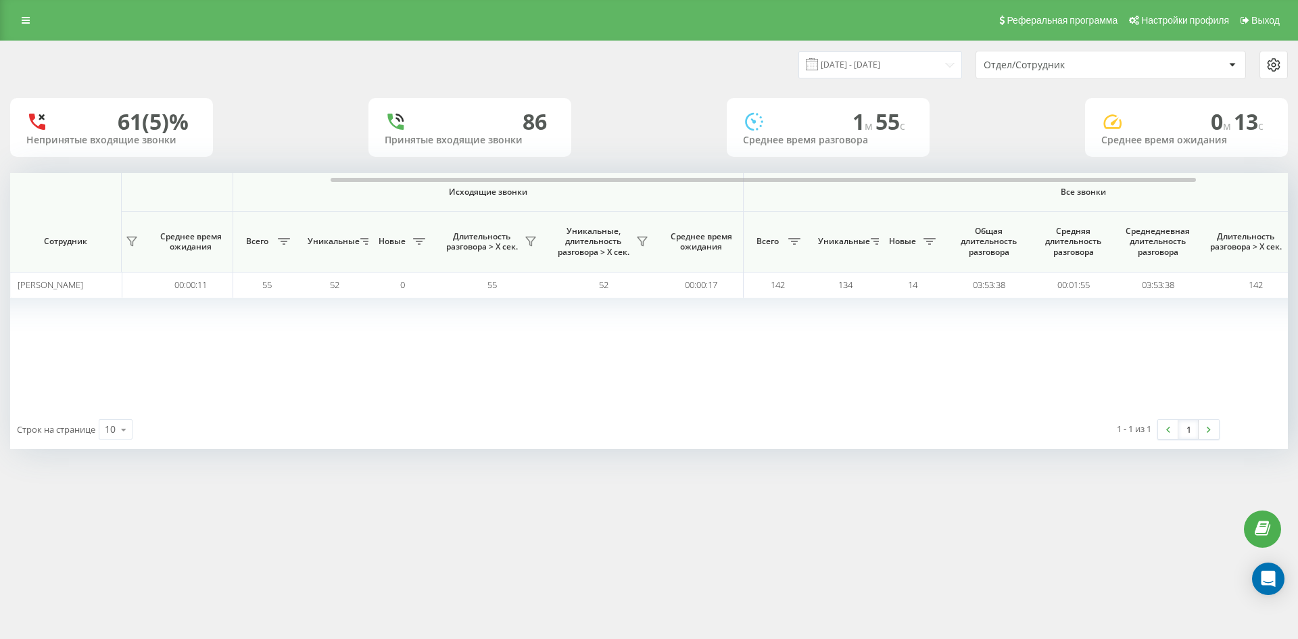
click at [1097, 61] on div "Отдел/Сотрудник" at bounding box center [1065, 64] width 162 height 11
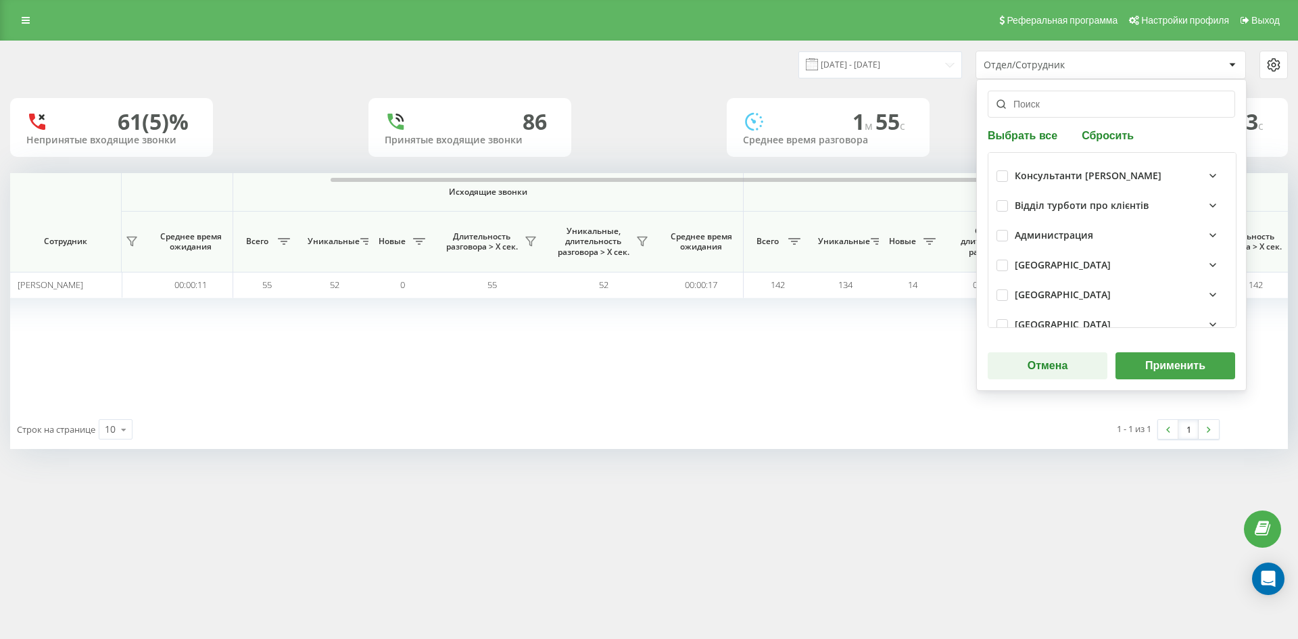
click at [1117, 134] on button "Сбросить" at bounding box center [1108, 134] width 60 height 13
click at [1072, 110] on input "text" at bounding box center [1111, 104] width 247 height 27
paste input "[PERSON_NAME]"
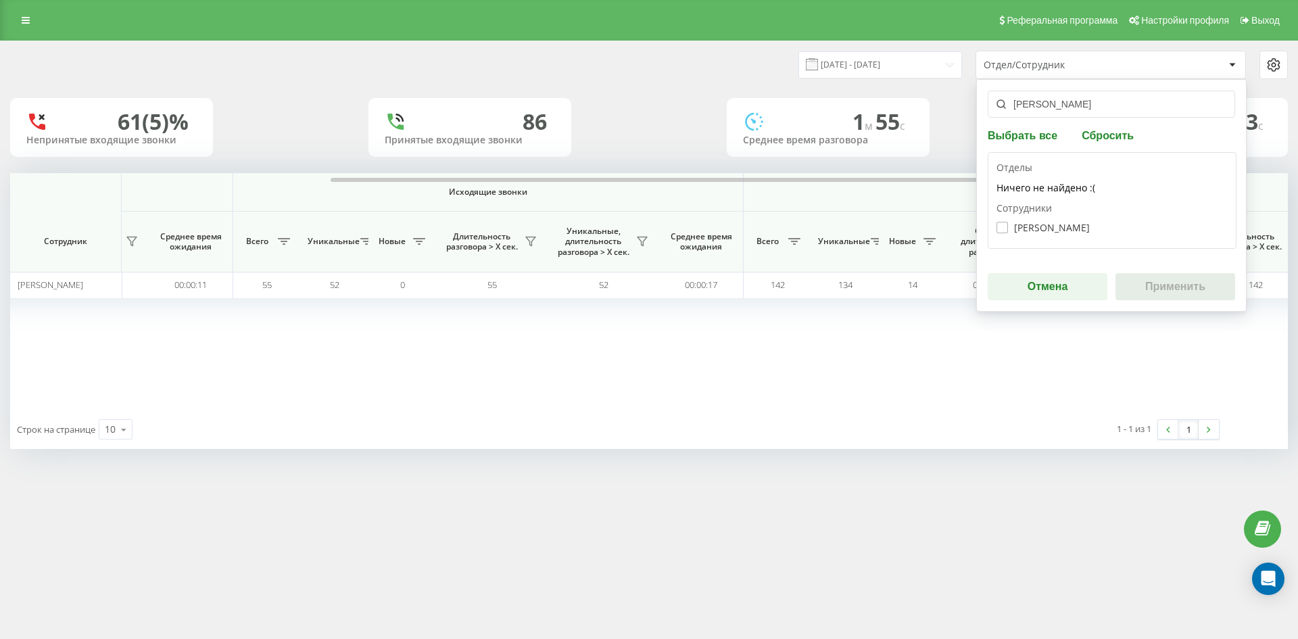
type input "[PERSON_NAME]"
click at [1046, 233] on label "[PERSON_NAME]" at bounding box center [1042, 227] width 93 height 11
checkbox input "true"
click at [1172, 287] on button "Применить" at bounding box center [1175, 286] width 120 height 27
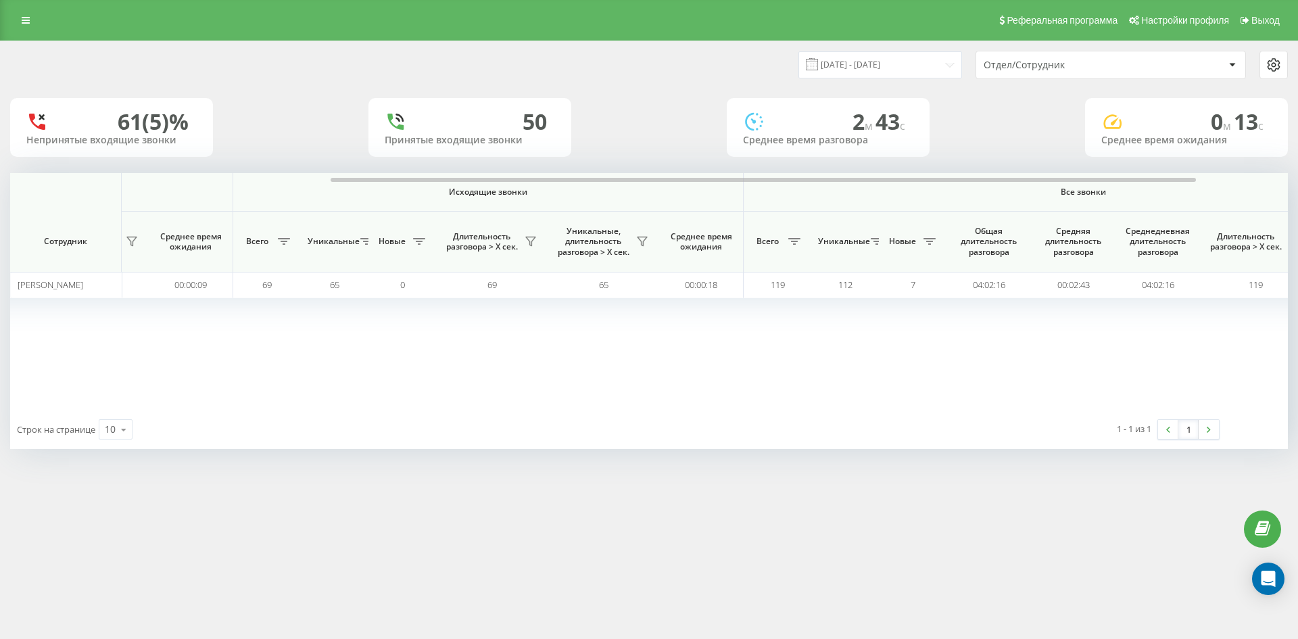
click at [1126, 63] on div "Отдел/Сотрудник" at bounding box center [1065, 64] width 162 height 11
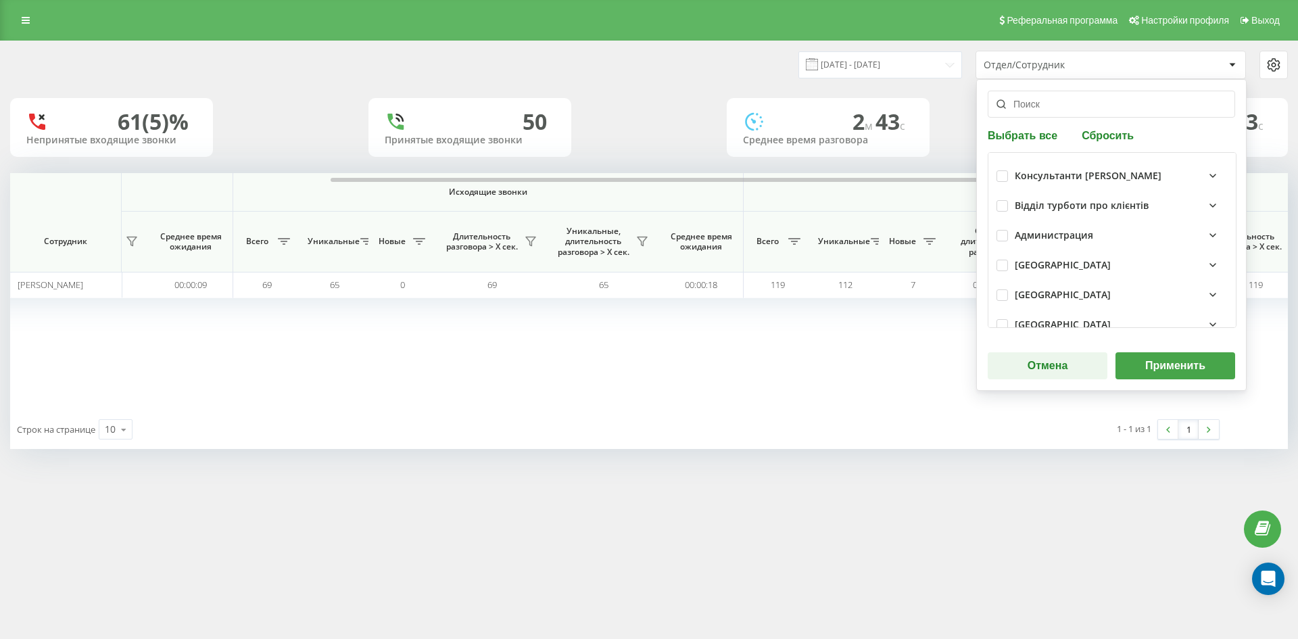
click at [1112, 135] on button "Сбросить" at bounding box center [1108, 134] width 60 height 13
click at [1061, 110] on input "text" at bounding box center [1111, 104] width 247 height 27
paste input "[PERSON_NAME]"
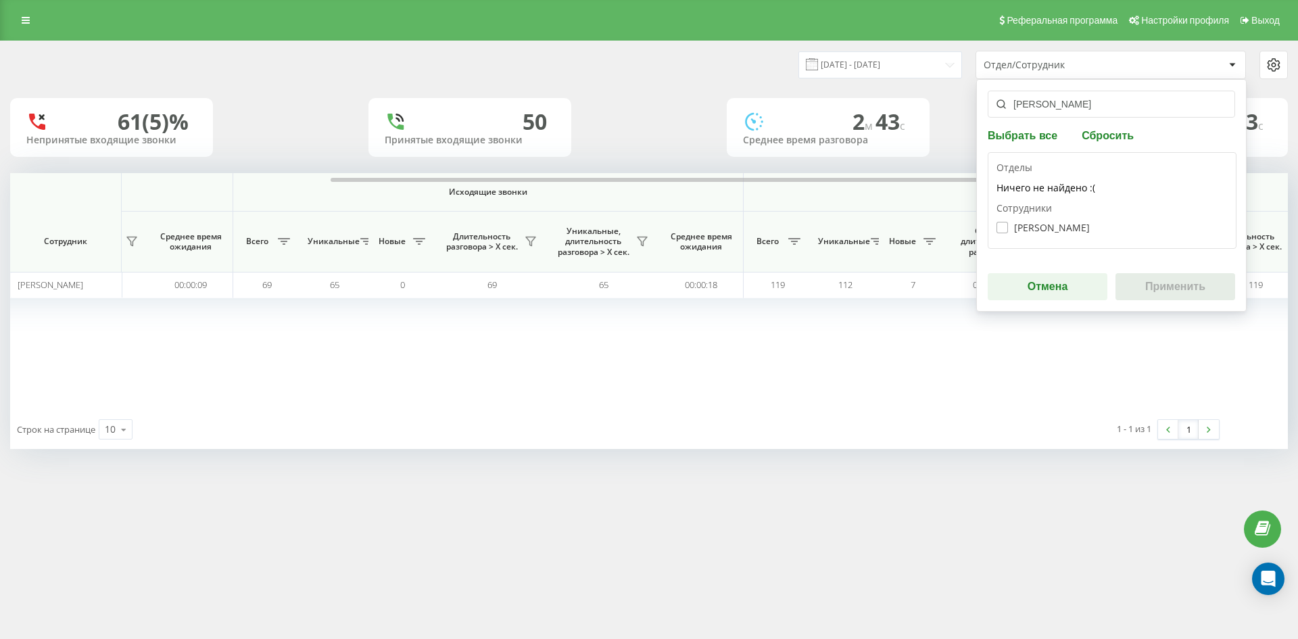
type input "[PERSON_NAME]"
click at [1032, 226] on label "[PERSON_NAME]" at bounding box center [1042, 227] width 93 height 11
checkbox input "true"
click at [1133, 273] on button "Применить" at bounding box center [1175, 286] width 120 height 27
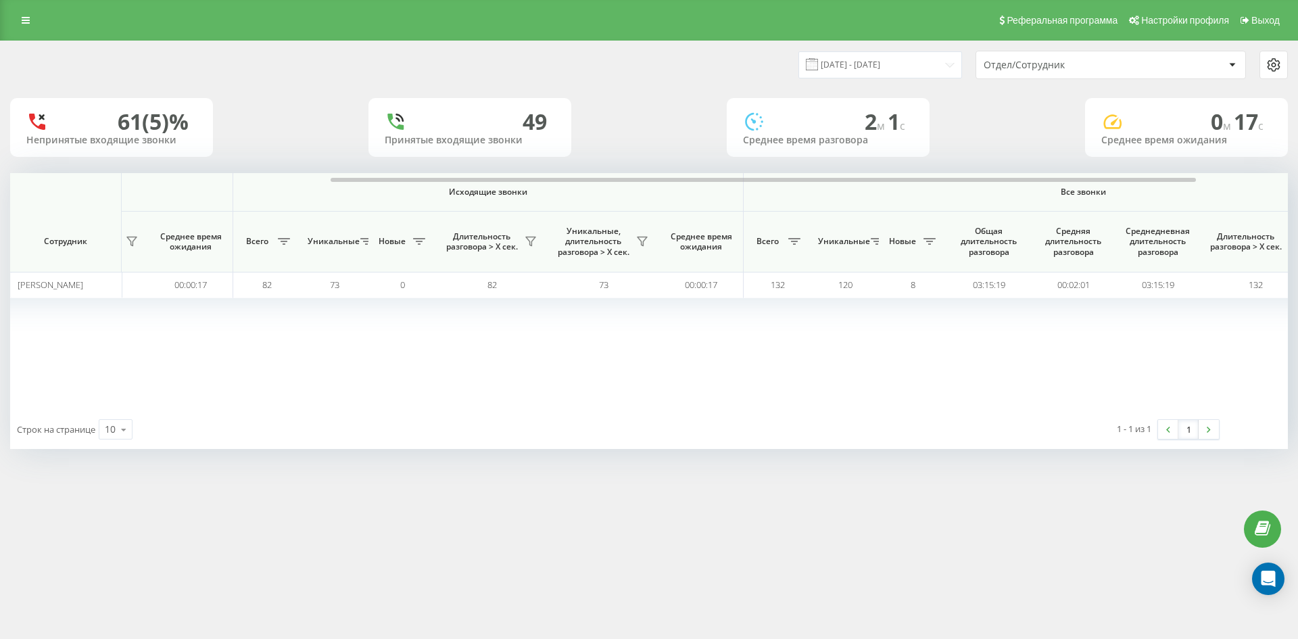
click at [1089, 60] on div "Отдел/Сотрудник" at bounding box center [1065, 64] width 162 height 11
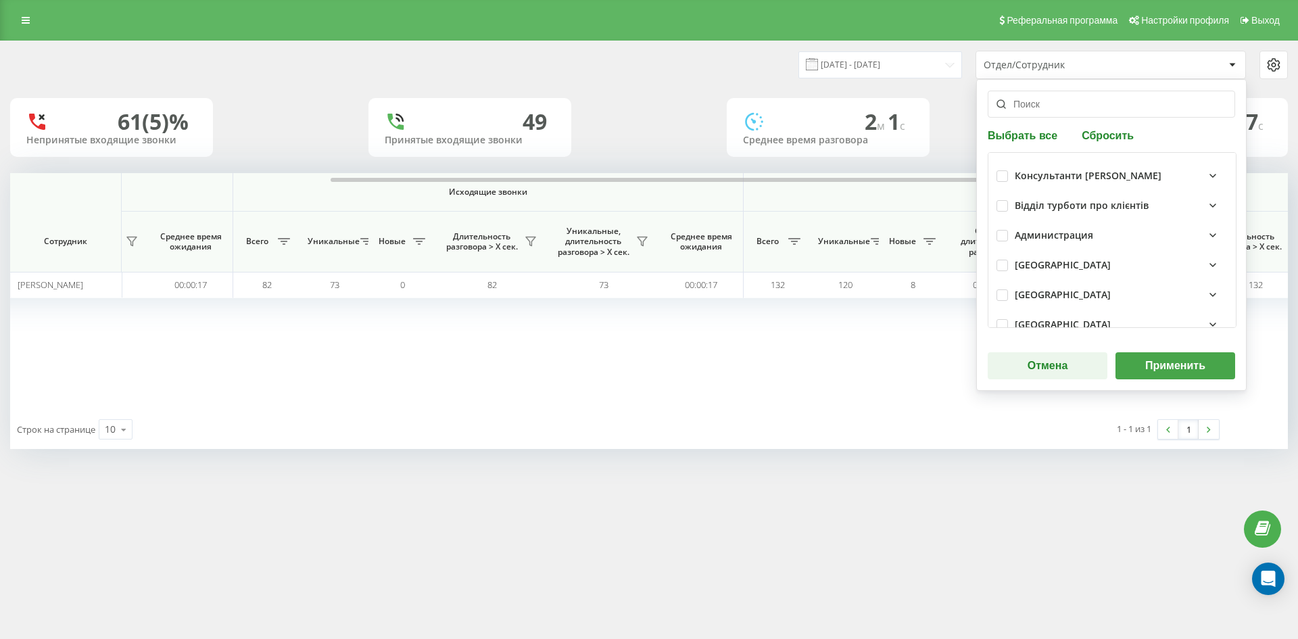
click at [1111, 141] on button "Сбросить" at bounding box center [1108, 134] width 60 height 13
click at [1074, 114] on input "text" at bounding box center [1111, 104] width 247 height 27
paste input "[PERSON_NAME]"
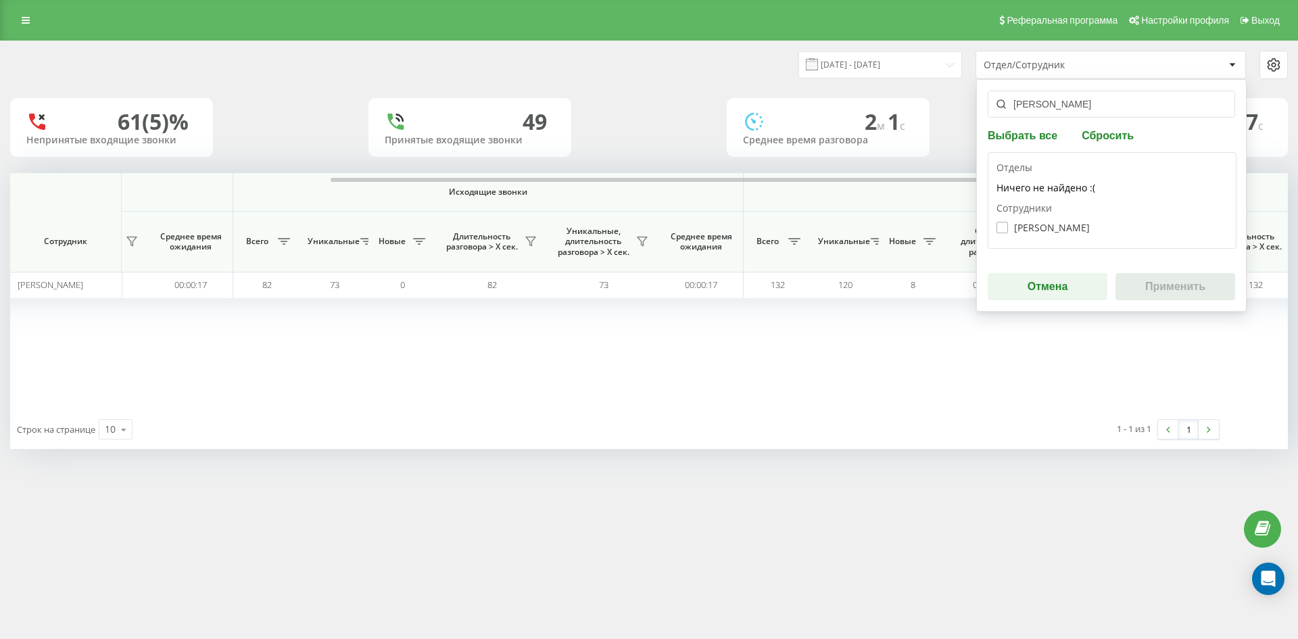
type input "[PERSON_NAME]"
click at [1062, 225] on label "[PERSON_NAME]" at bounding box center [1042, 227] width 93 height 11
checkbox input "true"
click at [1168, 279] on button "Применить" at bounding box center [1175, 286] width 120 height 27
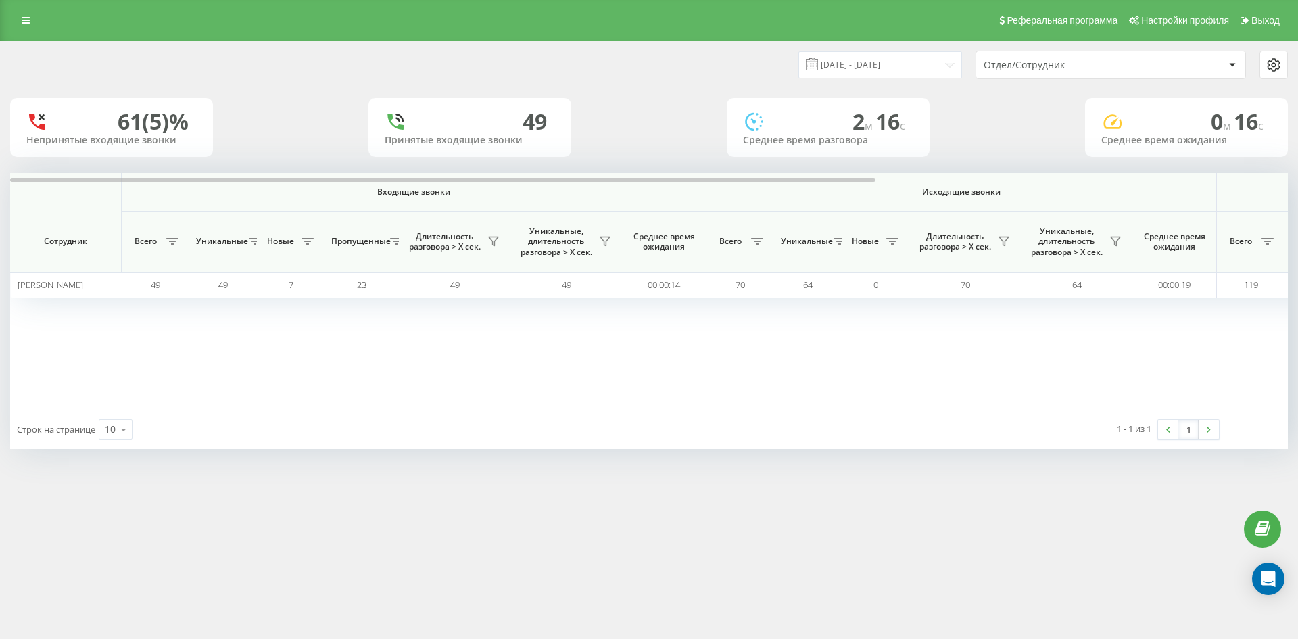
scroll to position [0, 338]
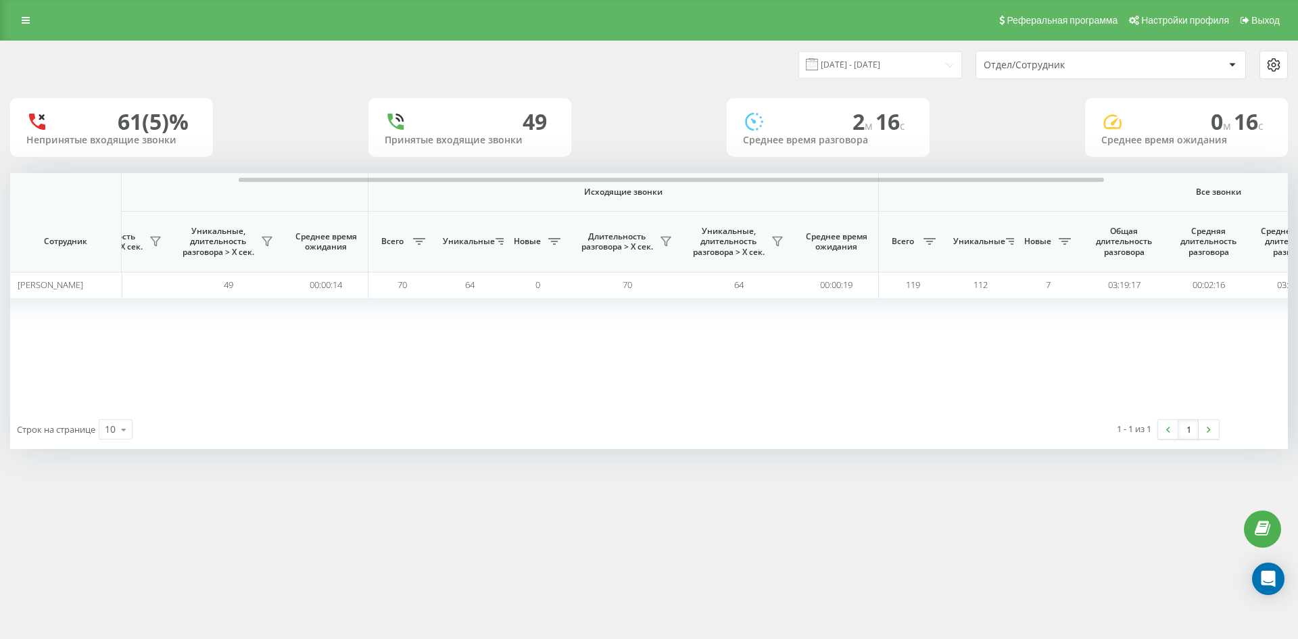
click at [1107, 63] on div "Отдел/Сотрудник" at bounding box center [1065, 64] width 162 height 11
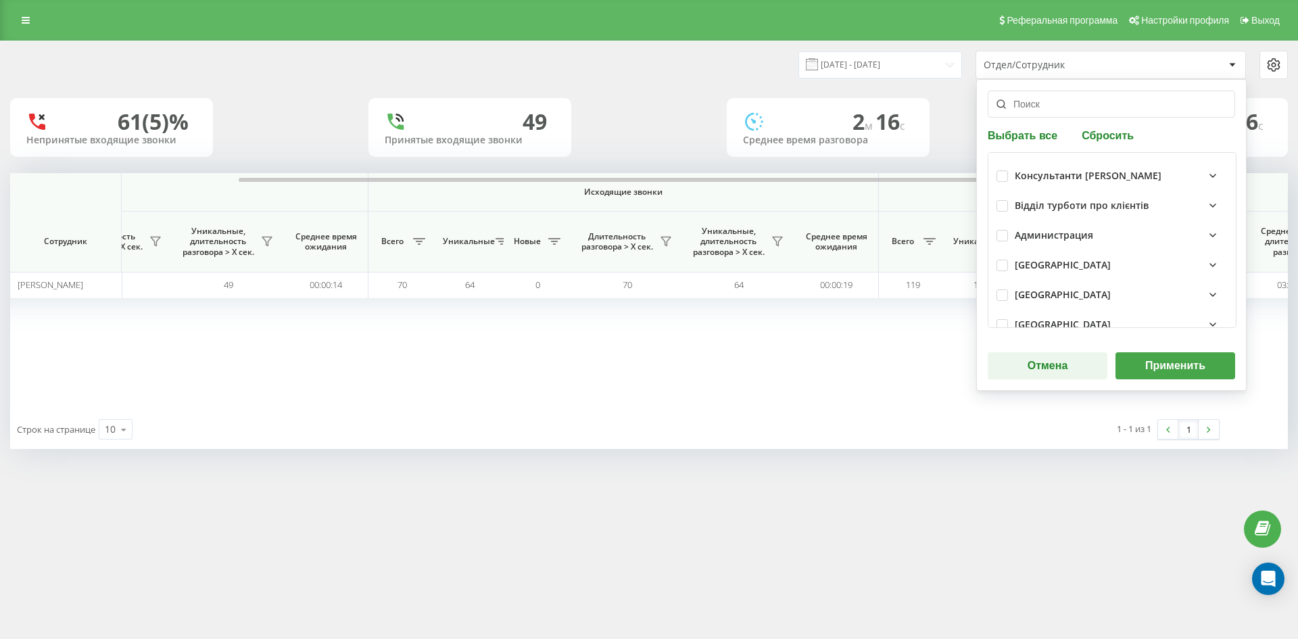
click at [1121, 143] on div "Выбрать все Сбросить Консультанти [PERSON_NAME] Відділ турботи про клієнтів Адм…" at bounding box center [1111, 235] width 270 height 312
click at [1100, 129] on button "Сбросить" at bounding box center [1108, 134] width 60 height 13
drag, startPoint x: 1053, startPoint y: 110, endPoint x: 1051, endPoint y: 117, distance: 7.1
click at [1053, 110] on input "text" at bounding box center [1111, 104] width 247 height 27
paste input "[PERSON_NAME]"
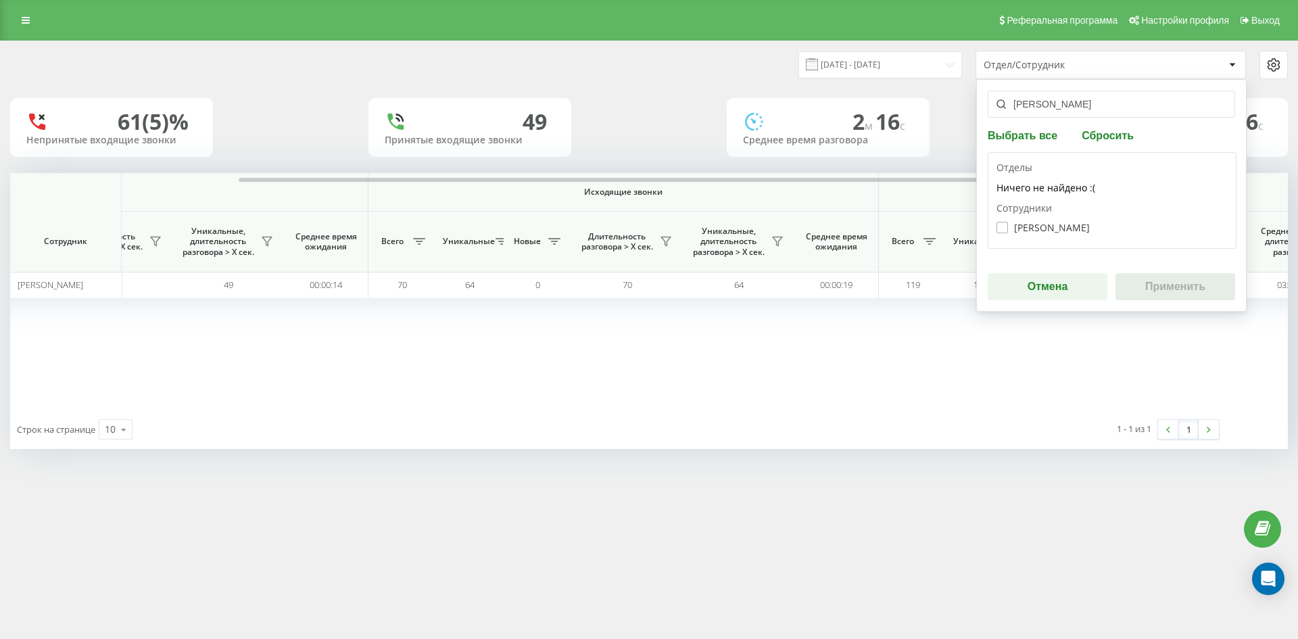
type input "[PERSON_NAME]"
click at [1040, 236] on div "[PERSON_NAME]" at bounding box center [1111, 227] width 231 height 25
drag, startPoint x: 1019, startPoint y: 226, endPoint x: 1080, endPoint y: 251, distance: 65.8
click at [1023, 227] on label "[PERSON_NAME]" at bounding box center [1042, 227] width 93 height 11
checkbox input "true"
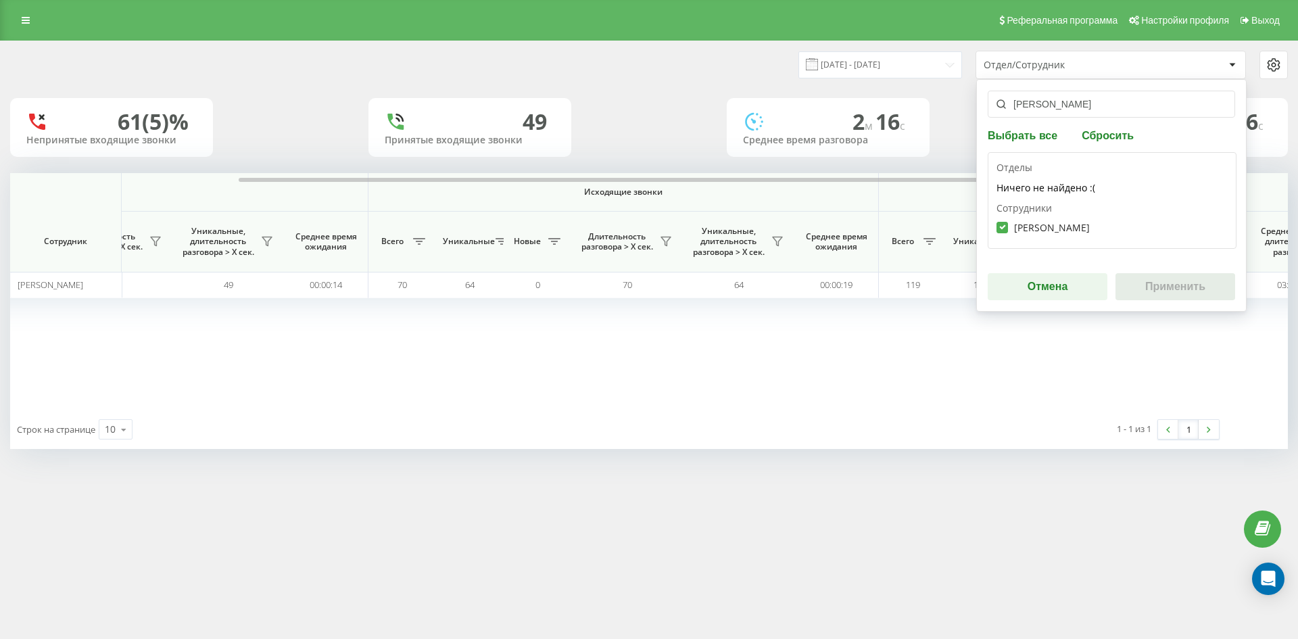
click at [1179, 284] on button "Применить" at bounding box center [1175, 286] width 120 height 27
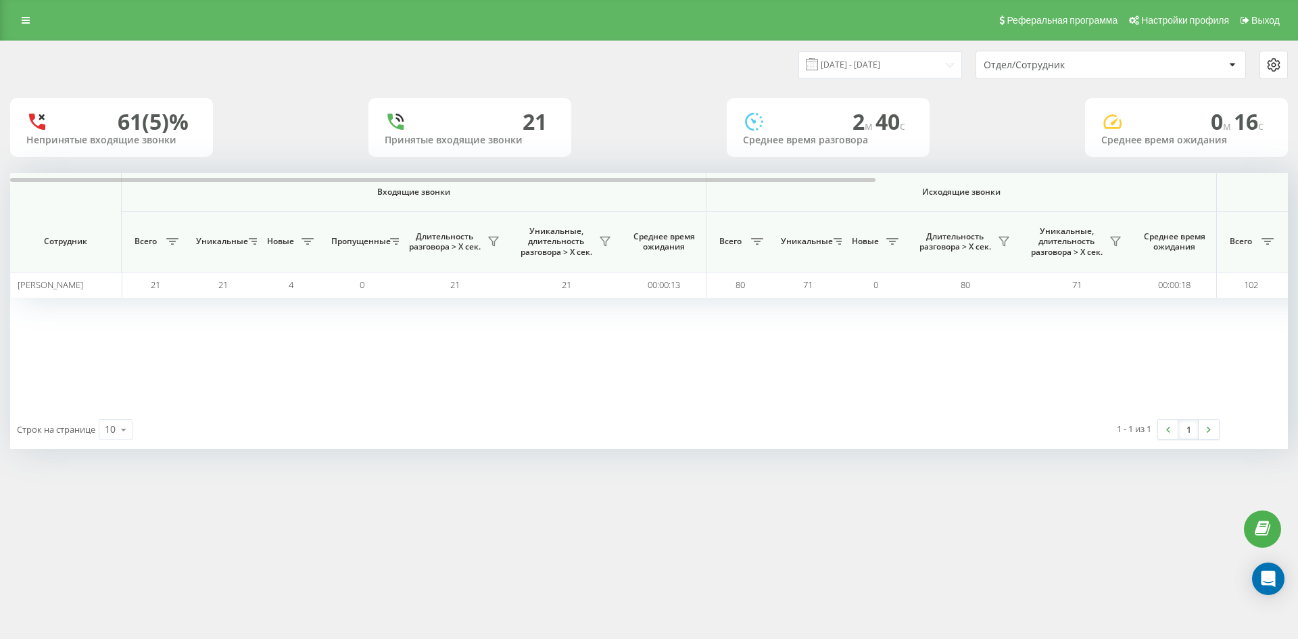
scroll to position [0, 473]
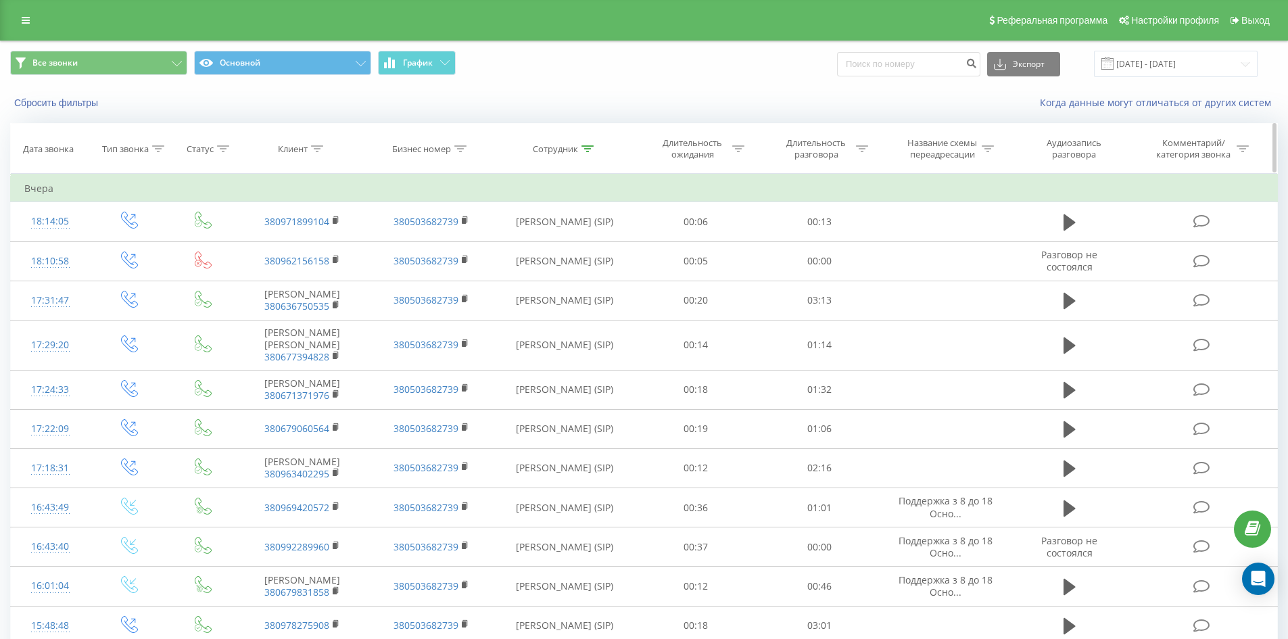
drag, startPoint x: 583, startPoint y: 145, endPoint x: 591, endPoint y: 220, distance: 75.4
click at [583, 146] on icon at bounding box center [587, 148] width 12 height 7
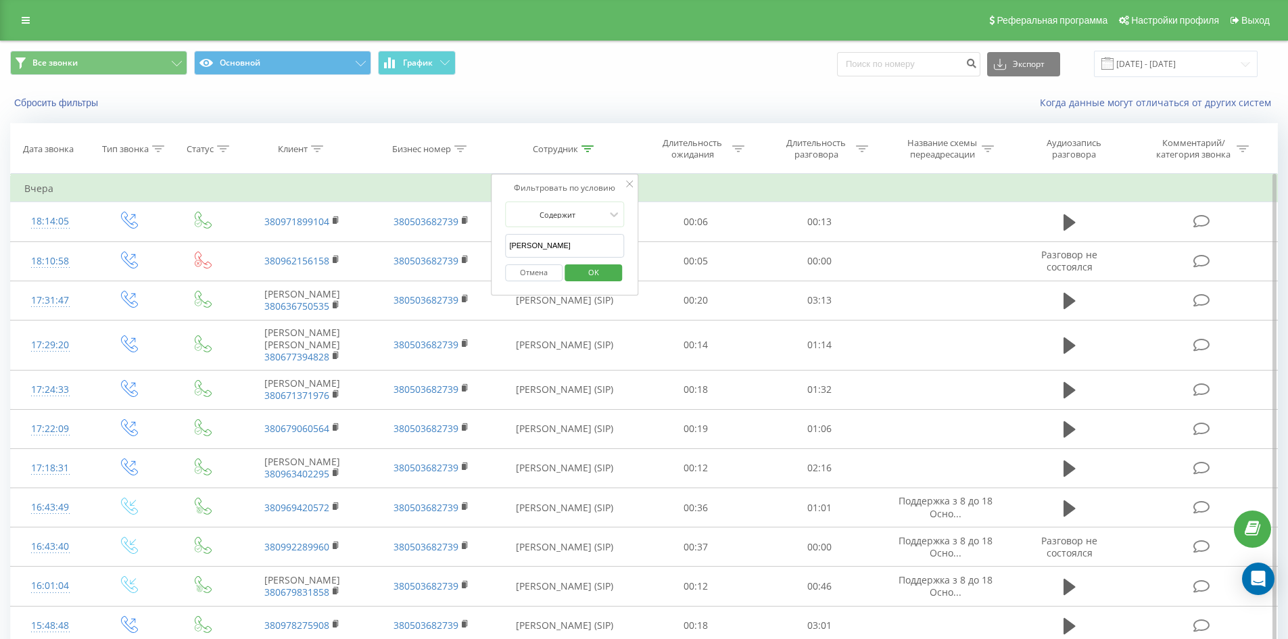
click at [591, 244] on input "[PERSON_NAME]" at bounding box center [564, 246] width 119 height 24
click button "OK" at bounding box center [592, 272] width 57 height 17
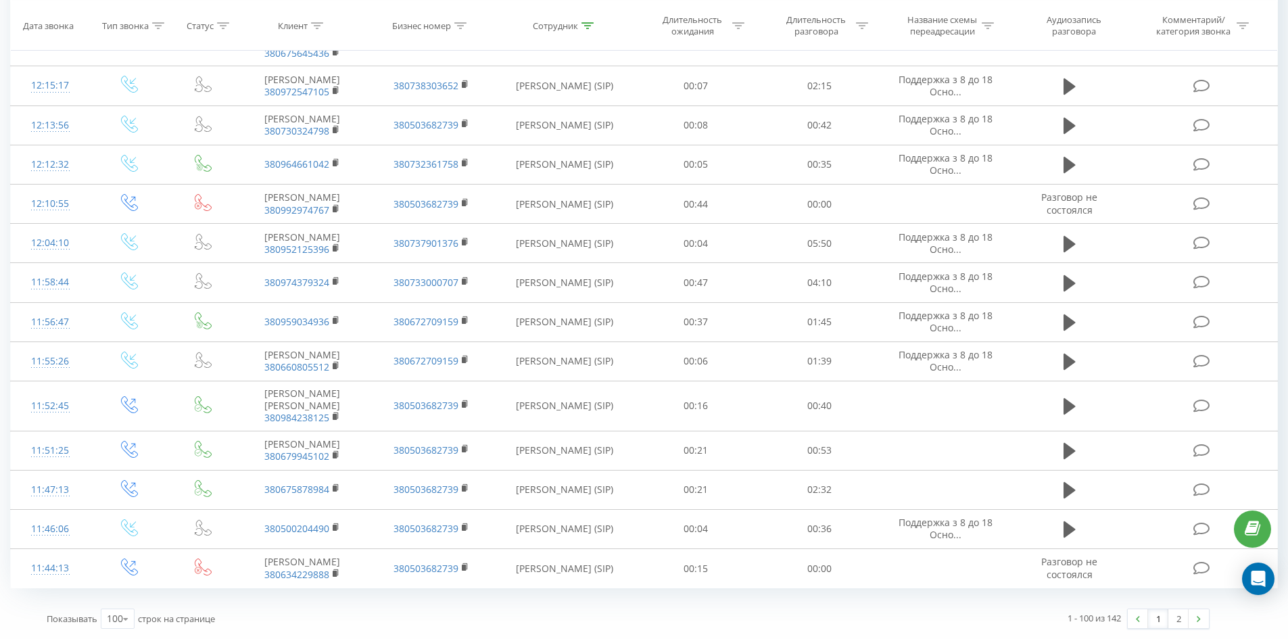
drag, startPoint x: 858, startPoint y: 169, endPoint x: 1199, endPoint y: 604, distance: 553.3
click at [1202, 614] on link at bounding box center [1198, 618] width 20 height 19
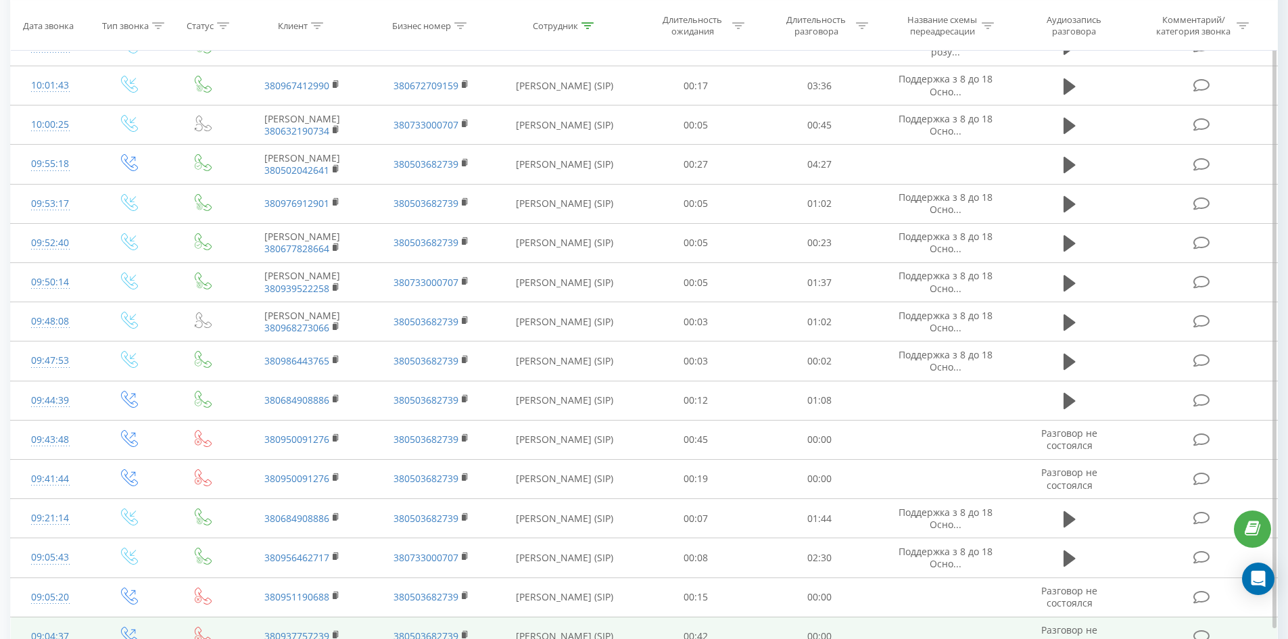
scroll to position [1487, 0]
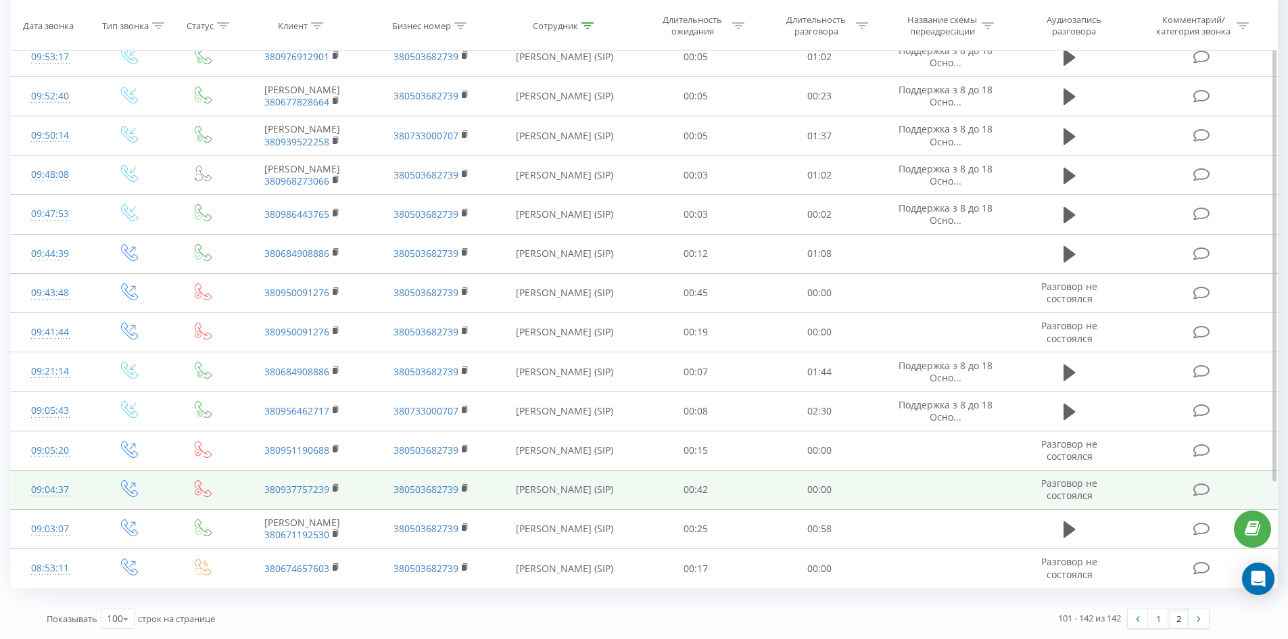
drag, startPoint x: 683, startPoint y: 258, endPoint x: 675, endPoint y: 473, distance: 215.8
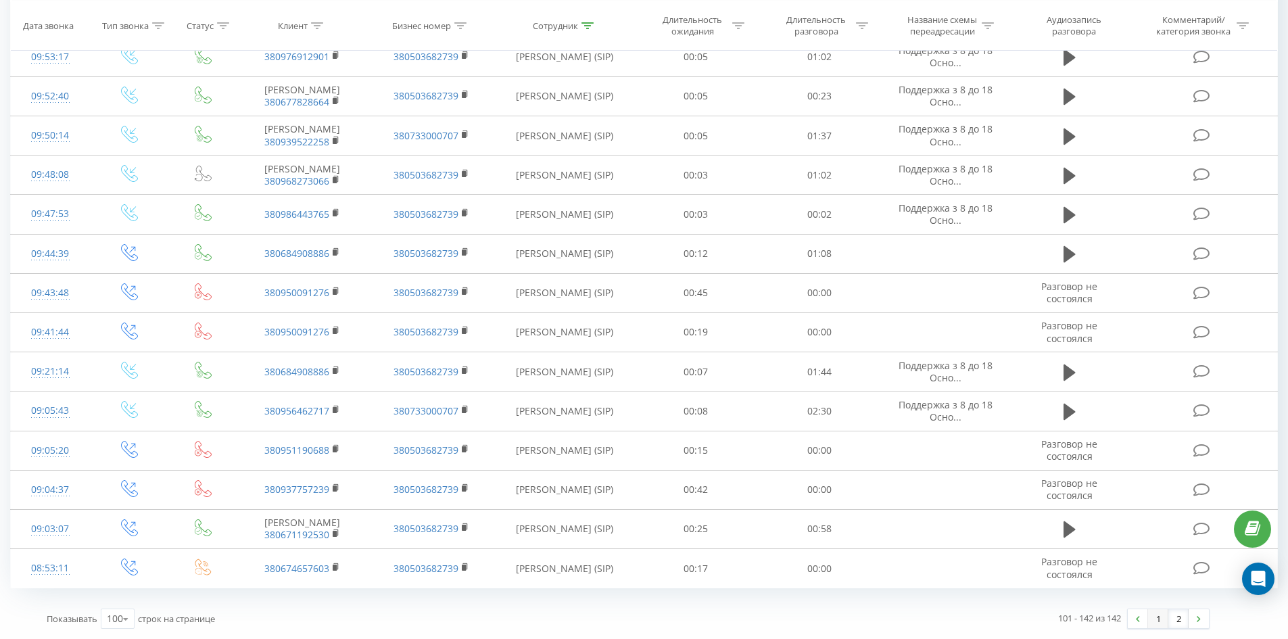
click at [1155, 620] on link "1" at bounding box center [1158, 618] width 20 height 19
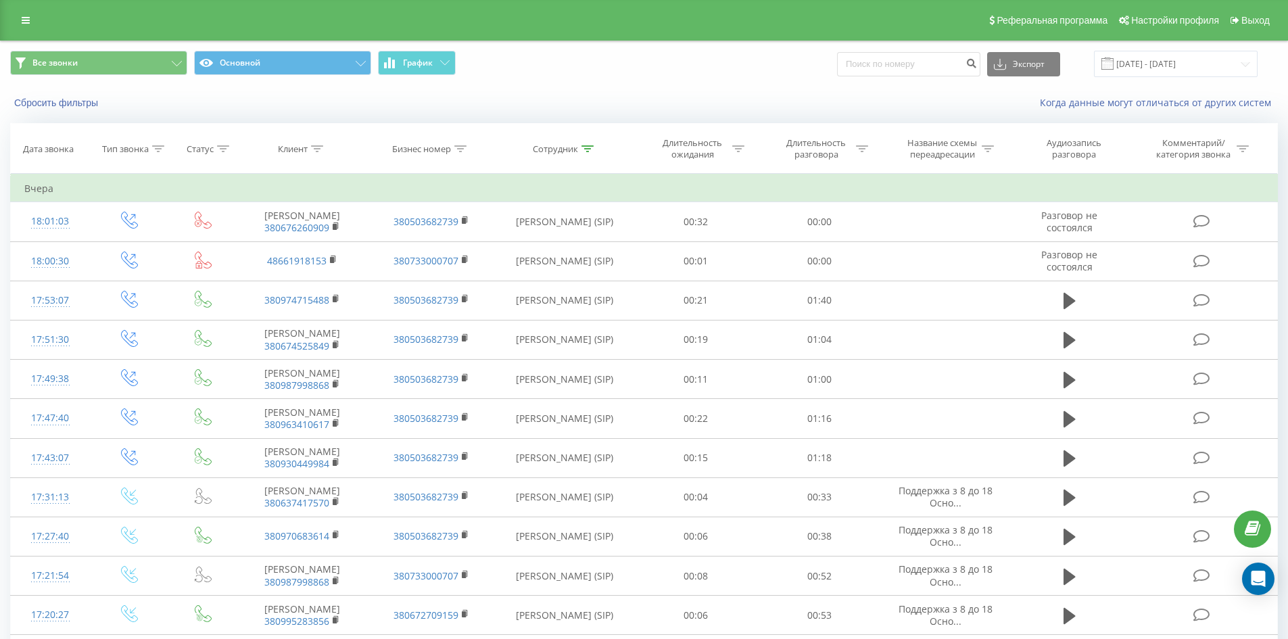
drag, startPoint x: 583, startPoint y: 149, endPoint x: 587, endPoint y: 218, distance: 68.4
click at [584, 149] on icon at bounding box center [587, 148] width 12 height 7
click at [584, 239] on input "[PERSON_NAME]" at bounding box center [564, 246] width 119 height 24
click button "OK" at bounding box center [592, 272] width 57 height 17
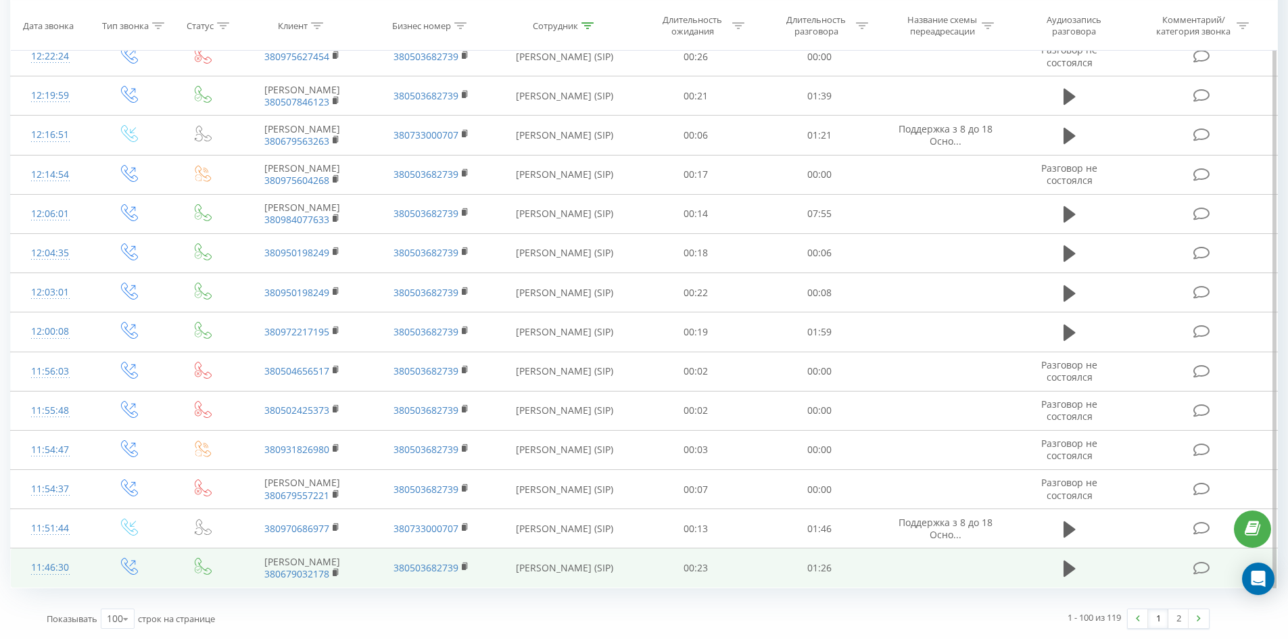
drag, startPoint x: 862, startPoint y: 304, endPoint x: 1186, endPoint y: 577, distance: 423.6
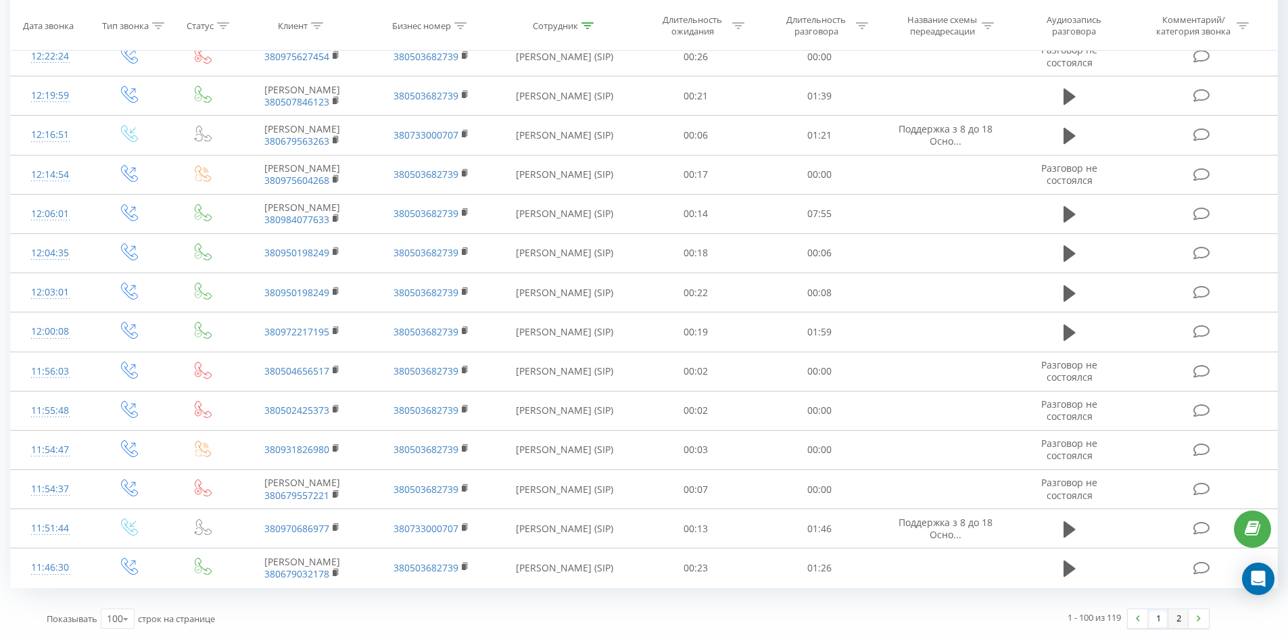
click at [1185, 619] on link "2" at bounding box center [1178, 618] width 20 height 19
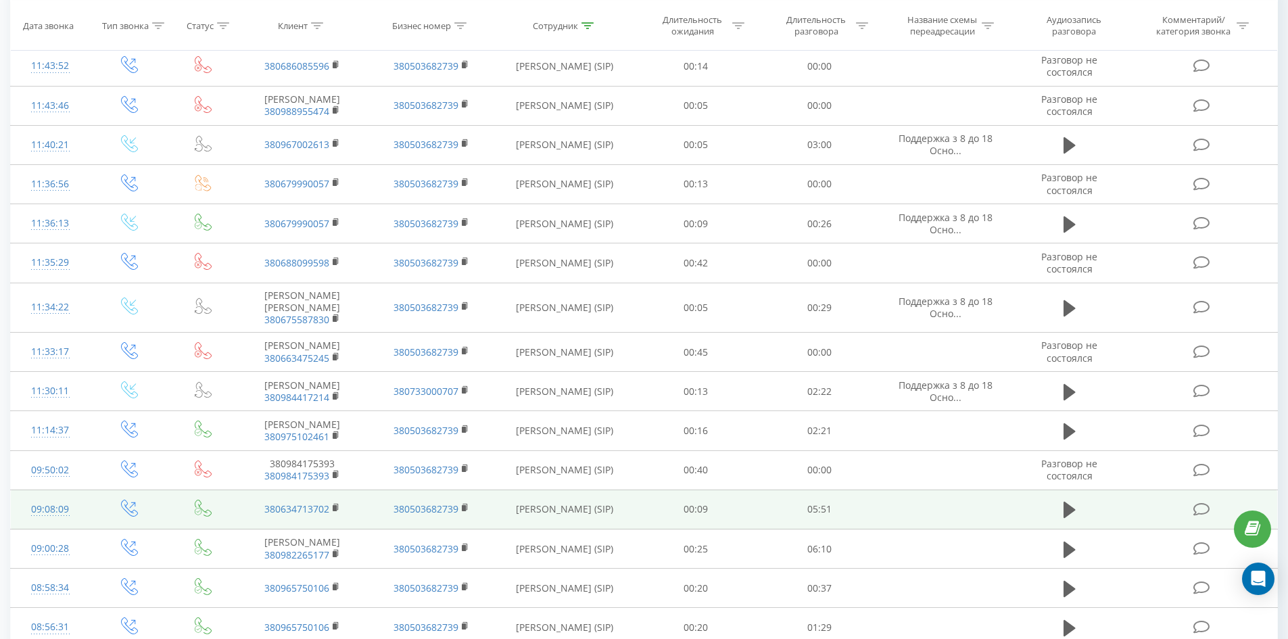
scroll to position [436, 0]
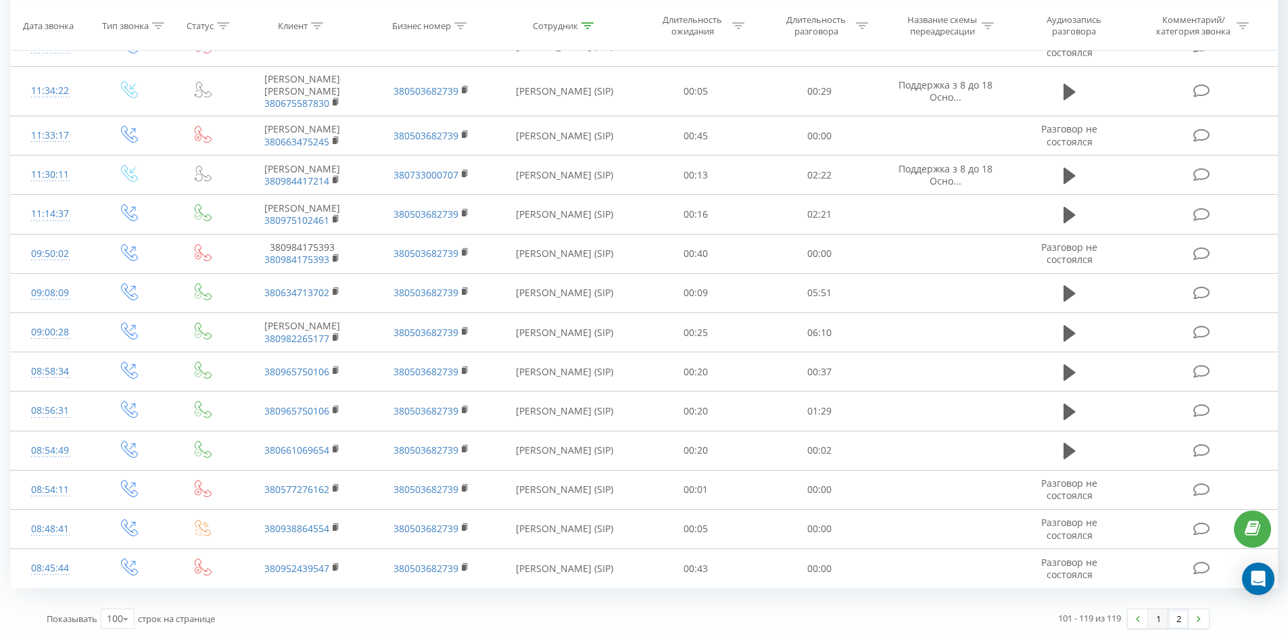
click at [1151, 612] on link "1" at bounding box center [1158, 618] width 20 height 19
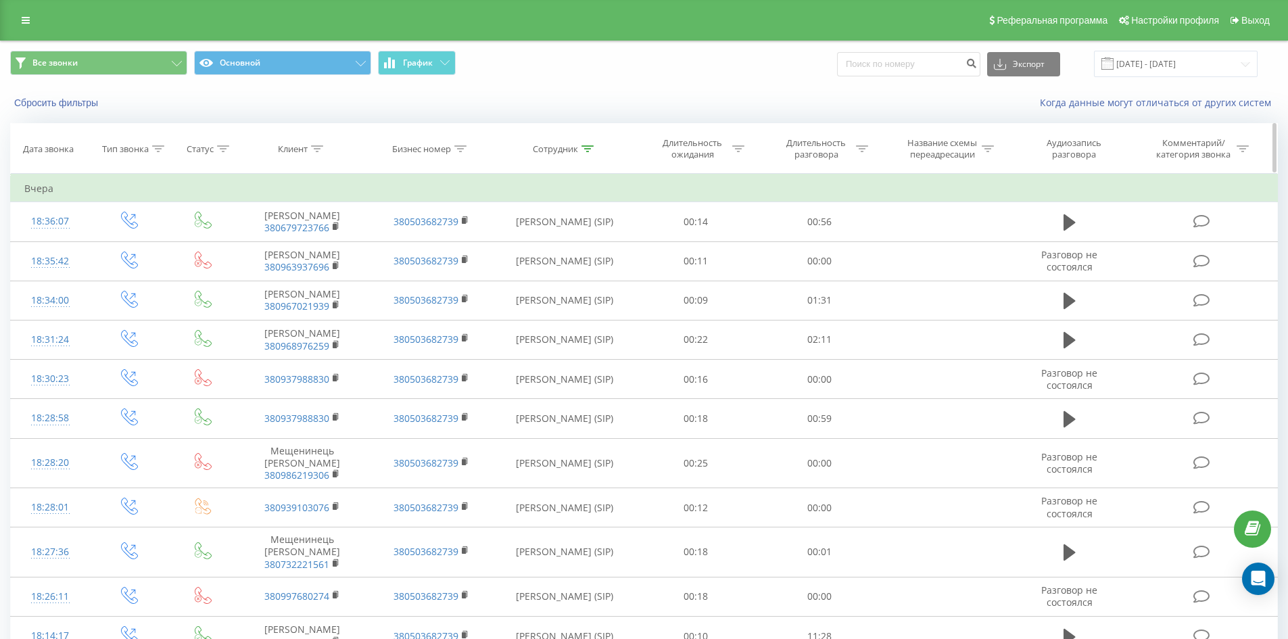
click at [587, 144] on div at bounding box center [587, 148] width 12 height 11
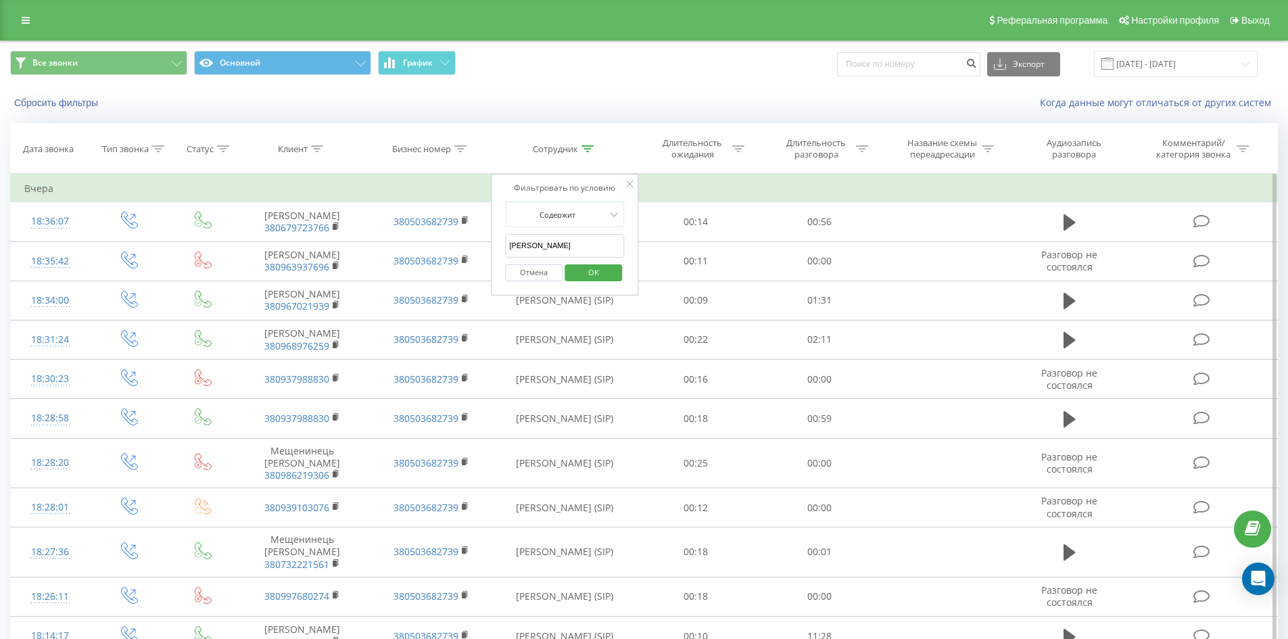
click at [594, 243] on input "[PERSON_NAME]" at bounding box center [564, 246] width 119 height 24
click button "OK" at bounding box center [592, 272] width 57 height 17
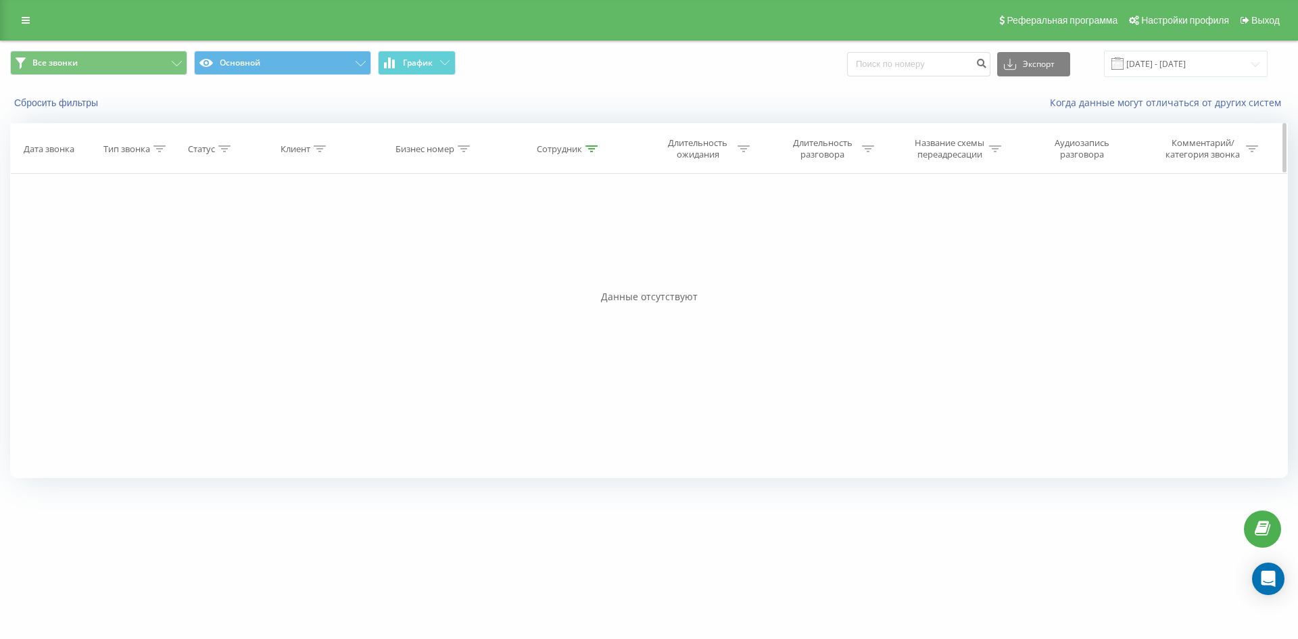
click at [593, 149] on icon at bounding box center [591, 148] width 12 height 7
click at [602, 235] on input "ткаченко дмитро" at bounding box center [569, 246] width 119 height 24
click button "OK" at bounding box center [597, 272] width 57 height 17
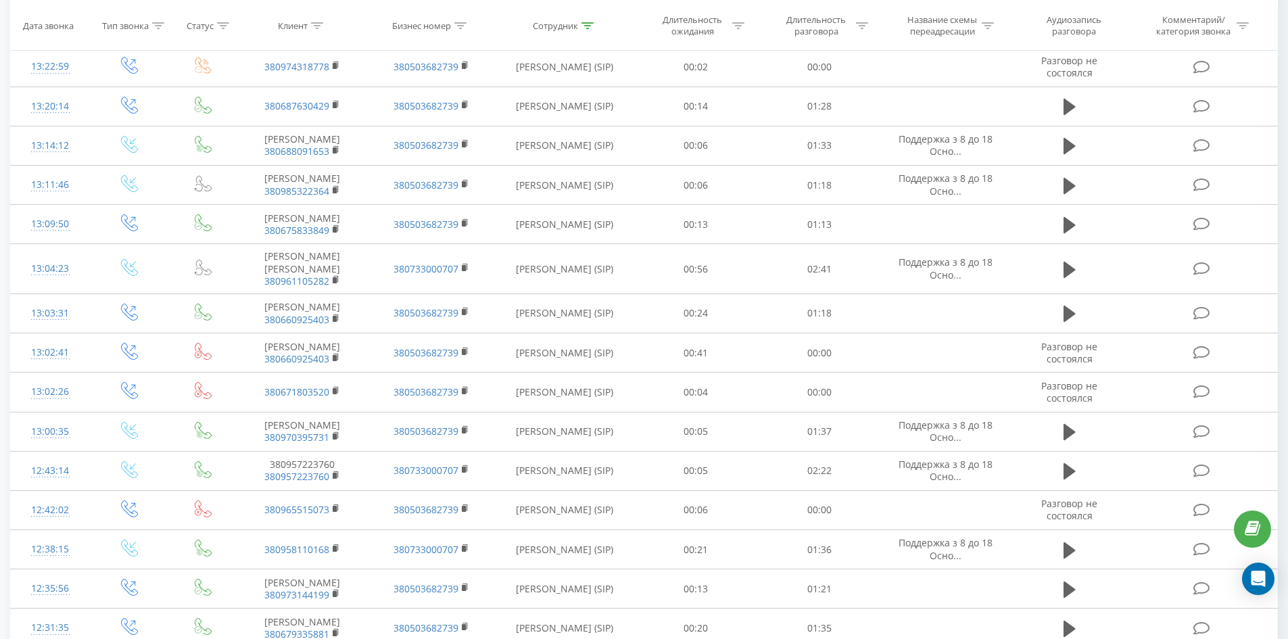
scroll to position [4092, 0]
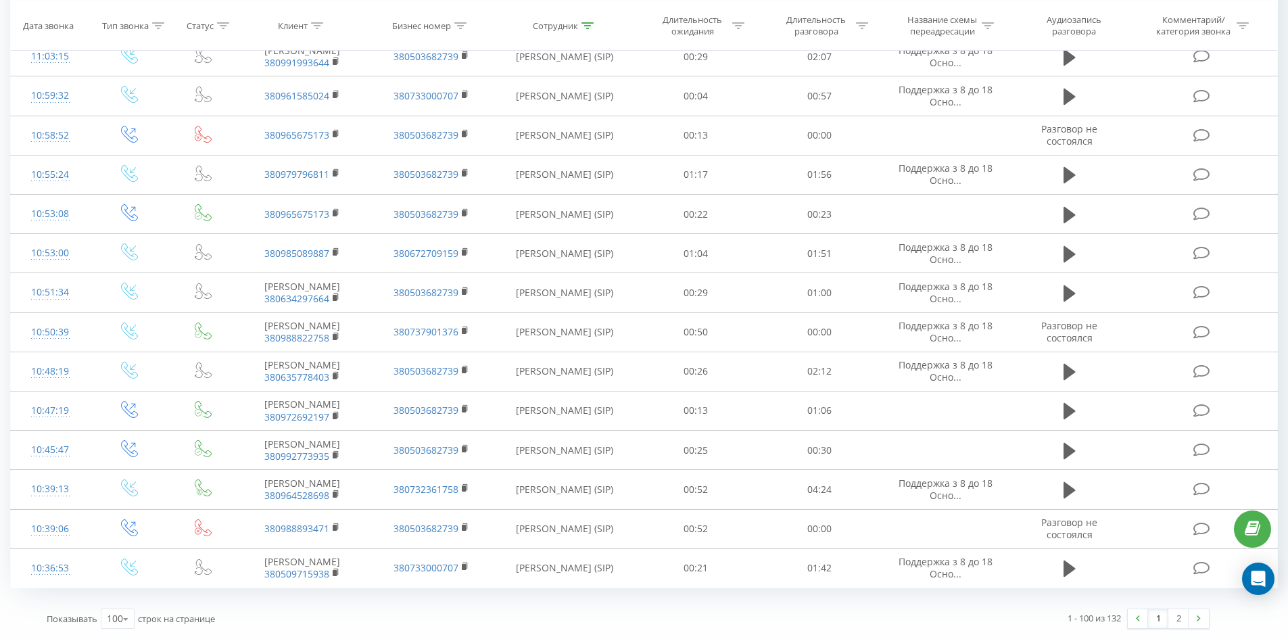
drag, startPoint x: 610, startPoint y: 205, endPoint x: 614, endPoint y: 517, distance: 312.3
click at [1192, 623] on link at bounding box center [1198, 618] width 20 height 19
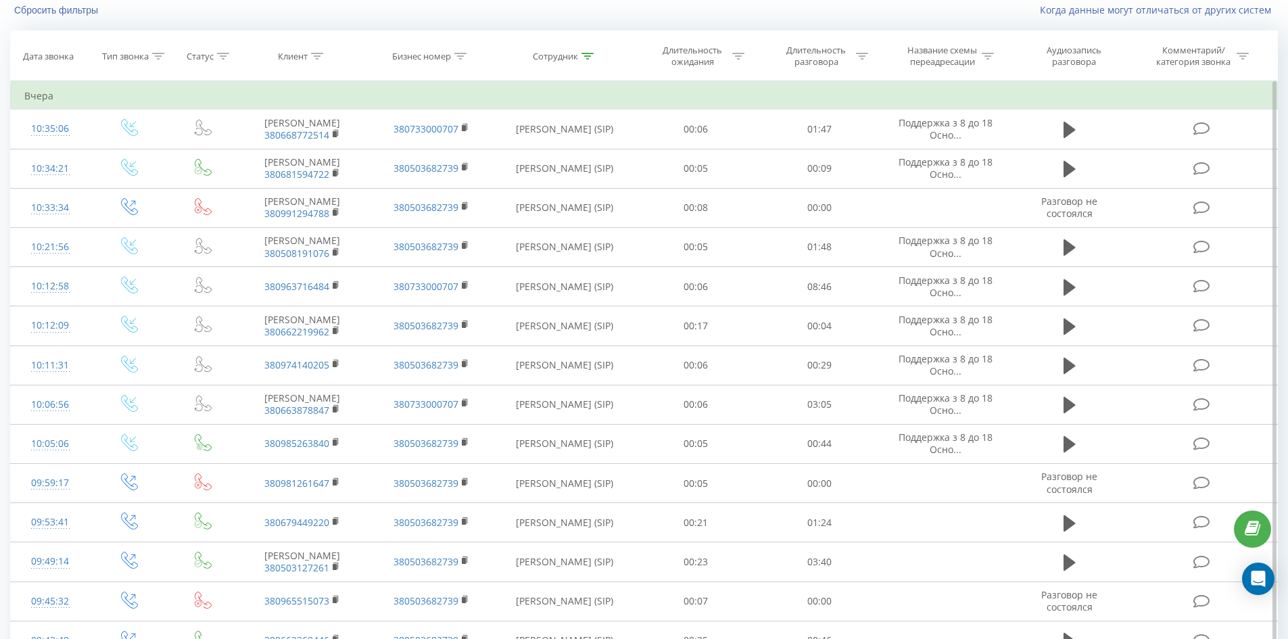
scroll to position [1052, 0]
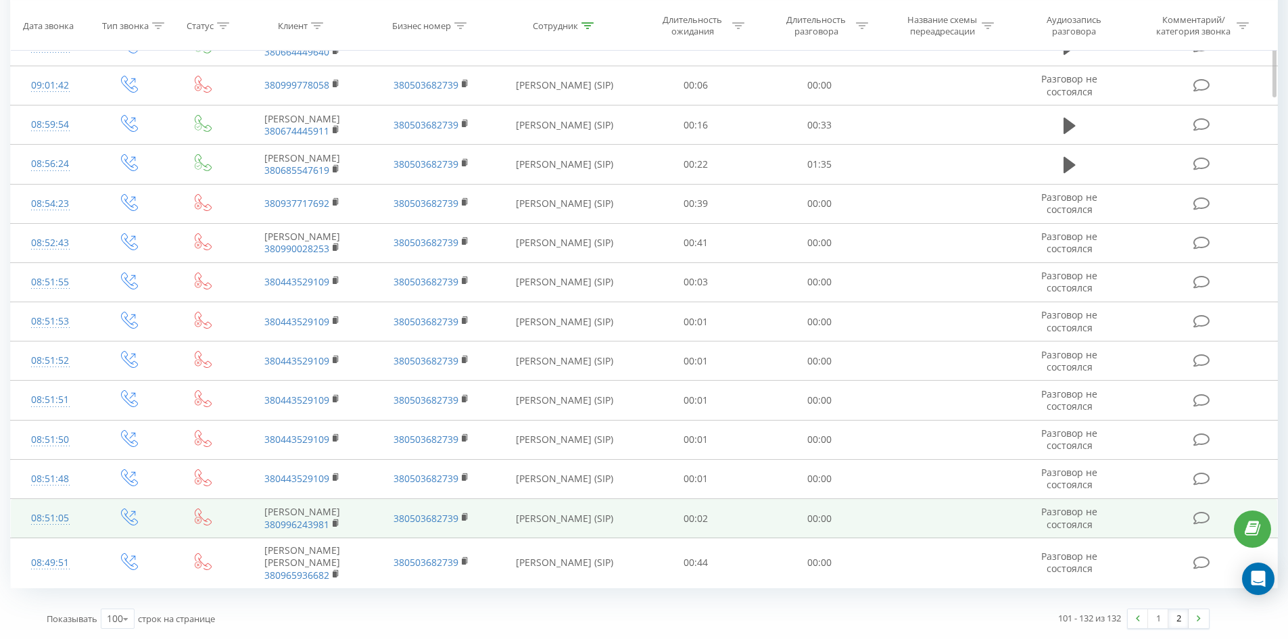
drag, startPoint x: 691, startPoint y: 216, endPoint x: 656, endPoint y: 502, distance: 288.7
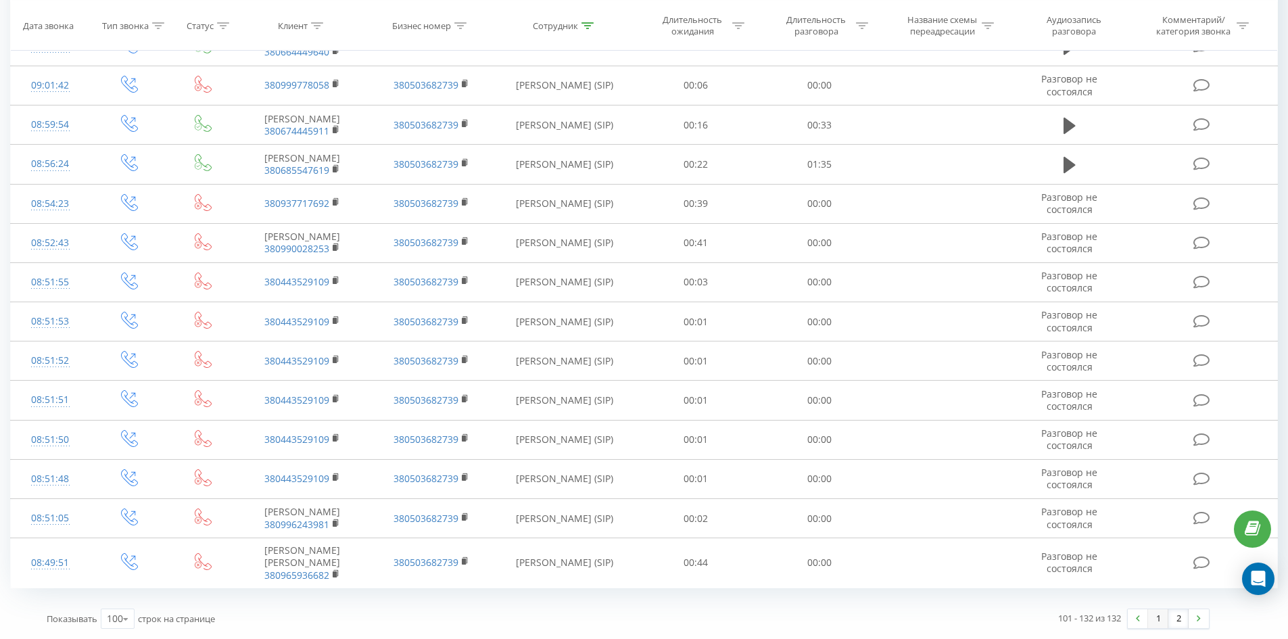
click at [1152, 618] on link "1" at bounding box center [1158, 618] width 20 height 19
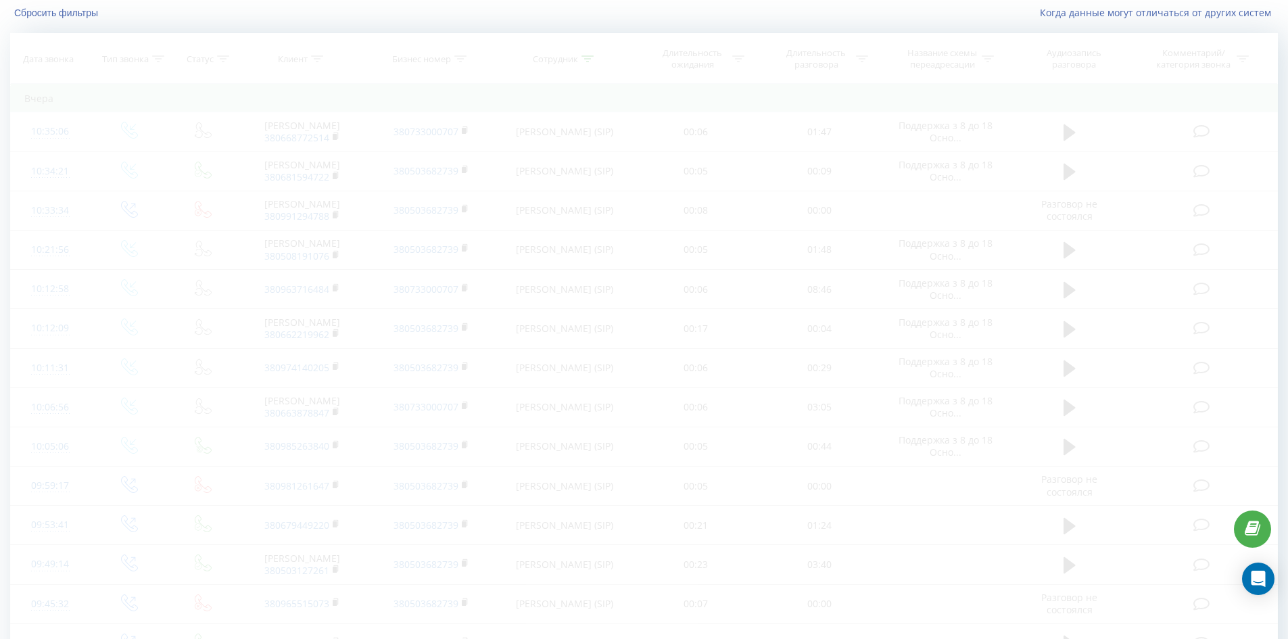
scroll to position [89, 0]
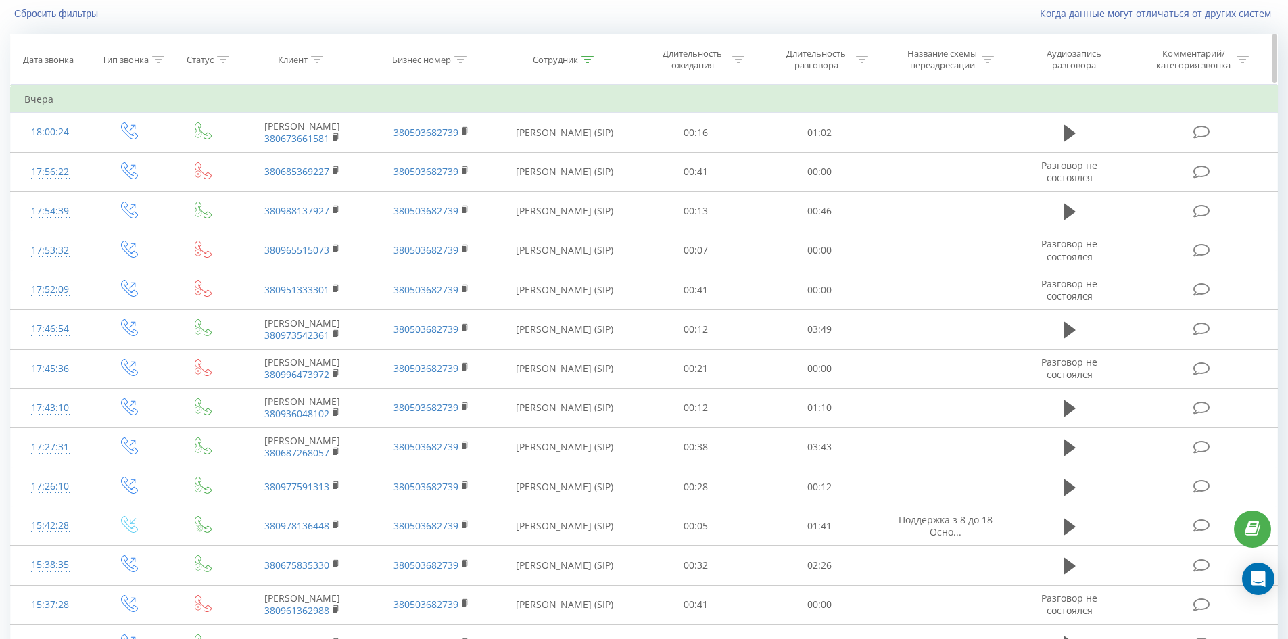
click at [590, 57] on icon at bounding box center [587, 59] width 12 height 7
click at [596, 170] on div "Отмена OK" at bounding box center [564, 183] width 119 height 30
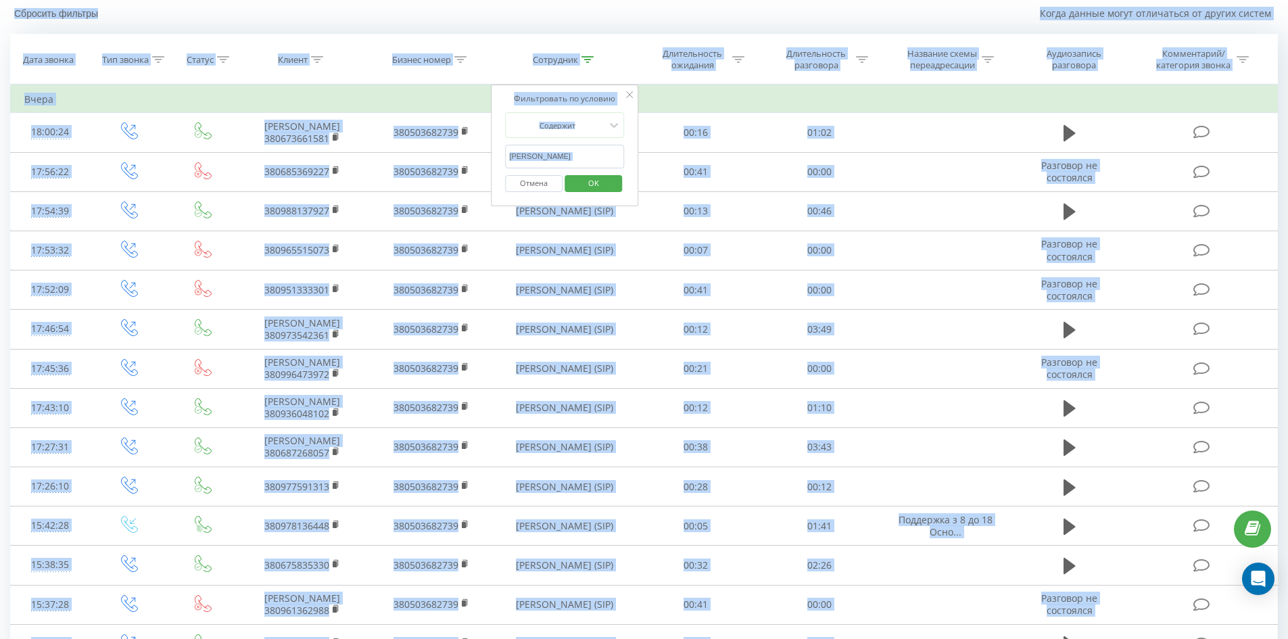
click at [592, 155] on input "[PERSON_NAME]" at bounding box center [564, 157] width 119 height 24
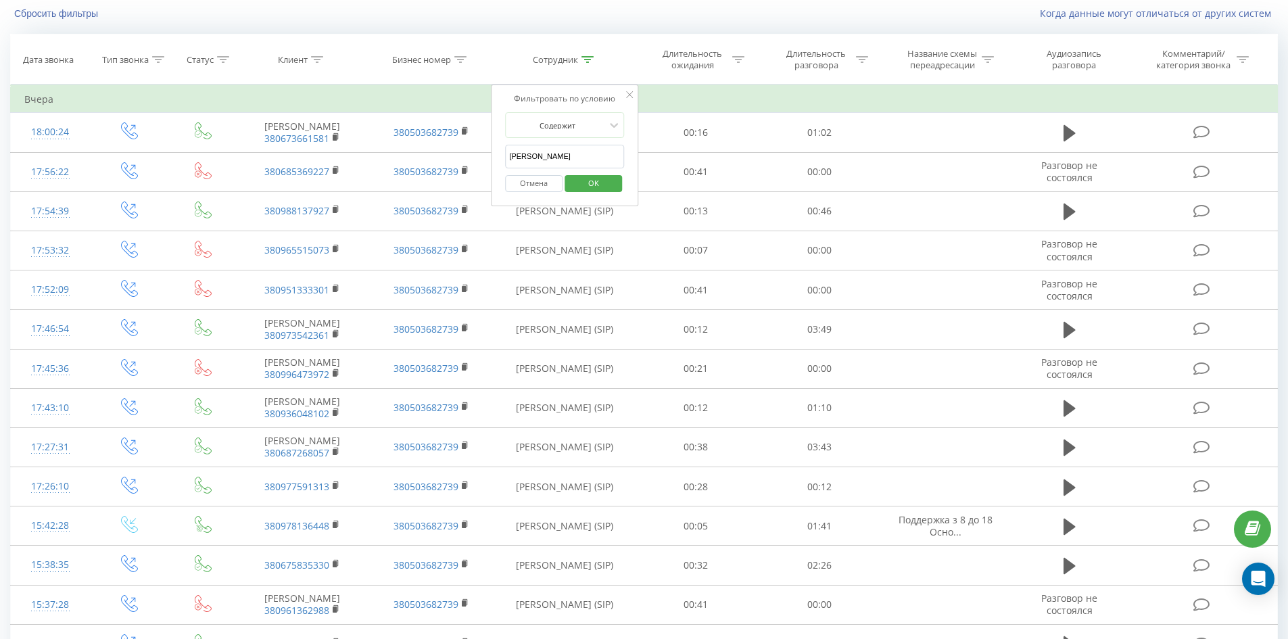
click button "OK" at bounding box center [592, 183] width 57 height 17
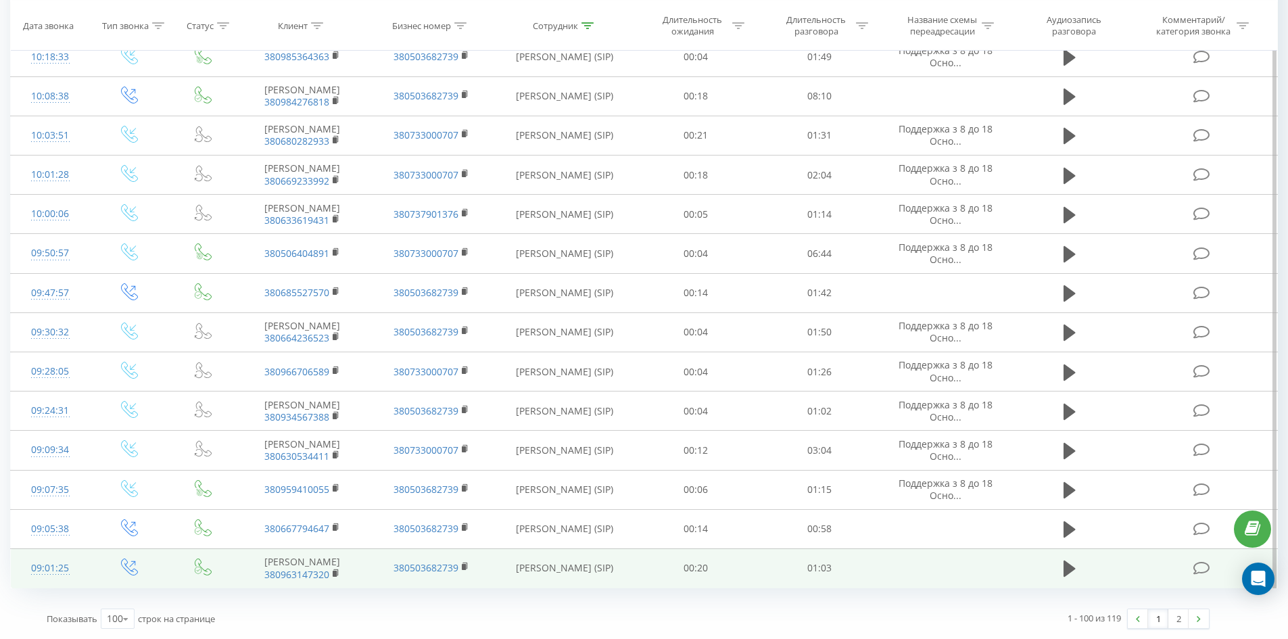
drag, startPoint x: 894, startPoint y: 66, endPoint x: 1195, endPoint y: 558, distance: 576.8
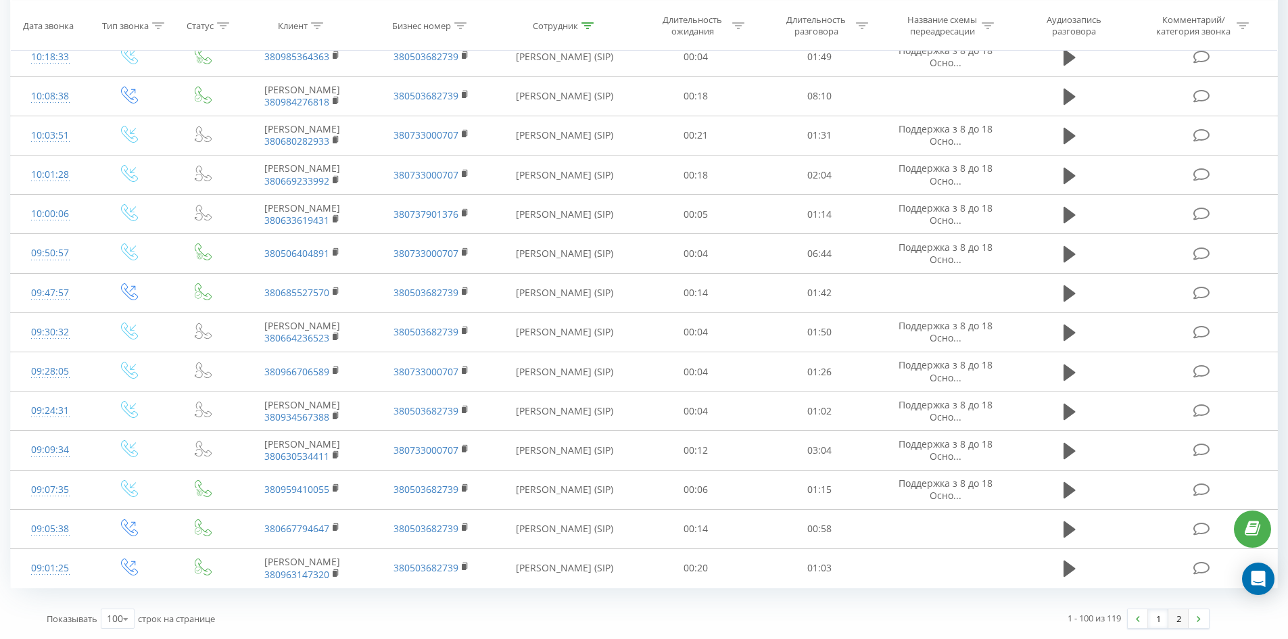
click at [1183, 615] on link "2" at bounding box center [1178, 618] width 20 height 19
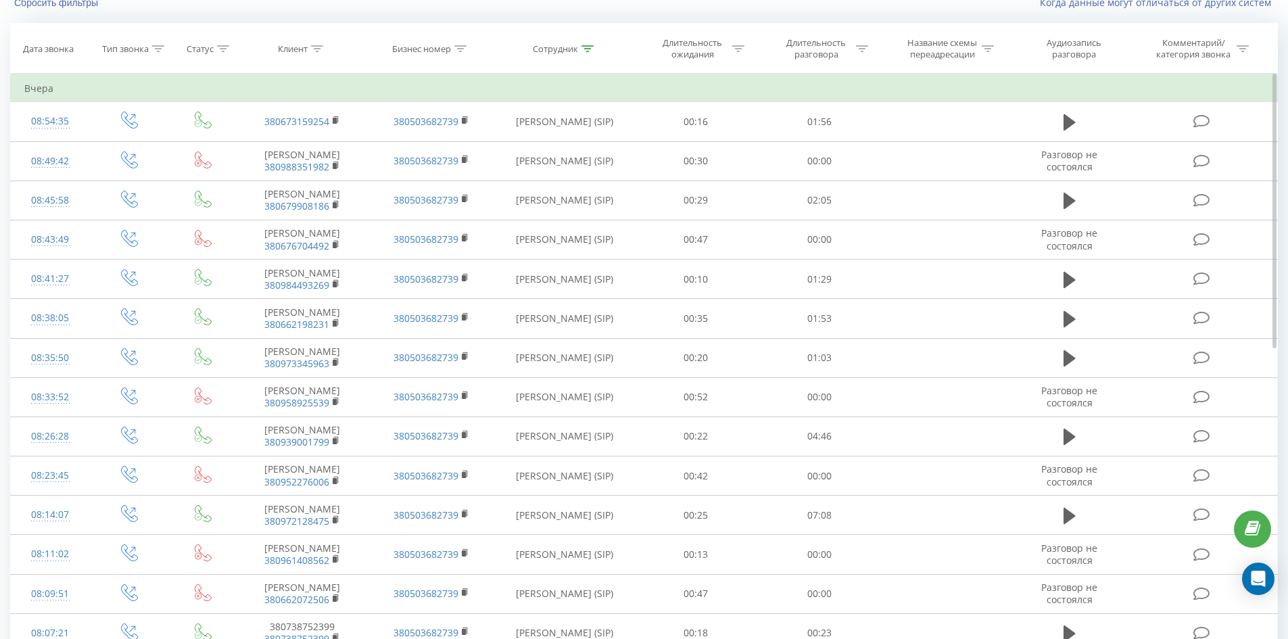
scroll to position [497, 0]
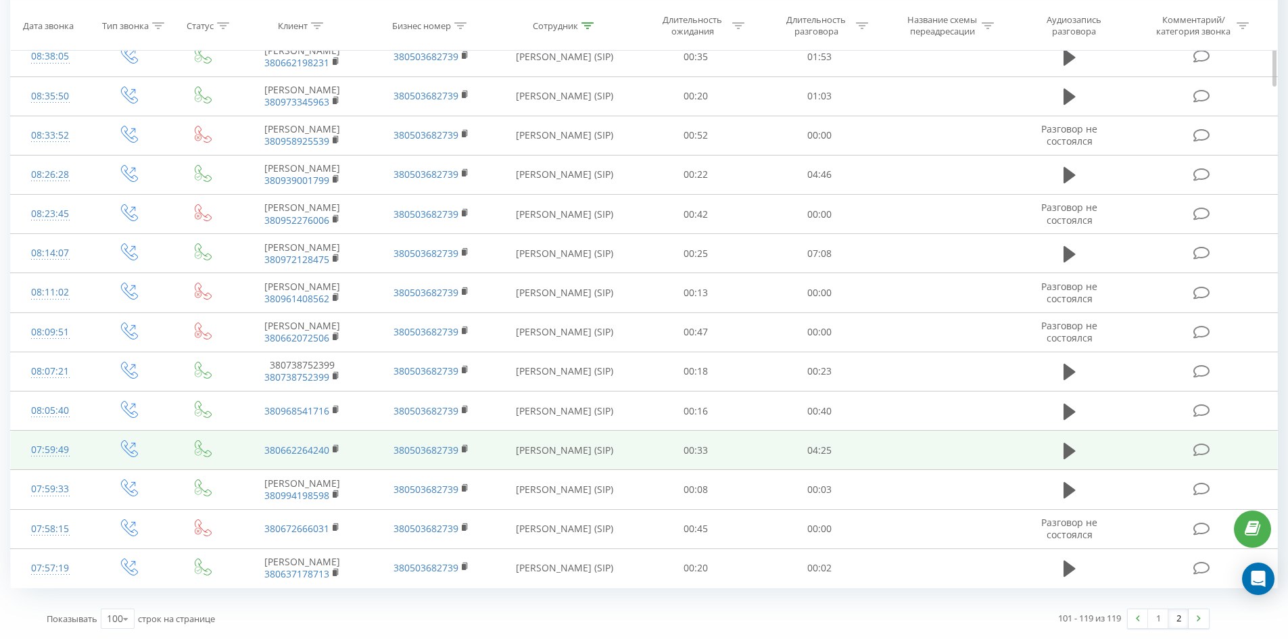
drag, startPoint x: 794, startPoint y: 159, endPoint x: 763, endPoint y: 431, distance: 273.6
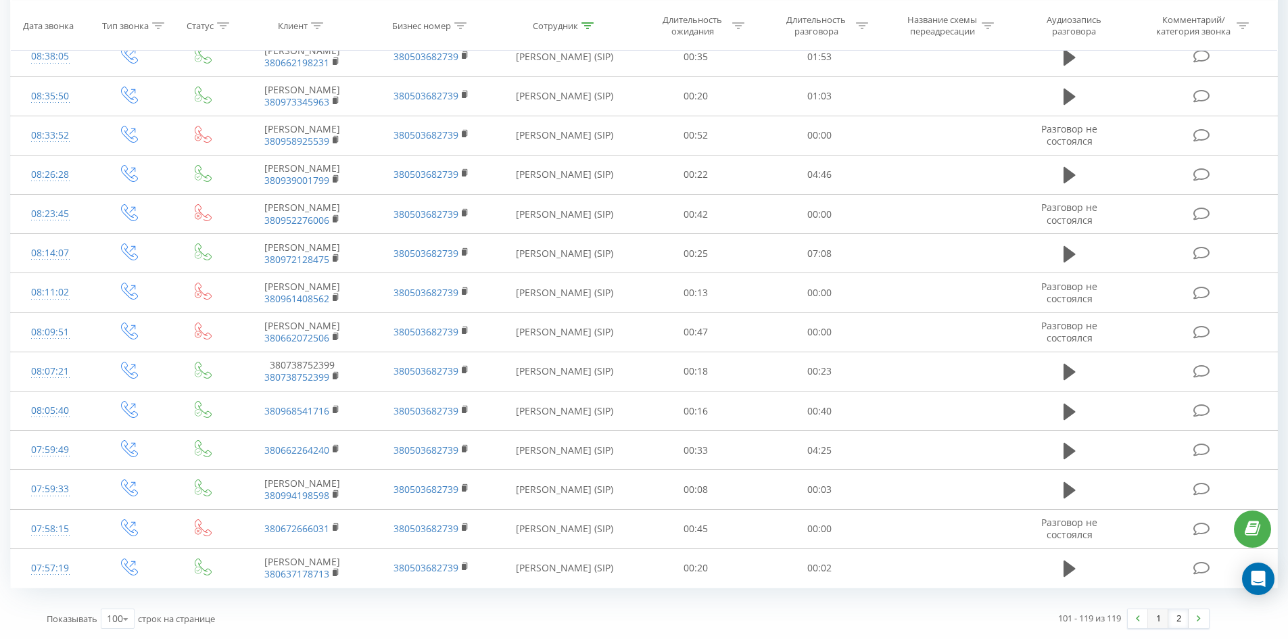
click at [1155, 617] on link "1" at bounding box center [1158, 618] width 20 height 19
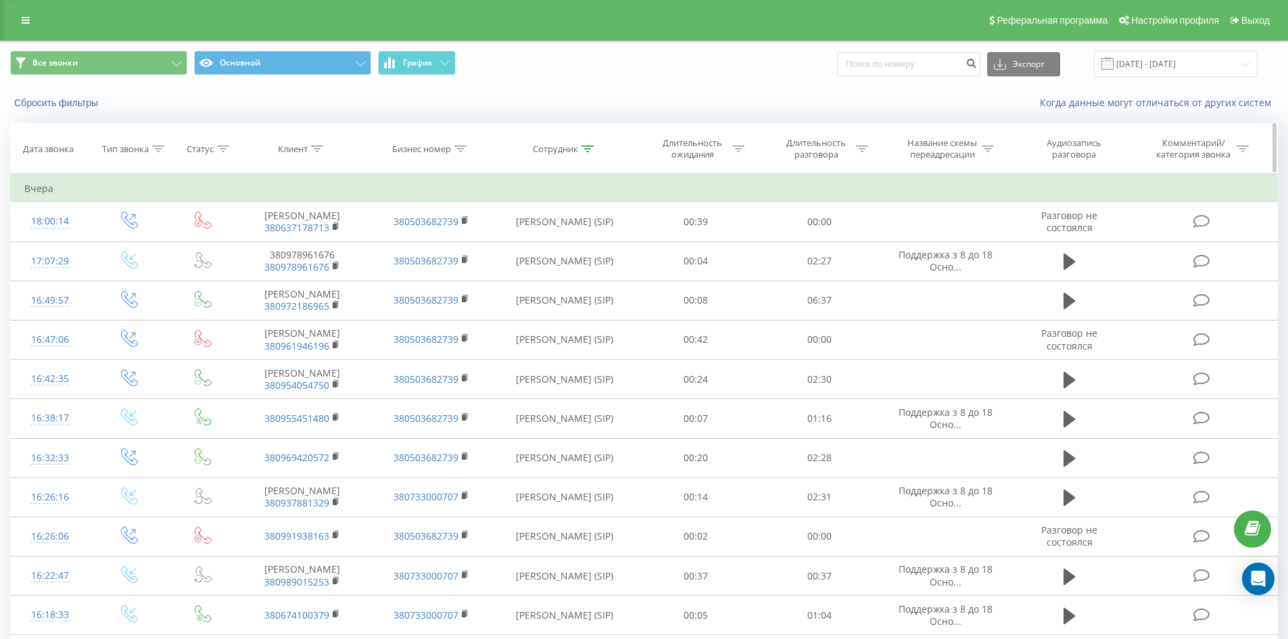
click at [592, 147] on icon at bounding box center [587, 148] width 12 height 7
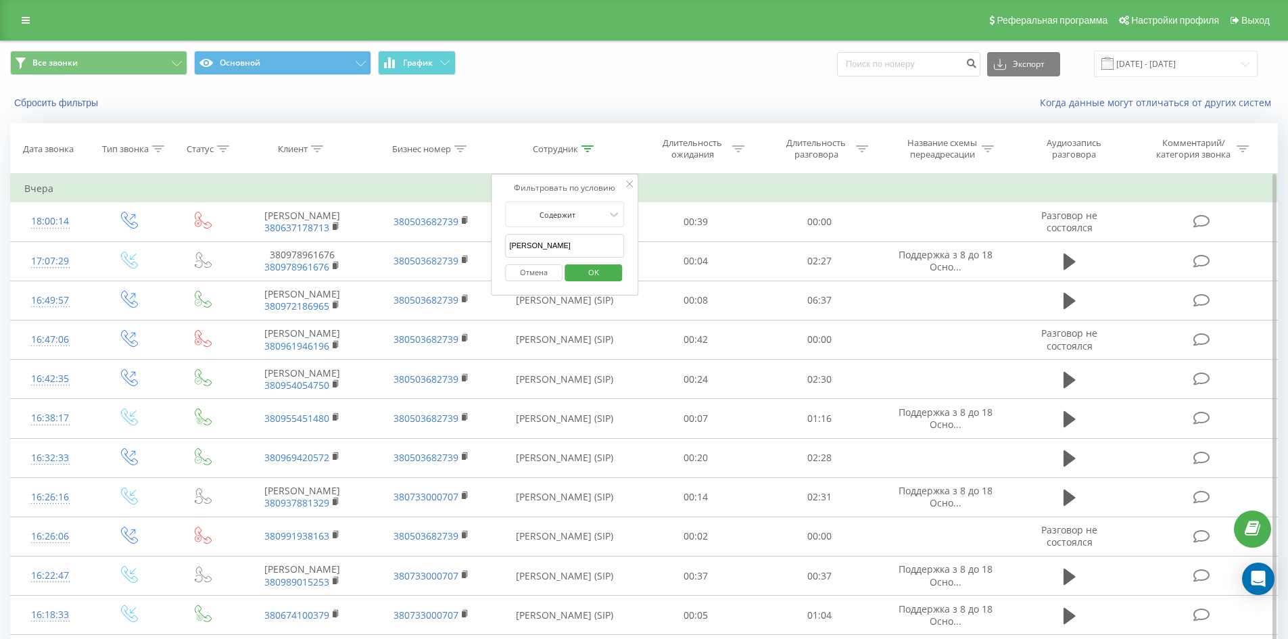
click at [604, 247] on input "[PERSON_NAME]" at bounding box center [564, 246] width 119 height 24
type input "[PERSON_NAME]"
click button "OK" at bounding box center [592, 272] width 57 height 17
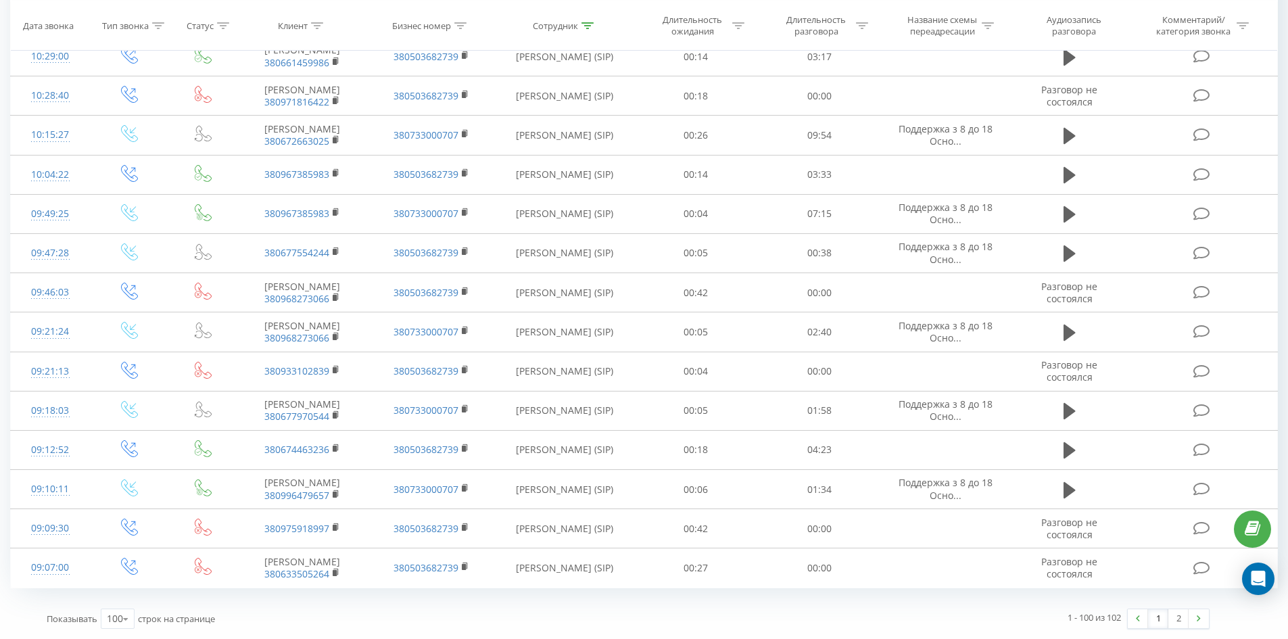
drag, startPoint x: 911, startPoint y: 208, endPoint x: 1166, endPoint y: 612, distance: 478.3
click at [1190, 619] on link at bounding box center [1198, 618] width 20 height 19
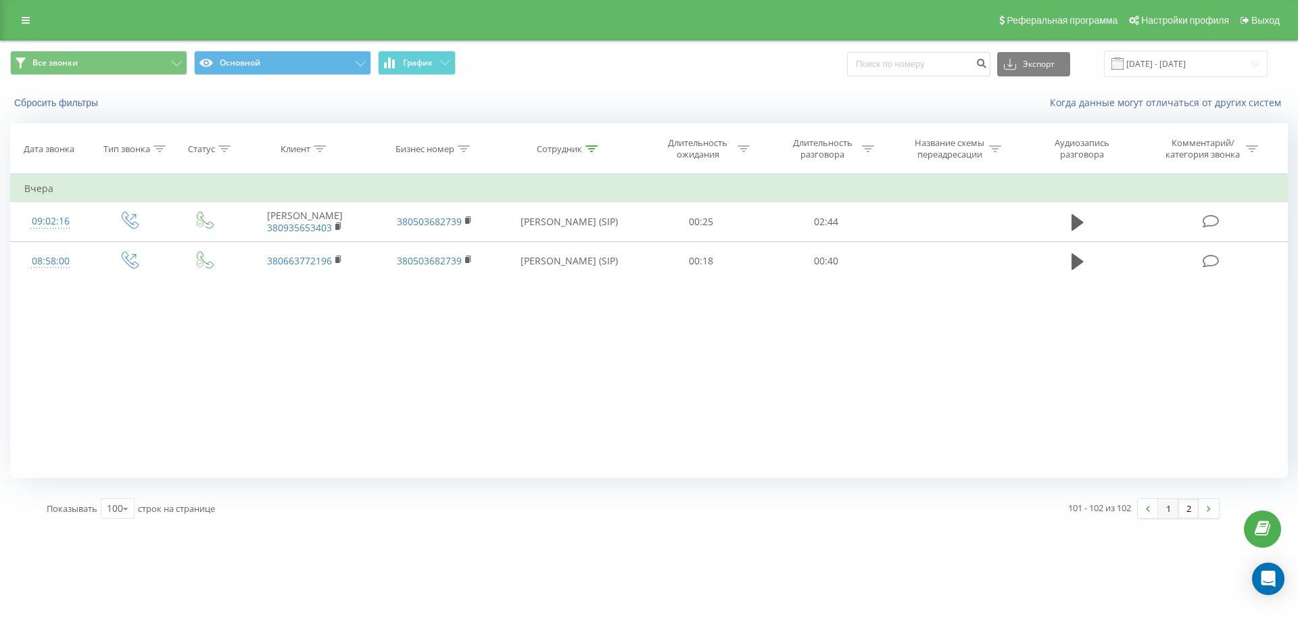
click at [1167, 507] on link "1" at bounding box center [1168, 508] width 20 height 19
